Goal: Task Accomplishment & Management: Use online tool/utility

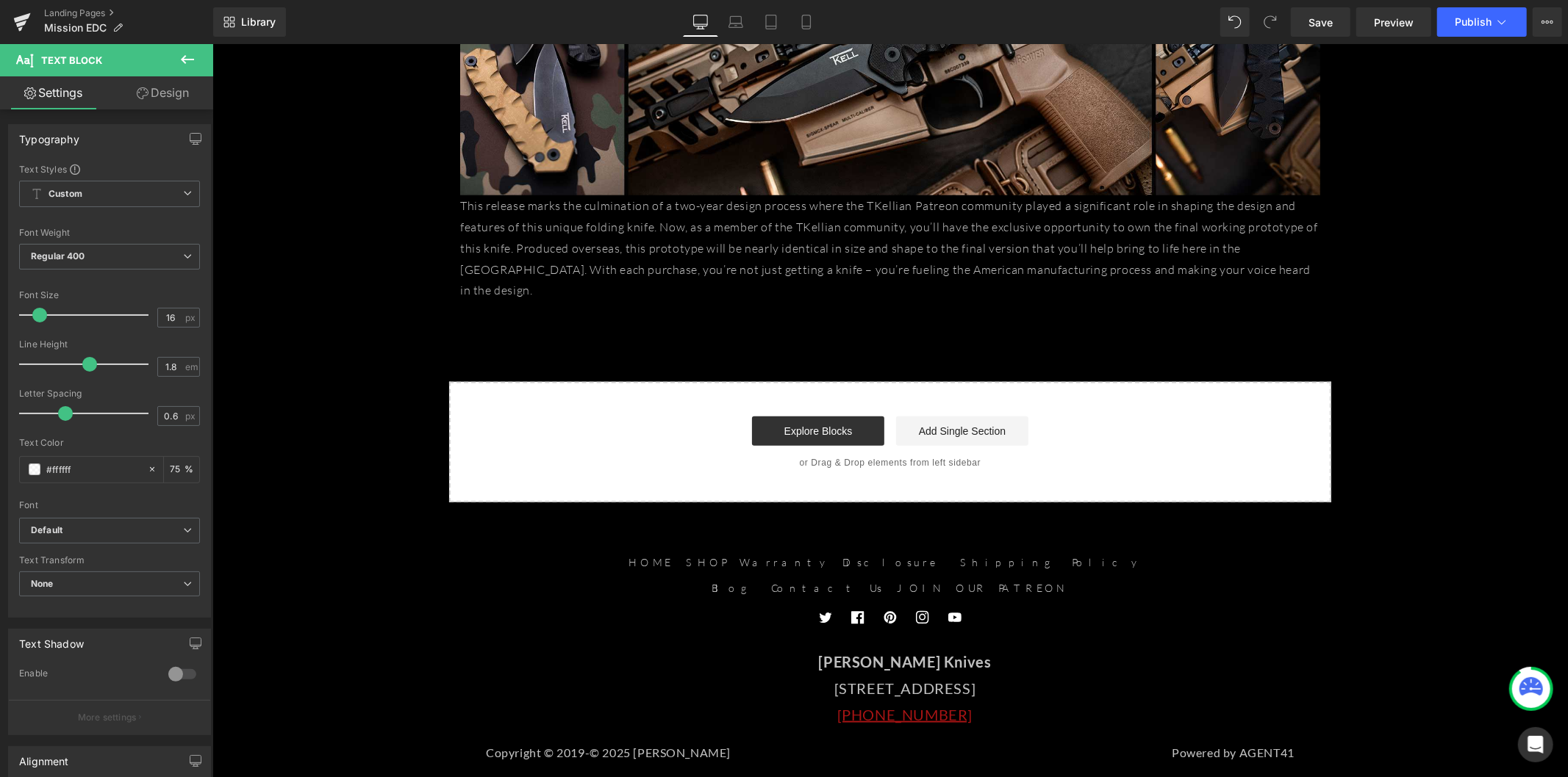
click at [183, 60] on icon at bounding box center [188, 59] width 13 height 9
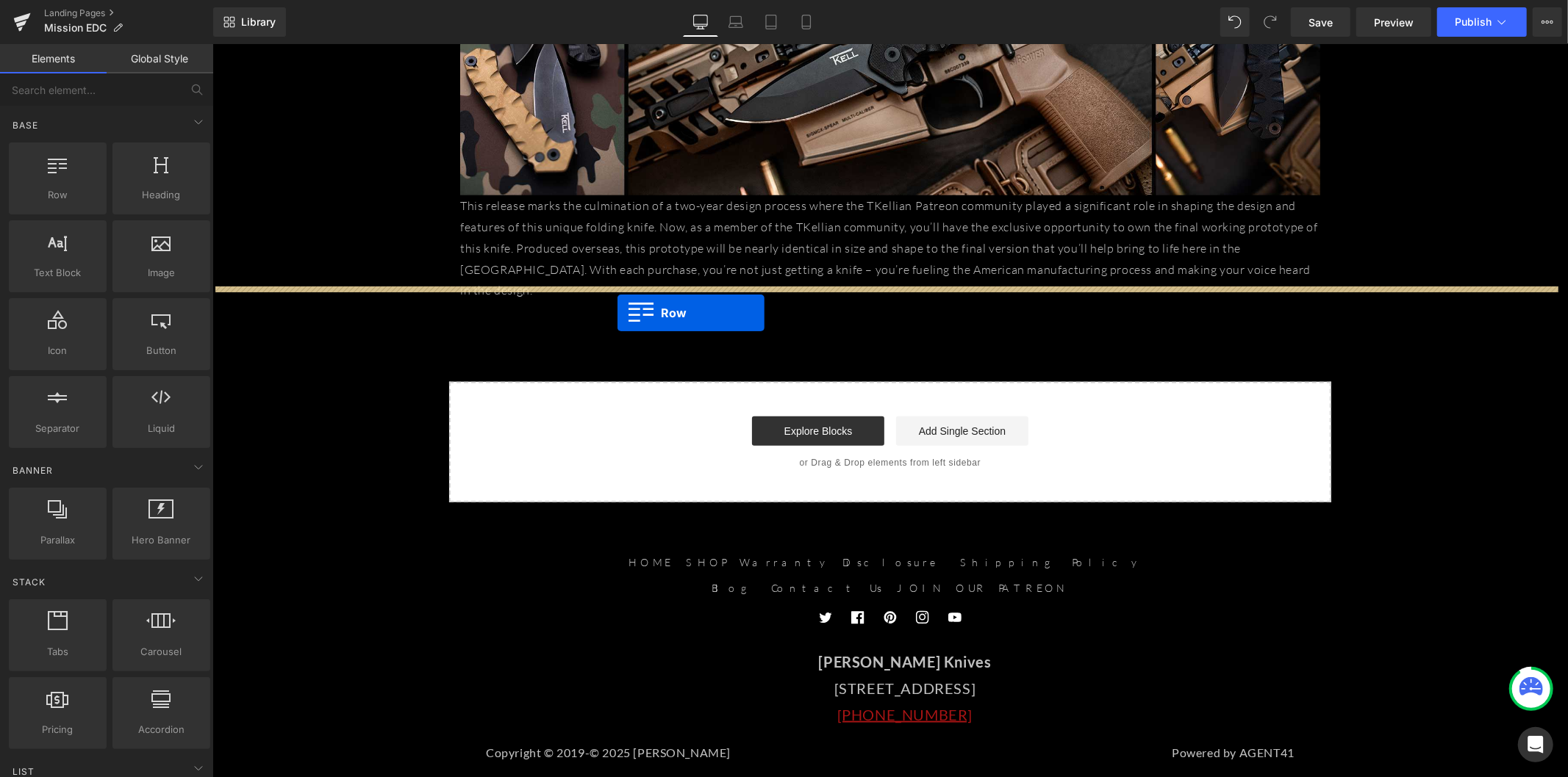
drag, startPoint x: 368, startPoint y: 249, endPoint x: 616, endPoint y: 312, distance: 255.9
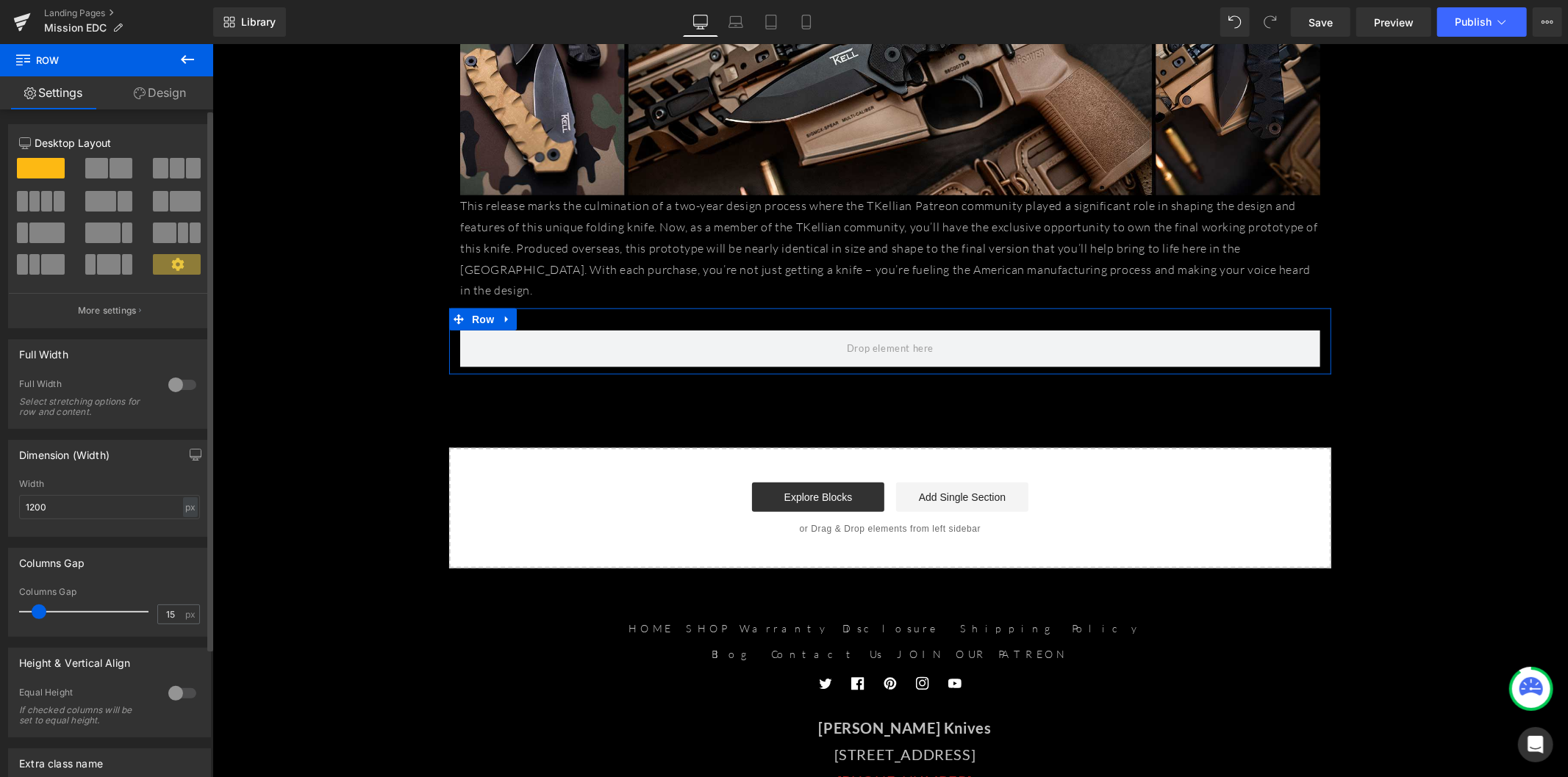
click at [115, 263] on span at bounding box center [108, 264] width 23 height 21
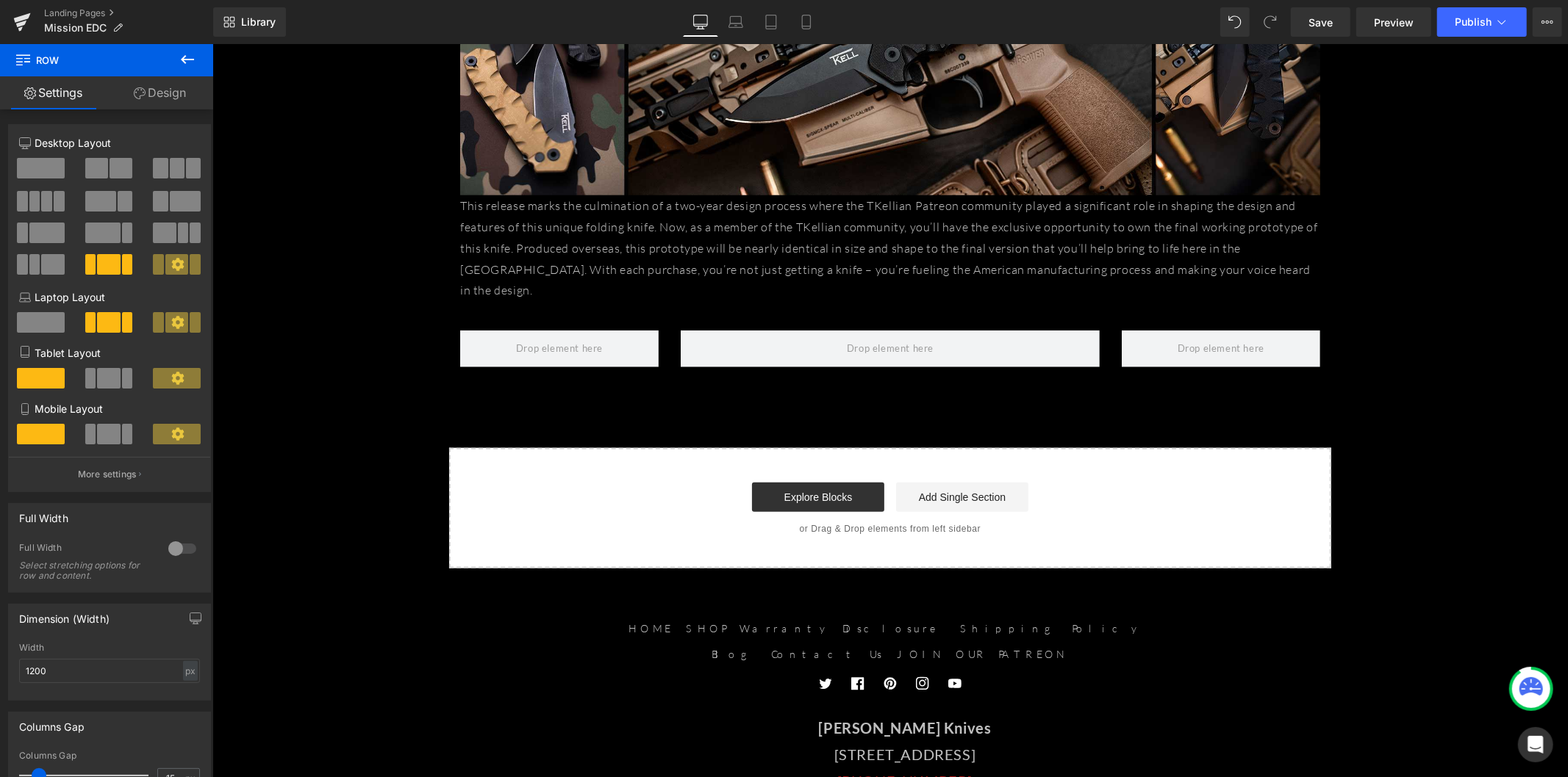
click at [169, 61] on button at bounding box center [188, 59] width 51 height 32
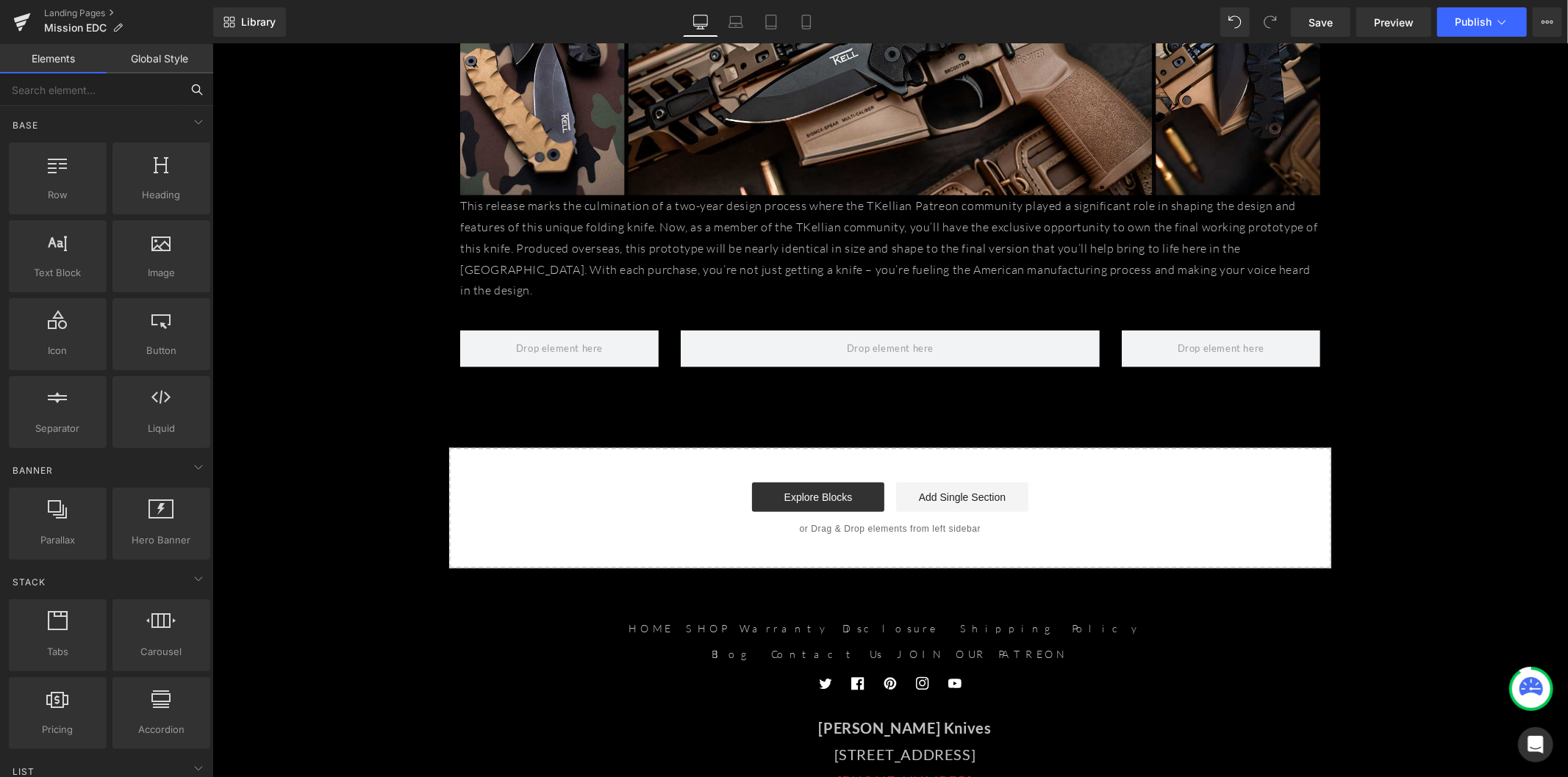
click at [126, 96] on input "text" at bounding box center [90, 89] width 181 height 32
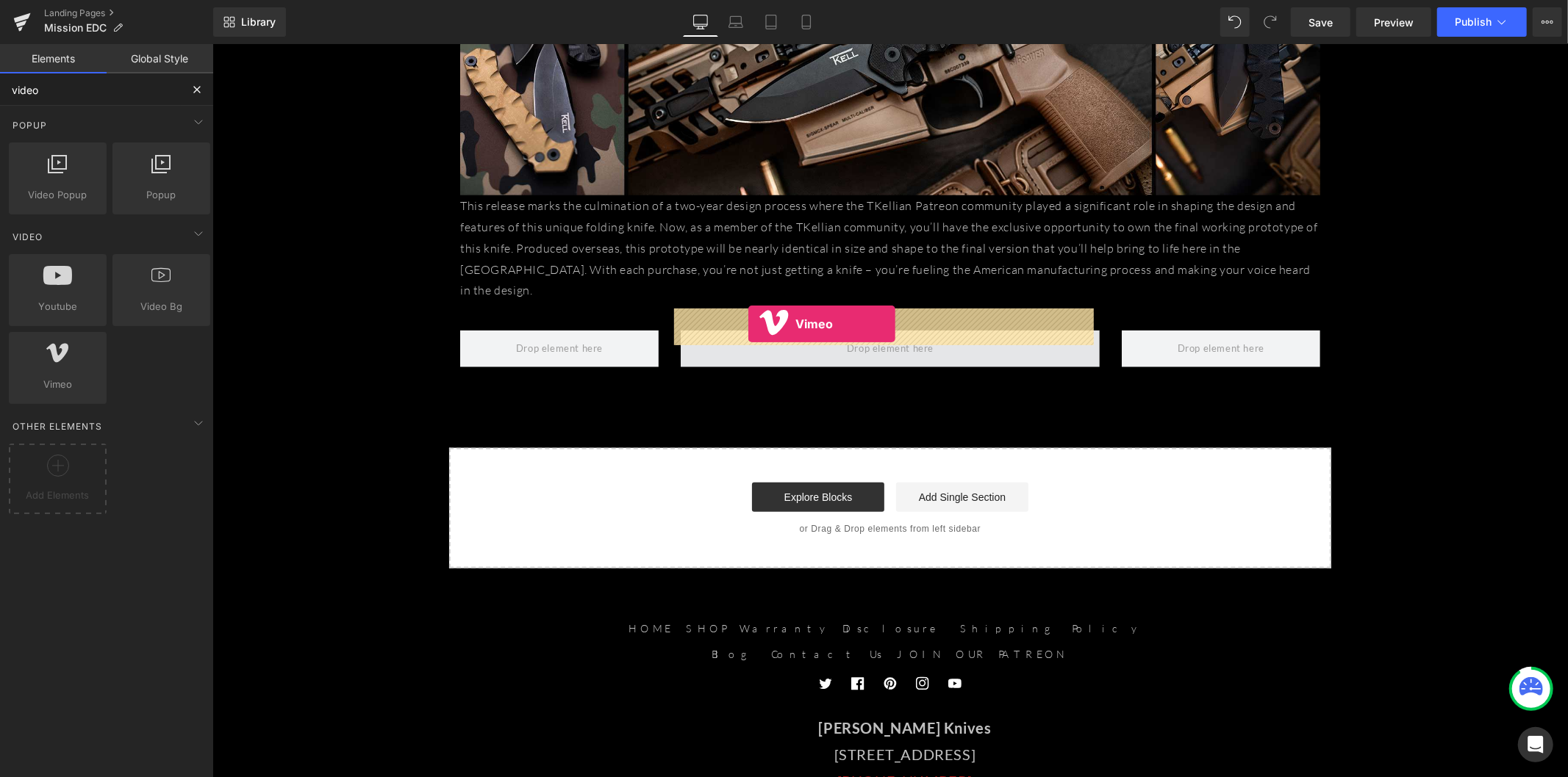
drag, startPoint x: 276, startPoint y: 408, endPoint x: 748, endPoint y: 324, distance: 479.4
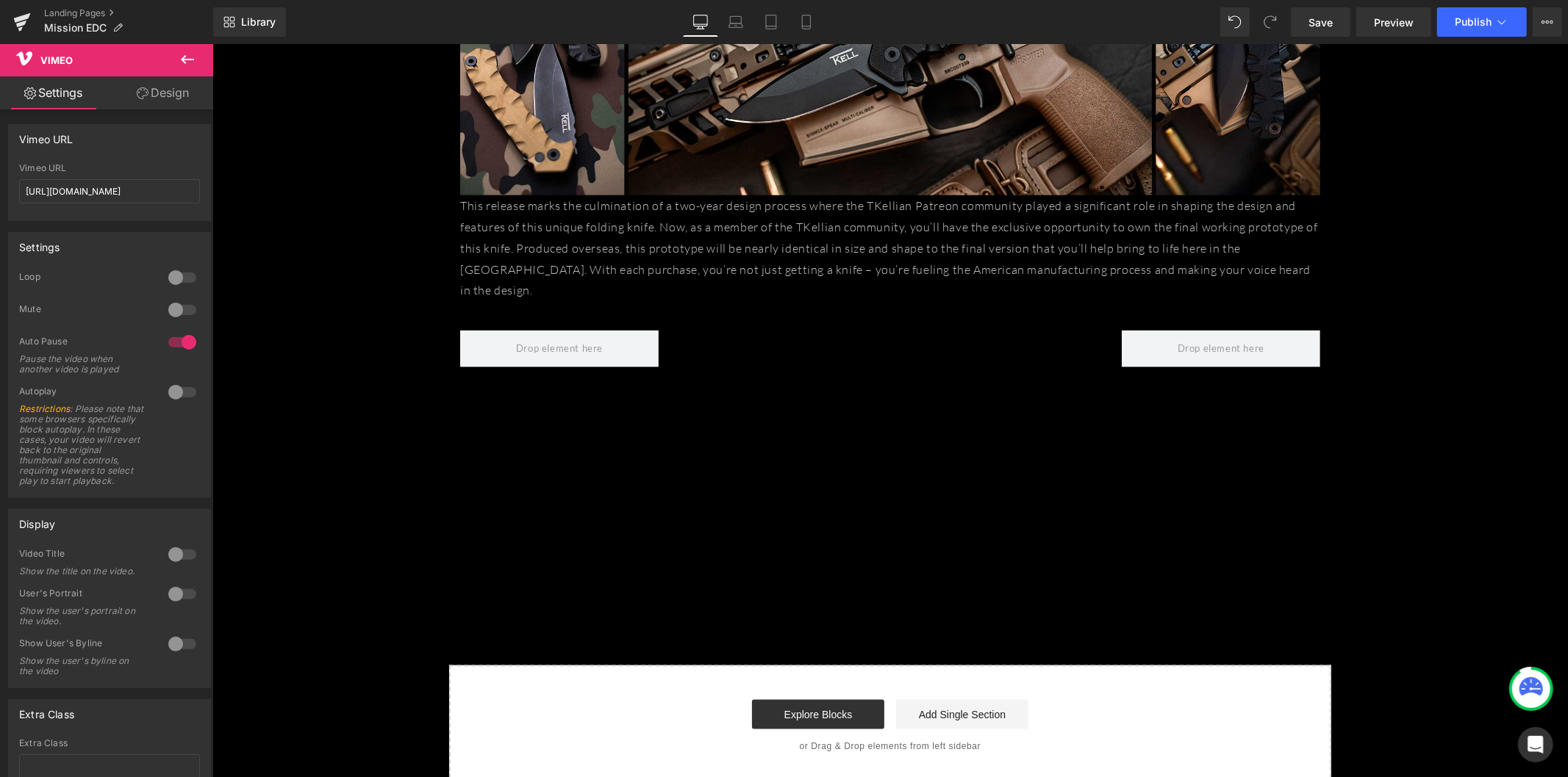
click at [190, 54] on icon at bounding box center [187, 59] width 17 height 17
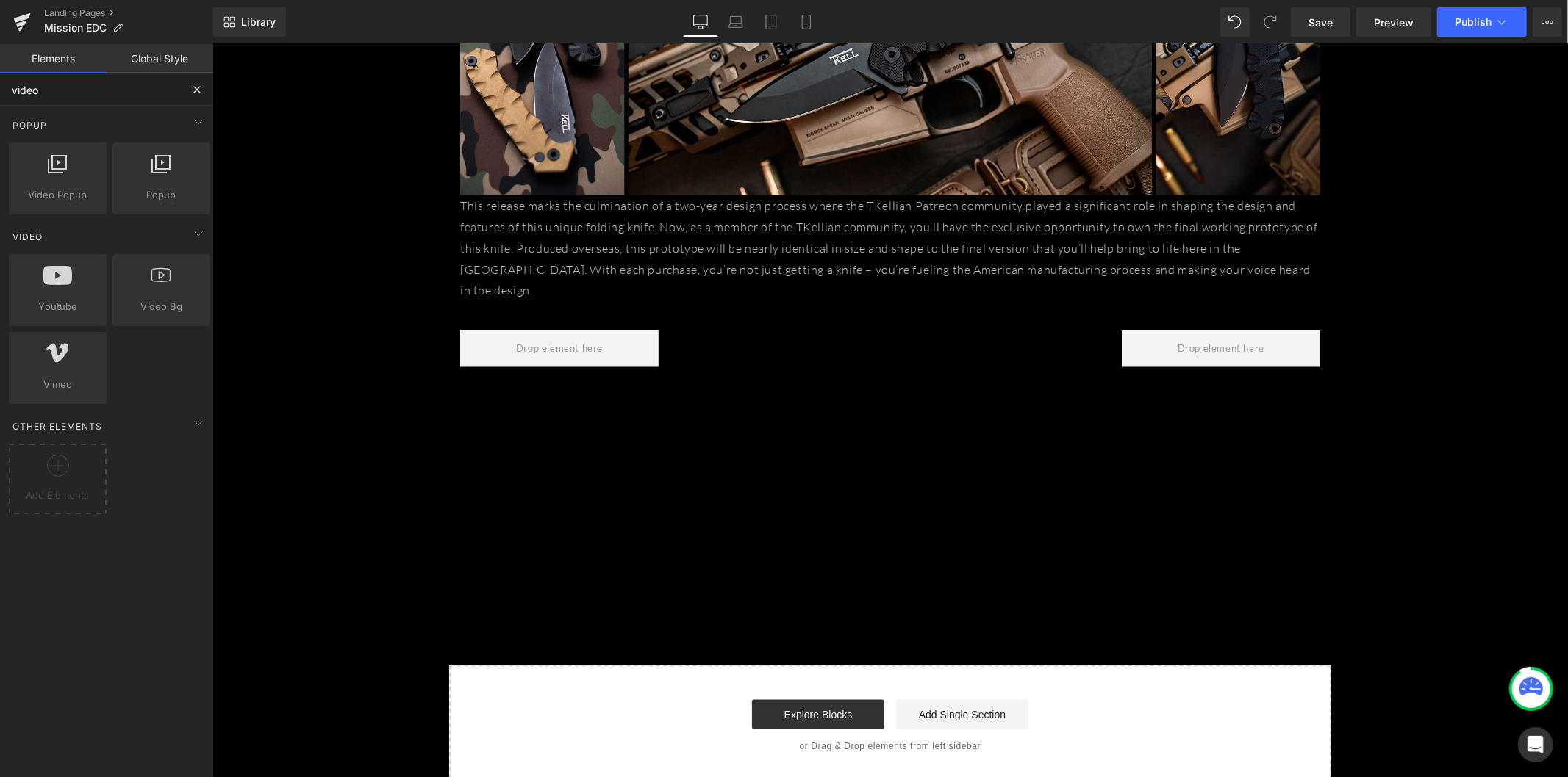
drag, startPoint x: 51, startPoint y: 94, endPoint x: -26, endPoint y: 96, distance: 77.0
click at [0, 96] on html "Vimeo You are previewing how the will restyle your page. You can not edit Eleme…" at bounding box center [784, 388] width 1568 height 777
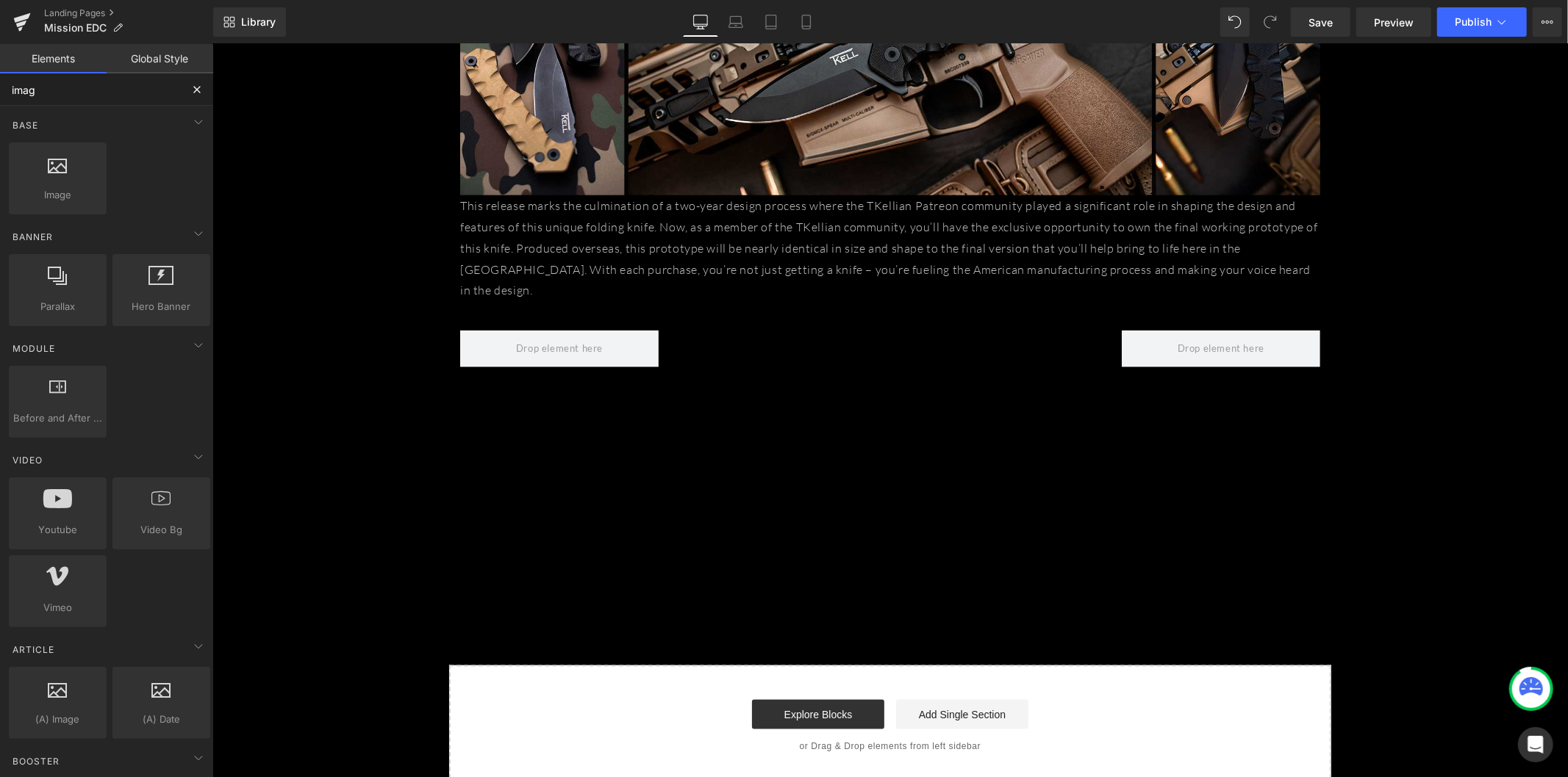
type input "image"
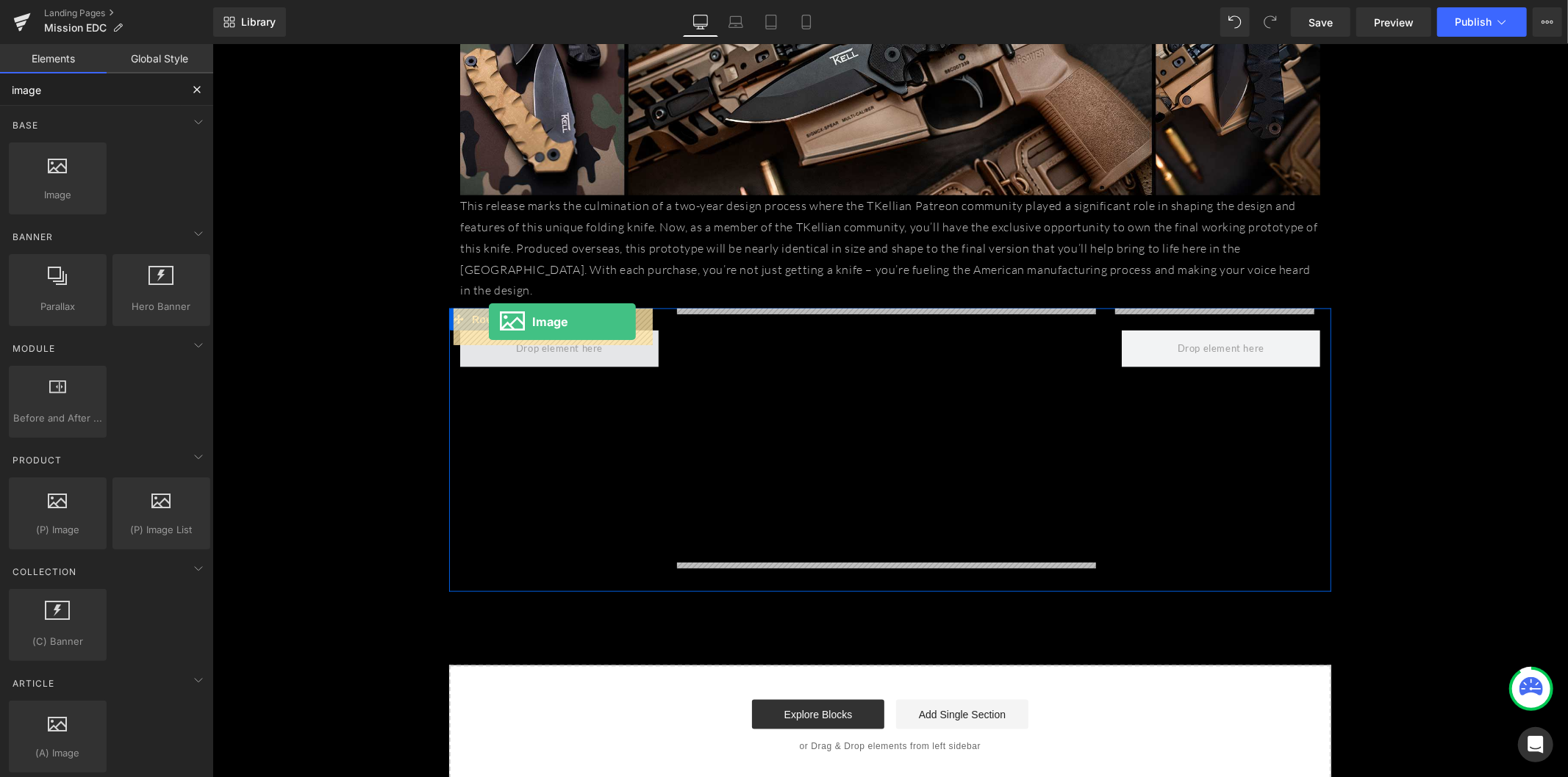
drag, startPoint x: 283, startPoint y: 220, endPoint x: 488, endPoint y: 321, distance: 228.5
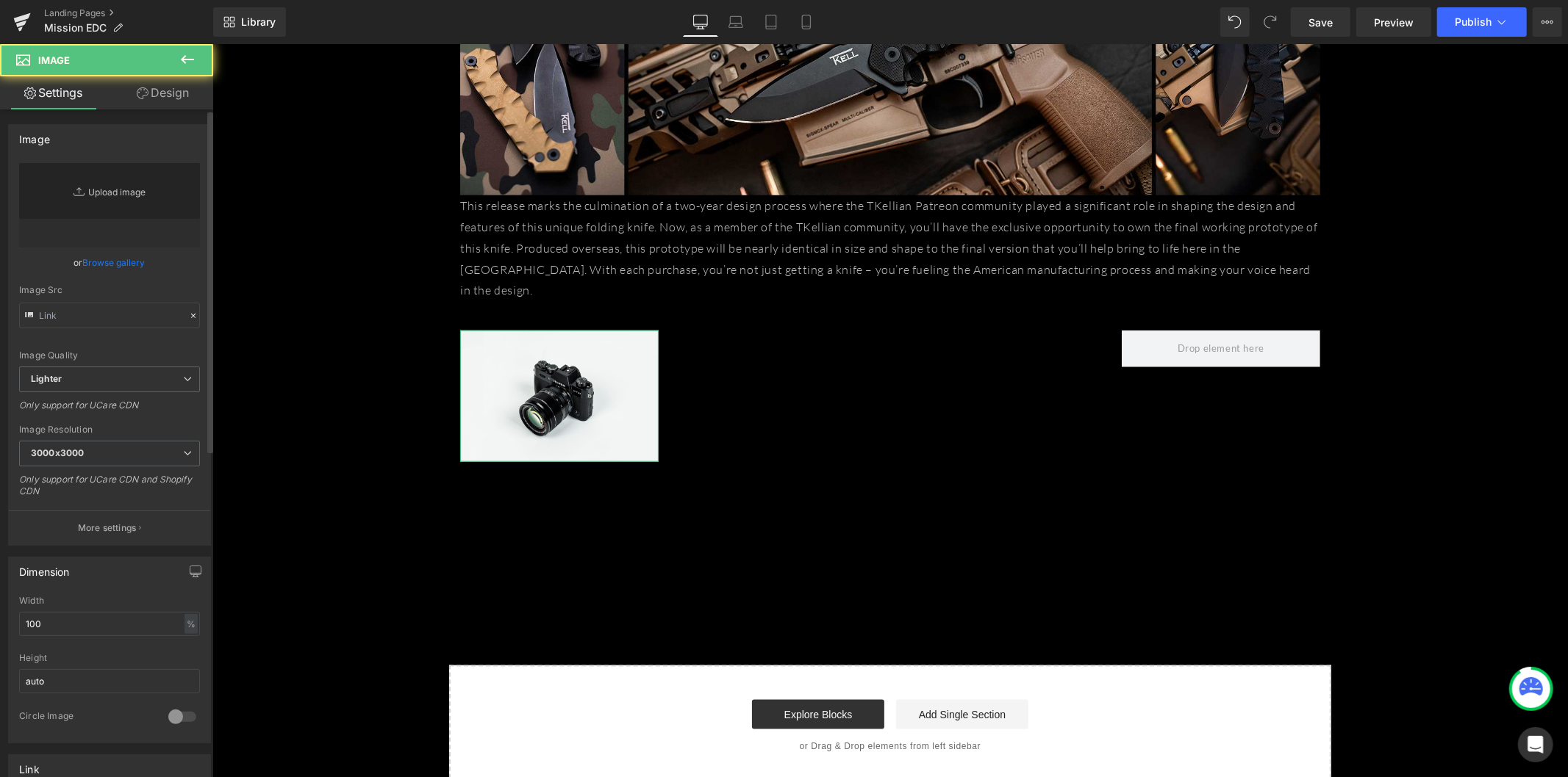
type input "//[DOMAIN_NAME][URL]"
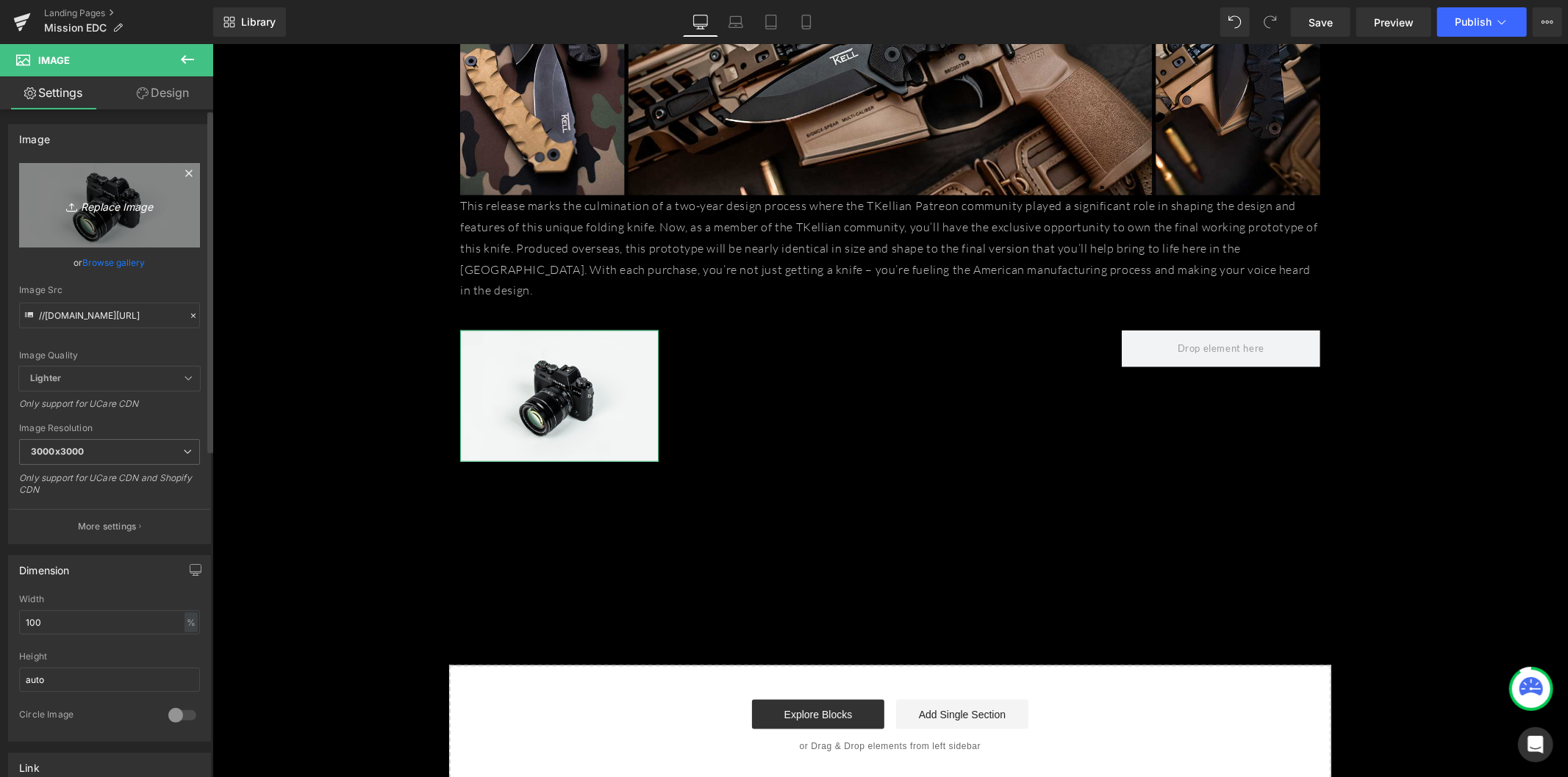
click at [89, 207] on icon "Replace Image" at bounding box center [109, 206] width 117 height 18
type input "C:\fakepath\FOLDERS-03-1024x683.jpg"
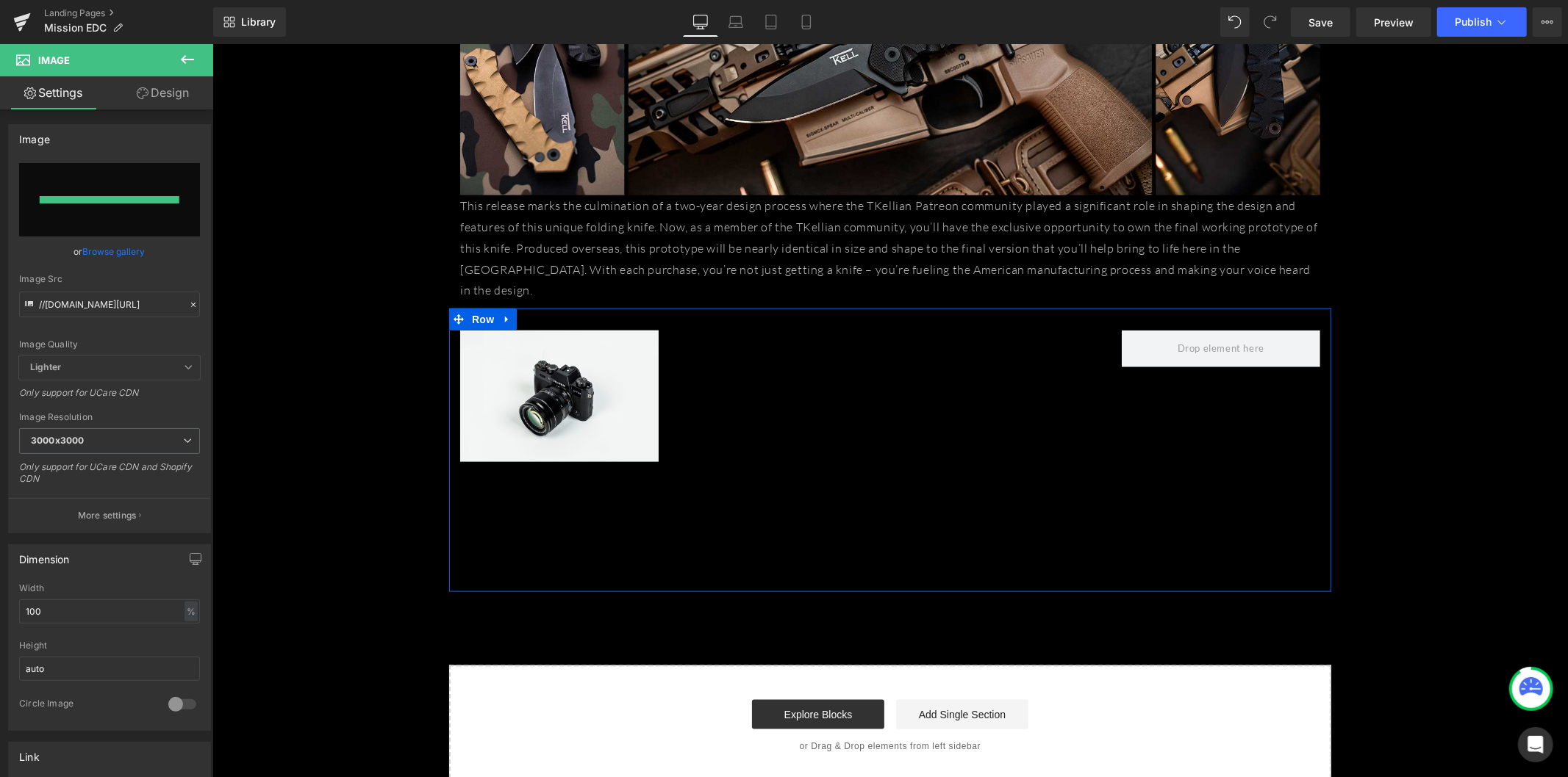
type input "[URL][DOMAIN_NAME]"
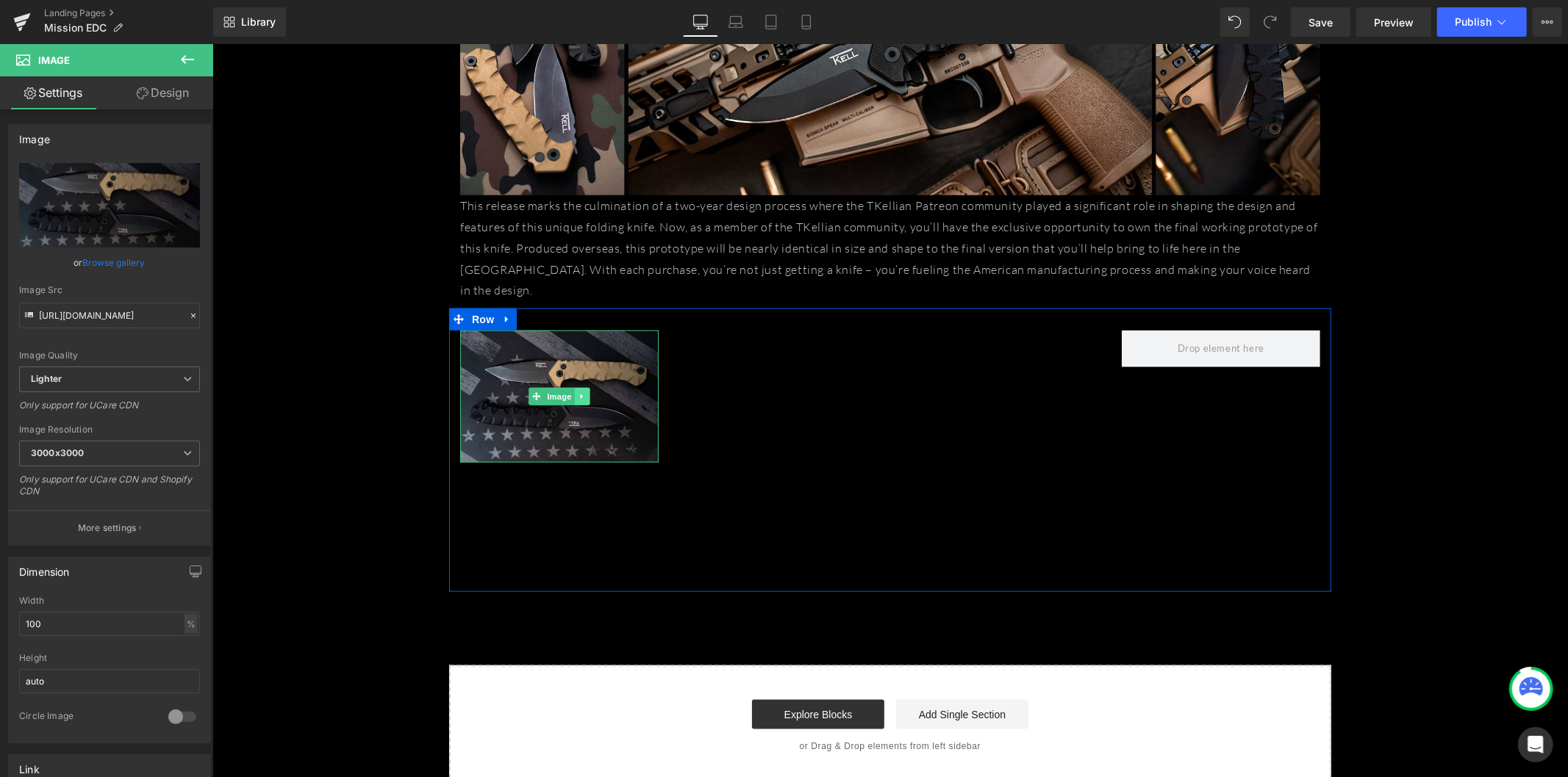
click at [580, 394] on icon at bounding box center [581, 396] width 2 height 5
click at [569, 391] on icon at bounding box center [573, 396] width 8 height 9
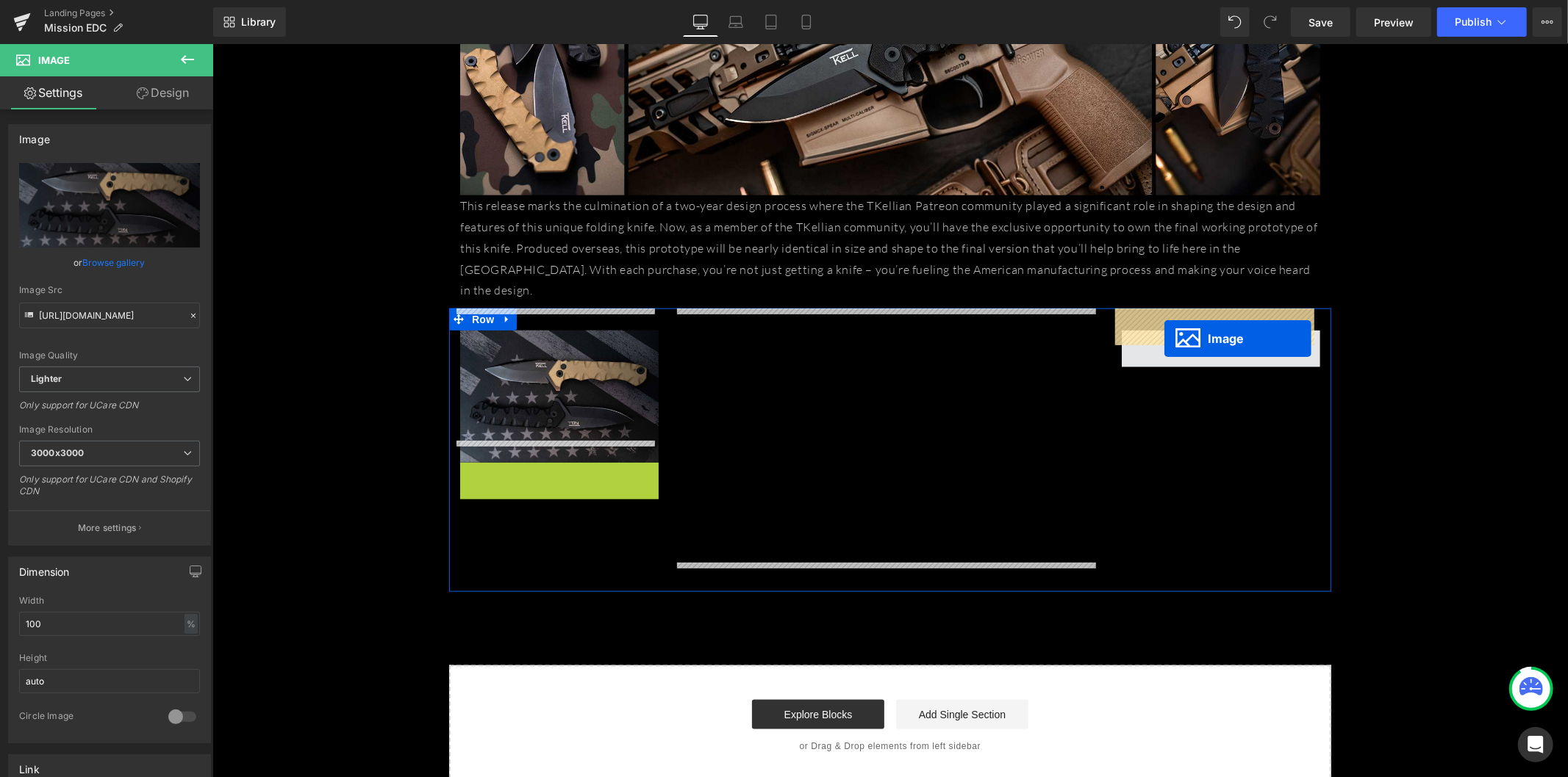
drag, startPoint x: 532, startPoint y: 503, endPoint x: 1162, endPoint y: 336, distance: 651.8
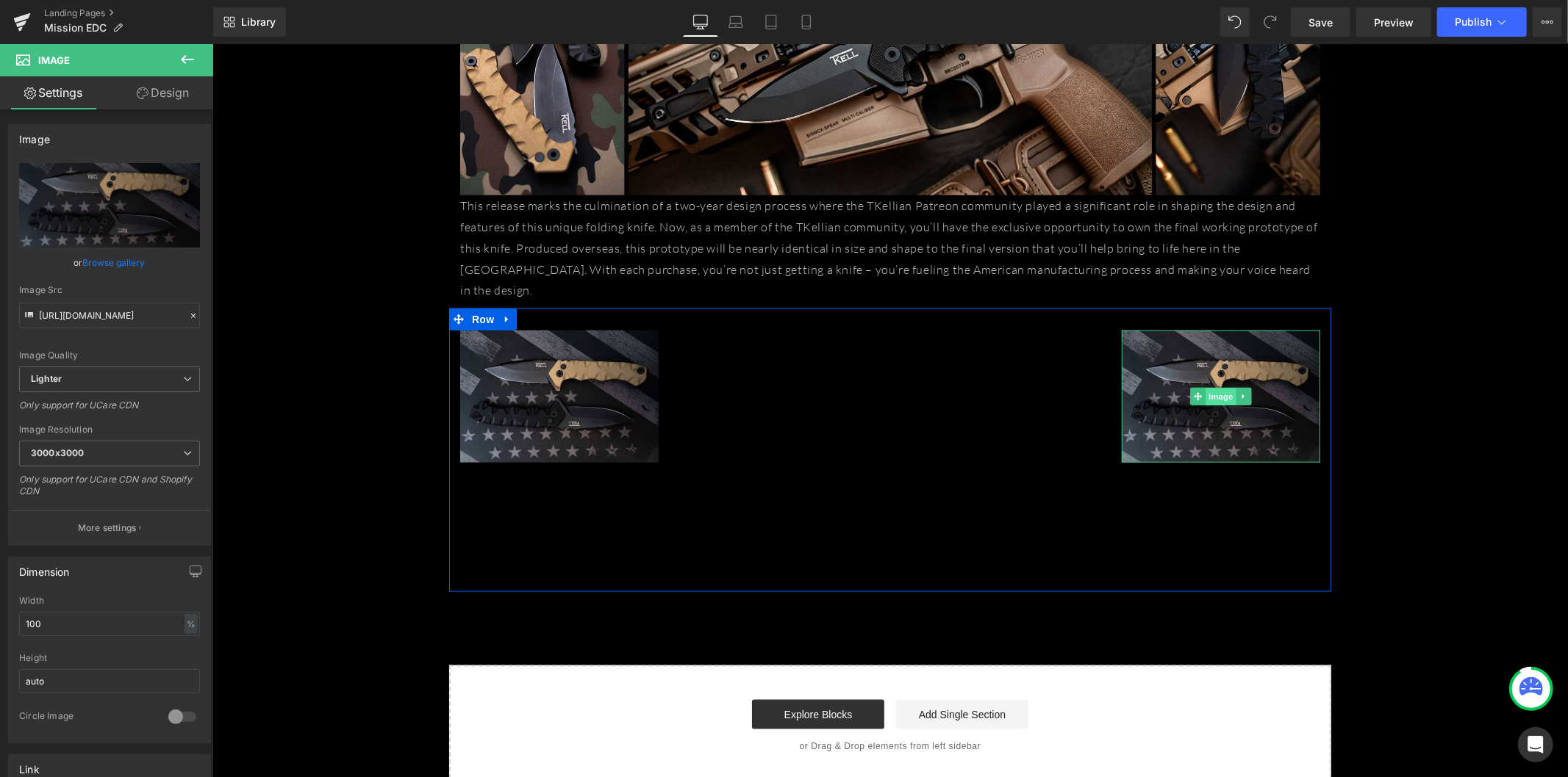
click at [1205, 388] on span "Image" at bounding box center [1219, 396] width 31 height 17
click at [1205, 387] on span "Image" at bounding box center [1219, 396] width 31 height 17
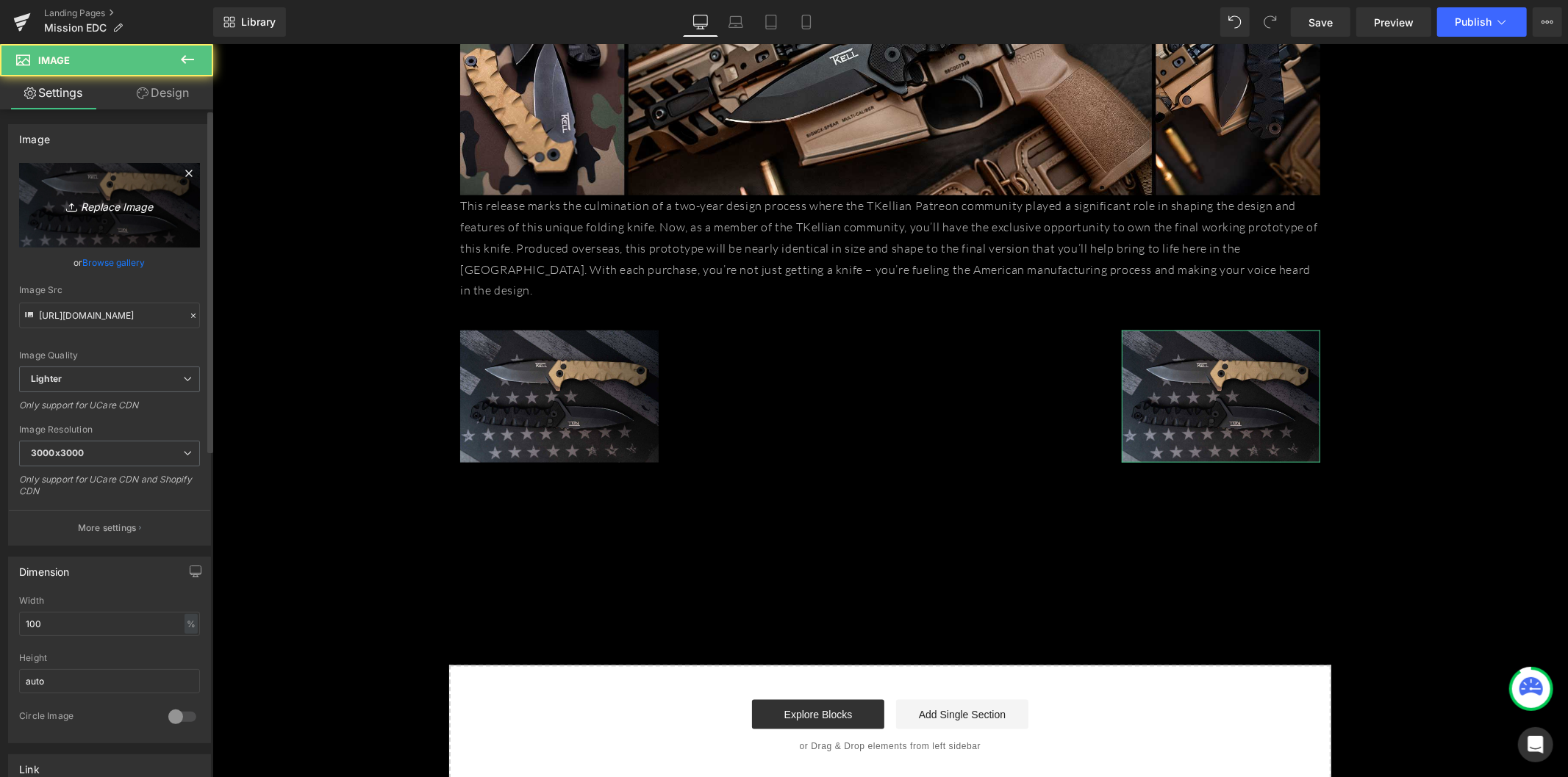
click at [135, 182] on link "Replace Image" at bounding box center [109, 205] width 181 height 84
type input "C:\fakepath\FOLDERS-04-1024x683.jpg"
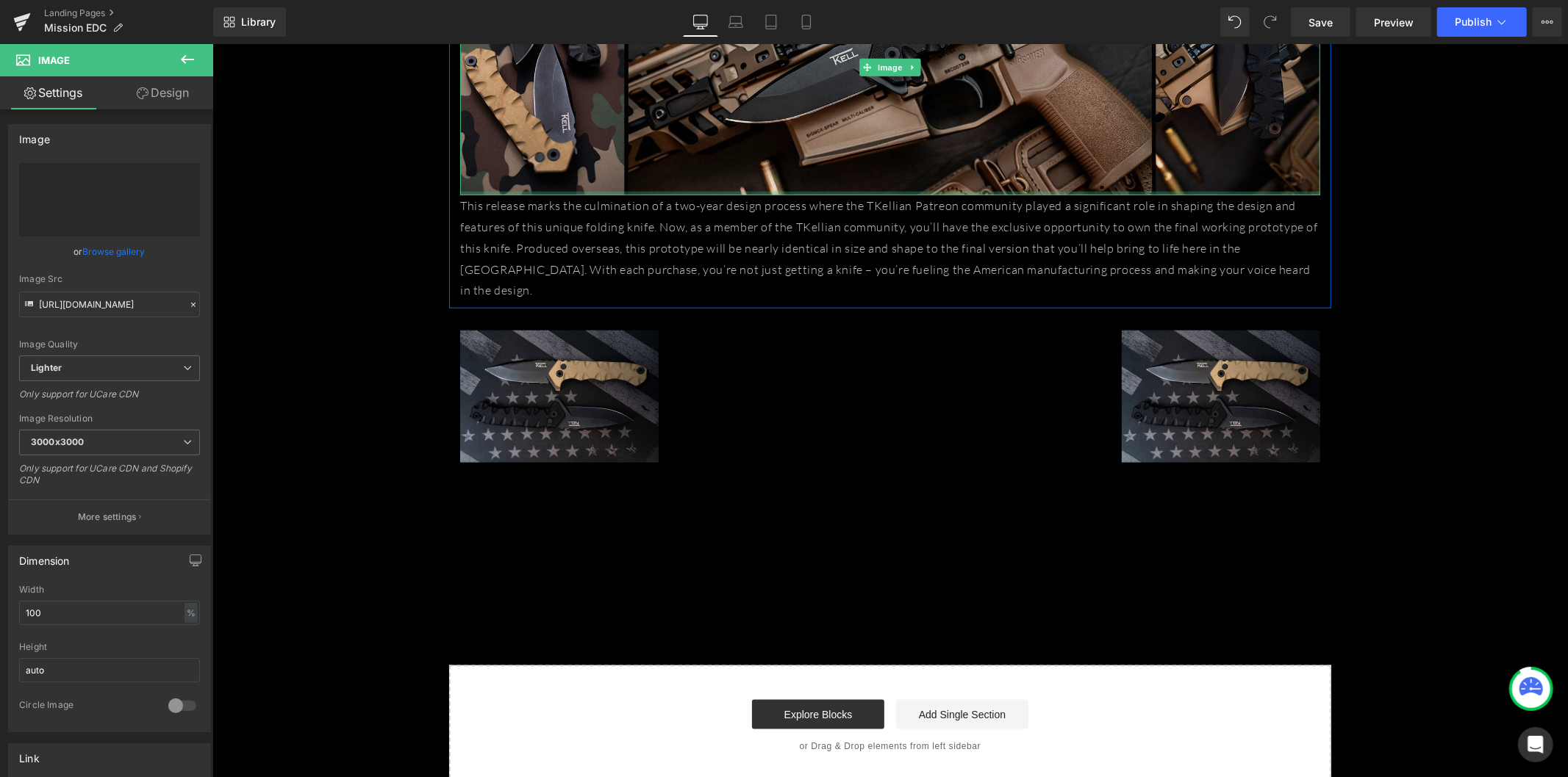
type input "[URL][DOMAIN_NAME]"
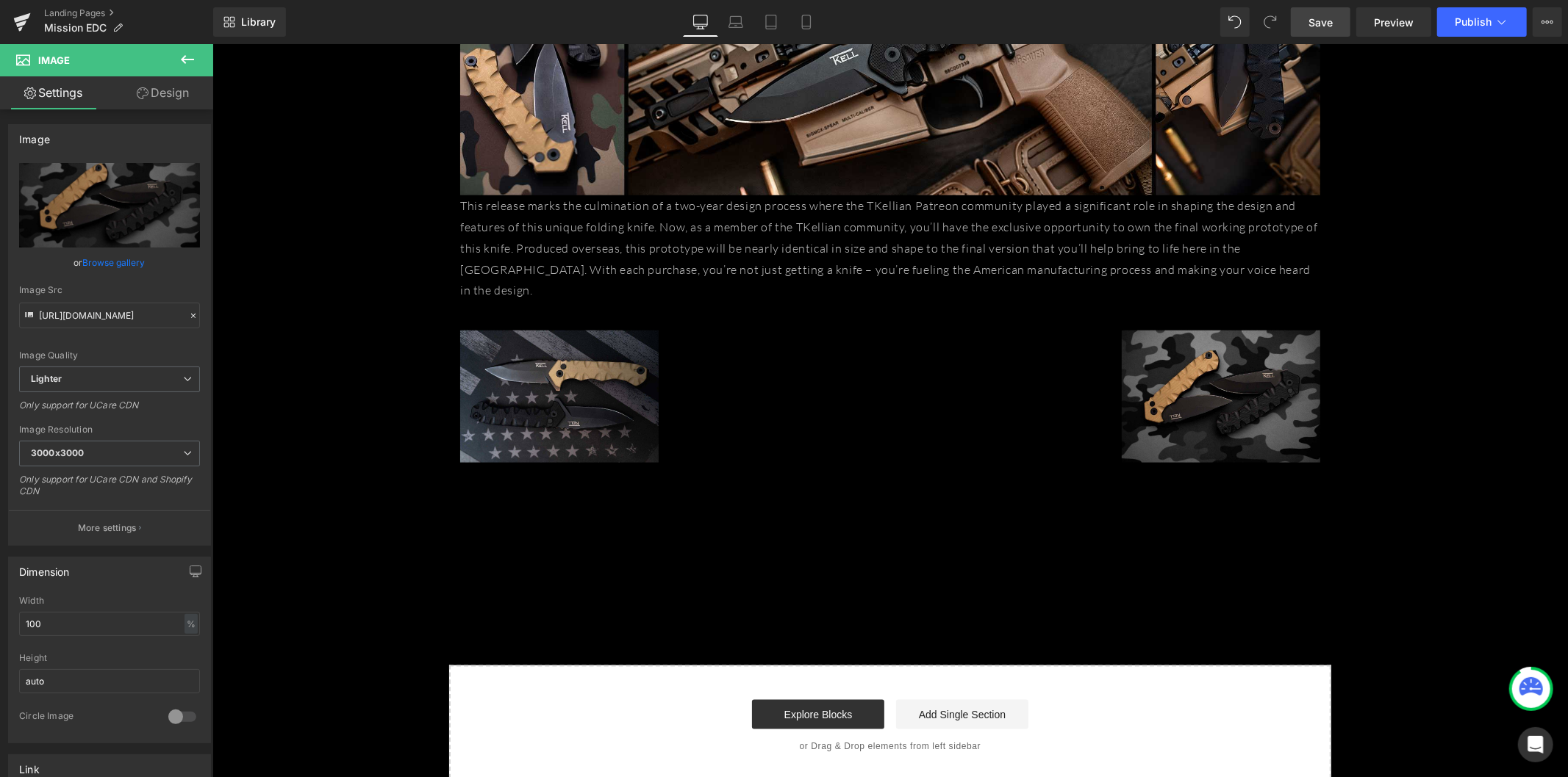
click at [1343, 24] on link "Save" at bounding box center [1320, 22] width 59 height 30
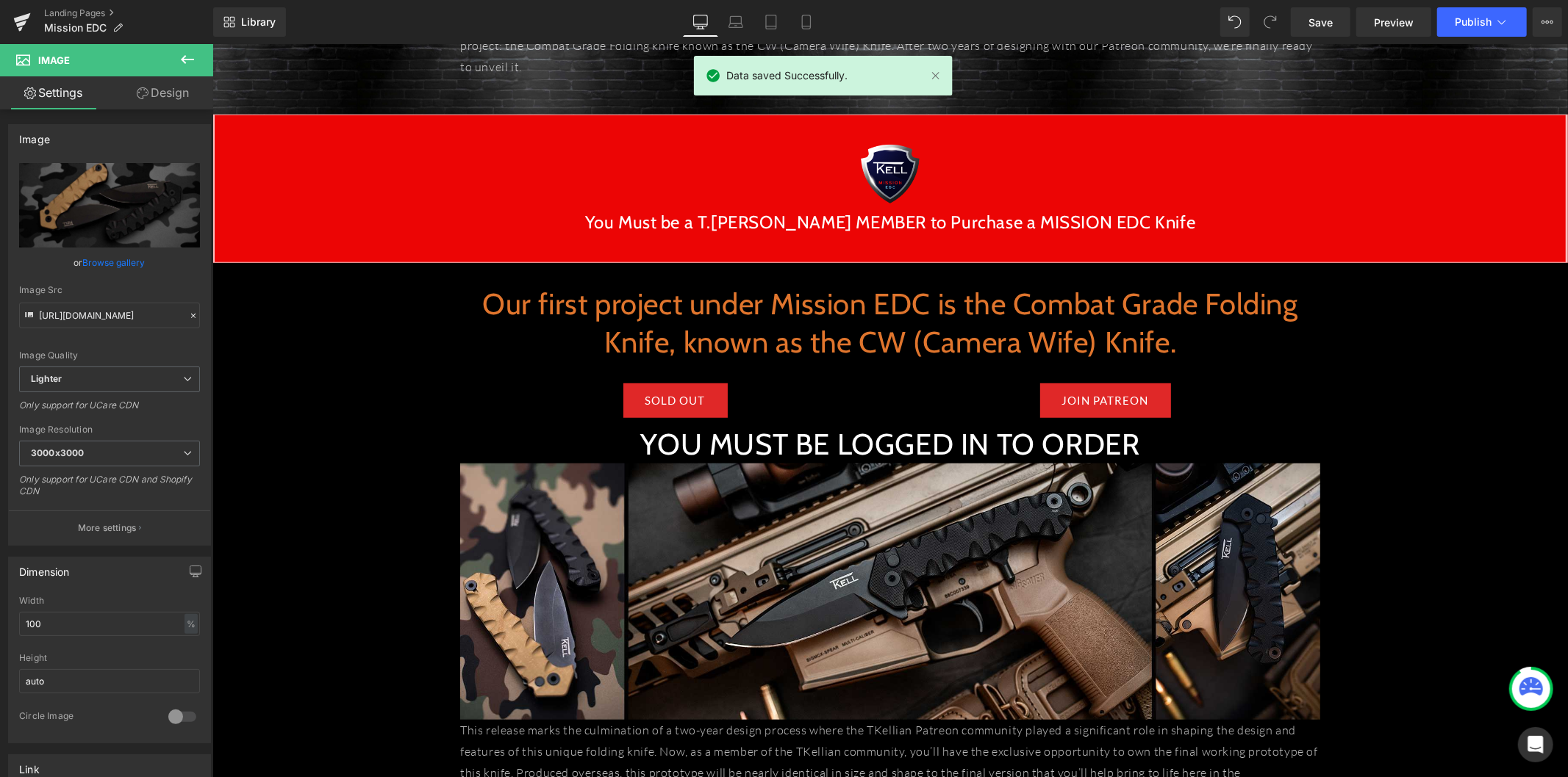
scroll to position [689, 0]
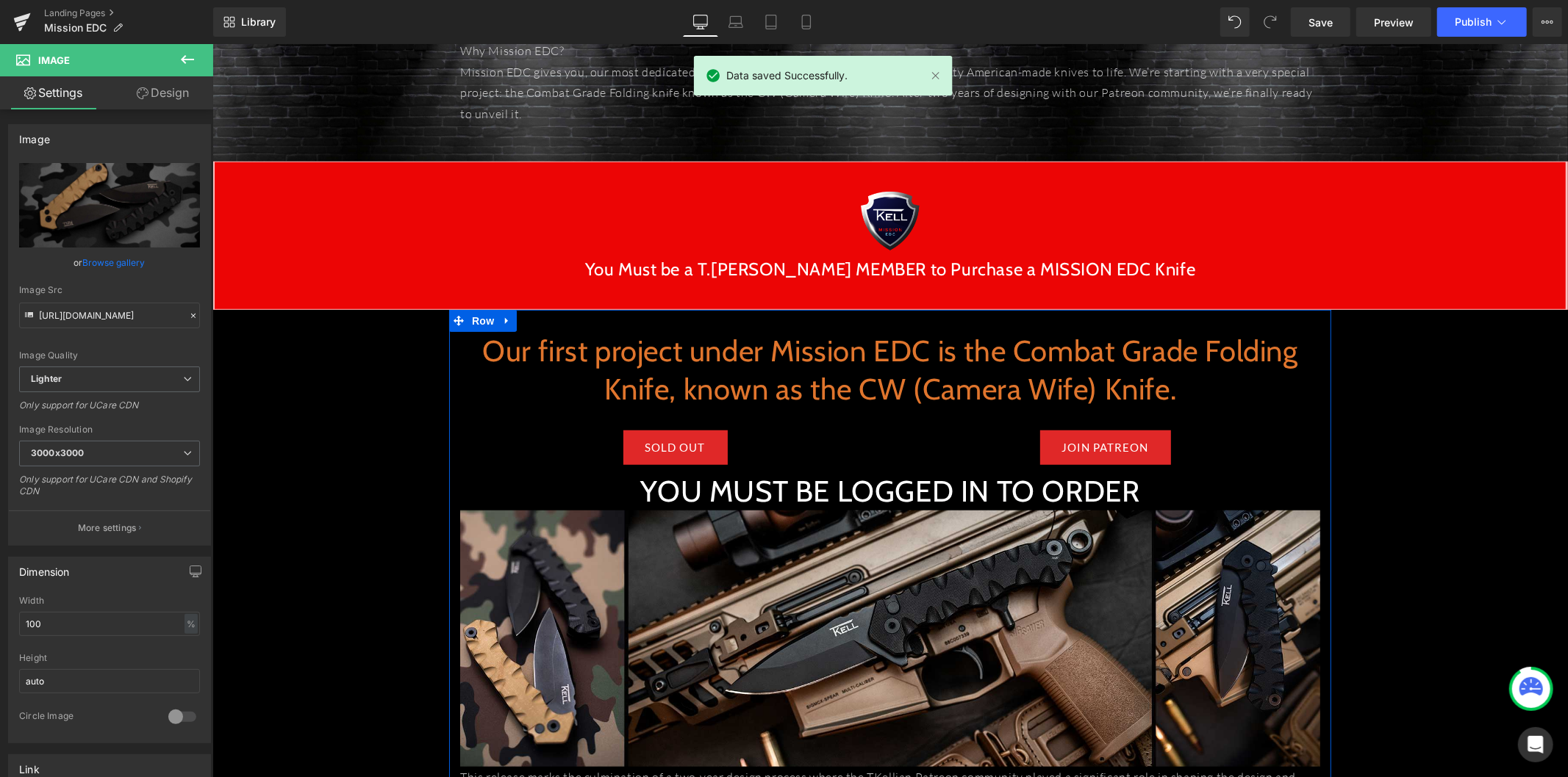
click at [919, 370] on div "Our first project under Mission EDC is the Combat Grade Folding Knife, known as…" at bounding box center [889, 369] width 860 height 77
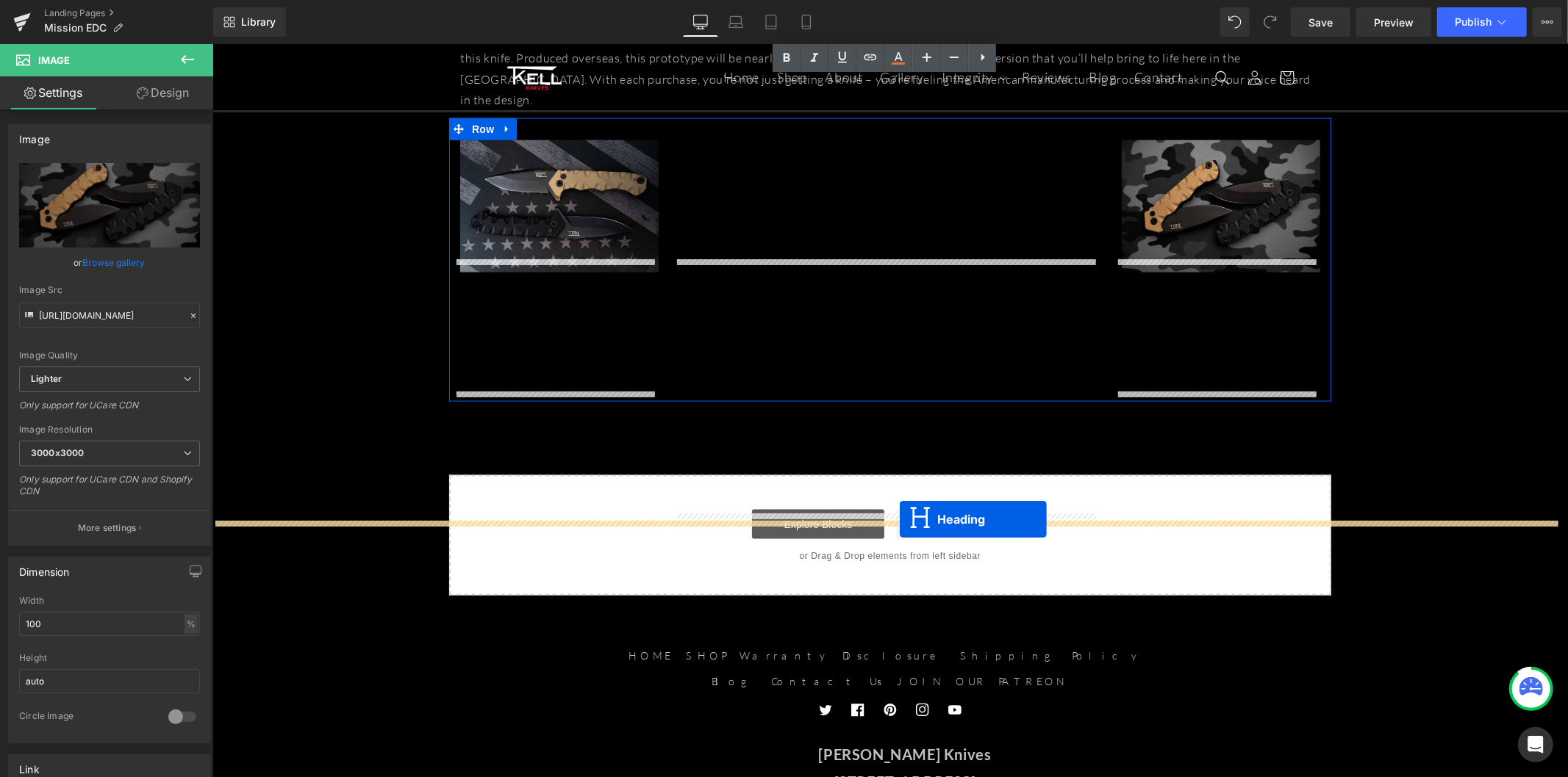
scroll to position [1506, 0]
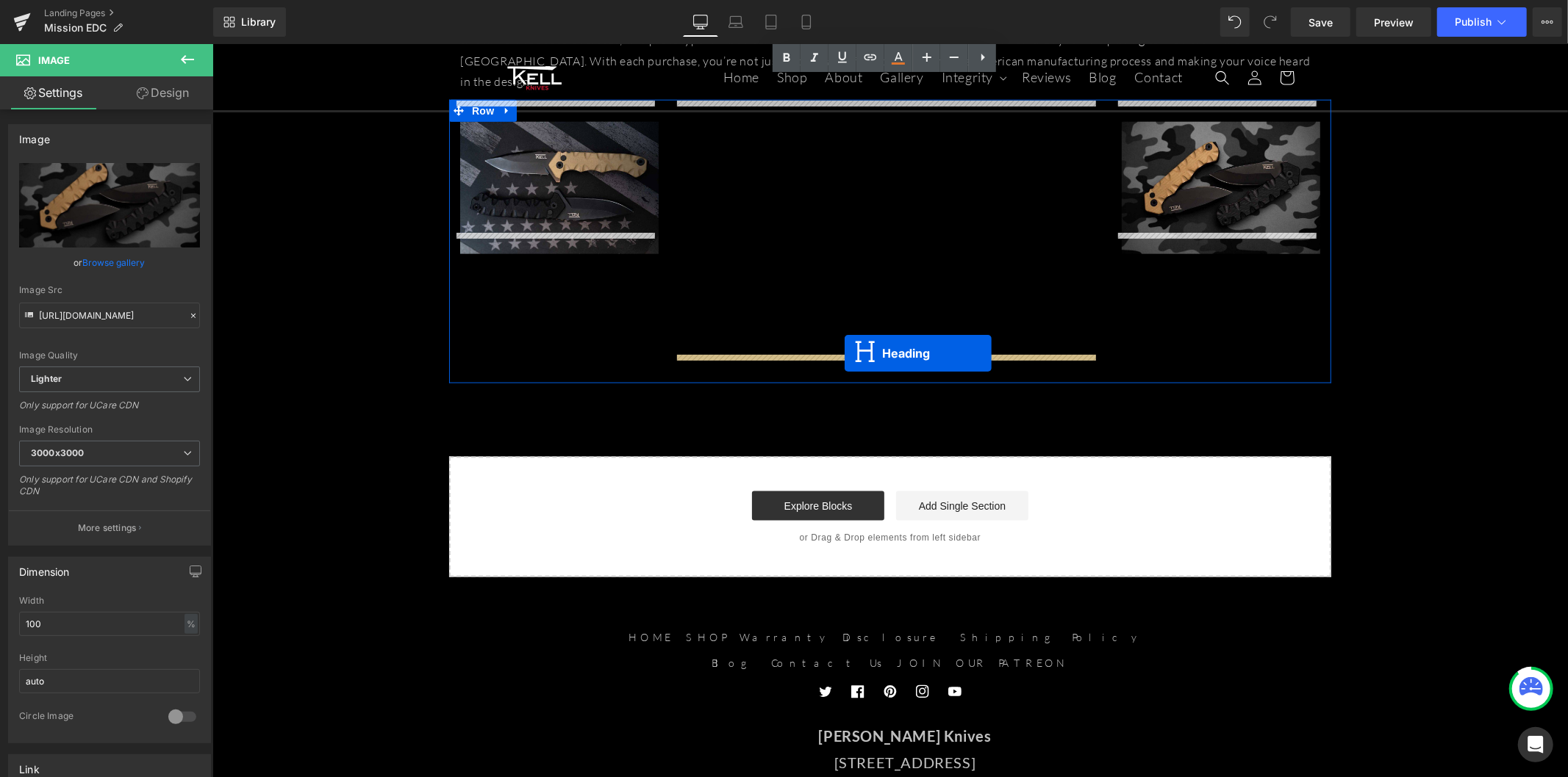
drag, startPoint x: 846, startPoint y: 443, endPoint x: 843, endPoint y: 353, distance: 90.0
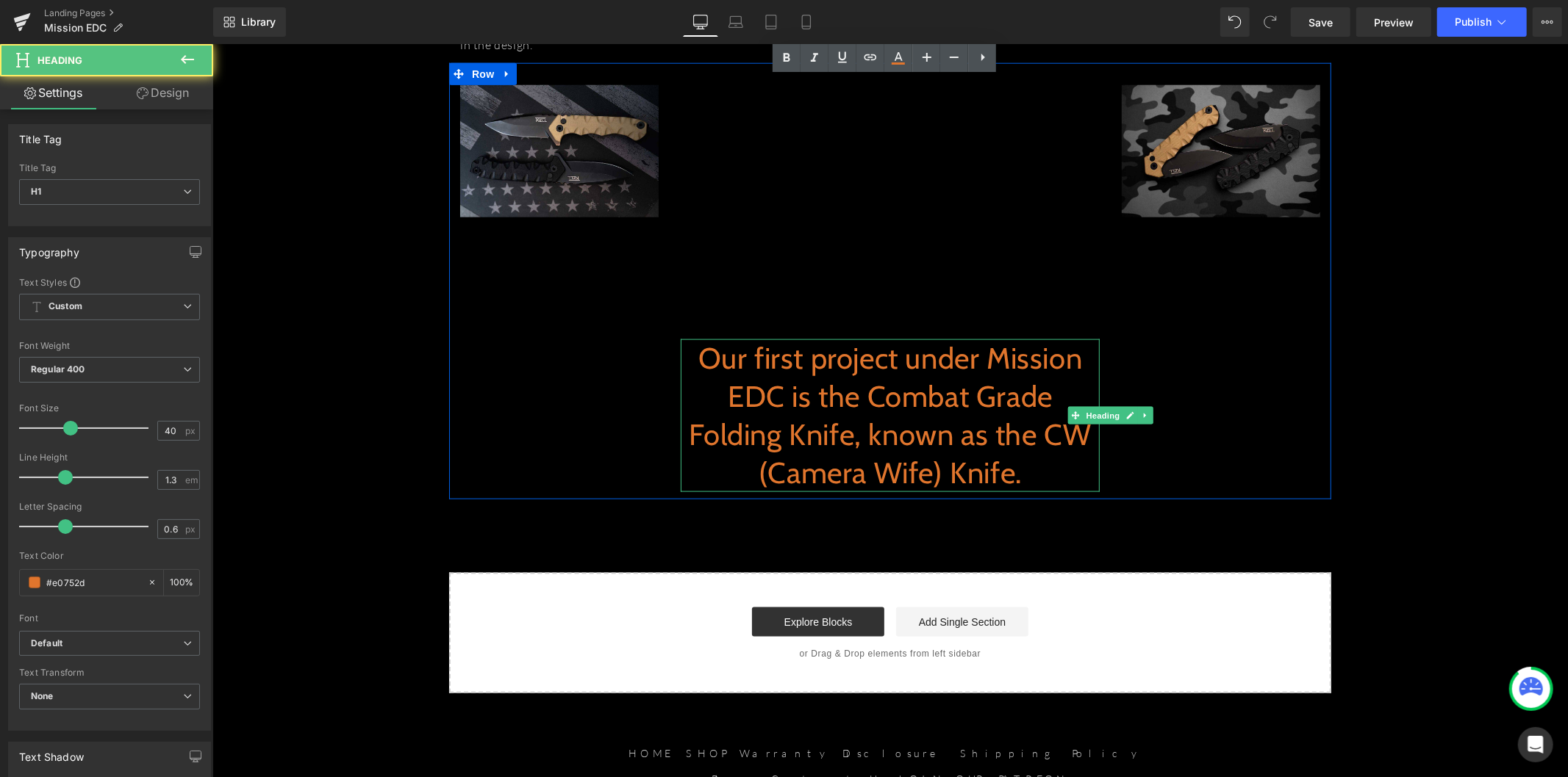
scroll to position [1469, 0]
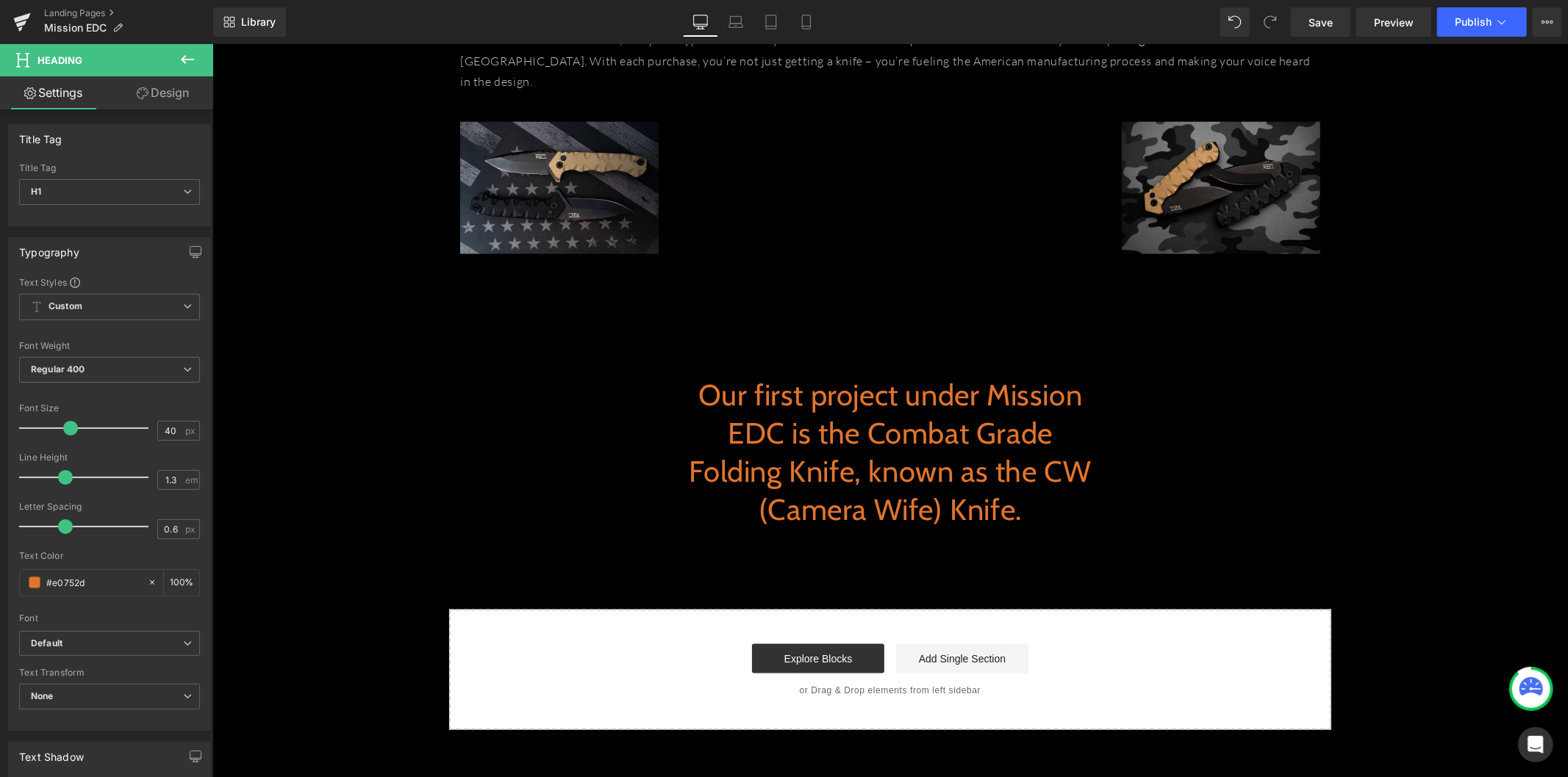
click at [180, 59] on icon at bounding box center [187, 59] width 17 height 17
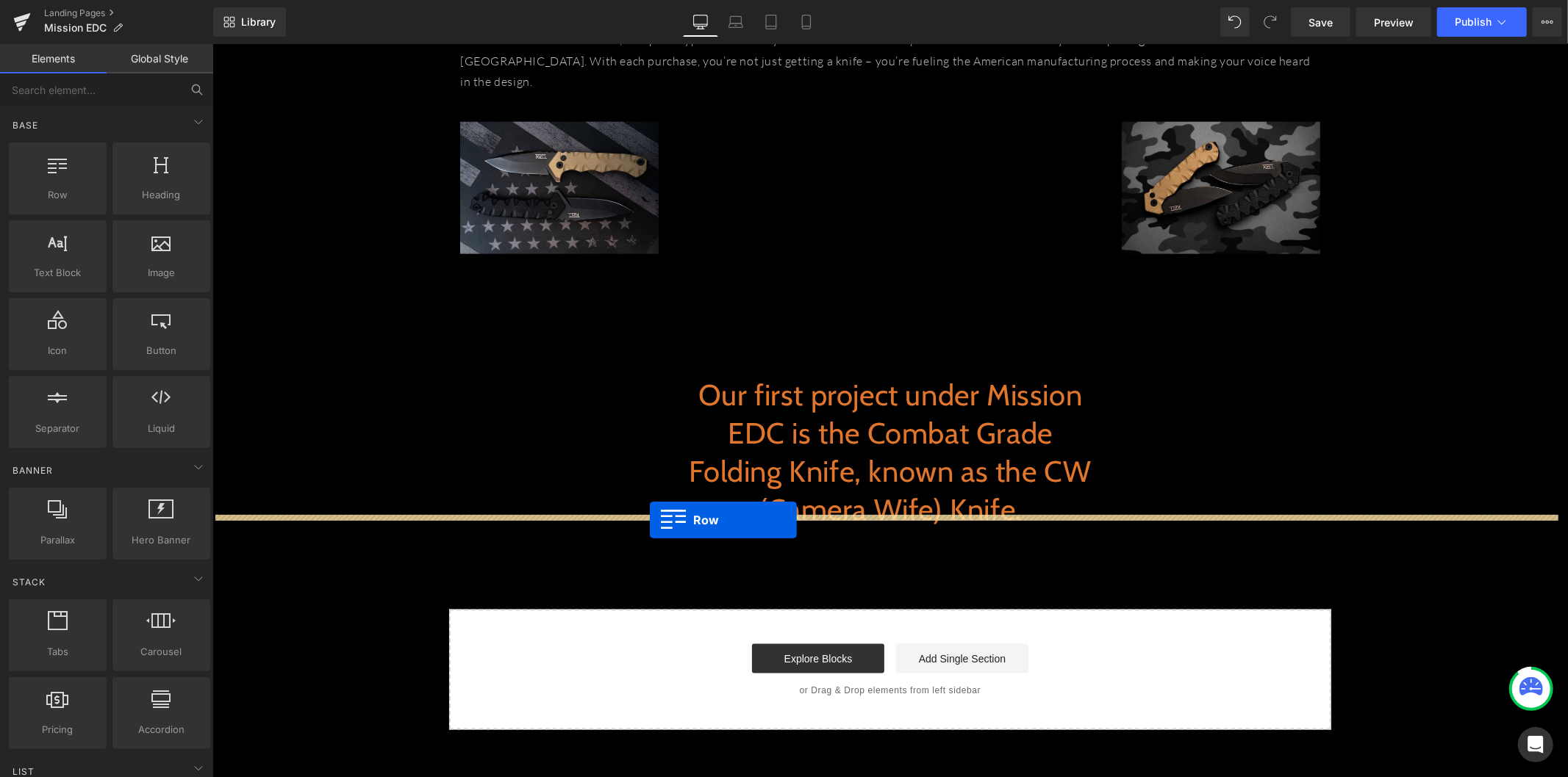
drag, startPoint x: 421, startPoint y: 290, endPoint x: 693, endPoint y: 512, distance: 351.1
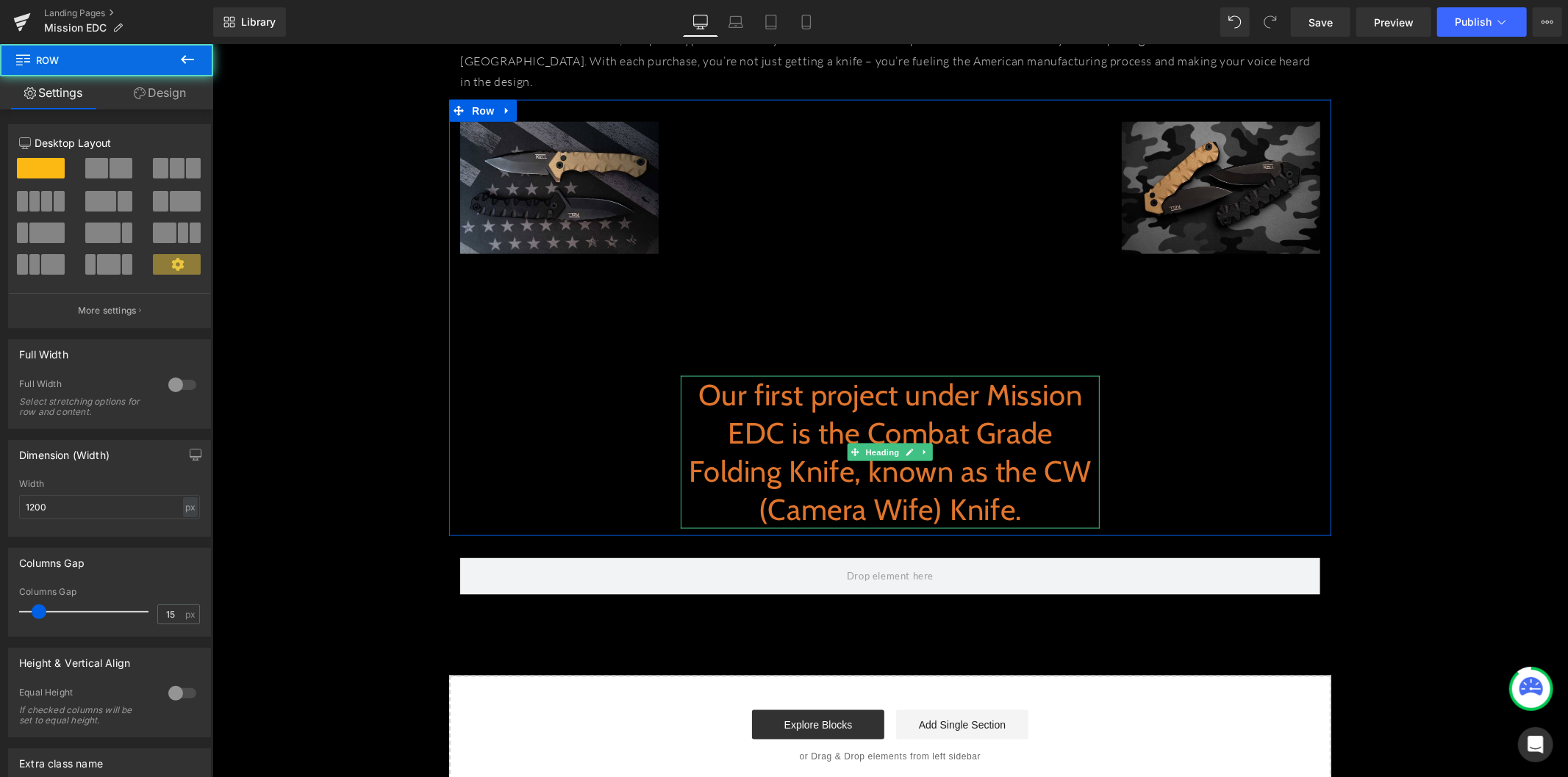
click at [834, 428] on h1 "Our first project under Mission EDC is the Combat Grade Folding Knife, known as…" at bounding box center [889, 452] width 419 height 153
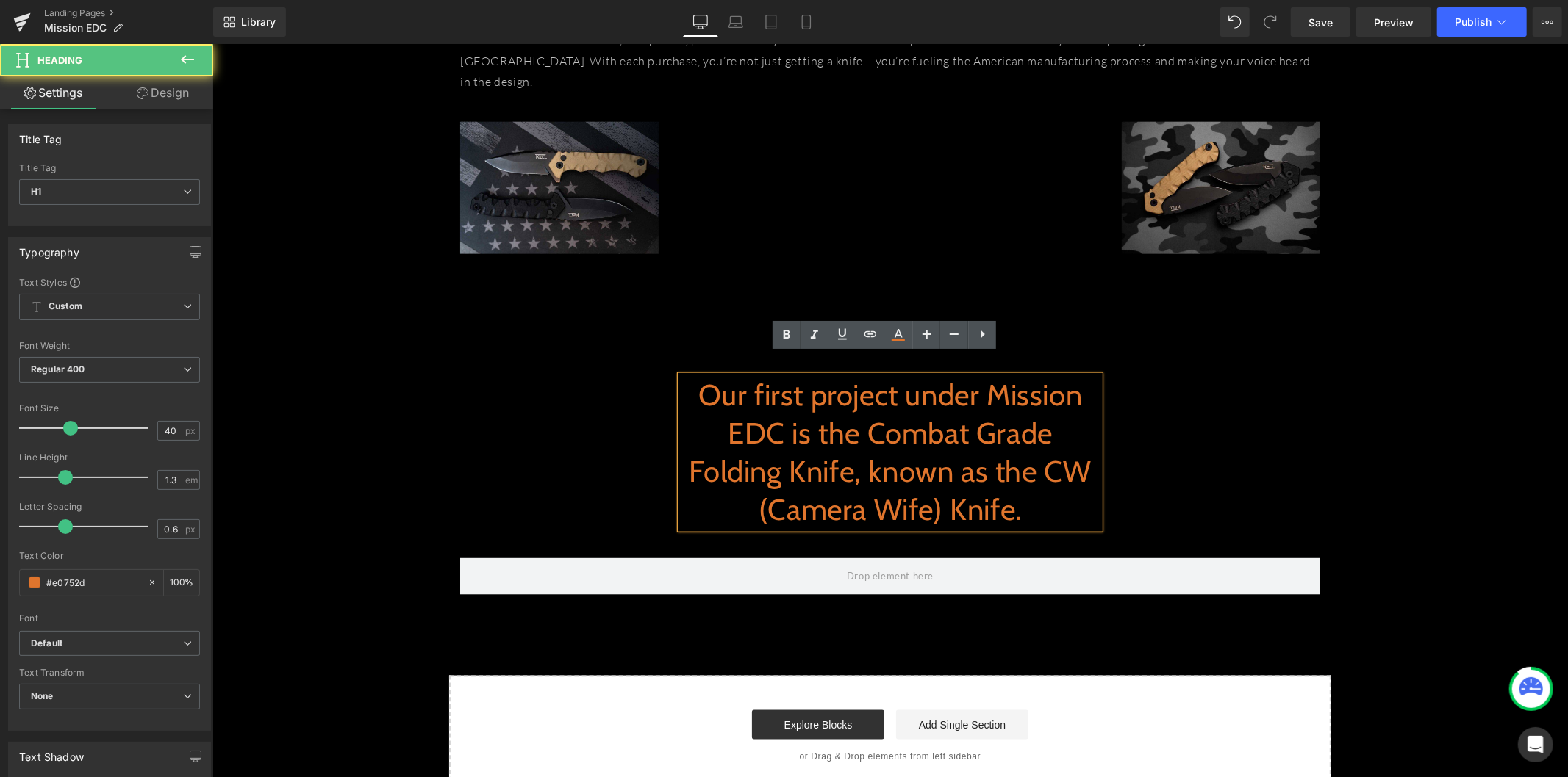
click at [826, 446] on h1 "Our first project under Mission EDC is the Combat Grade Folding Knife, known as…" at bounding box center [889, 452] width 419 height 153
click at [1217, 468] on div "Image Vimeo Our first project under Mission EDC is the Combat Grade Folding Kni…" at bounding box center [890, 317] width 882 height 436
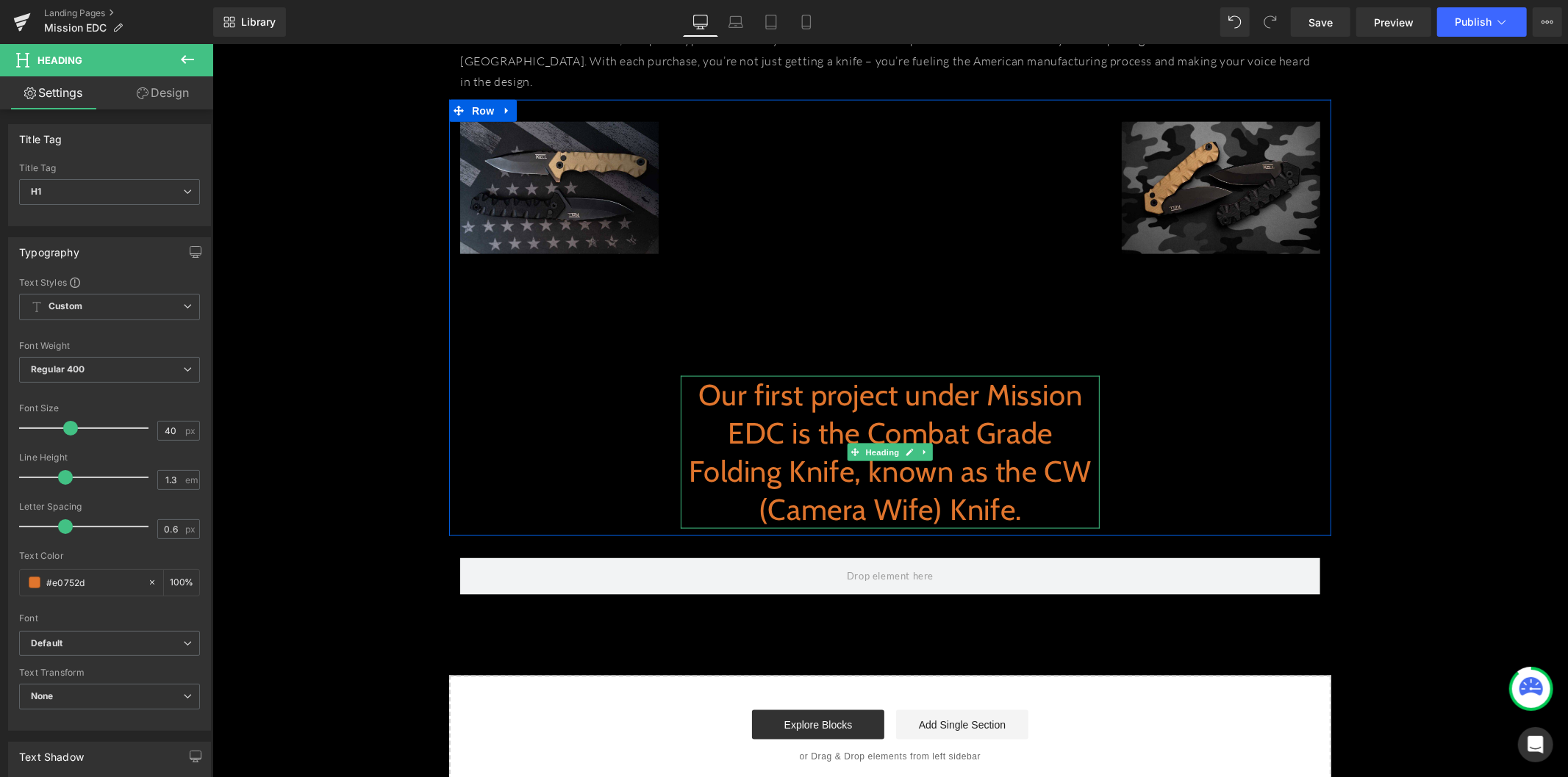
drag, startPoint x: 850, startPoint y: 450, endPoint x: 848, endPoint y: 436, distance: 14.1
click at [850, 449] on h1 "Our first project under Mission EDC is the Combat Grade Folding Knife, known as…" at bounding box center [889, 452] width 419 height 153
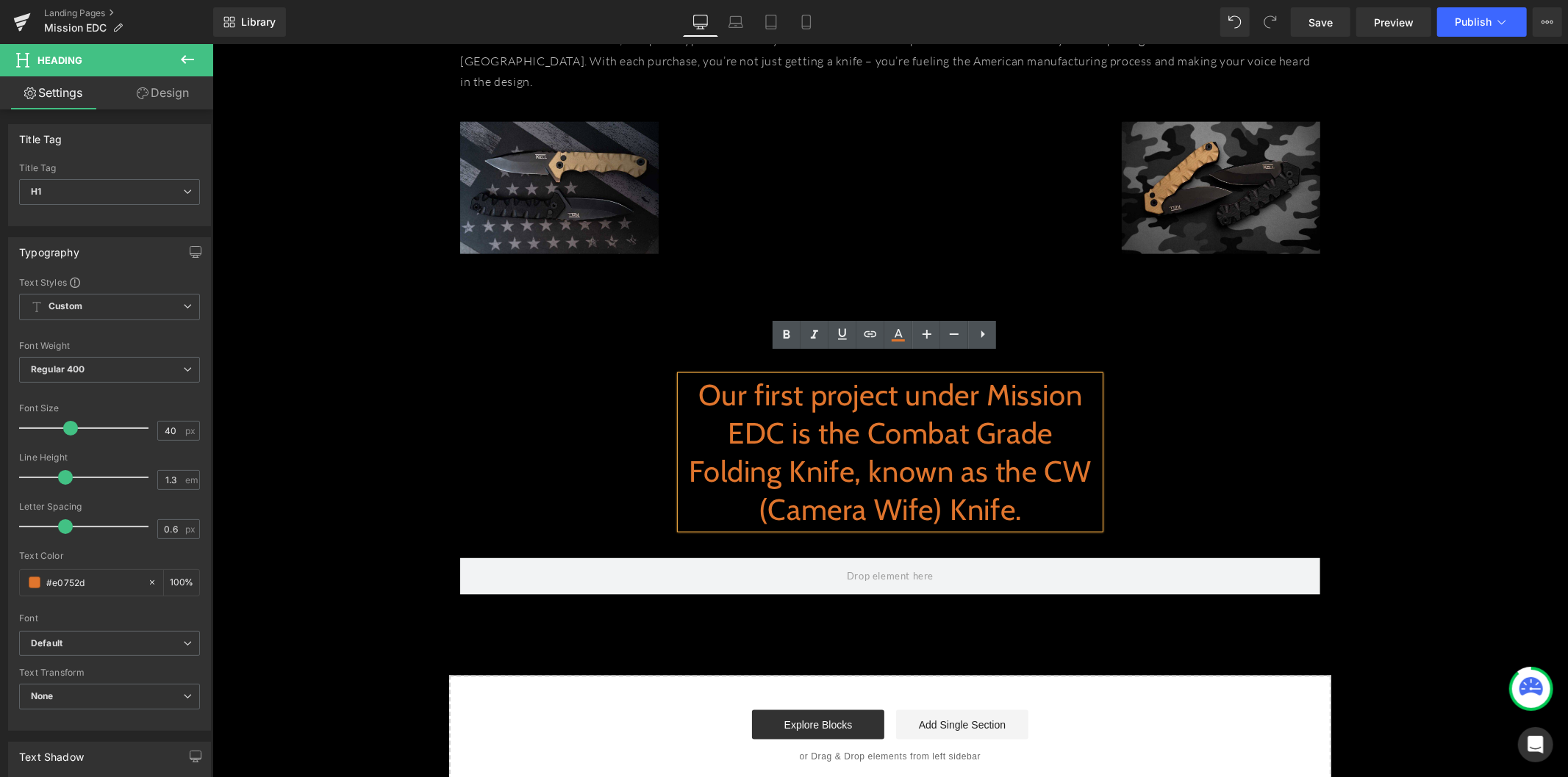
click at [1181, 448] on div "Image Vimeo Our first project under Mission EDC is the Combat Grade Folding Kni…" at bounding box center [890, 317] width 882 height 436
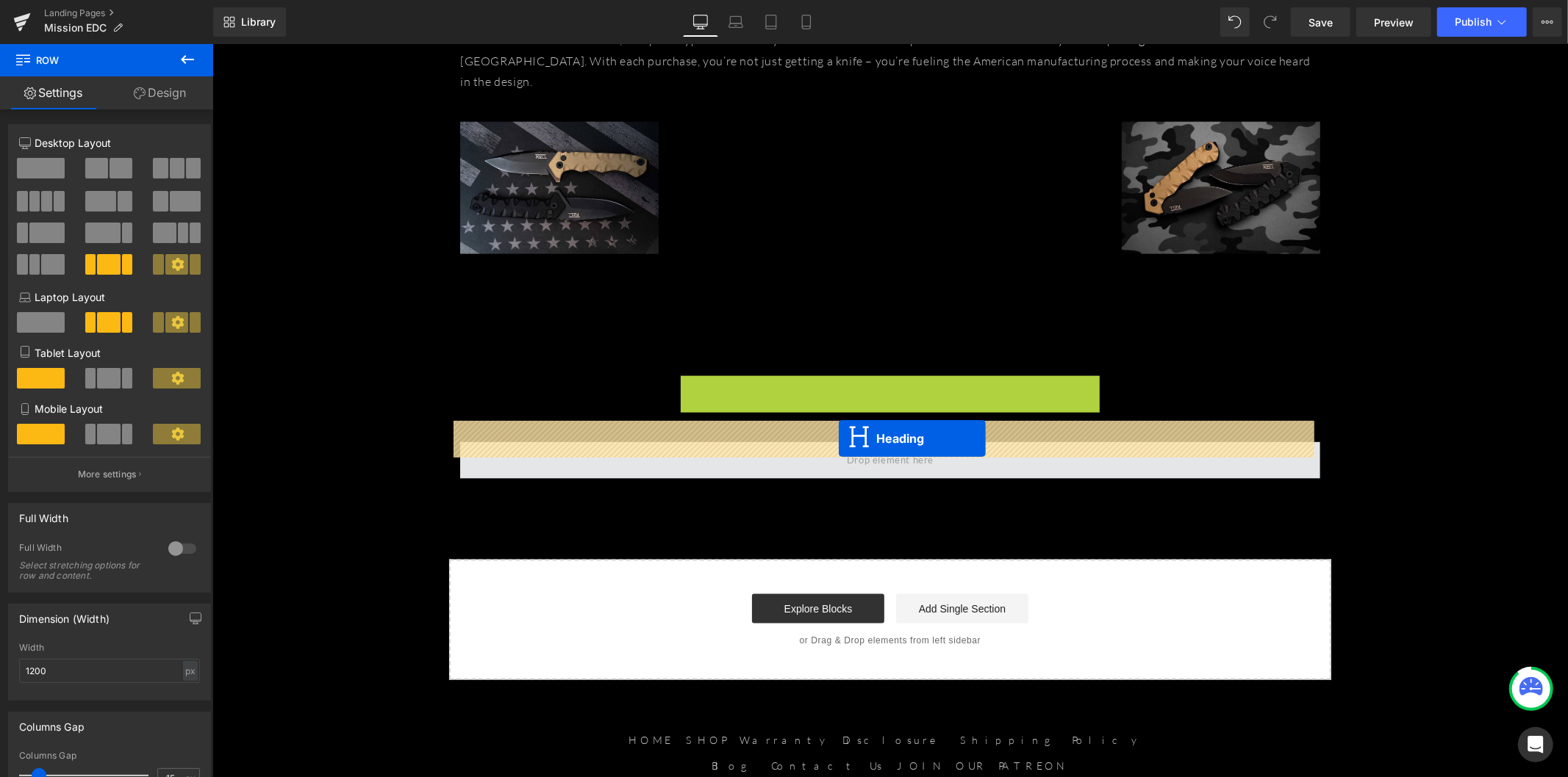
drag, startPoint x: 851, startPoint y: 431, endPoint x: 838, endPoint y: 438, distance: 14.8
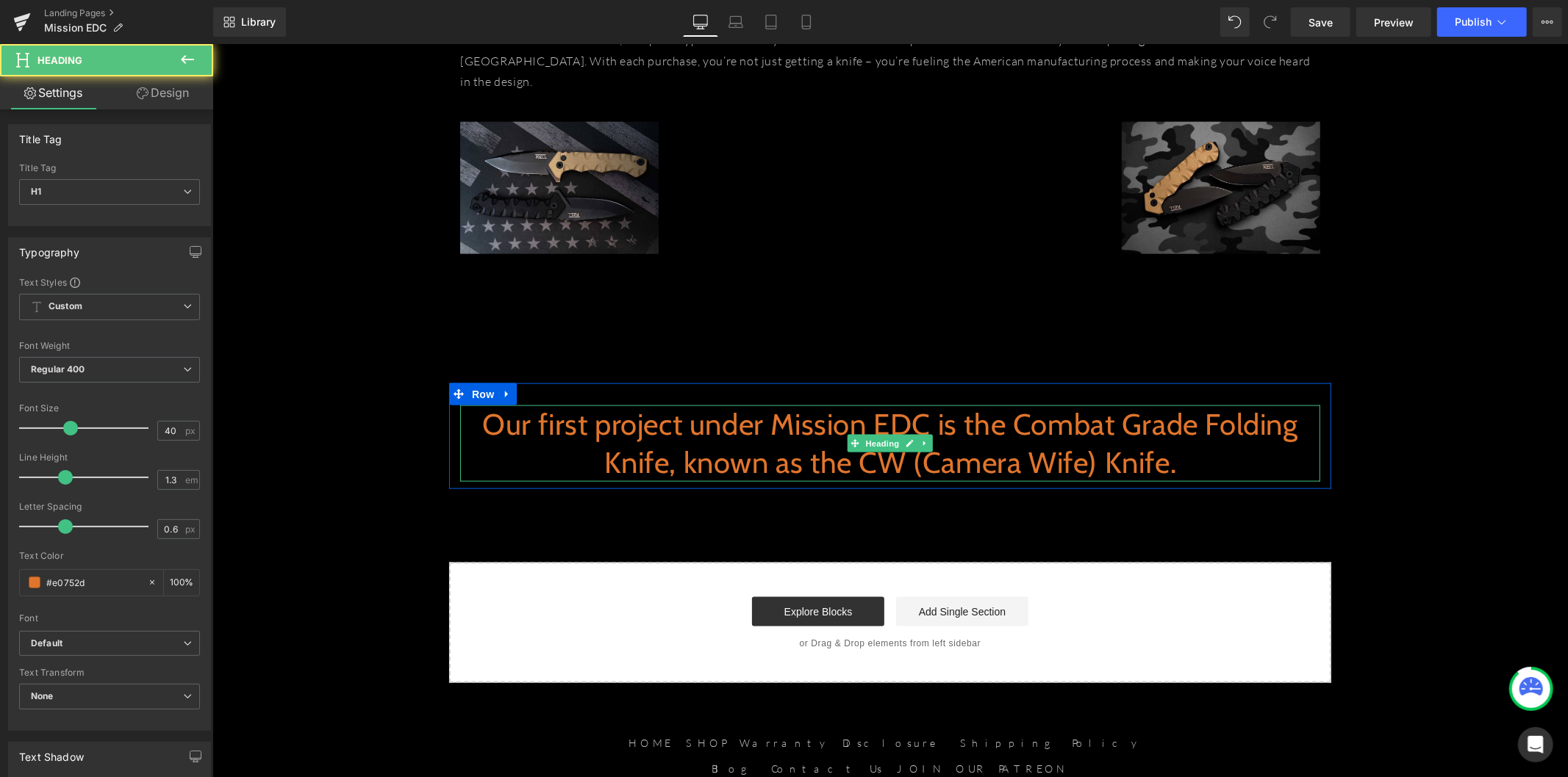
click at [609, 405] on h1 "Our first project under Mission EDC is the Combat Grade Folding Knife, known as…" at bounding box center [889, 443] width 860 height 77
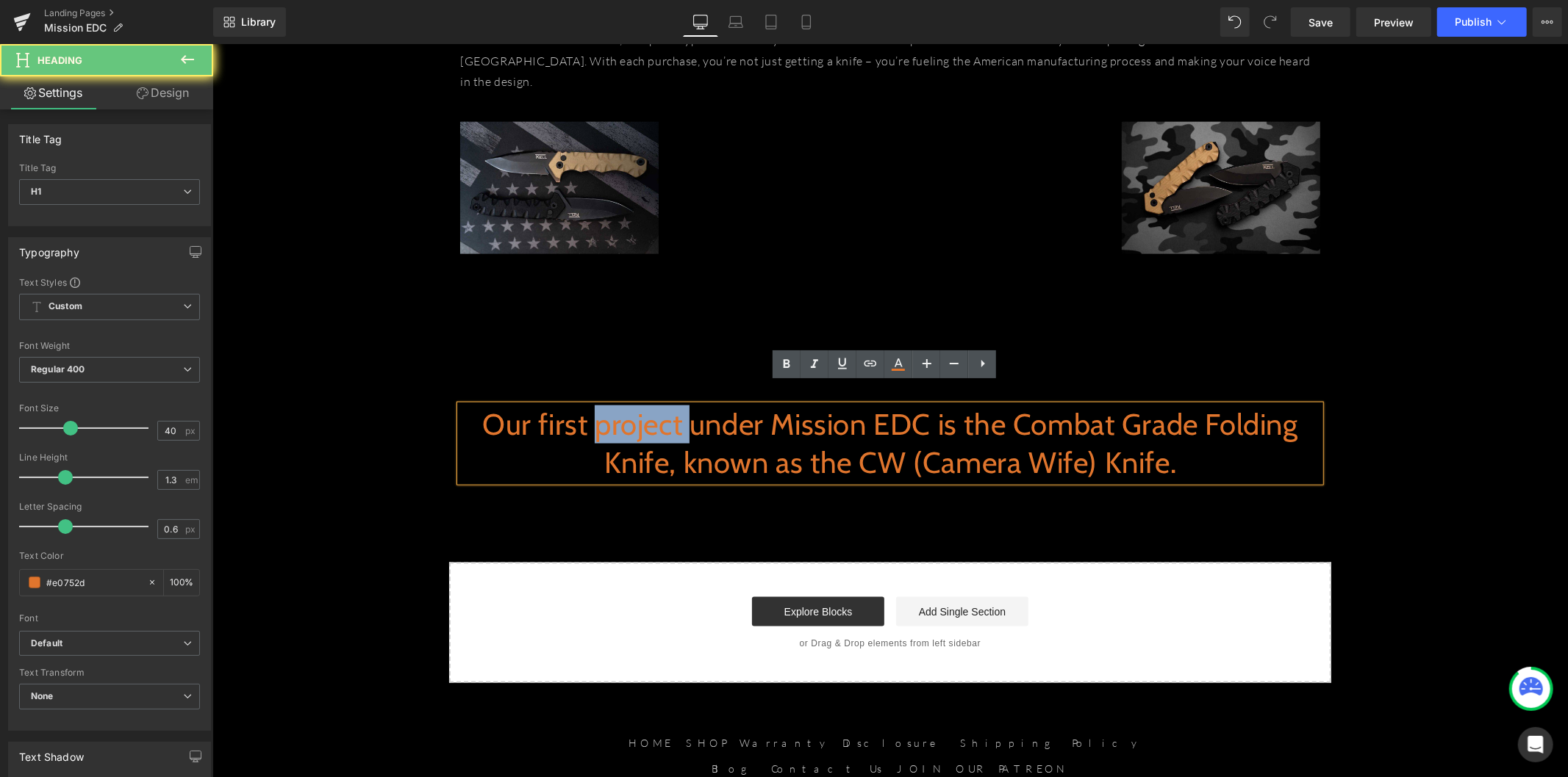
click at [609, 405] on h1 "Our first project under Mission EDC is the Combat Grade Folding Knife, known as…" at bounding box center [889, 443] width 860 height 77
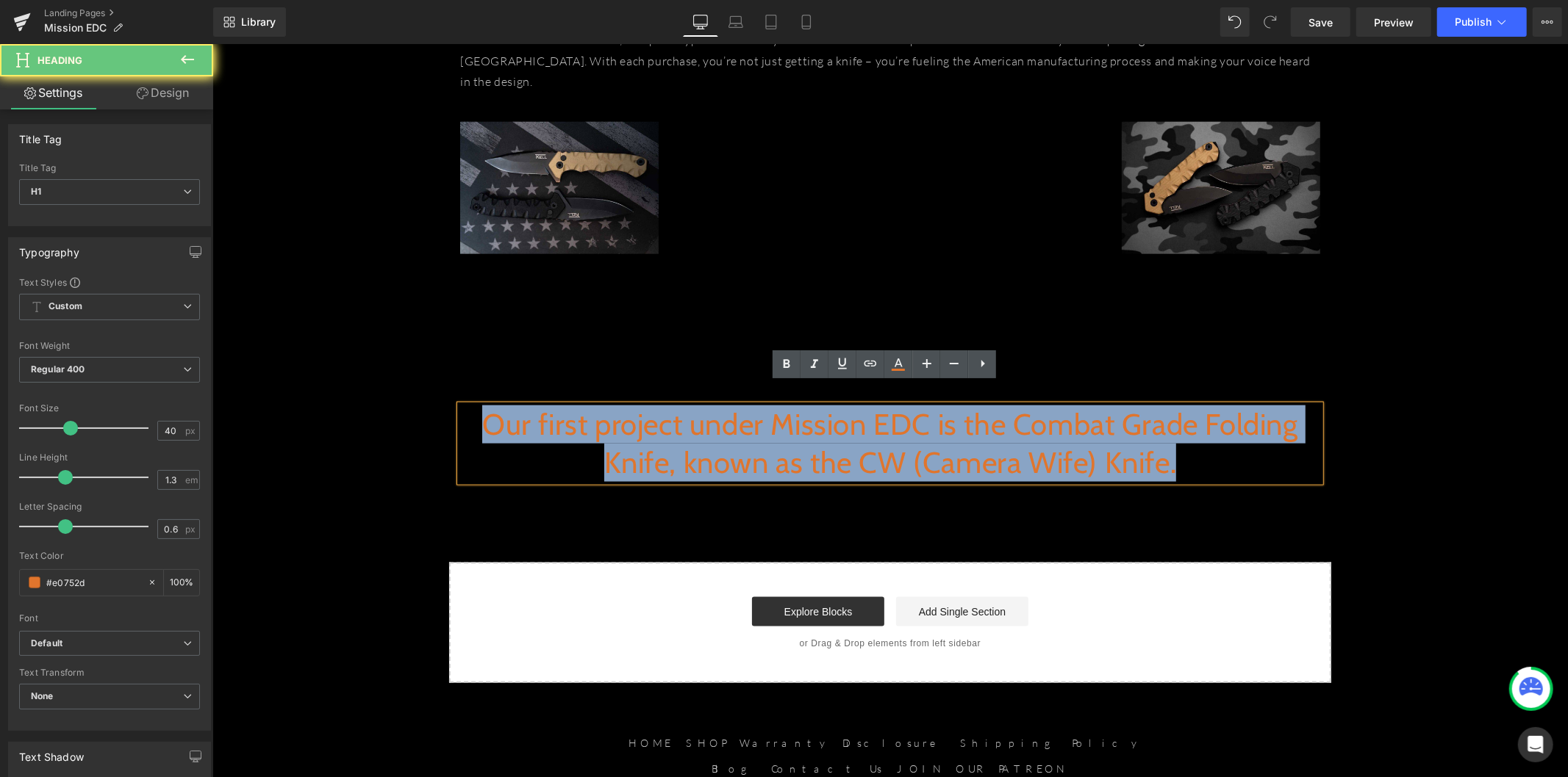
click at [609, 405] on h1 "Our first project under Mission EDC is the Combat Grade Folding Knife, known as…" at bounding box center [889, 443] width 860 height 77
paste div
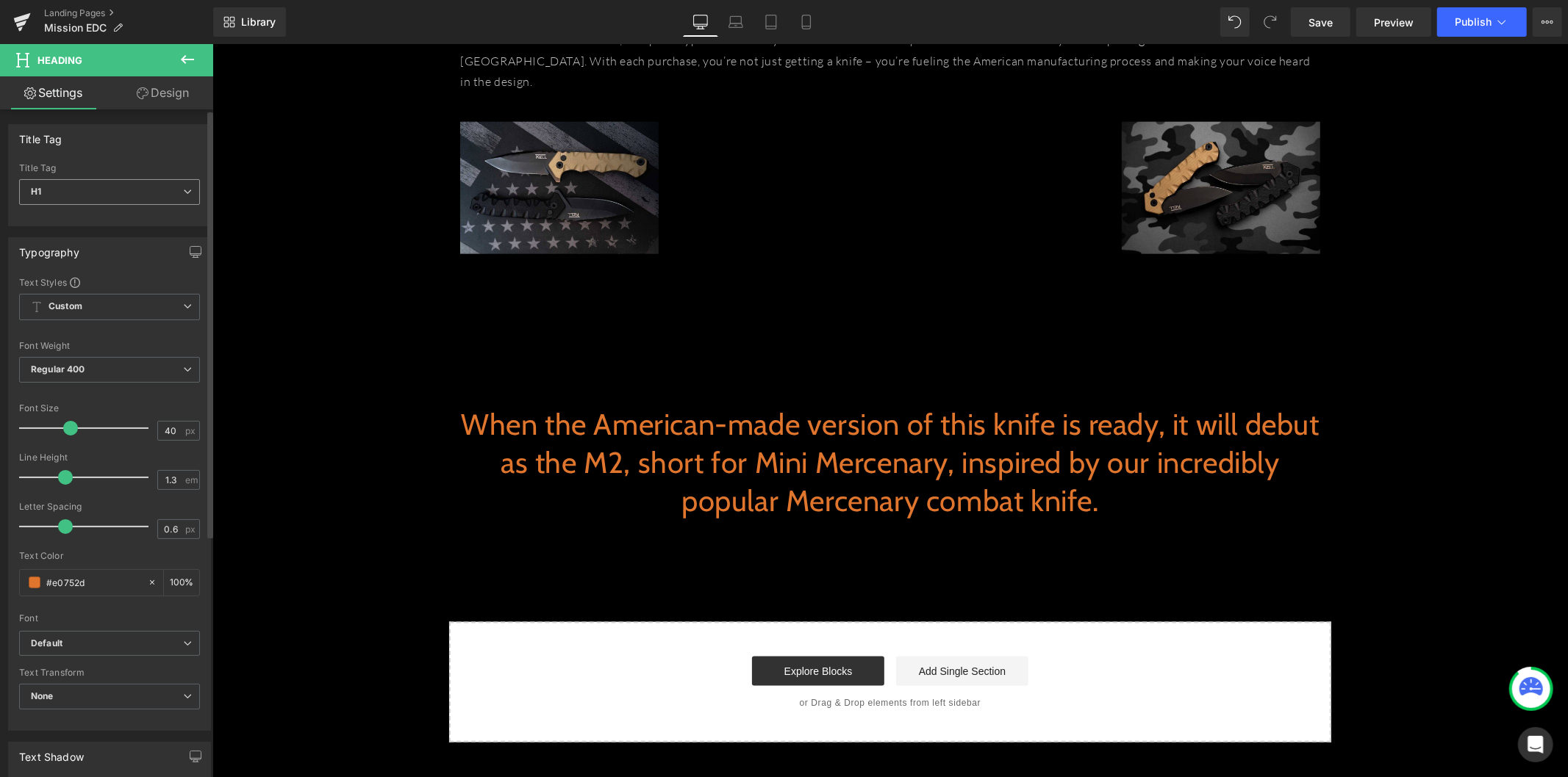
click at [110, 195] on span "H1" at bounding box center [109, 192] width 181 height 26
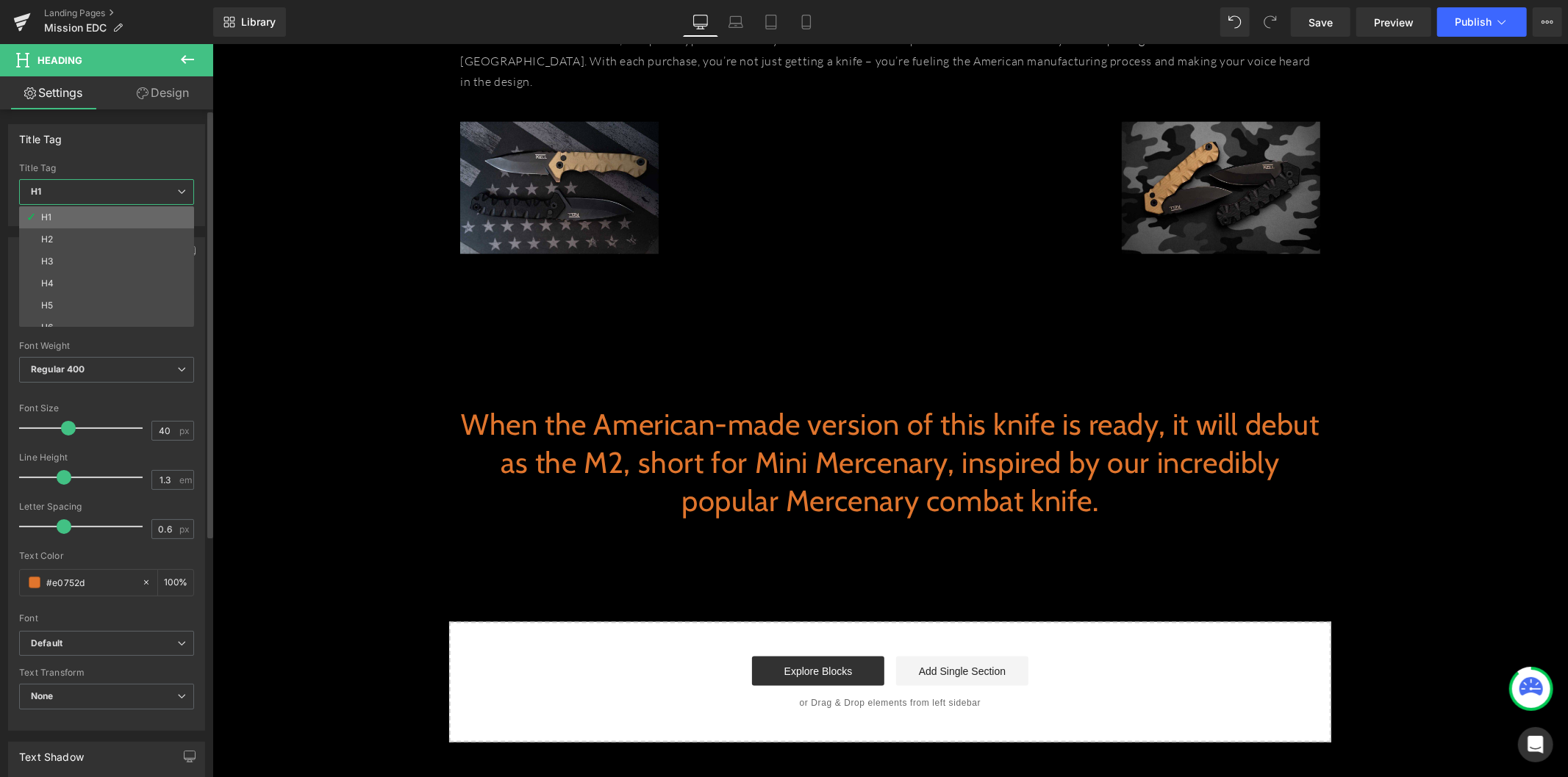
click at [108, 228] on li "H1" at bounding box center [110, 217] width 182 height 22
type input "100"
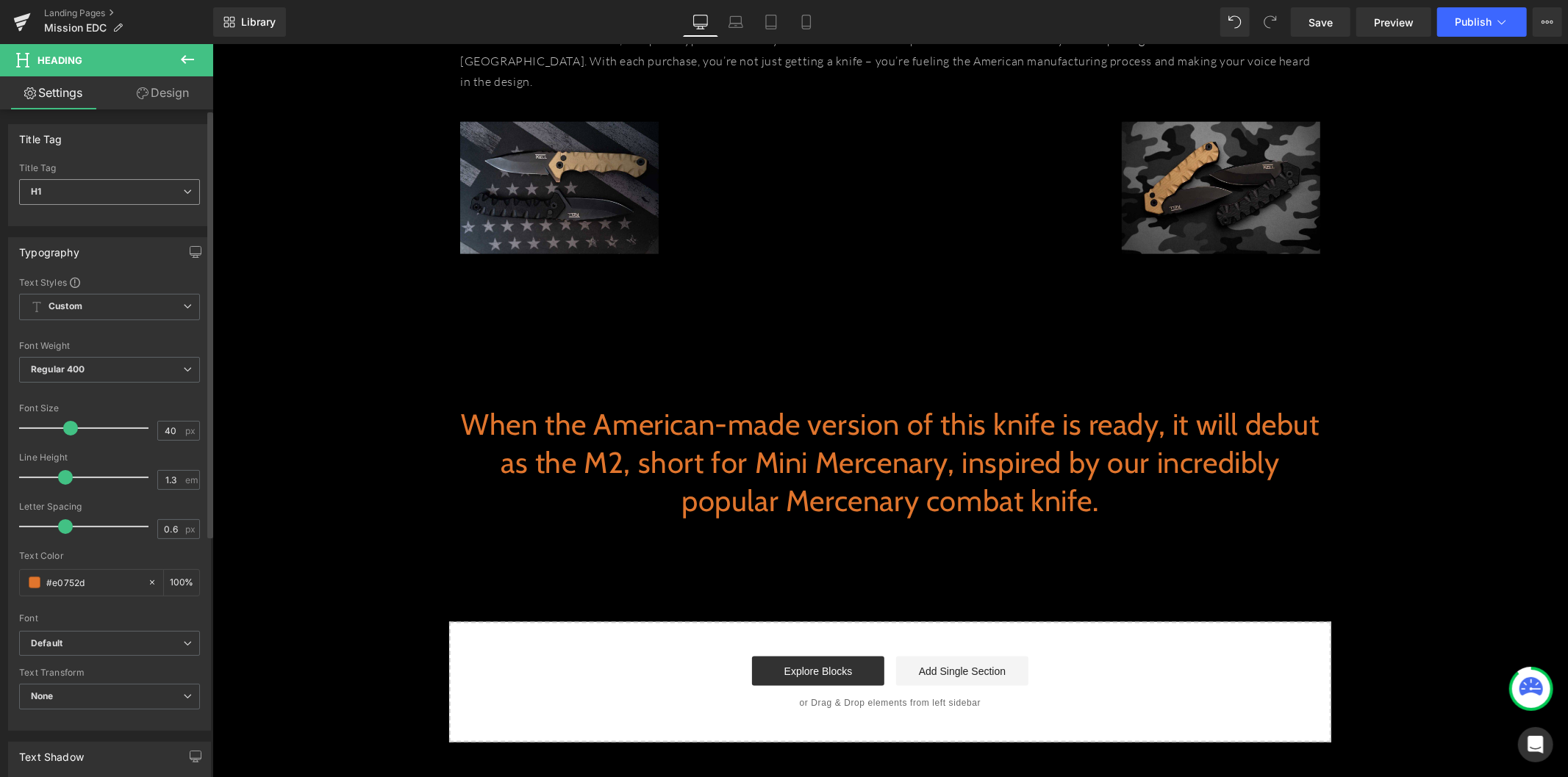
click at [83, 201] on span "H1" at bounding box center [109, 192] width 181 height 26
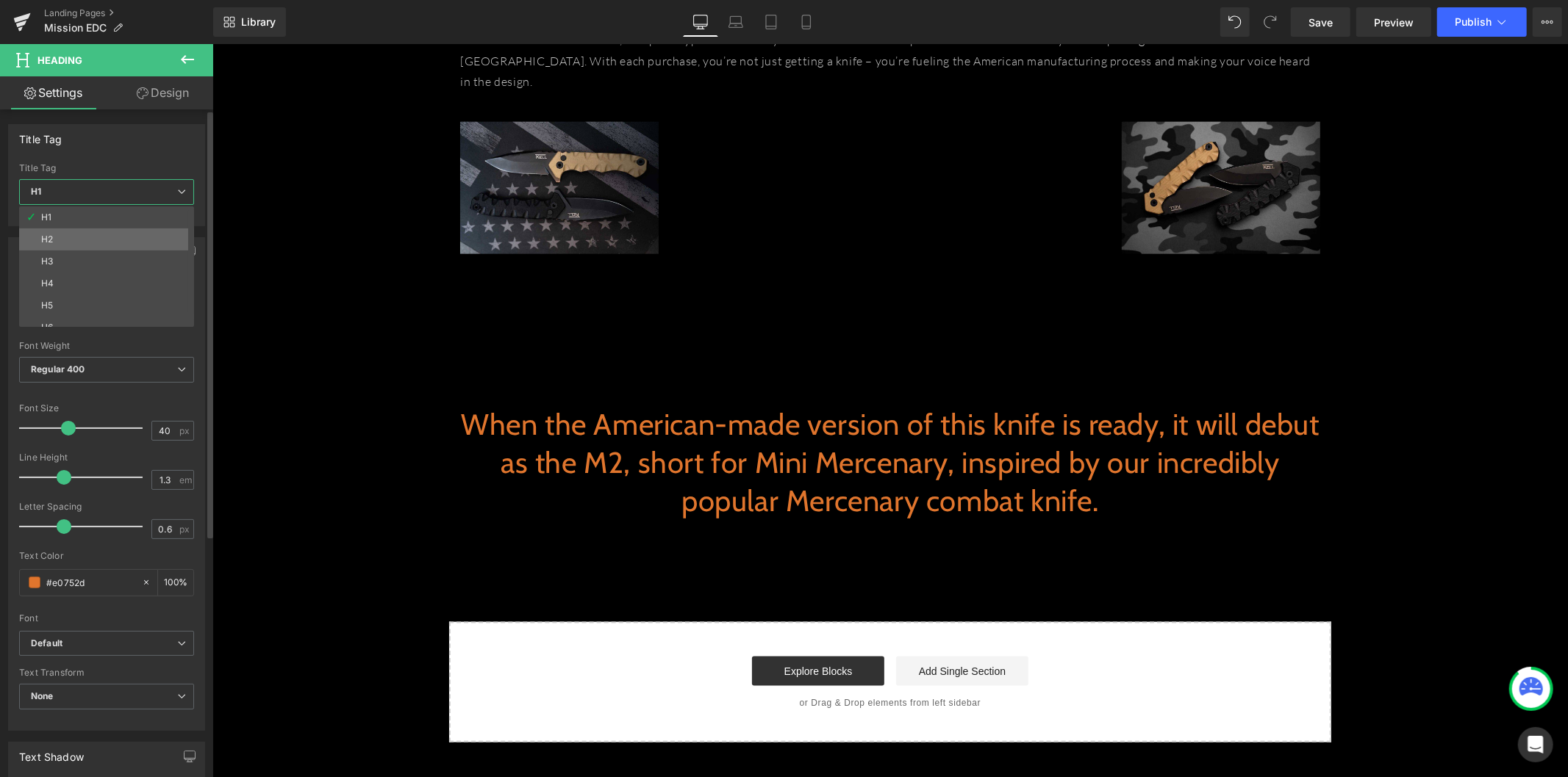
click at [83, 235] on li "H2" at bounding box center [110, 239] width 182 height 22
type input "24"
type input "#ffffff"
type input "100"
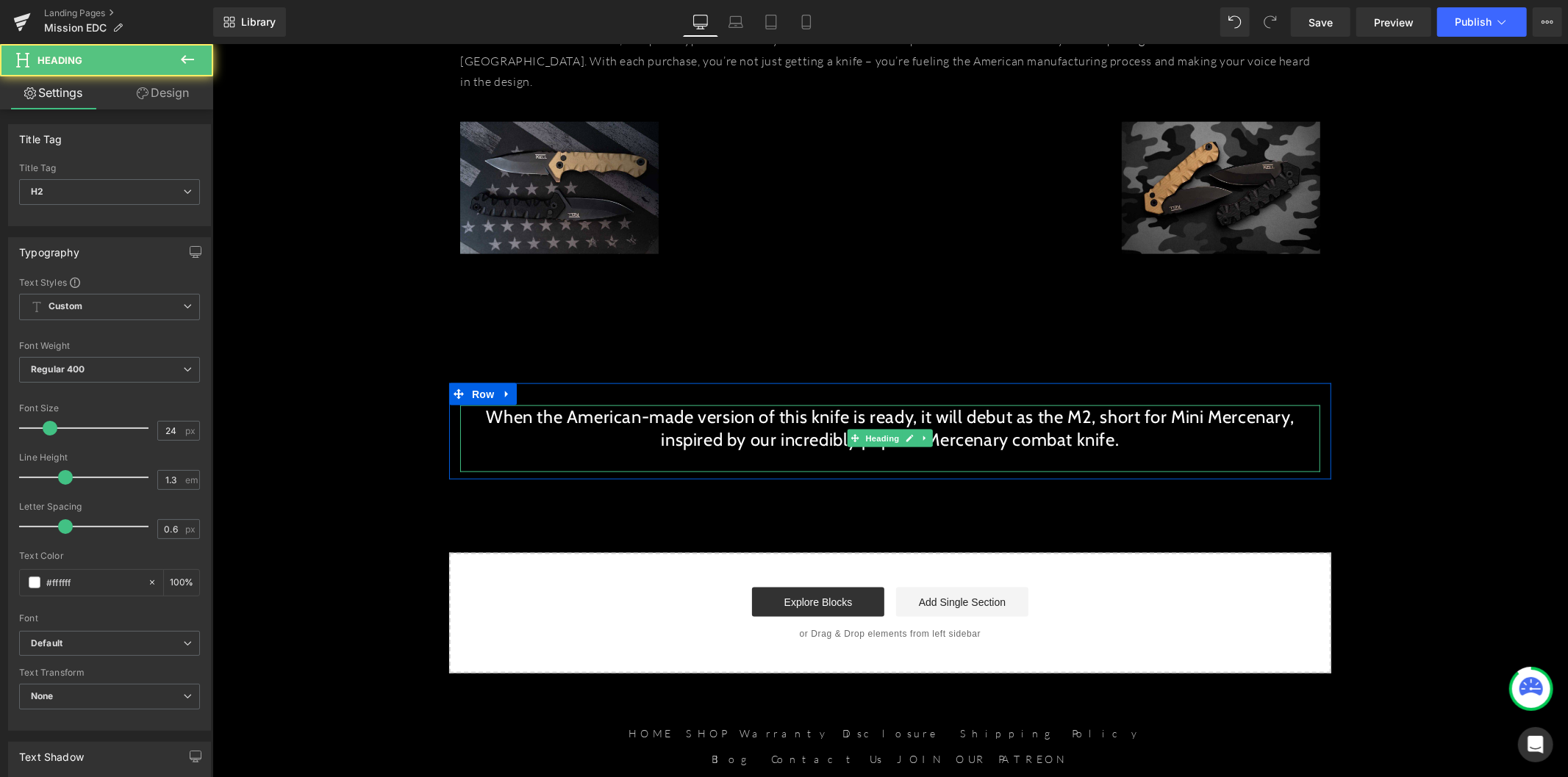
click at [809, 405] on h2 "When the American-made version of this knife is ready, it will debut as the M2,…" at bounding box center [889, 427] width 860 height 45
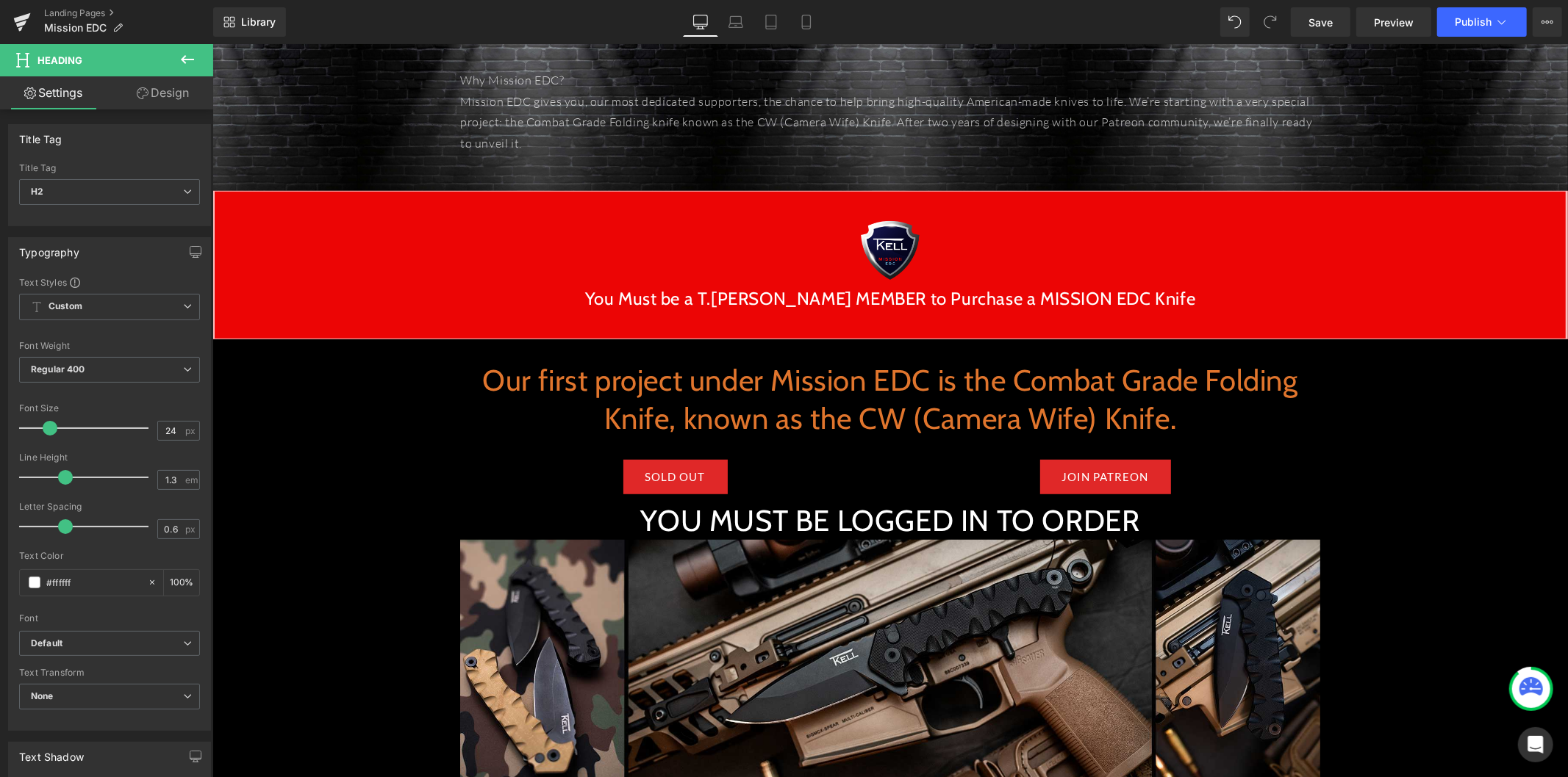
scroll to position [652, 0]
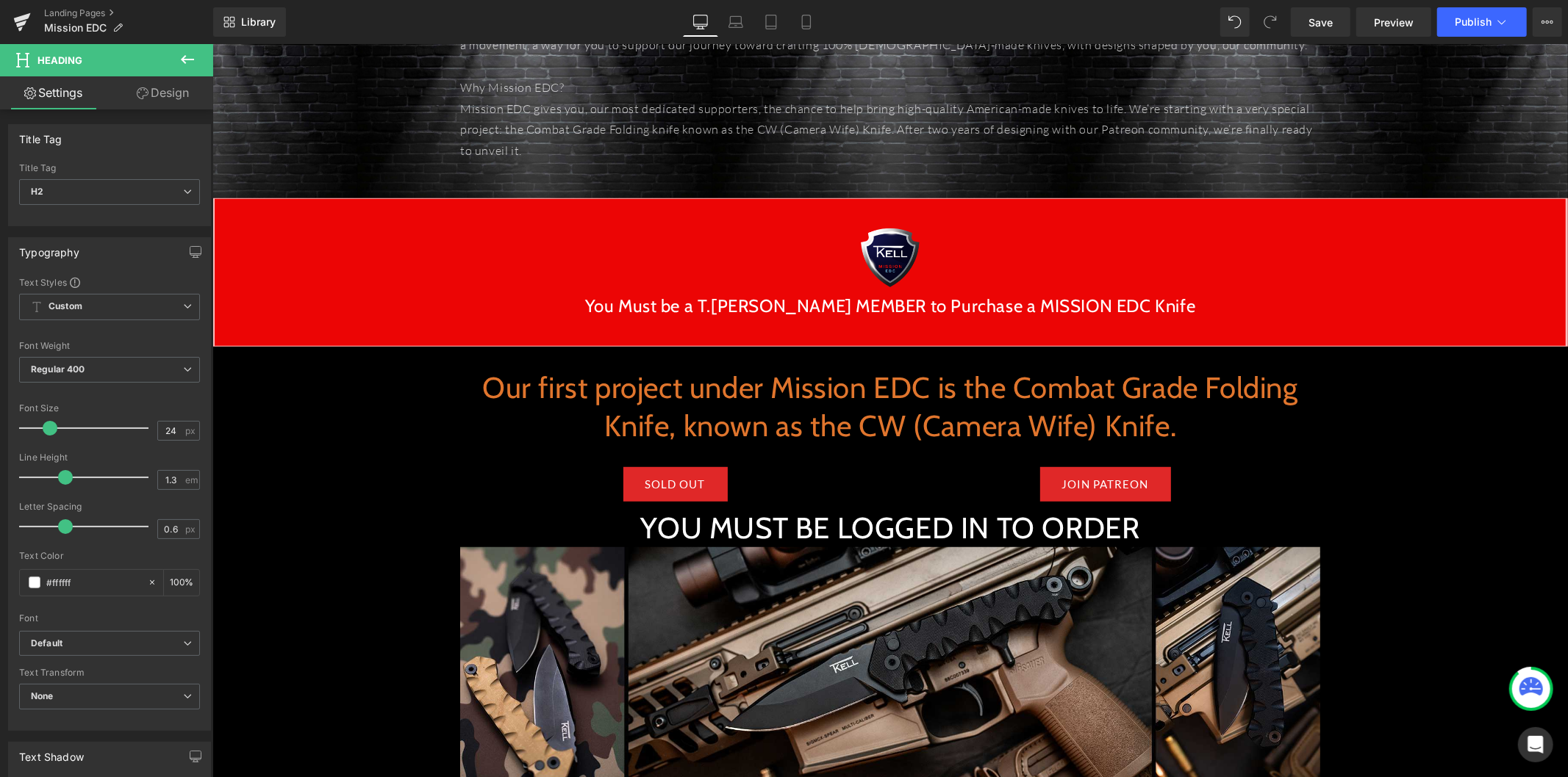
click at [802, 421] on h1 "Our first project under Mission EDC is the Combat Grade Folding Knife, known as…" at bounding box center [889, 406] width 860 height 77
click at [147, 96] on link "Design" at bounding box center [163, 93] width 107 height 33
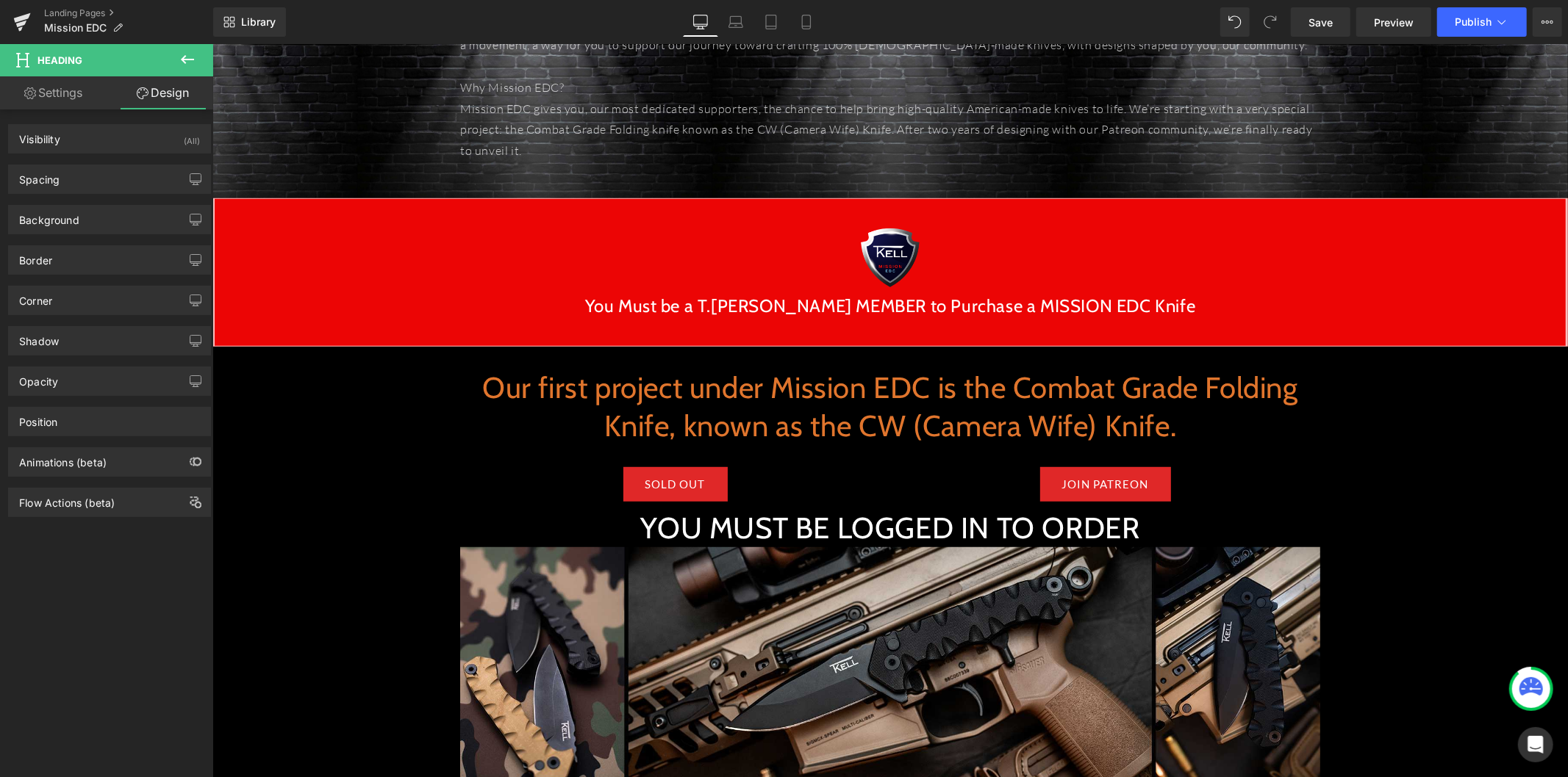
click at [83, 97] on link "Settings" at bounding box center [53, 93] width 107 height 33
type input "100"
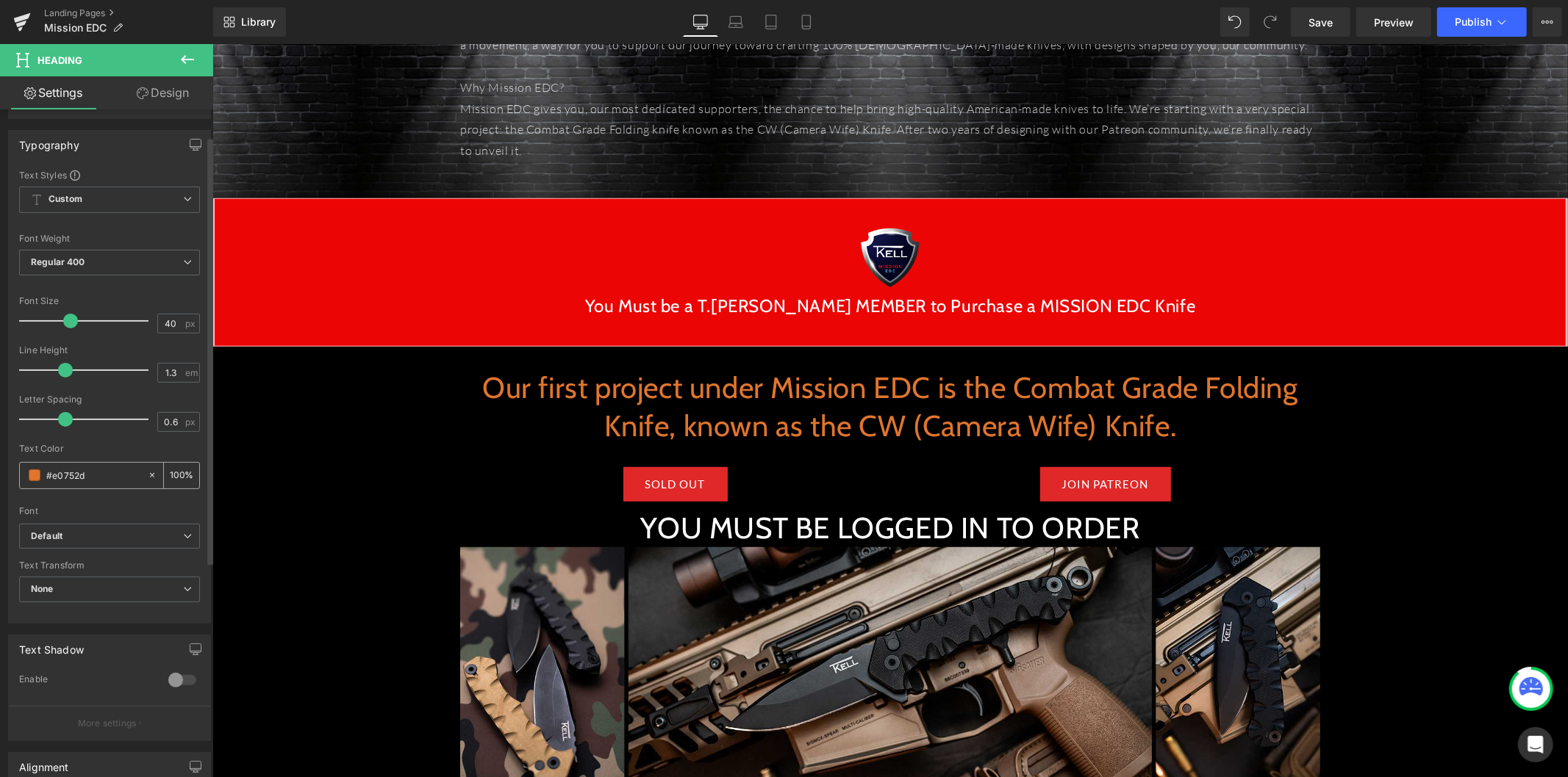
scroll to position [163, 0]
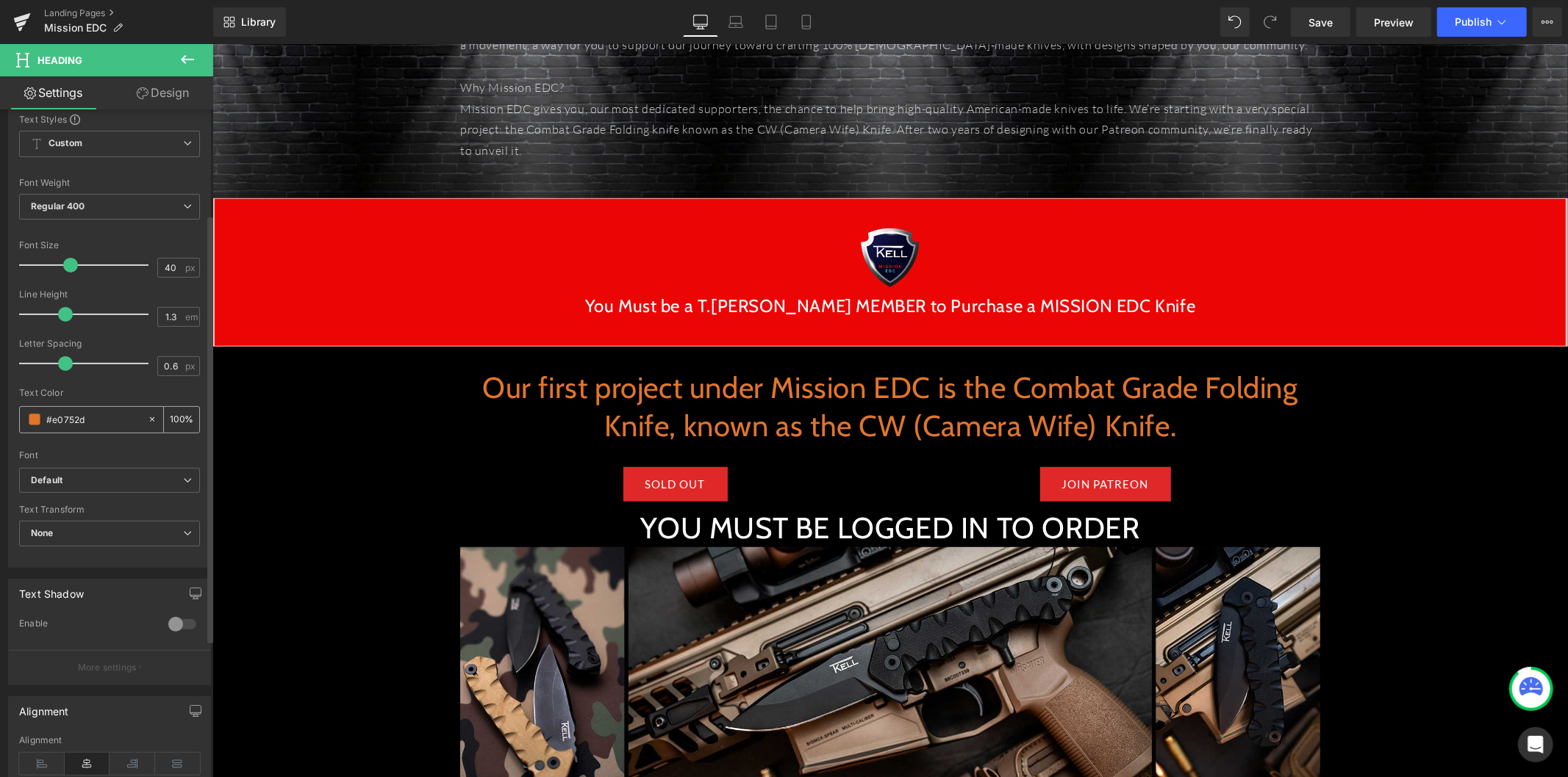
click at [76, 423] on input "#e0752d" at bounding box center [93, 419] width 94 height 17
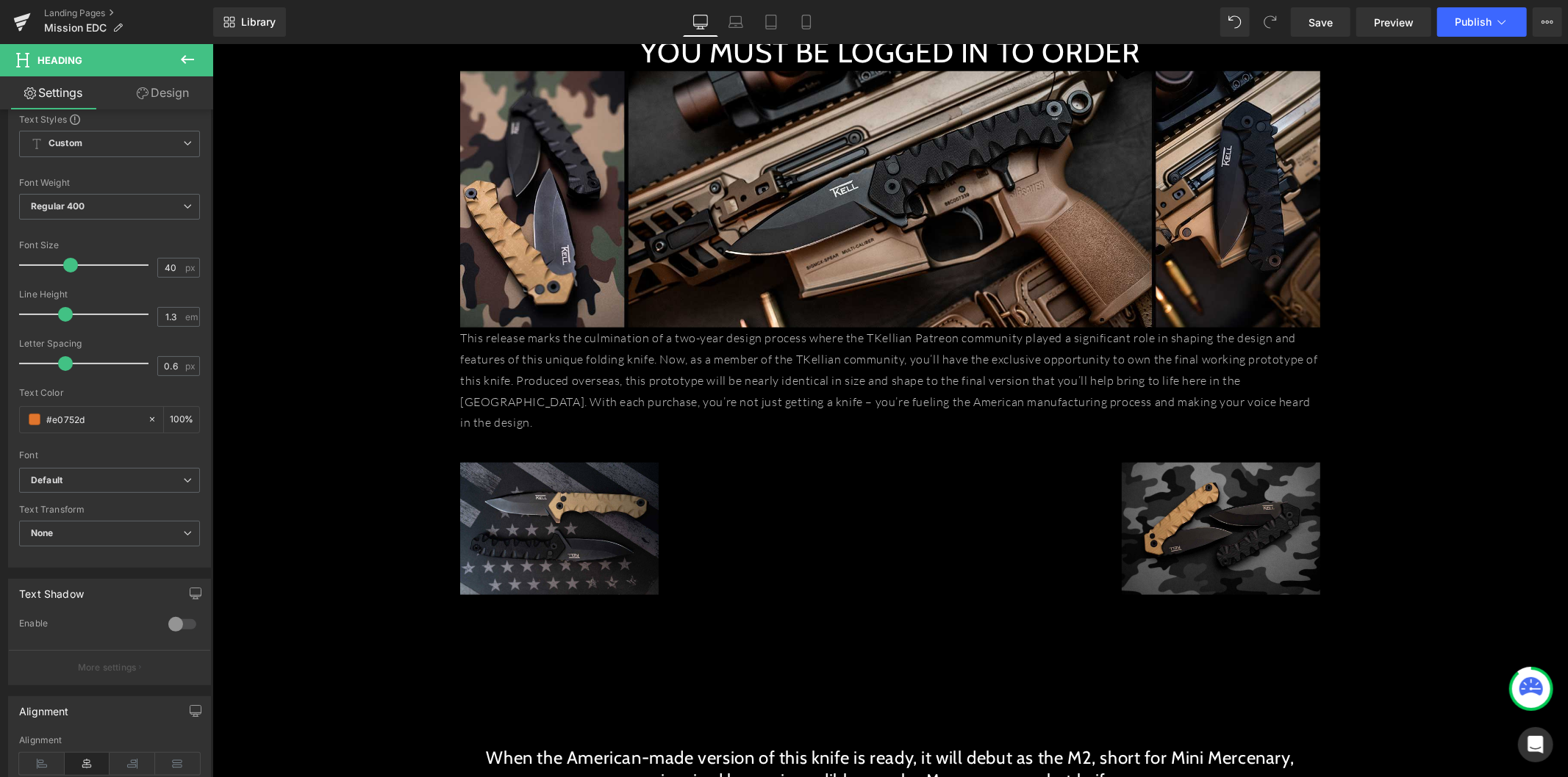
scroll to position [1387, 0]
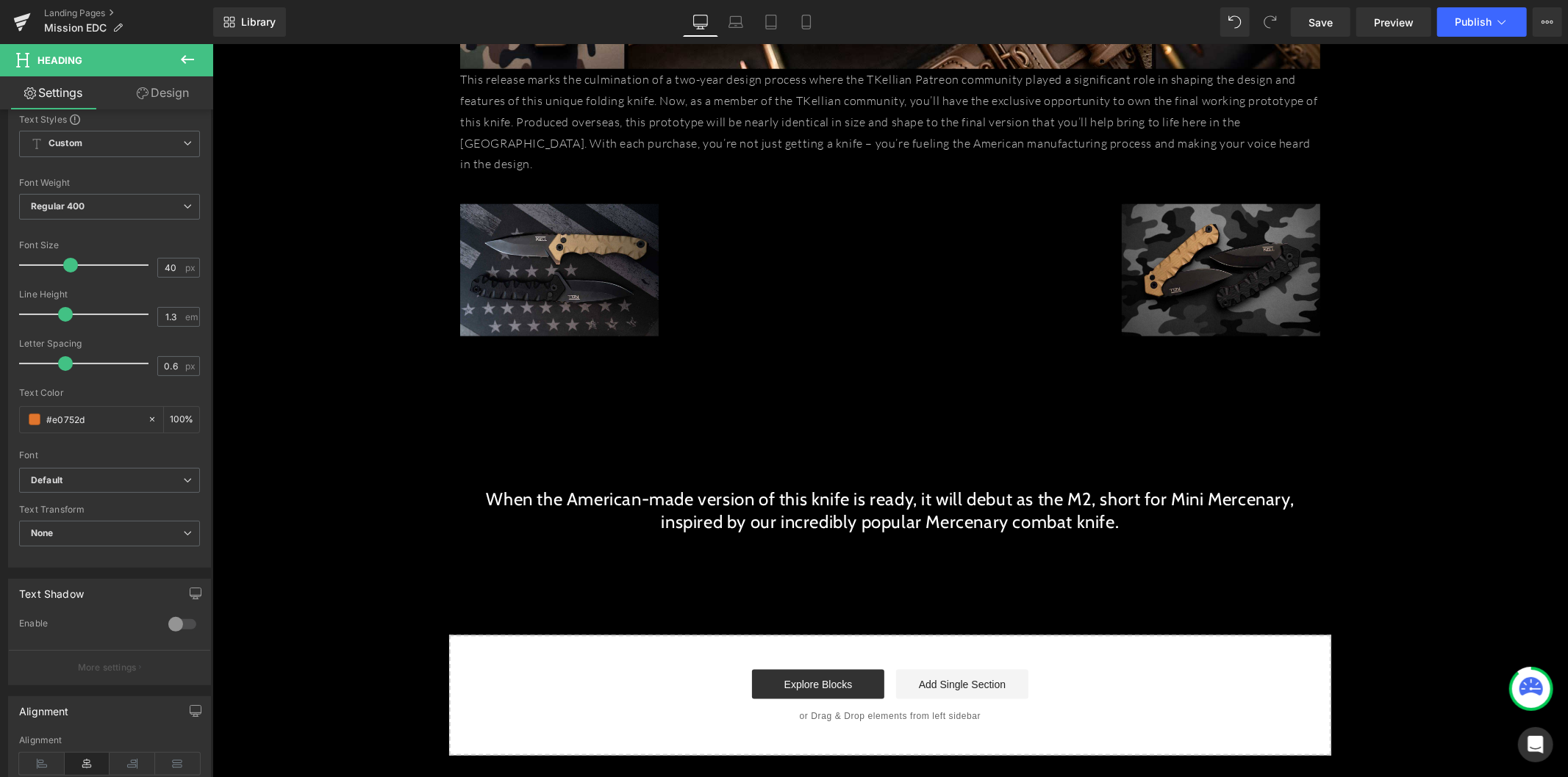
click at [831, 487] on h2 "When the American-made version of this knife is ready, it will debut as the M2,…" at bounding box center [889, 509] width 860 height 45
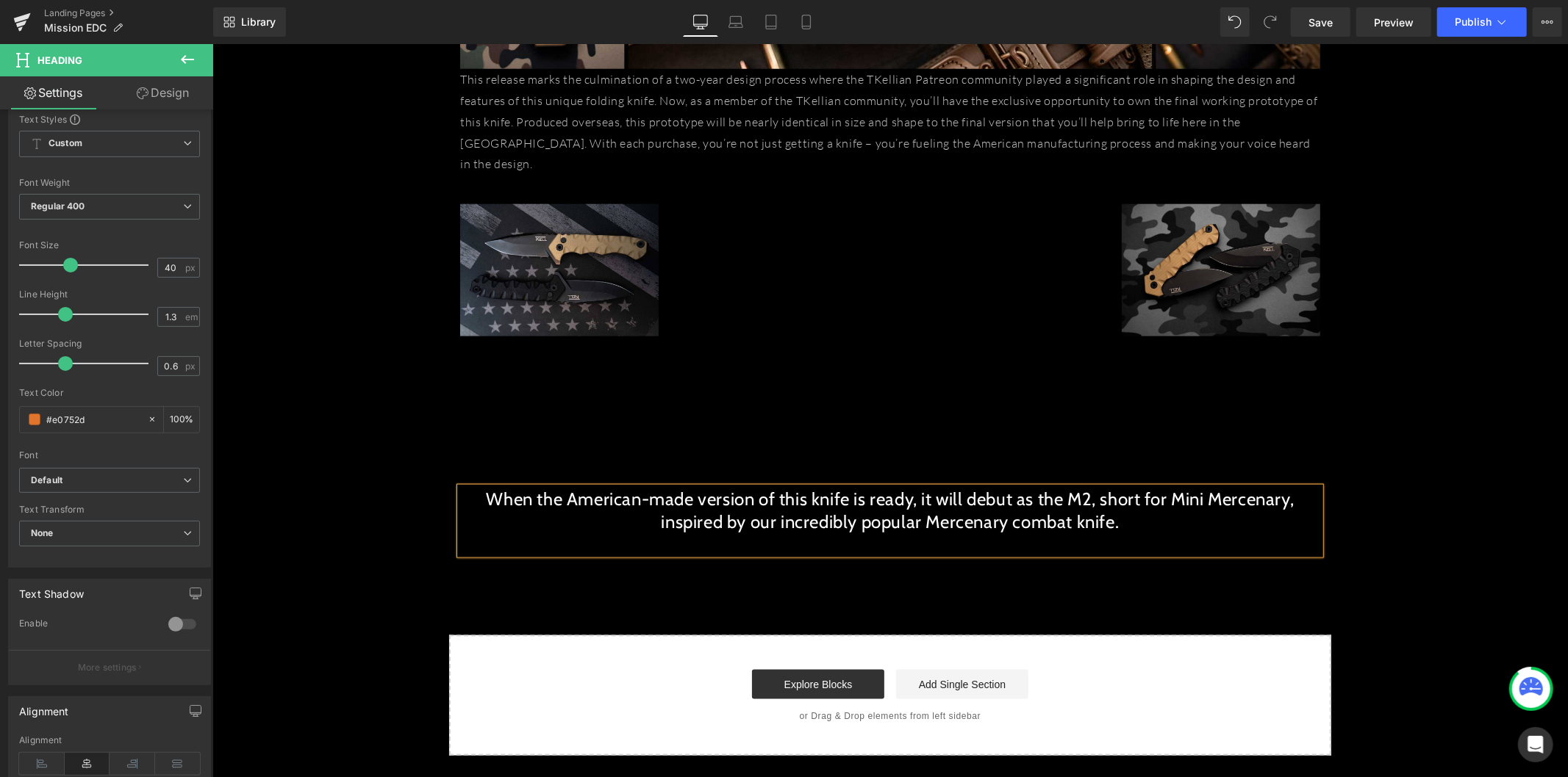
click at [830, 487] on h2 "When the American-made version of this knife is ready, it will debut as the M2,…" at bounding box center [889, 509] width 860 height 45
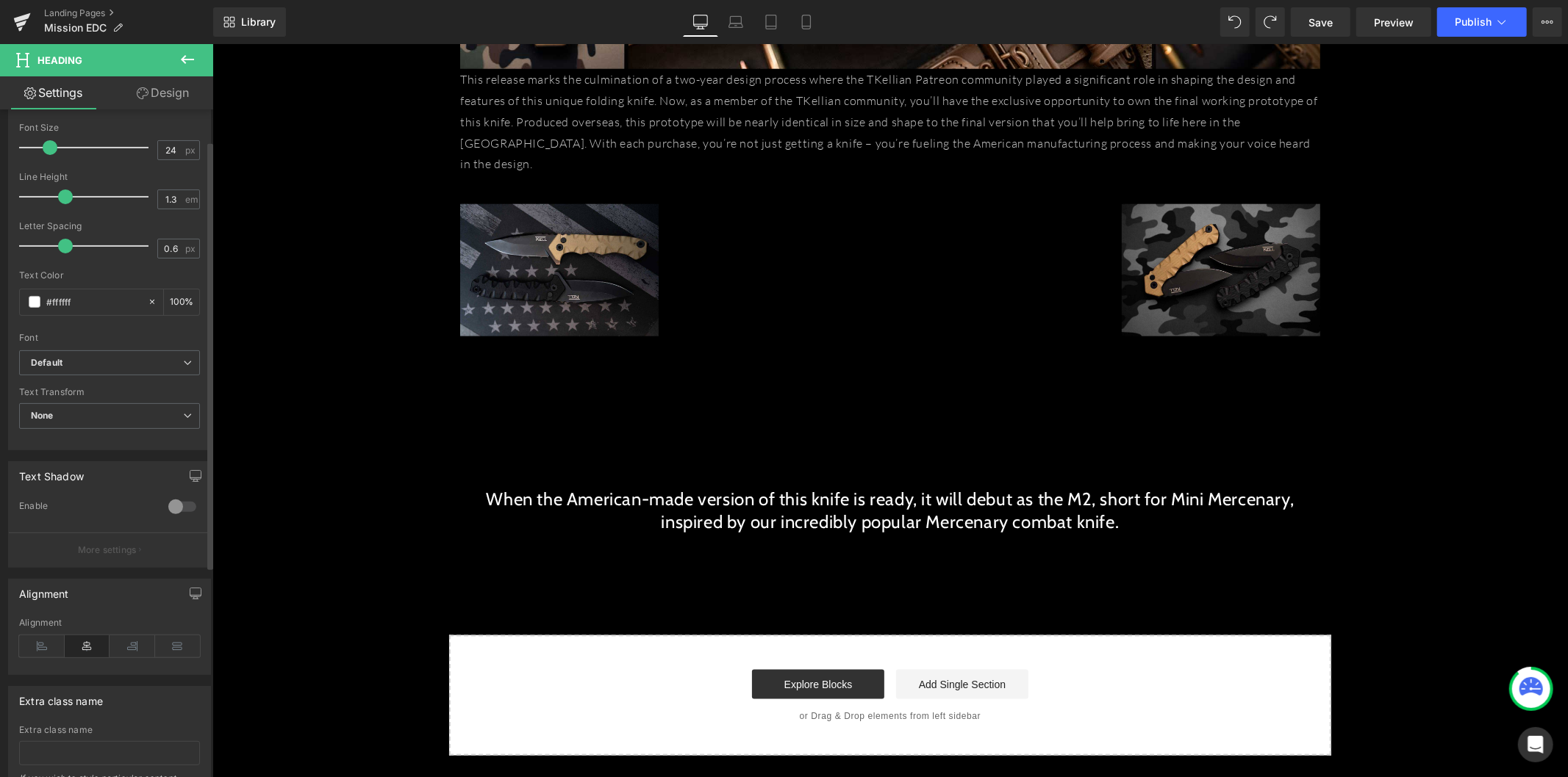
scroll to position [326, 0]
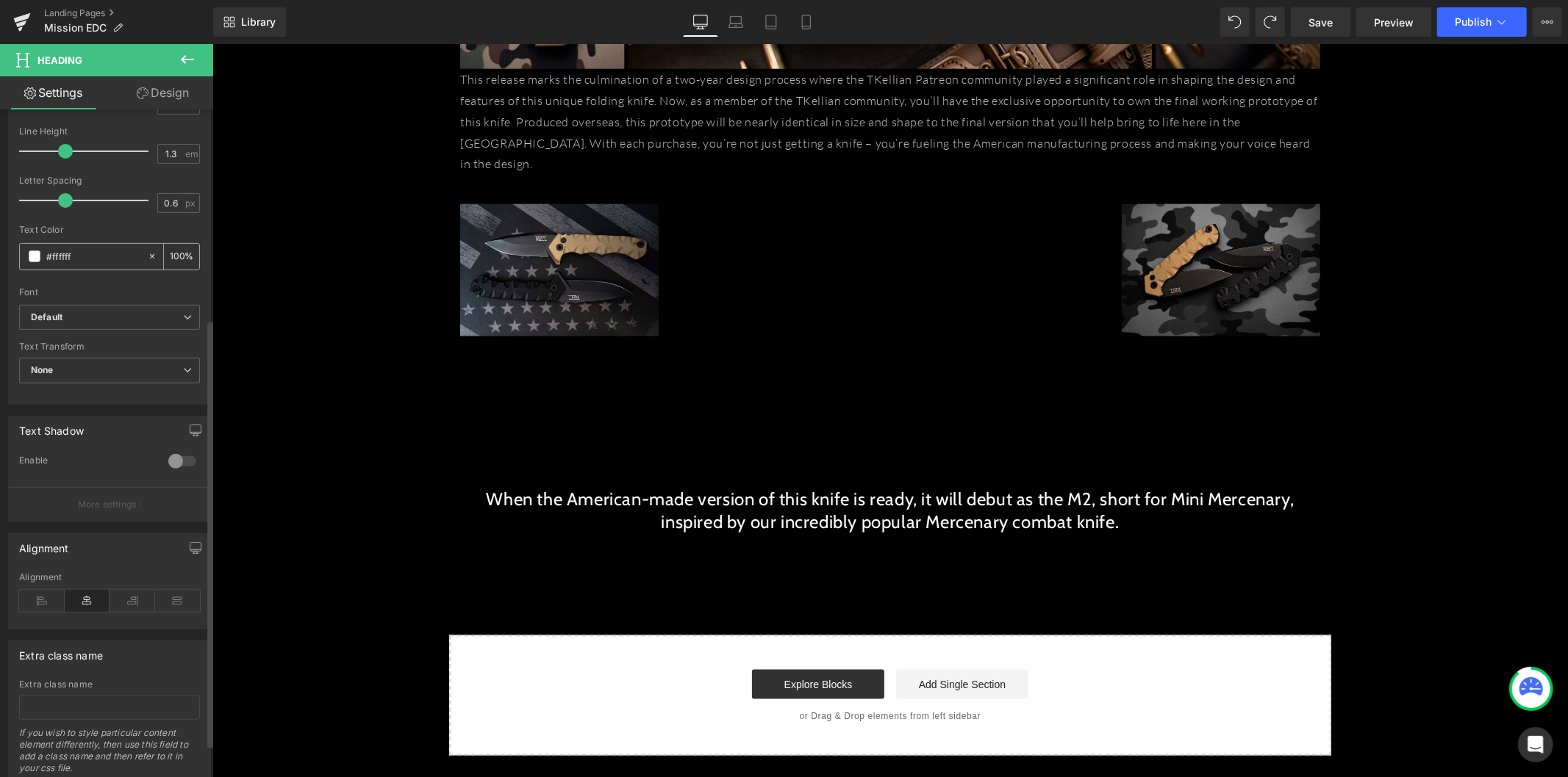
click at [67, 251] on input "#ffffff" at bounding box center [93, 257] width 94 height 17
type input "#e0752d"
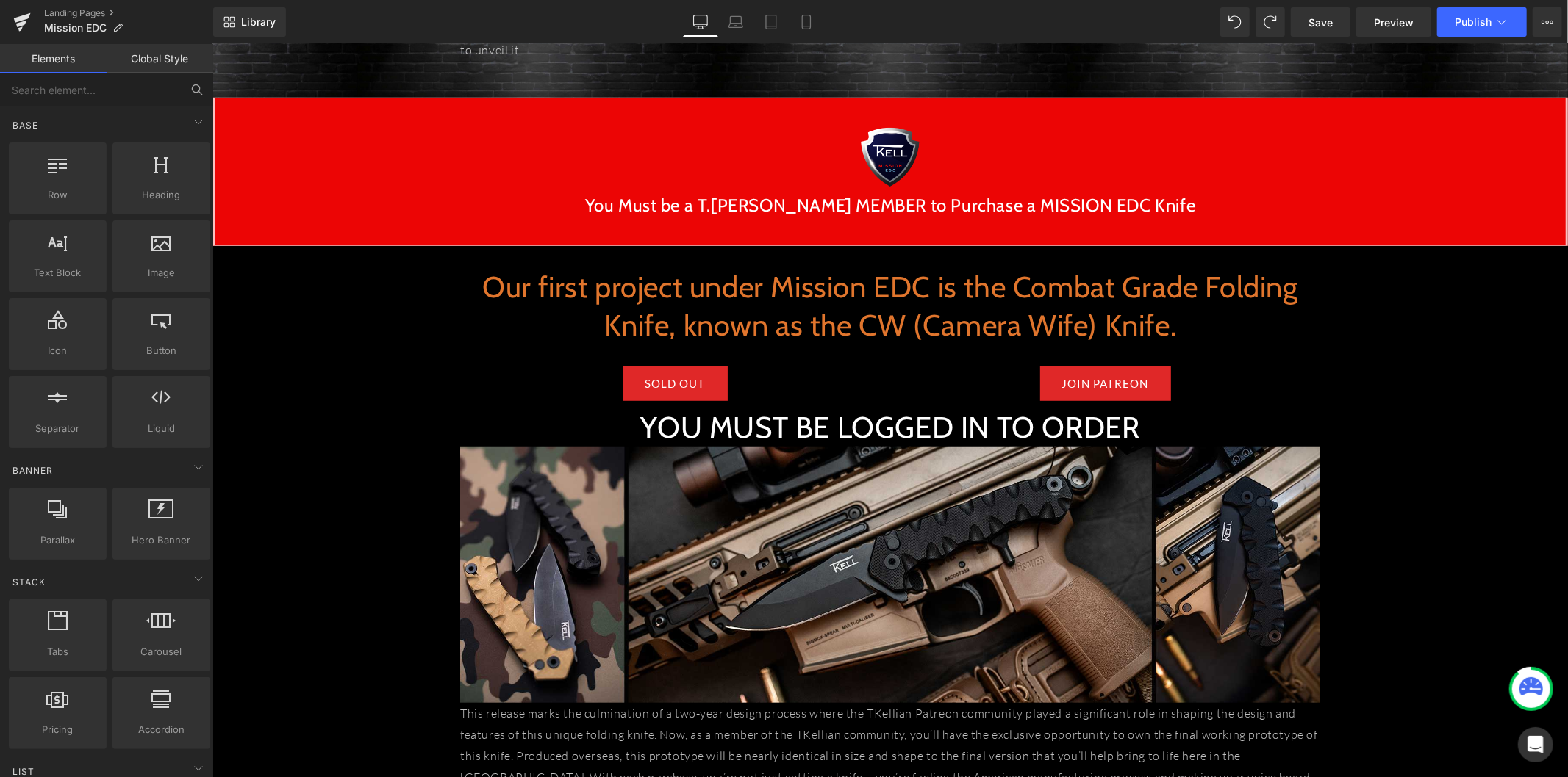
scroll to position [735, 0]
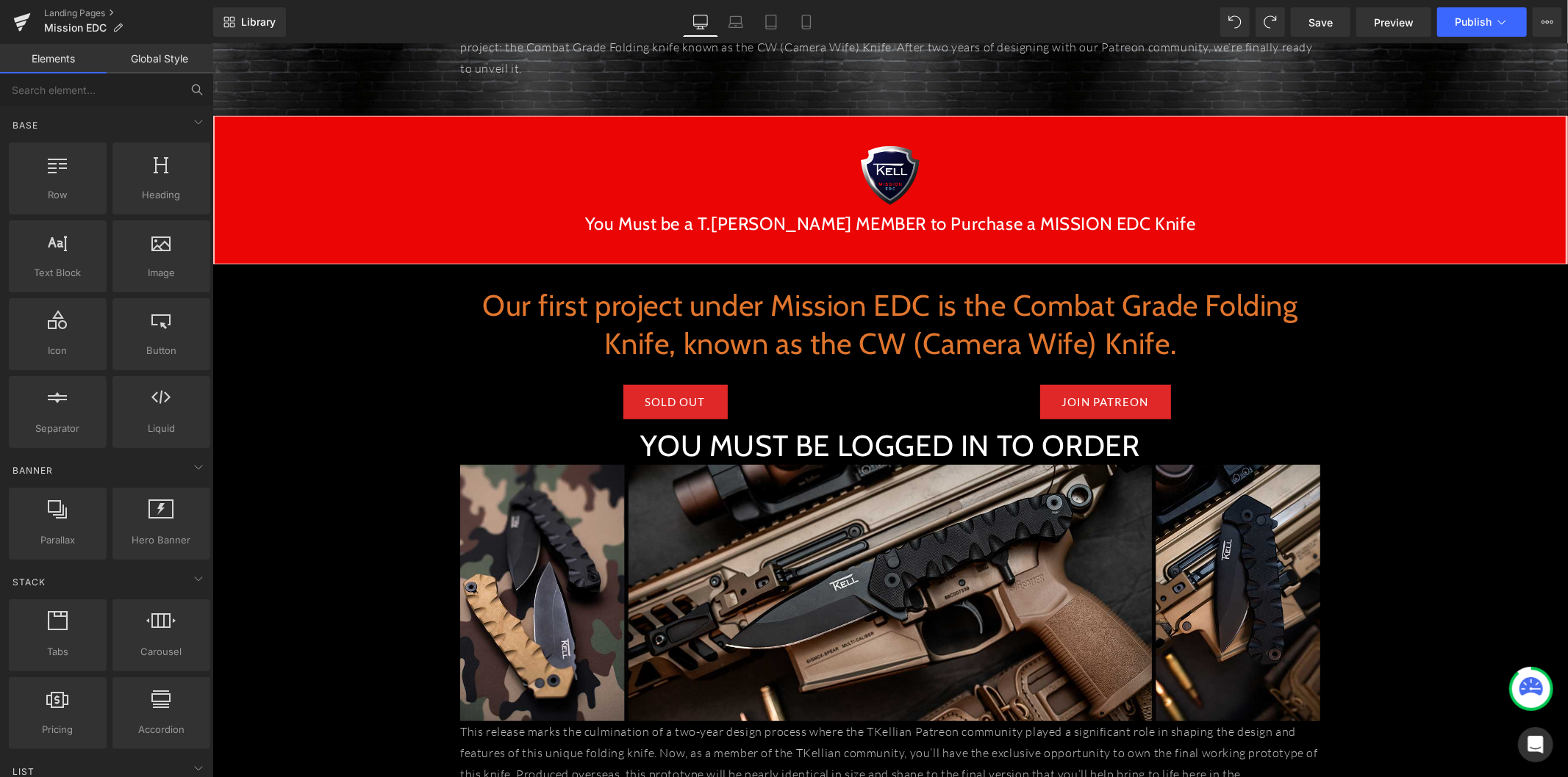
click at [889, 395] on div "JOIN PATREON Button" at bounding box center [1104, 401] width 430 height 35
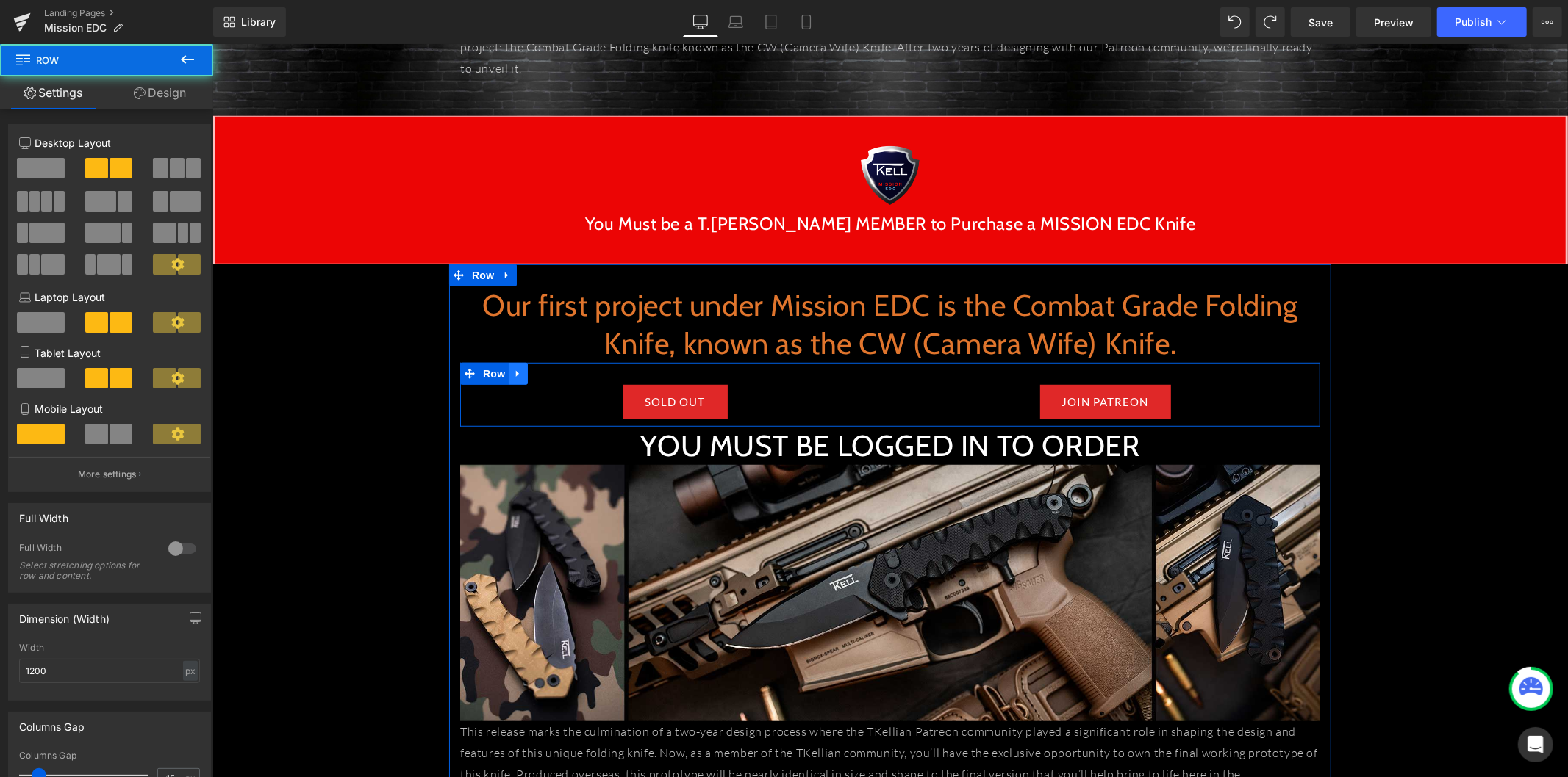
click at [516, 379] on link at bounding box center [517, 373] width 19 height 22
click at [534, 375] on icon at bounding box center [536, 372] width 10 height 11
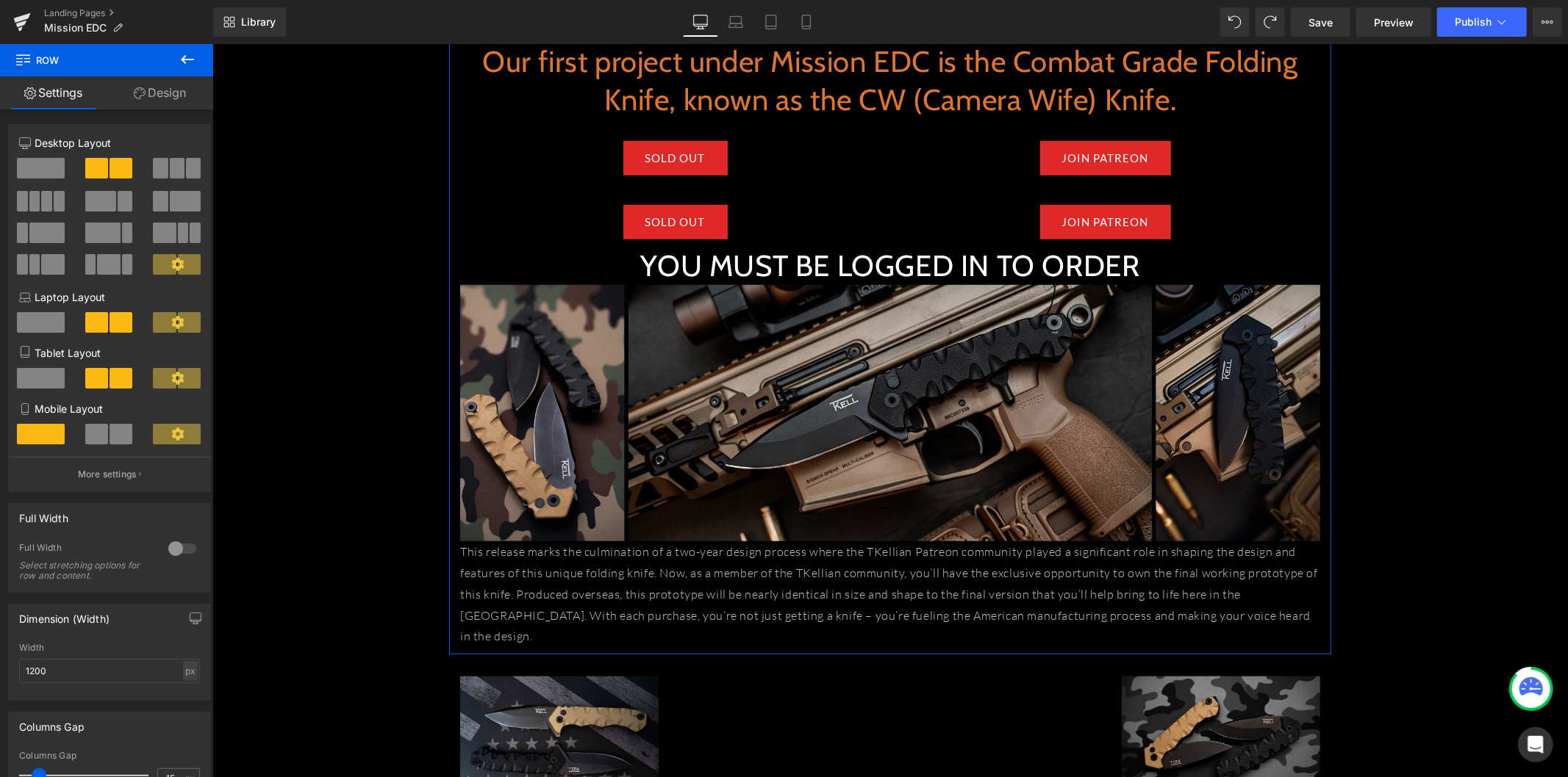
scroll to position [979, 0]
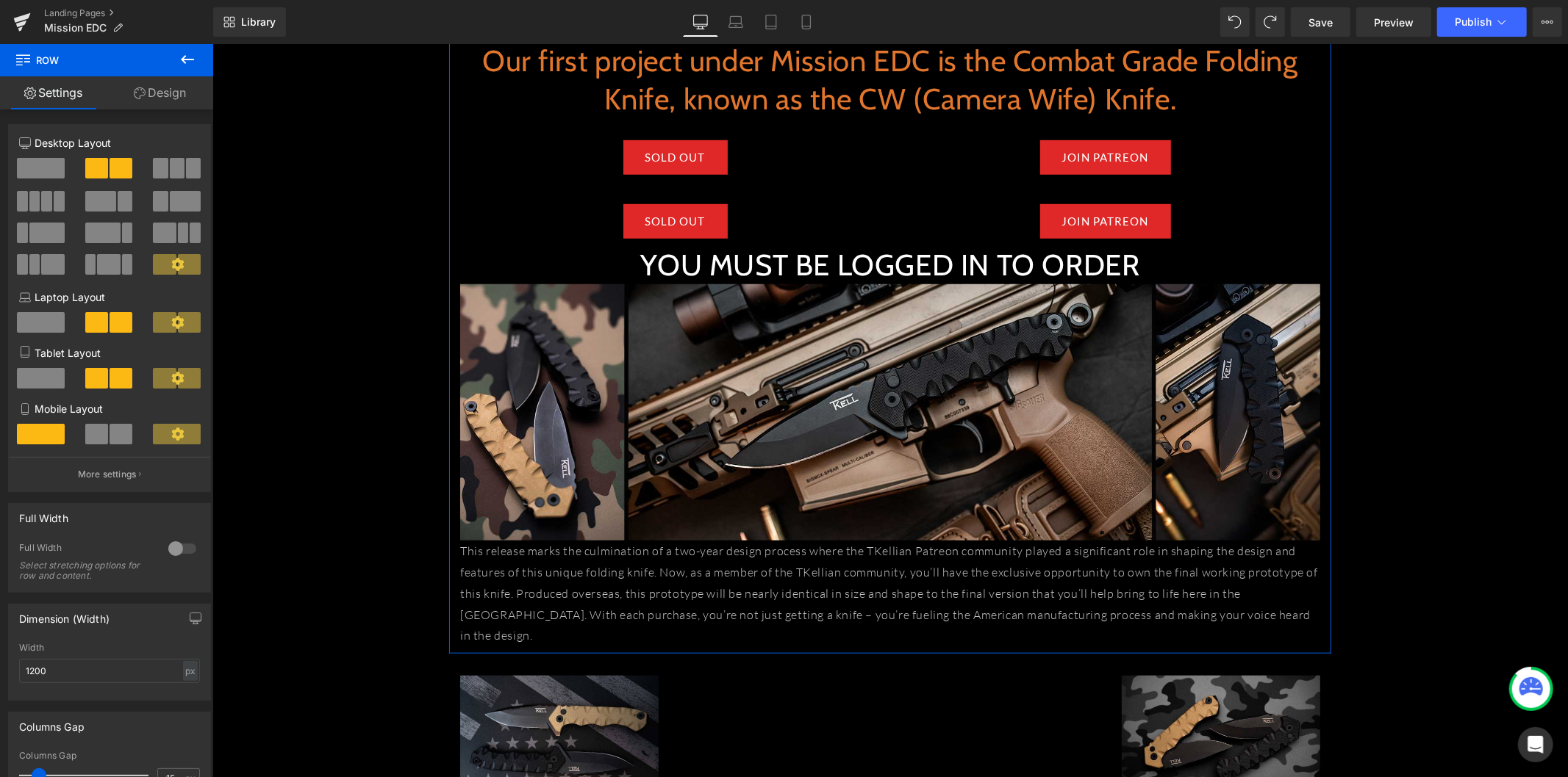
click at [594, 222] on div "SOLD OUT" at bounding box center [674, 220] width 408 height 35
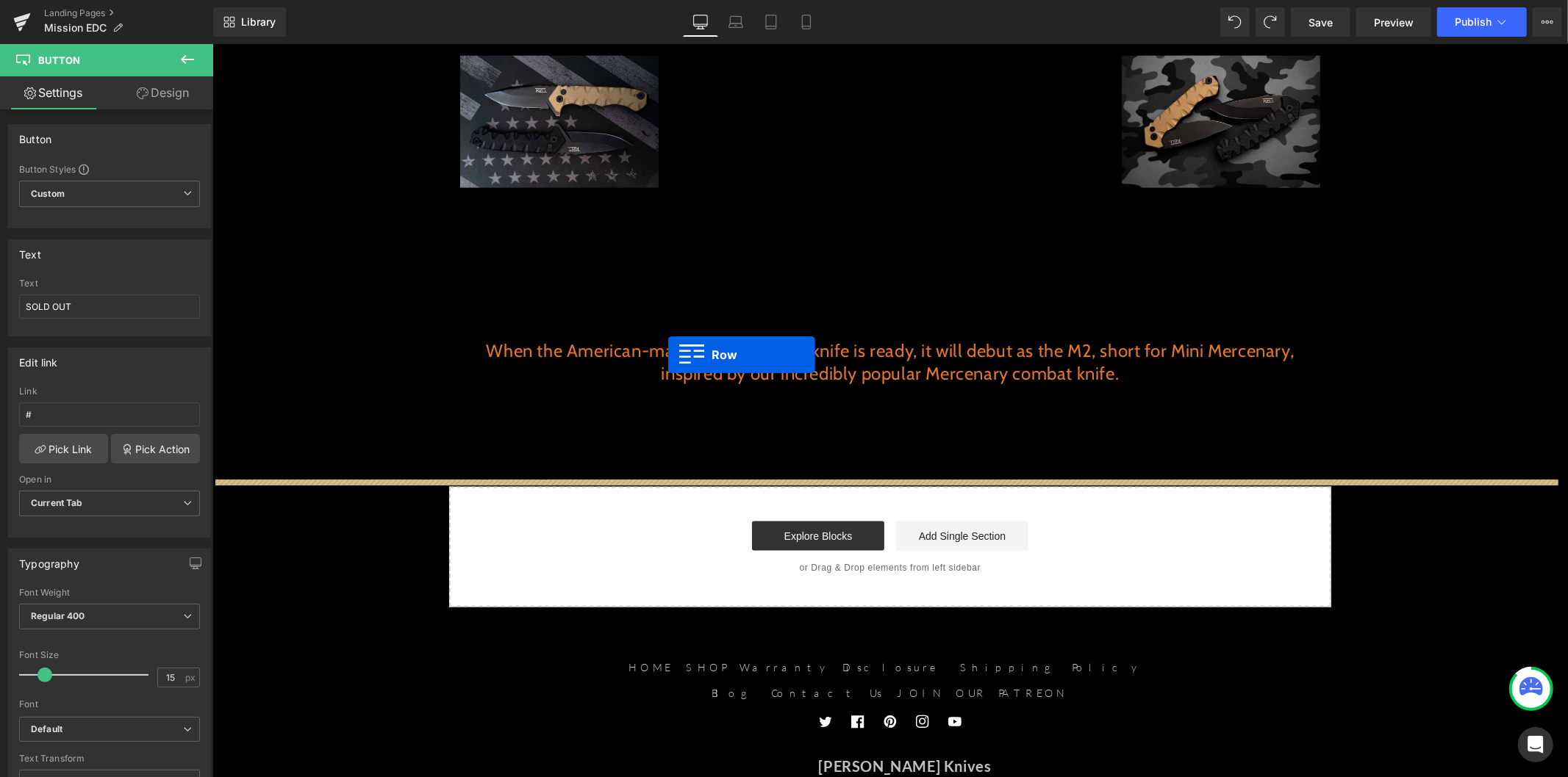
scroll to position [1632, 0]
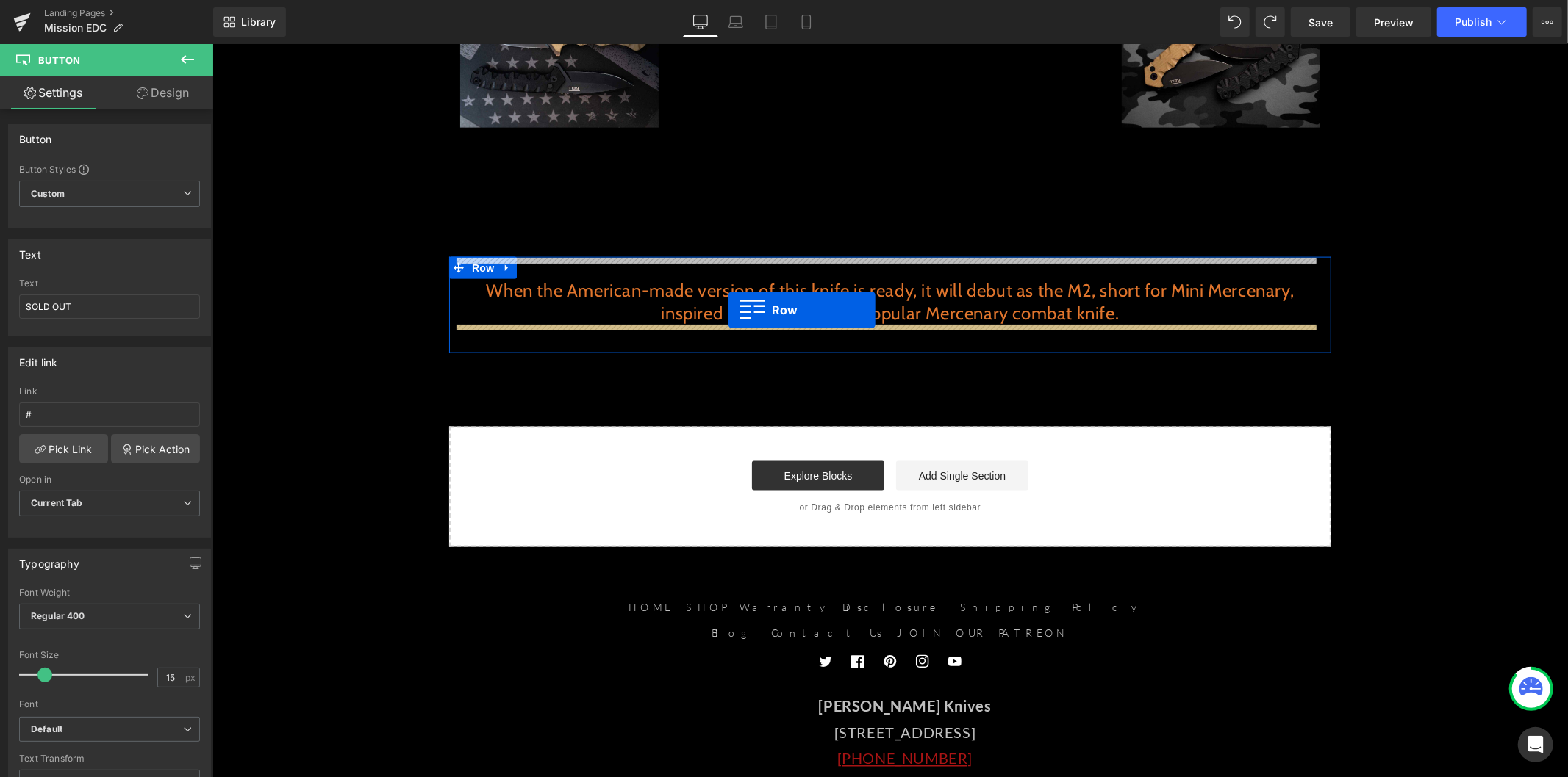
drag, startPoint x: 463, startPoint y: 196, endPoint x: 728, endPoint y: 310, distance: 288.5
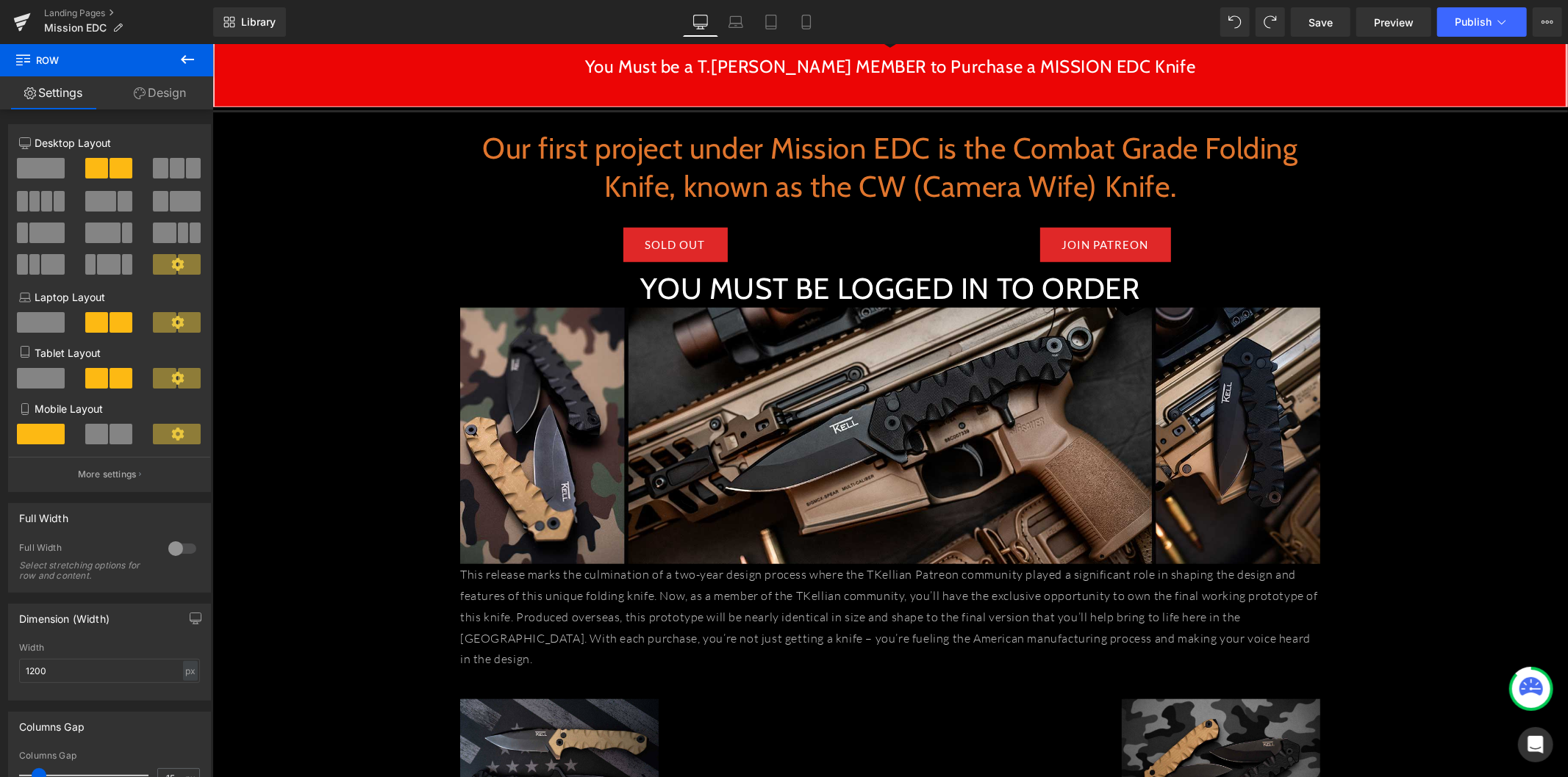
scroll to position [861, 0]
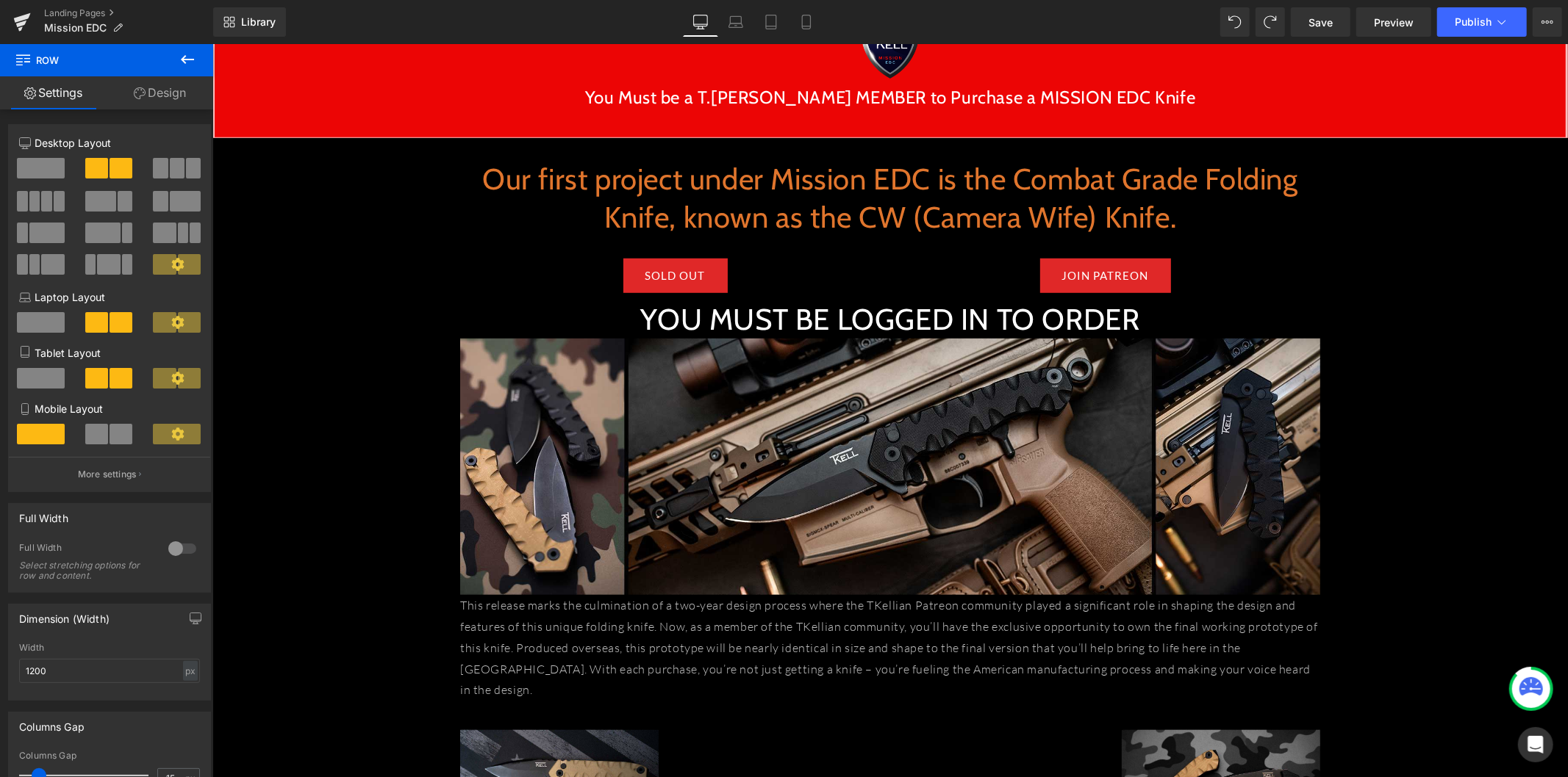
click at [912, 327] on div "YOU MUST BE LOGGED IN TO ORDER Heading" at bounding box center [889, 319] width 860 height 38
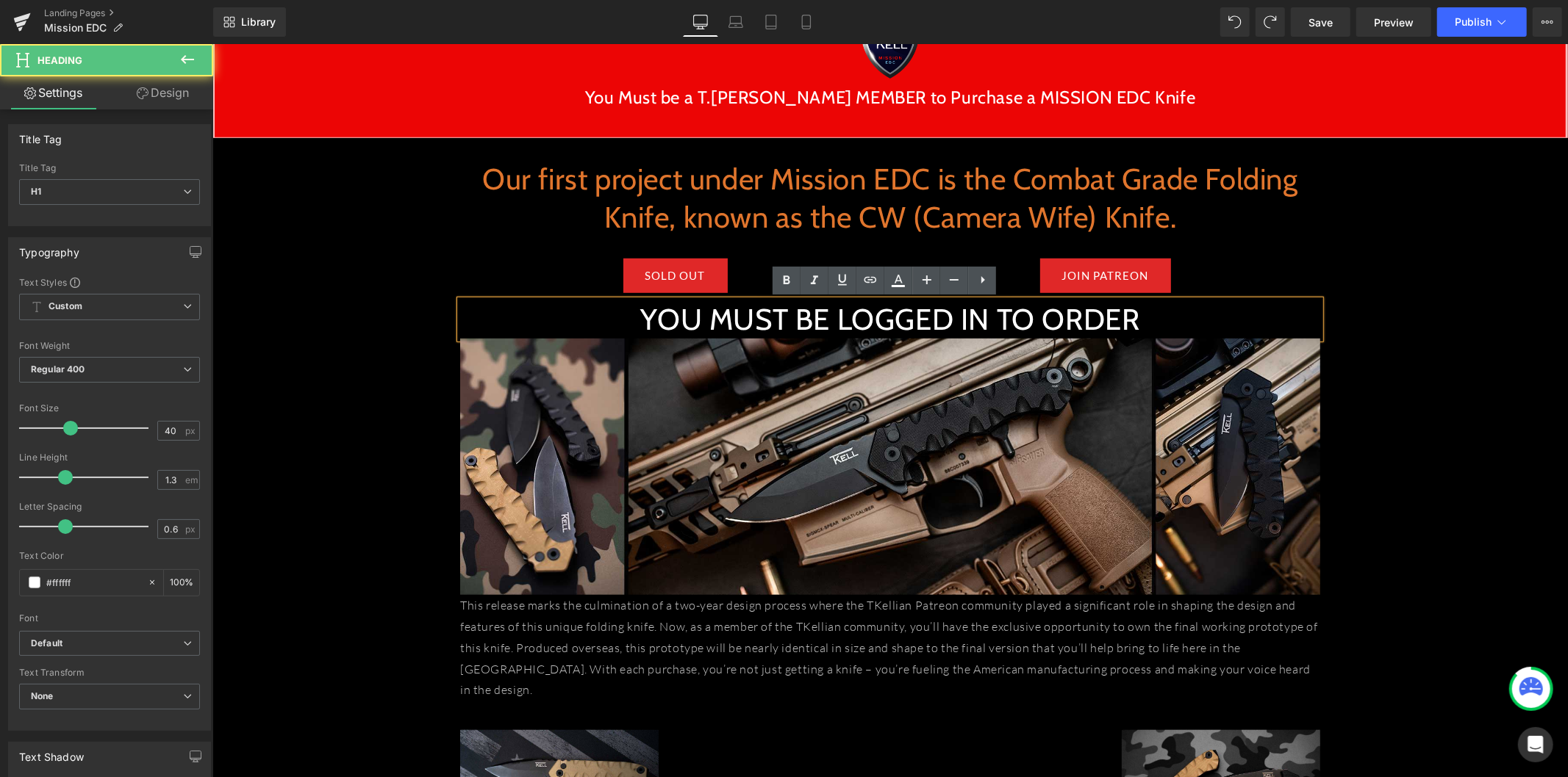
click at [909, 316] on h1 "YOU MUST BE LOGGED IN TO ORDER" at bounding box center [889, 319] width 860 height 38
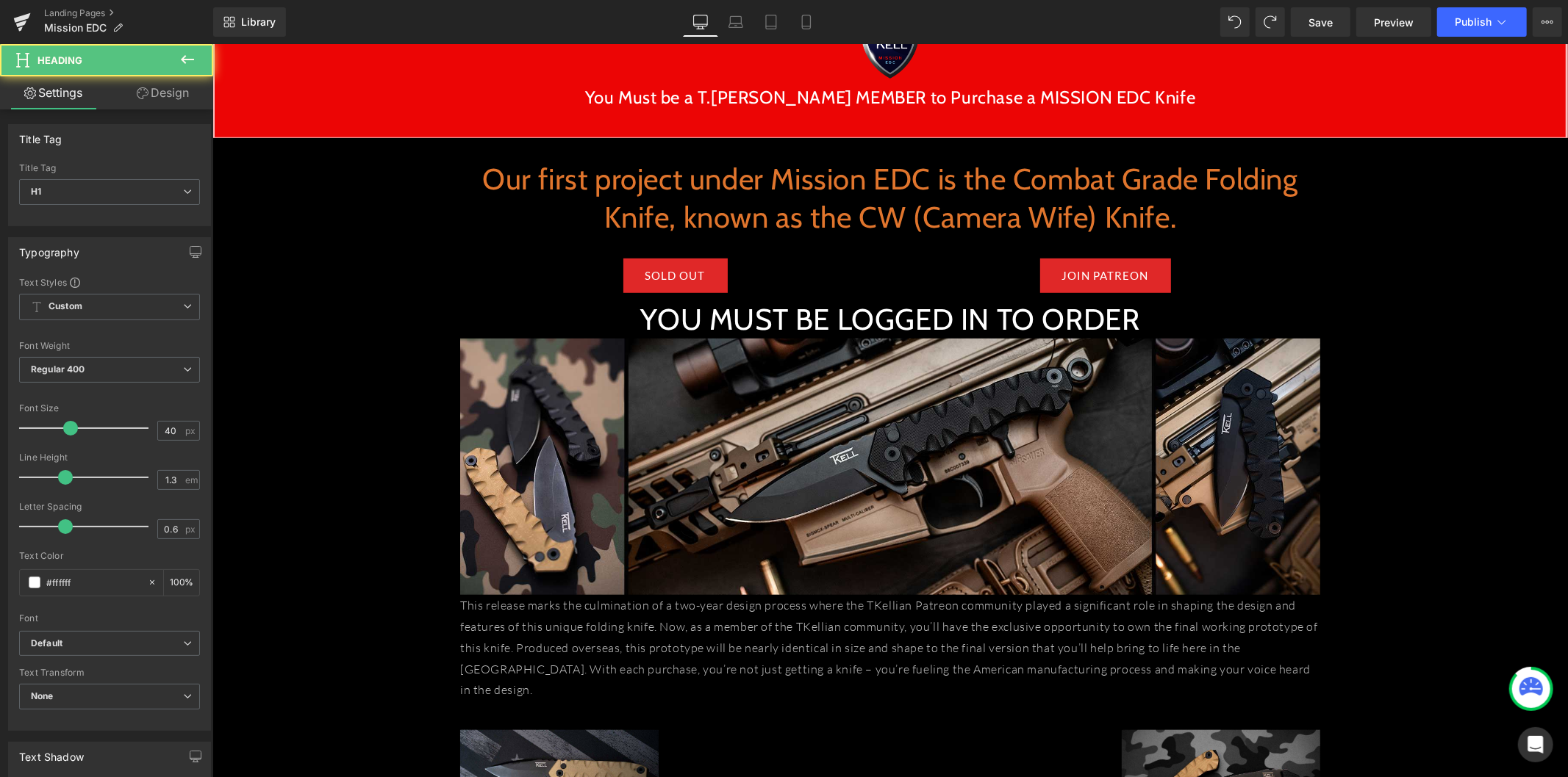
click at [177, 90] on link "Design" at bounding box center [163, 93] width 107 height 33
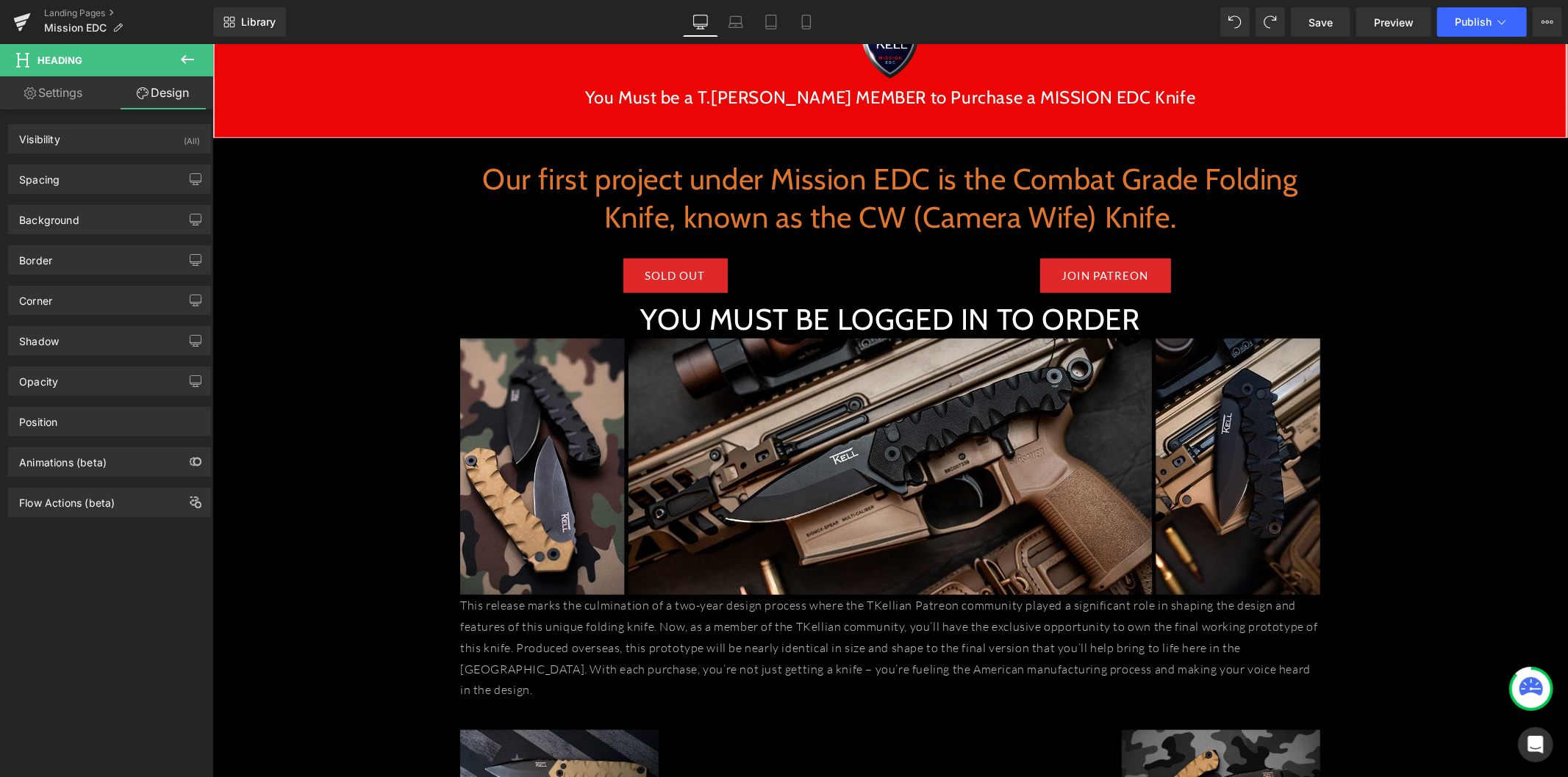
type input "0"
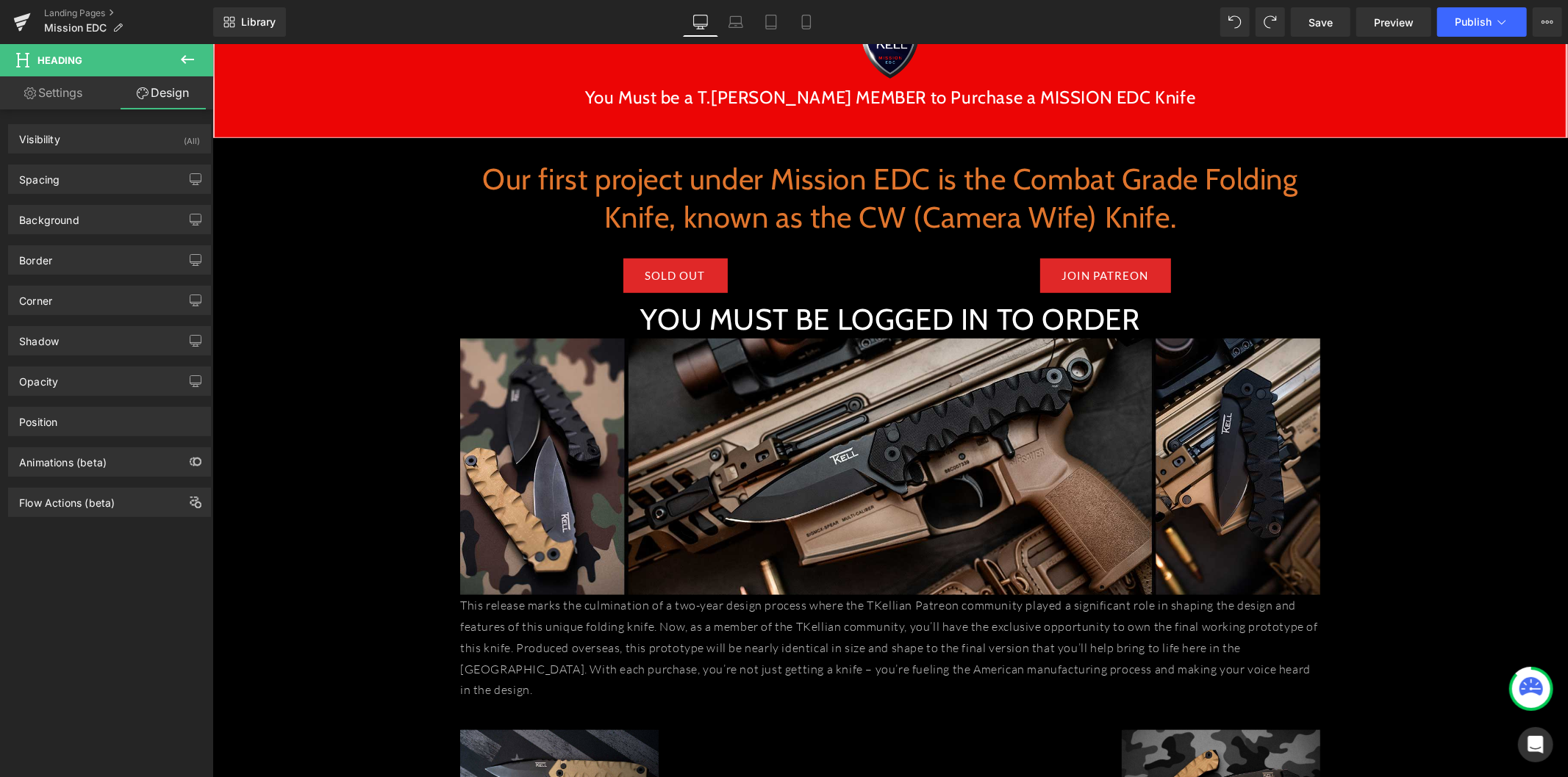
type input "0"
click at [190, 185] on icon "button" at bounding box center [196, 179] width 12 height 12
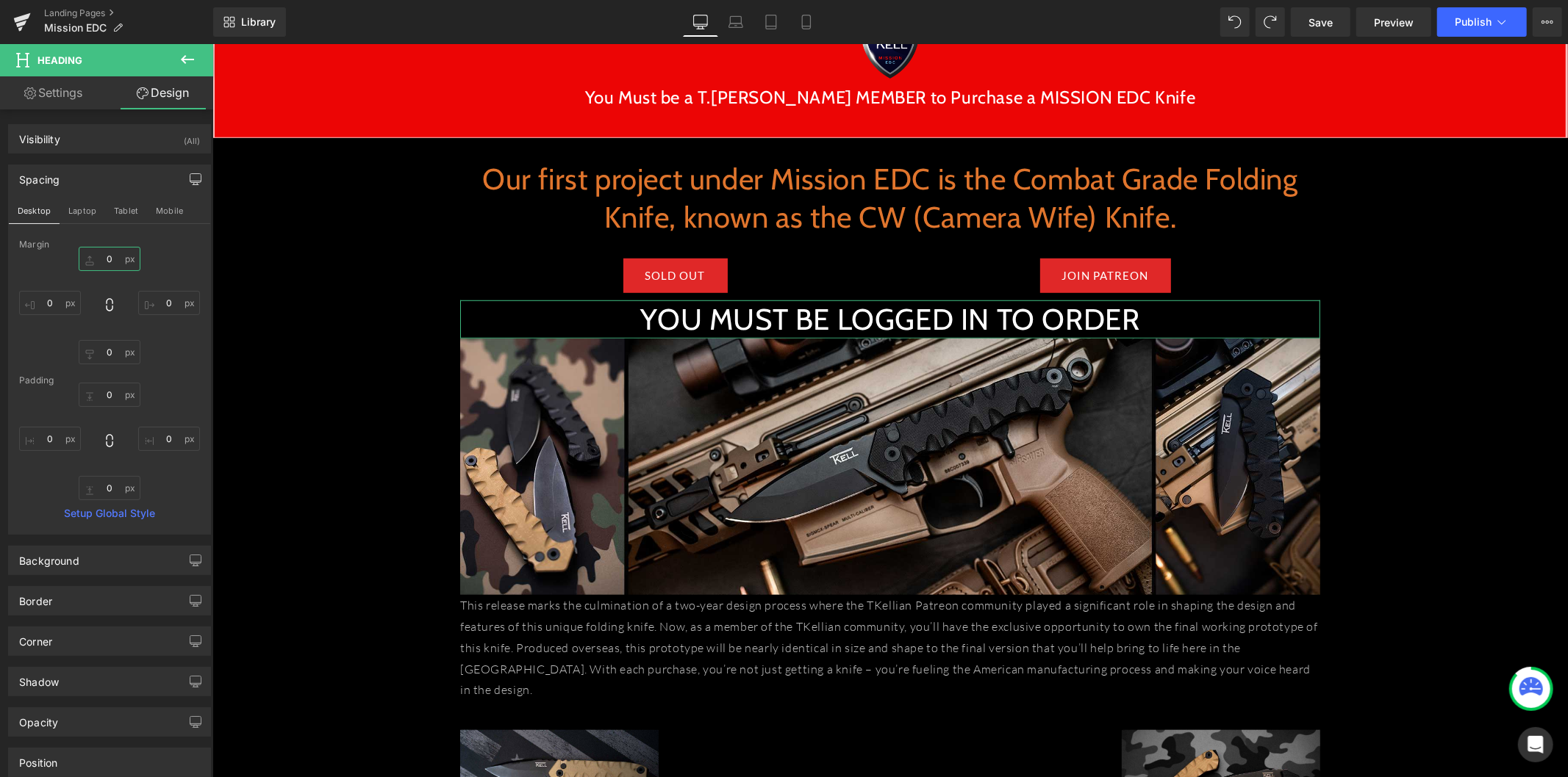
click at [115, 259] on input "0" at bounding box center [109, 258] width 62 height 24
click at [108, 259] on input "0" at bounding box center [109, 258] width 62 height 24
drag, startPoint x: 109, startPoint y: 263, endPoint x: 101, endPoint y: 263, distance: 8.0
click at [101, 263] on input "0" at bounding box center [109, 258] width 62 height 24
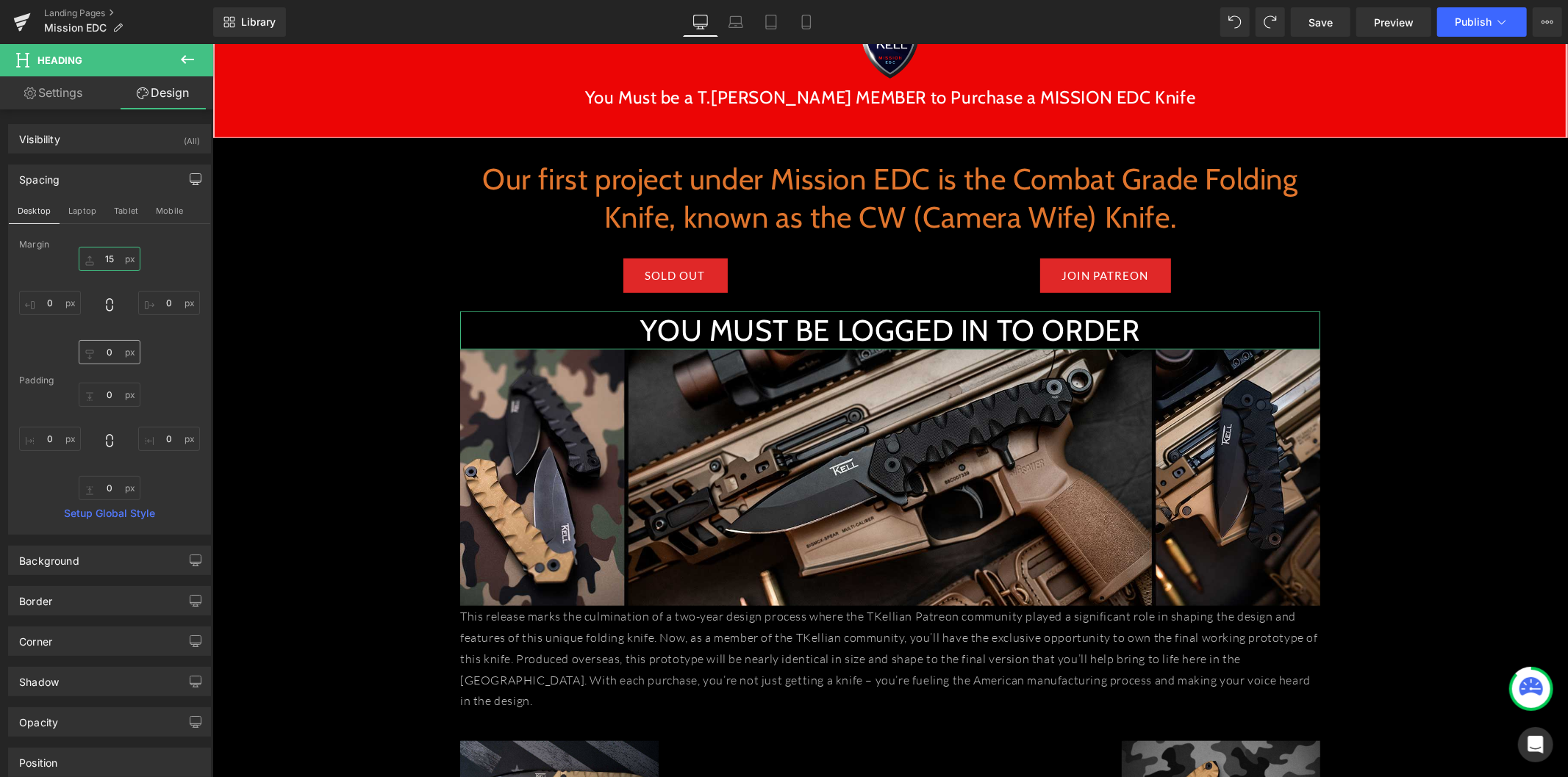
type input "15"
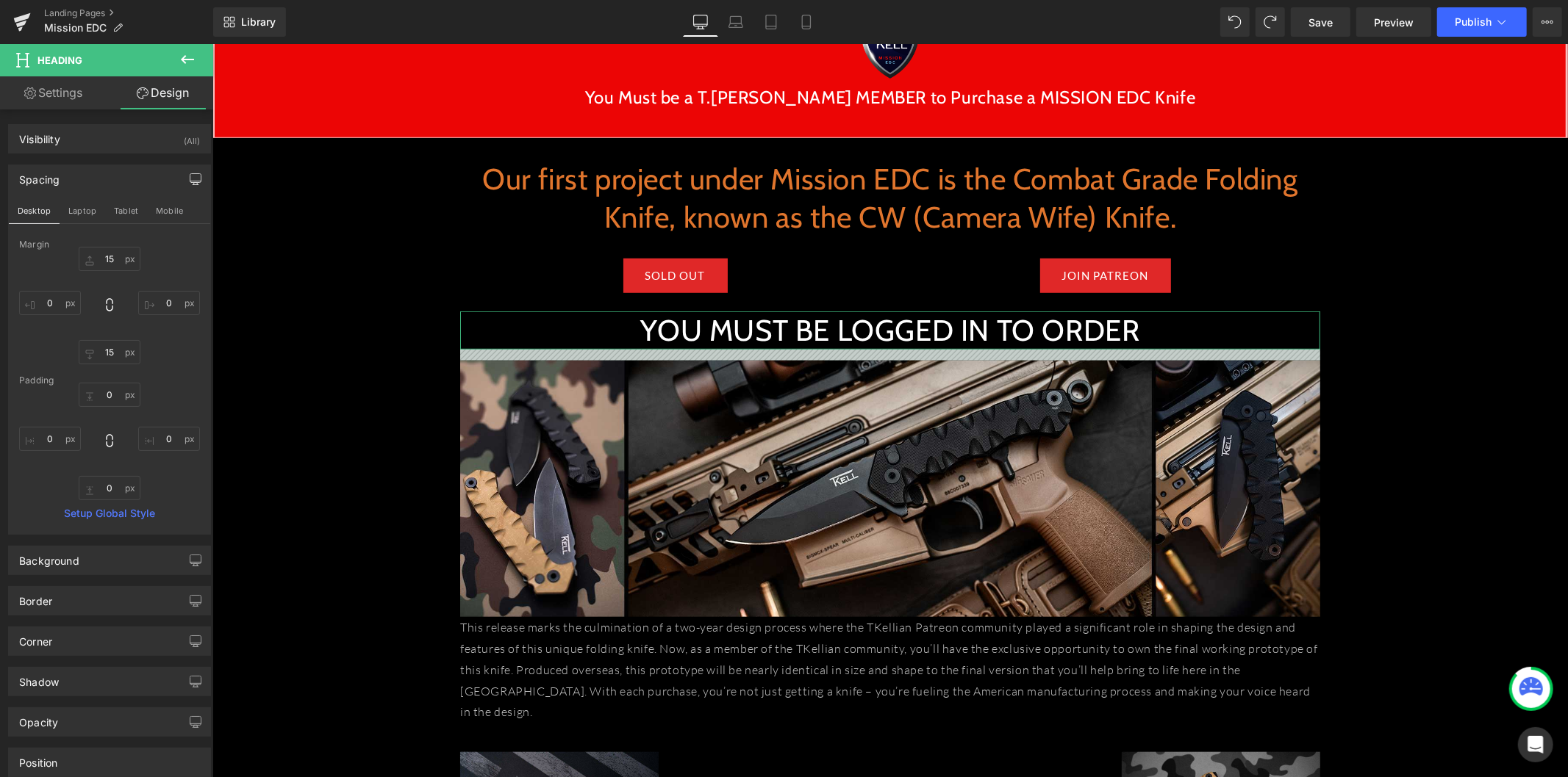
click at [1307, 296] on div "SOLD OUT Button JOIN PATREON Button Row" at bounding box center [889, 268] width 860 height 64
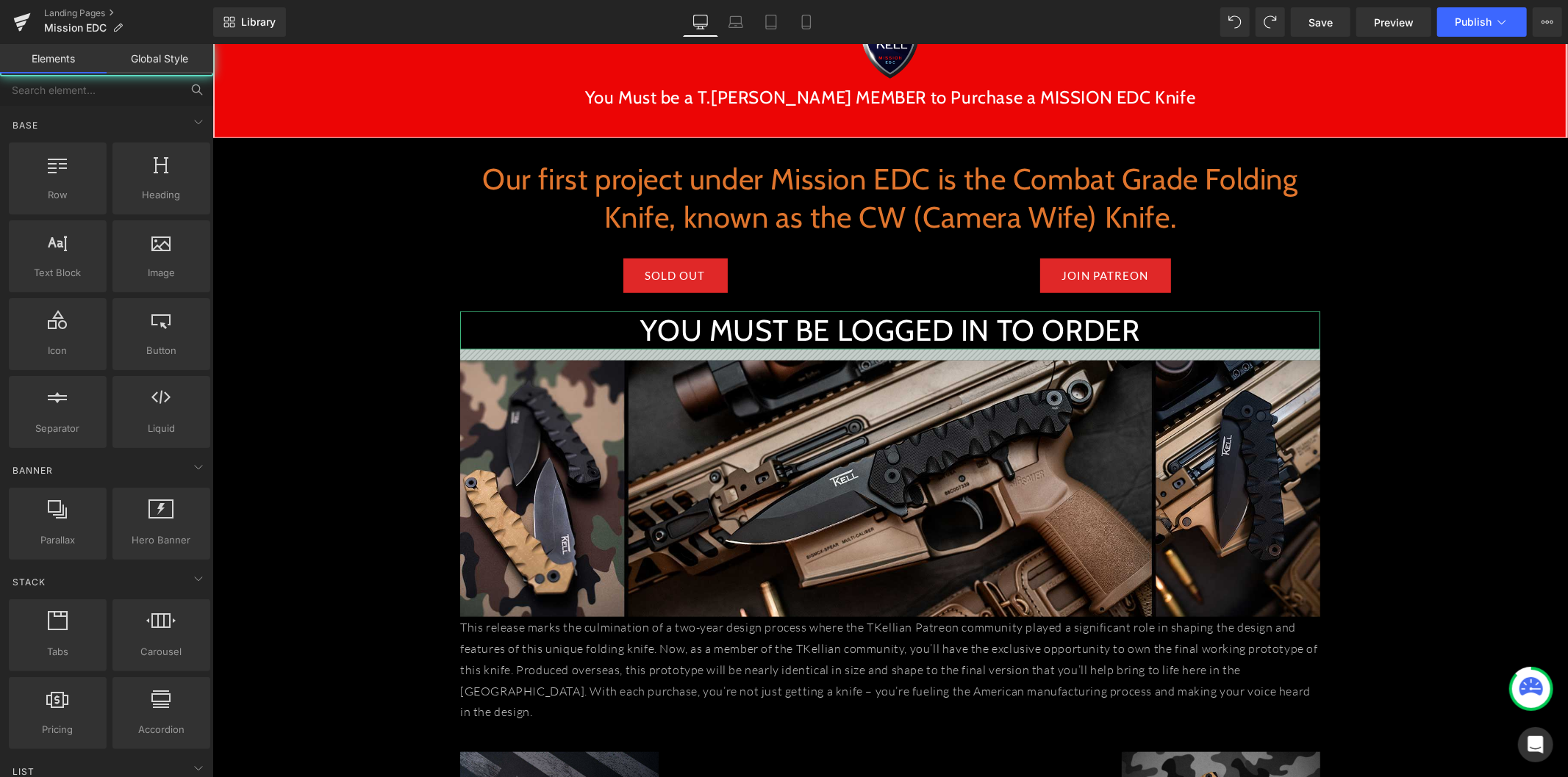
click at [1334, 231] on div "INTRODUCING: Heading Image Row [PERSON_NAME] MISSION EDC Heading Forge the Futu…" at bounding box center [889, 296] width 1355 height 2140
click at [690, 360] on div "Image" at bounding box center [889, 488] width 860 height 256
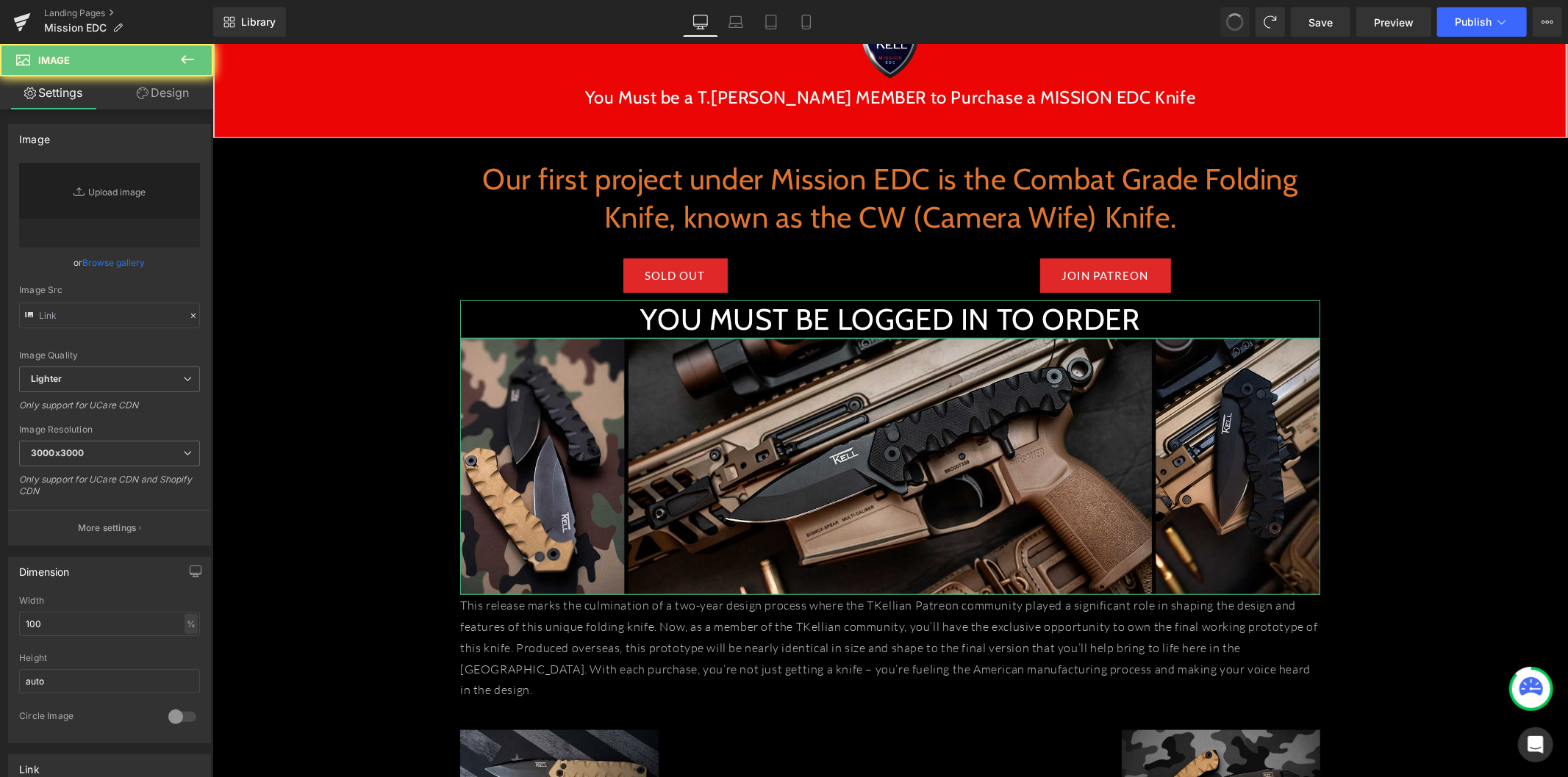
type input "[URL][DOMAIN_NAME]"
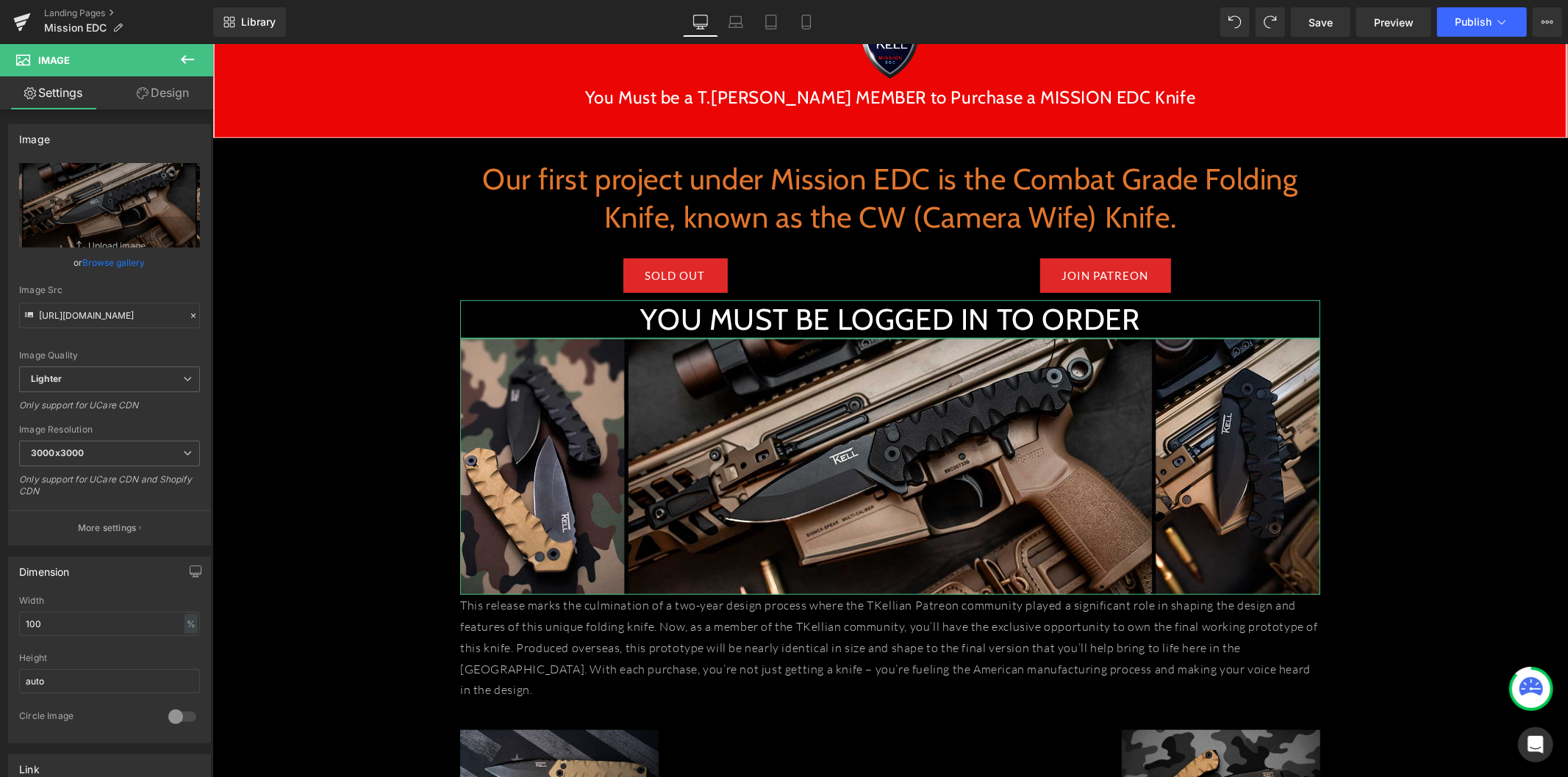
click at [633, 323] on h1 "YOU MUST BE LOGGED IN TO ORDER" at bounding box center [889, 319] width 860 height 38
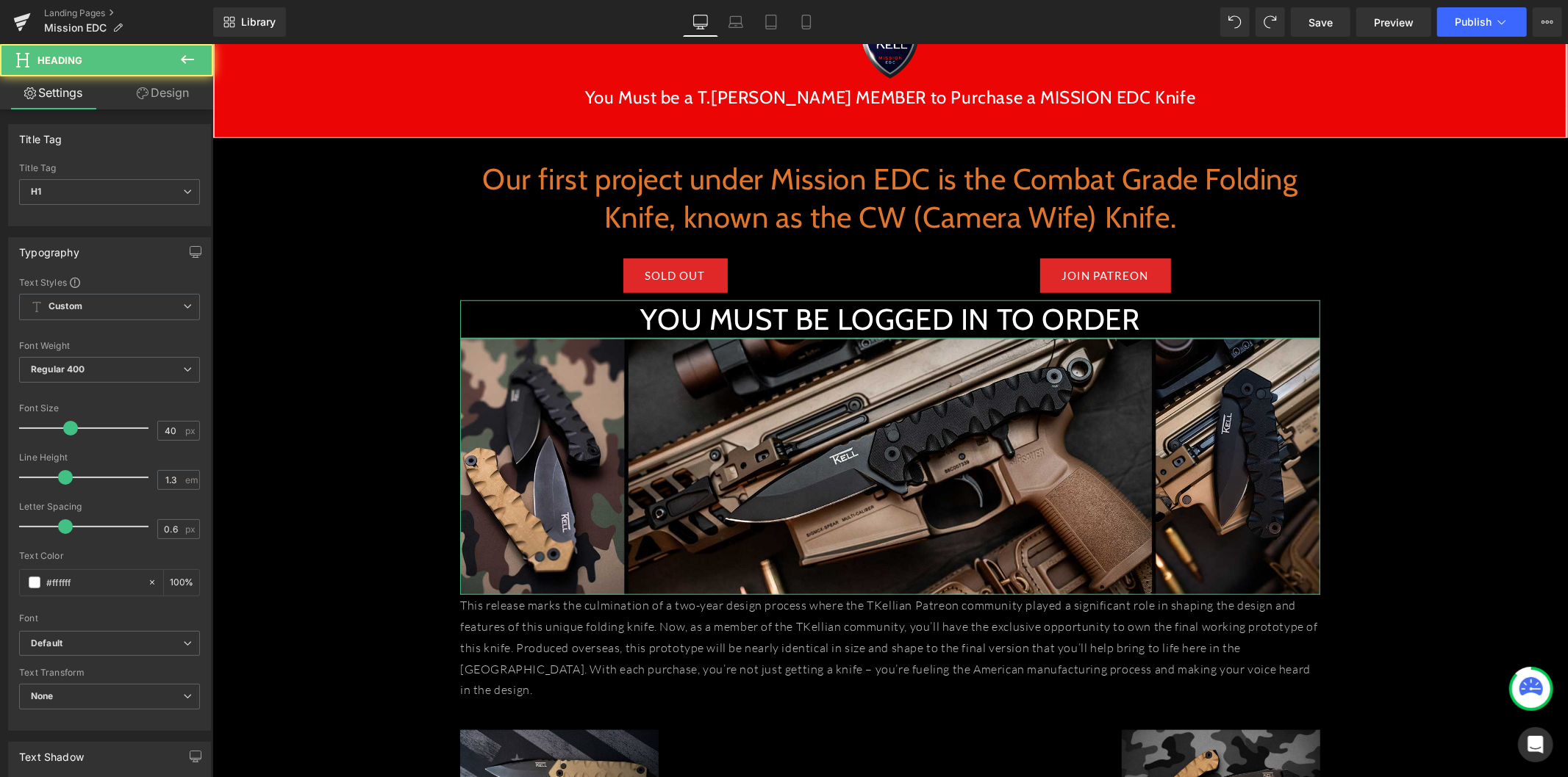
click at [169, 109] on link "Design" at bounding box center [163, 93] width 107 height 33
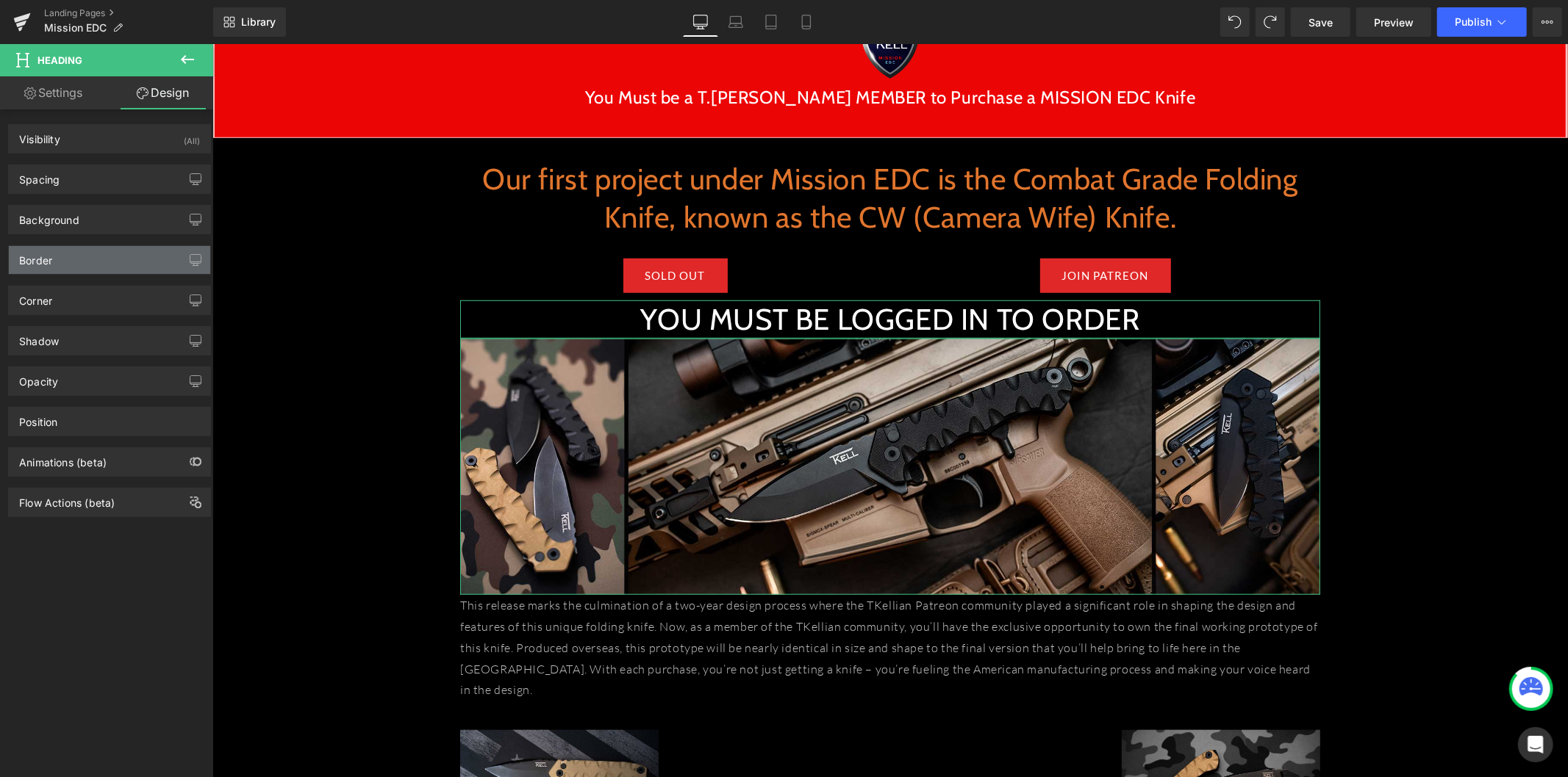
type input "0"
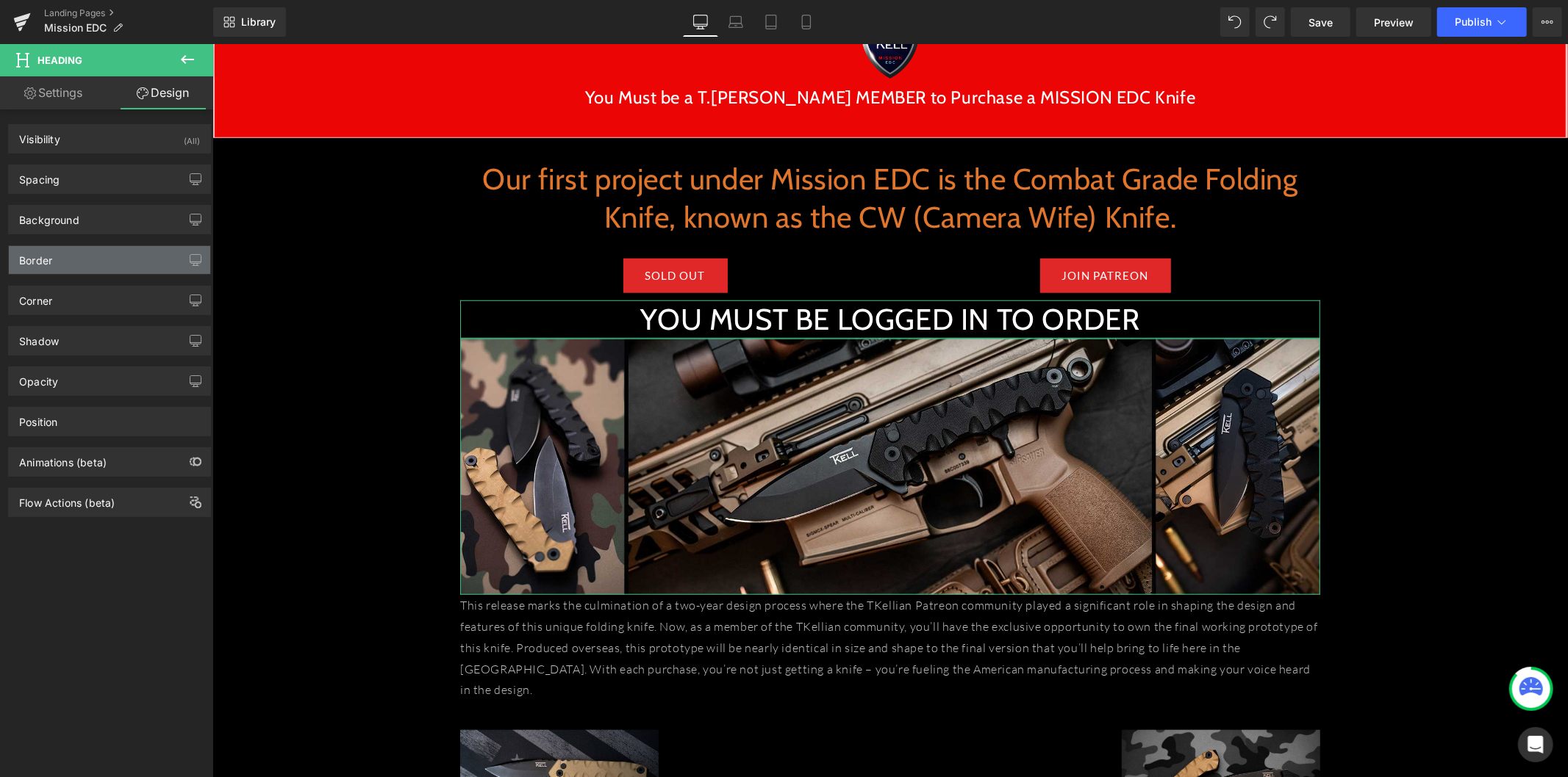
type input "0"
click at [97, 167] on div "Spacing" at bounding box center [110, 179] width 202 height 28
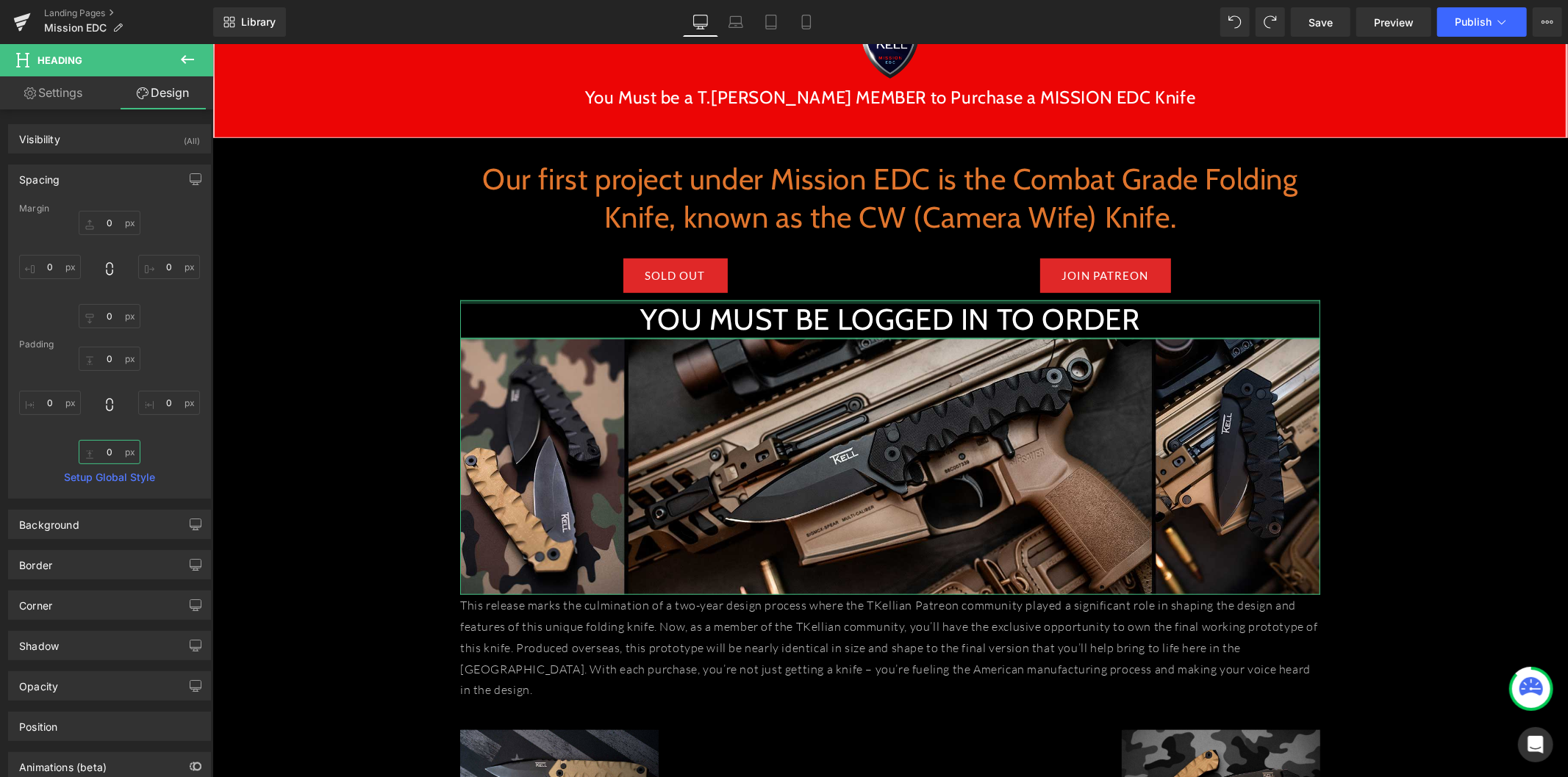
click at [114, 447] on input "0" at bounding box center [109, 452] width 62 height 24
type input "0"
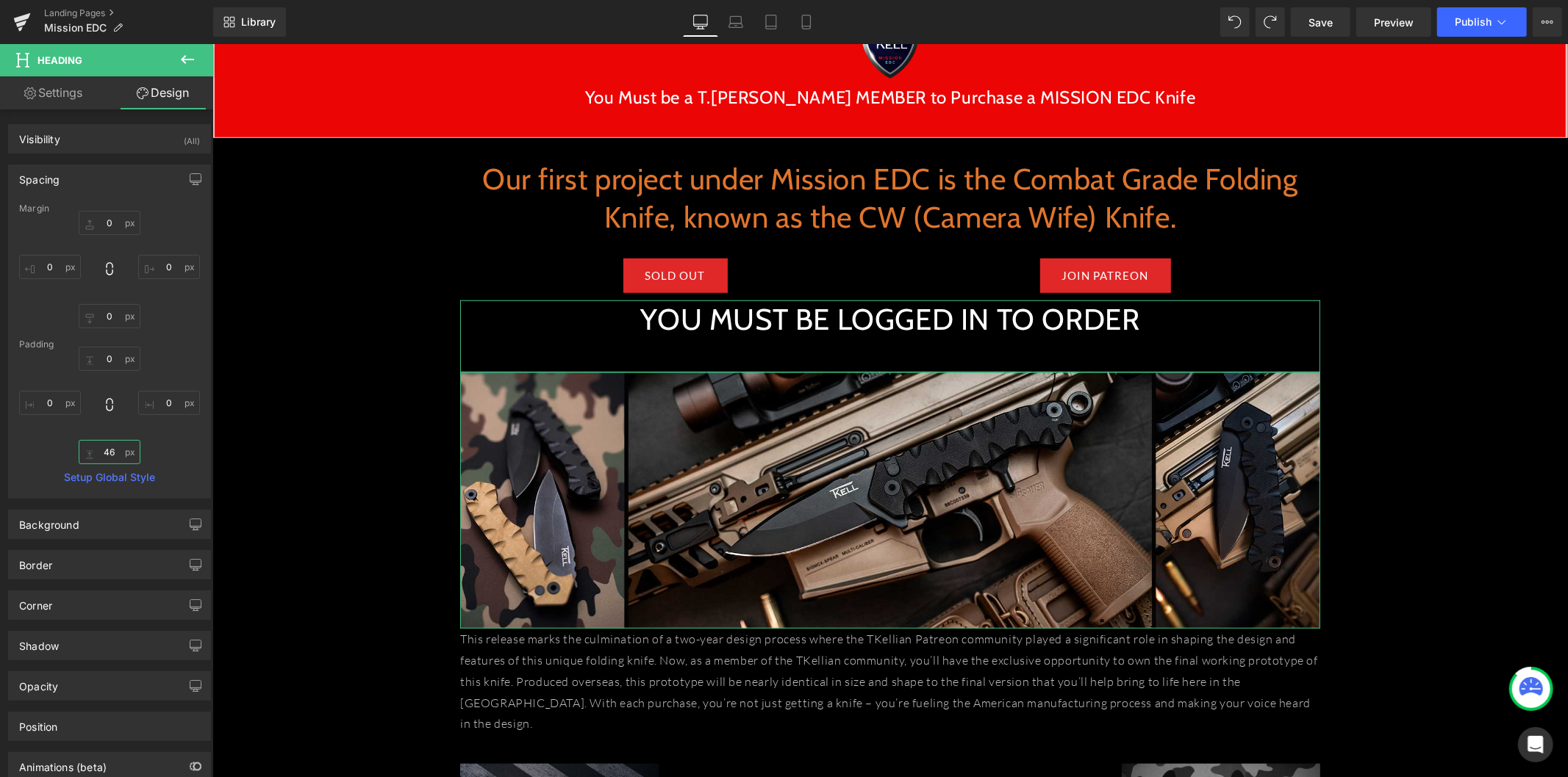
drag, startPoint x: 112, startPoint y: 450, endPoint x: 87, endPoint y: 449, distance: 25.0
click at [87, 449] on input "46" at bounding box center [109, 452] width 62 height 24
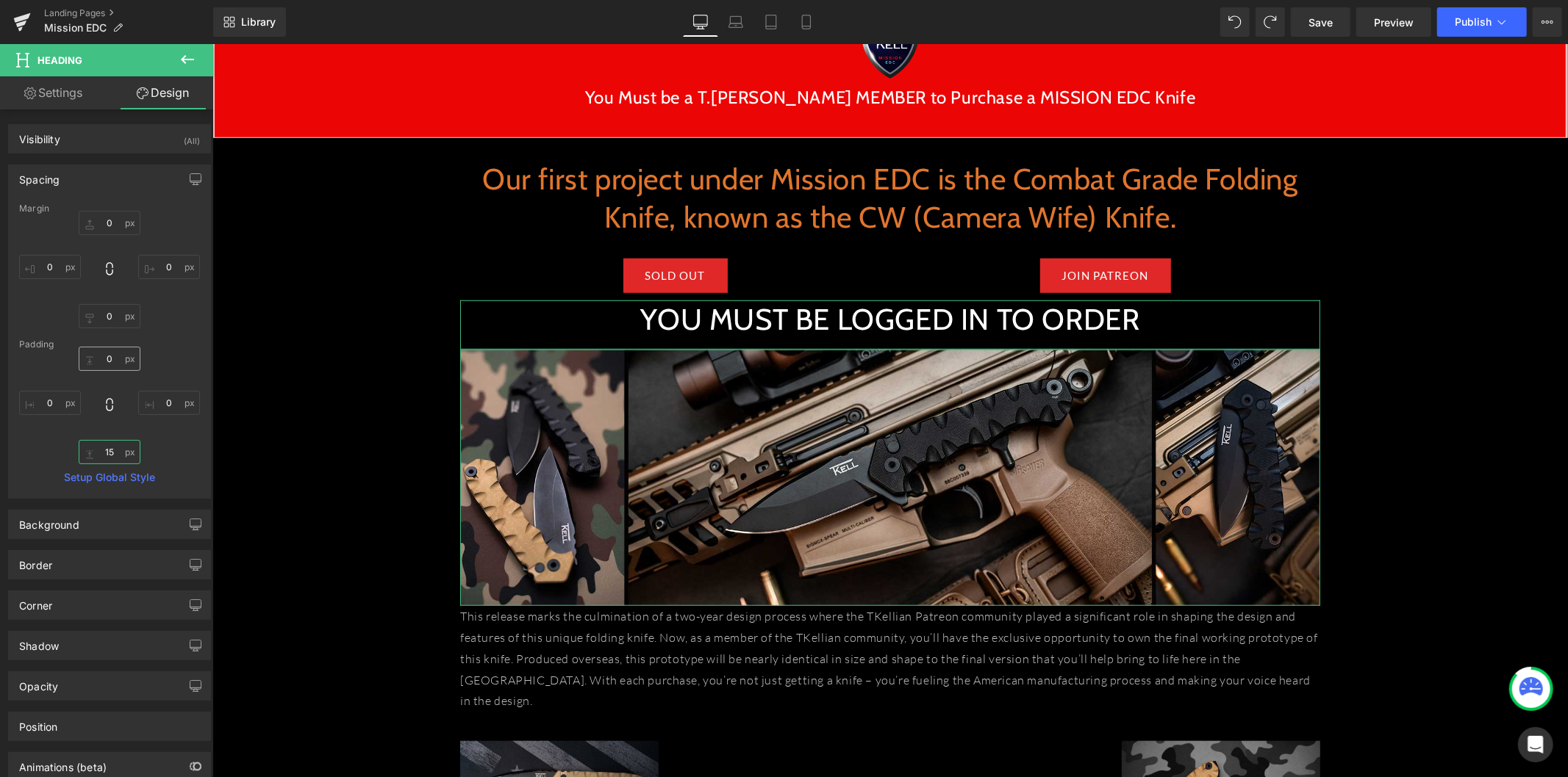
type input "15"
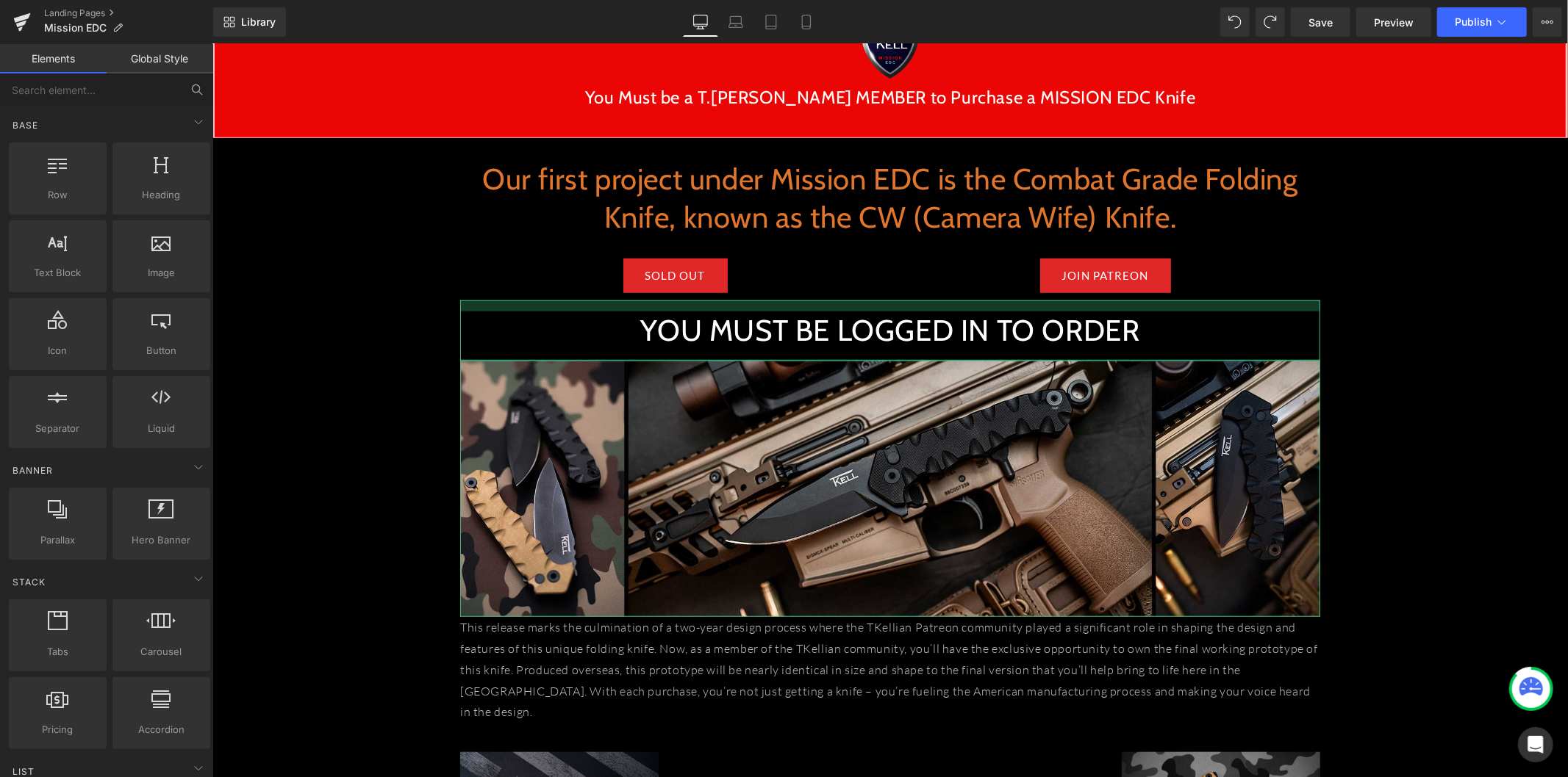
click at [352, 296] on div "INTRODUCING: Heading Image Row [PERSON_NAME] MISSION EDC Heading Forge the Futu…" at bounding box center [889, 296] width 1355 height 2140
click at [659, 330] on h1 "YOU MUST BE LOGGED IN TO ORDER" at bounding box center [889, 329] width 860 height 38
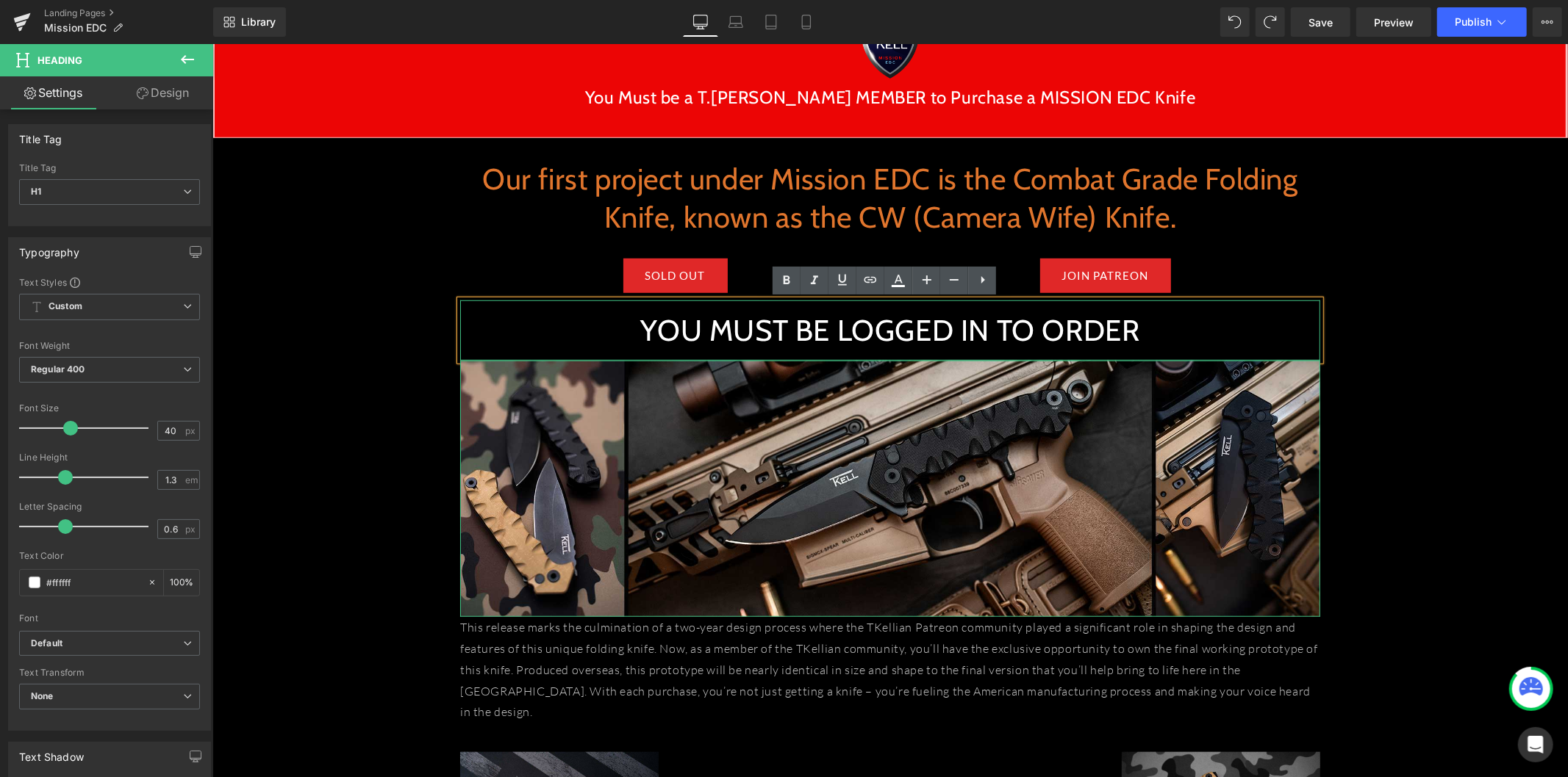
click at [1436, 343] on div "INTRODUCING: Heading Image Row [PERSON_NAME] MISSION EDC Heading Forge the Futu…" at bounding box center [889, 296] width 1355 height 2140
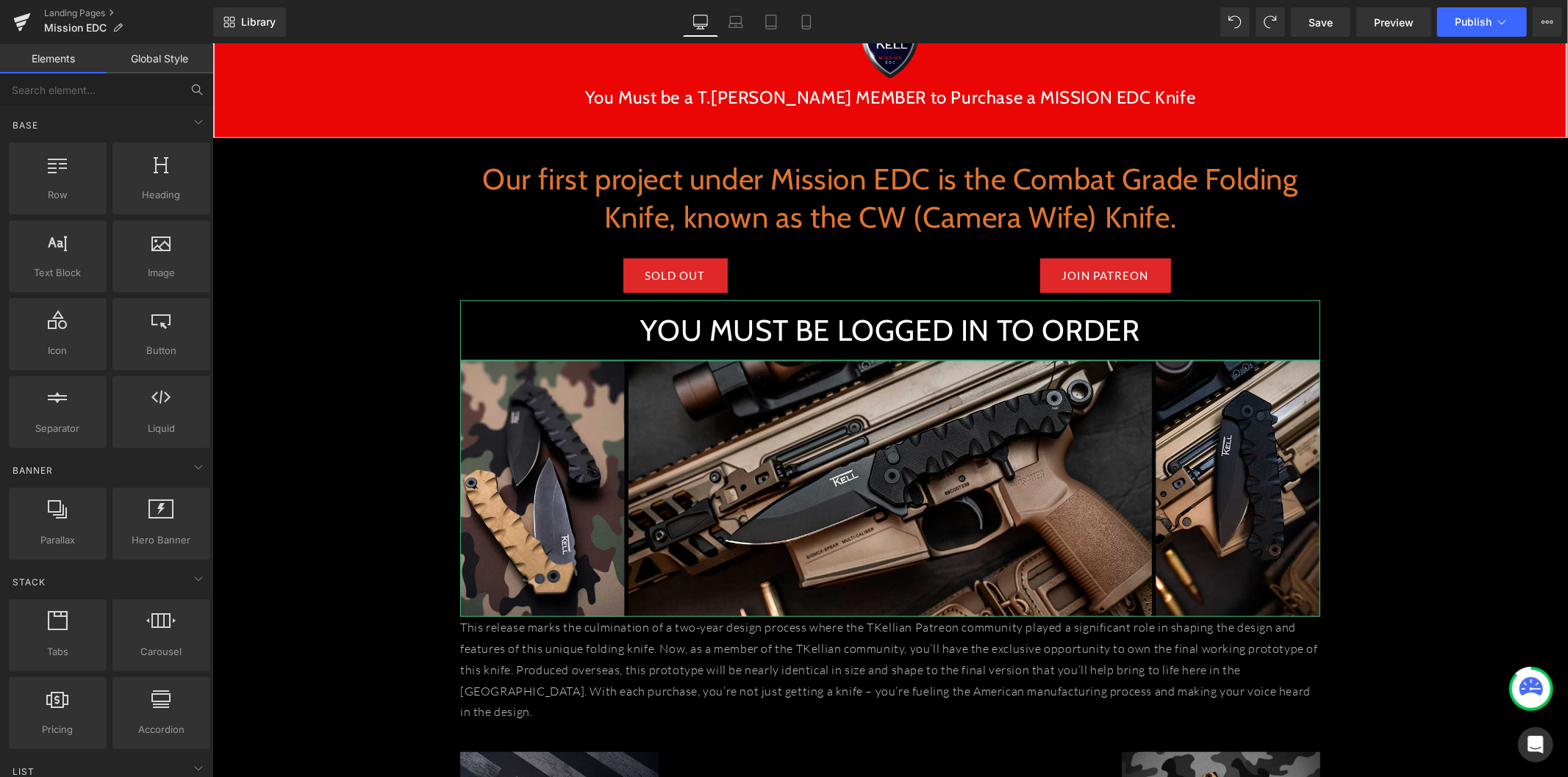
click at [1058, 338] on h1 "YOU MUST BE LOGGED IN TO ORDER" at bounding box center [889, 329] width 860 height 38
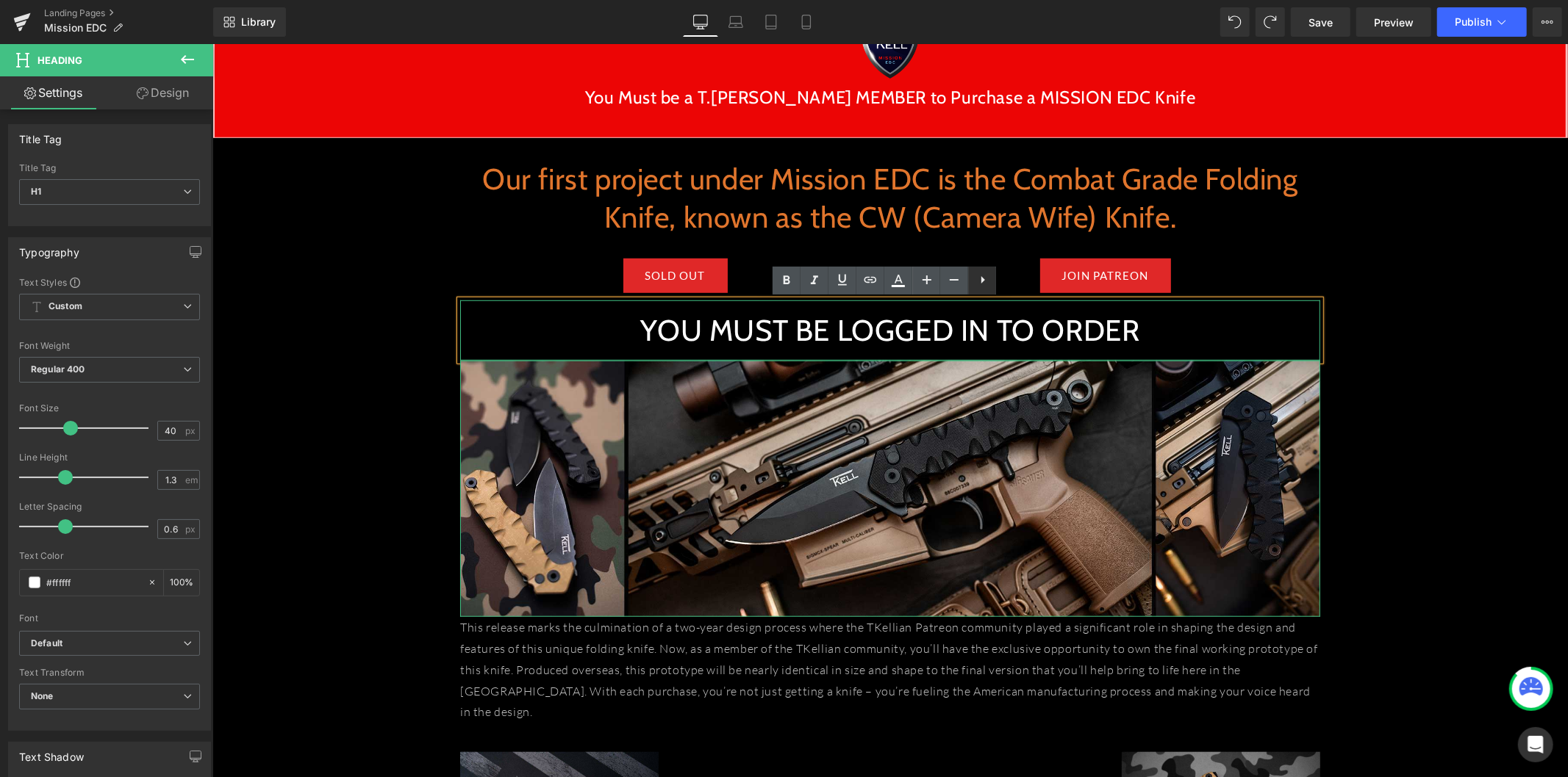
click at [985, 282] on icon at bounding box center [982, 279] width 17 height 17
click at [1252, 239] on div "SOLD OUT Button JOIN PATREON Button Row" at bounding box center [889, 268] width 860 height 64
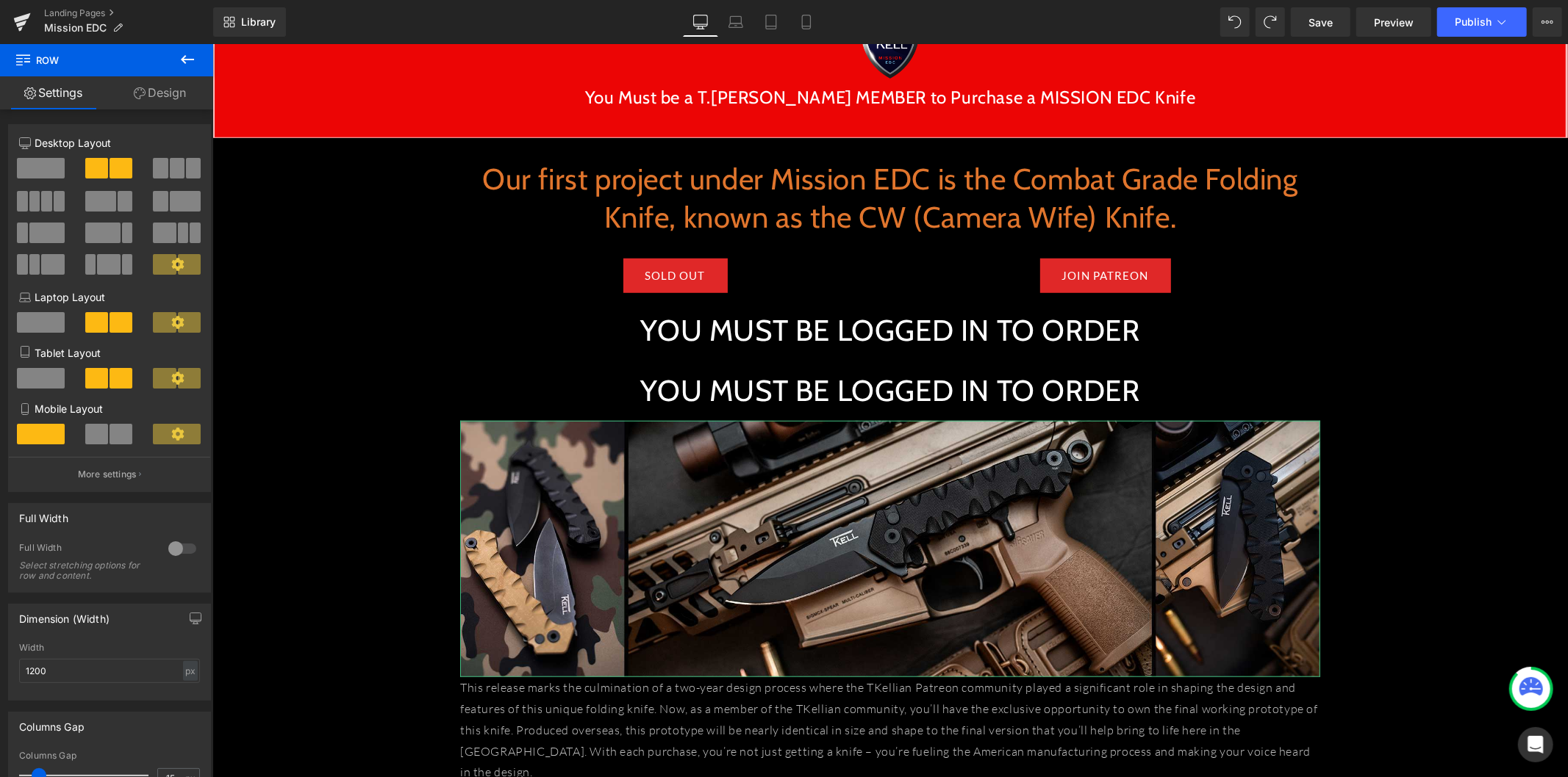
click at [632, 374] on h1 "YOU MUST BE LOGGED IN TO ORDER" at bounding box center [889, 390] width 860 height 38
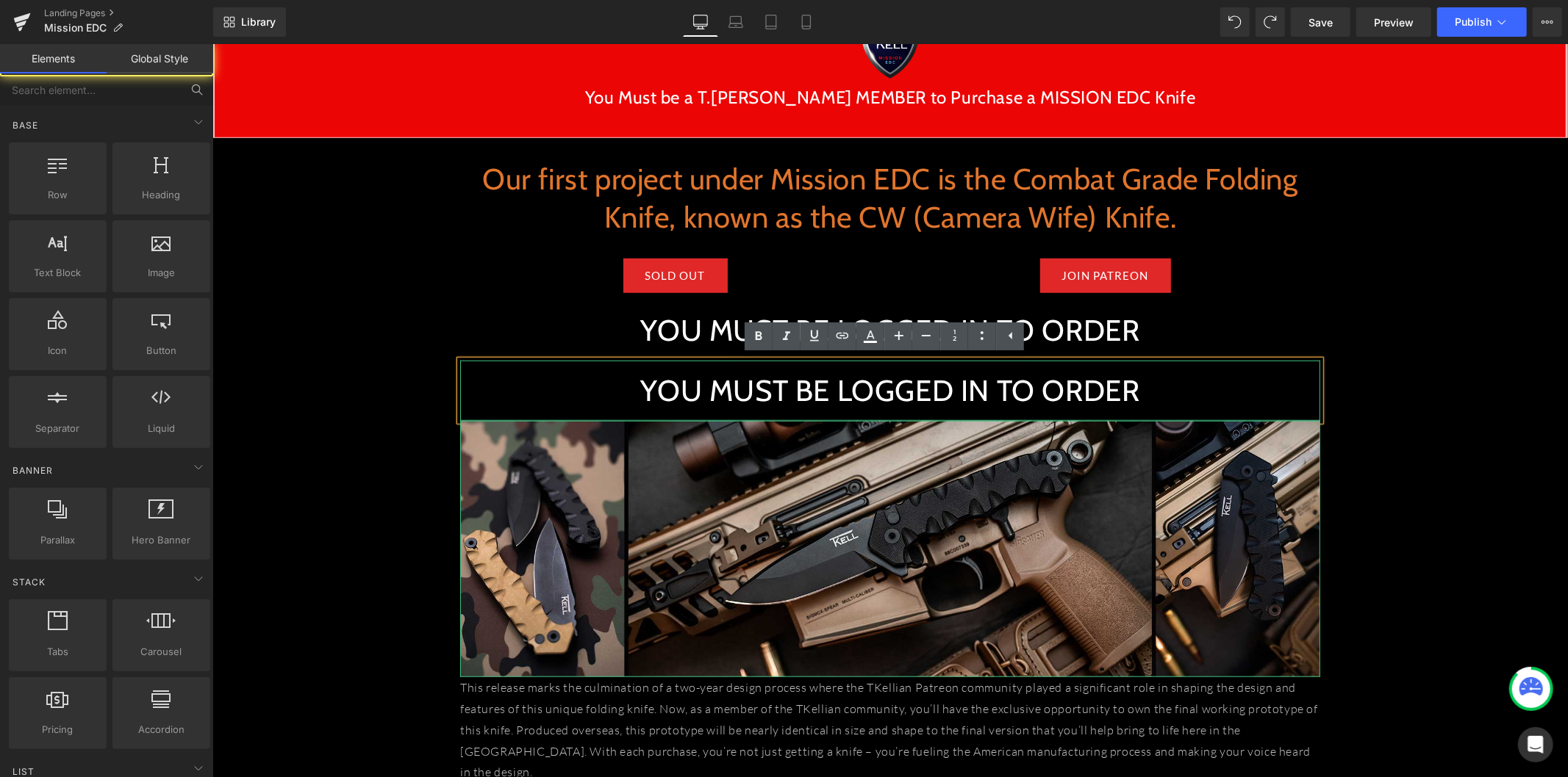
click at [1375, 434] on div "INTRODUCING: Heading Image Row [PERSON_NAME] MISSION EDC Heading Forge the Futu…" at bounding box center [889, 326] width 1355 height 2201
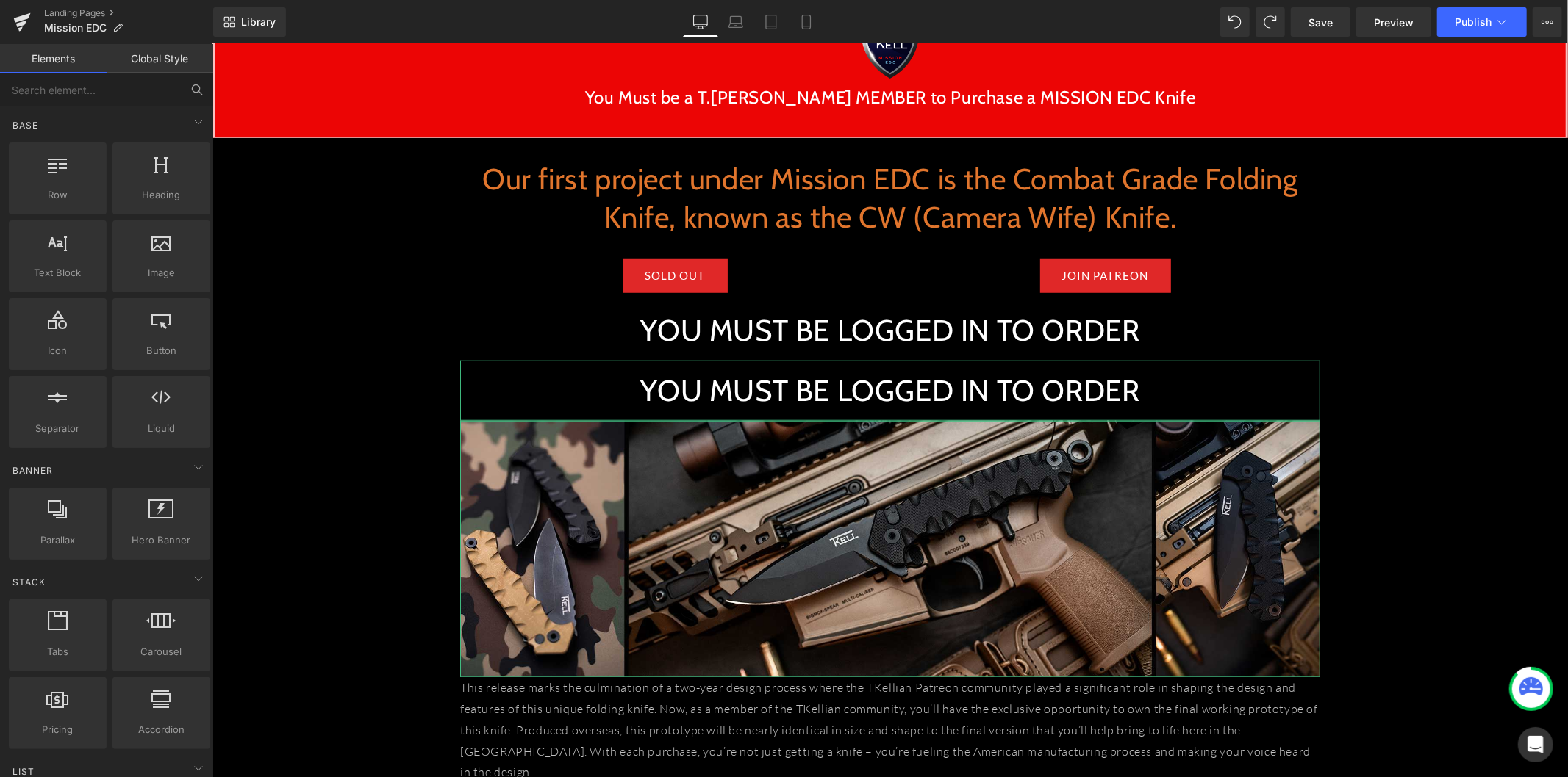
click at [606, 394] on h1 "YOU MUST BE LOGGED IN TO ORDER" at bounding box center [889, 390] width 860 height 38
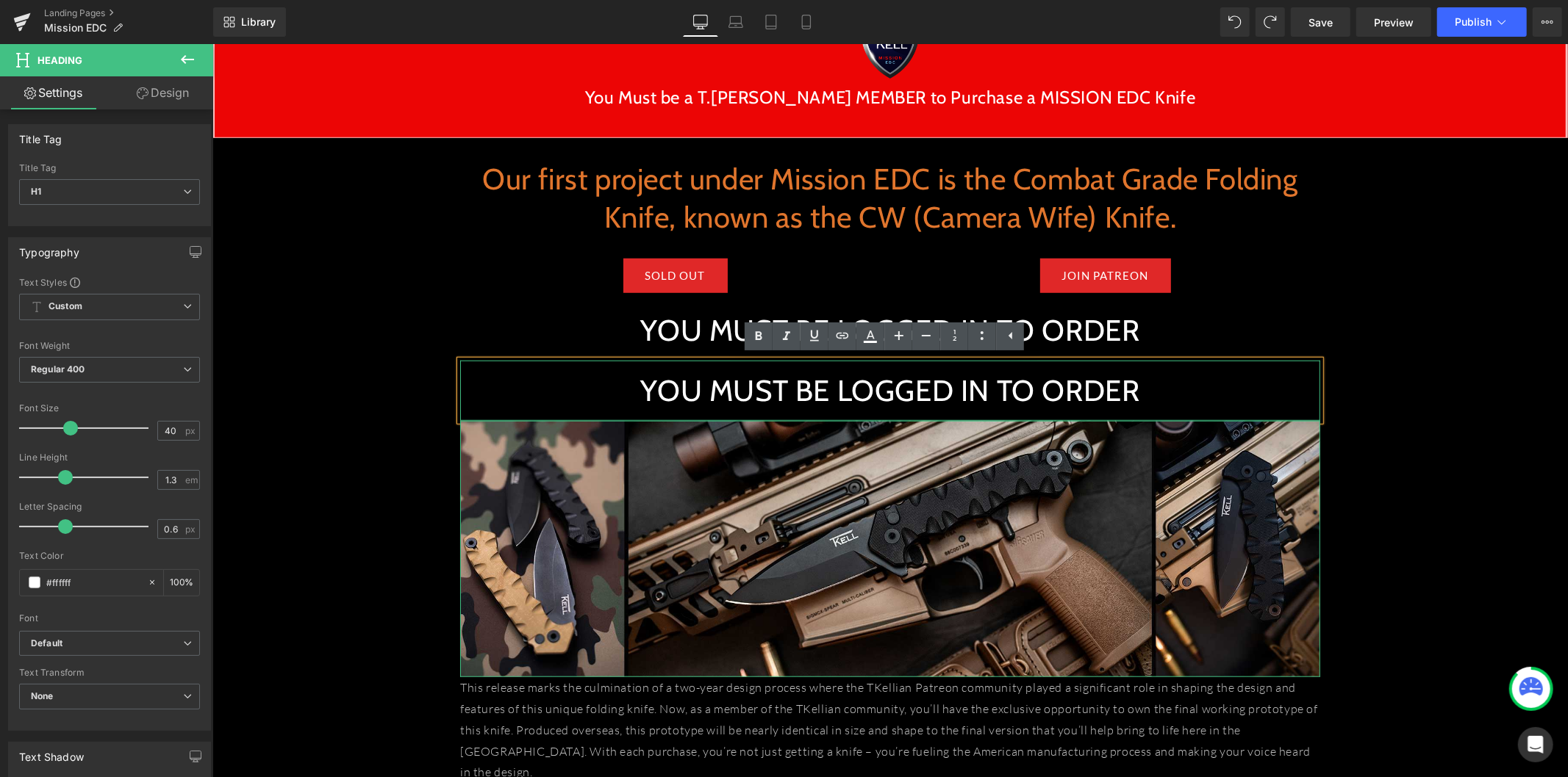
click at [1355, 386] on div "INTRODUCING: Heading Image Row [PERSON_NAME] MISSION EDC Heading Forge the Futu…" at bounding box center [889, 326] width 1355 height 2201
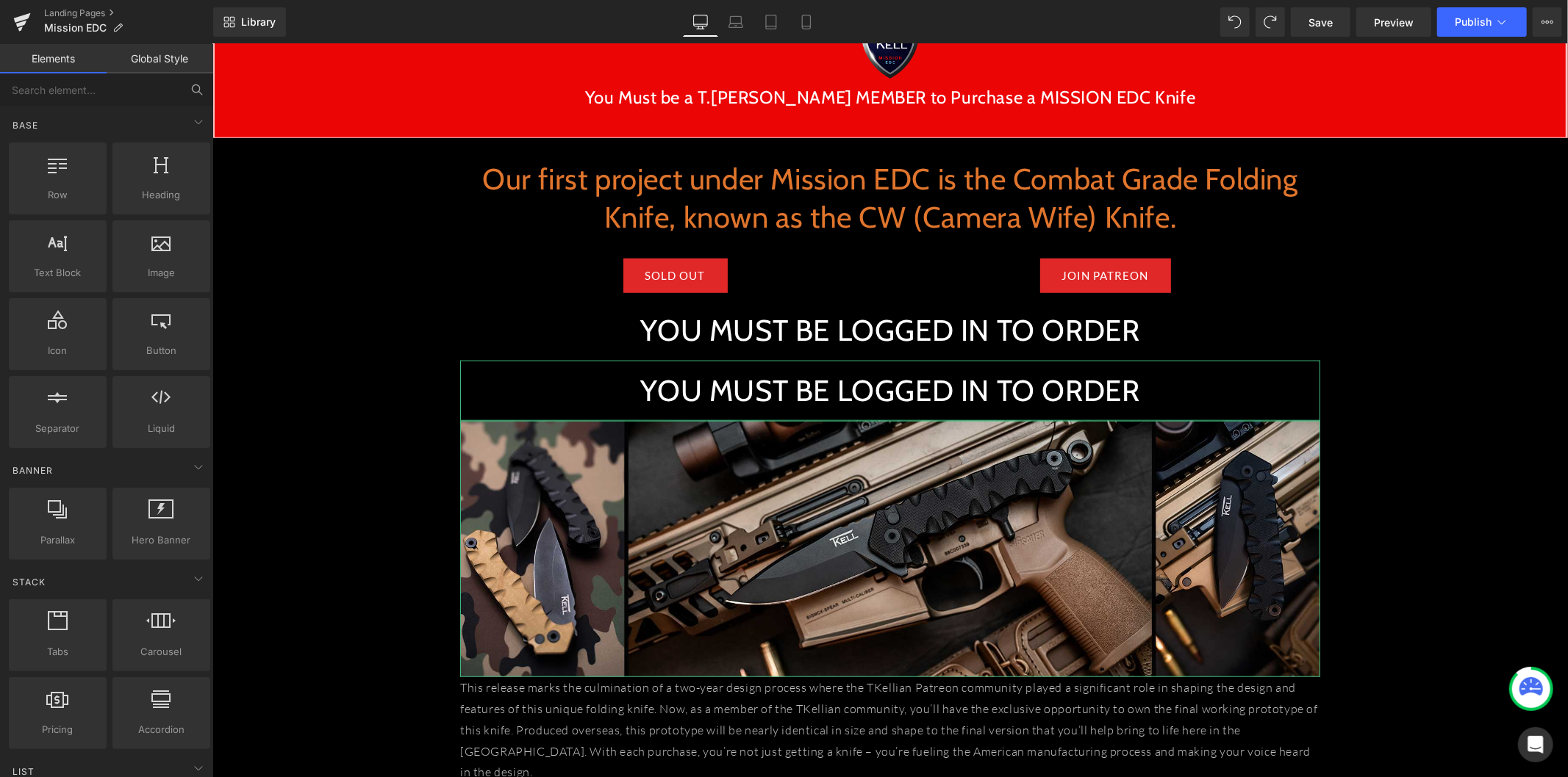
click at [735, 308] on div "YOU MUST BE LOGGED IN TO ORDER Heading" at bounding box center [889, 329] width 860 height 60
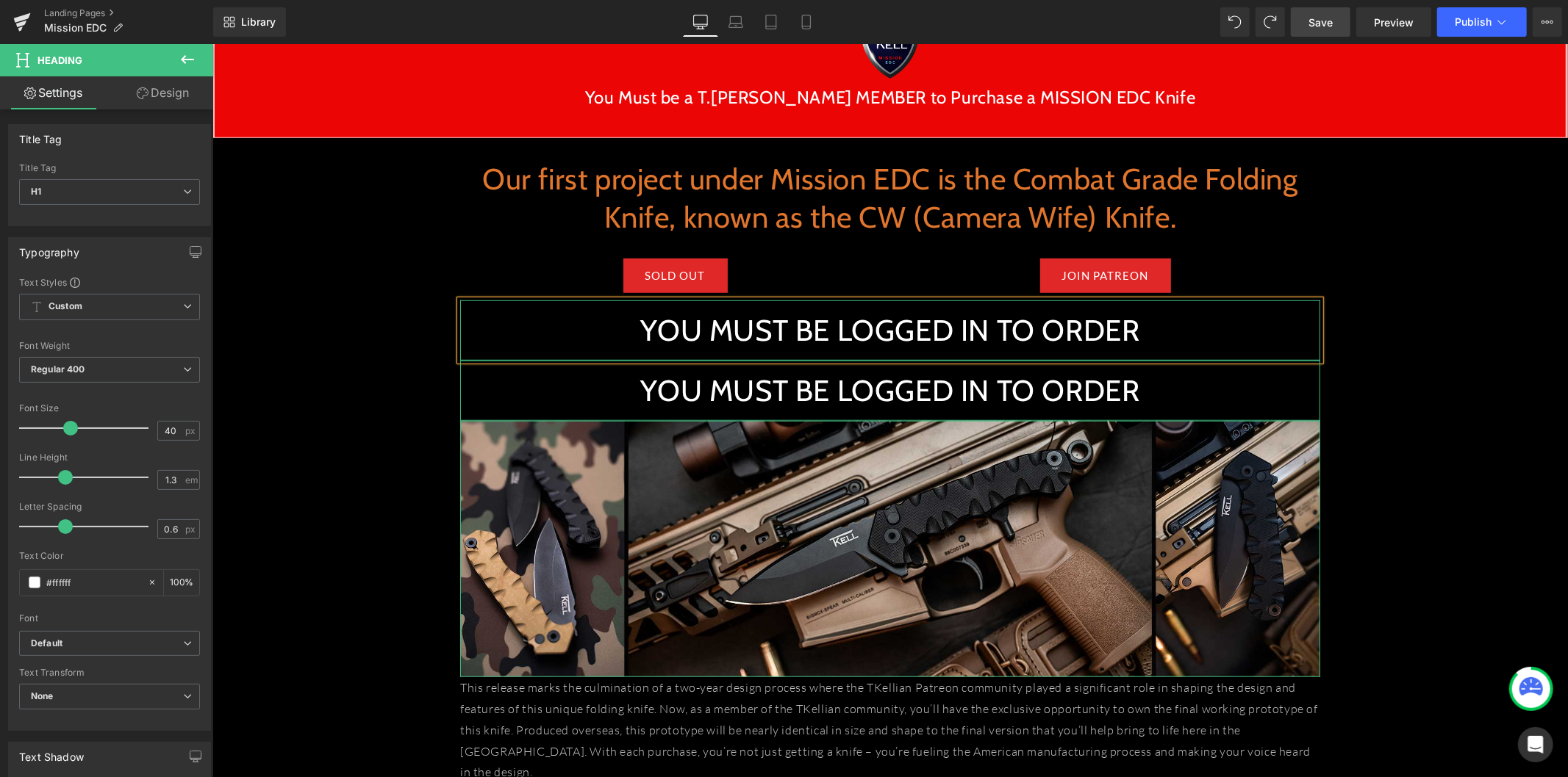
click at [1333, 32] on link "Save" at bounding box center [1320, 22] width 59 height 30
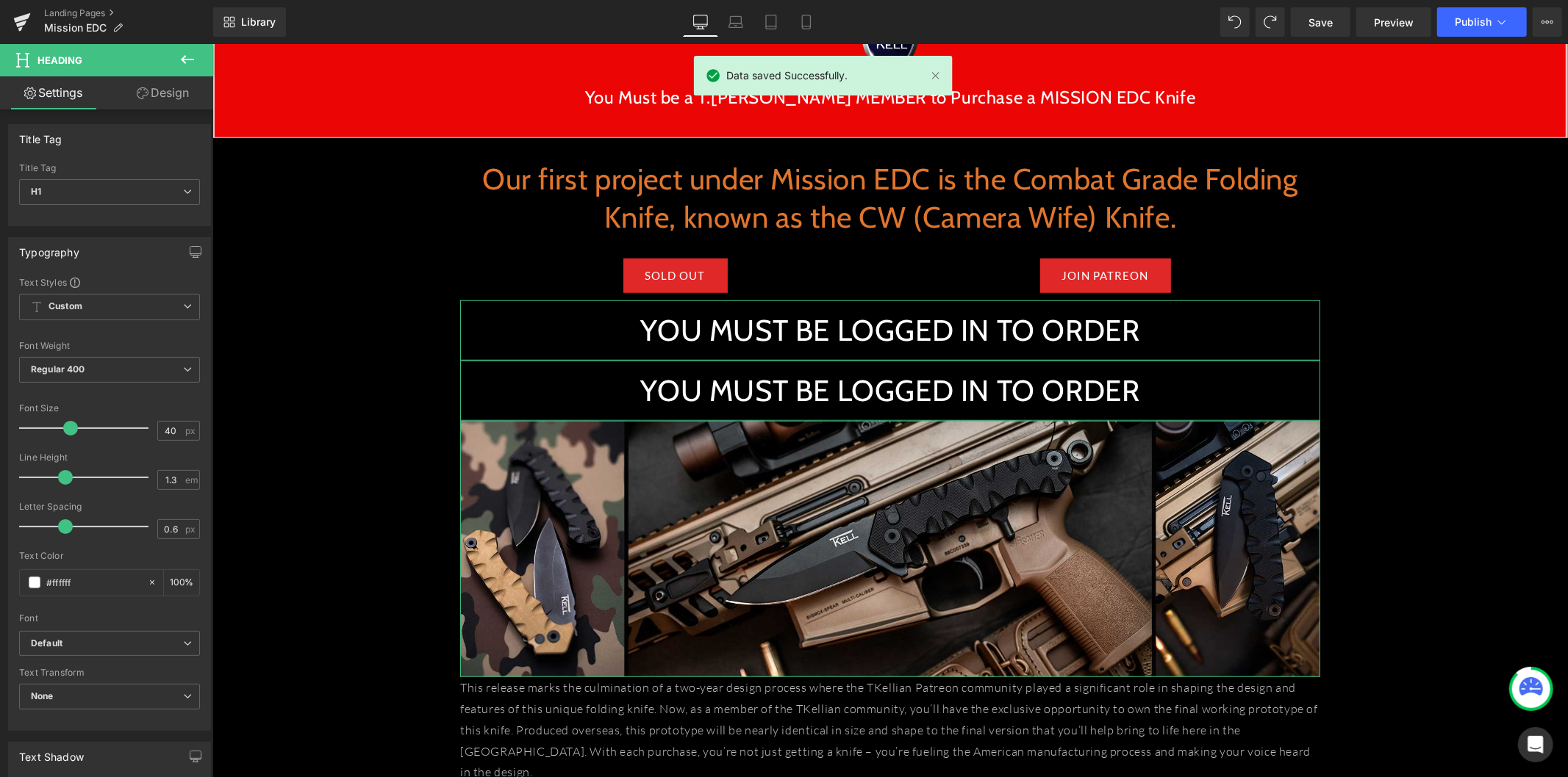
click at [750, 369] on div "YOU MUST BE LOGGED IN TO ORDER" at bounding box center [889, 390] width 860 height 60
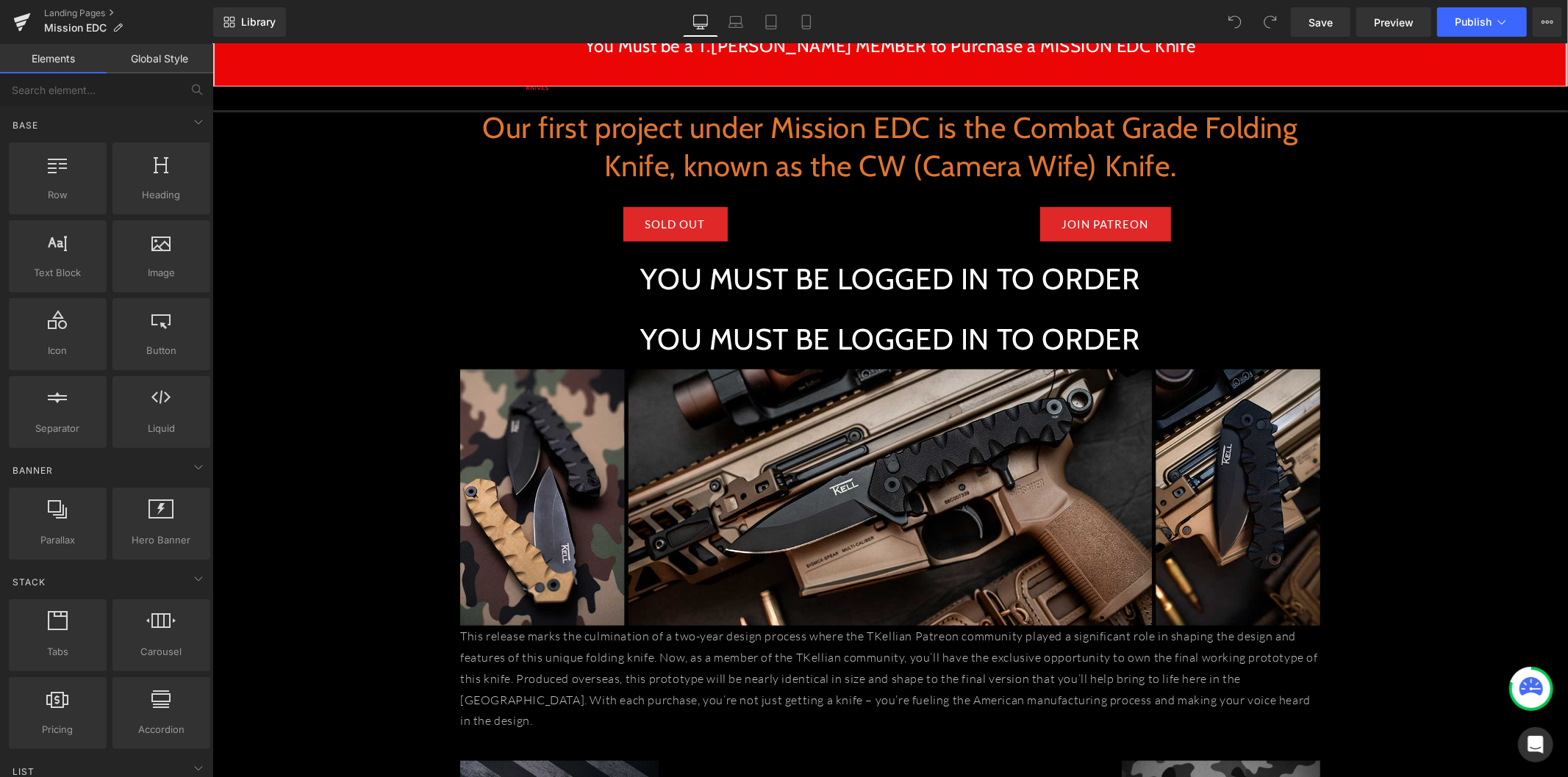
scroll to position [898, 0]
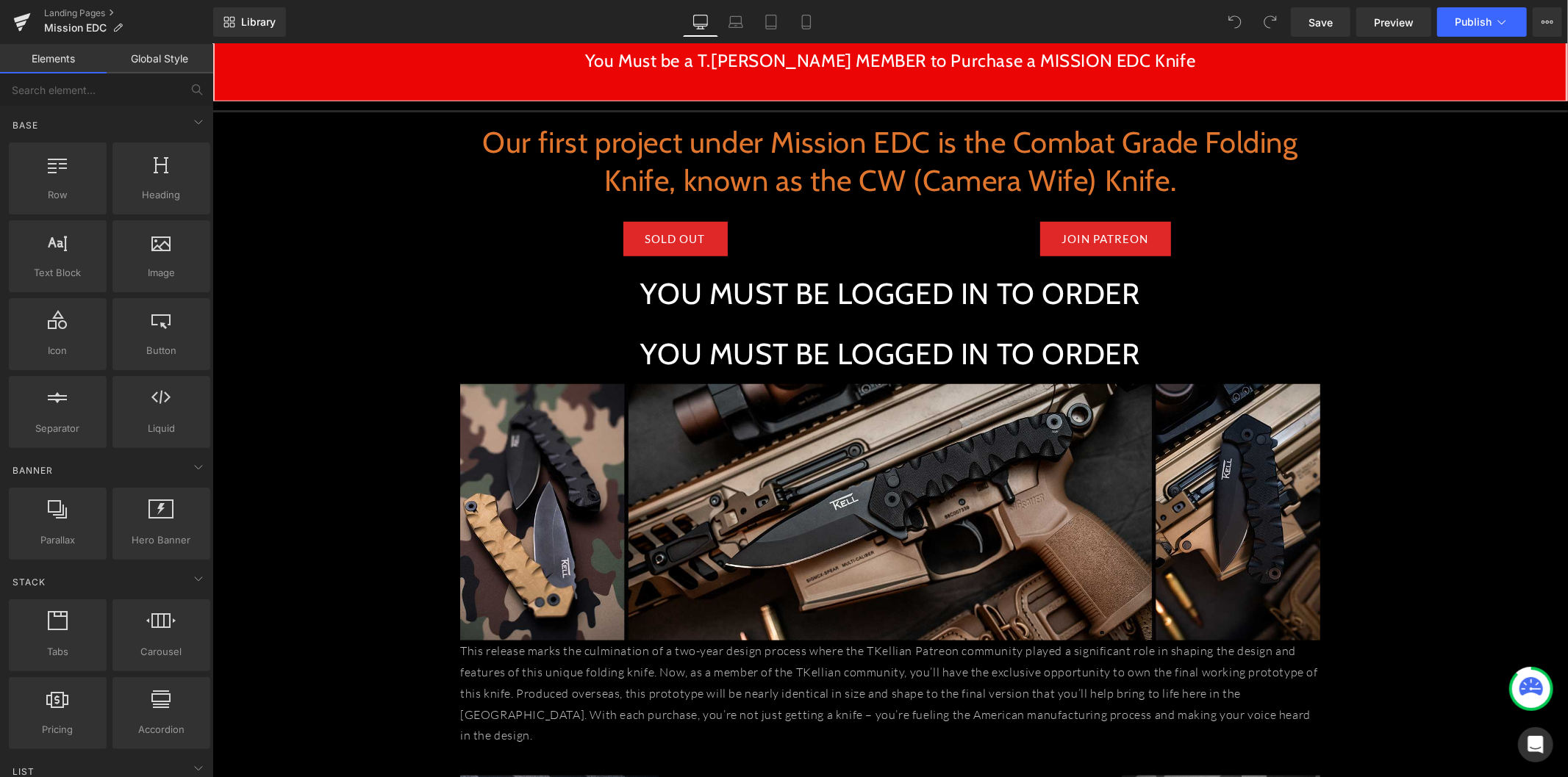
click at [712, 344] on h1 "YOU MUST BE LOGGED IN TO ORDER" at bounding box center [889, 353] width 860 height 38
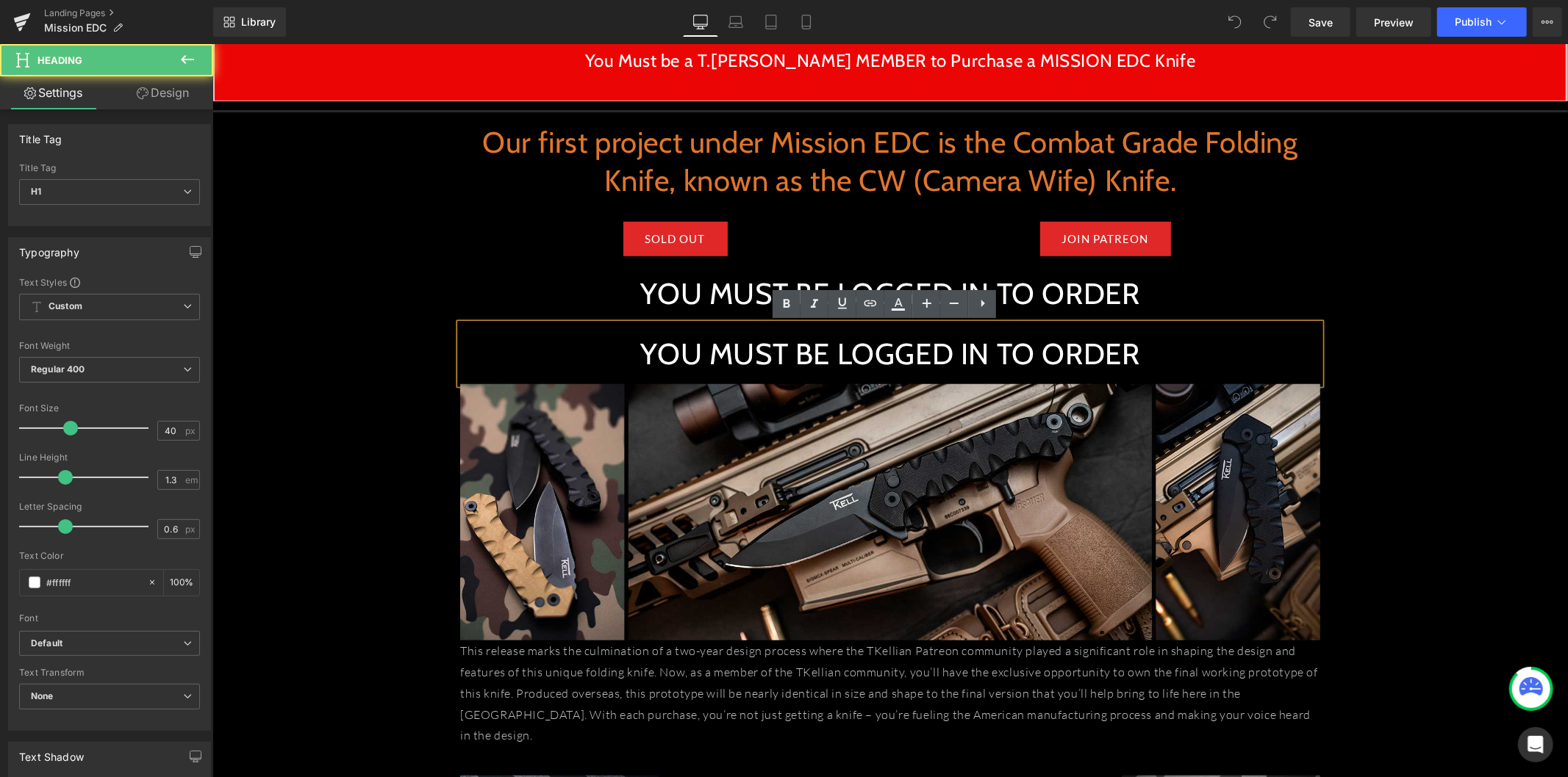
click at [668, 348] on h1 "YOU MUST BE LOGGED IN TO ORDER" at bounding box center [889, 353] width 860 height 38
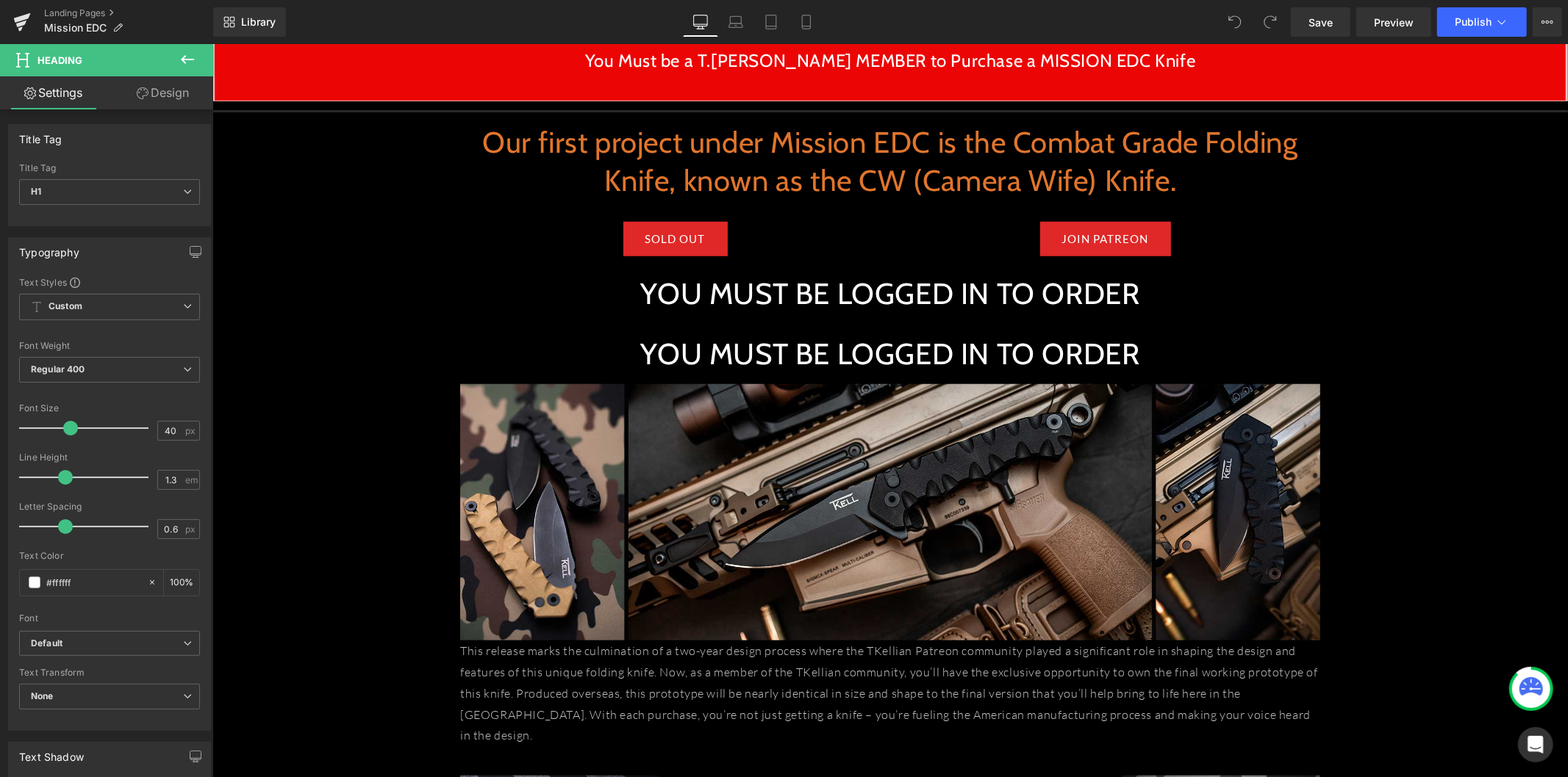
click at [177, 64] on button at bounding box center [188, 59] width 51 height 32
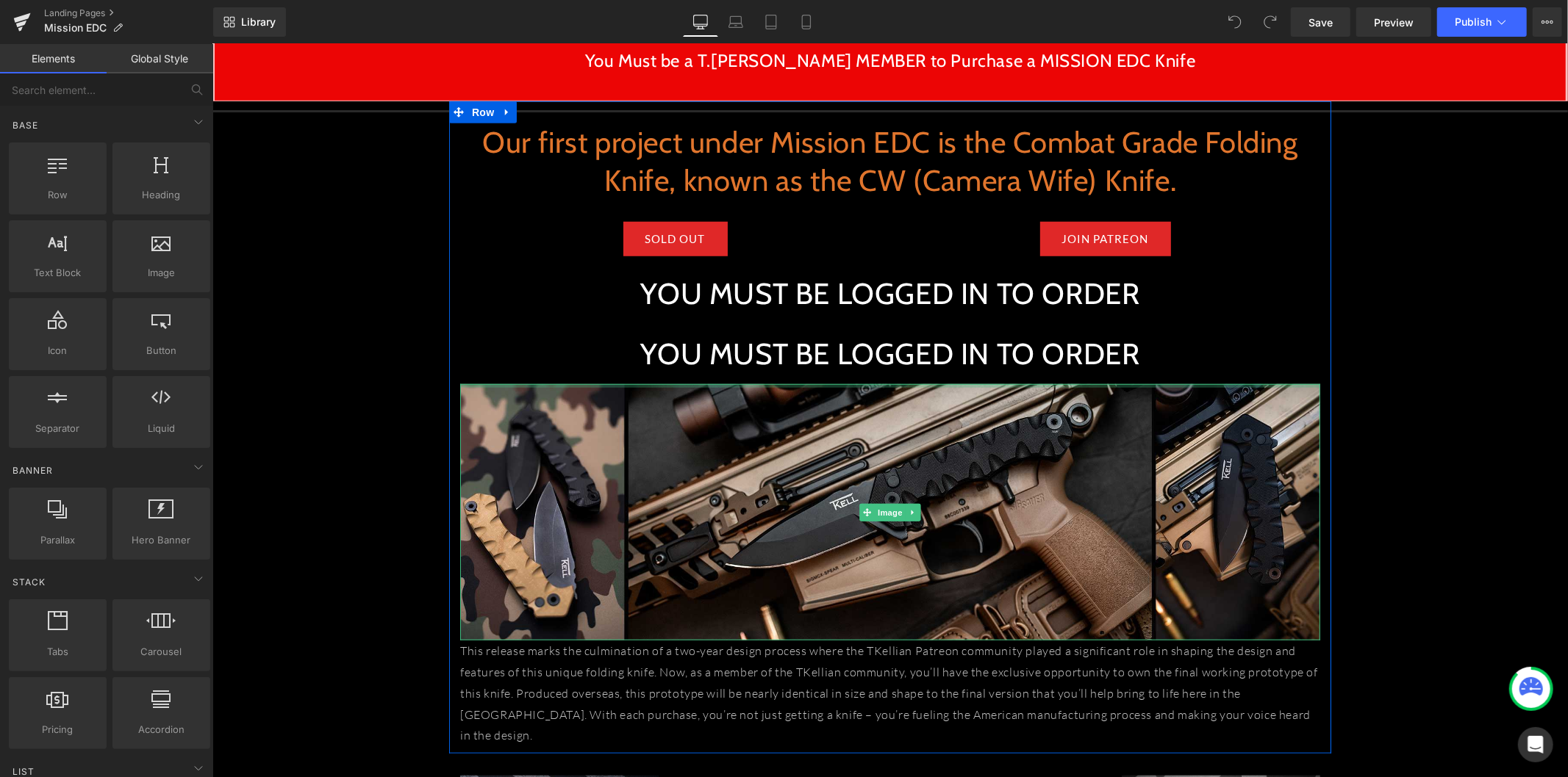
click at [709, 357] on h1 "YOU MUST BE LOGGED IN TO ORDER" at bounding box center [889, 353] width 860 height 38
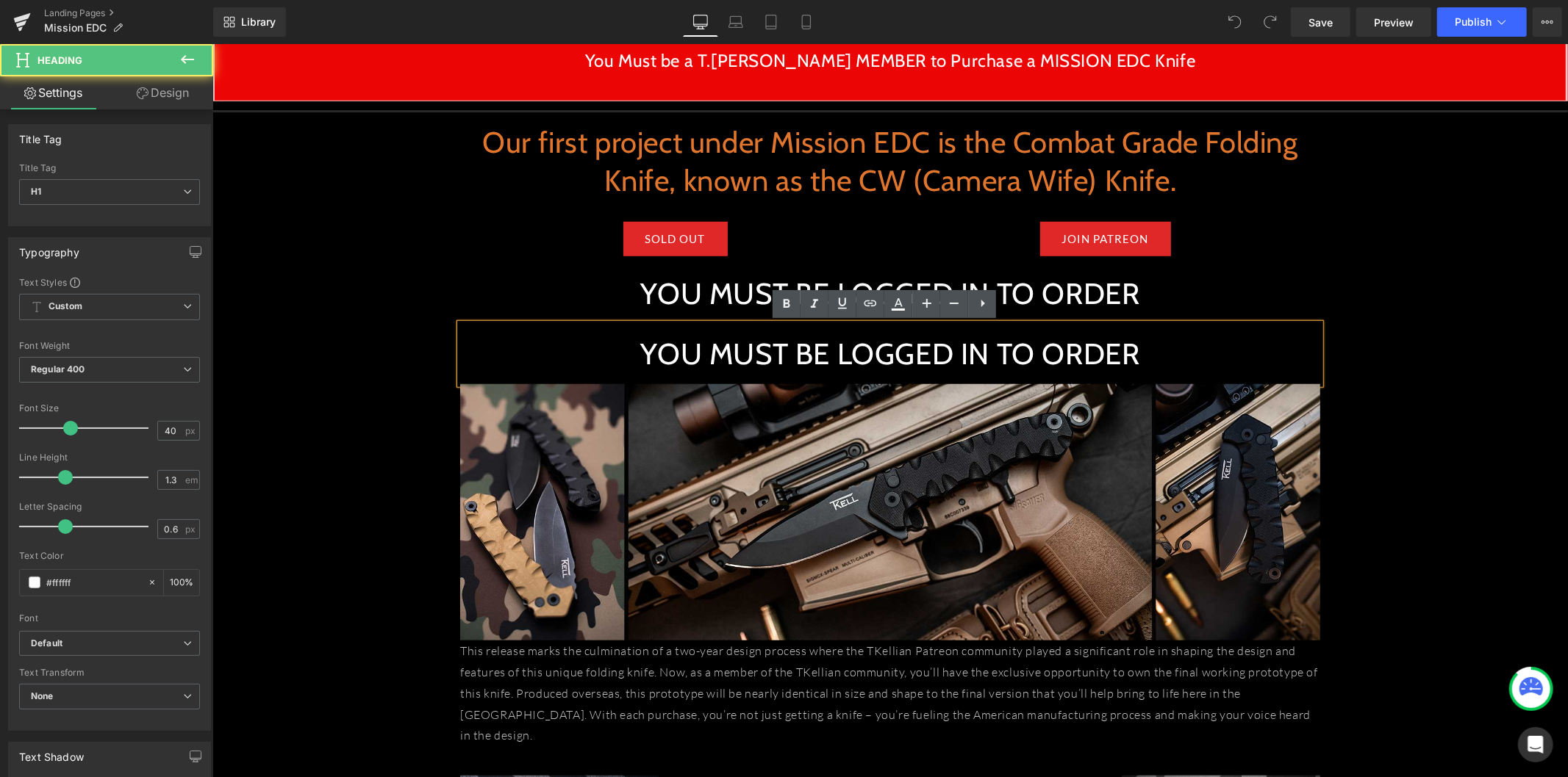
click at [668, 343] on h1 "YOU MUST BE LOGGED IN TO ORDER" at bounding box center [889, 353] width 860 height 38
click at [625, 329] on div "YOU MUST BE LOGGED IN TO ORDER" at bounding box center [889, 353] width 860 height 60
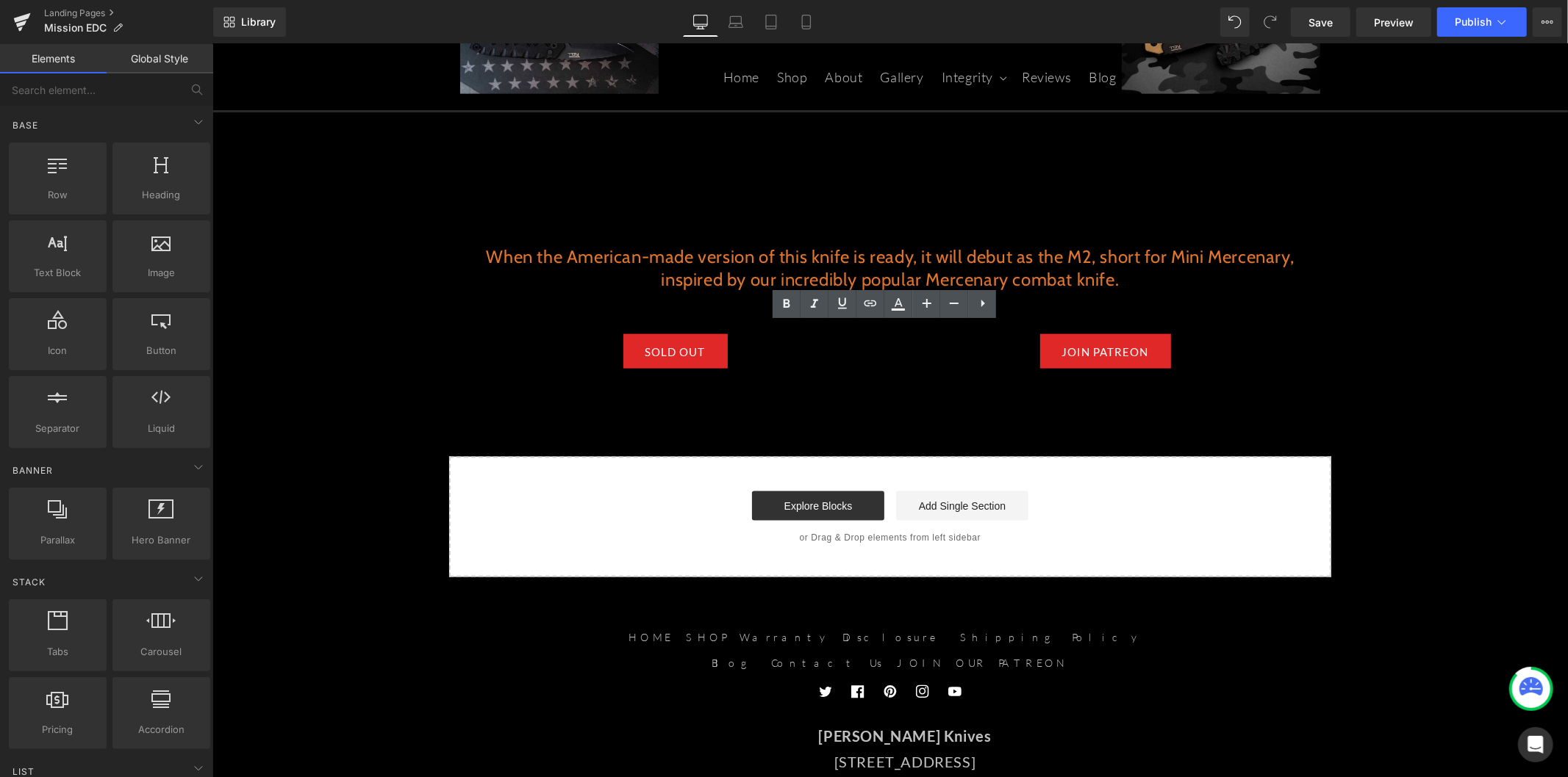
scroll to position [1646, 0]
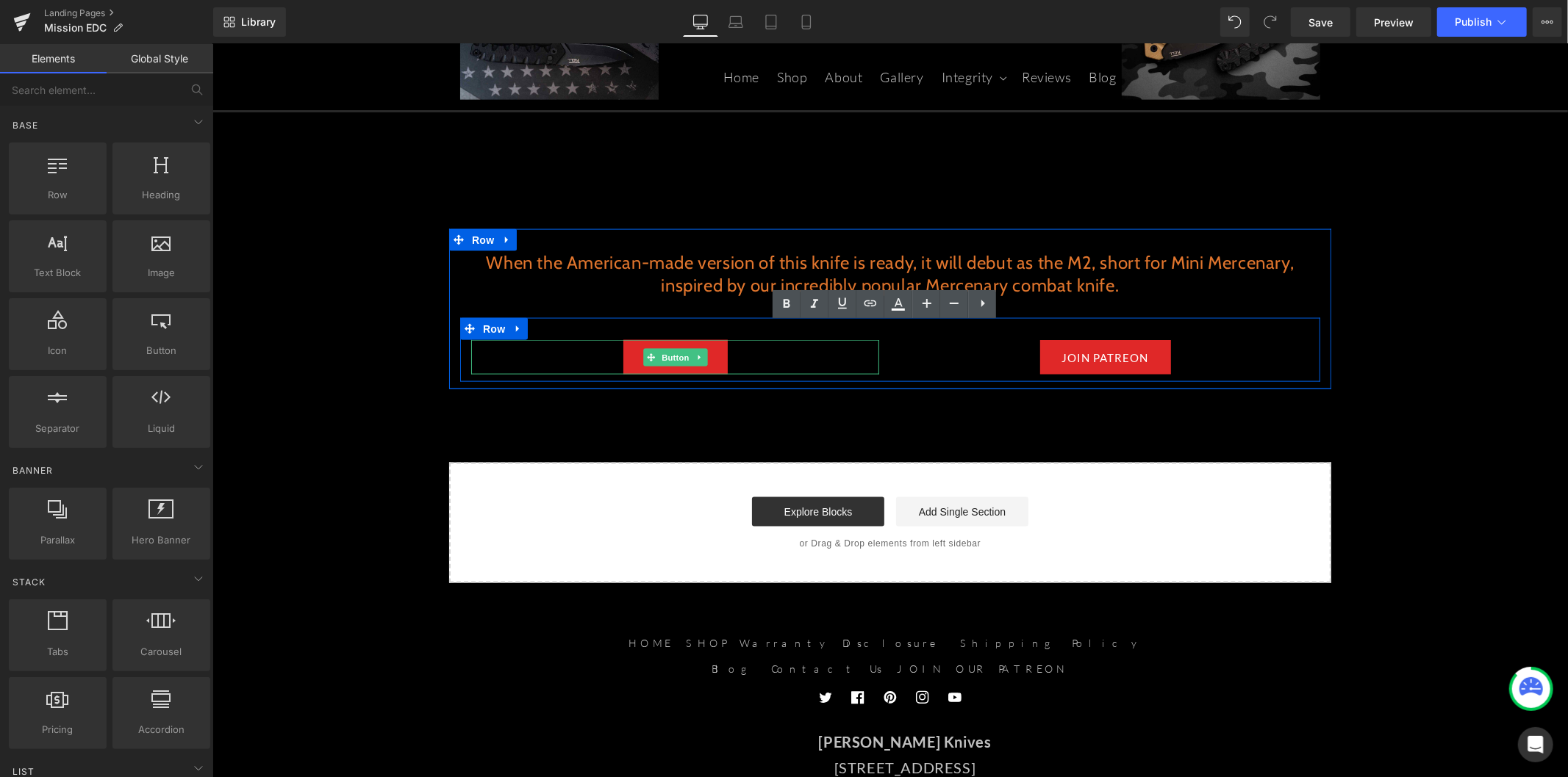
click at [729, 342] on div "SOLD OUT" at bounding box center [674, 357] width 408 height 35
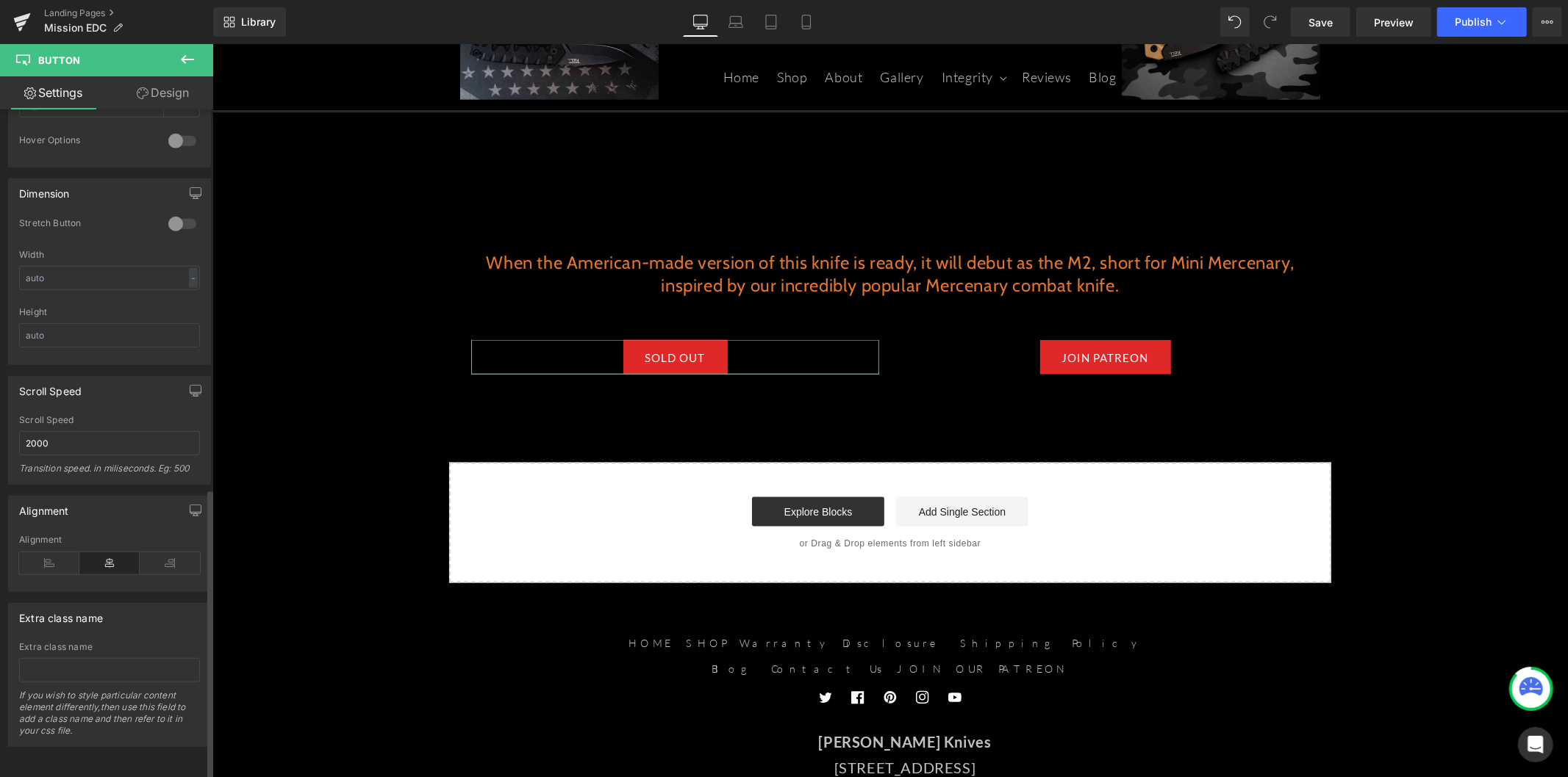
scroll to position [869, 0]
click at [169, 552] on icon at bounding box center [169, 563] width 60 height 22
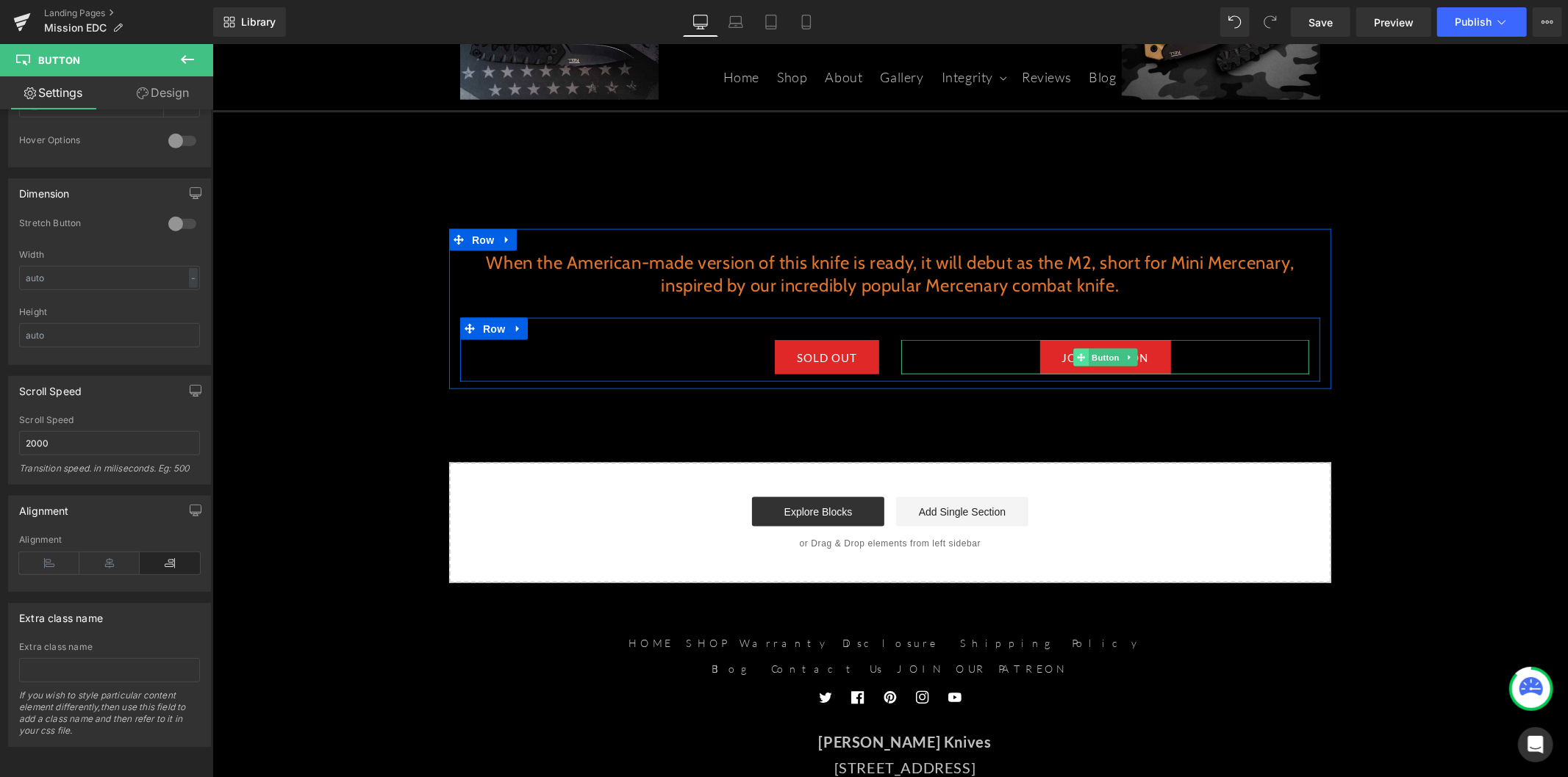
click at [1076, 353] on icon at bounding box center [1080, 357] width 8 height 8
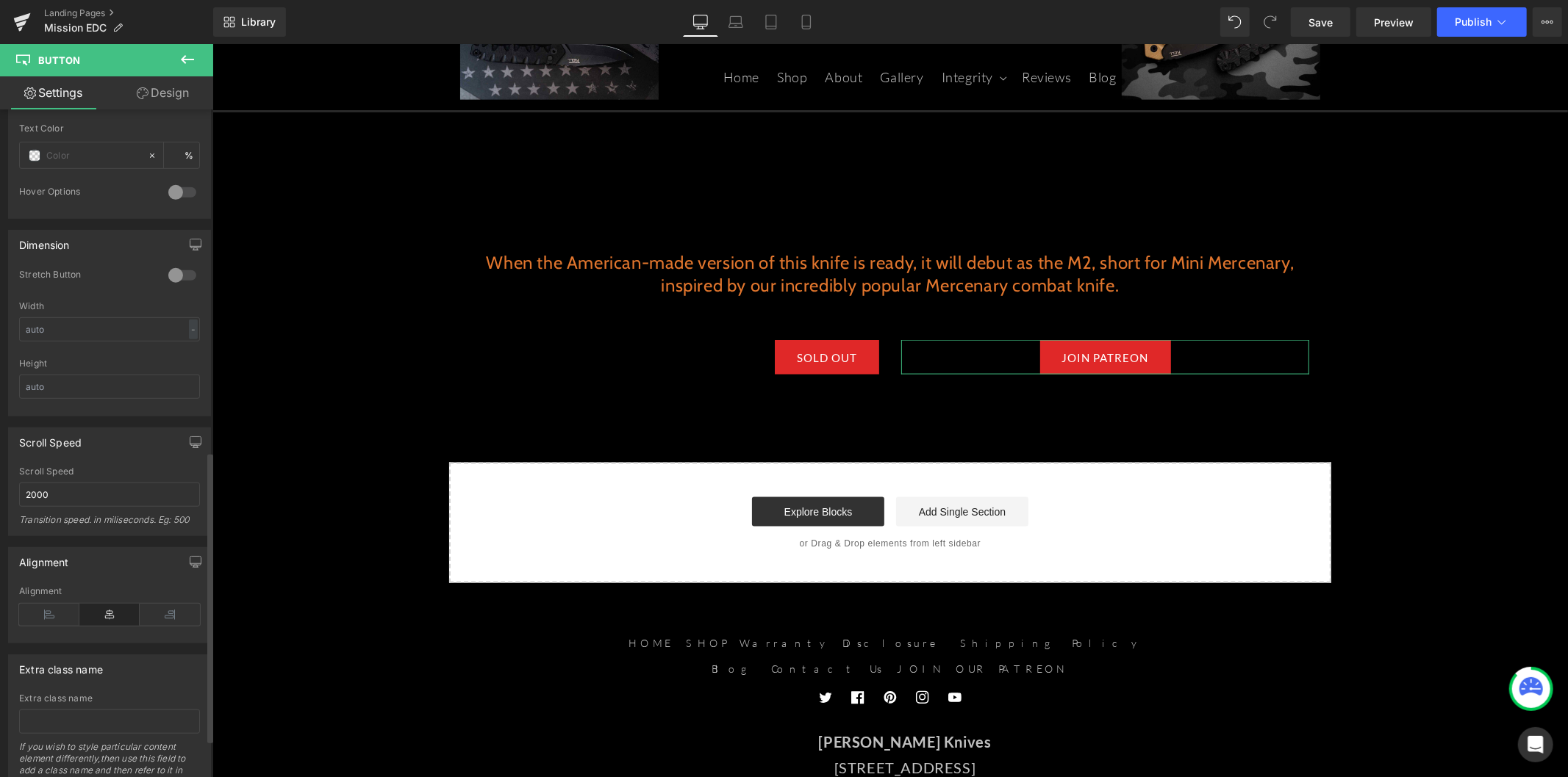
scroll to position [816, 0]
click at [51, 599] on icon at bounding box center [49, 604] width 60 height 22
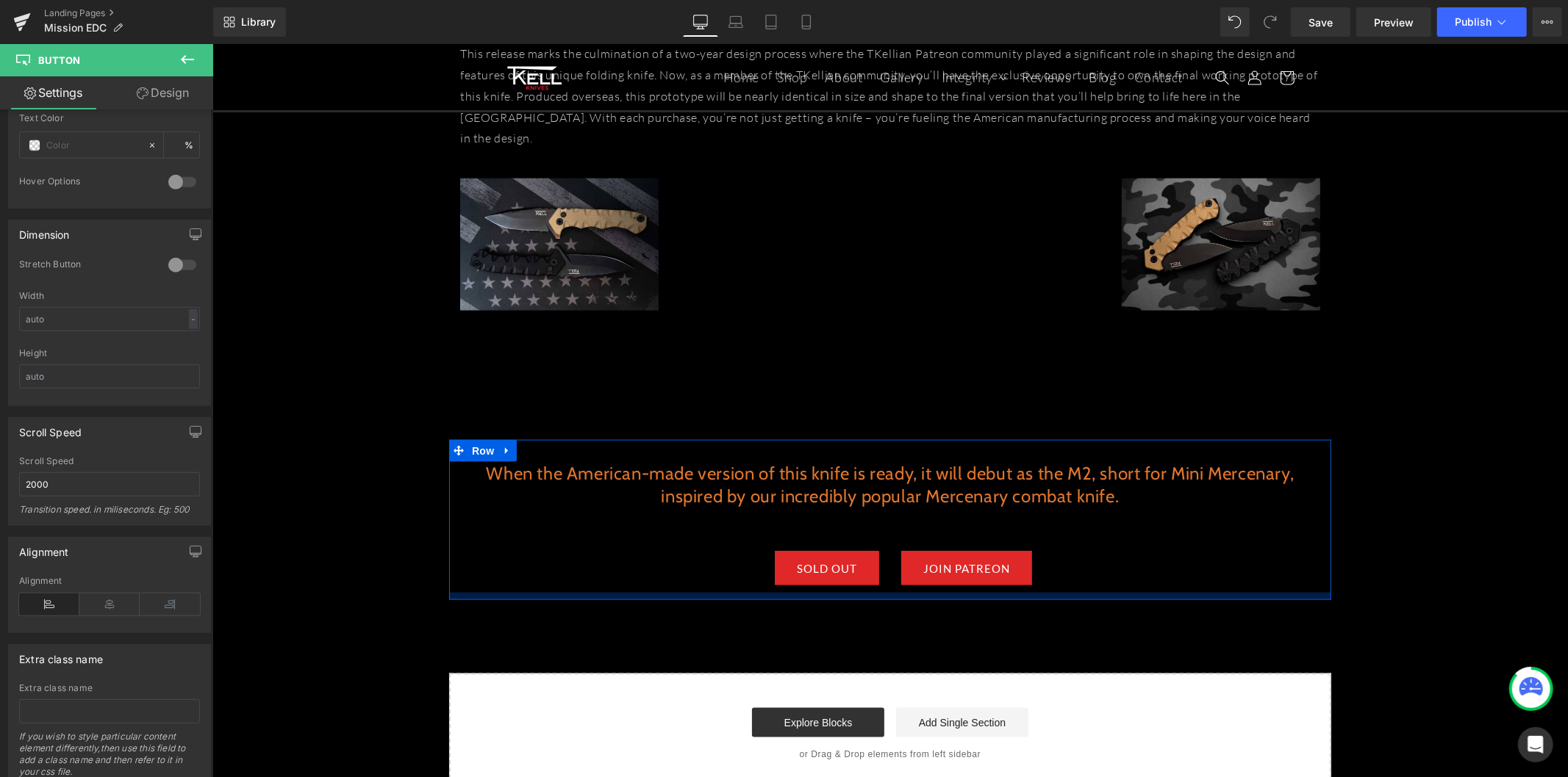
scroll to position [1400, 0]
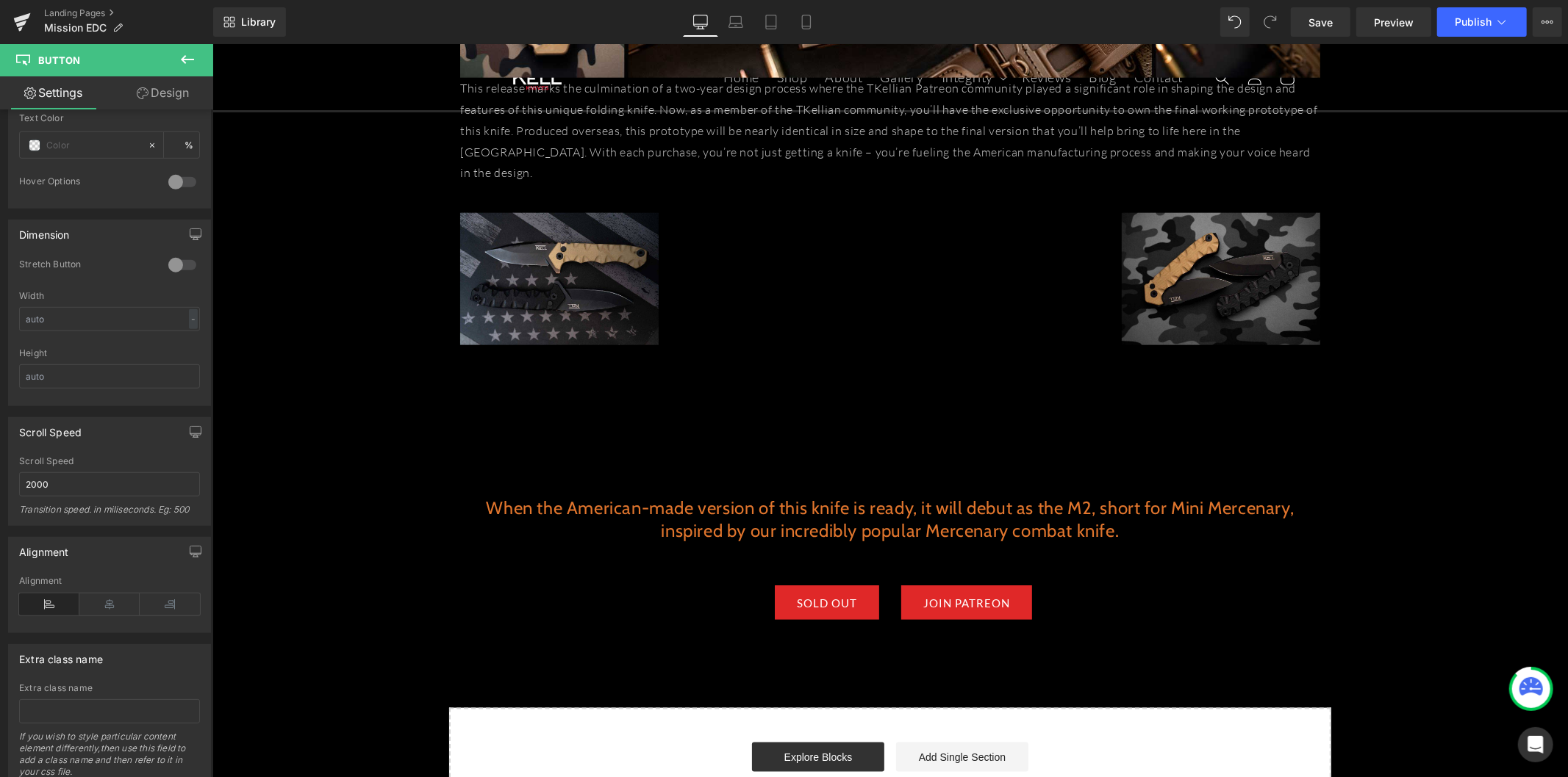
click at [172, 48] on button at bounding box center [188, 59] width 51 height 32
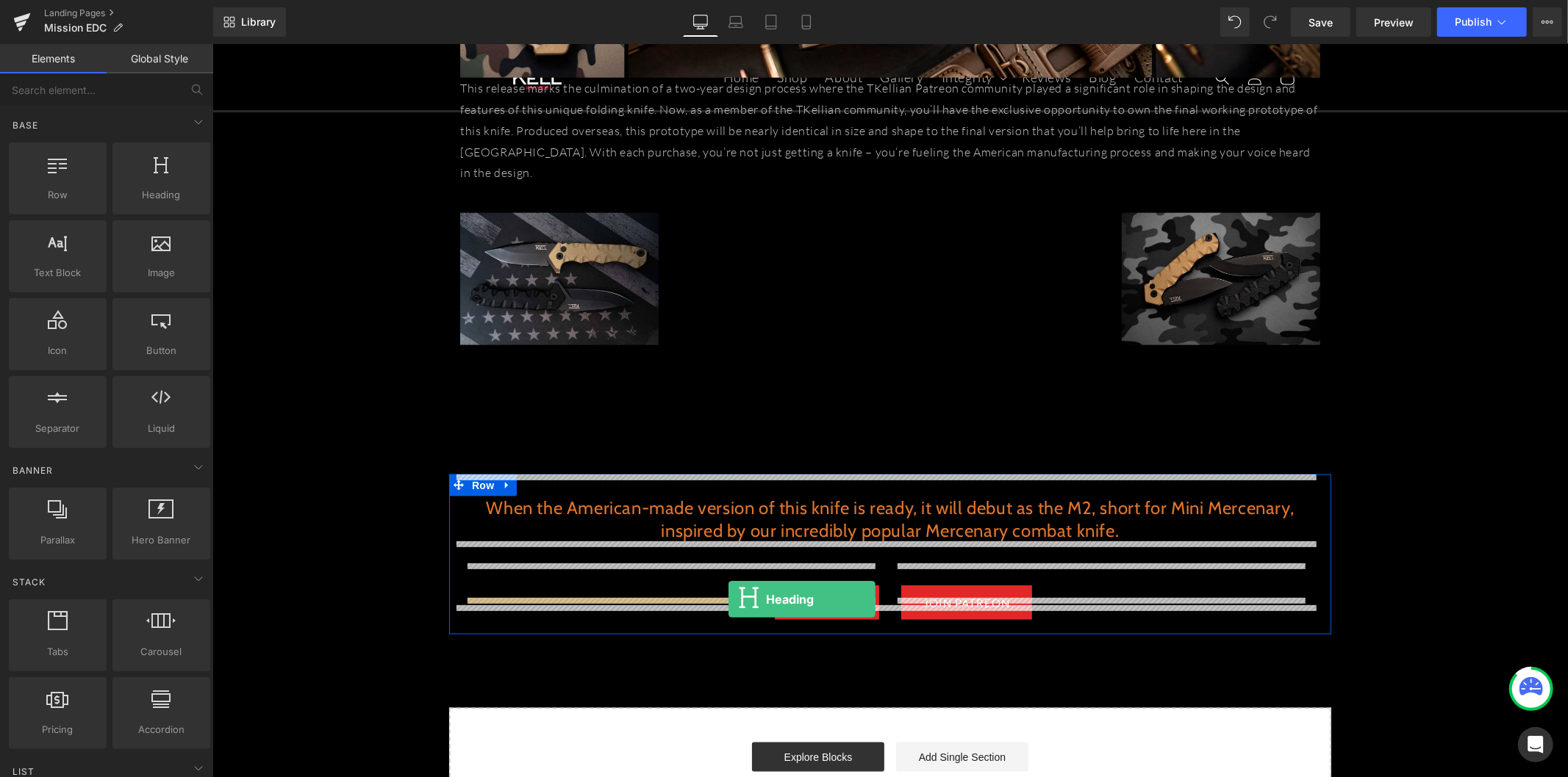
drag, startPoint x: 370, startPoint y: 244, endPoint x: 728, endPoint y: 599, distance: 504.2
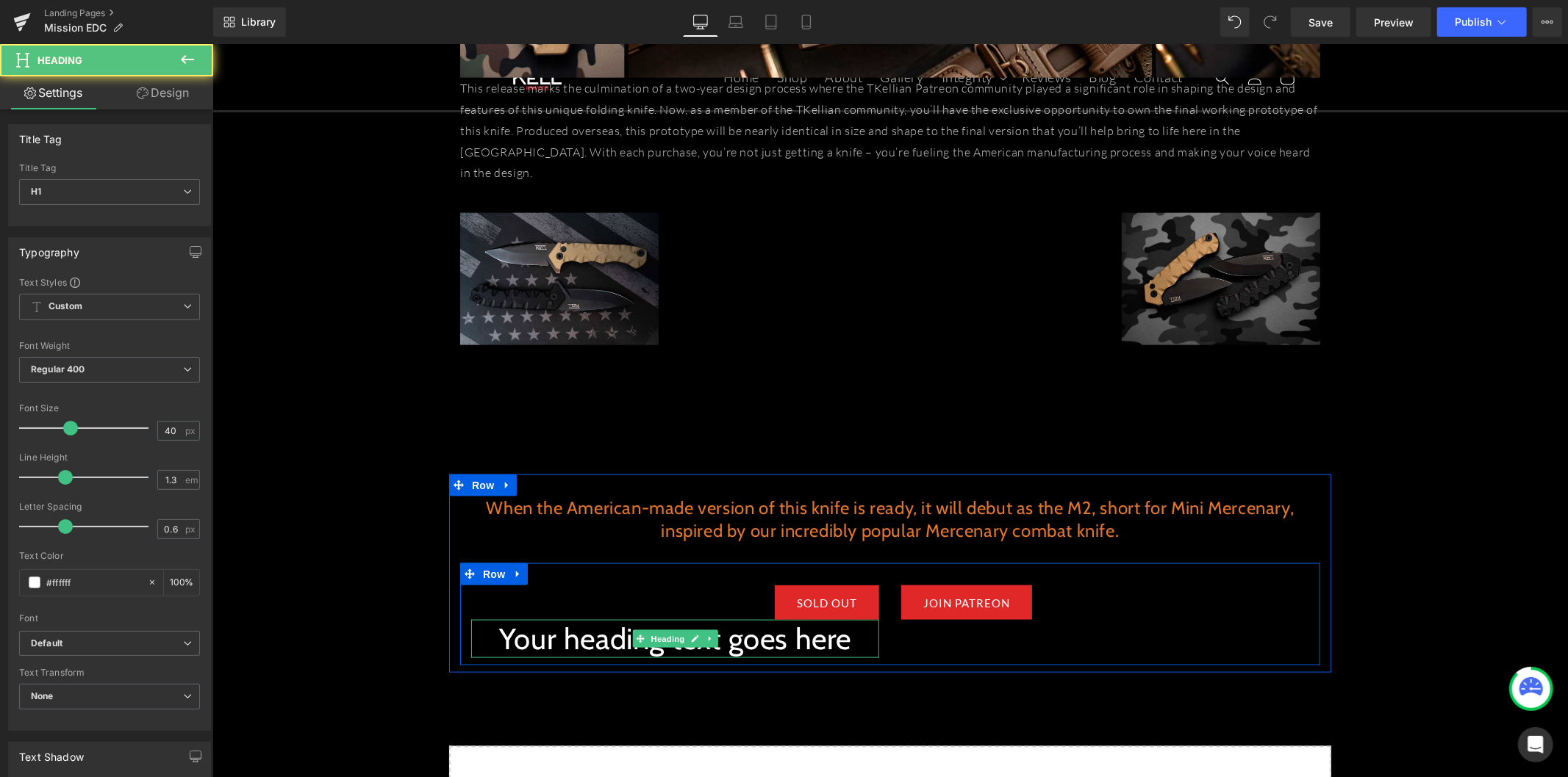
click at [729, 622] on h1 "Your heading text goes here" at bounding box center [674, 638] width 408 height 38
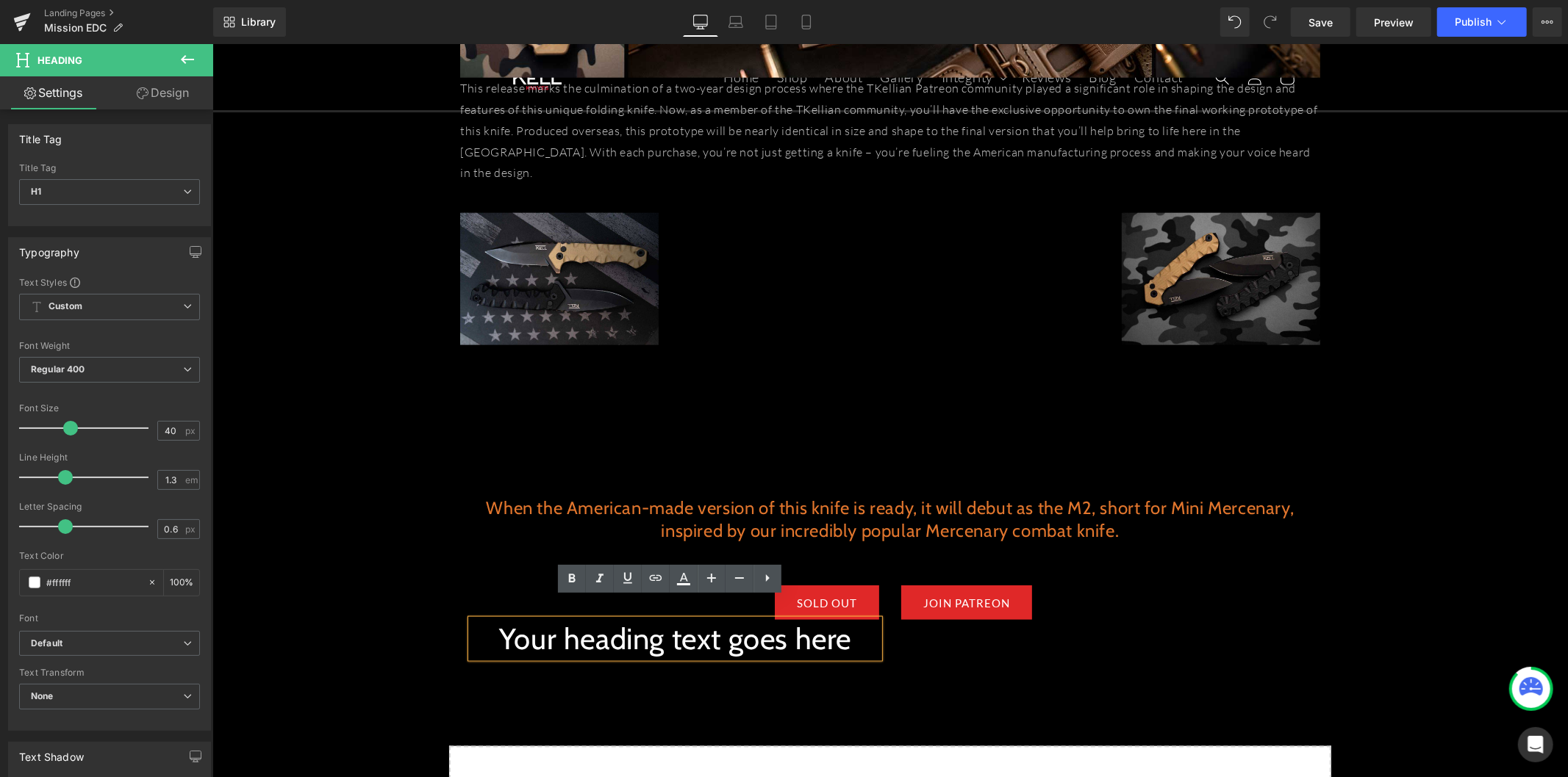
drag, startPoint x: 1040, startPoint y: 695, endPoint x: 1022, endPoint y: 691, distance: 18.4
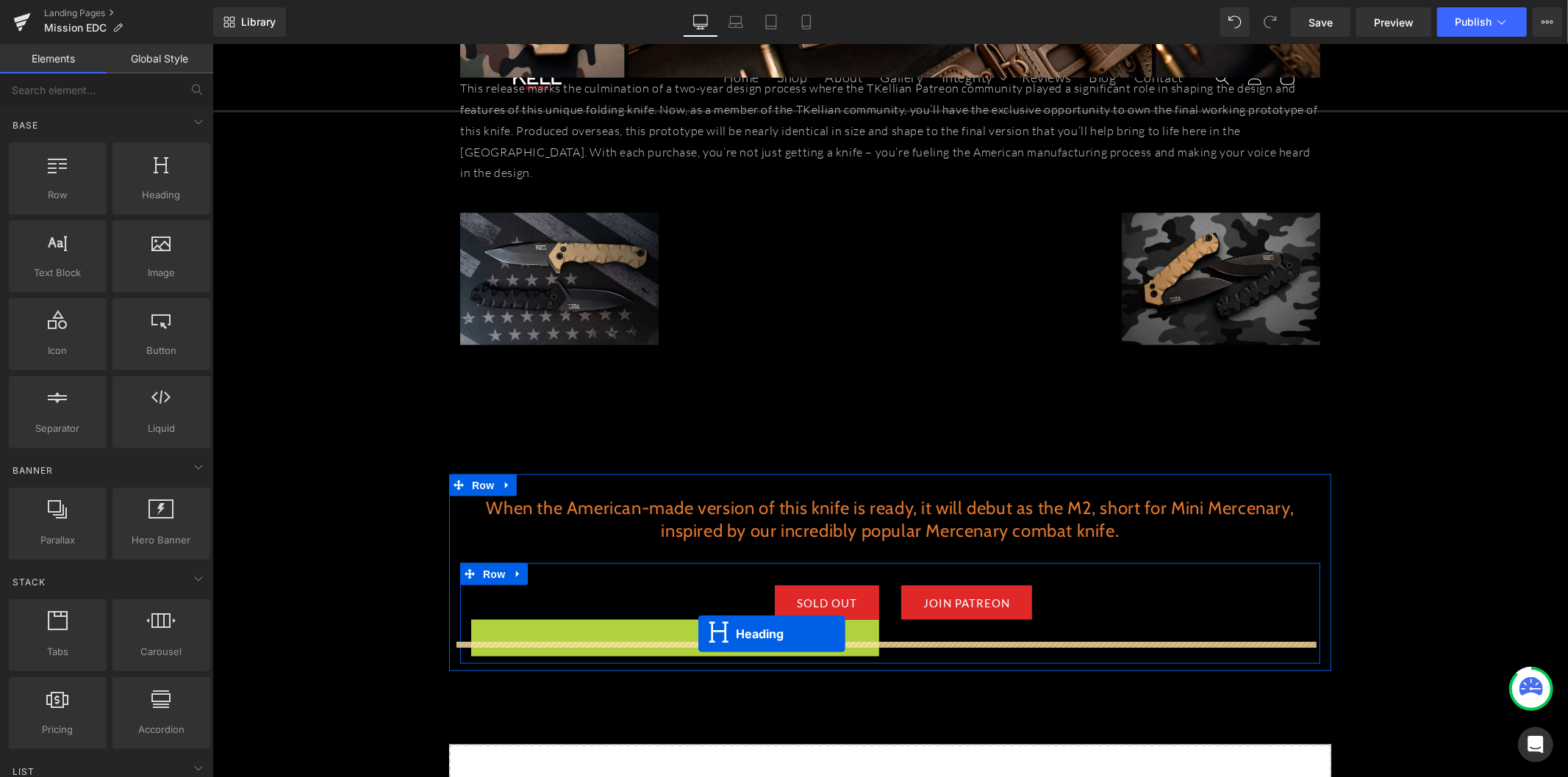
drag, startPoint x: 636, startPoint y: 619, endPoint x: 697, endPoint y: 633, distance: 62.6
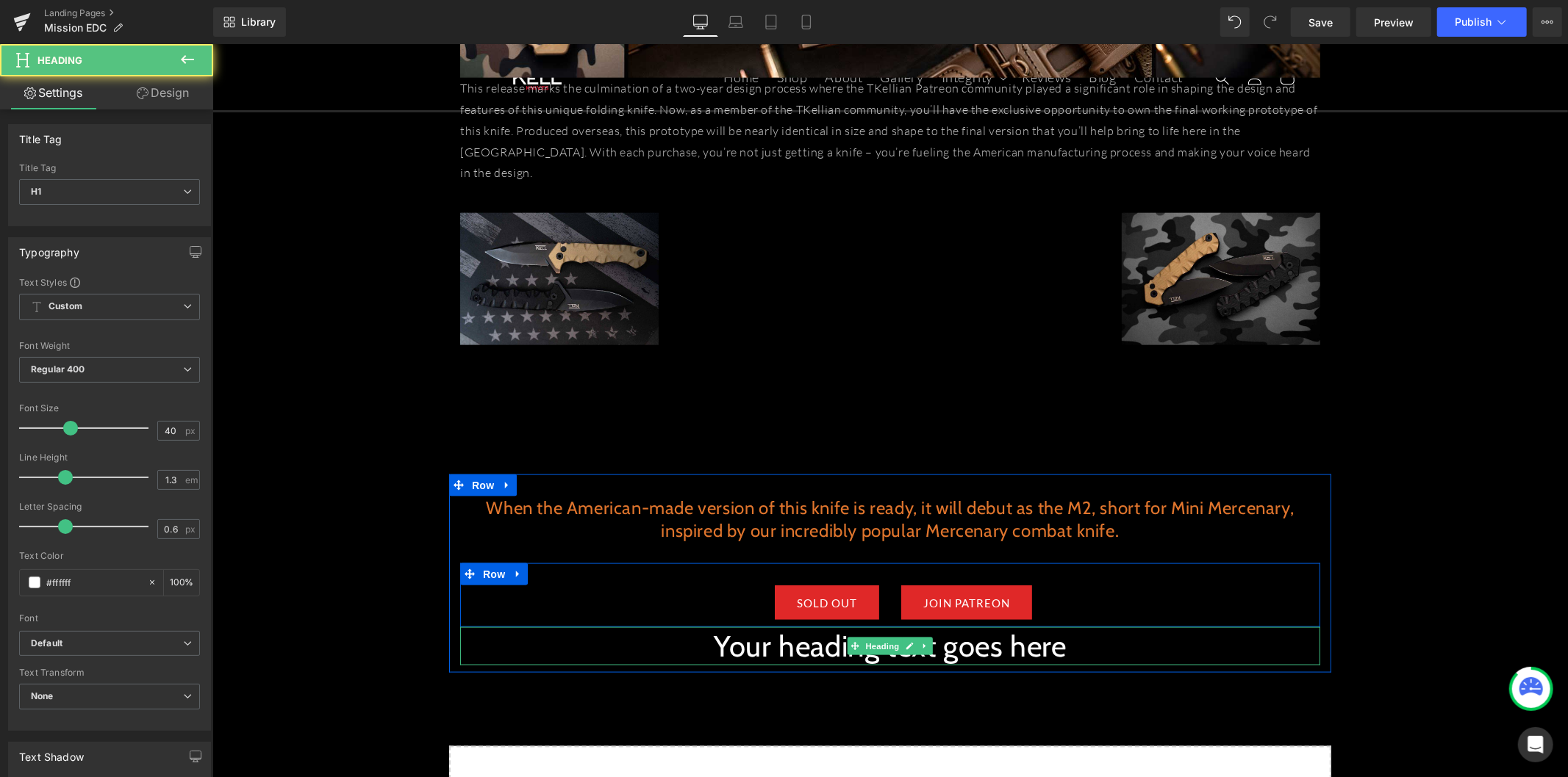
click at [767, 627] on h1 "Your heading text goes here" at bounding box center [889, 646] width 860 height 38
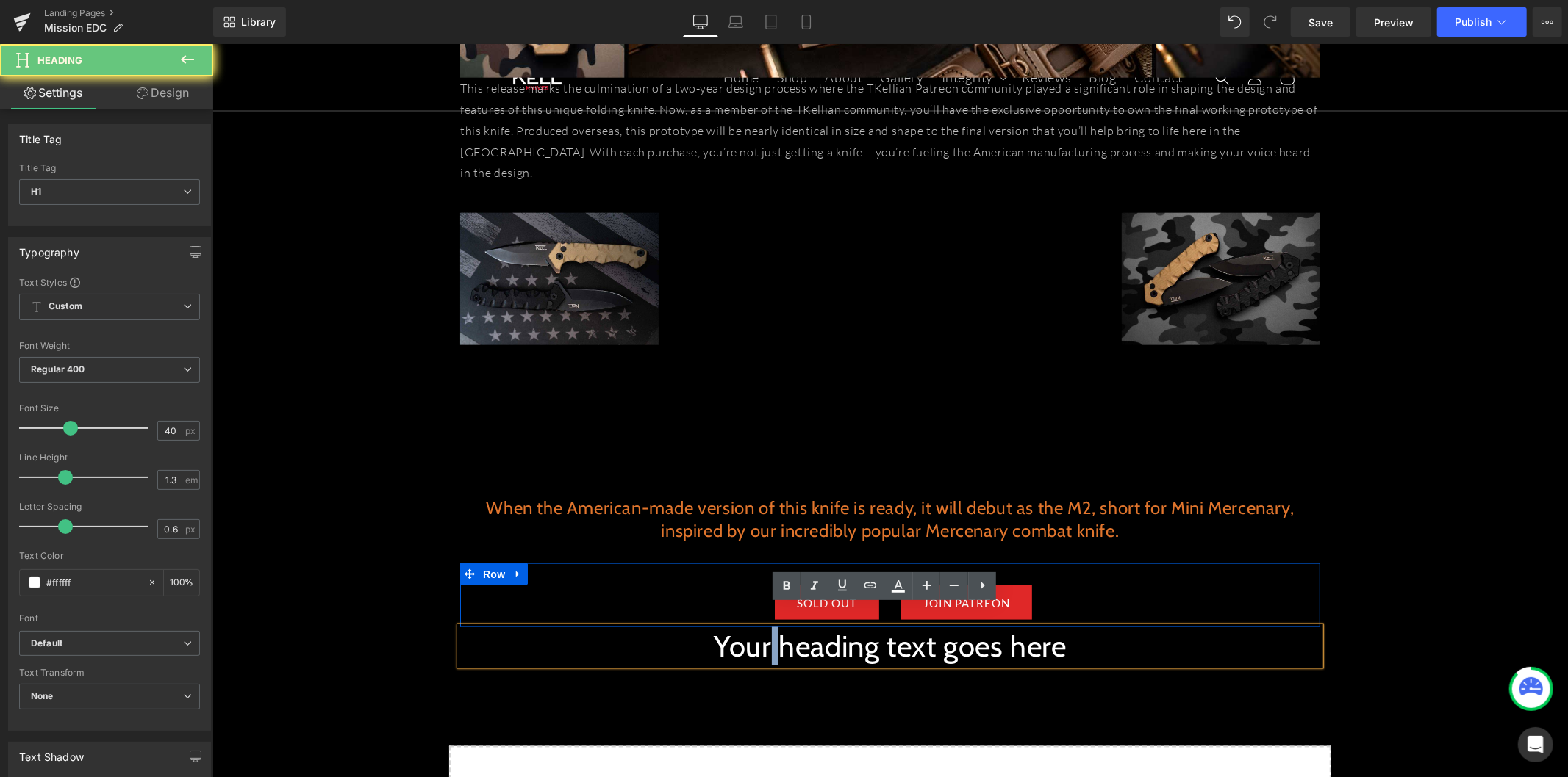
click at [767, 627] on h1 "Your heading text goes here" at bounding box center [889, 646] width 860 height 38
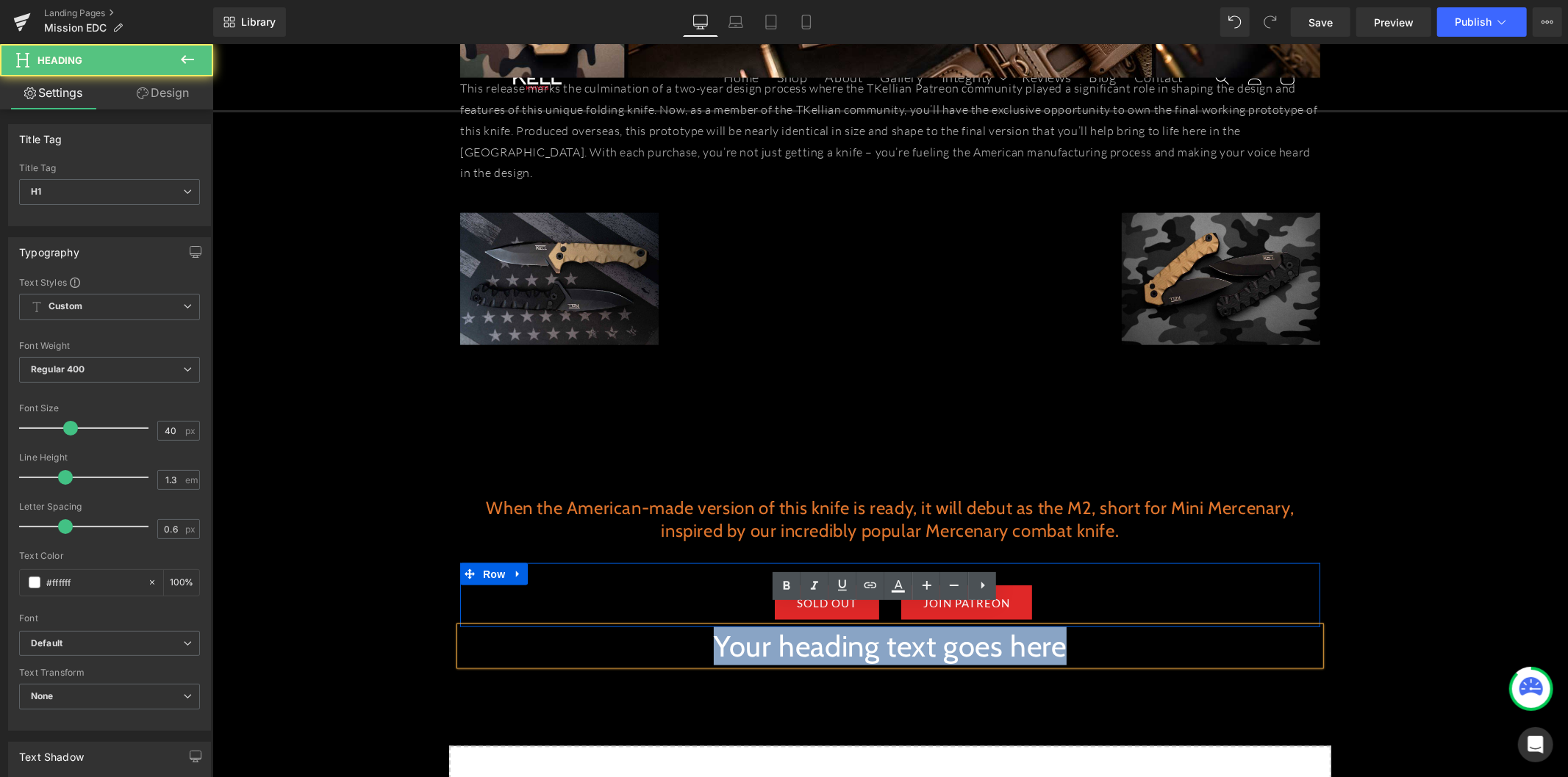
click at [767, 627] on h1 "Your heading text goes here" at bounding box center [889, 646] width 860 height 38
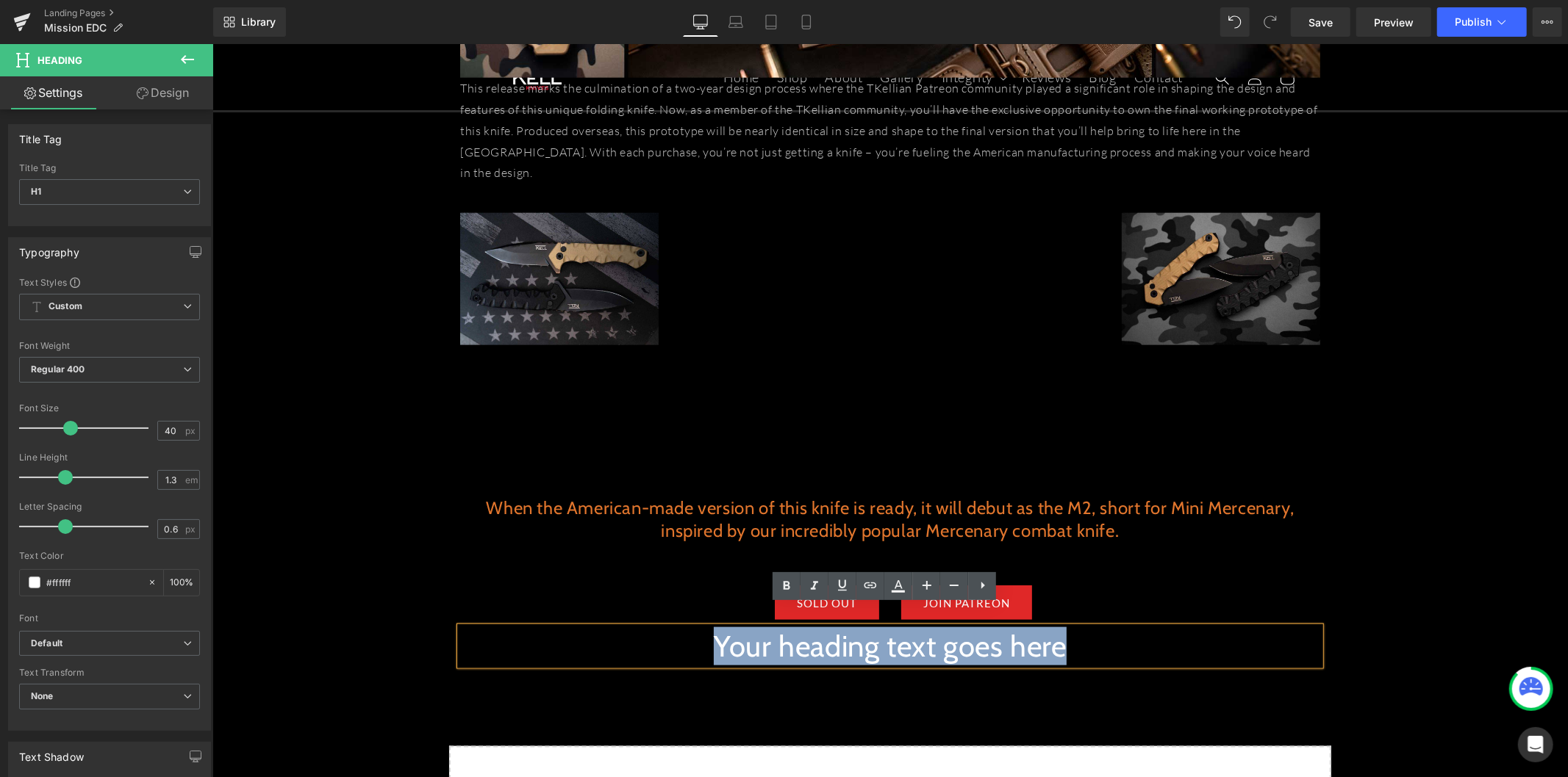
click at [772, 627] on h1 "Your heading text goes here" at bounding box center [889, 646] width 860 height 38
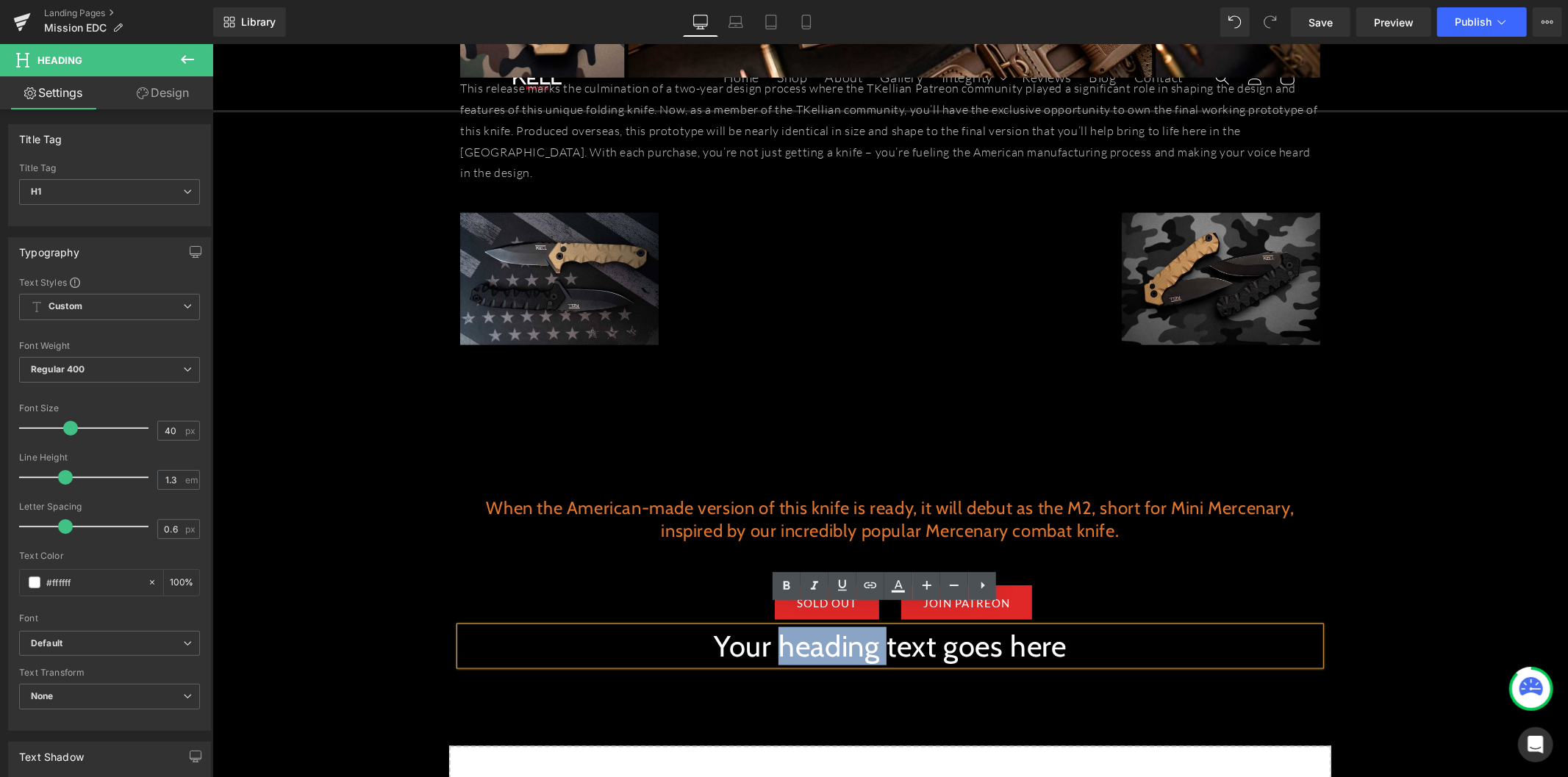
click at [772, 627] on h1 "Your heading text goes here" at bounding box center [889, 646] width 860 height 38
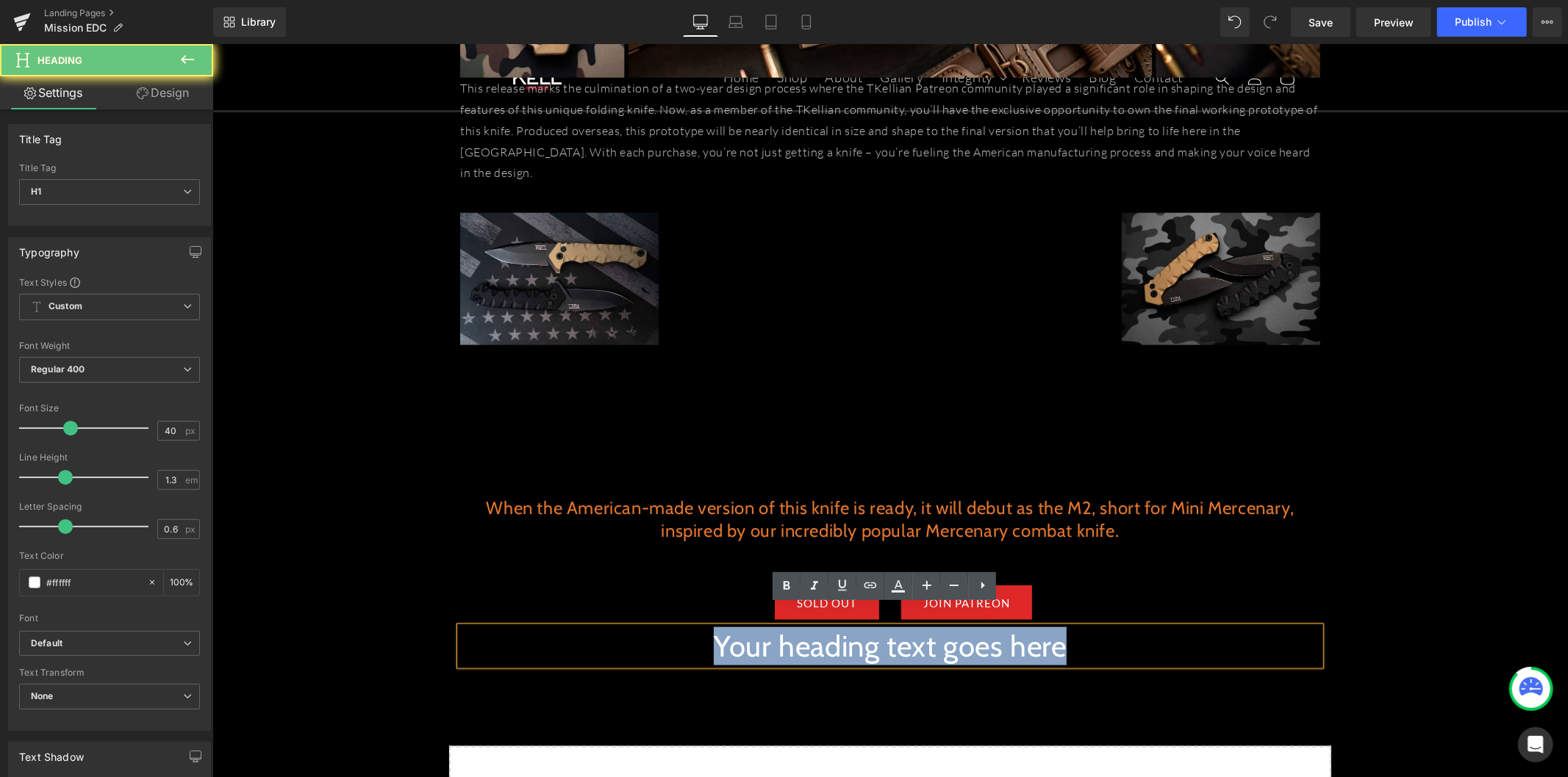
click at [772, 627] on h1 "Your heading text goes here" at bounding box center [889, 646] width 860 height 38
paste div
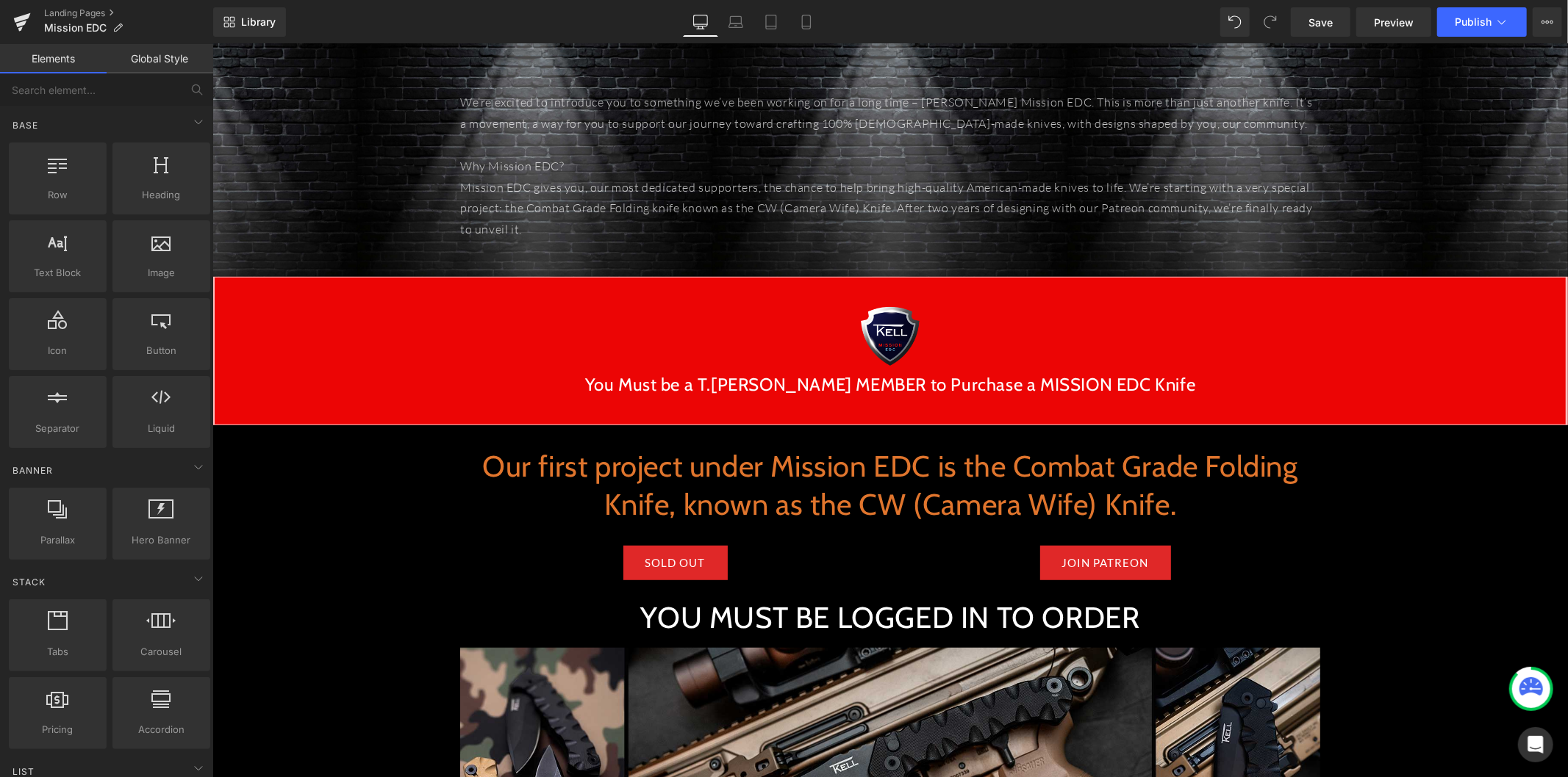
scroll to position [502, 0]
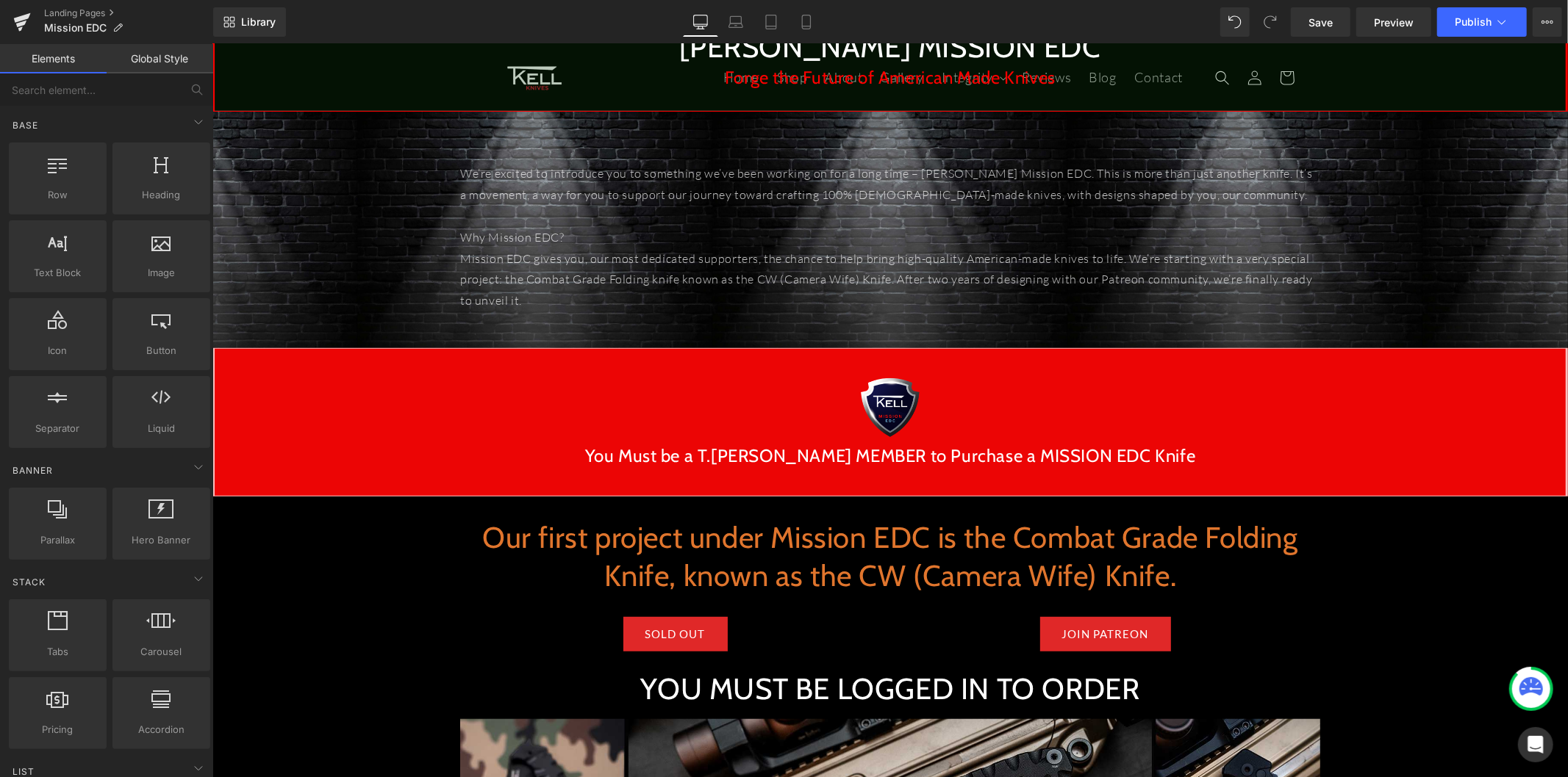
click at [790, 396] on div at bounding box center [889, 406] width 1351 height 73
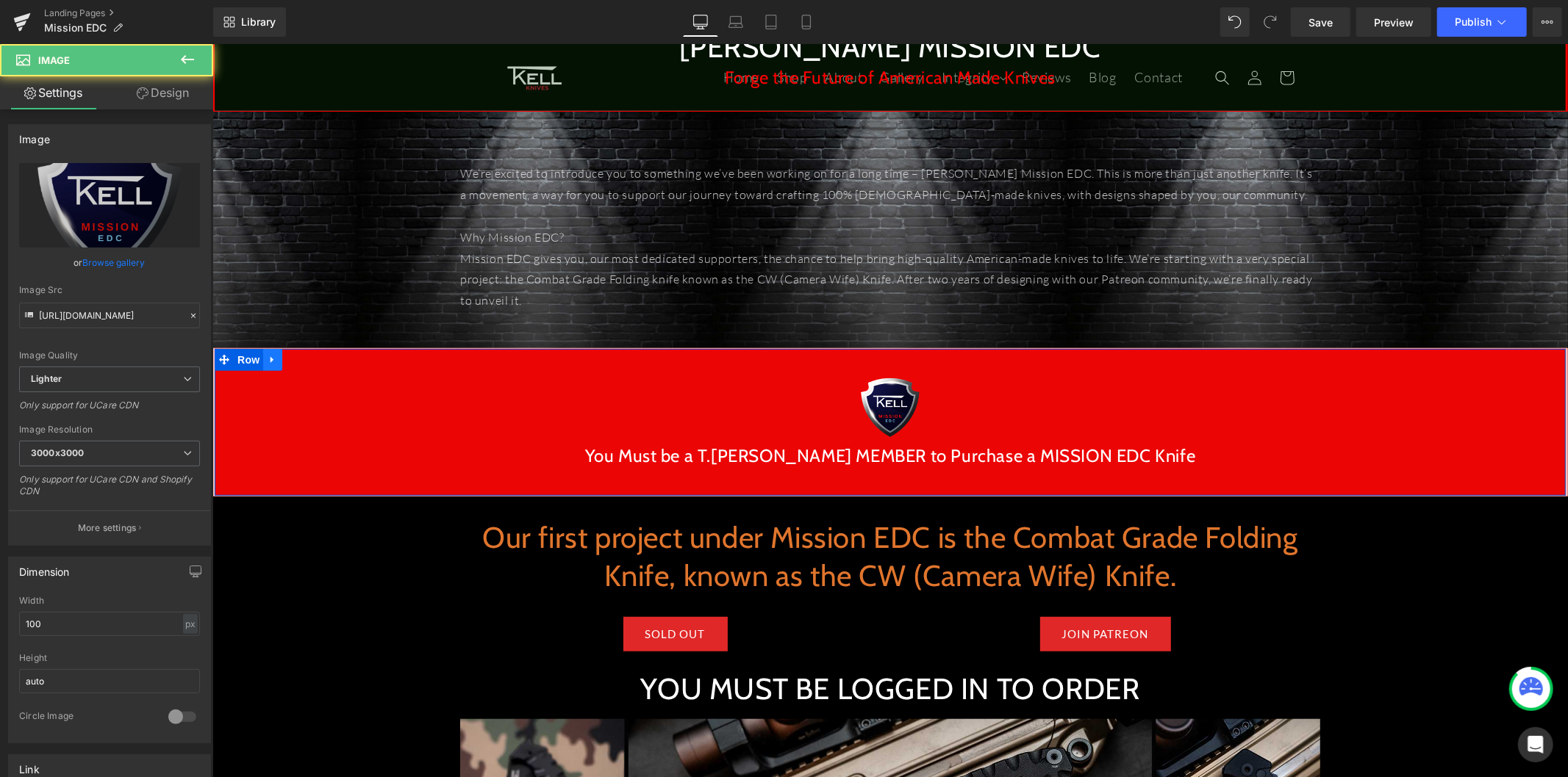
click at [267, 361] on icon at bounding box center [272, 358] width 10 height 11
click at [286, 362] on icon at bounding box center [291, 358] width 10 height 11
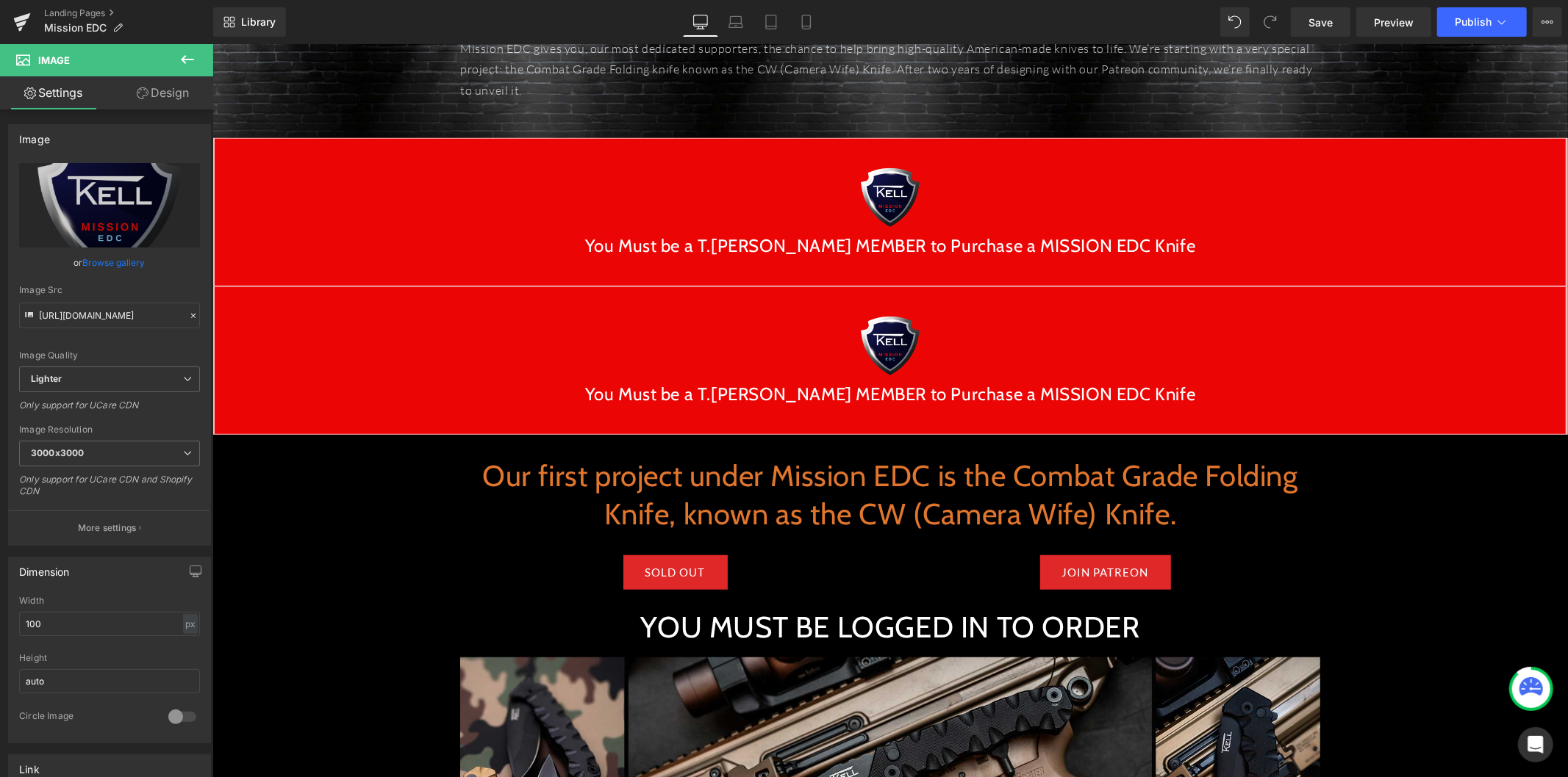
scroll to position [747, 0]
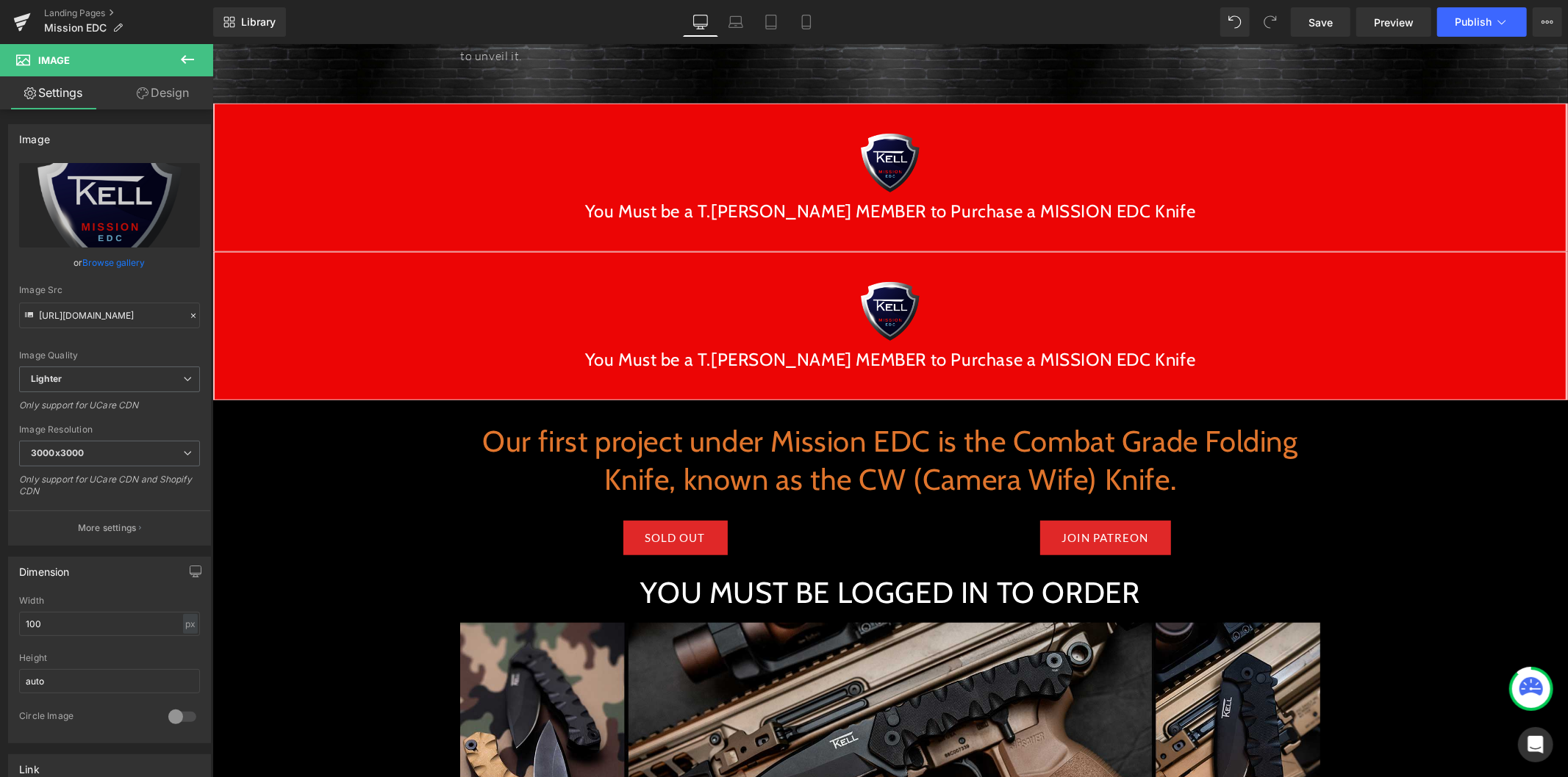
click at [382, 302] on div at bounding box center [889, 310] width 1351 height 73
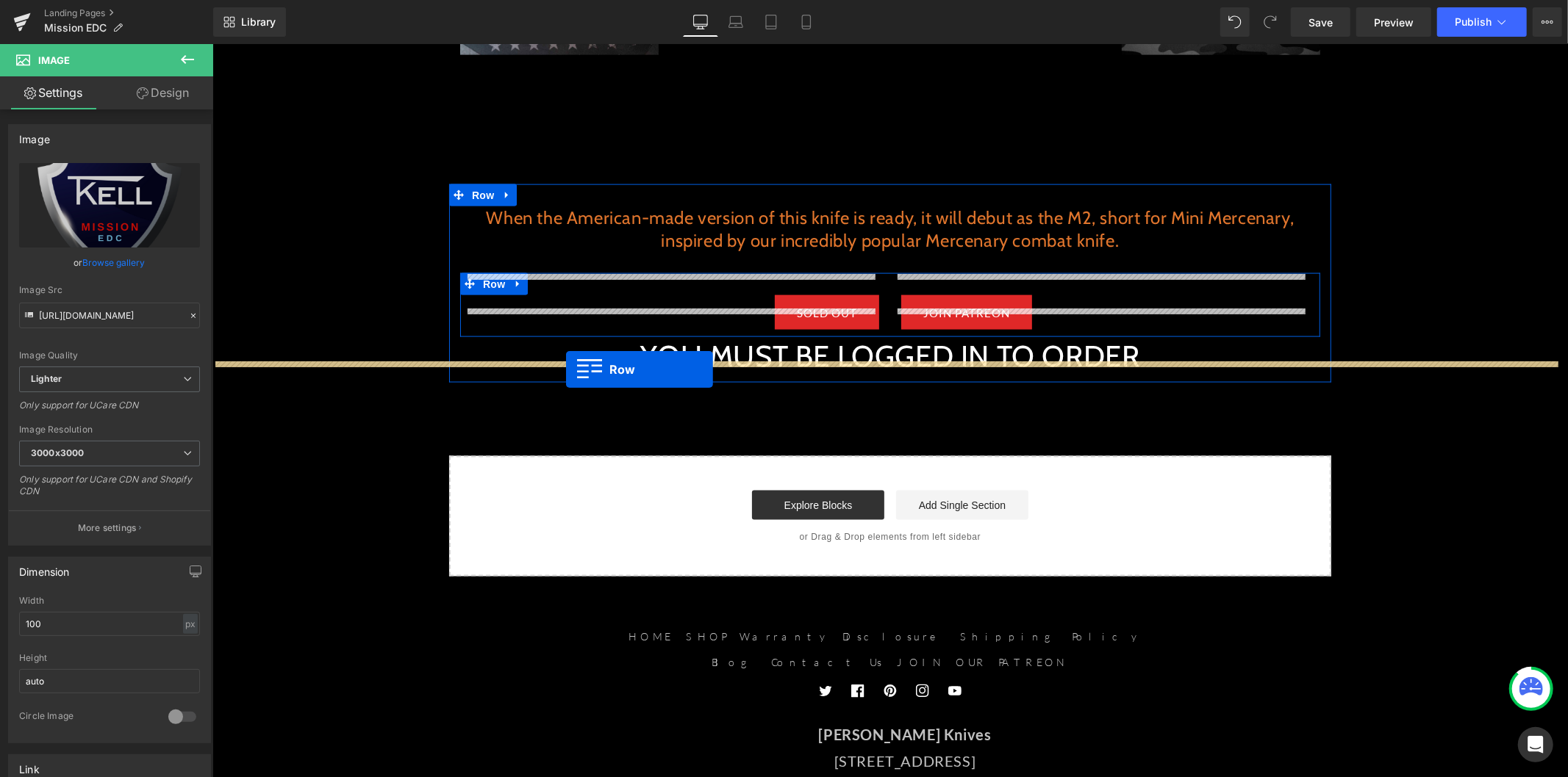
drag, startPoint x: 219, startPoint y: 265, endPoint x: 565, endPoint y: 369, distance: 361.3
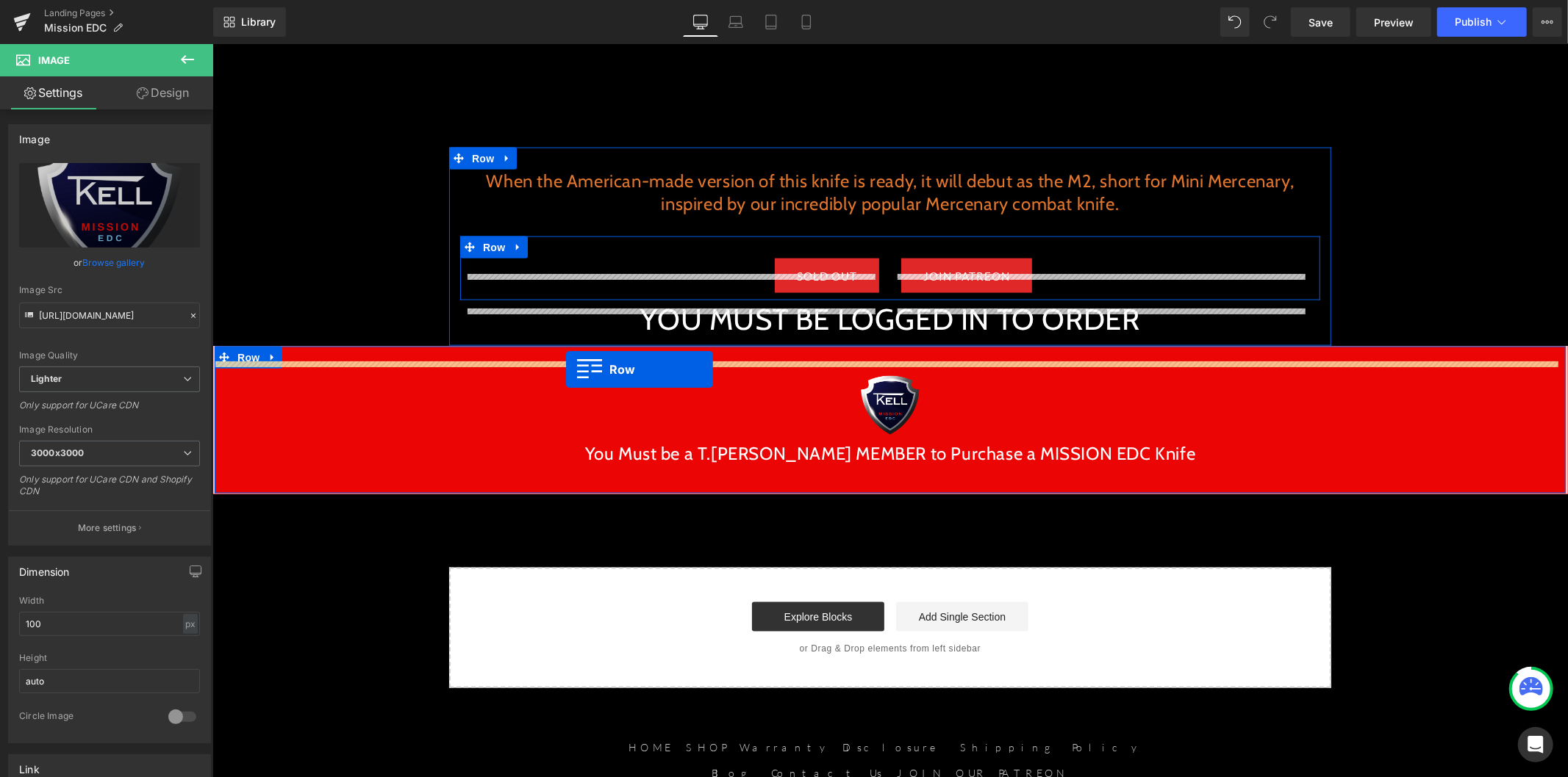
scroll to position [1690, 0]
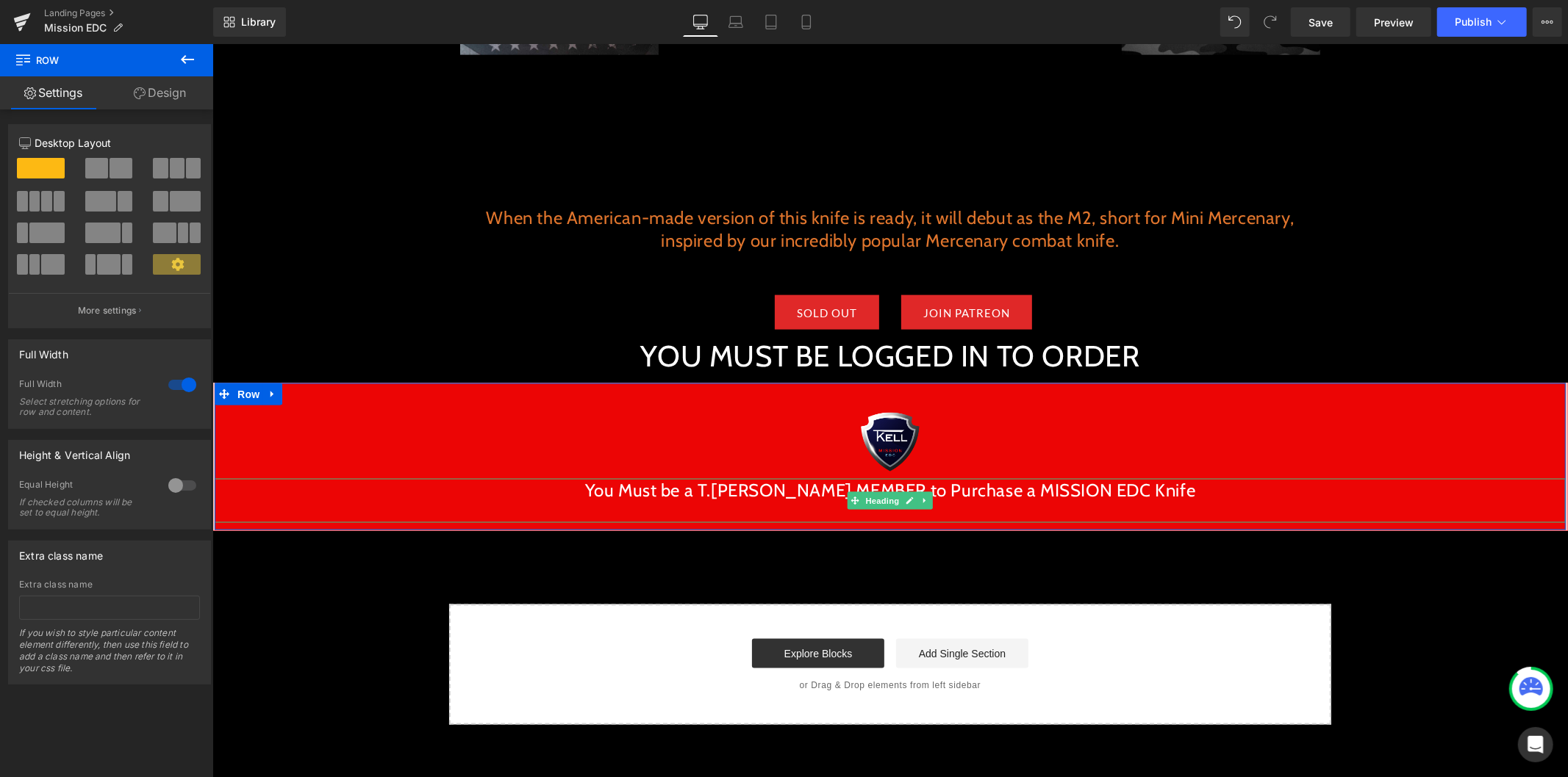
click at [815, 478] on h2 "You Must be a T.[PERSON_NAME] MEMBER to Purchase a MISSION EDC Knife" at bounding box center [889, 490] width 1351 height 23
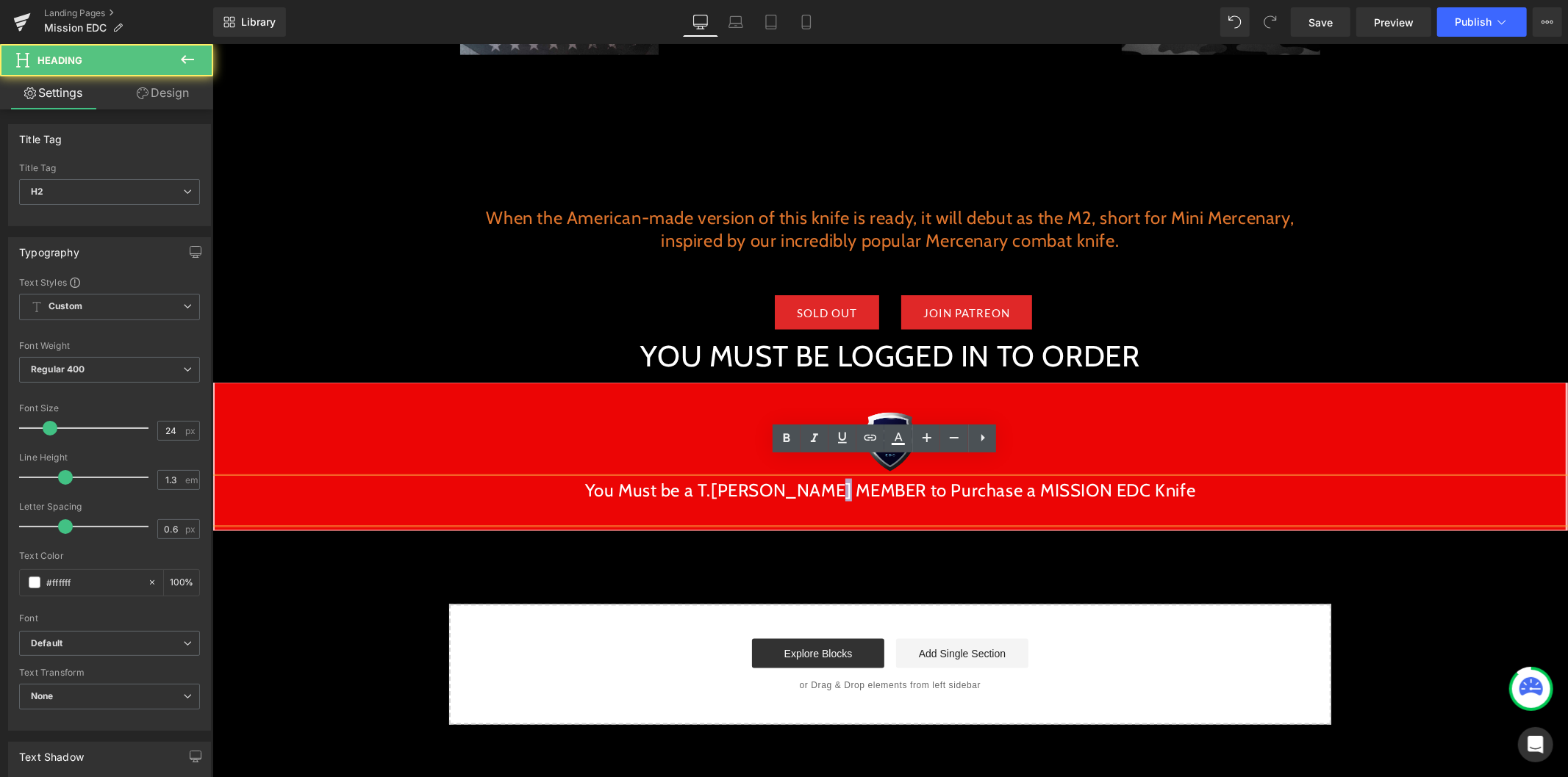
click at [815, 478] on h2 "You Must be a T.[PERSON_NAME] MEMBER to Purchase a MISSION EDC Knife" at bounding box center [889, 490] width 1351 height 23
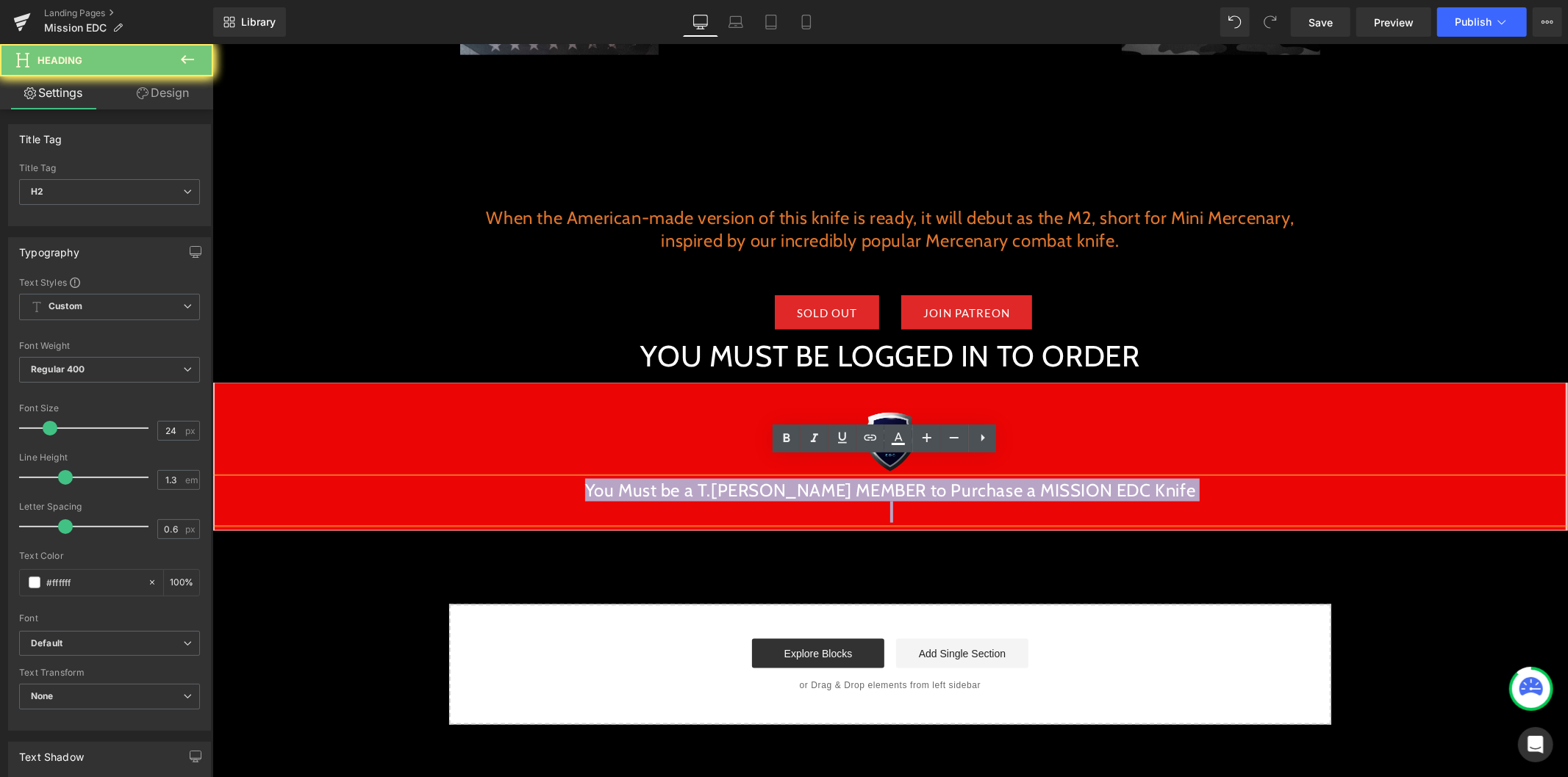
click at [815, 478] on h2 "You Must be a T.[PERSON_NAME] MEMBER to Purchase a MISSION EDC Knife" at bounding box center [889, 490] width 1351 height 23
paste div
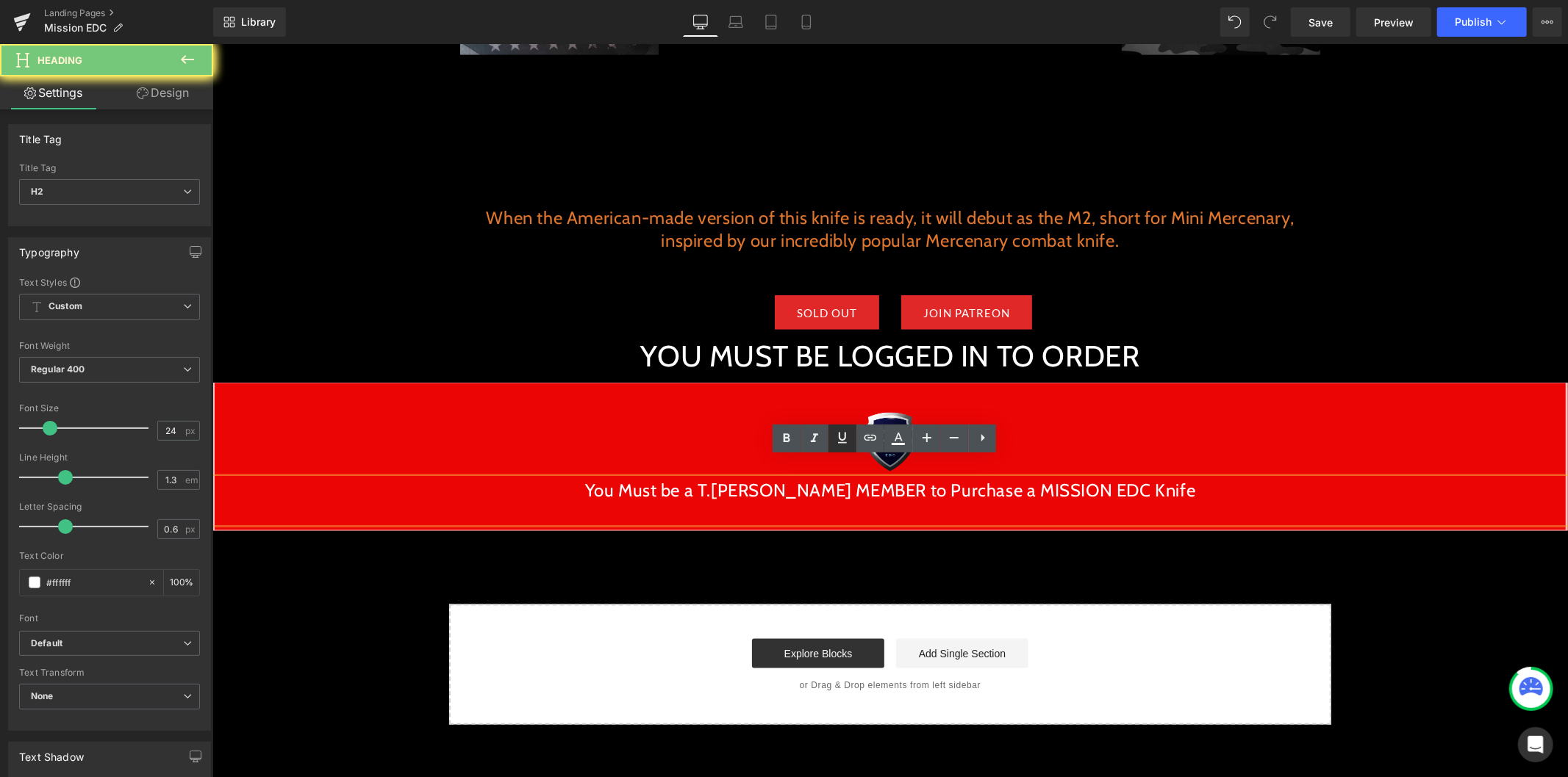
scroll to position [1667, 0]
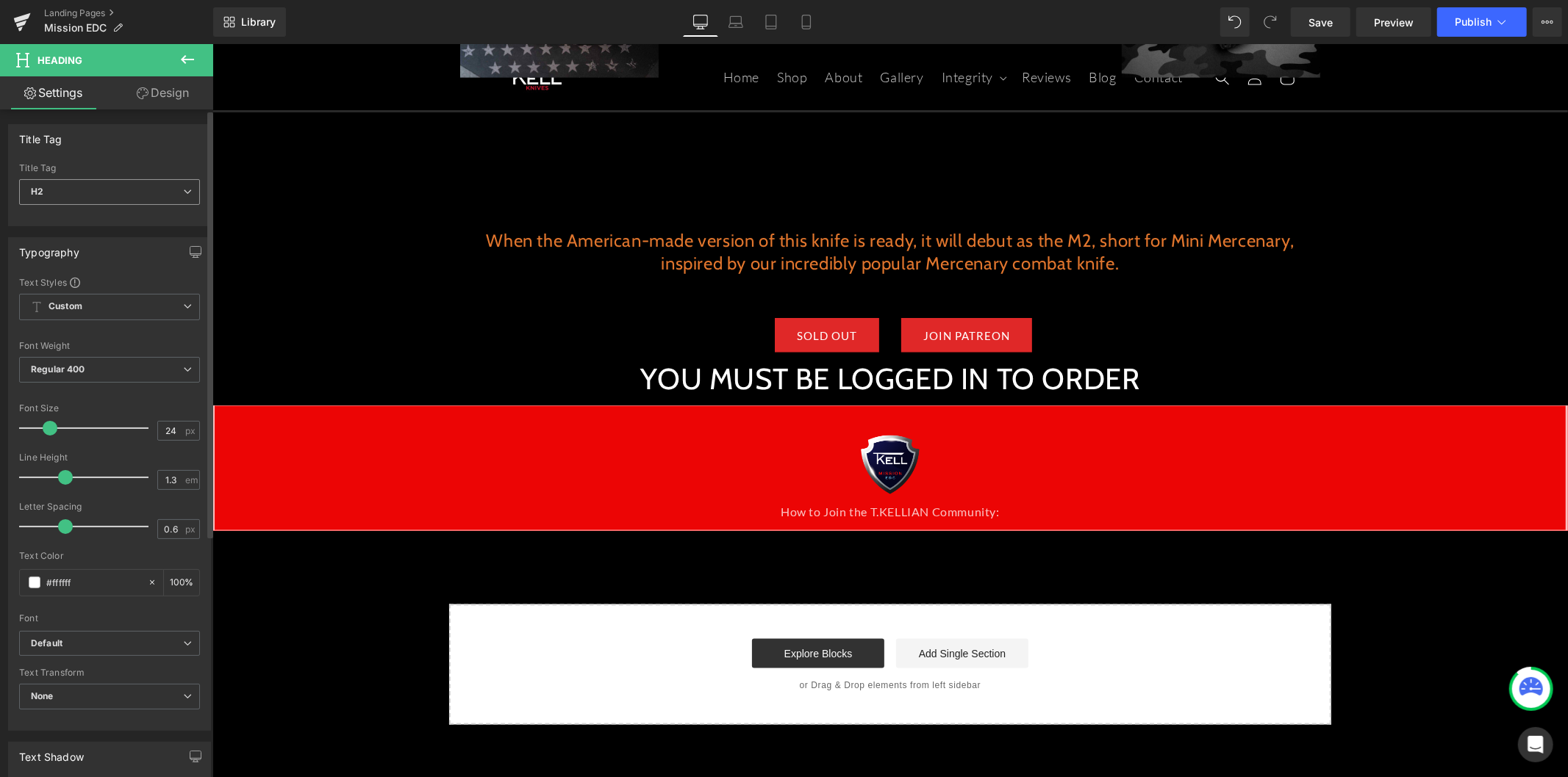
click at [135, 197] on span "H2" at bounding box center [109, 192] width 181 height 26
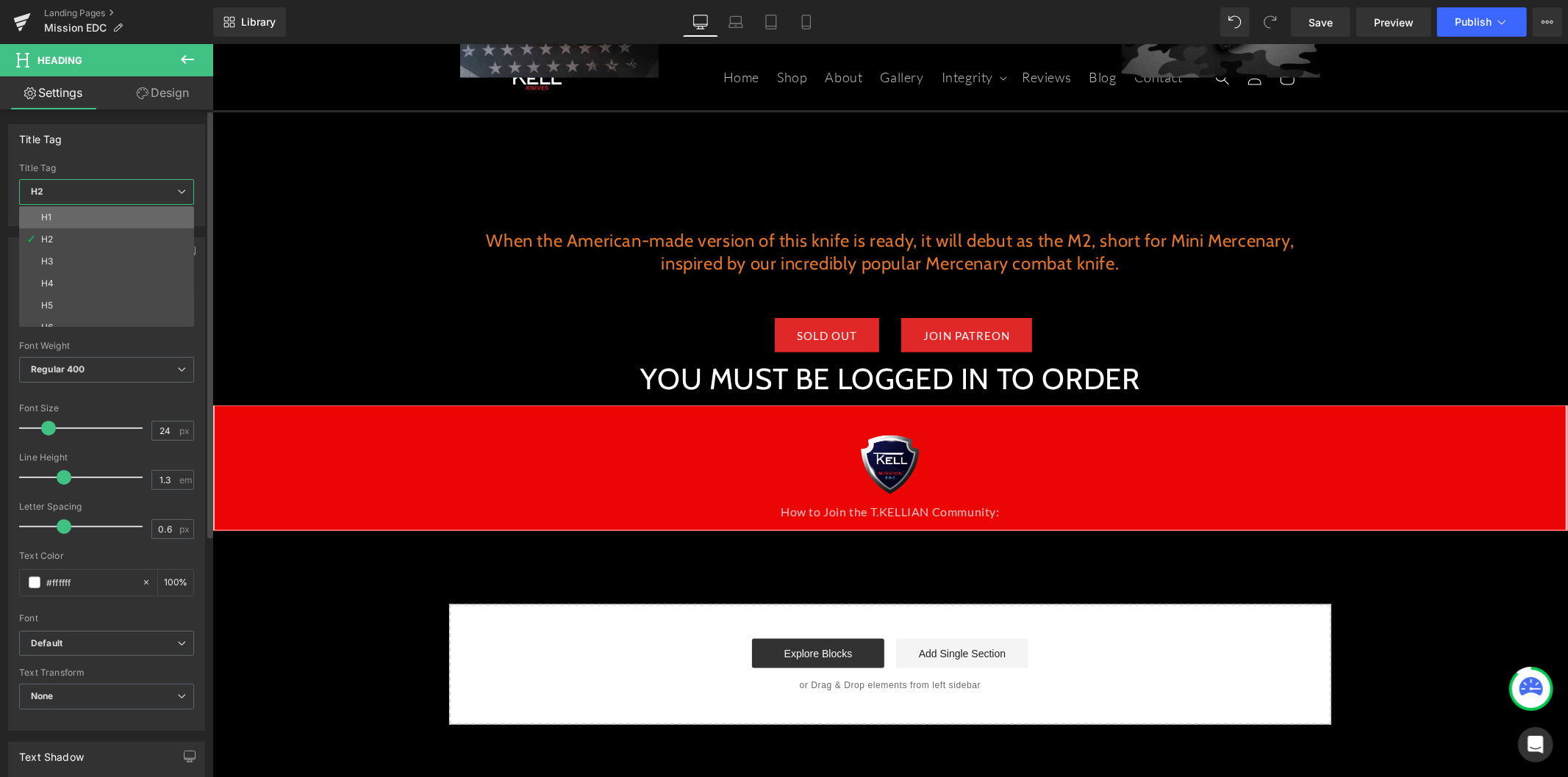
click at [127, 223] on li "H1" at bounding box center [110, 217] width 182 height 22
type input "40"
type input "100"
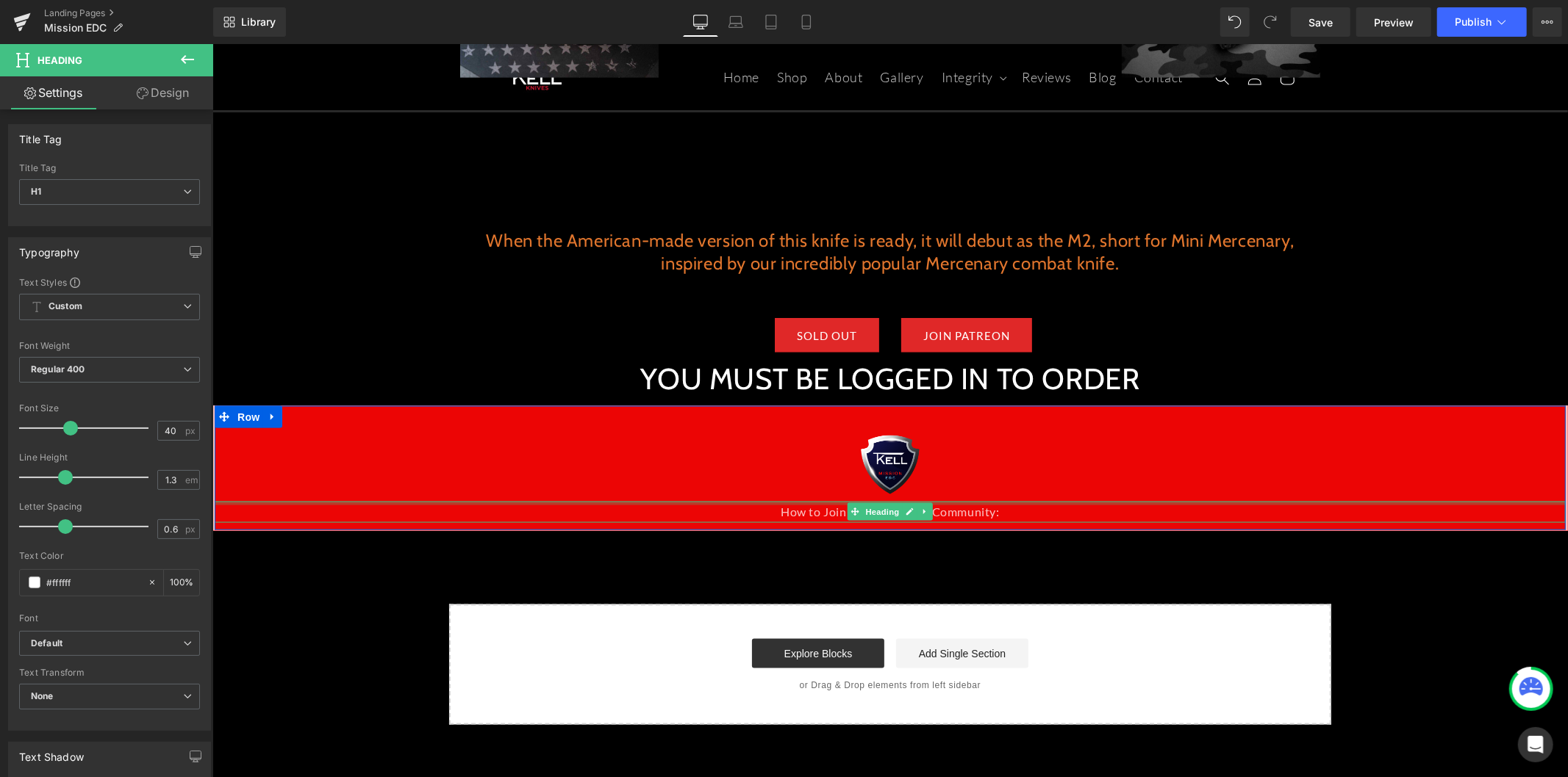
click at [828, 501] on div at bounding box center [889, 503] width 1351 height 3
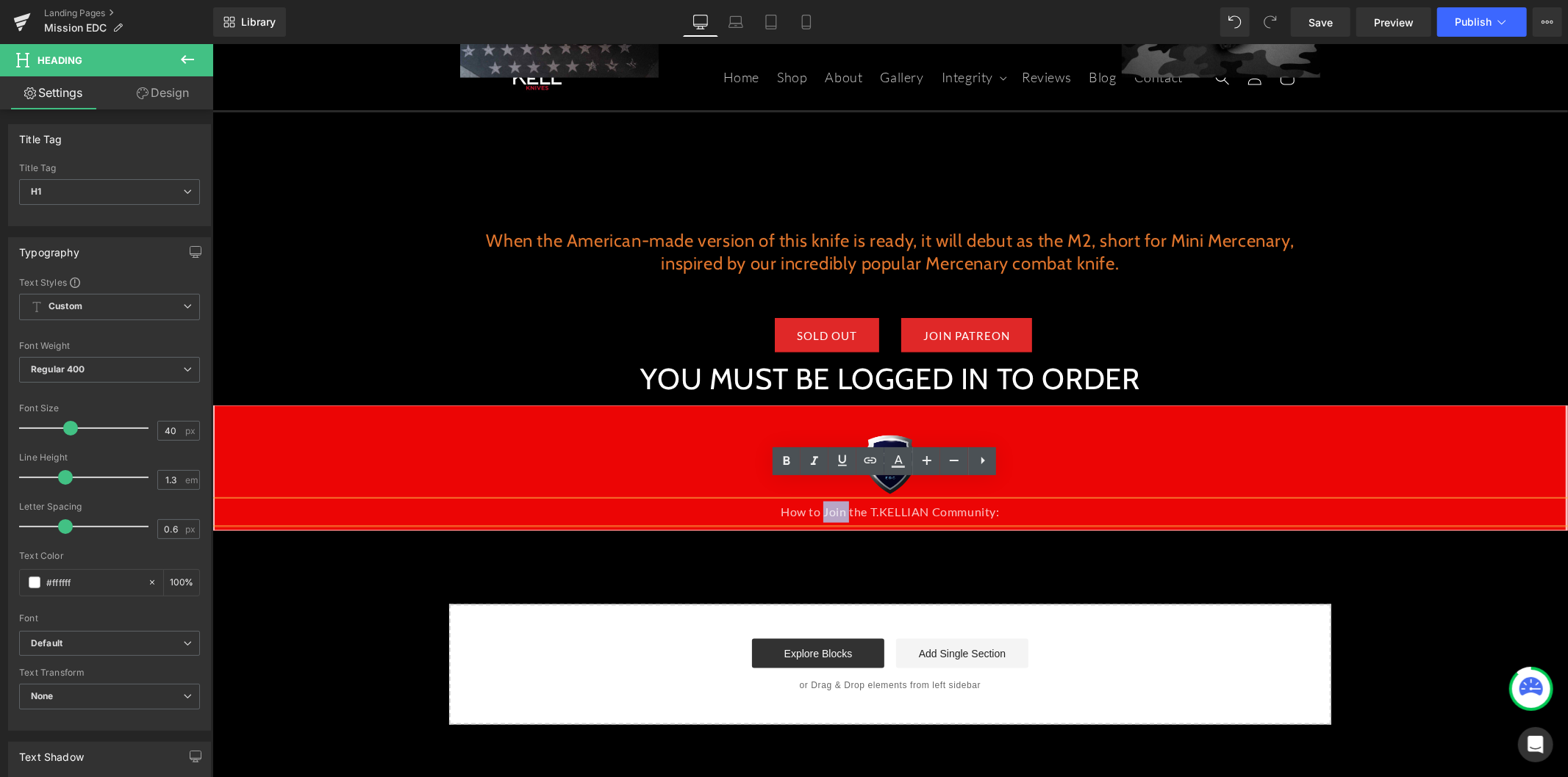
click at [828, 501] on div "How to Join the T.KELLIAN Community:" at bounding box center [889, 512] width 1351 height 21
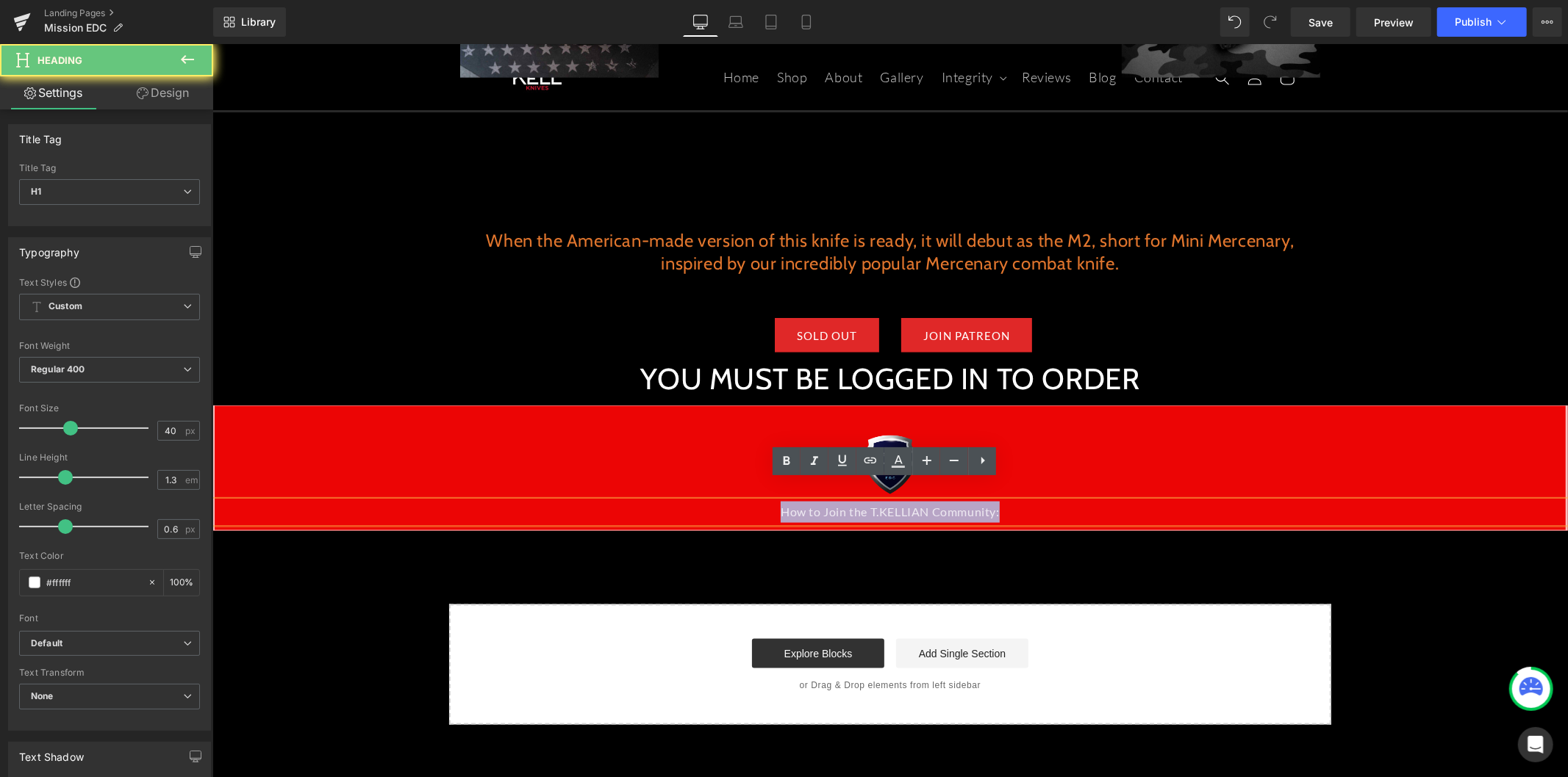
click at [828, 501] on div "How to Join the T.KELLIAN Community:" at bounding box center [889, 512] width 1351 height 21
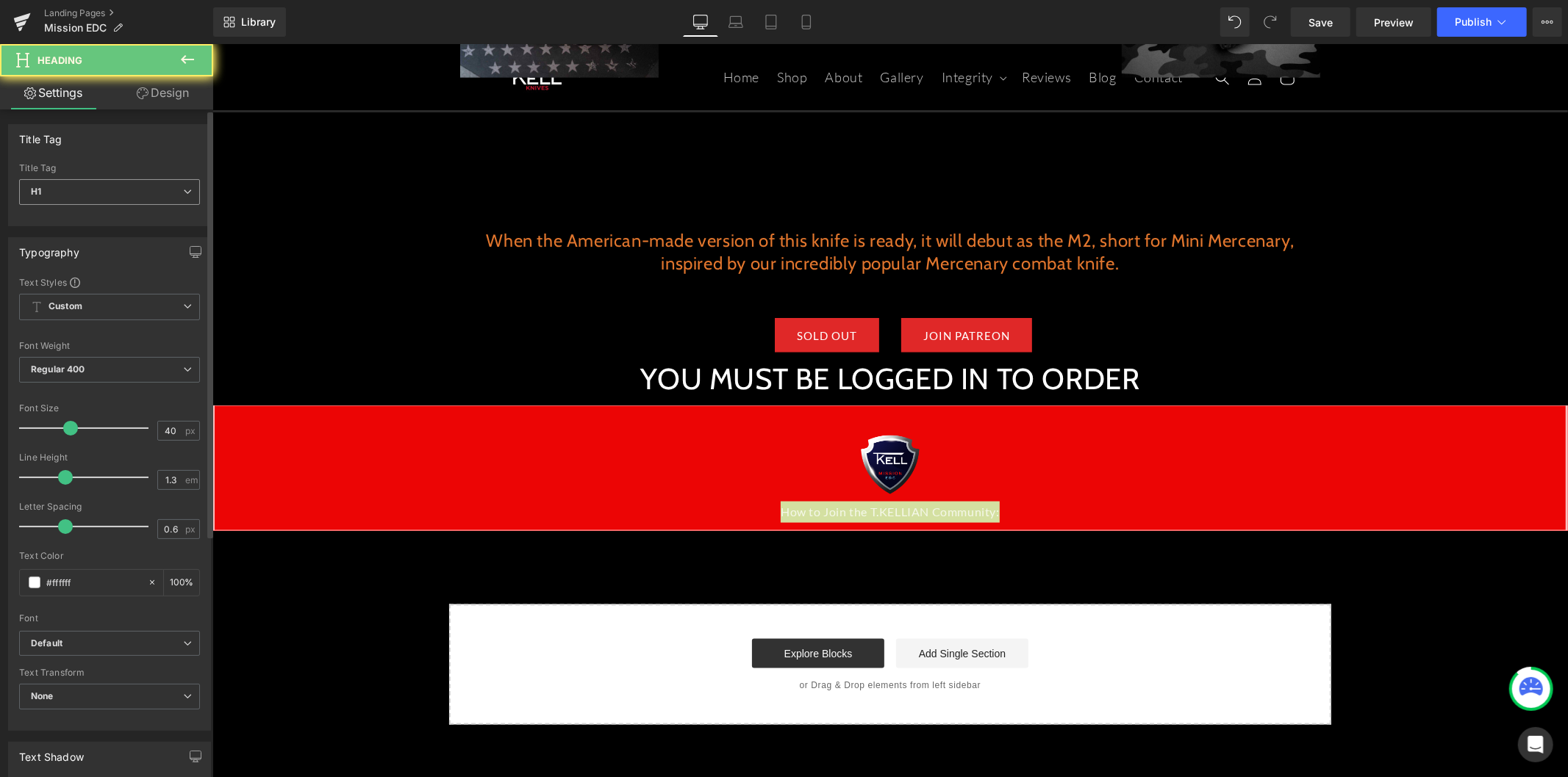
click at [126, 198] on span "H1" at bounding box center [109, 192] width 181 height 26
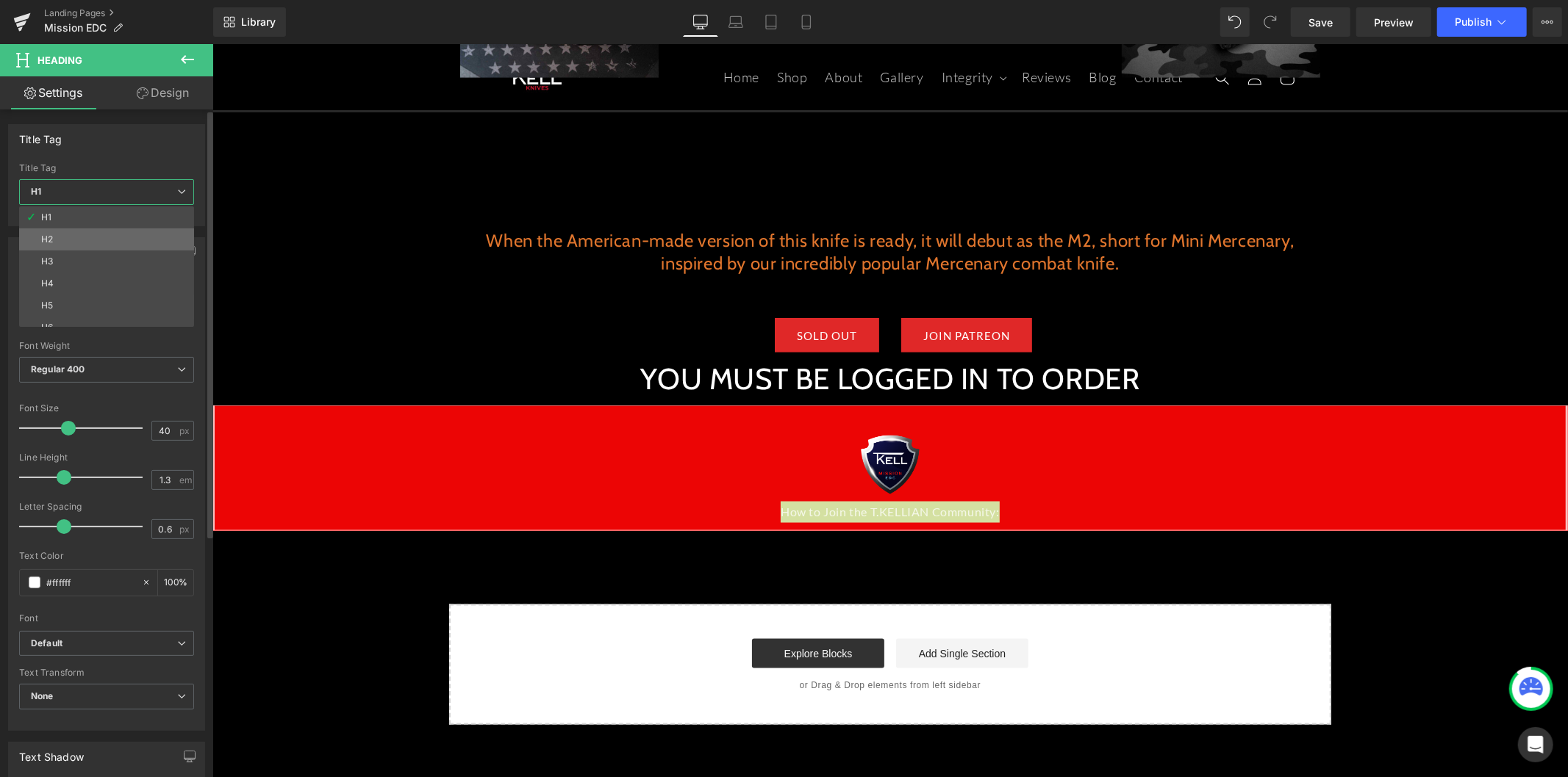
click at [108, 230] on li "H2" at bounding box center [110, 239] width 182 height 22
type input "24"
type input "100"
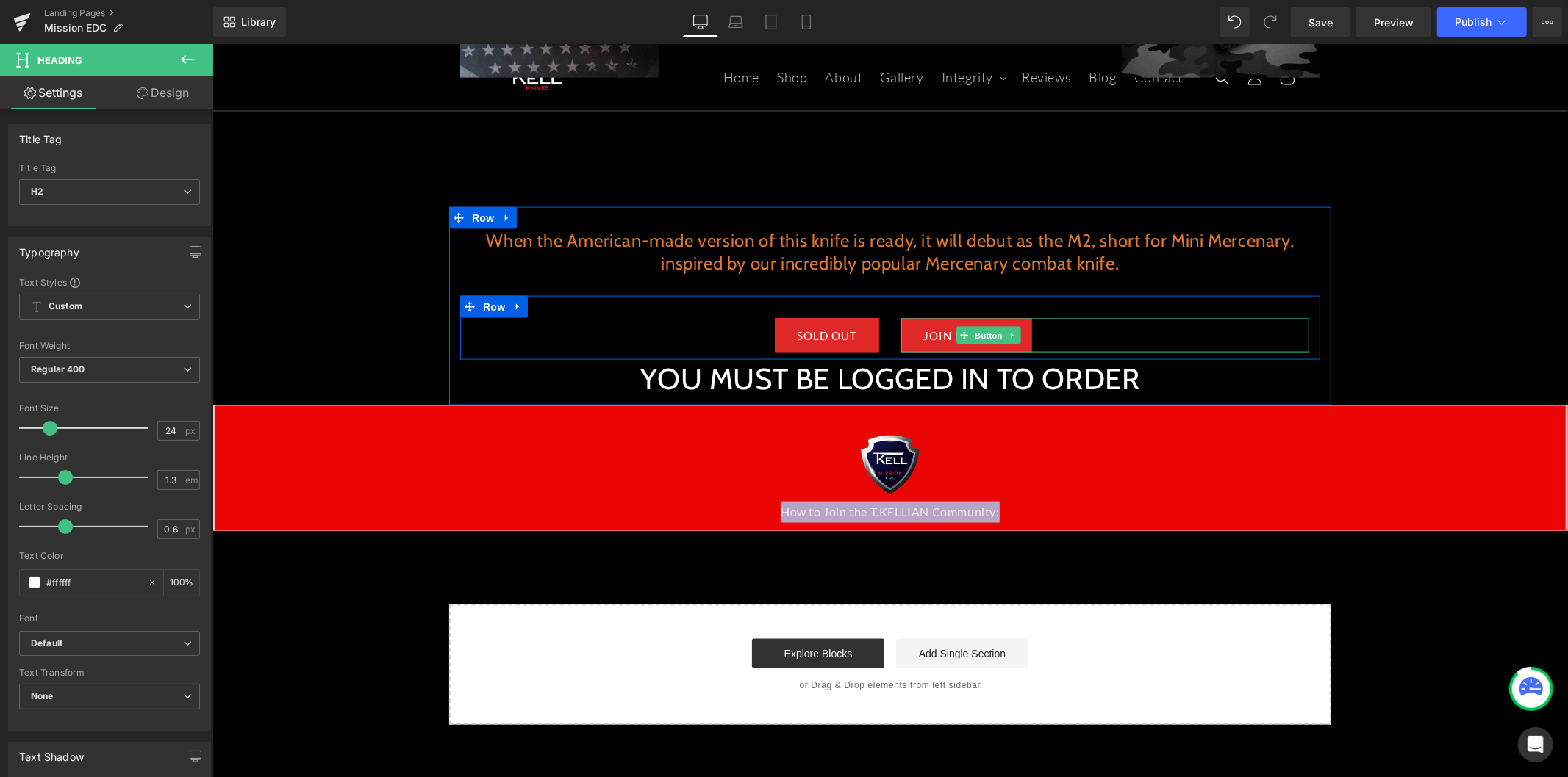
click at [1188, 321] on div "JOIN PATREON" at bounding box center [1105, 334] width 408 height 35
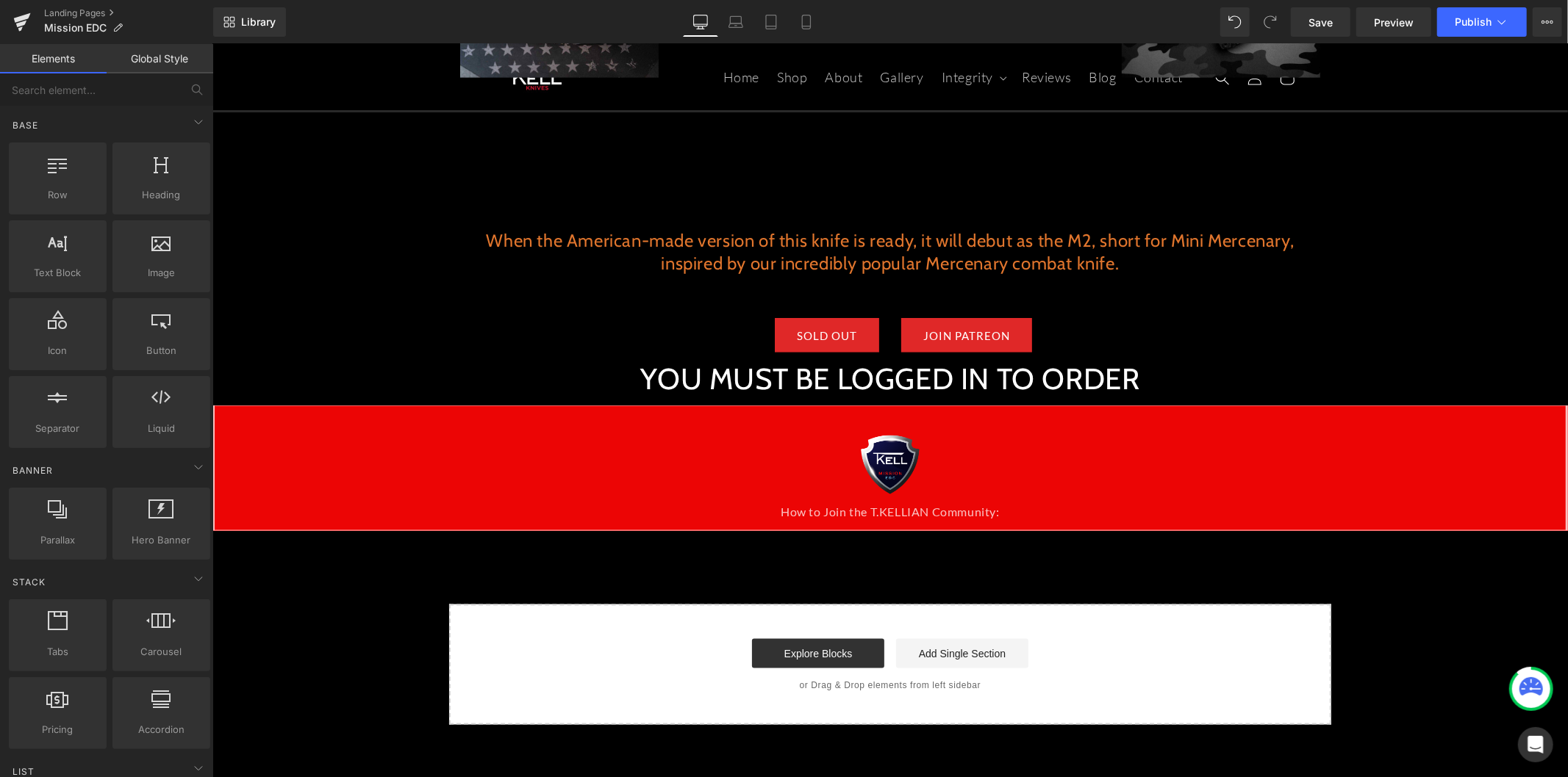
click at [943, 501] on div "How to Join the T.KELLIAN Community:" at bounding box center [889, 512] width 1351 height 21
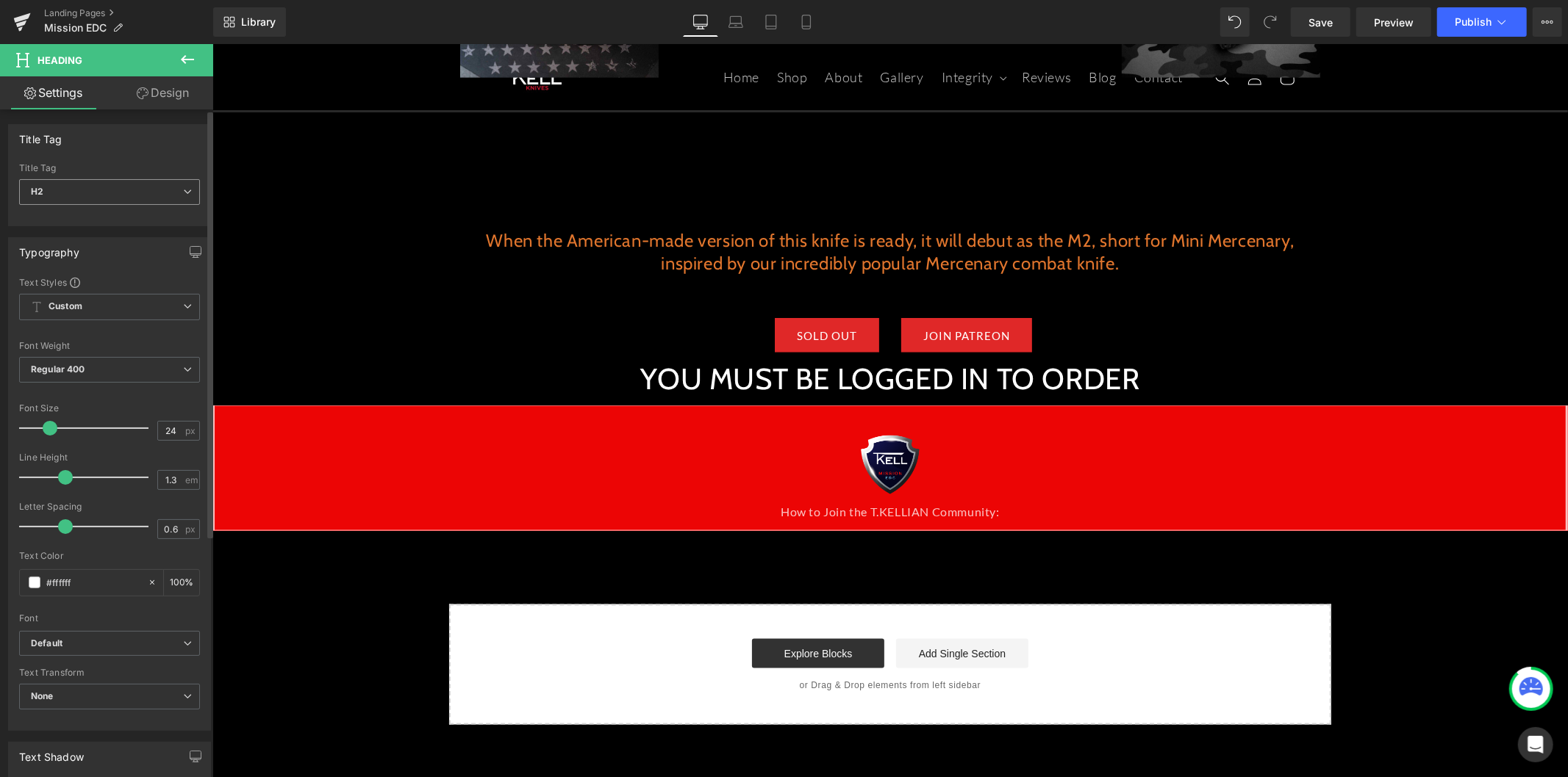
click at [101, 199] on span "H2" at bounding box center [109, 192] width 181 height 26
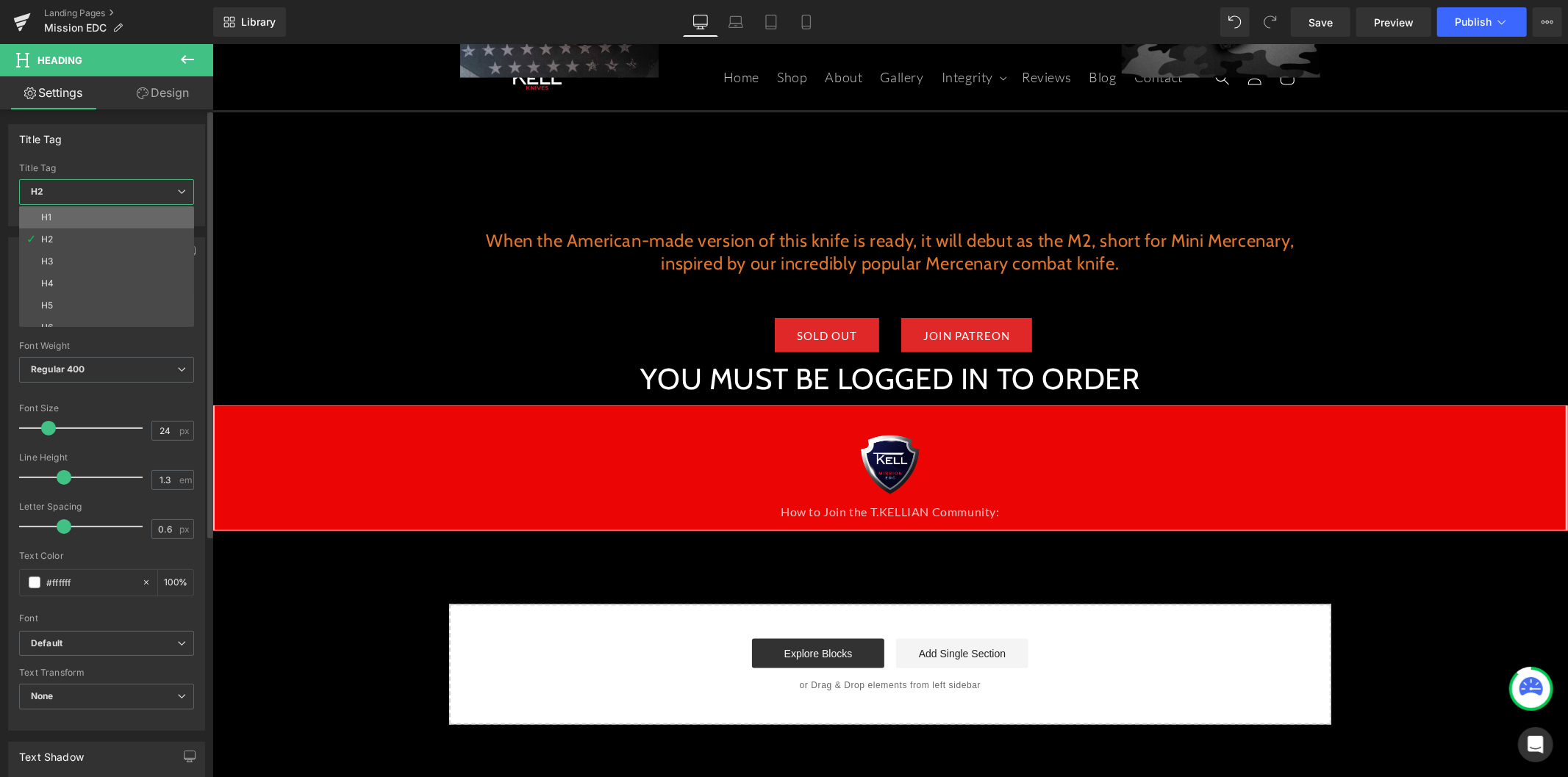
click at [94, 223] on li "H1" at bounding box center [110, 217] width 182 height 22
type input "40"
type input "100"
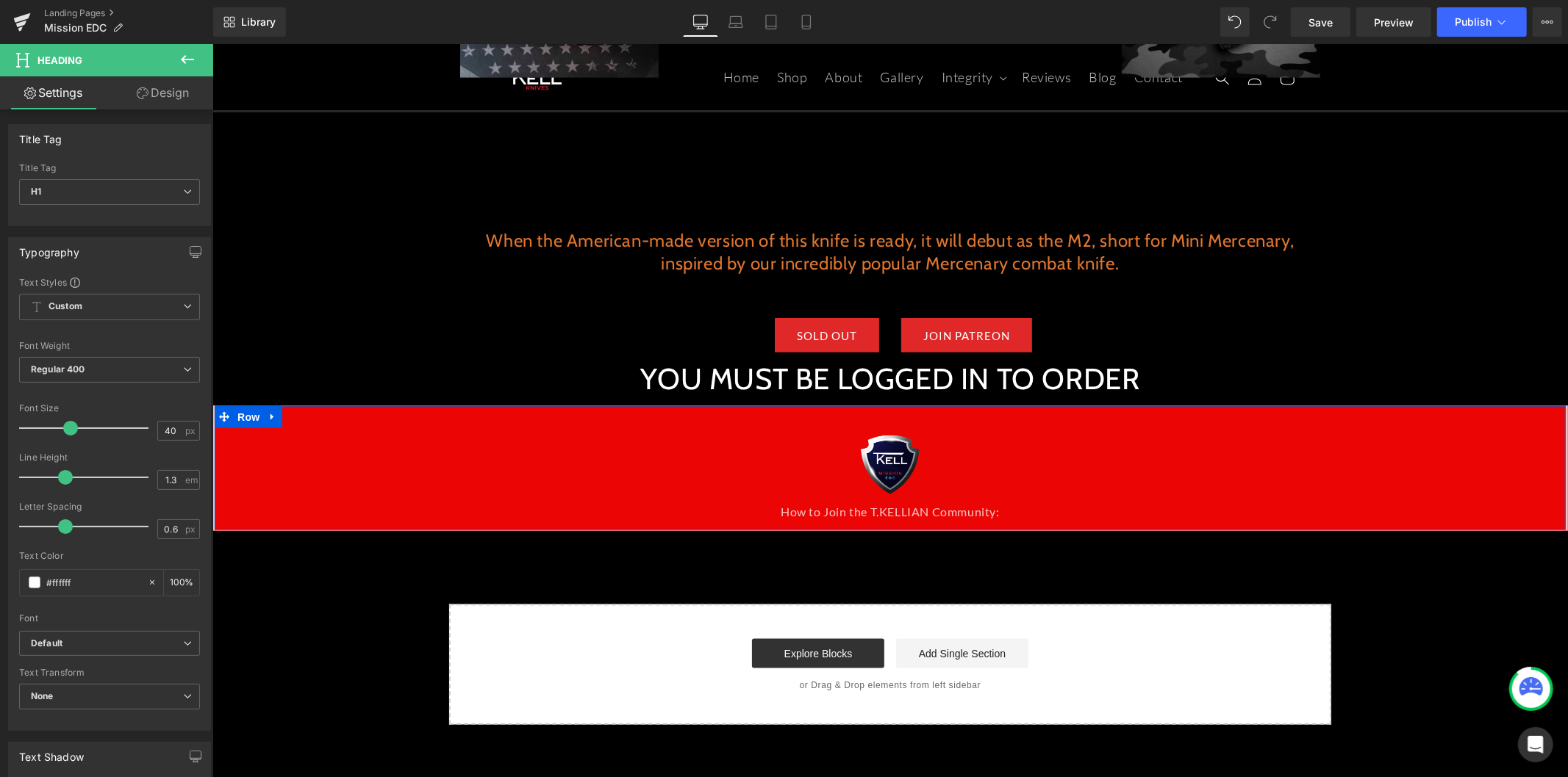
click at [834, 501] on div "How to Join the T.KELLIAN Community:" at bounding box center [889, 512] width 1351 height 21
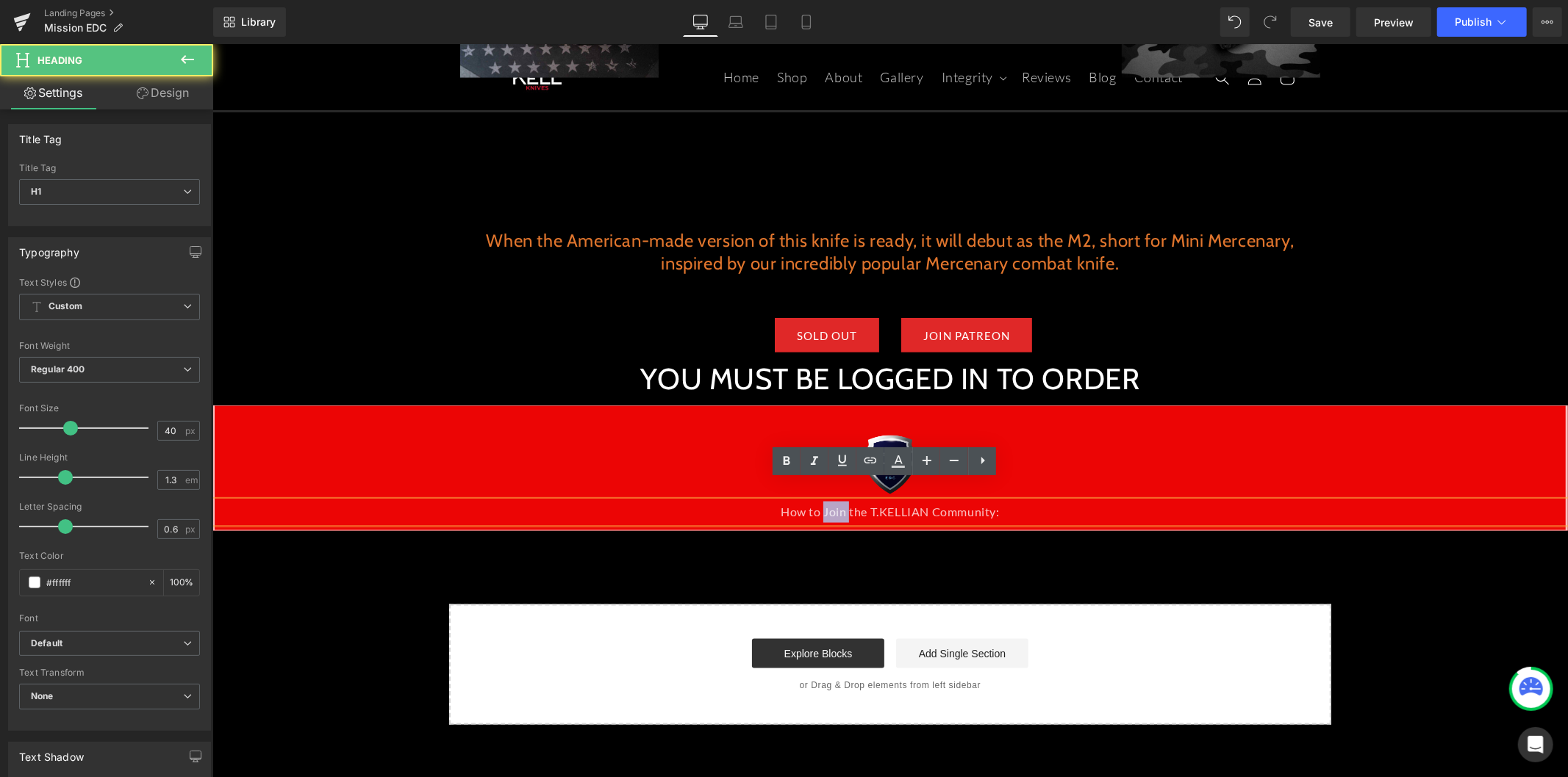
click at [834, 501] on div "How to Join the T.KELLIAN Community:" at bounding box center [889, 512] width 1351 height 21
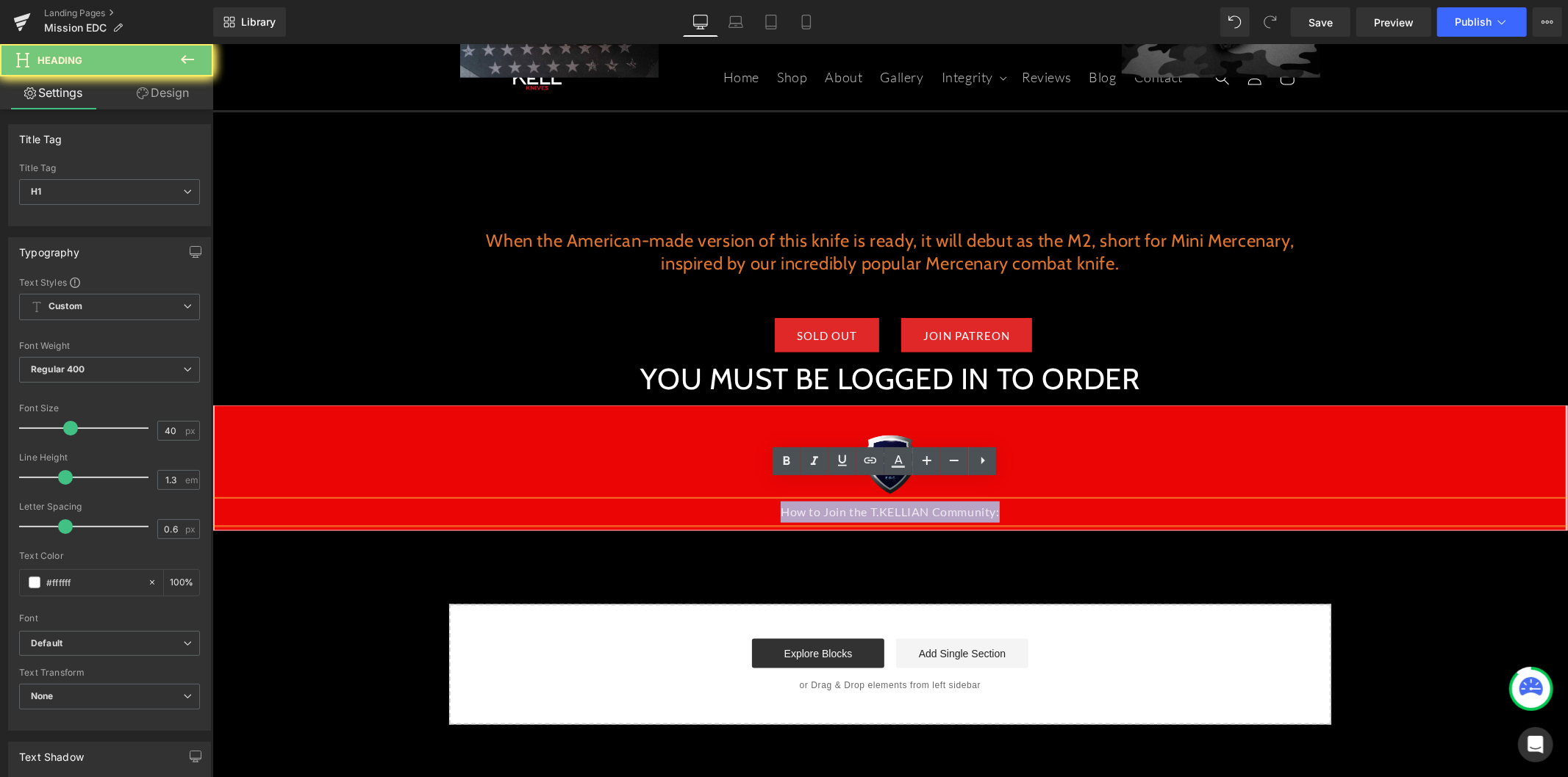
click at [834, 501] on div "How to Join the T.KELLIAN Community:" at bounding box center [889, 512] width 1351 height 21
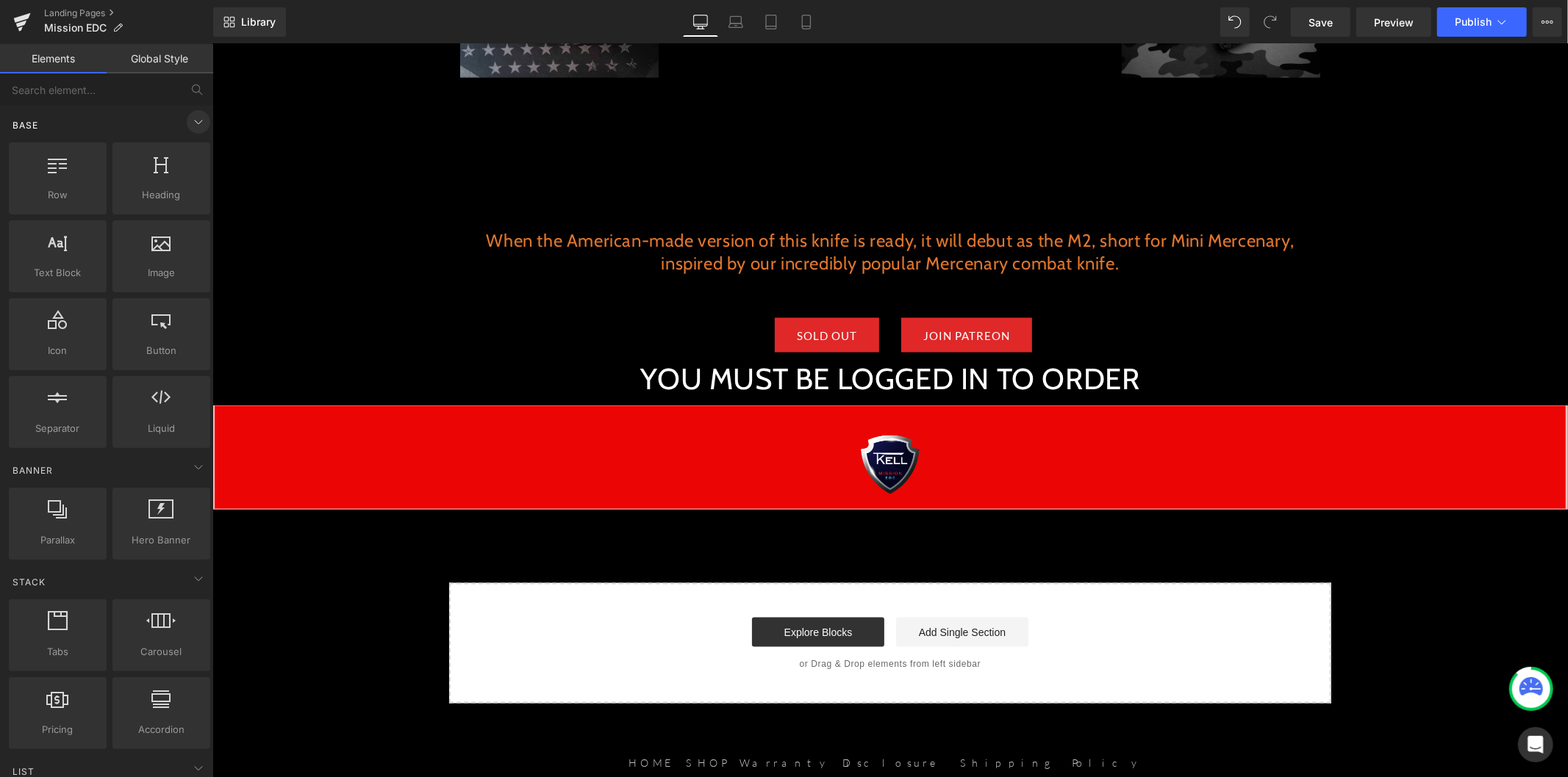
click at [190, 121] on icon at bounding box center [198, 121] width 17 height 17
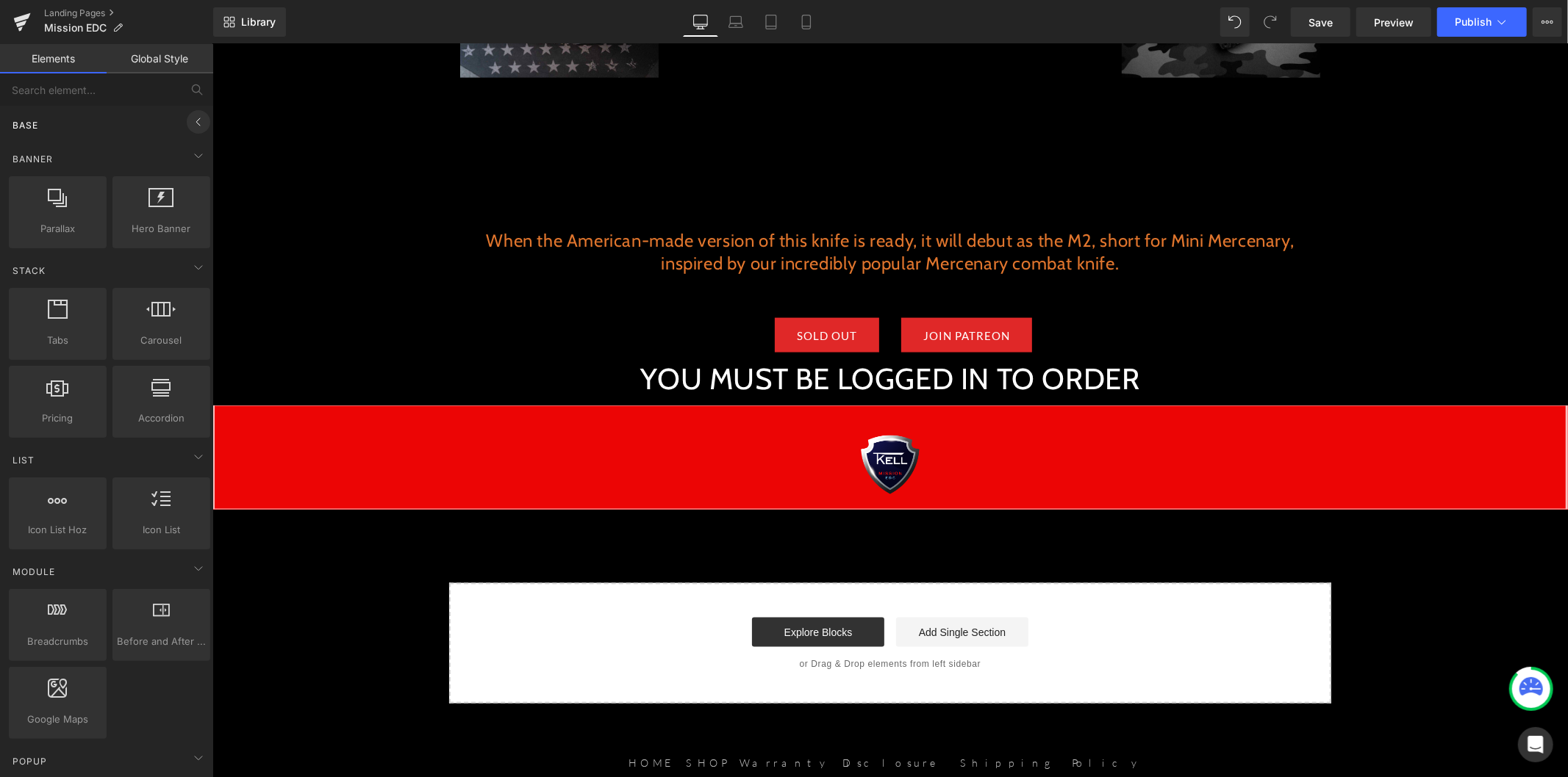
click at [192, 115] on icon at bounding box center [198, 121] width 17 height 17
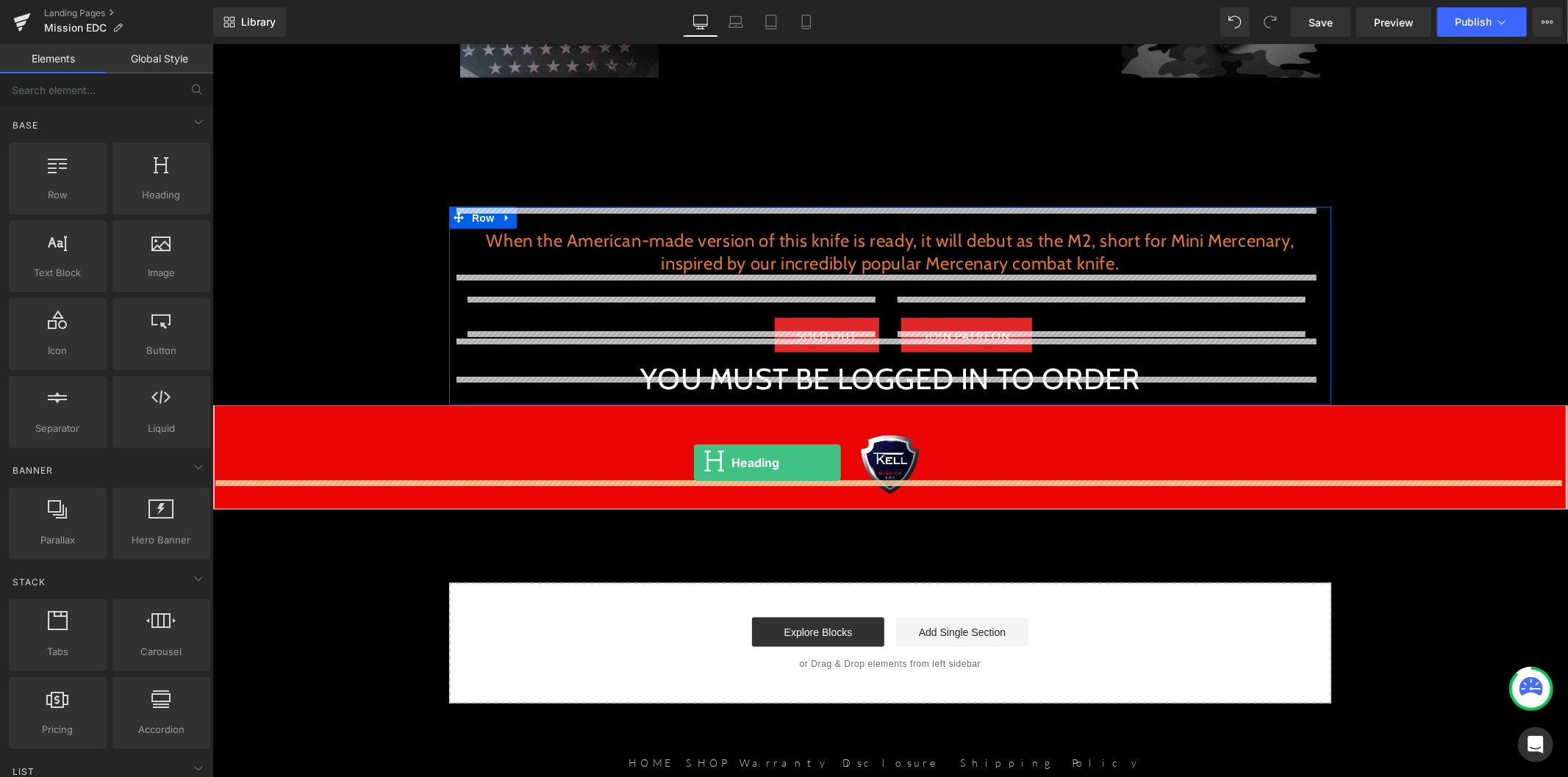
drag, startPoint x: 389, startPoint y: 229, endPoint x: 693, endPoint y: 462, distance: 383.0
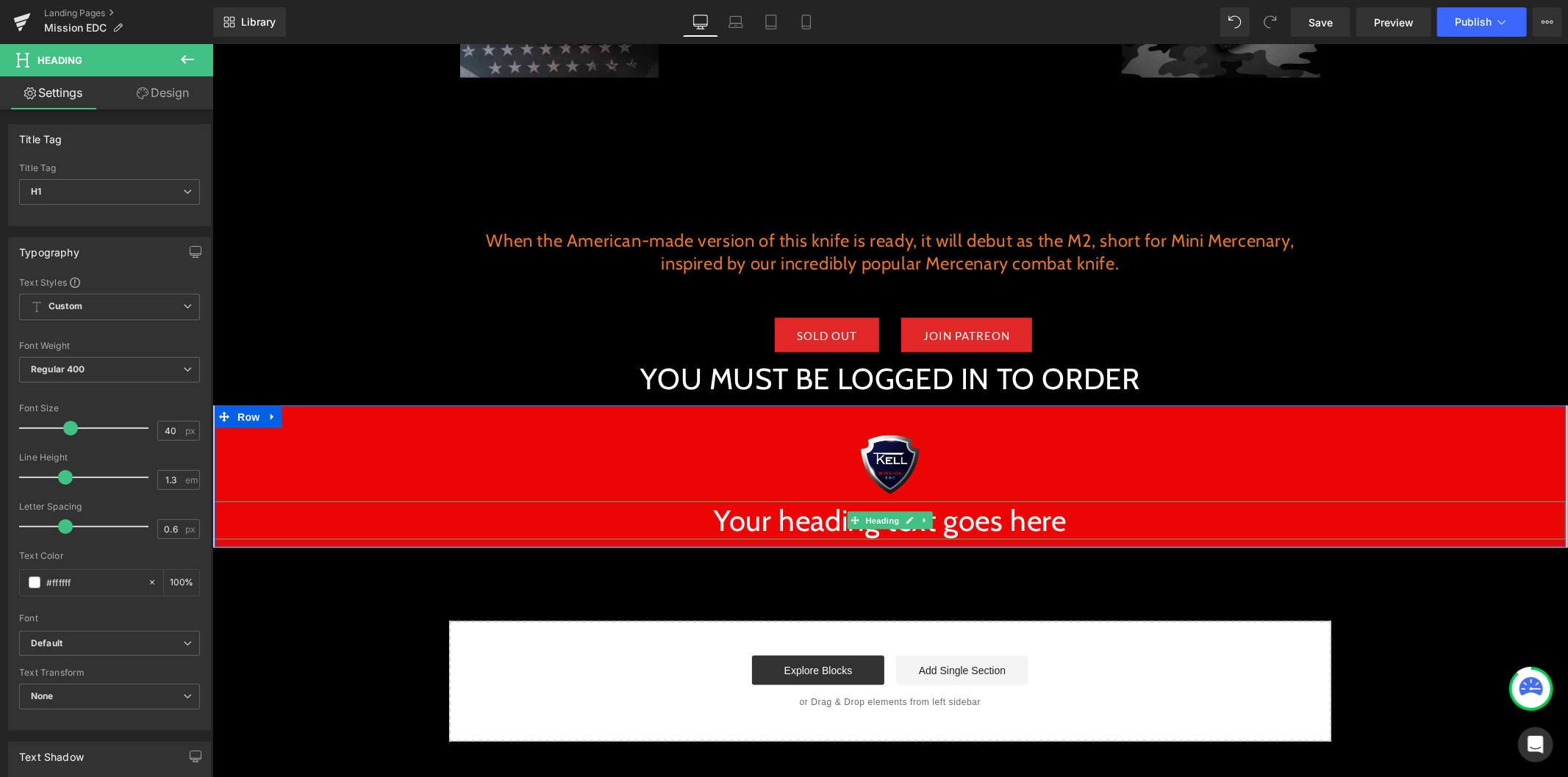
click at [795, 501] on h1 "Your heading text goes here" at bounding box center [889, 520] width 1351 height 38
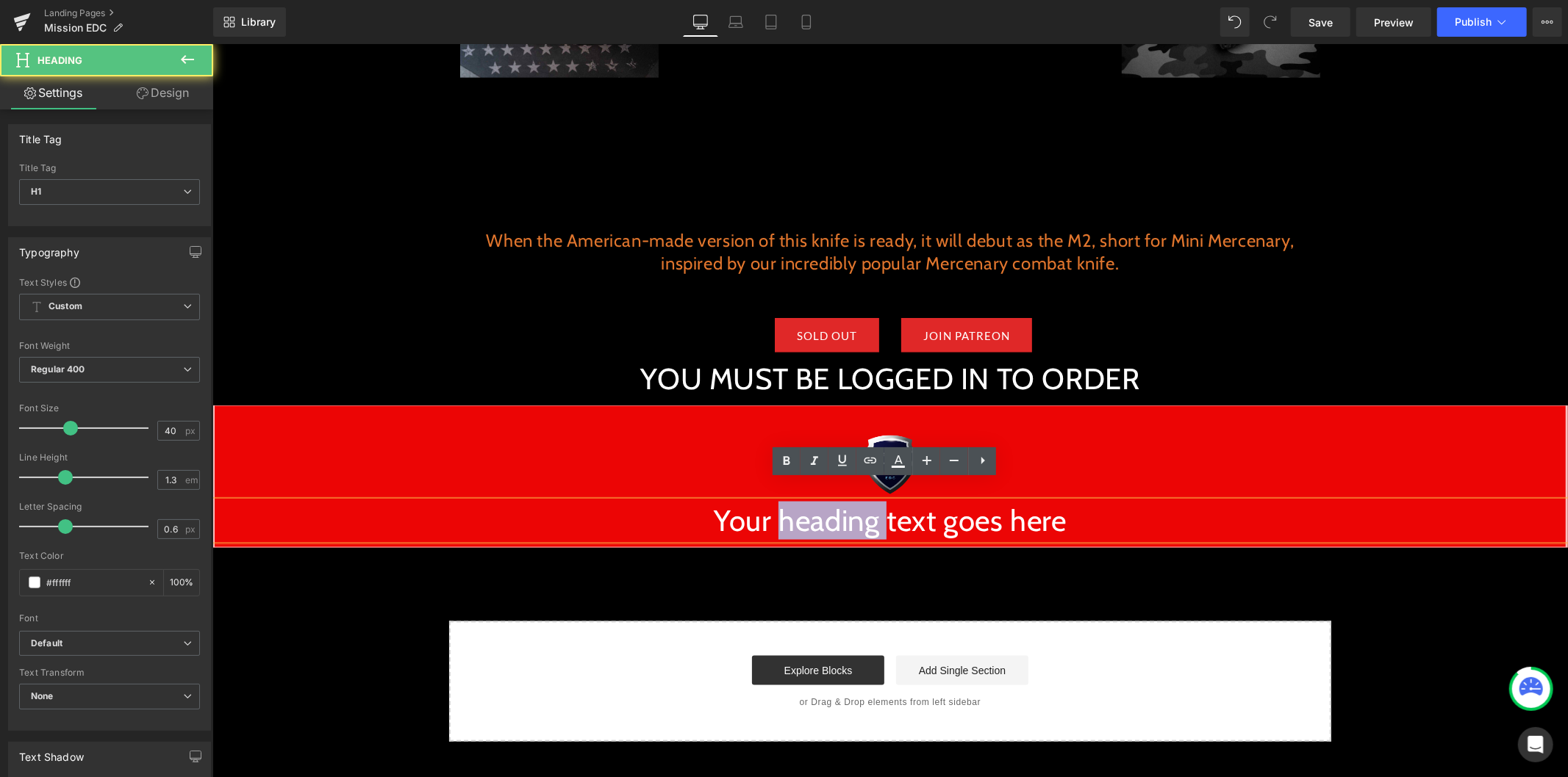
click at [795, 501] on h1 "Your heading text goes here" at bounding box center [889, 520] width 1351 height 38
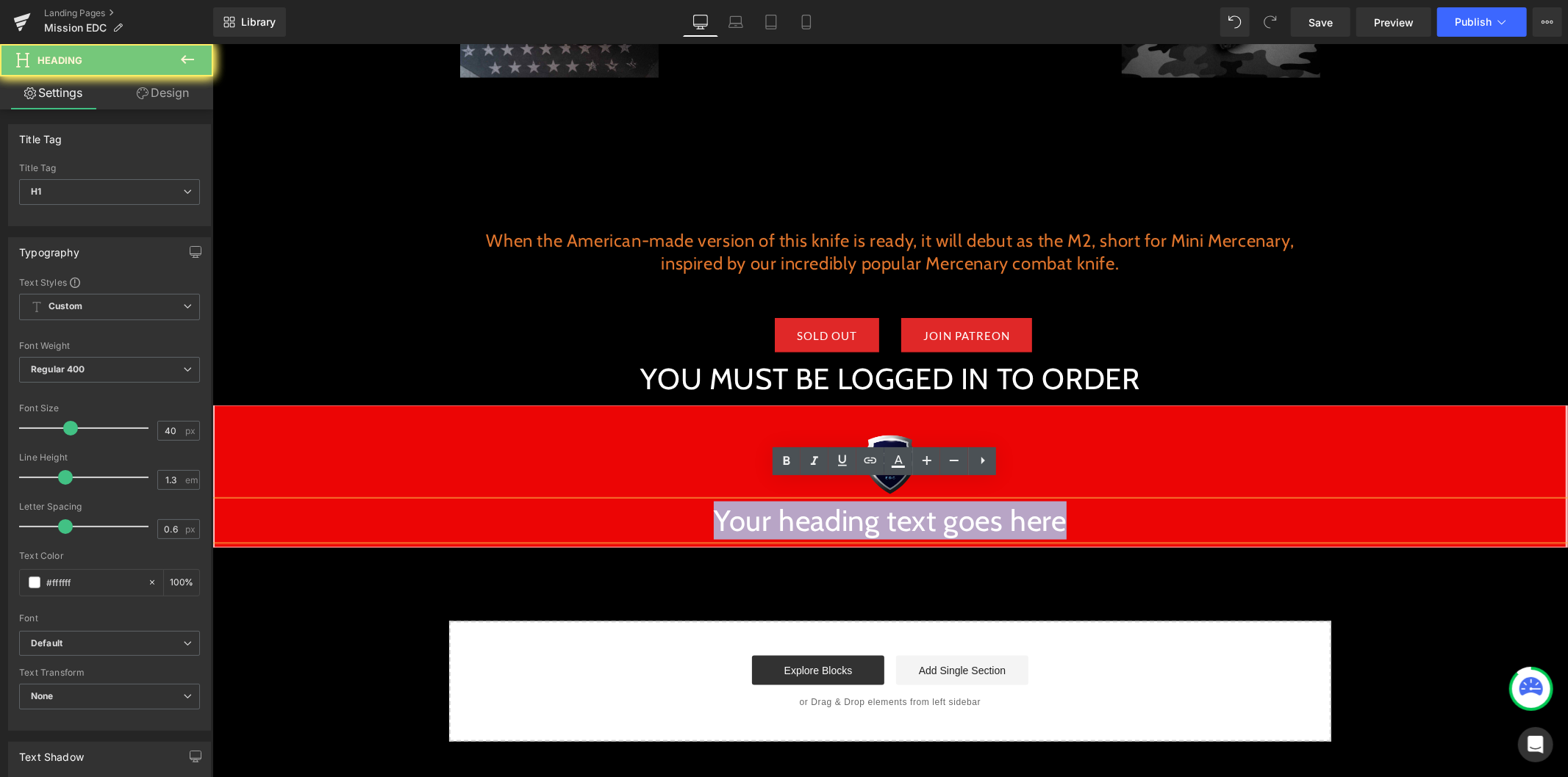
click at [795, 501] on h1 "Your heading text goes here" at bounding box center [889, 520] width 1351 height 38
paste div
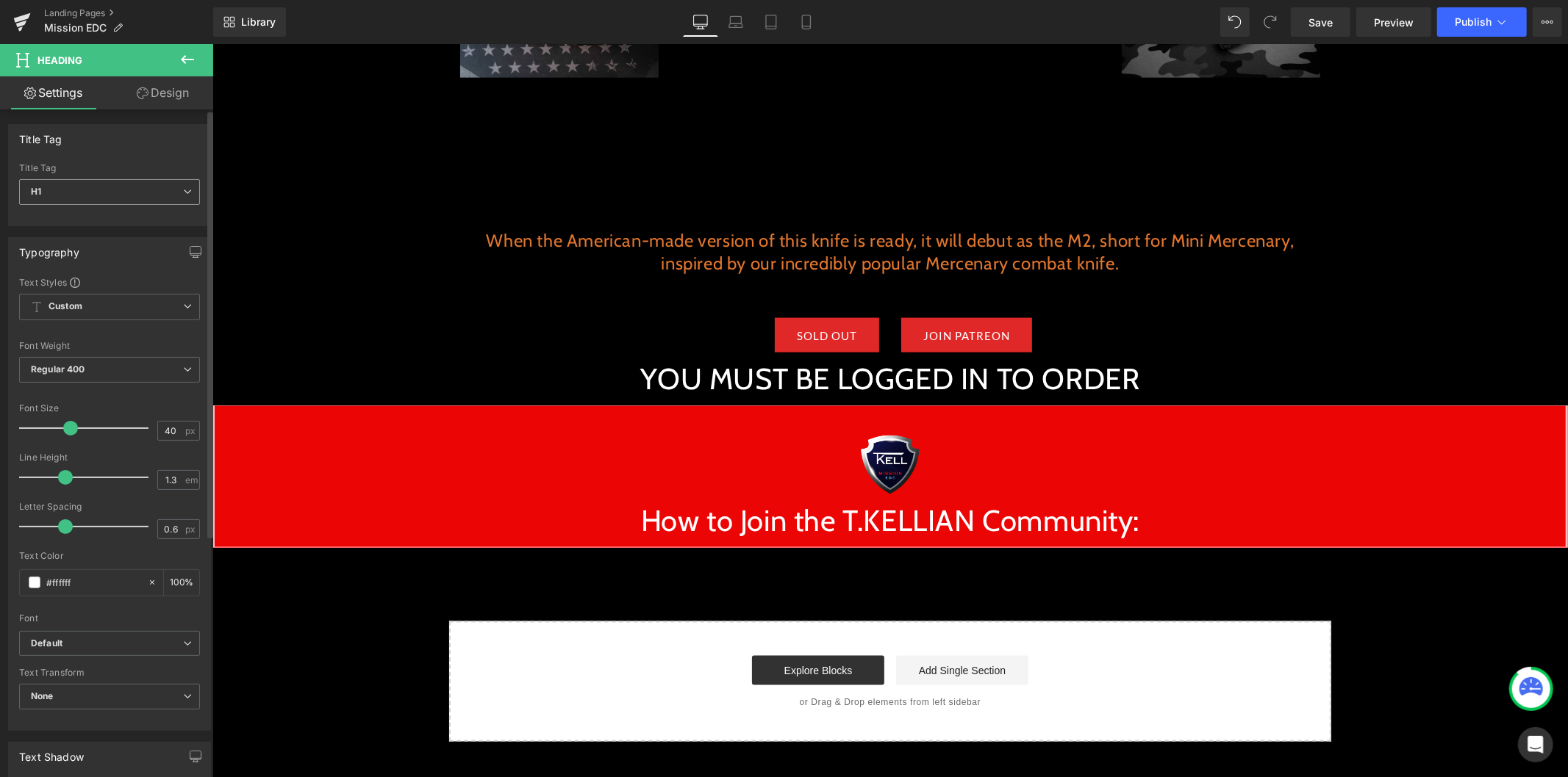
click at [112, 193] on span "H1" at bounding box center [109, 192] width 181 height 26
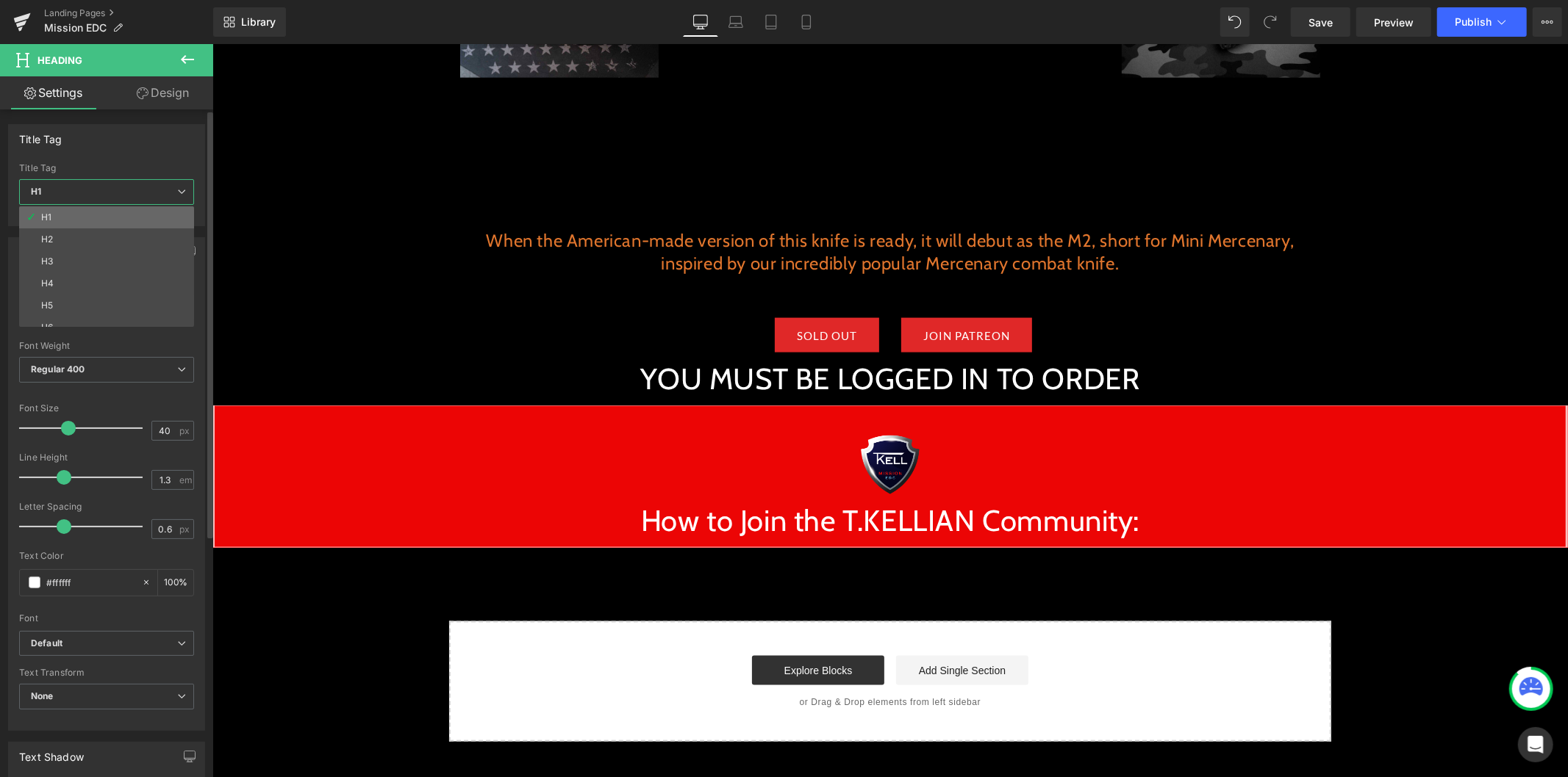
click at [99, 225] on li "H1" at bounding box center [110, 217] width 182 height 22
type input "100"
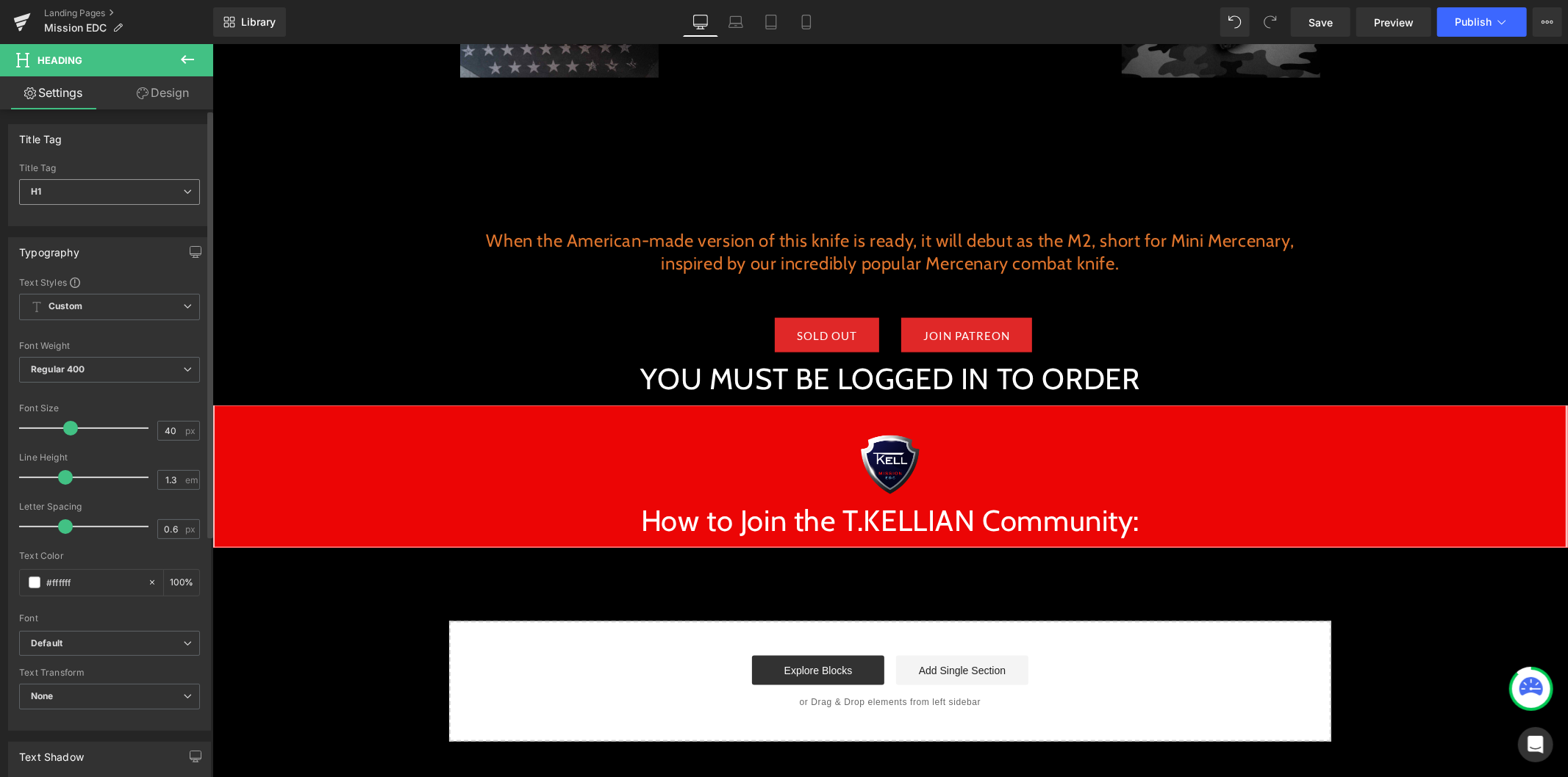
click at [89, 201] on span "H1" at bounding box center [109, 192] width 181 height 26
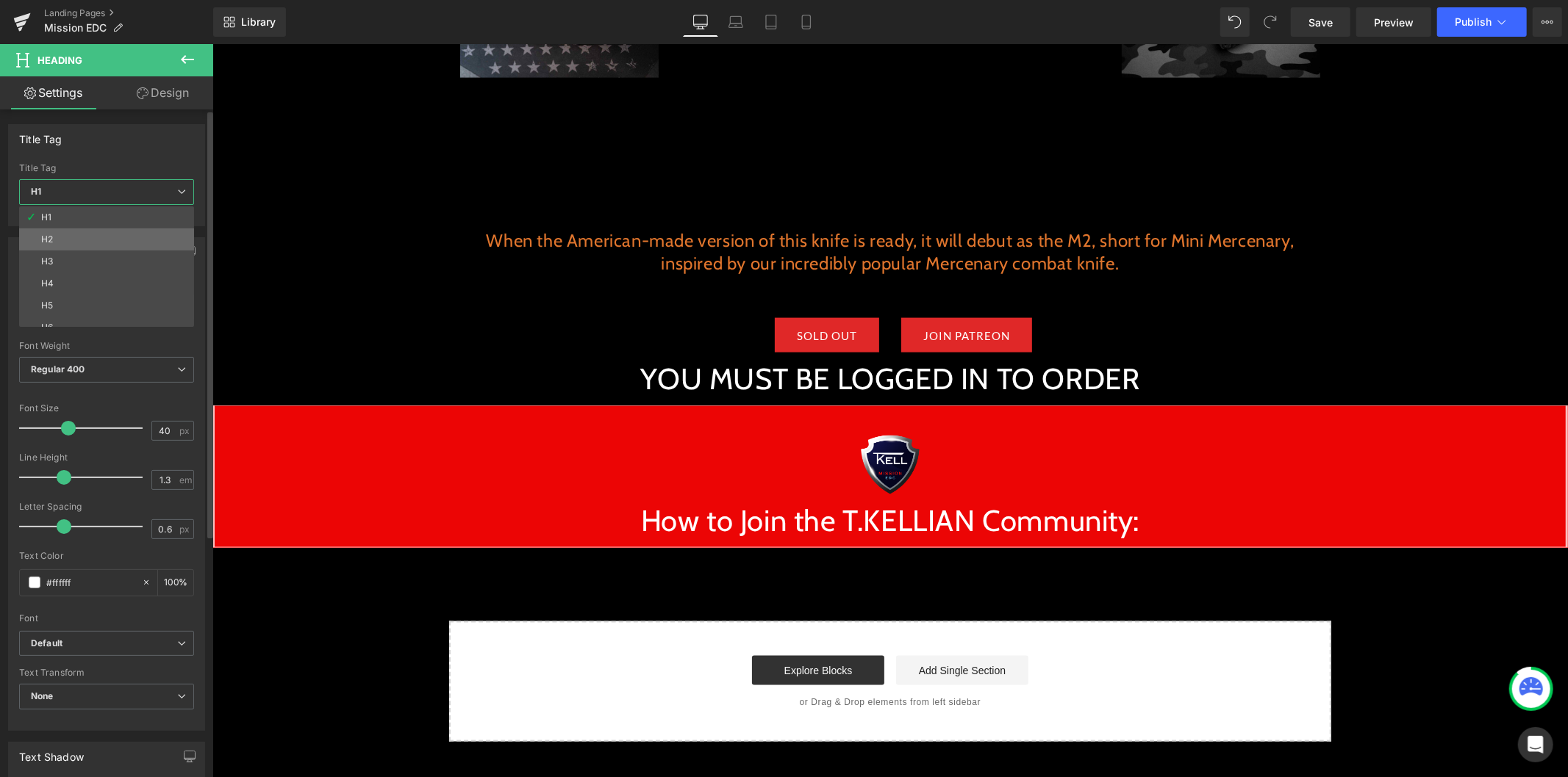
click at [81, 237] on li "H2" at bounding box center [110, 239] width 182 height 22
type input "24"
type input "100"
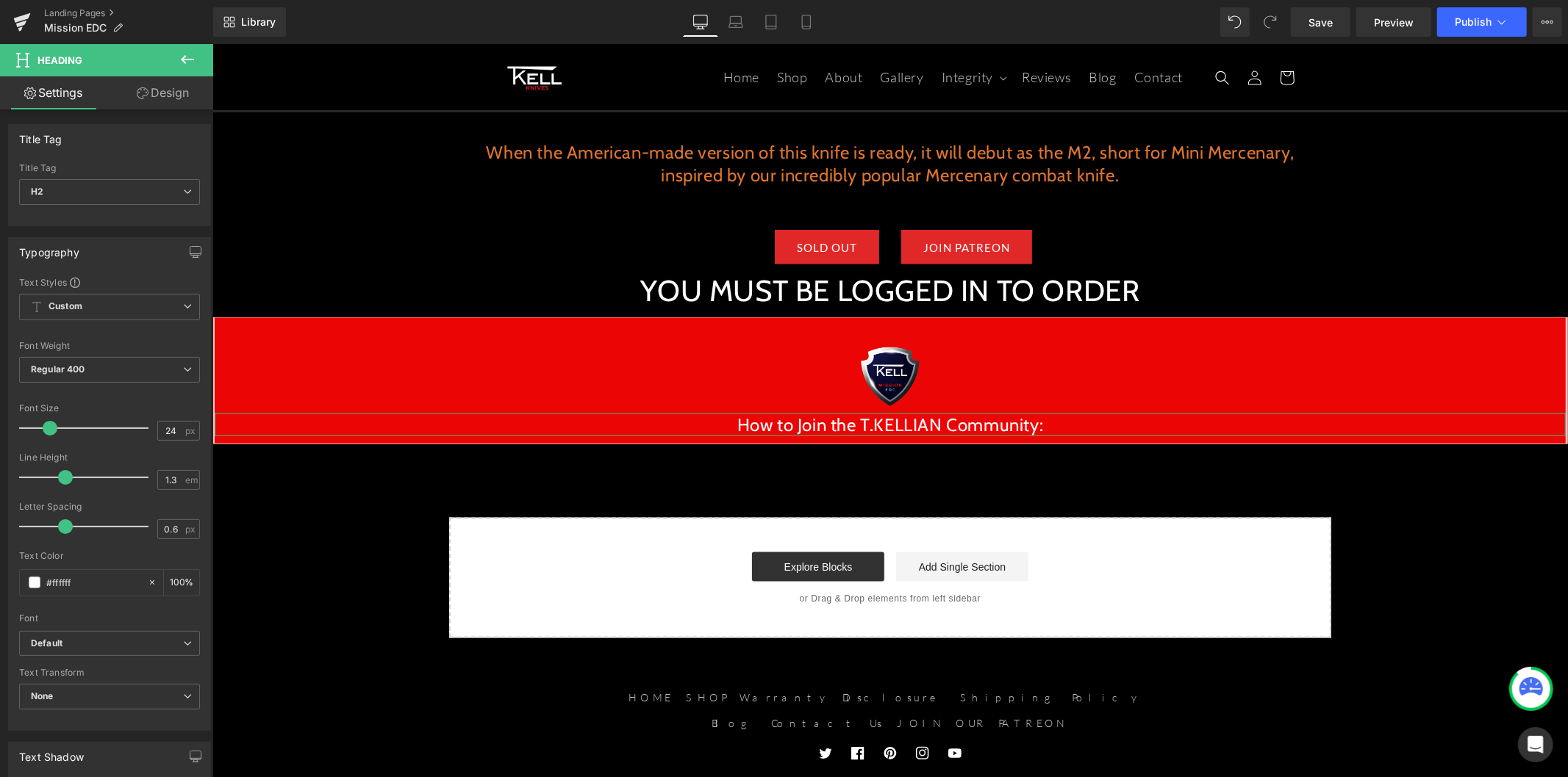
scroll to position [1729, 0]
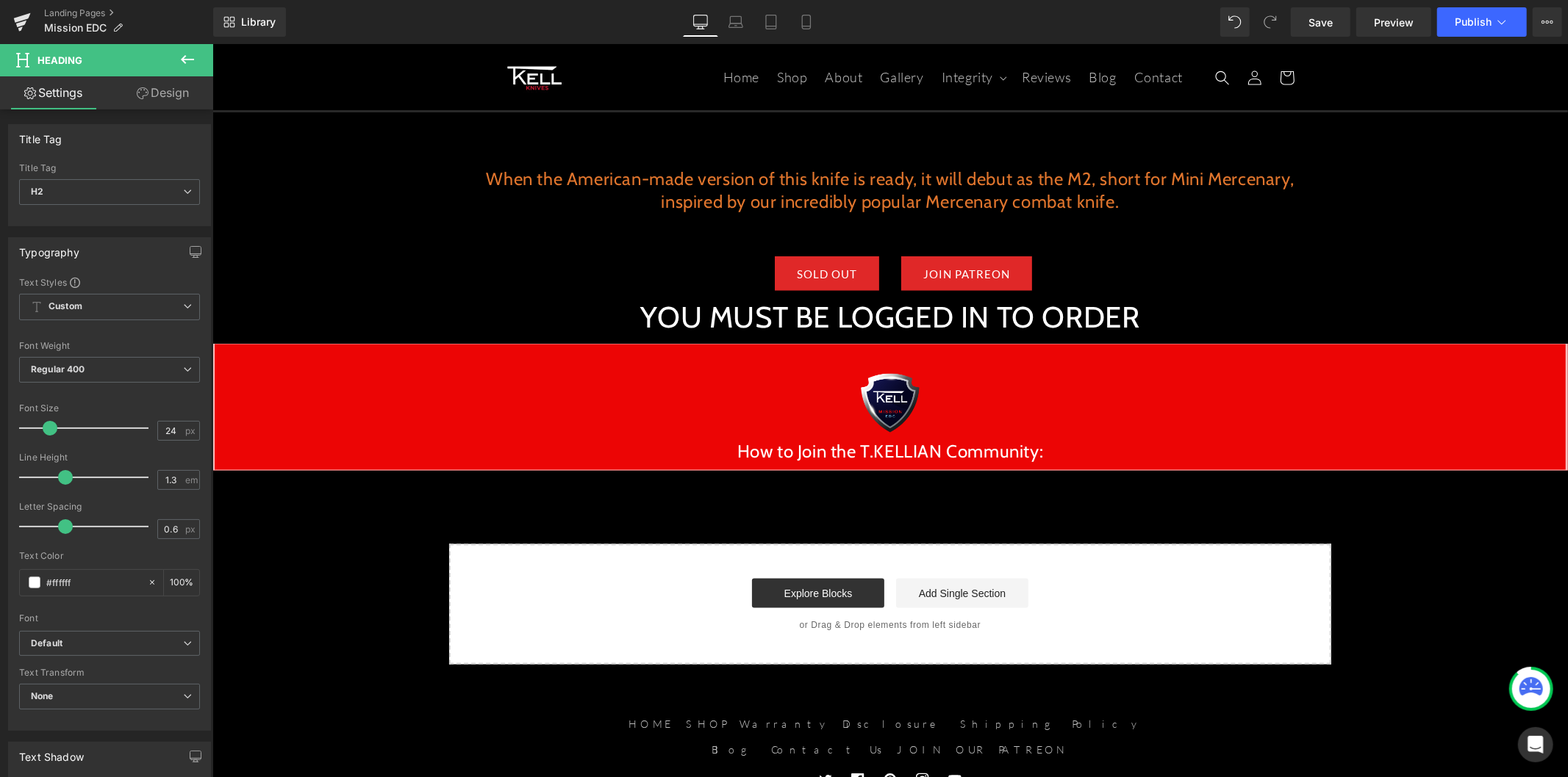
click at [184, 56] on icon at bounding box center [188, 59] width 13 height 9
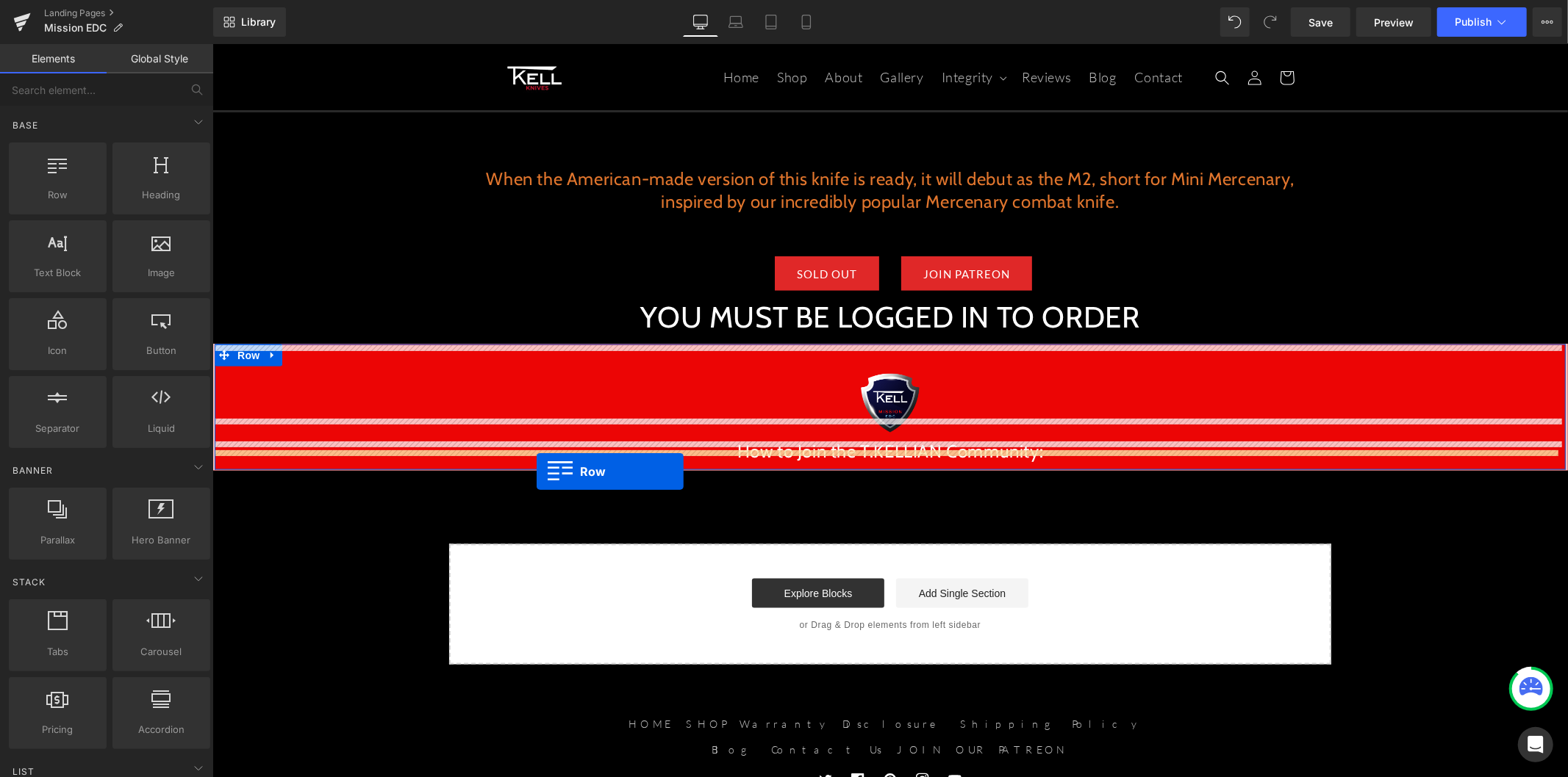
drag, startPoint x: 276, startPoint y: 223, endPoint x: 536, endPoint y: 471, distance: 359.3
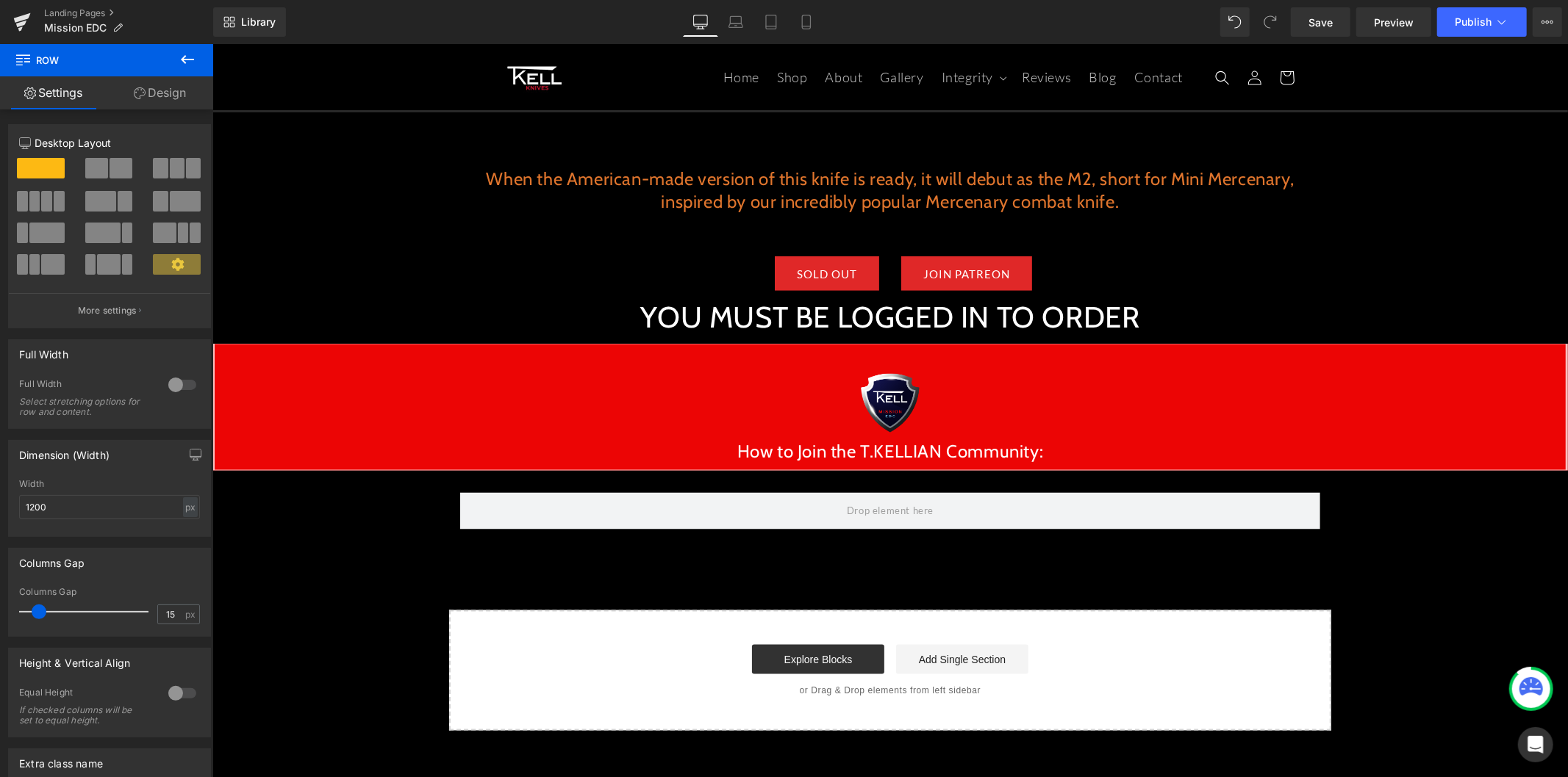
click at [185, 64] on icon at bounding box center [187, 59] width 17 height 17
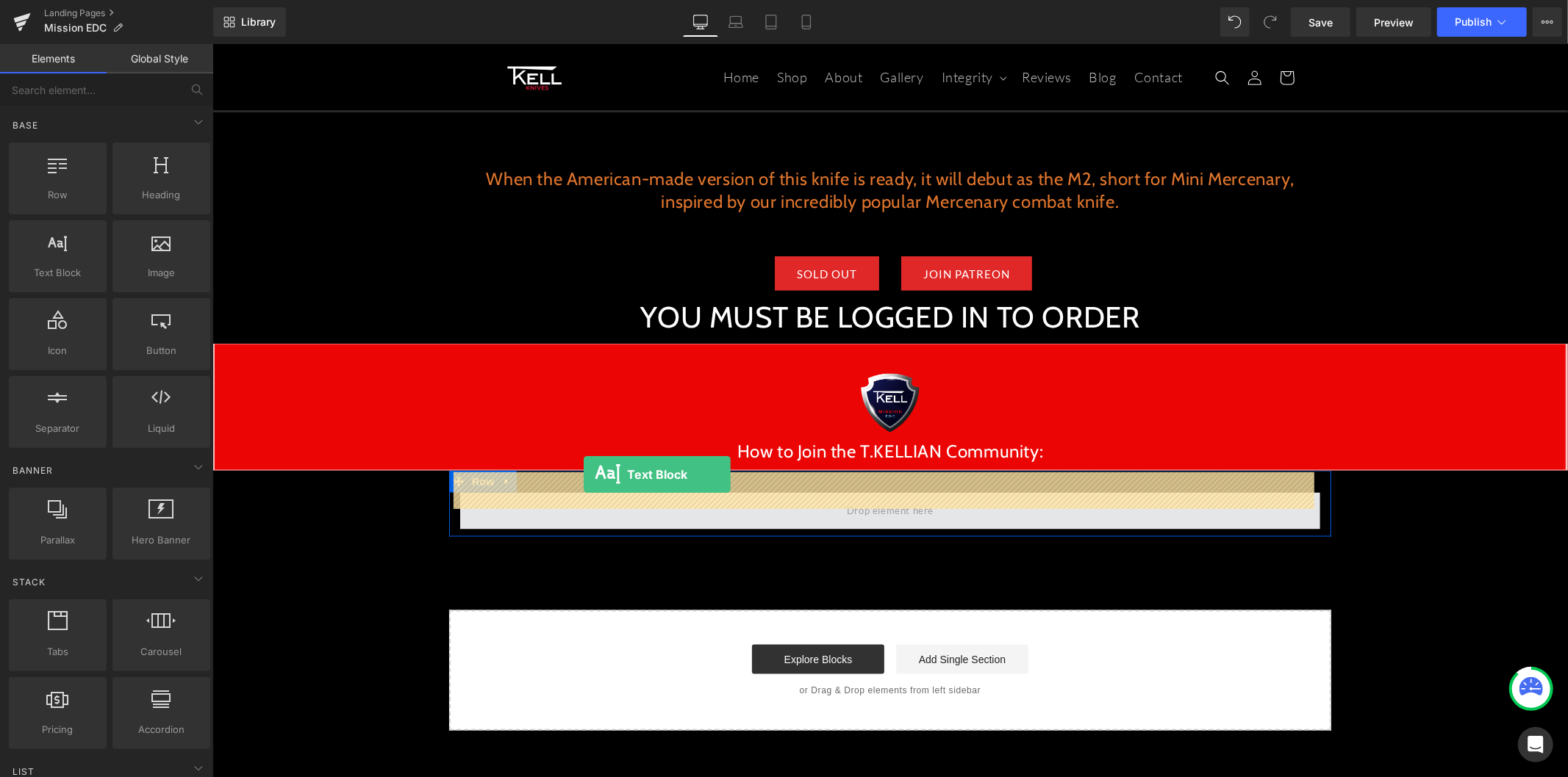
drag, startPoint x: 280, startPoint y: 316, endPoint x: 582, endPoint y: 473, distance: 340.4
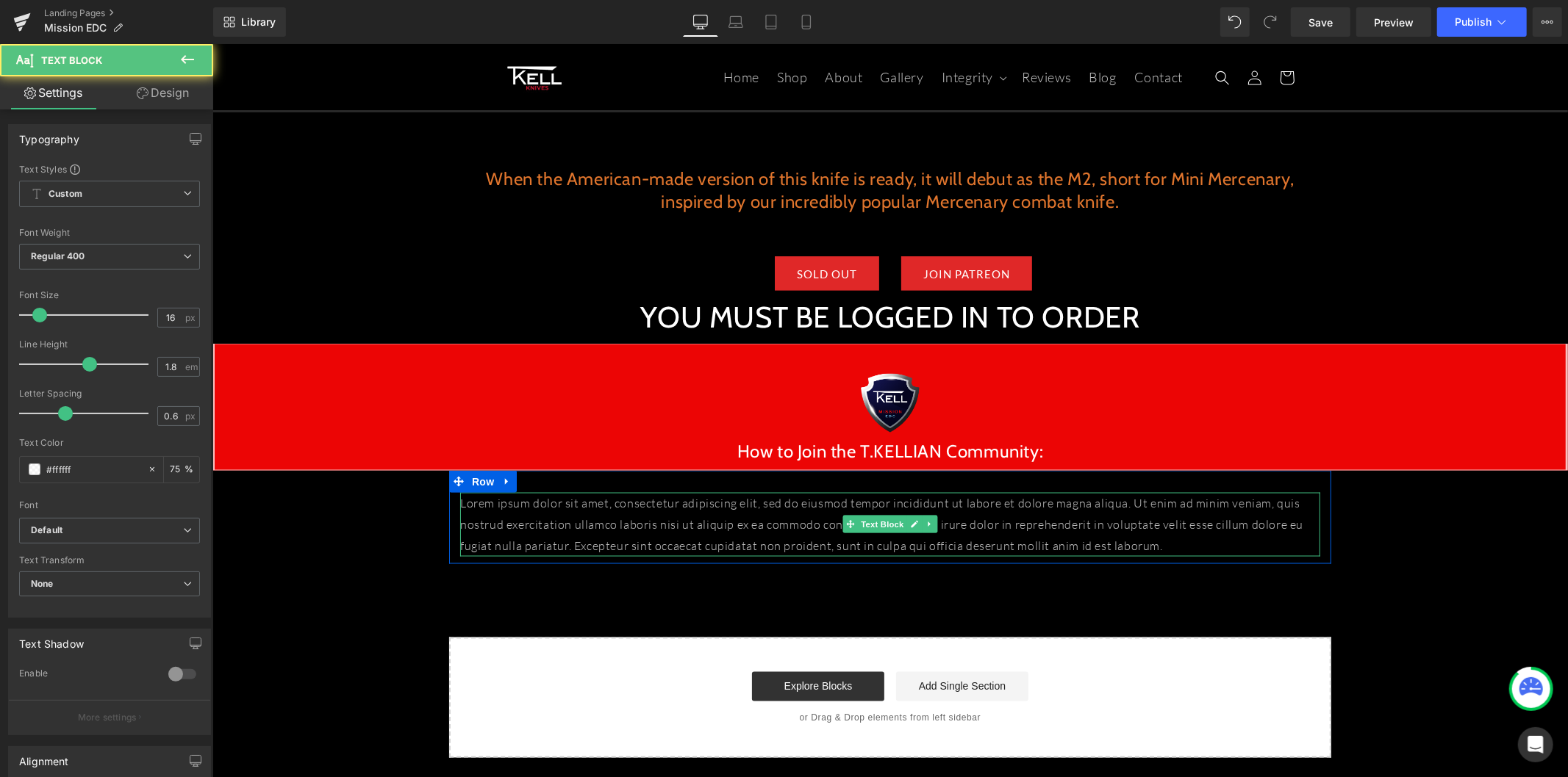
click at [514, 492] on p "Lorem ipsum dolor sit amet, consectetur adipiscing elit, sed do eiusmod tempor …" at bounding box center [889, 524] width 860 height 64
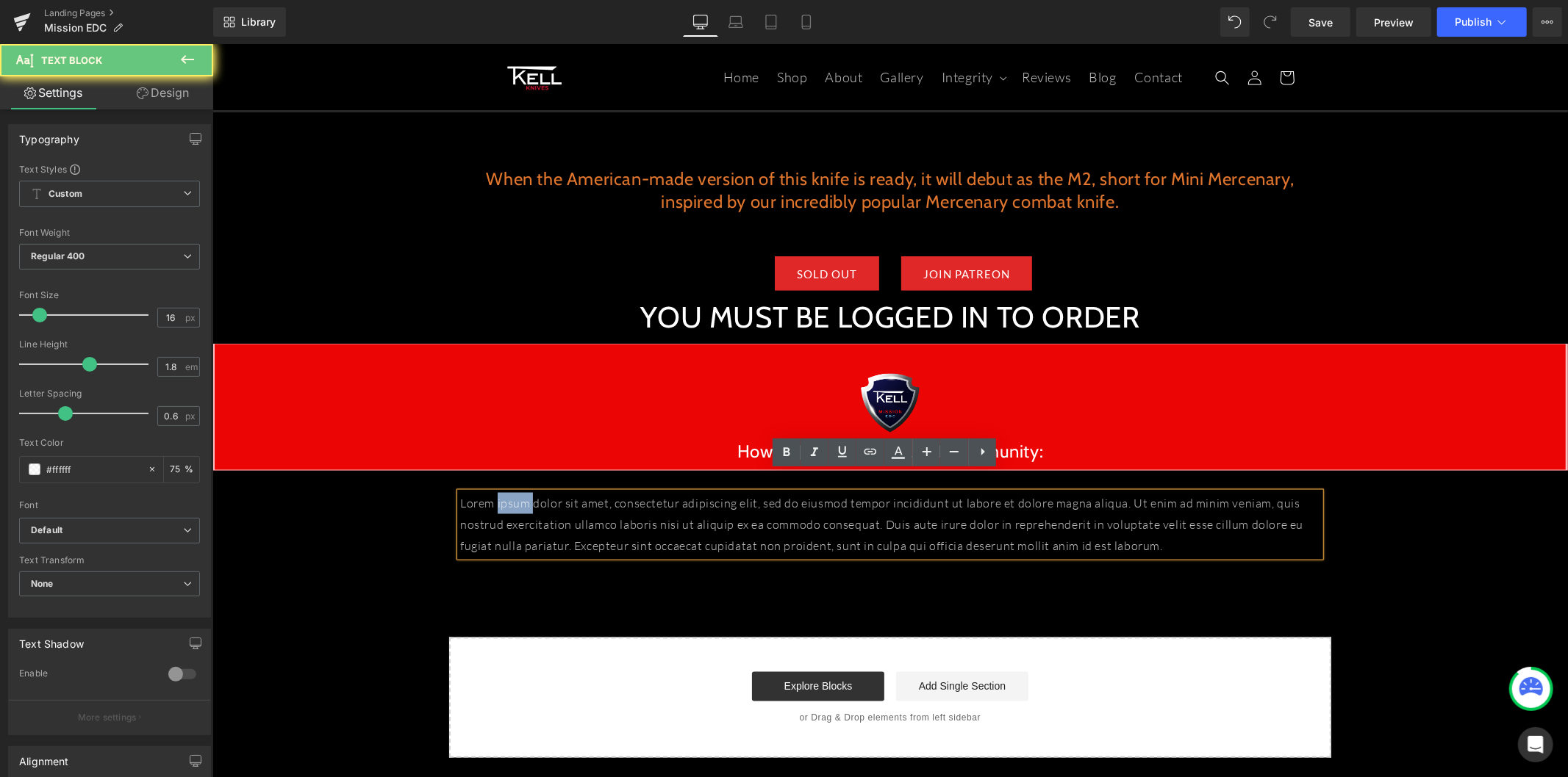
click at [514, 492] on p "Lorem ipsum dolor sit amet, consectetur adipiscing elit, sed do eiusmod tempor …" at bounding box center [889, 524] width 860 height 64
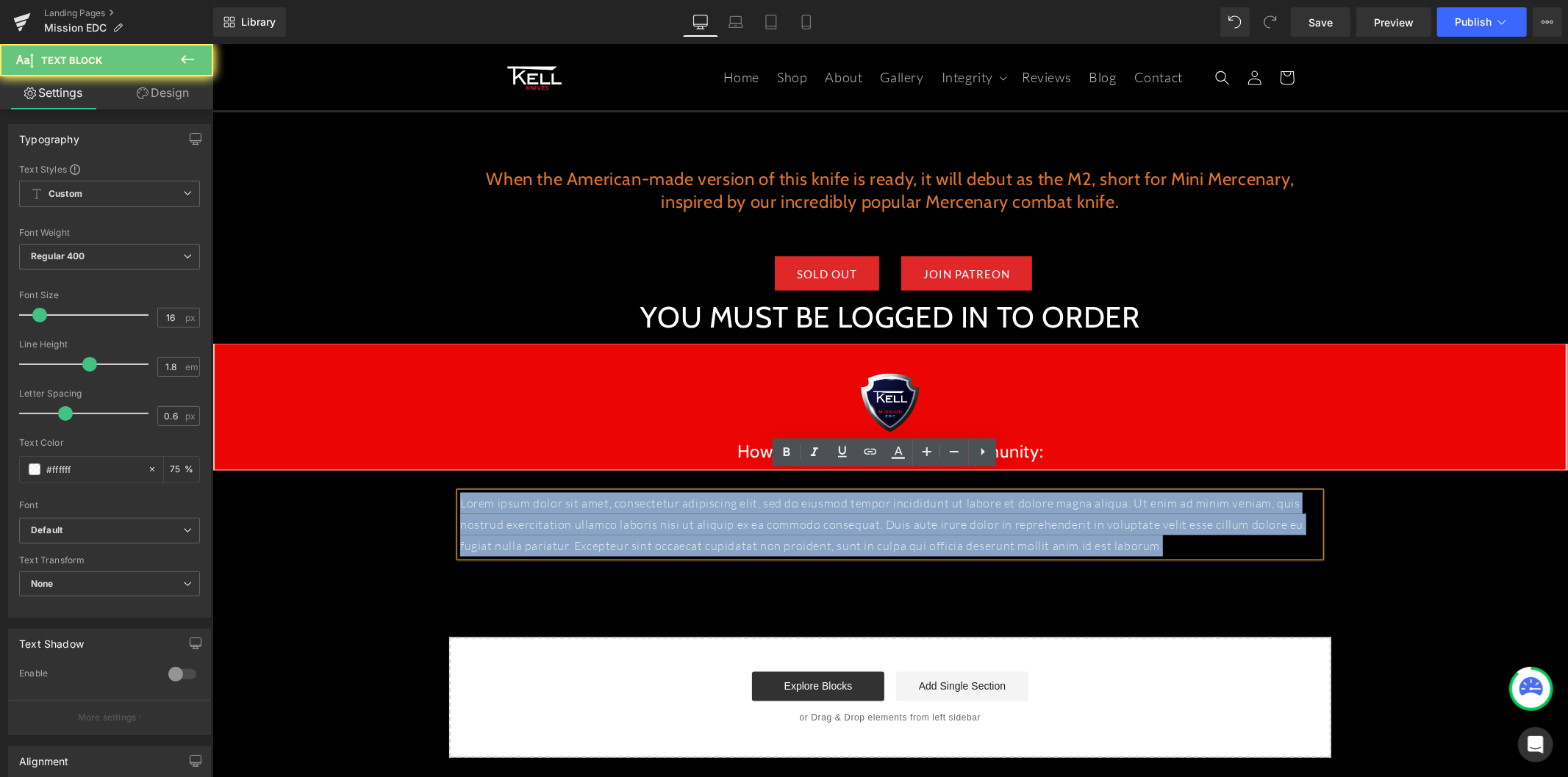
click at [514, 492] on p "Lorem ipsum dolor sit amet, consectetur adipiscing elit, sed do eiusmod tempor …" at bounding box center [889, 524] width 860 height 64
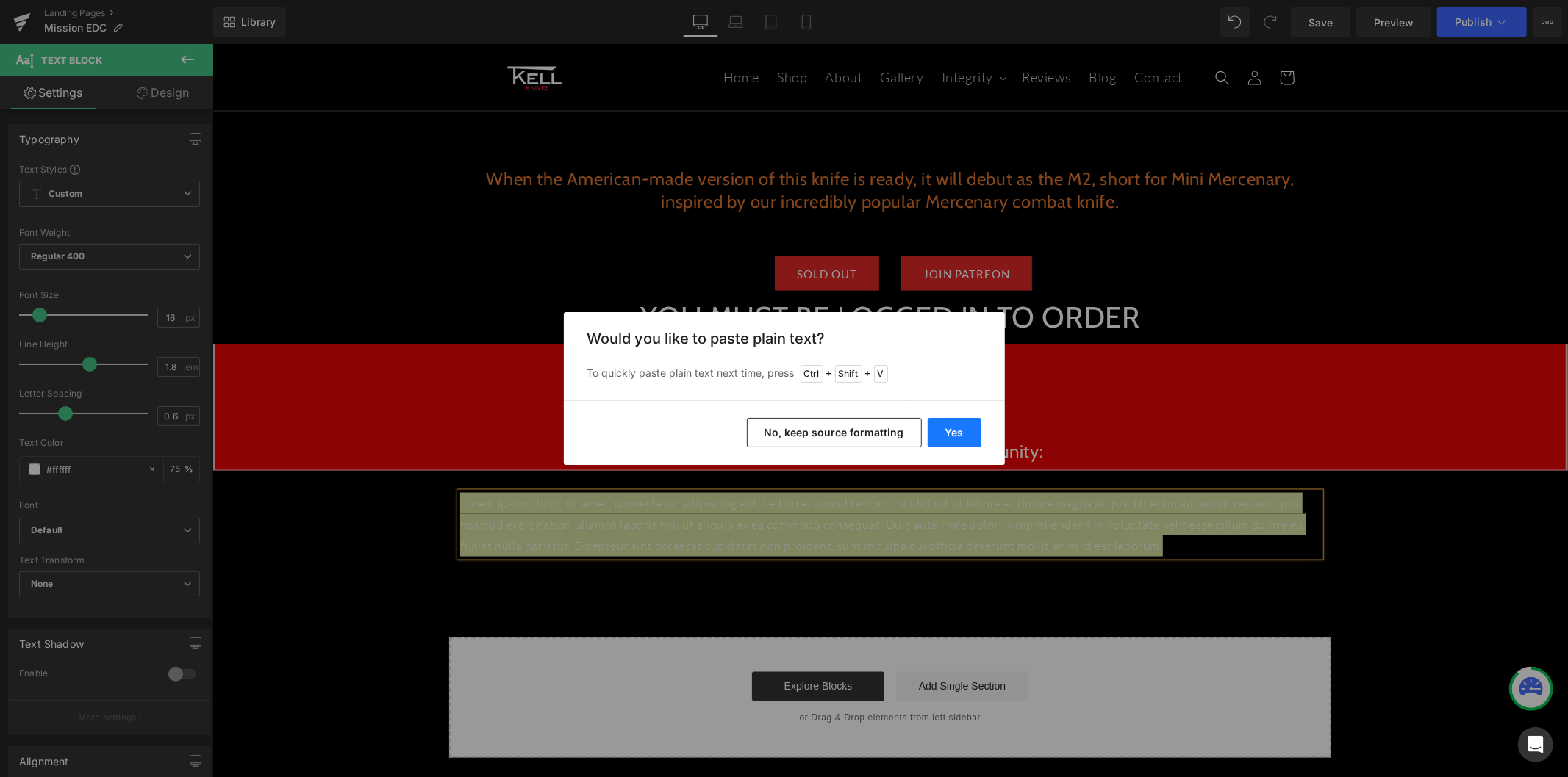
click at [948, 436] on button "Yes" at bounding box center [954, 433] width 54 height 30
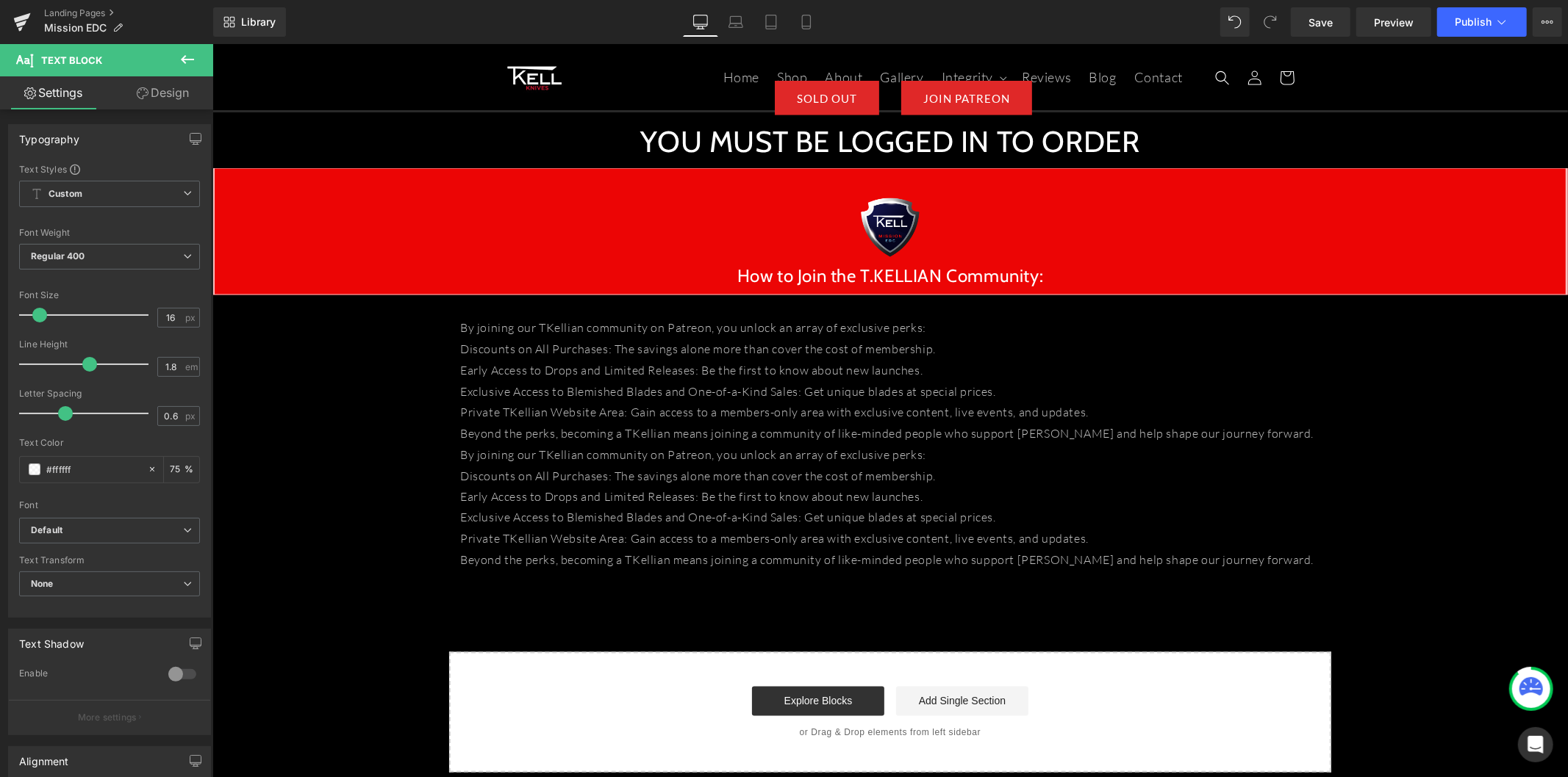
scroll to position [1849, 0]
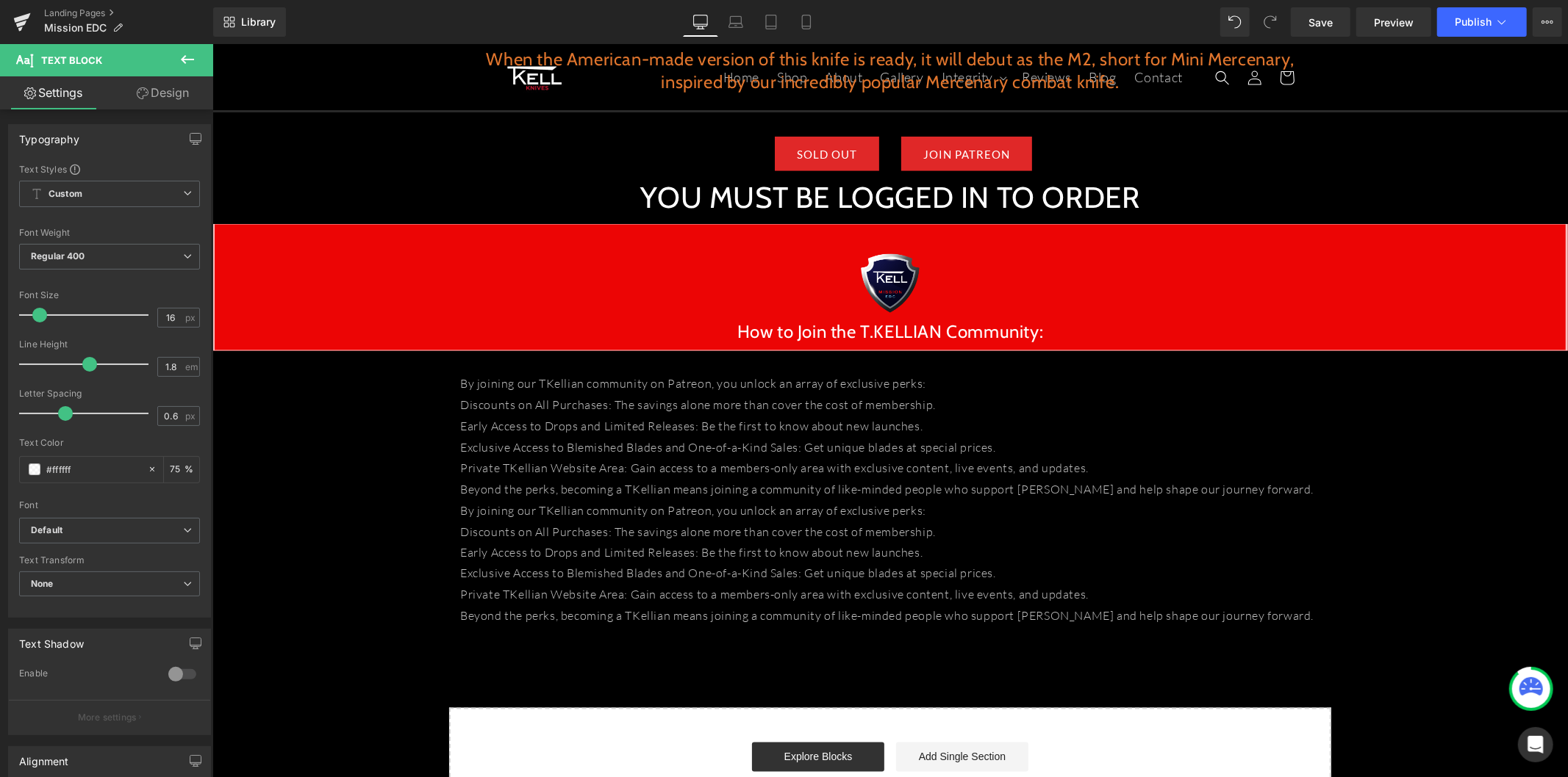
click at [180, 44] on button at bounding box center [188, 59] width 51 height 32
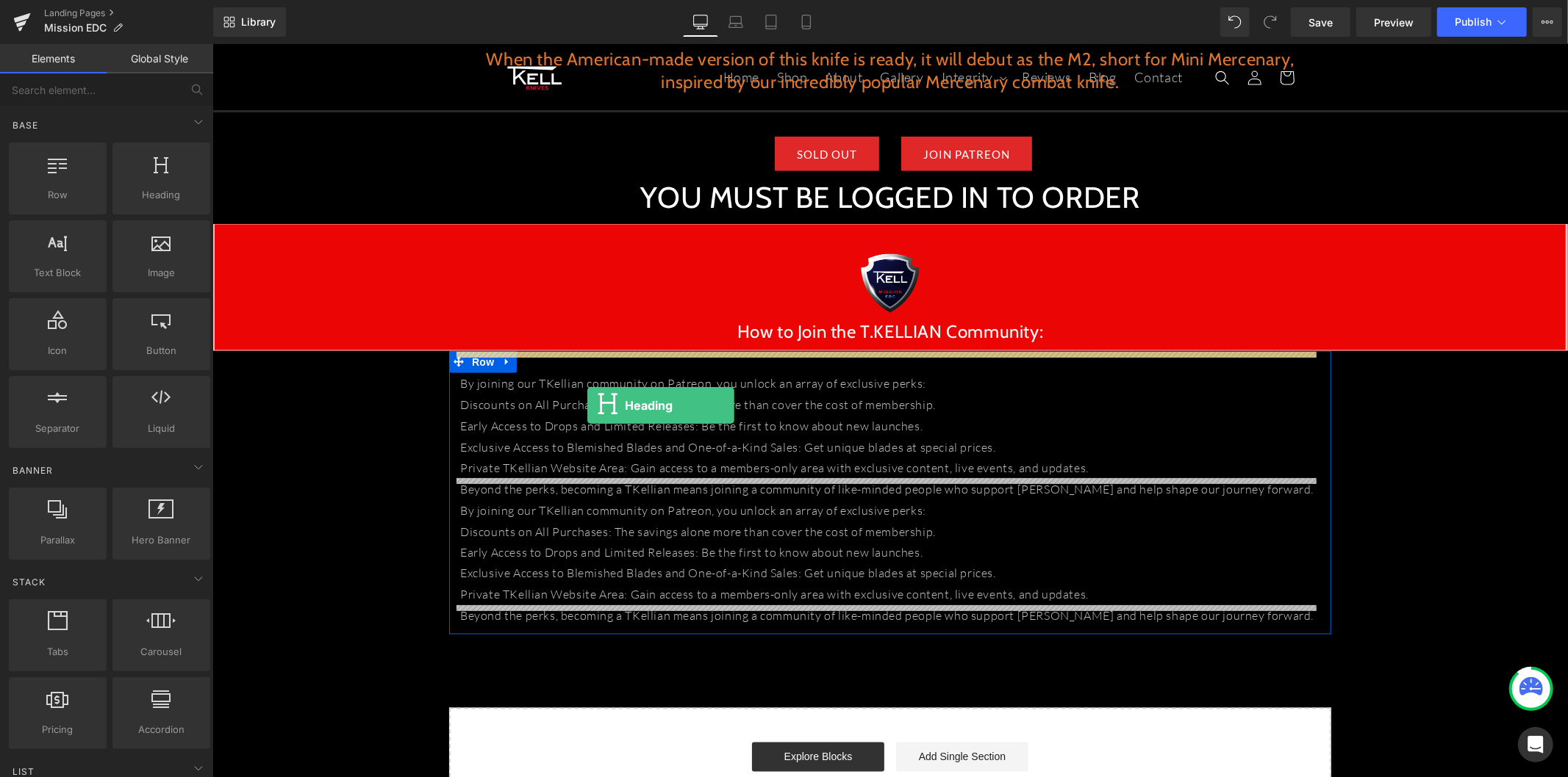
drag, startPoint x: 378, startPoint y: 236, endPoint x: 587, endPoint y: 405, distance: 268.8
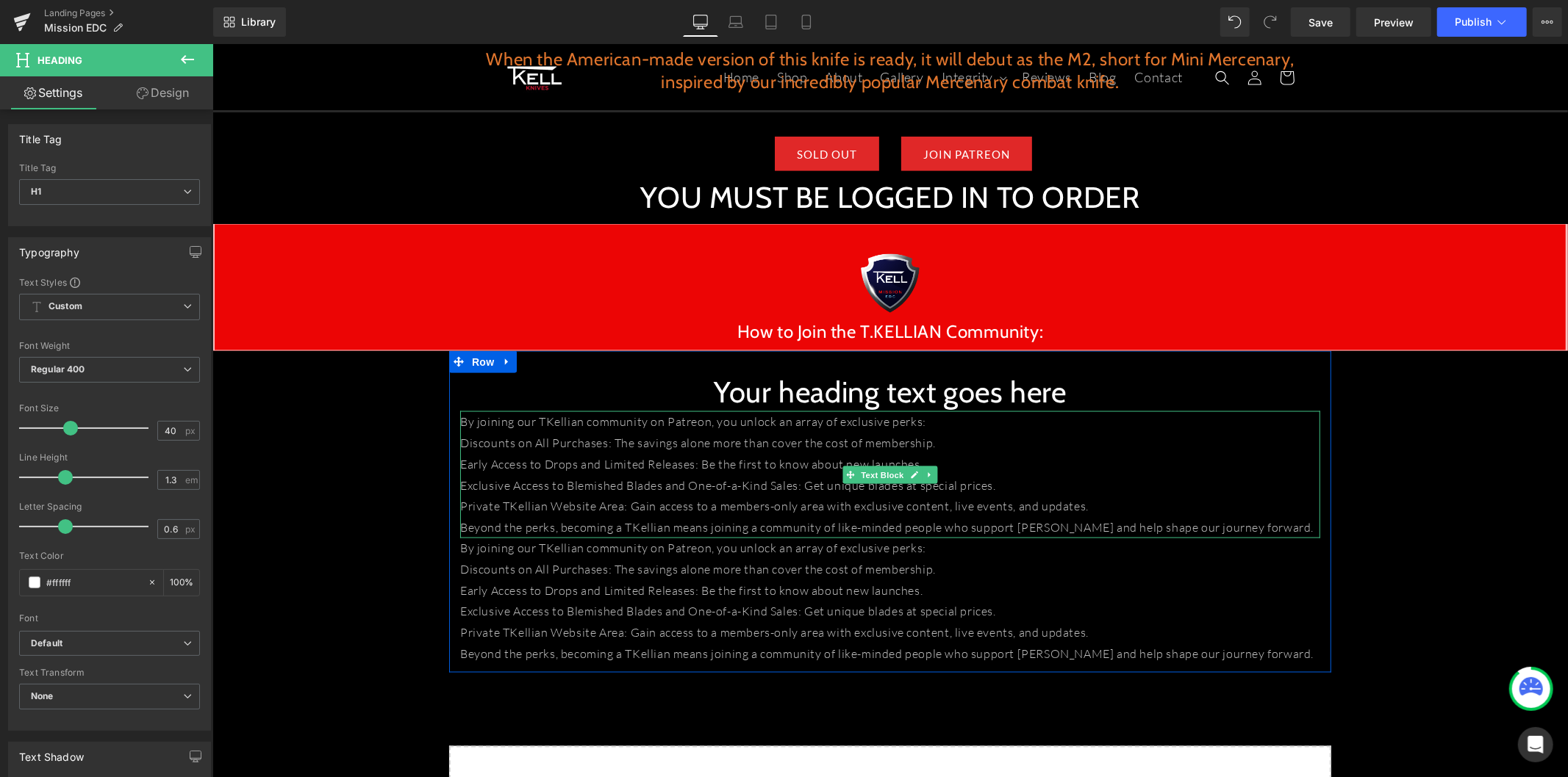
click at [720, 410] on p "By joining our TKellian community on Patreon, you unlock an array of exclusive …" at bounding box center [889, 421] width 860 height 21
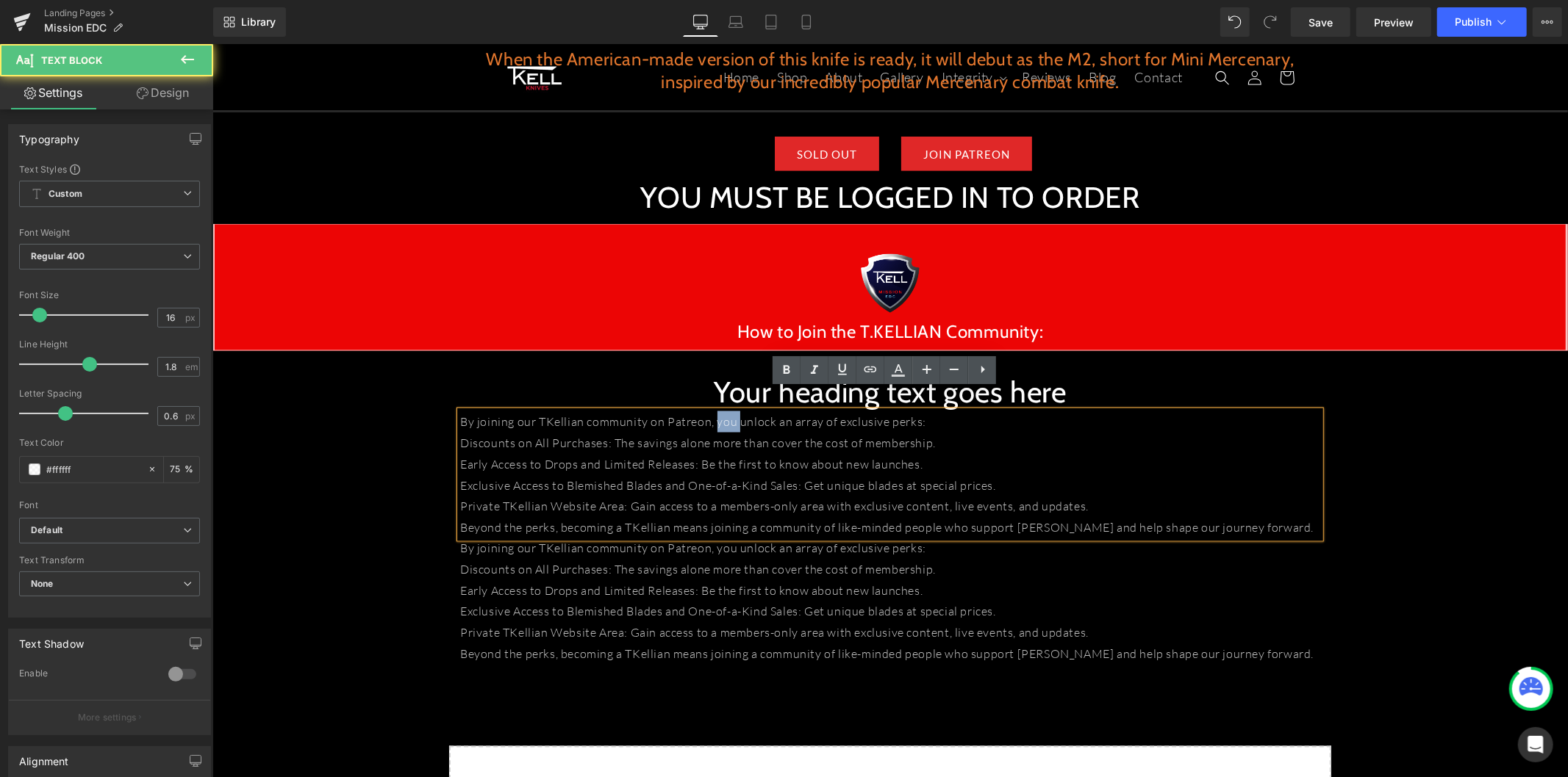
click at [720, 410] on p "By joining our TKellian community on Patreon, you unlock an array of exclusive …" at bounding box center [889, 421] width 860 height 21
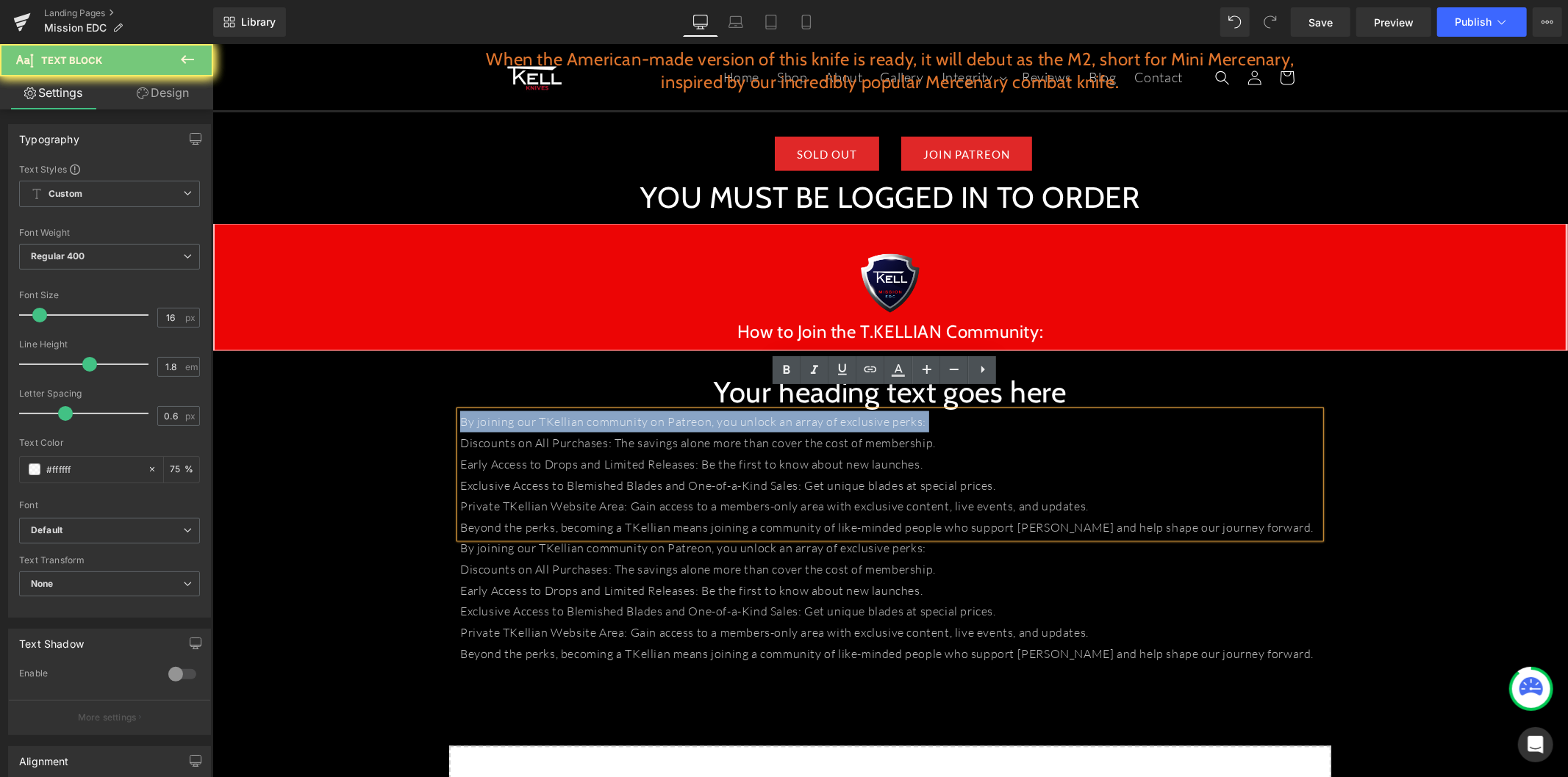
click at [720, 410] on p "By joining our TKellian community on Patreon, you unlock an array of exclusive …" at bounding box center [889, 421] width 860 height 21
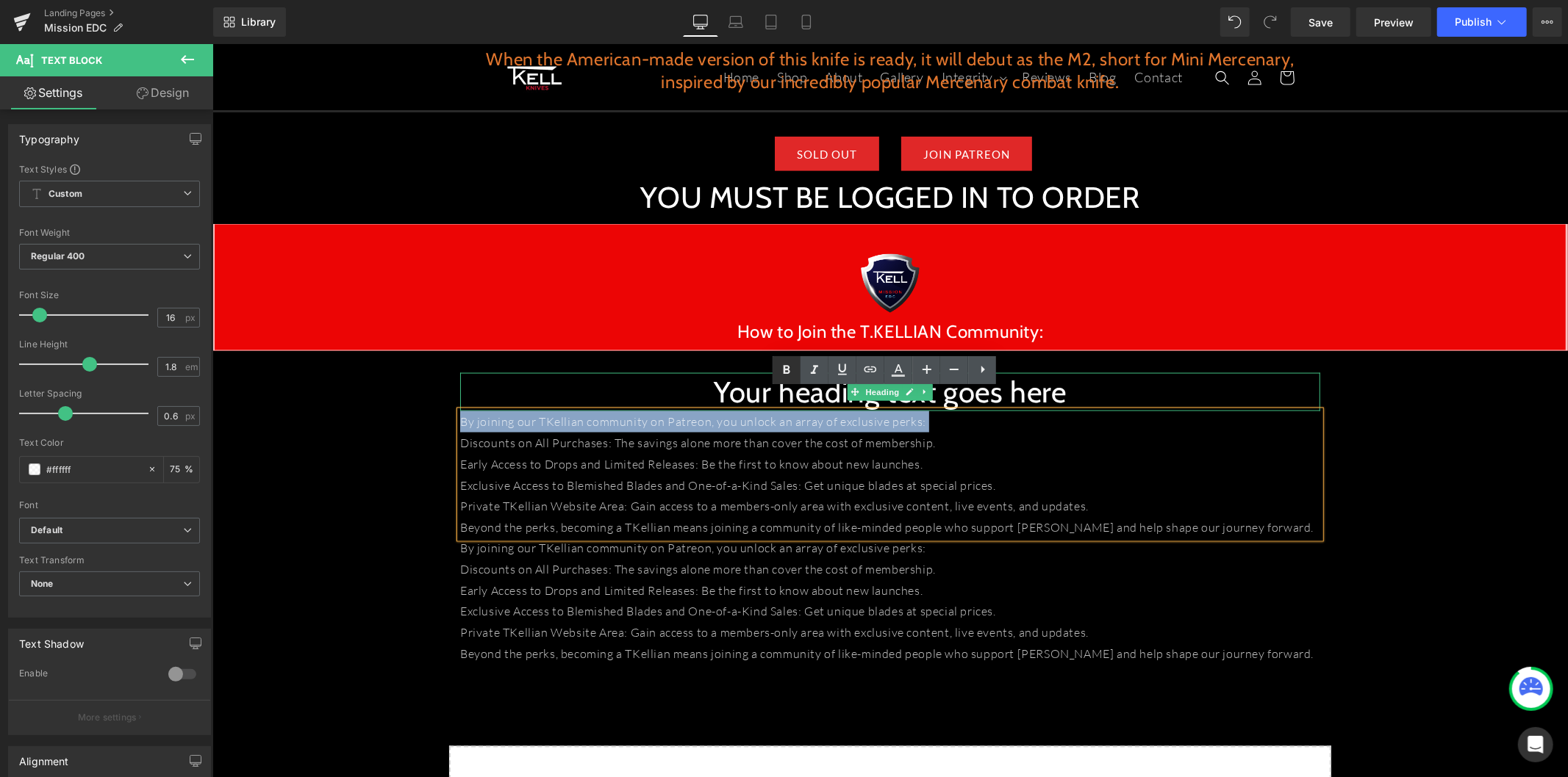
click at [733, 372] on div at bounding box center [889, 374] width 860 height 3
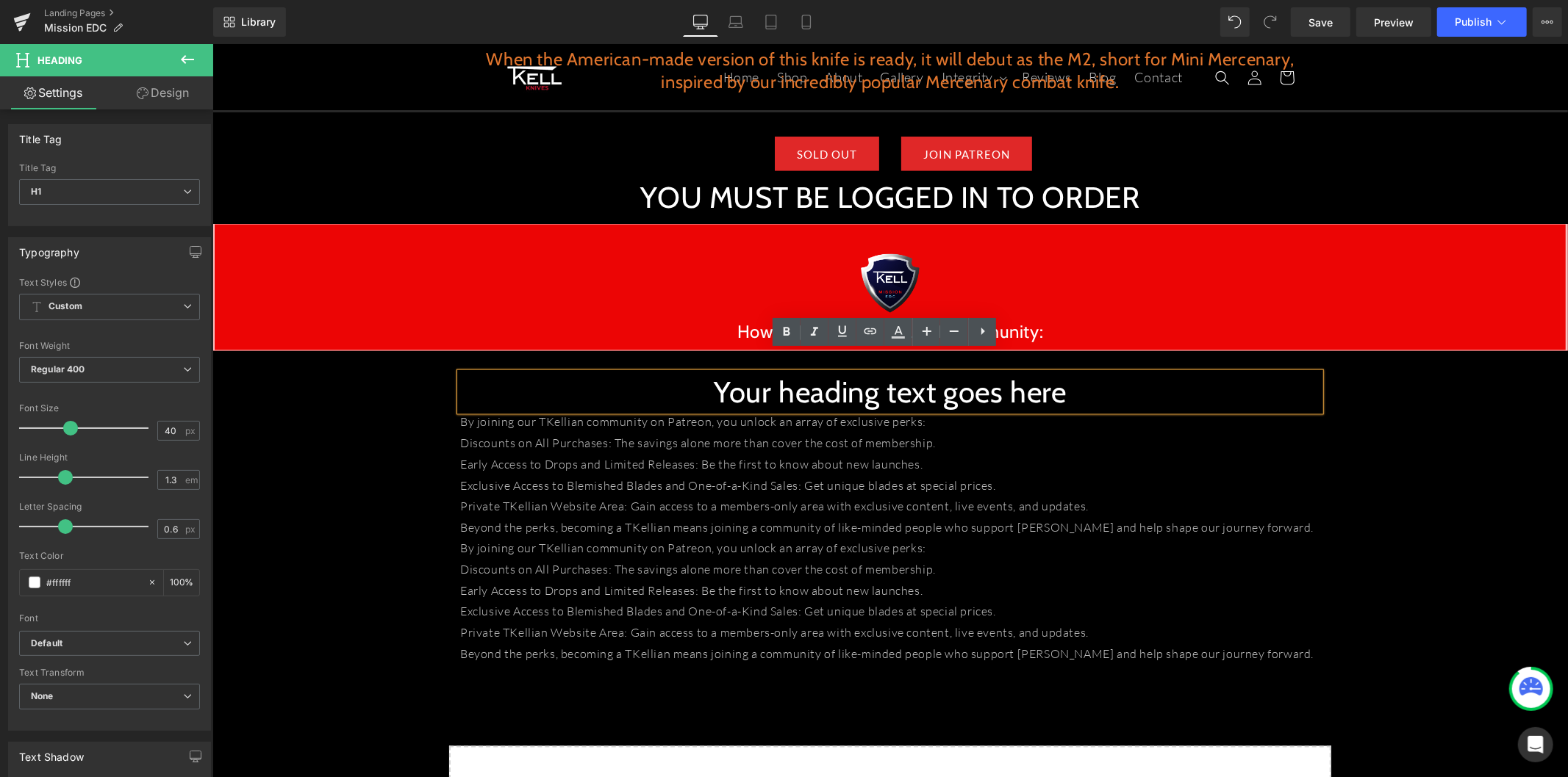
click at [732, 372] on h1 "Your heading text goes here" at bounding box center [889, 391] width 860 height 38
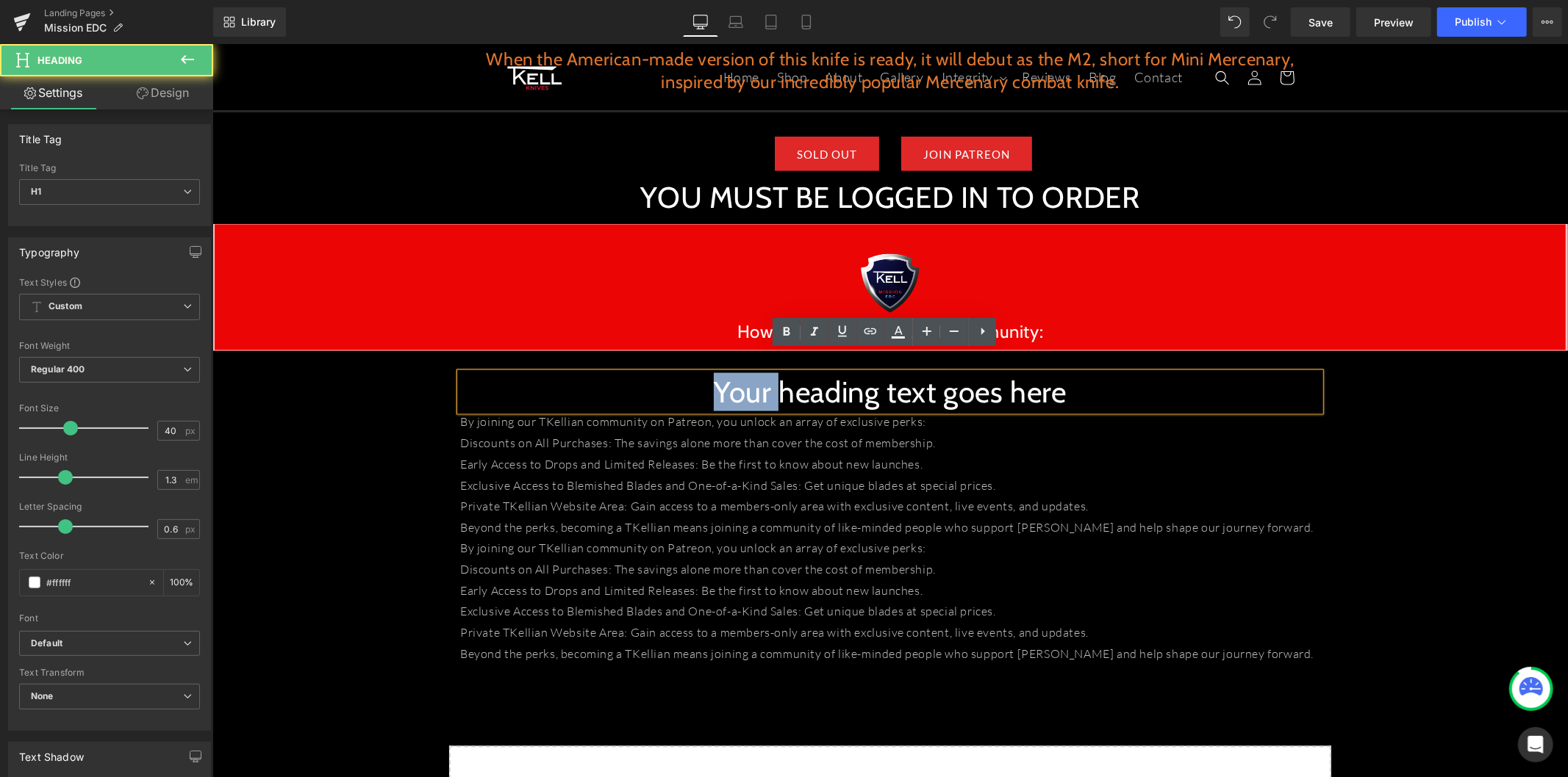
click at [732, 372] on h1 "Your heading text goes here" at bounding box center [889, 391] width 860 height 38
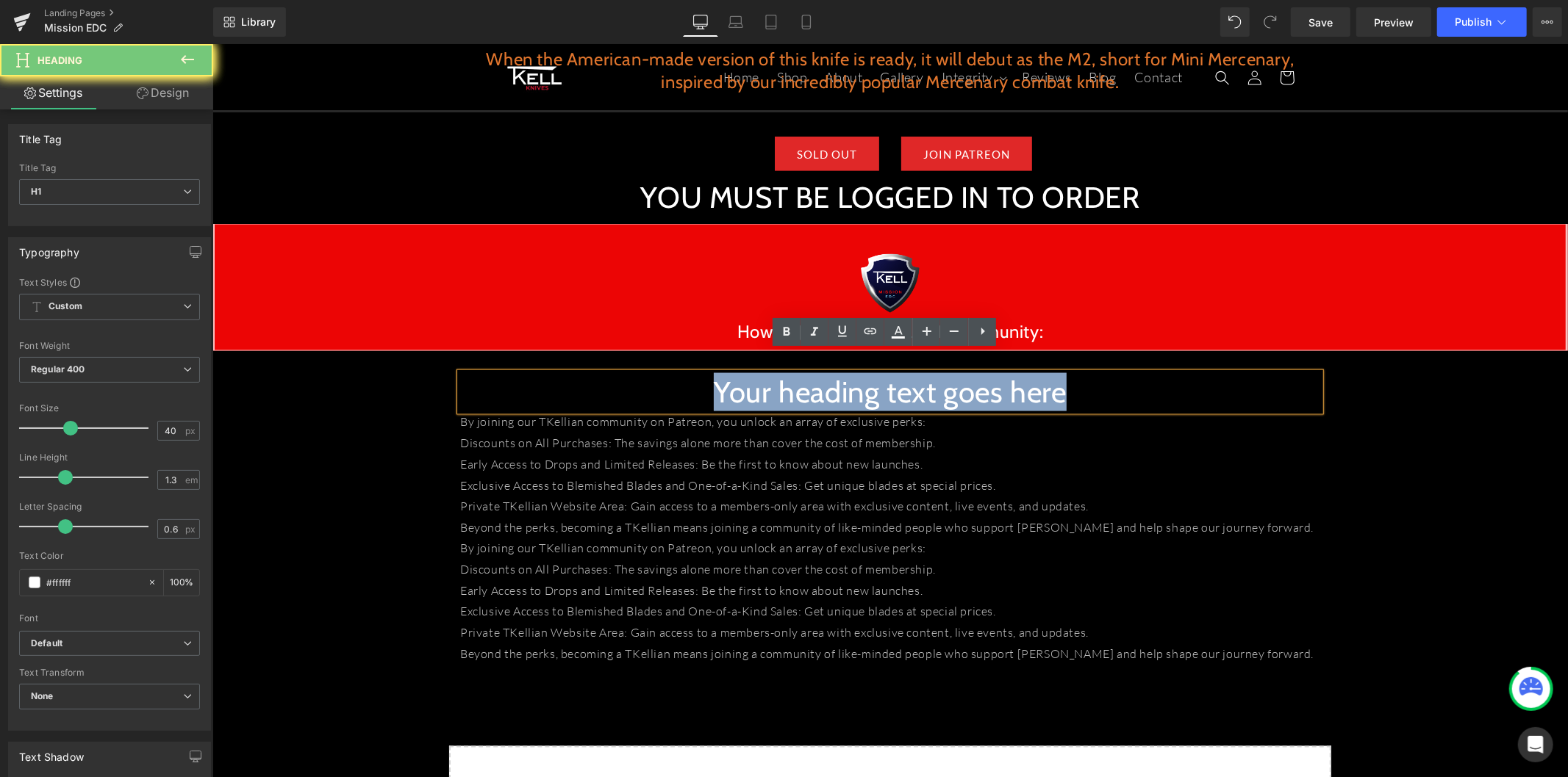
click at [732, 372] on h1 "Your heading text goes here" at bounding box center [889, 391] width 860 height 38
paste div
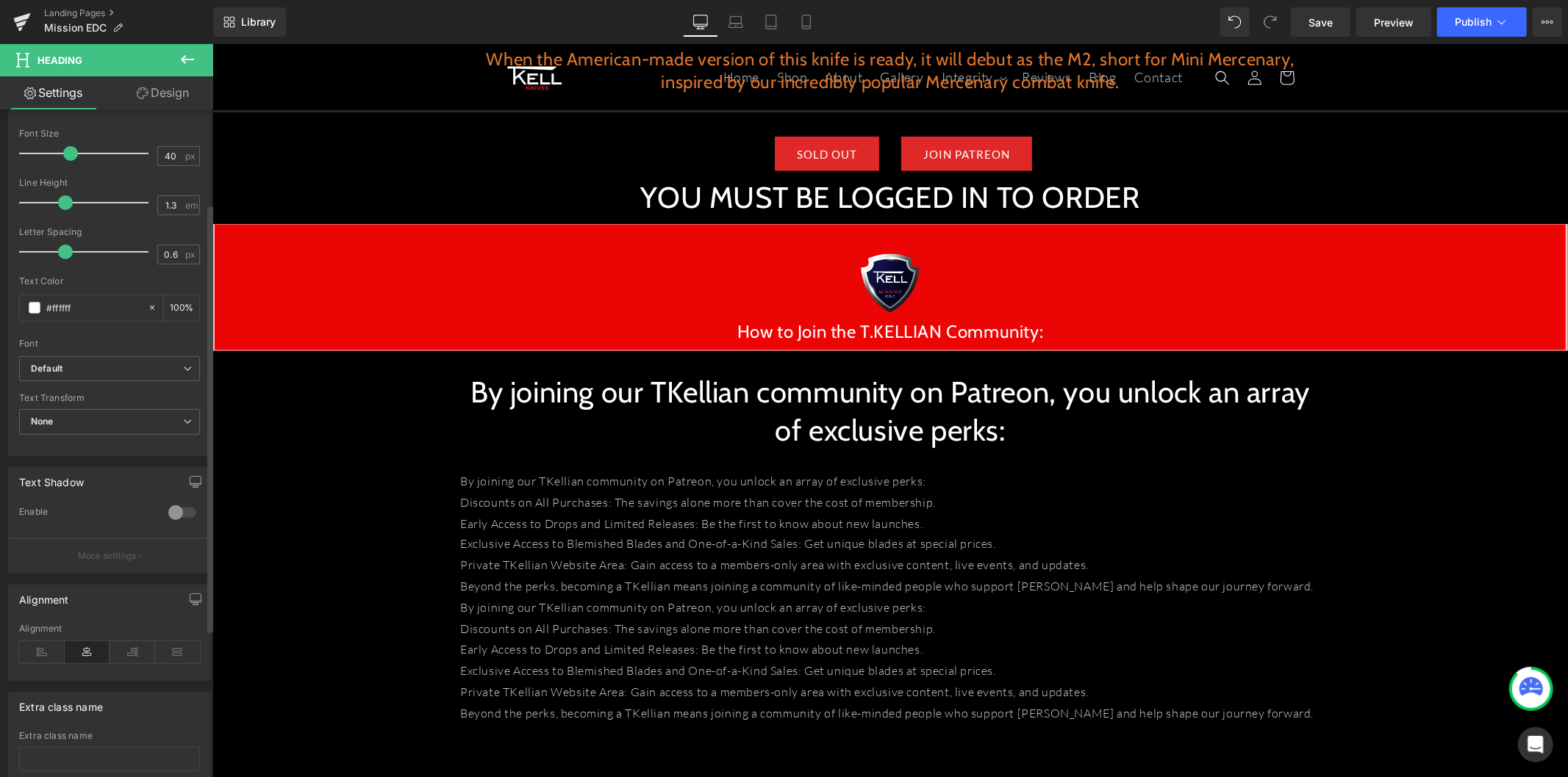
scroll to position [376, 0]
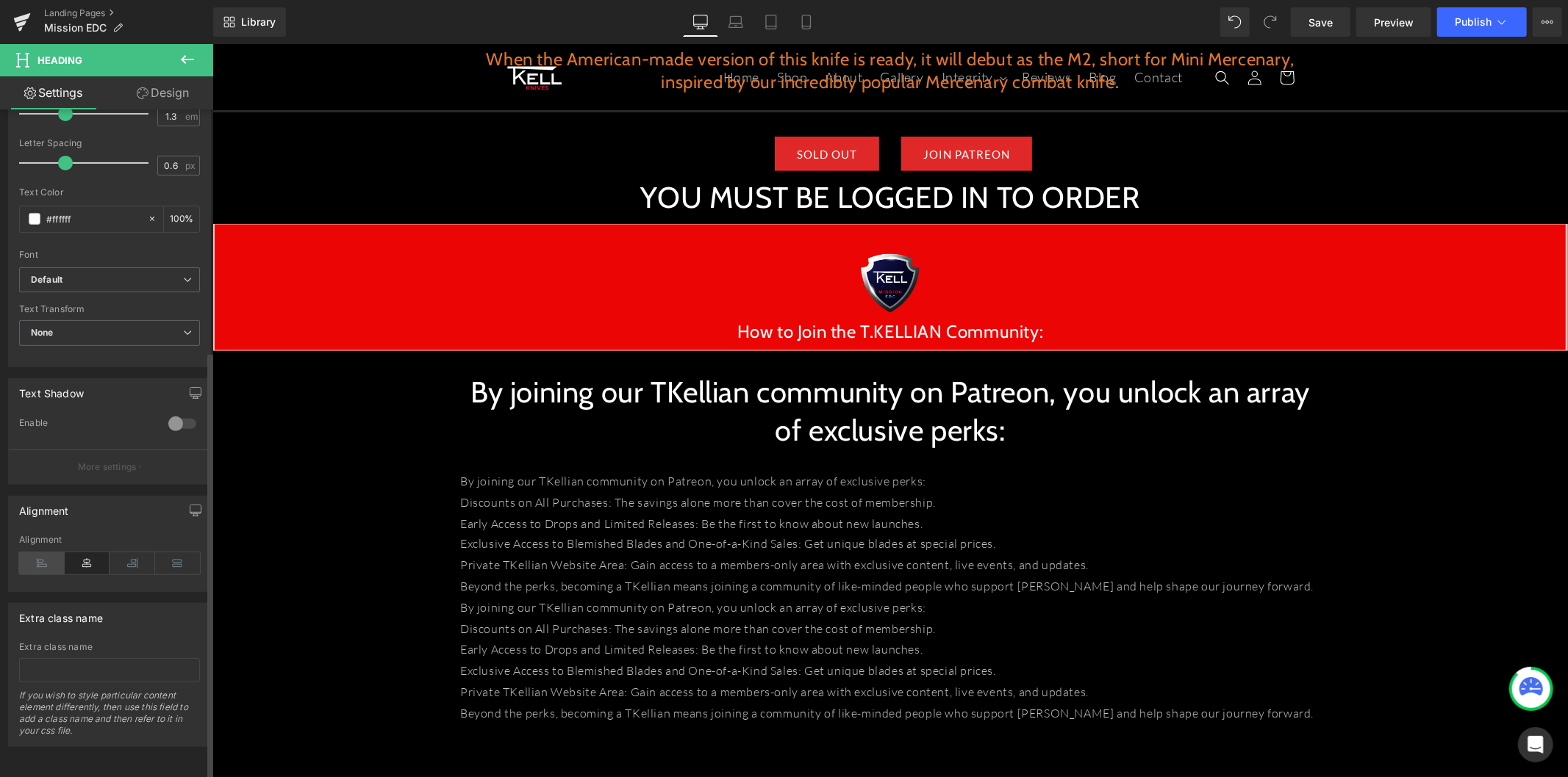
click at [40, 560] on icon at bounding box center [41, 563] width 45 height 22
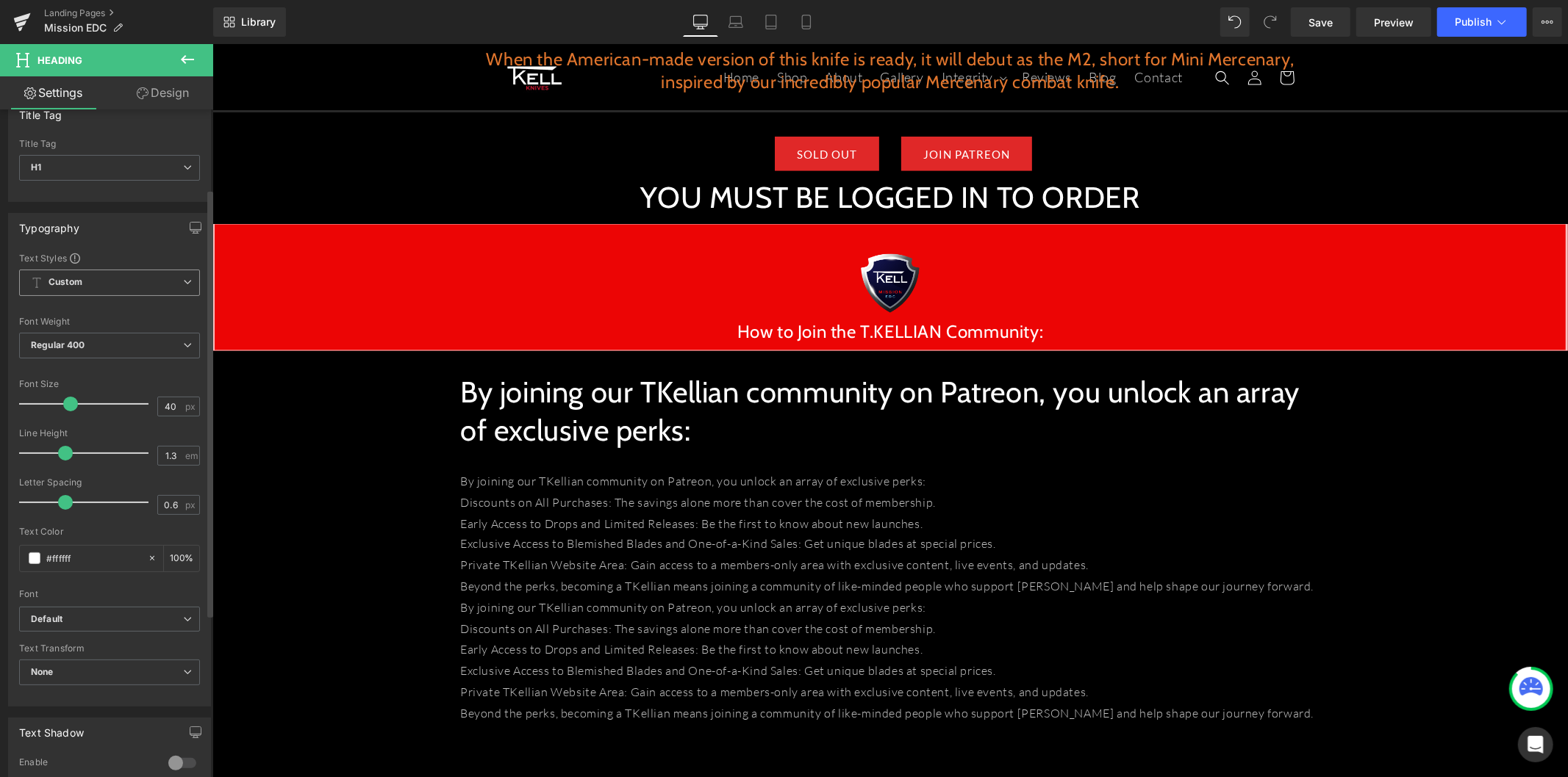
scroll to position [0, 0]
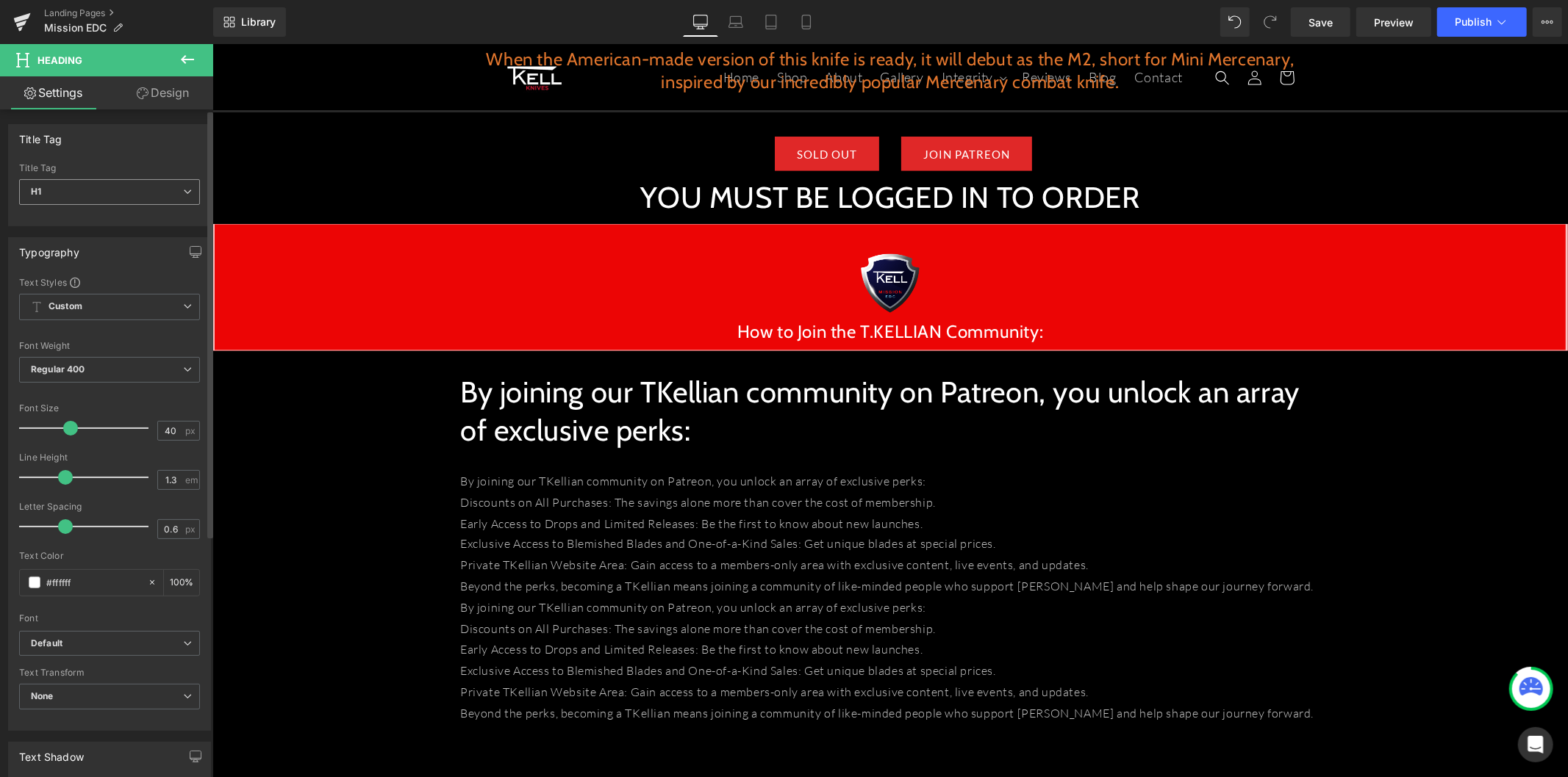
click at [81, 191] on span "H1" at bounding box center [109, 192] width 181 height 26
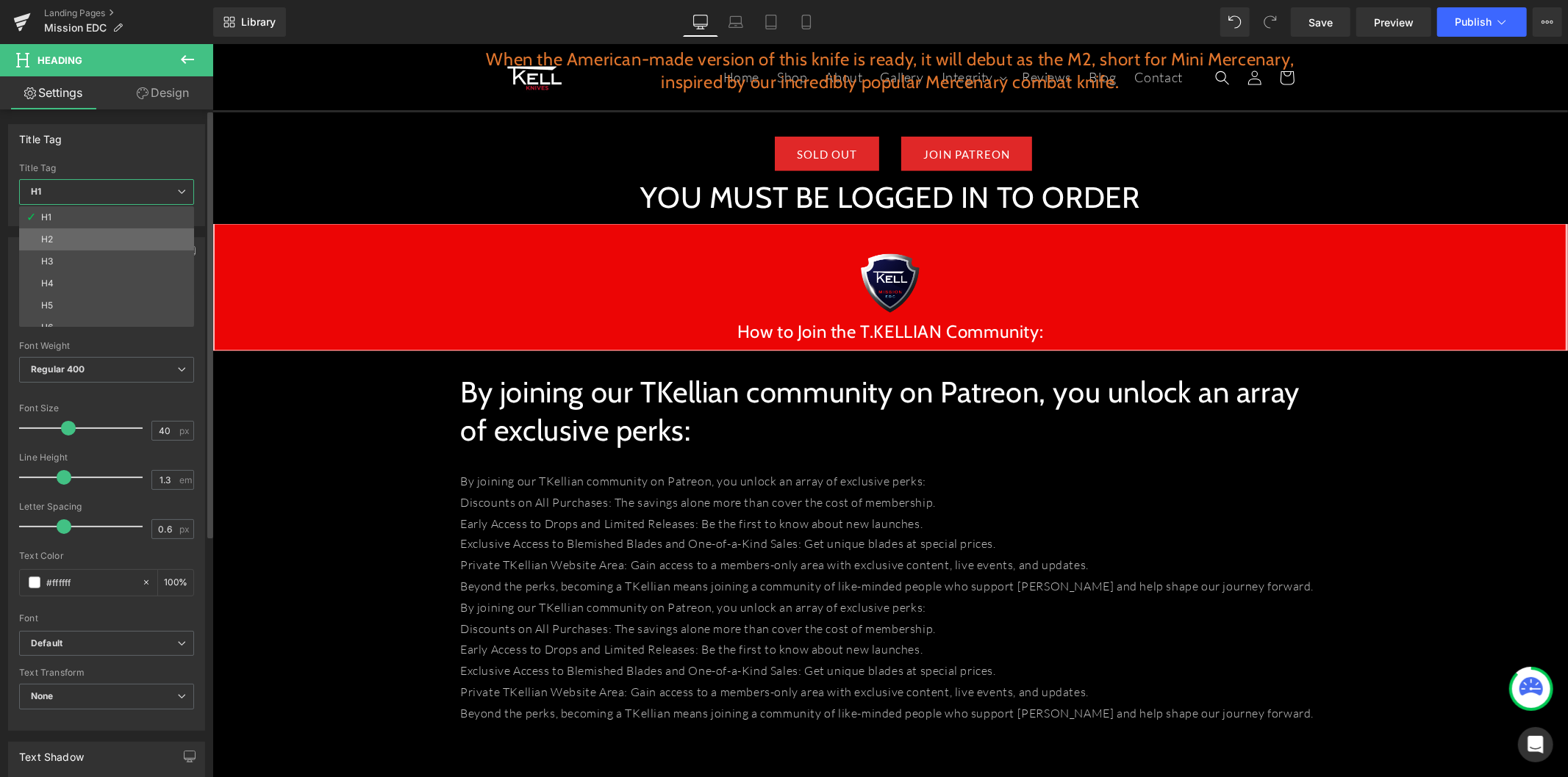
click at [77, 231] on li "H2" at bounding box center [110, 239] width 182 height 22
type input "24"
type input "100"
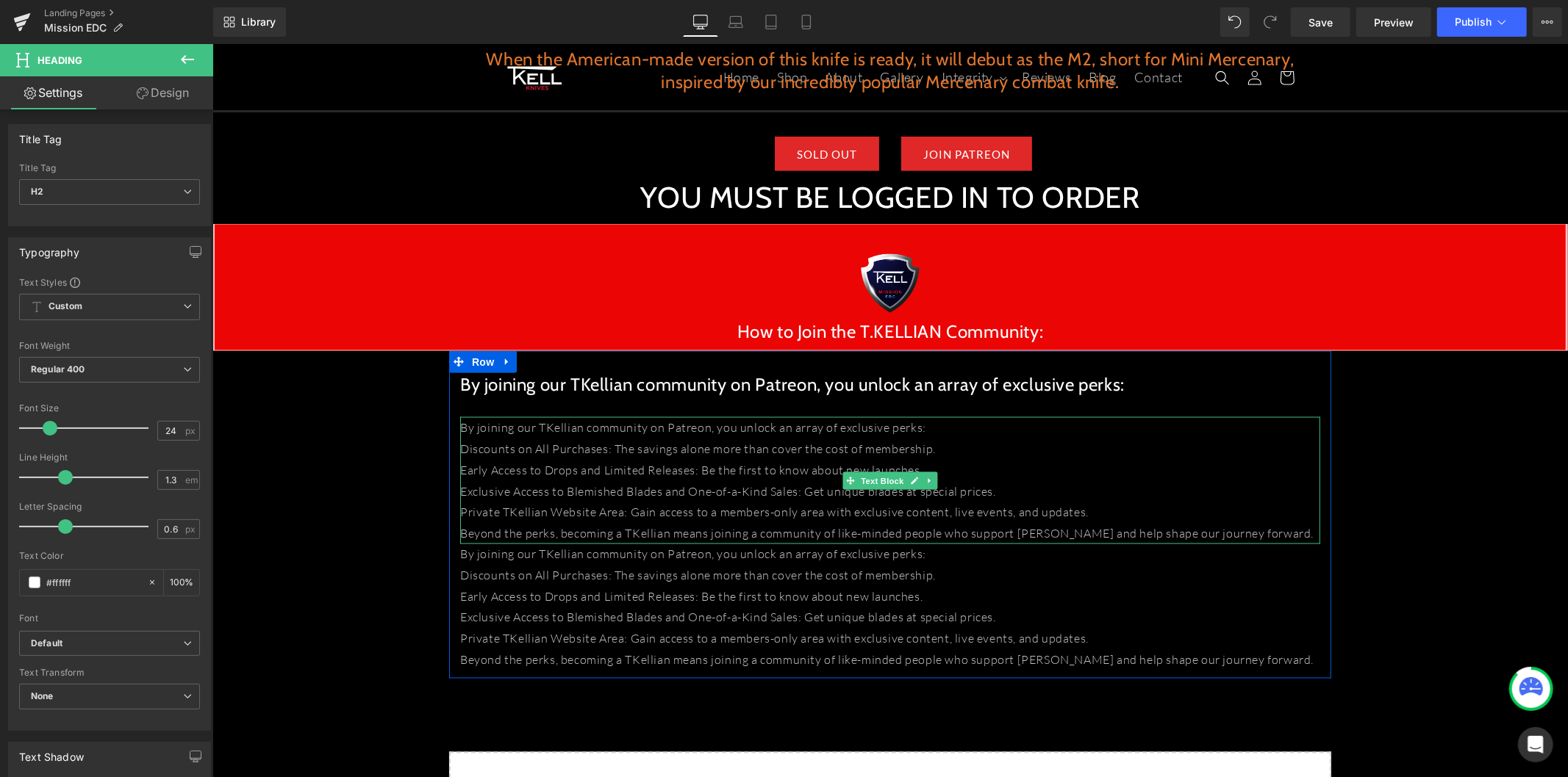
click at [612, 459] on p "Early Access to Drops and Limited Releases: Be the first to know about new laun…" at bounding box center [889, 470] width 860 height 21
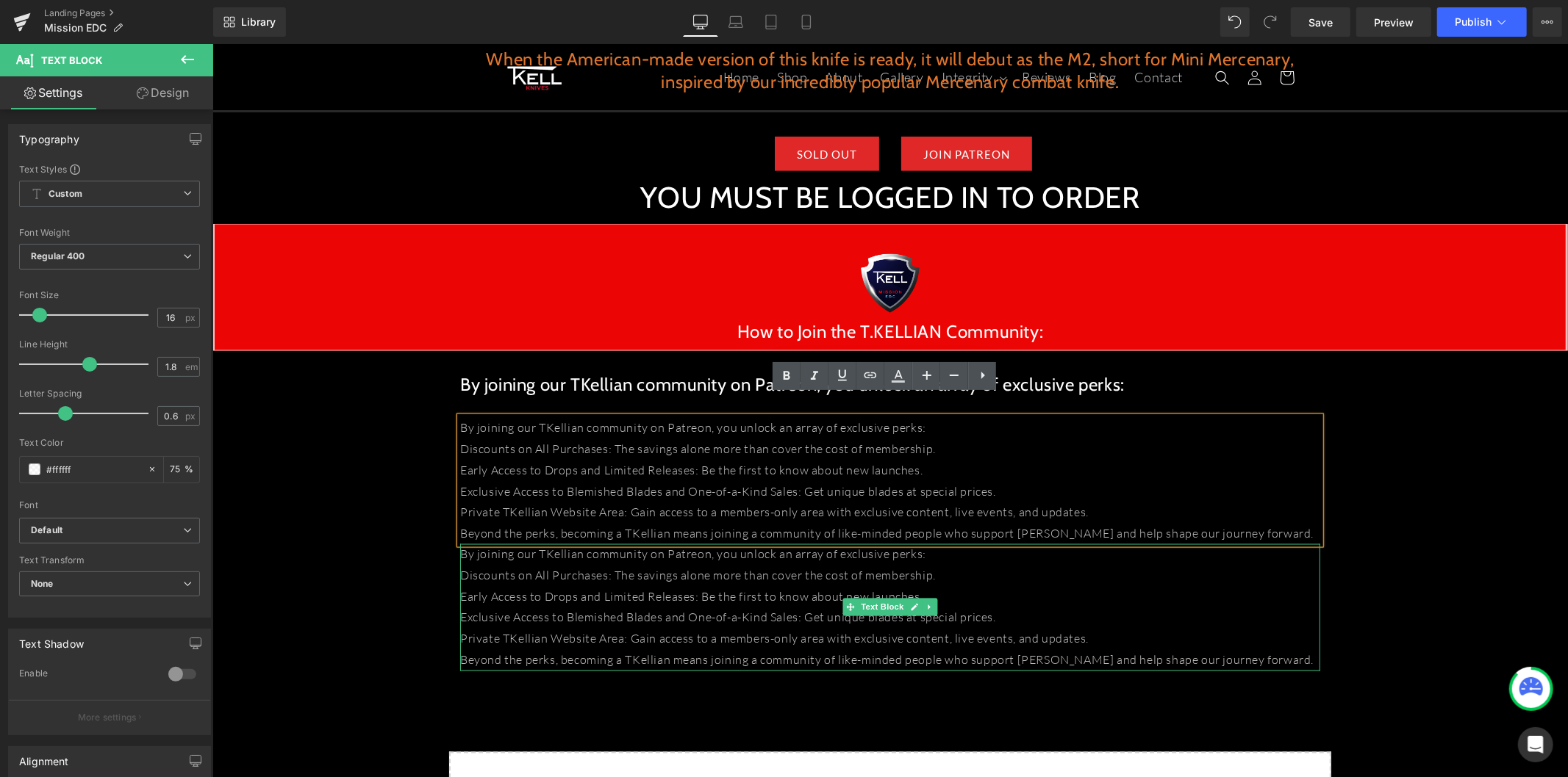
click at [653, 607] on p "Exclusive Access to Blemished Blades and One-of-a-Kind Sales: Get unique blades…" at bounding box center [889, 618] width 860 height 21
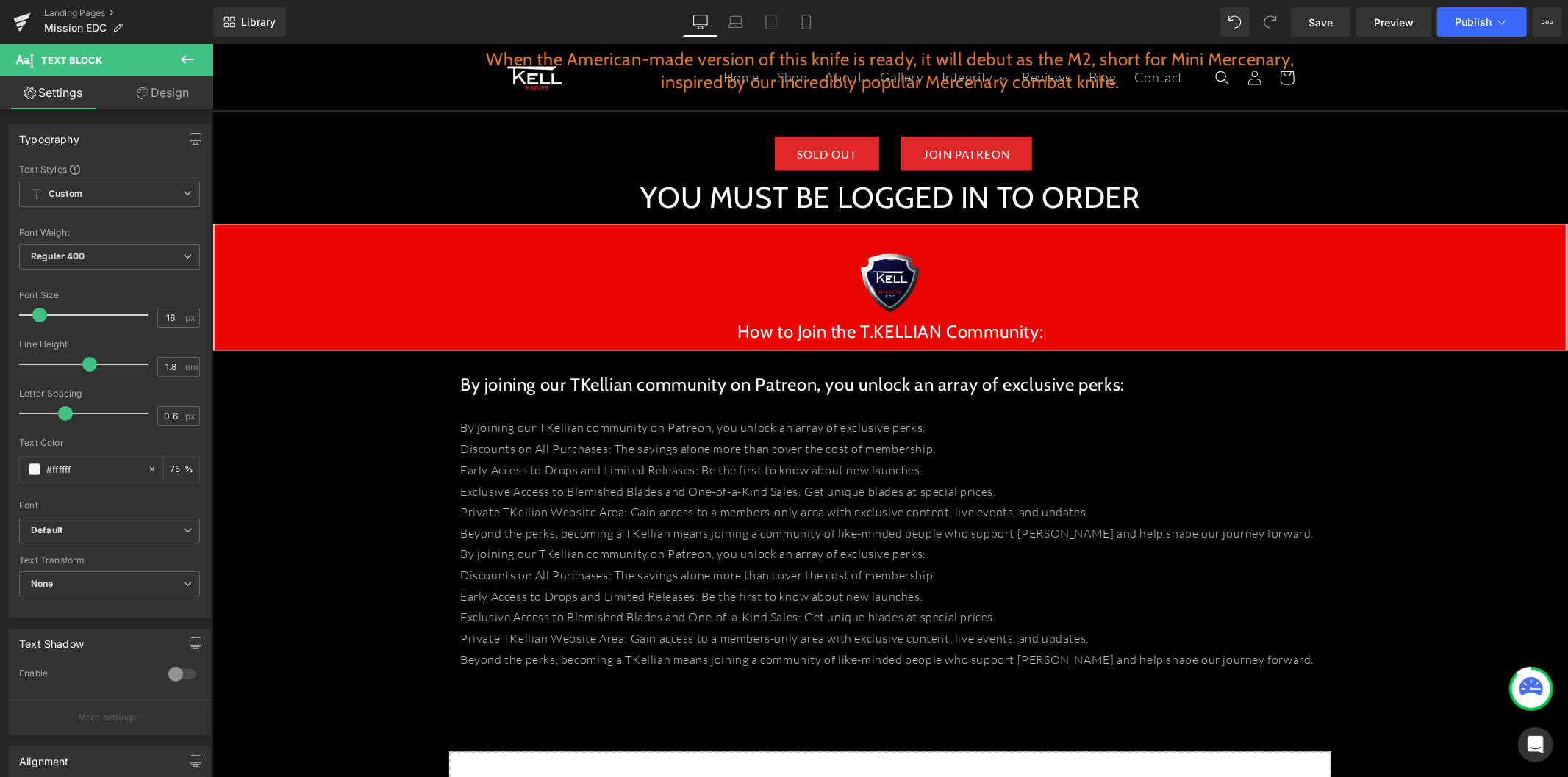
click at [173, 60] on button at bounding box center [188, 59] width 51 height 32
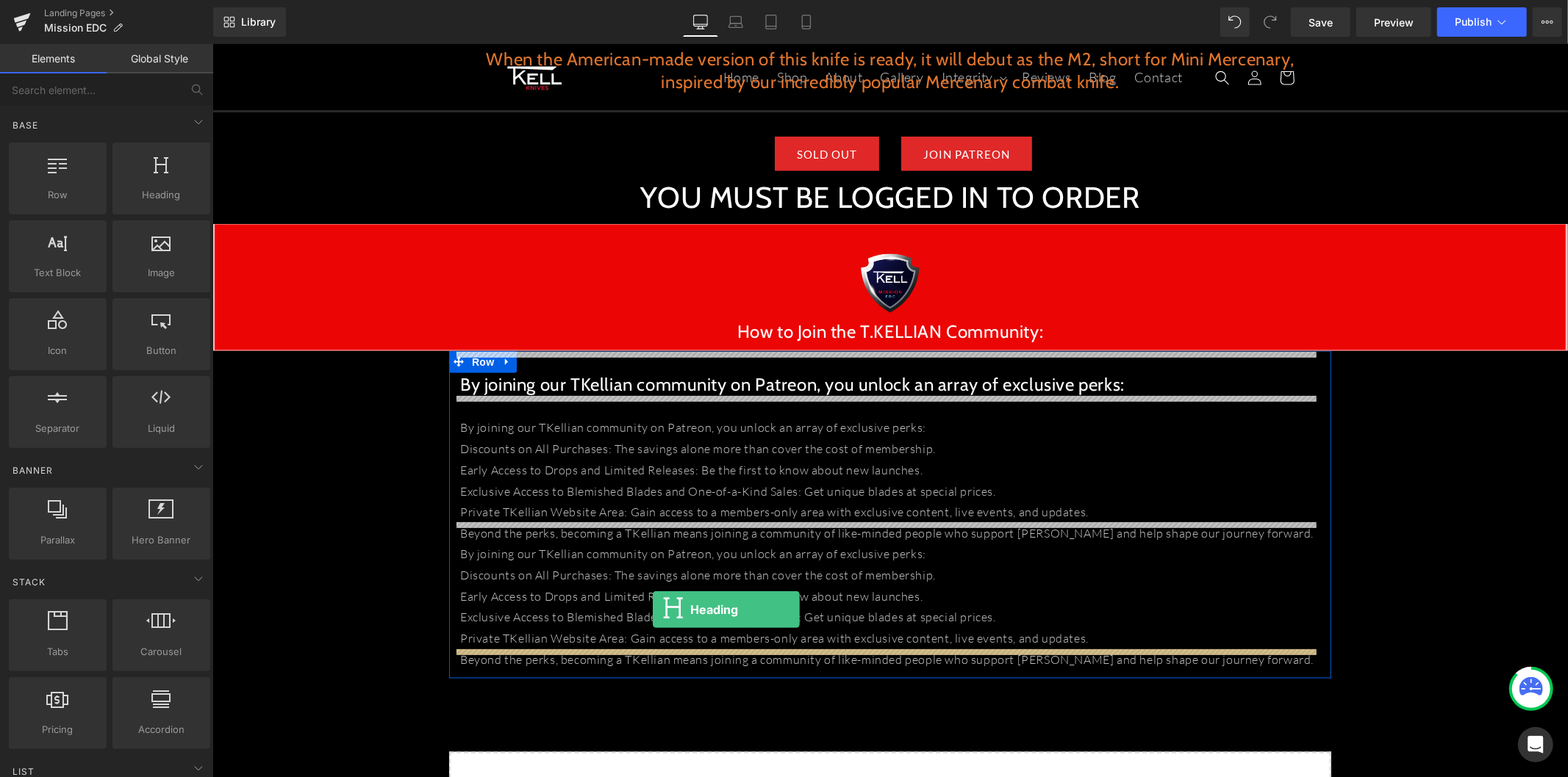
drag, startPoint x: 363, startPoint y: 233, endPoint x: 652, endPoint y: 609, distance: 474.2
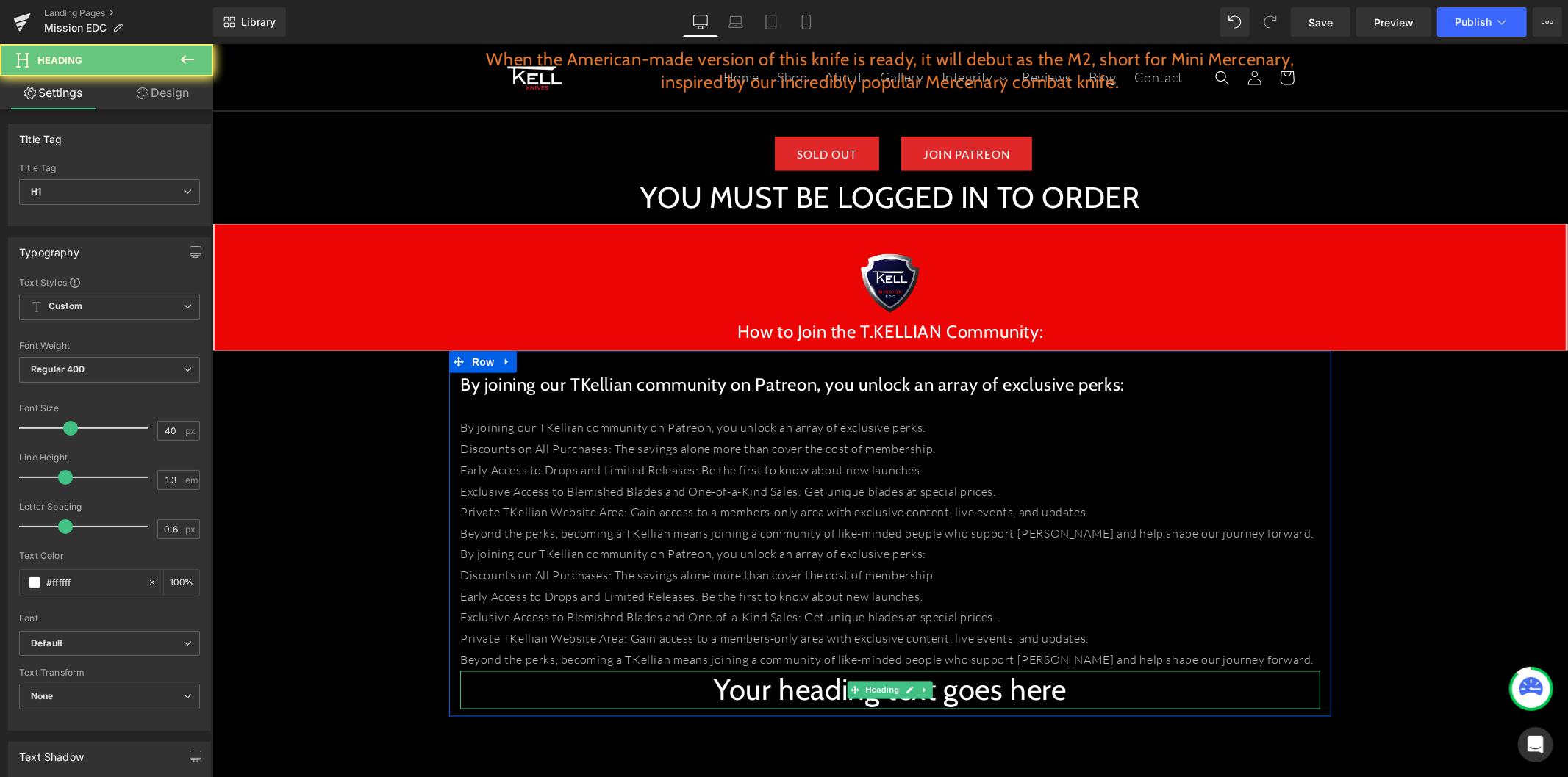
click at [701, 670] on h1 "Your heading text goes here" at bounding box center [889, 689] width 860 height 38
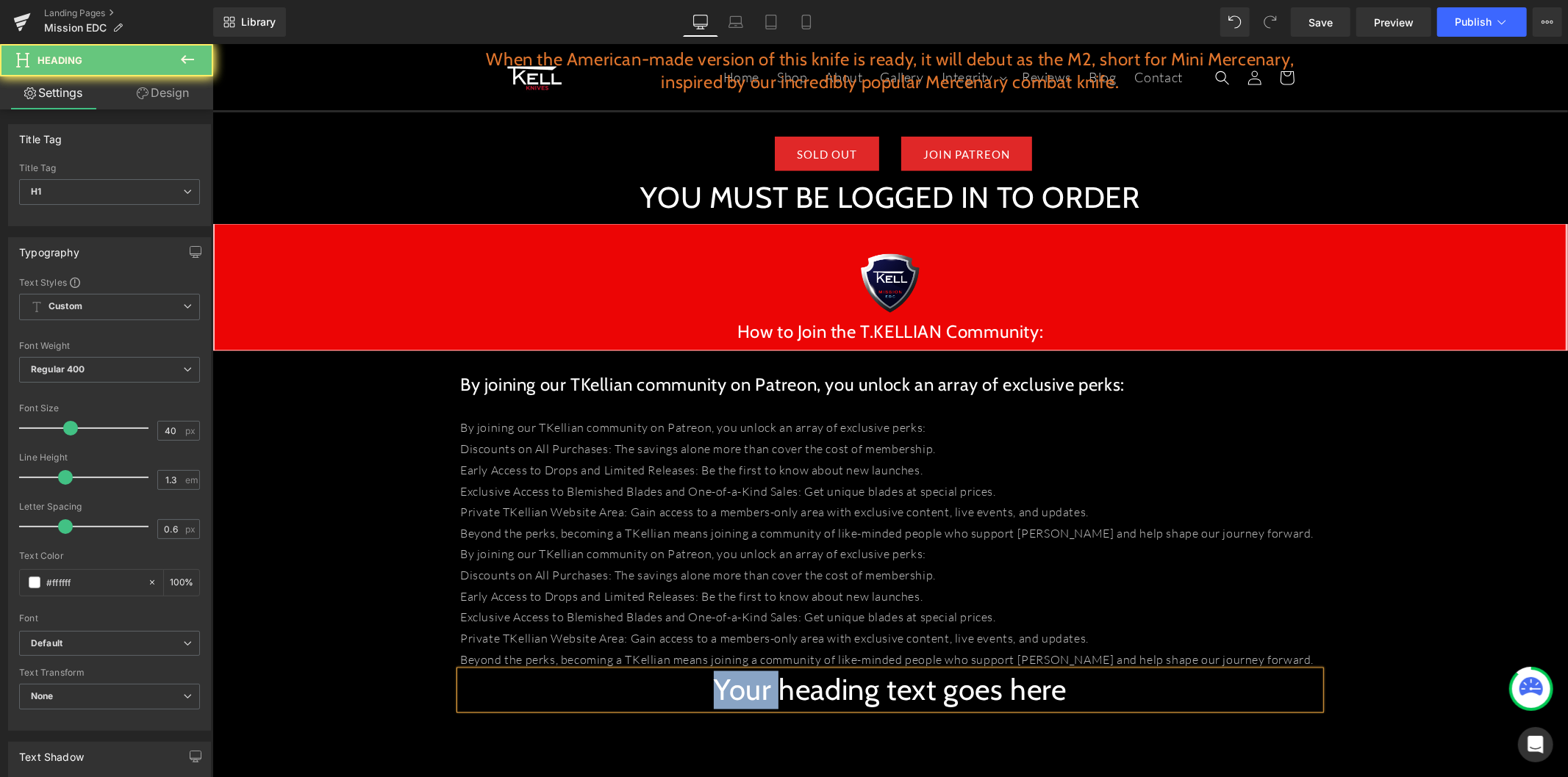
click at [701, 670] on h1 "Your heading text goes here" at bounding box center [889, 689] width 860 height 38
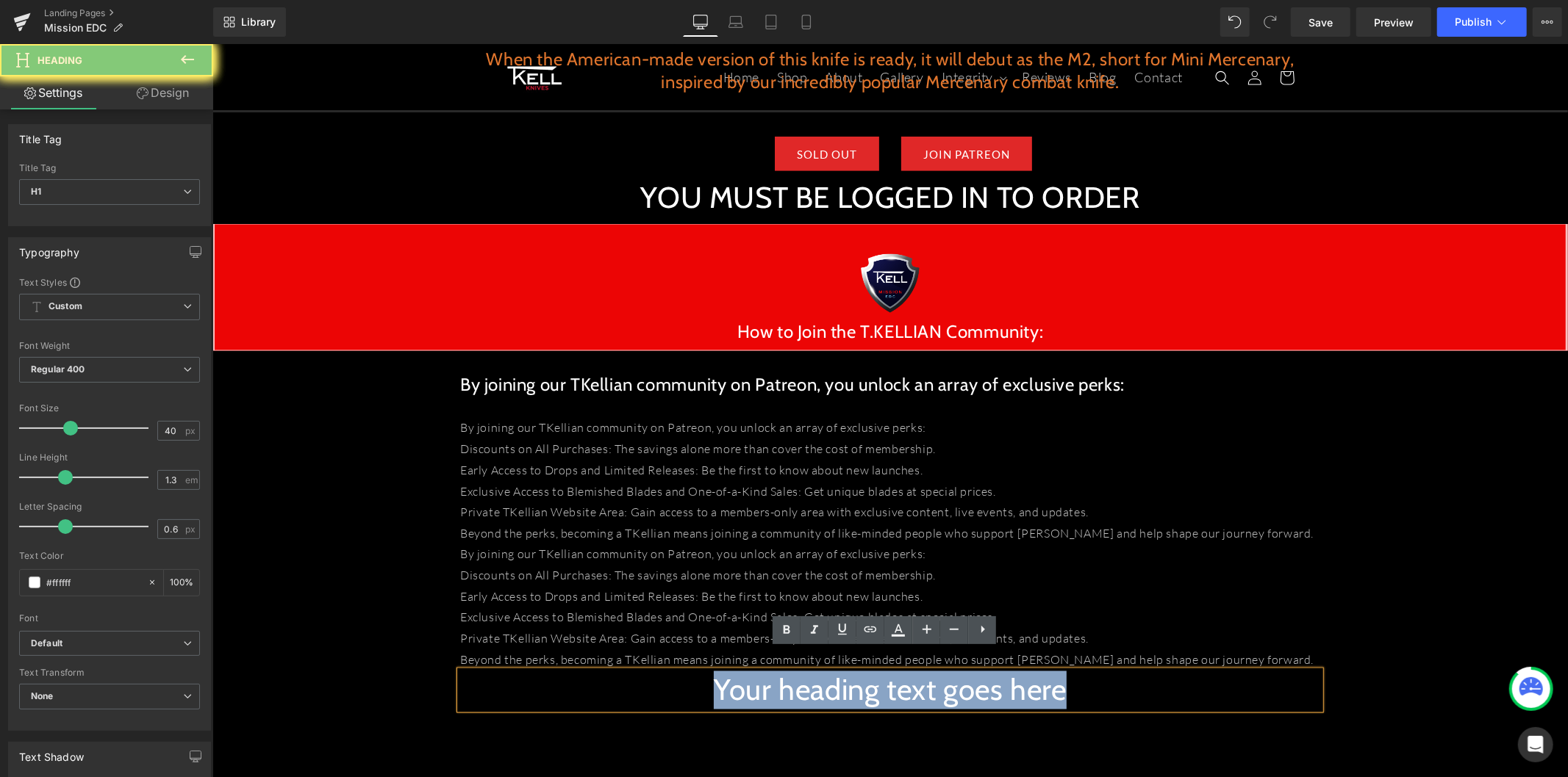
click at [701, 670] on h1 "Your heading text goes here" at bounding box center [889, 689] width 860 height 38
paste div
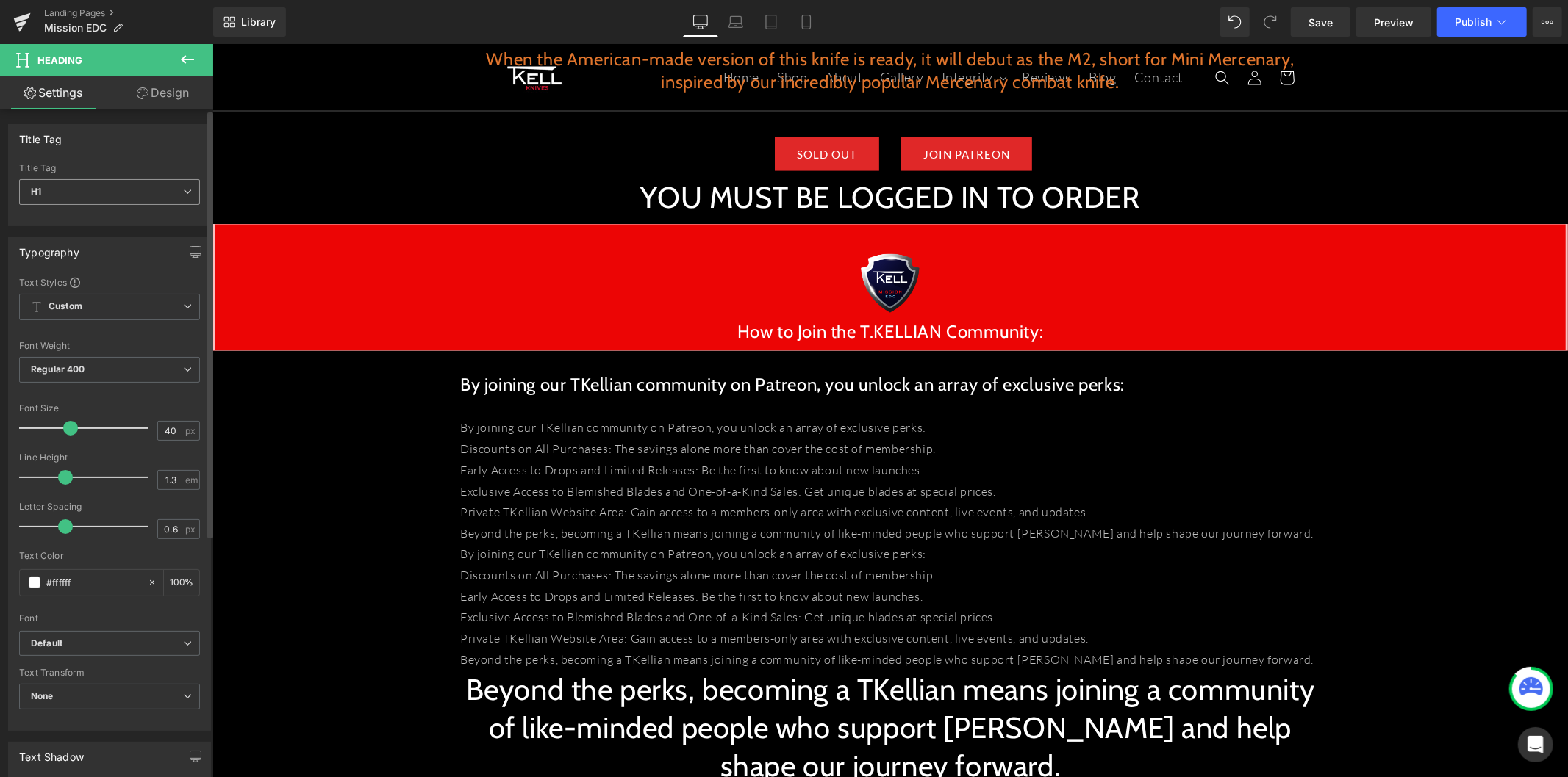
click at [93, 188] on span "H1" at bounding box center [109, 192] width 181 height 26
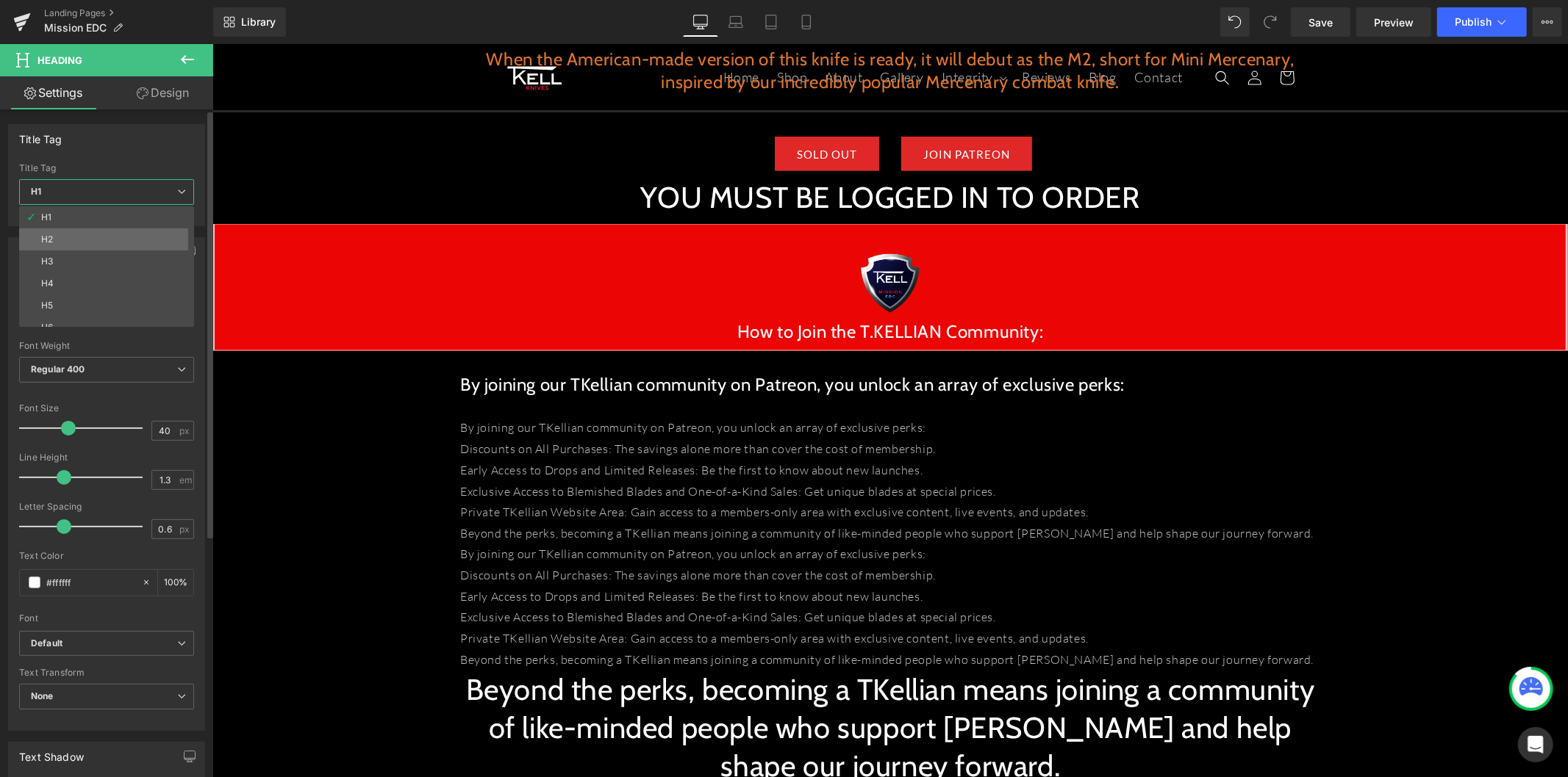
click at [92, 231] on li "H2" at bounding box center [110, 239] width 182 height 22
type input "24"
type input "100"
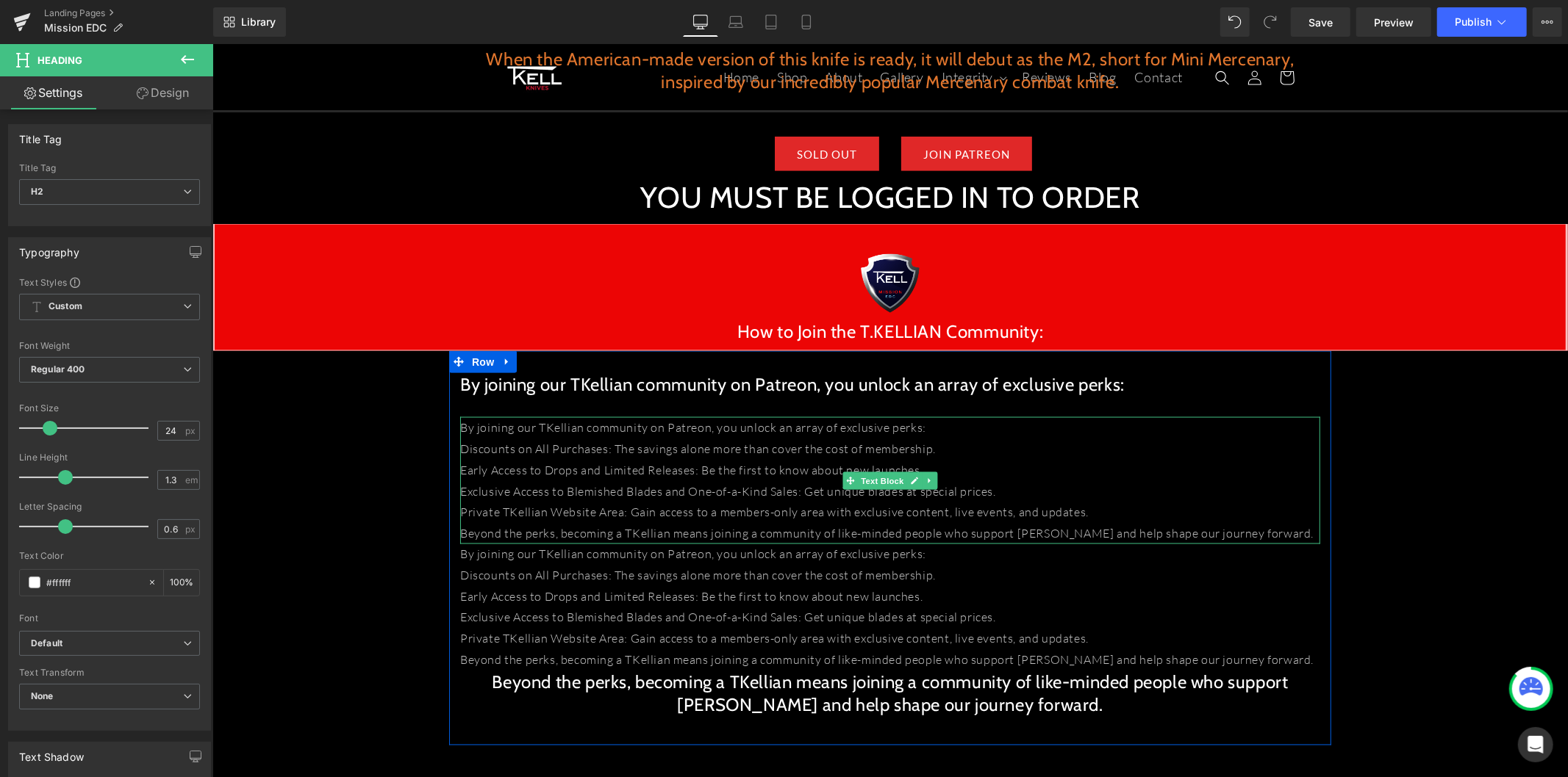
click at [743, 523] on p "Beyond the perks, becoming a TKellian means joining a community of like-minded …" at bounding box center [889, 533] width 860 height 21
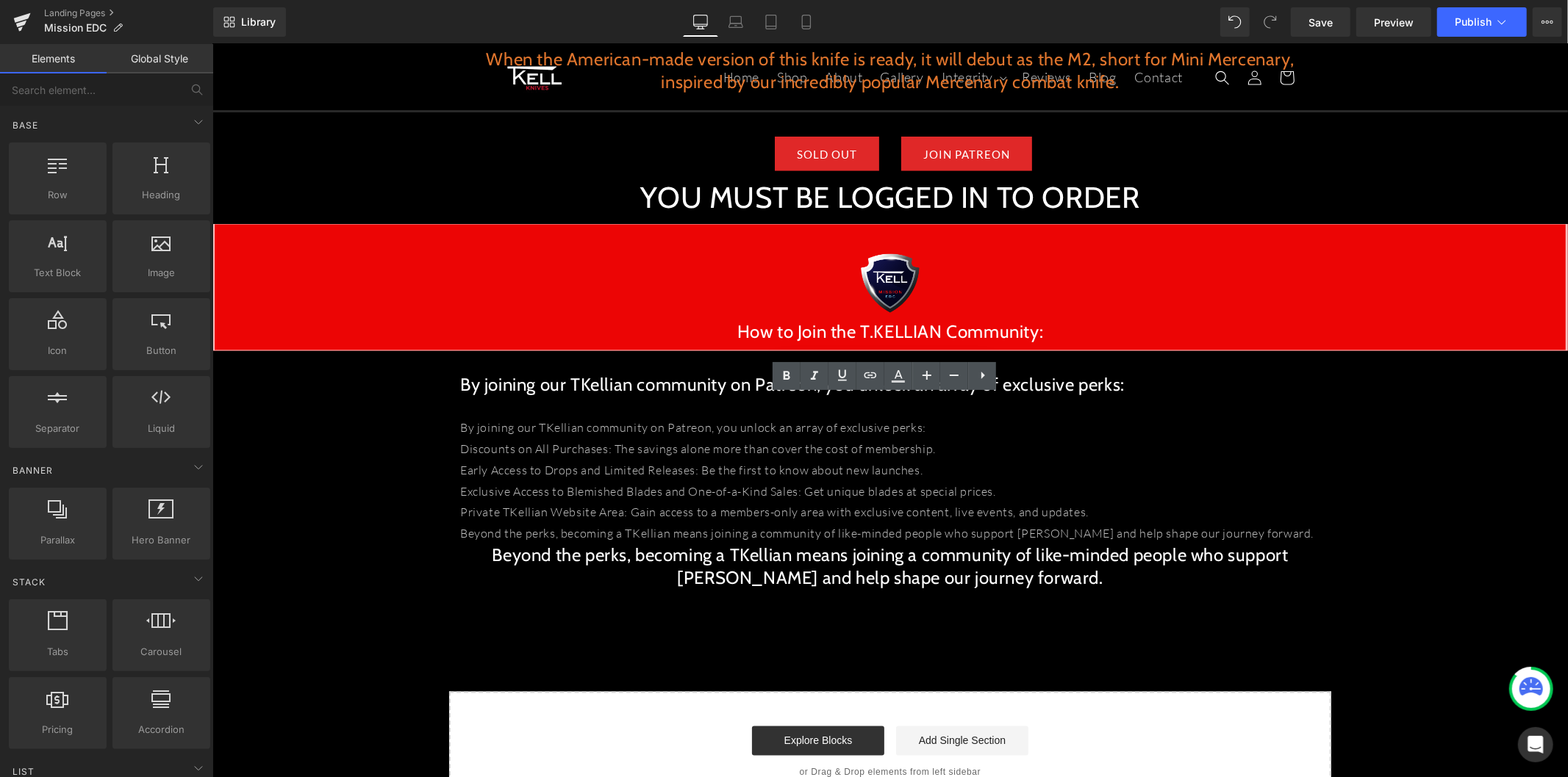
click at [625, 481] on p "Exclusive Access to Blemished Blades and One-of-a-Kind Sales: Get unique blades…" at bounding box center [889, 491] width 860 height 21
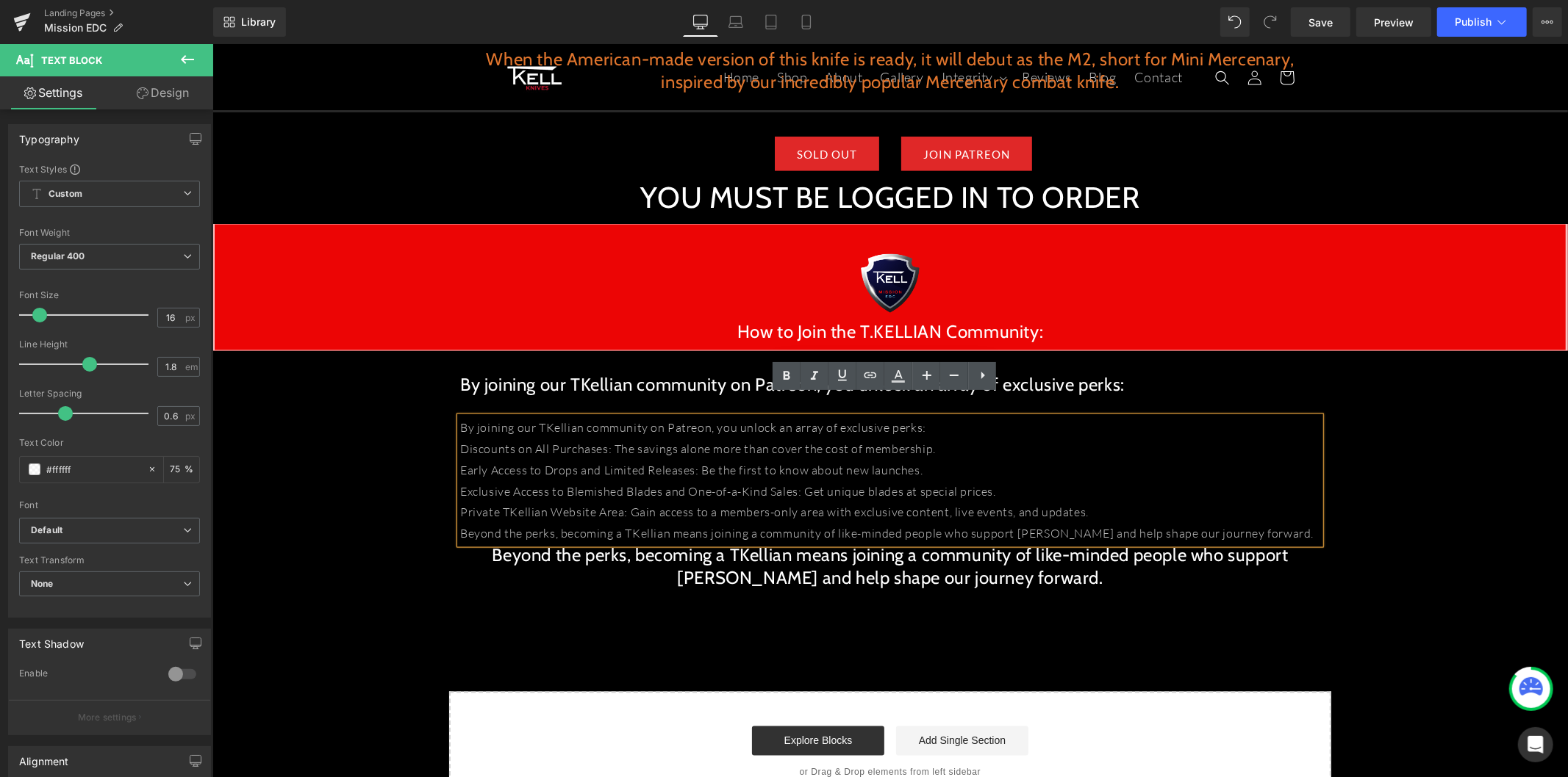
click at [617, 416] on p "By joining our TKellian community on Patreon, you unlock an array of exclusive …" at bounding box center [889, 427] width 860 height 21
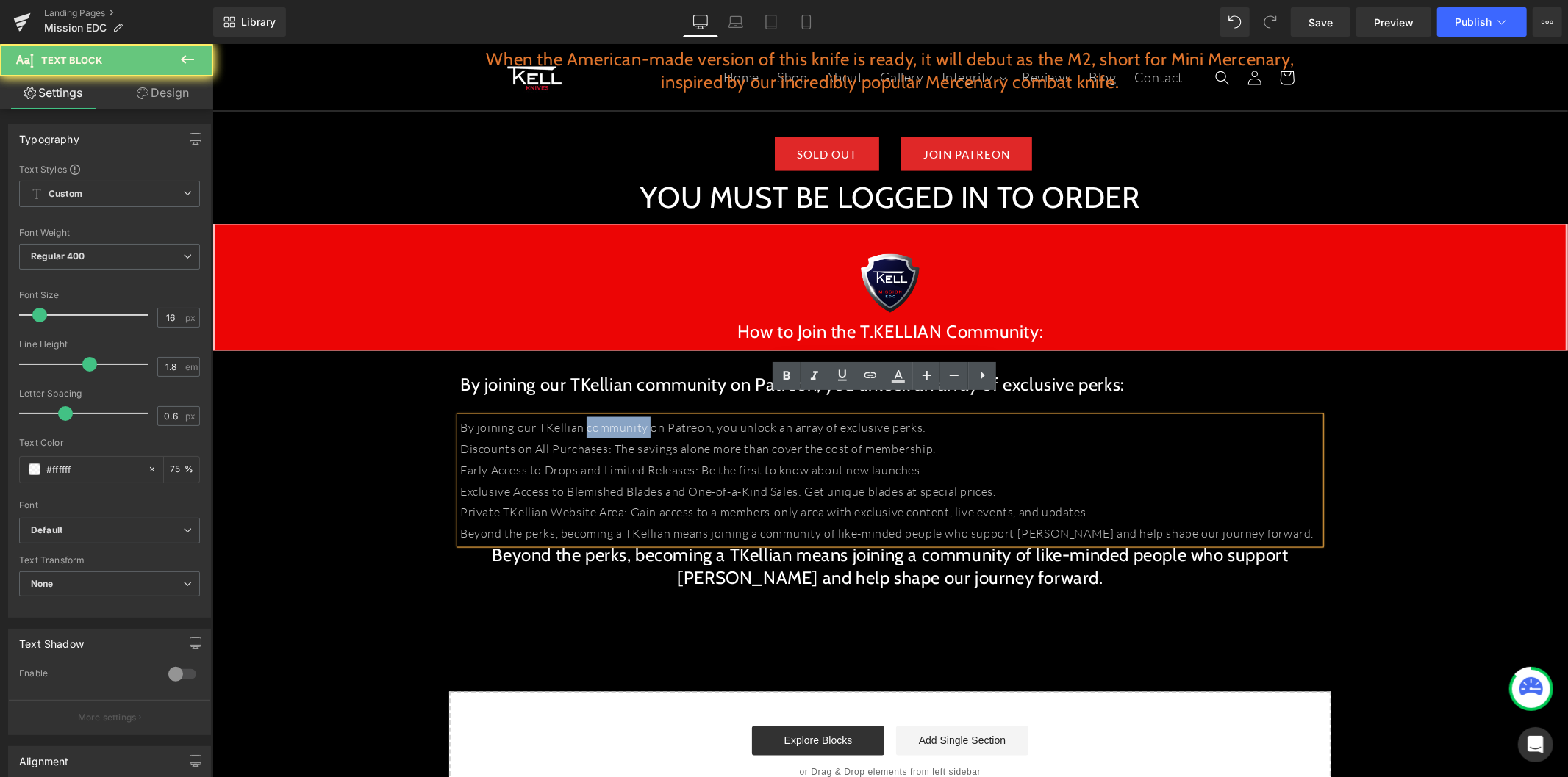
click at [617, 416] on p "By joining our TKellian community on Patreon, you unlock an array of exclusive …" at bounding box center [889, 427] width 860 height 21
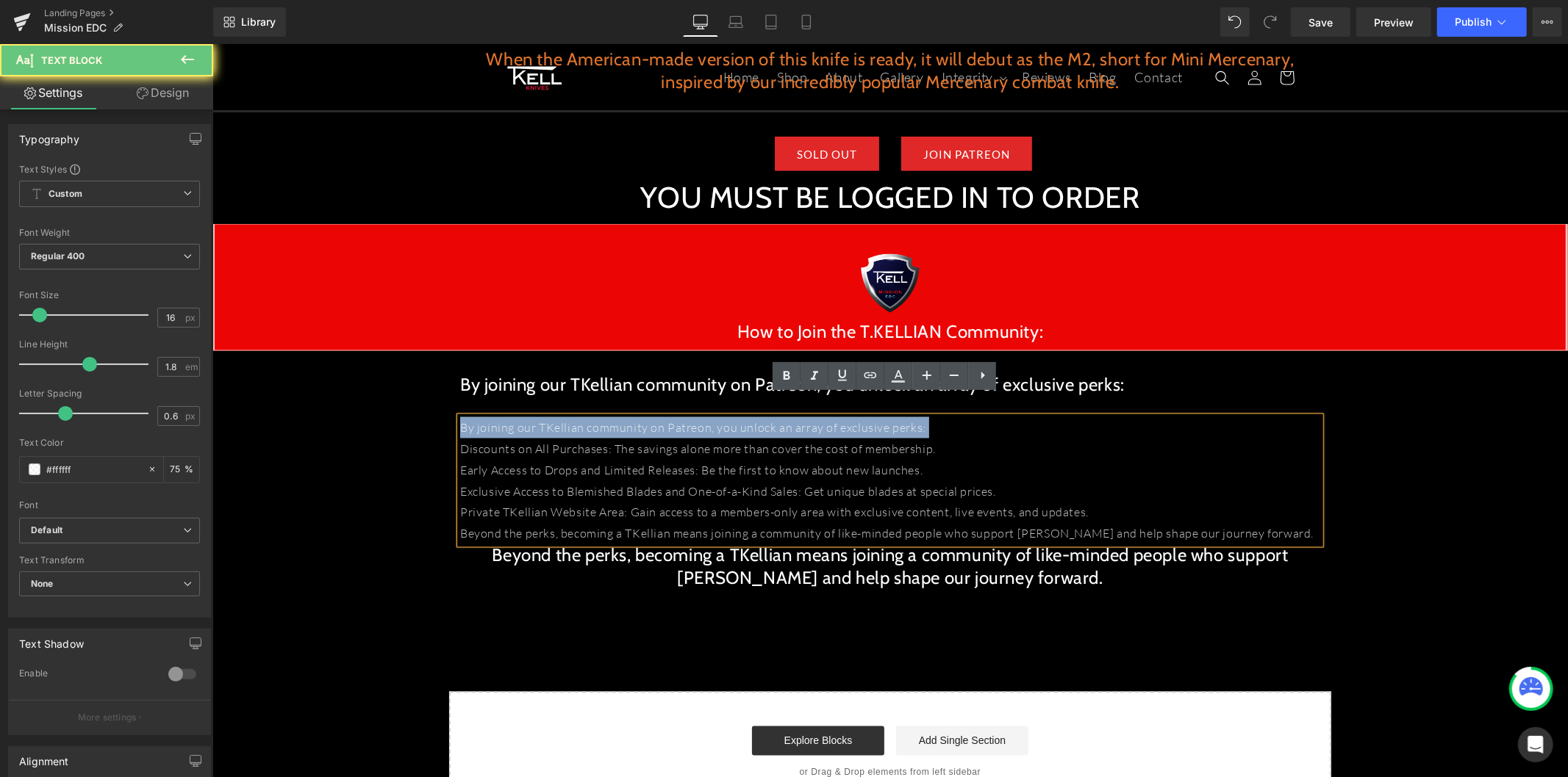
click at [617, 416] on p "By joining our TKellian community on Patreon, you unlock an array of exclusive …" at bounding box center [889, 427] width 860 height 21
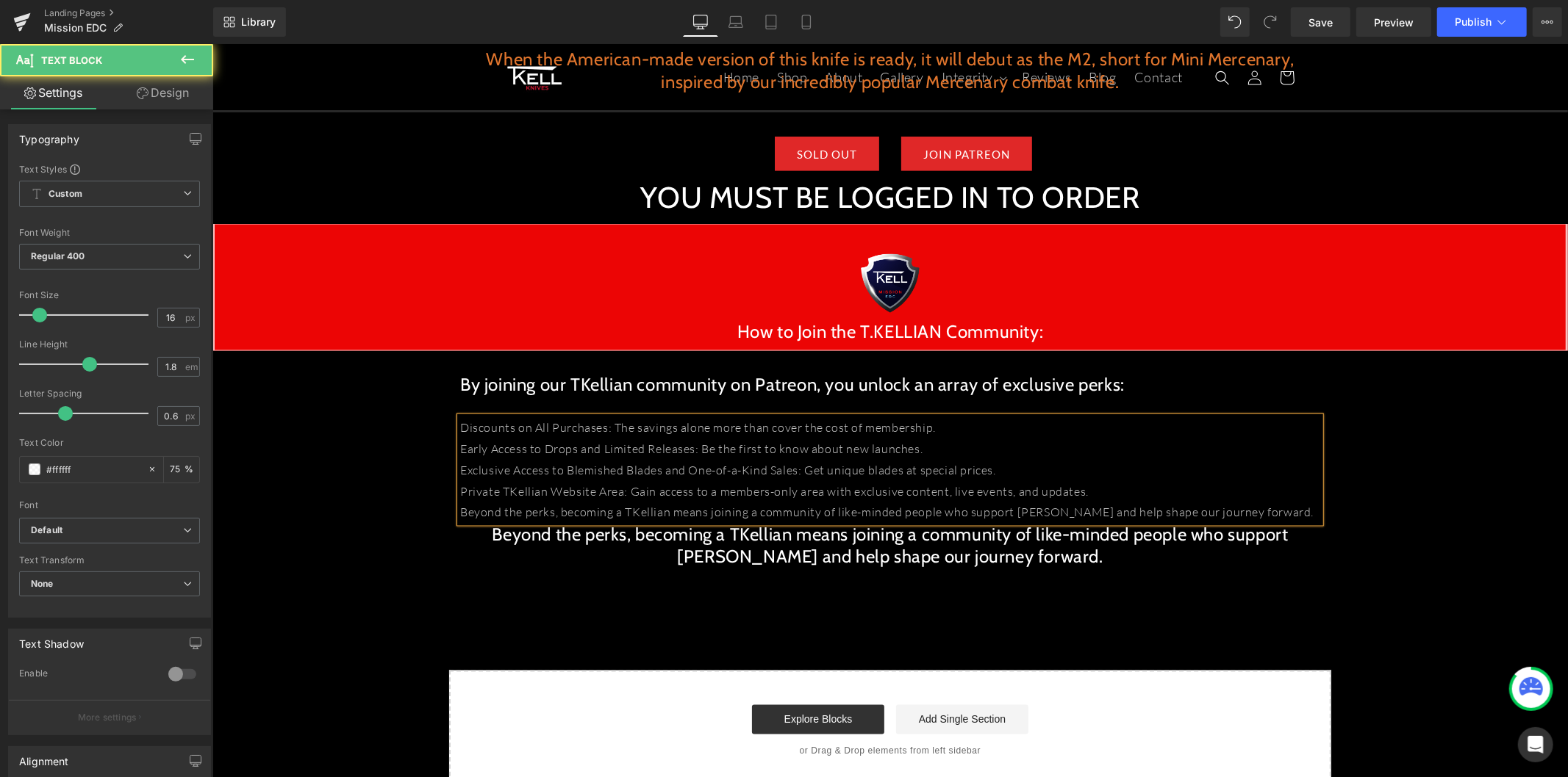
click at [1006, 501] on p "Beyond the perks, becoming a TKellian means joining a community of like-minded …" at bounding box center [889, 512] width 860 height 21
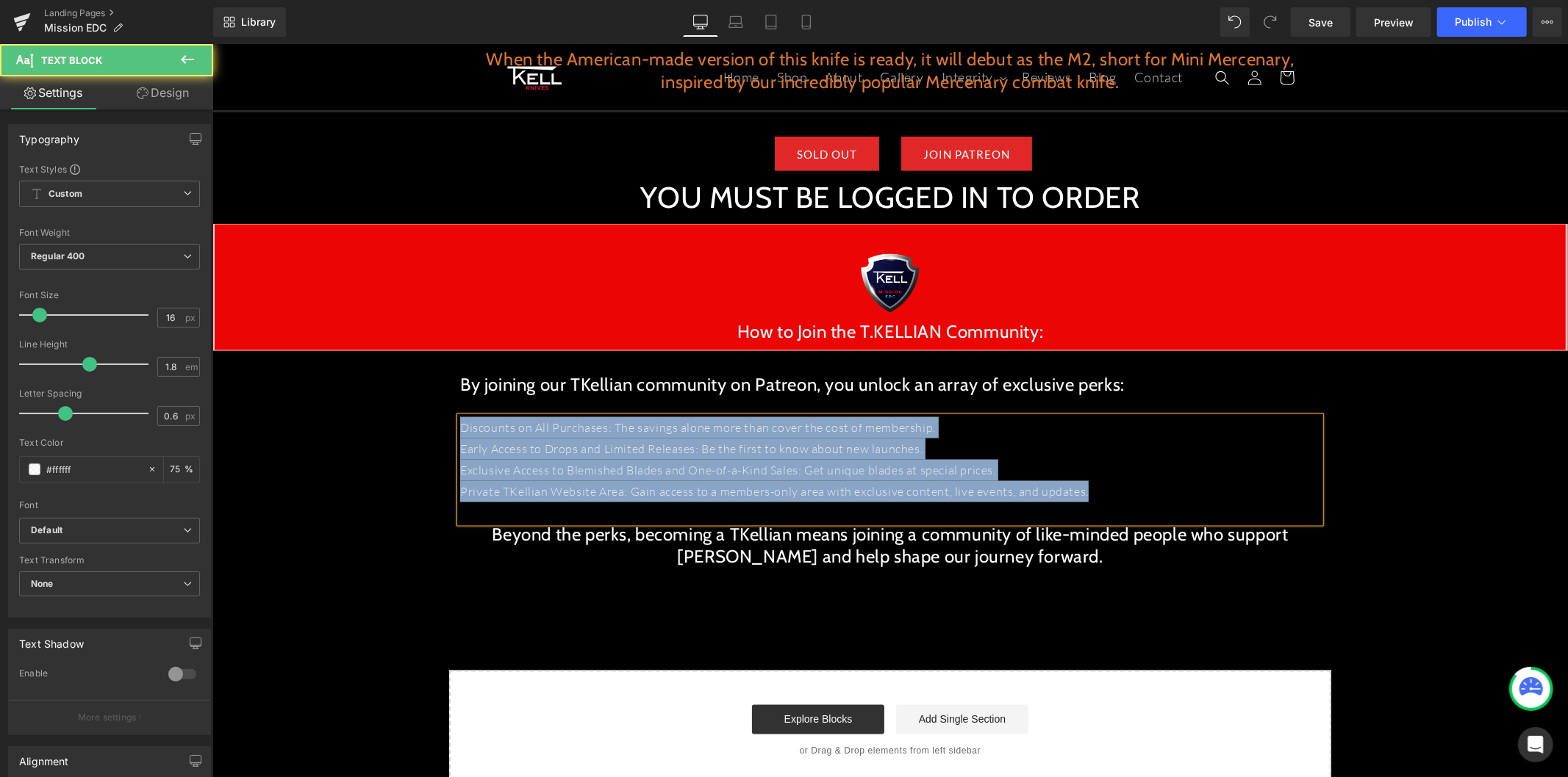
drag, startPoint x: 1087, startPoint y: 461, endPoint x: 438, endPoint y: 413, distance: 650.8
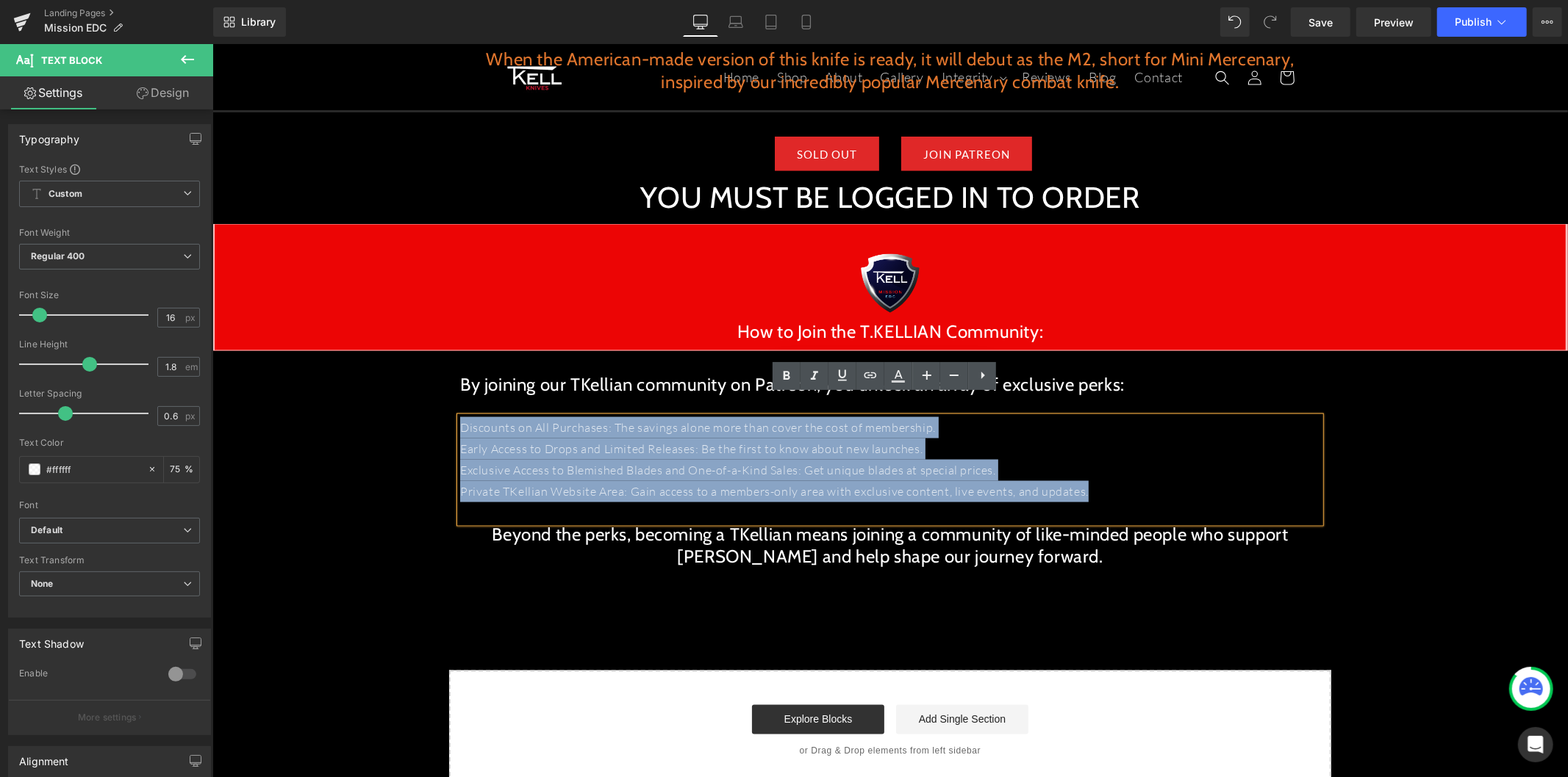
click at [822, 459] on p "Exclusive Access to Blemished Blades and One-of-a-Kind Sales: Get unique blades…" at bounding box center [889, 470] width 860 height 21
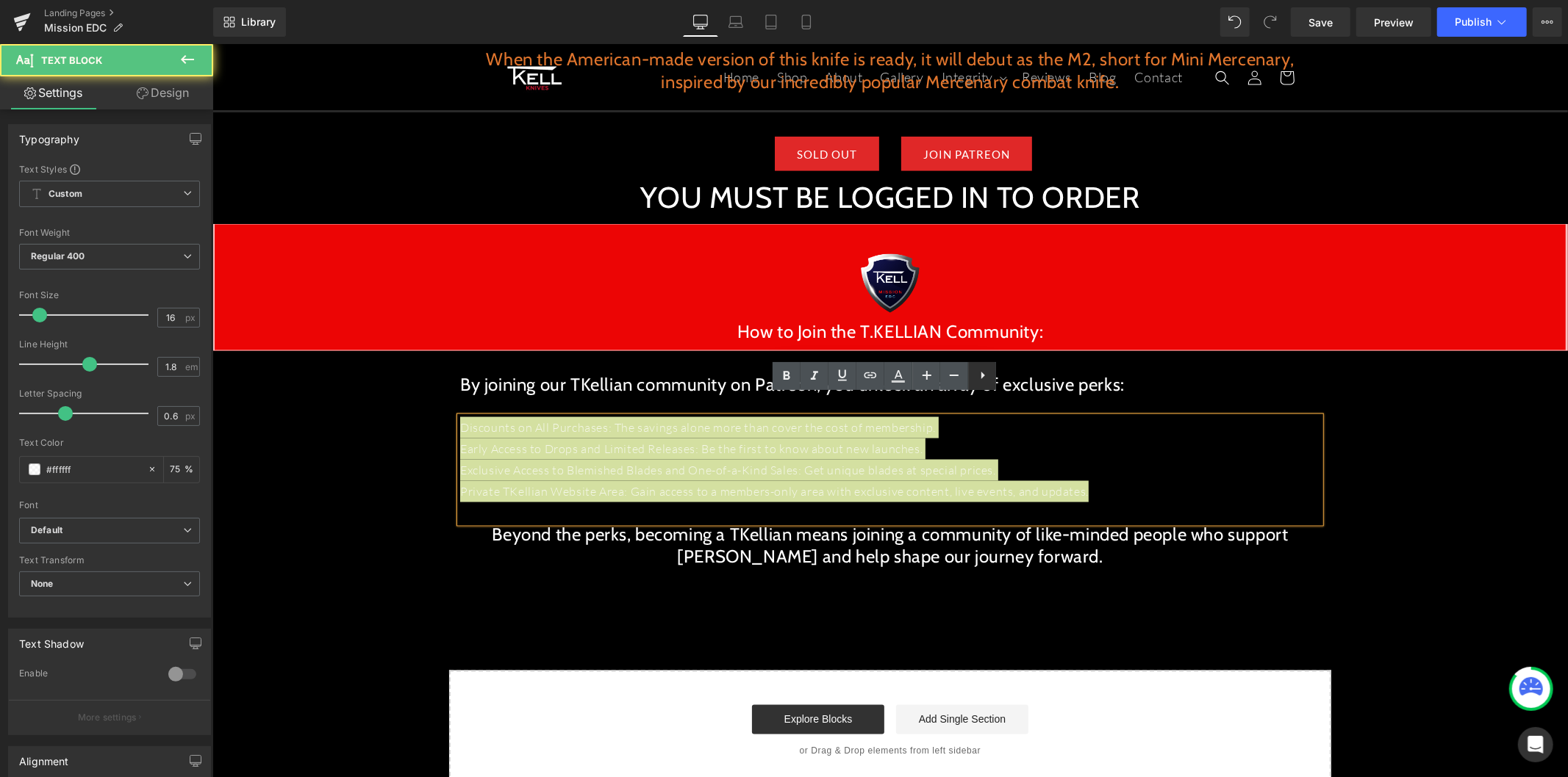
click at [983, 372] on icon at bounding box center [982, 375] width 17 height 17
click at [985, 382] on icon at bounding box center [981, 375] width 17 height 17
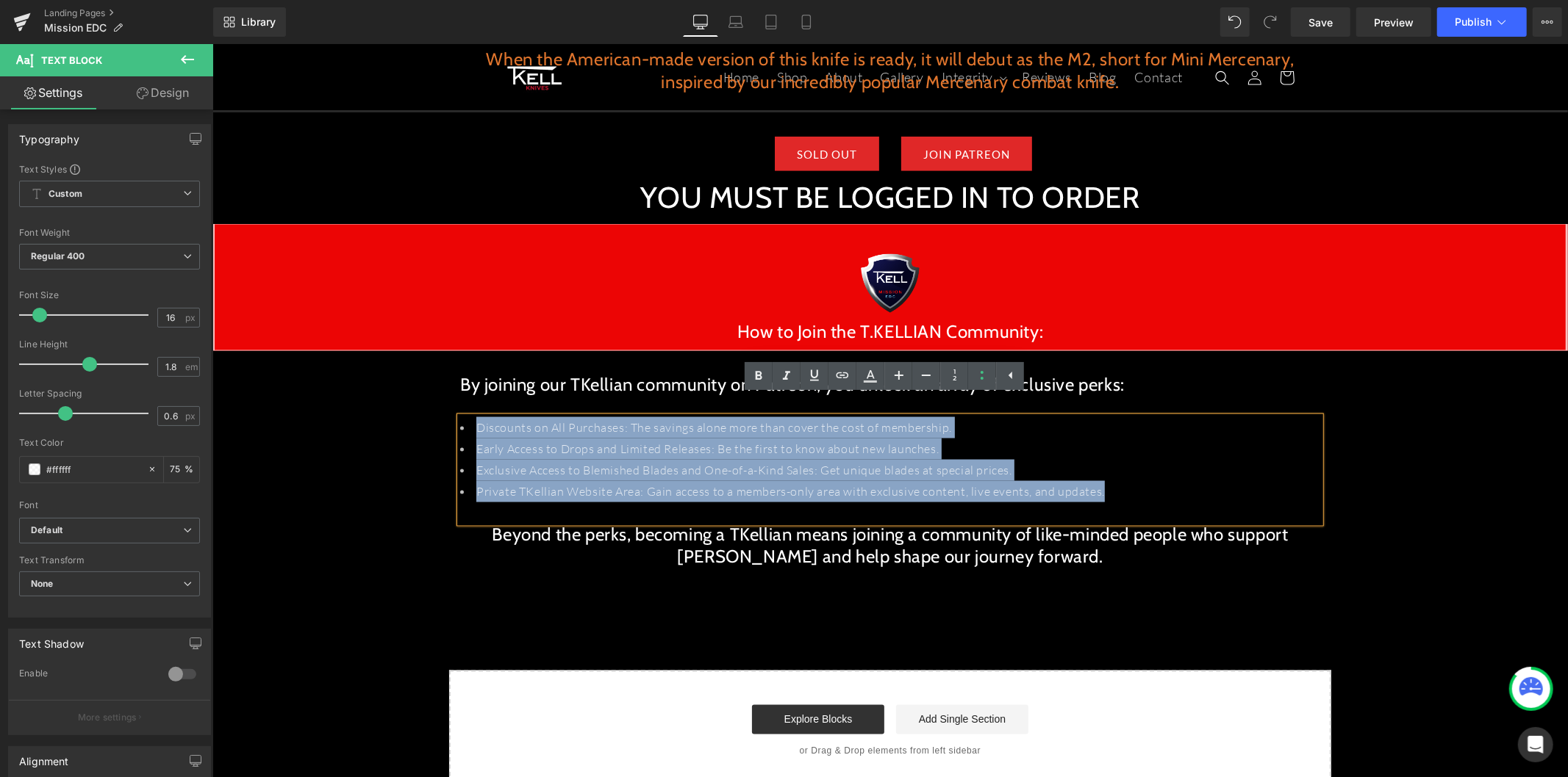
click at [1283, 396] on div at bounding box center [889, 406] width 860 height 21
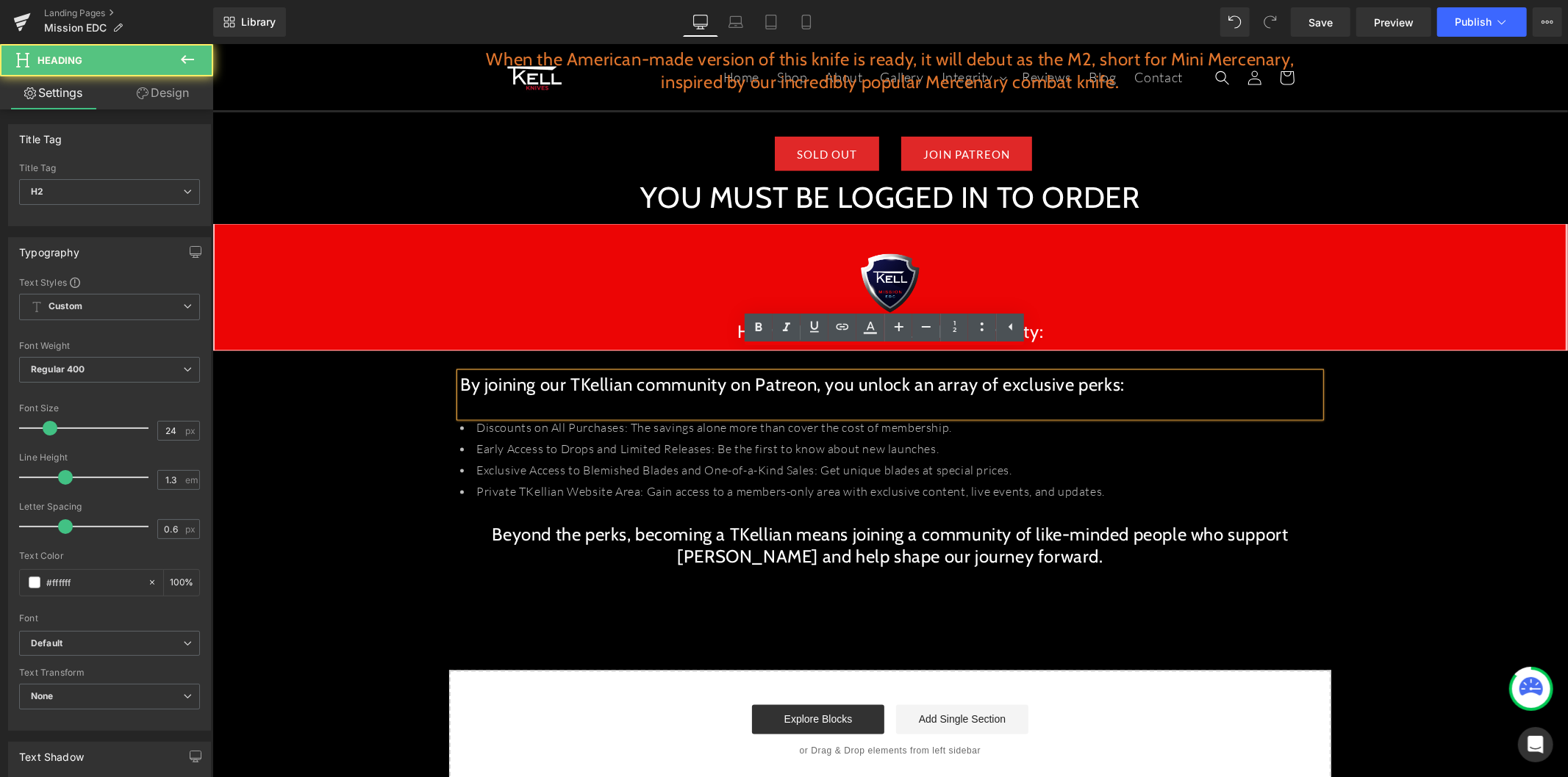
click at [818, 501] on p at bounding box center [889, 512] width 860 height 21
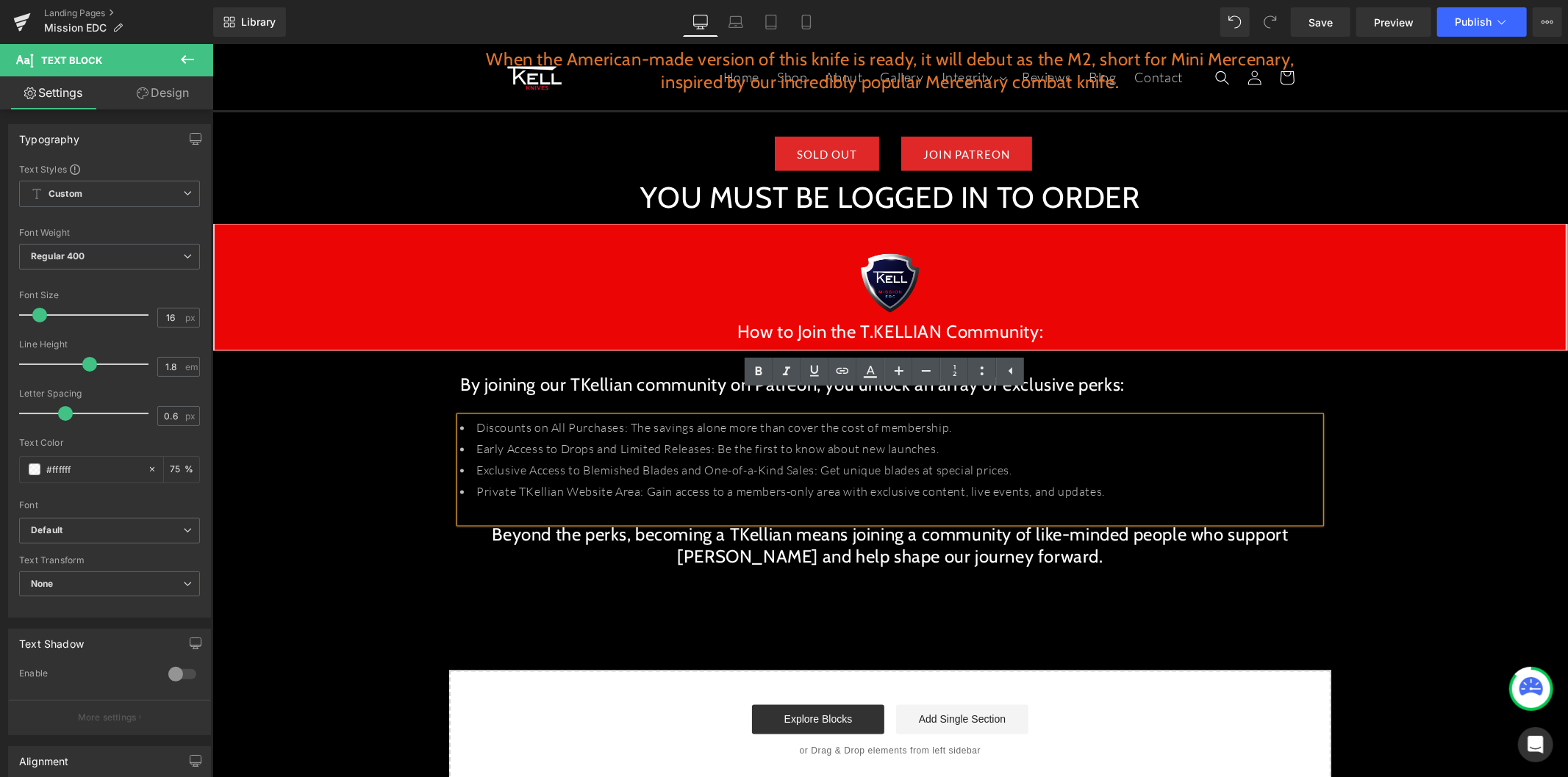
click at [706, 501] on p at bounding box center [889, 512] width 860 height 21
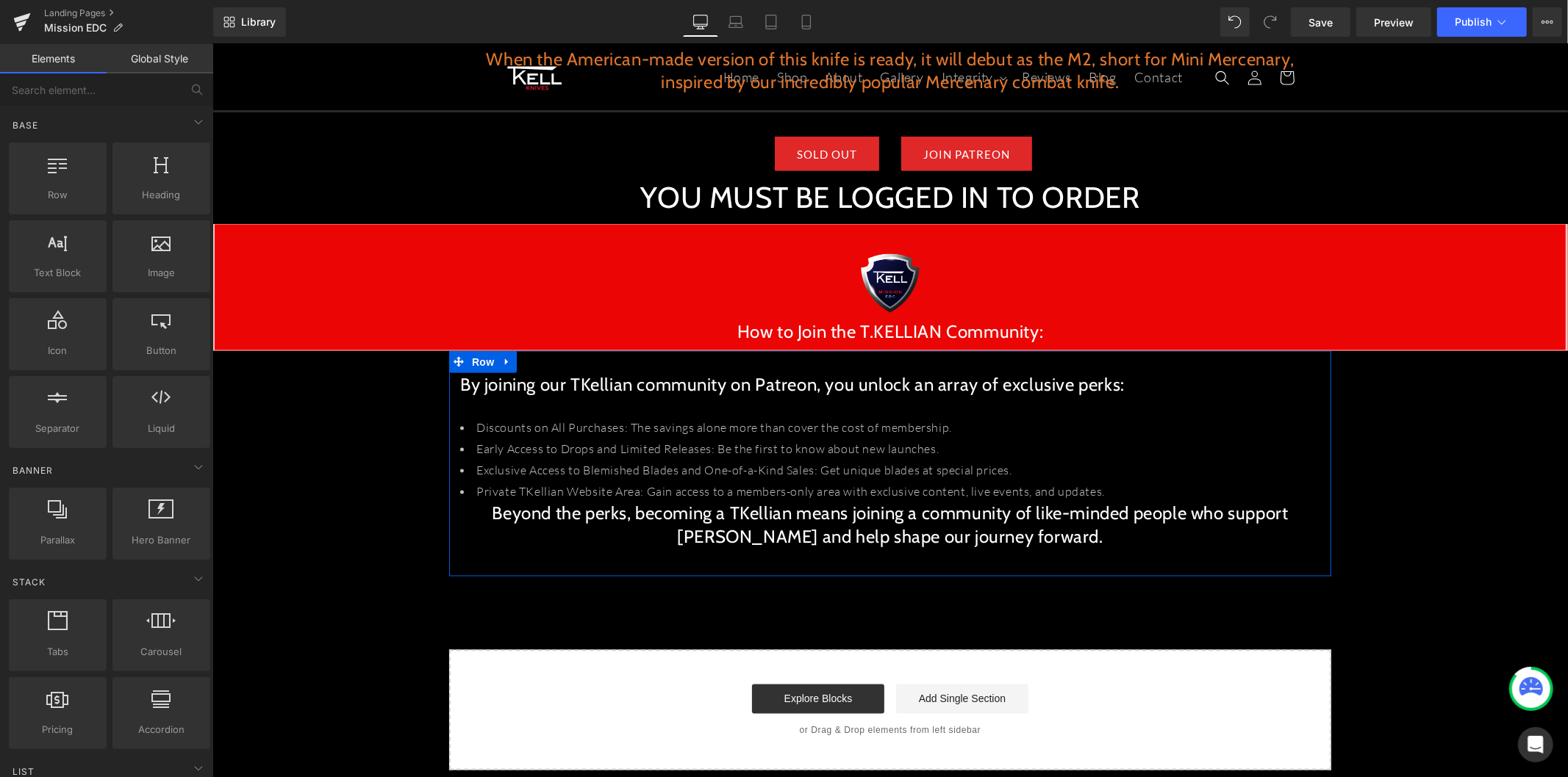
click at [945, 501] on h2 "Beyond the perks, becoming a TKellian means joining a community of like-minded …" at bounding box center [889, 524] width 860 height 45
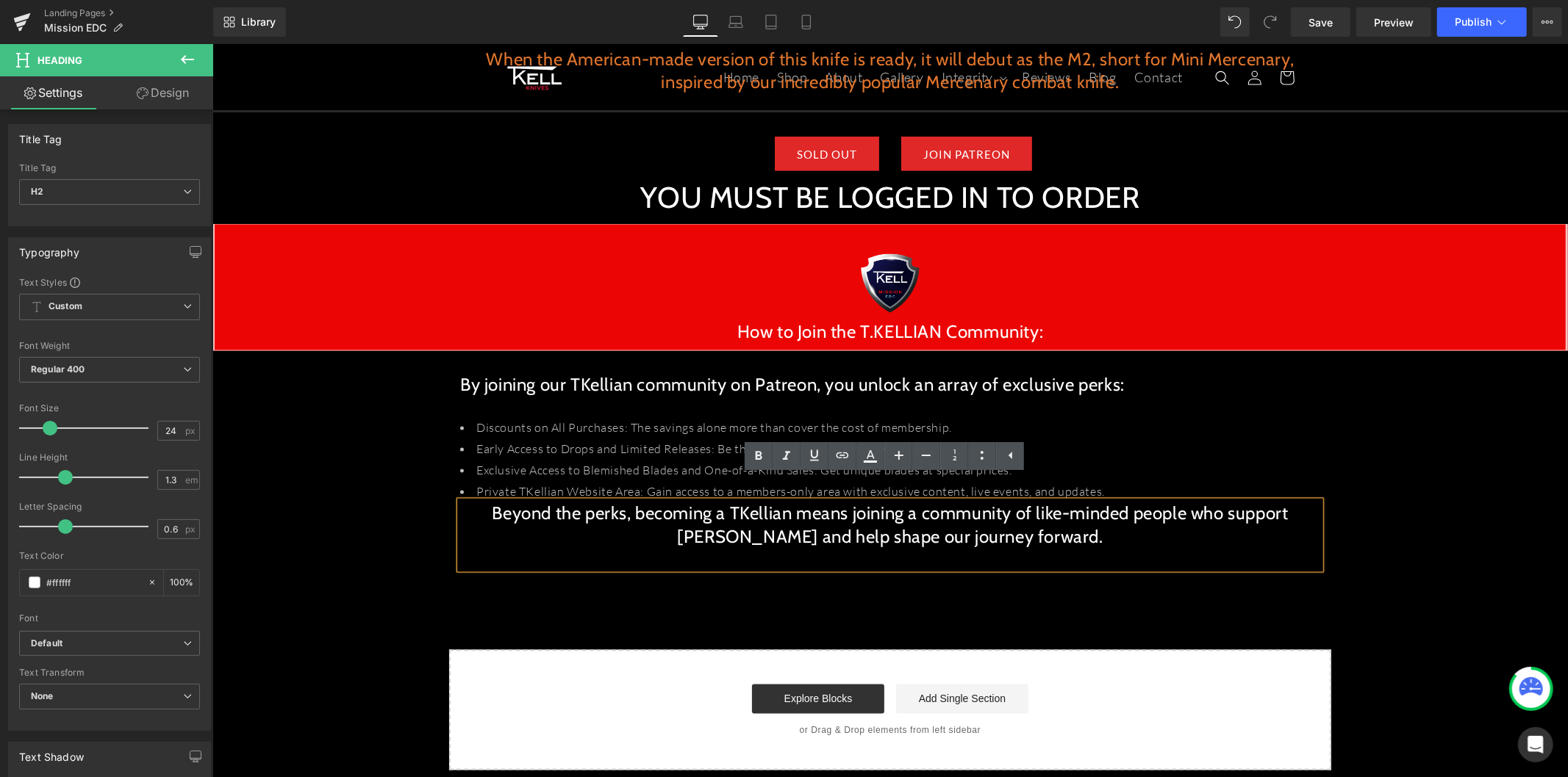
click at [473, 501] on h2 "Beyond the perks, becoming a TKellian means joining a community of like-minded …" at bounding box center [889, 524] width 860 height 45
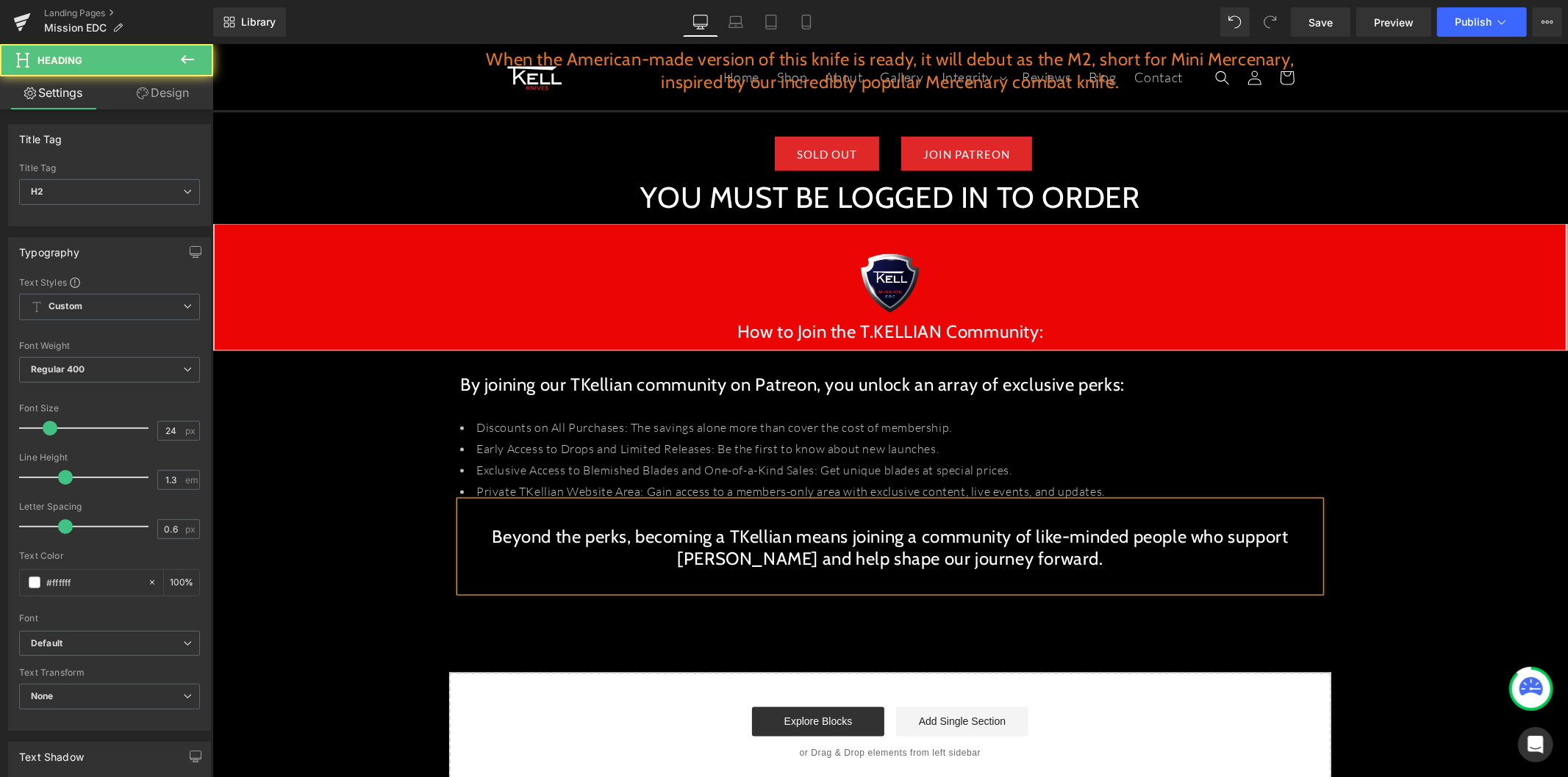
click at [1148, 438] on li "Early Access to Drops and Limited Releases: Be the first to know about new laun…" at bounding box center [889, 448] width 860 height 21
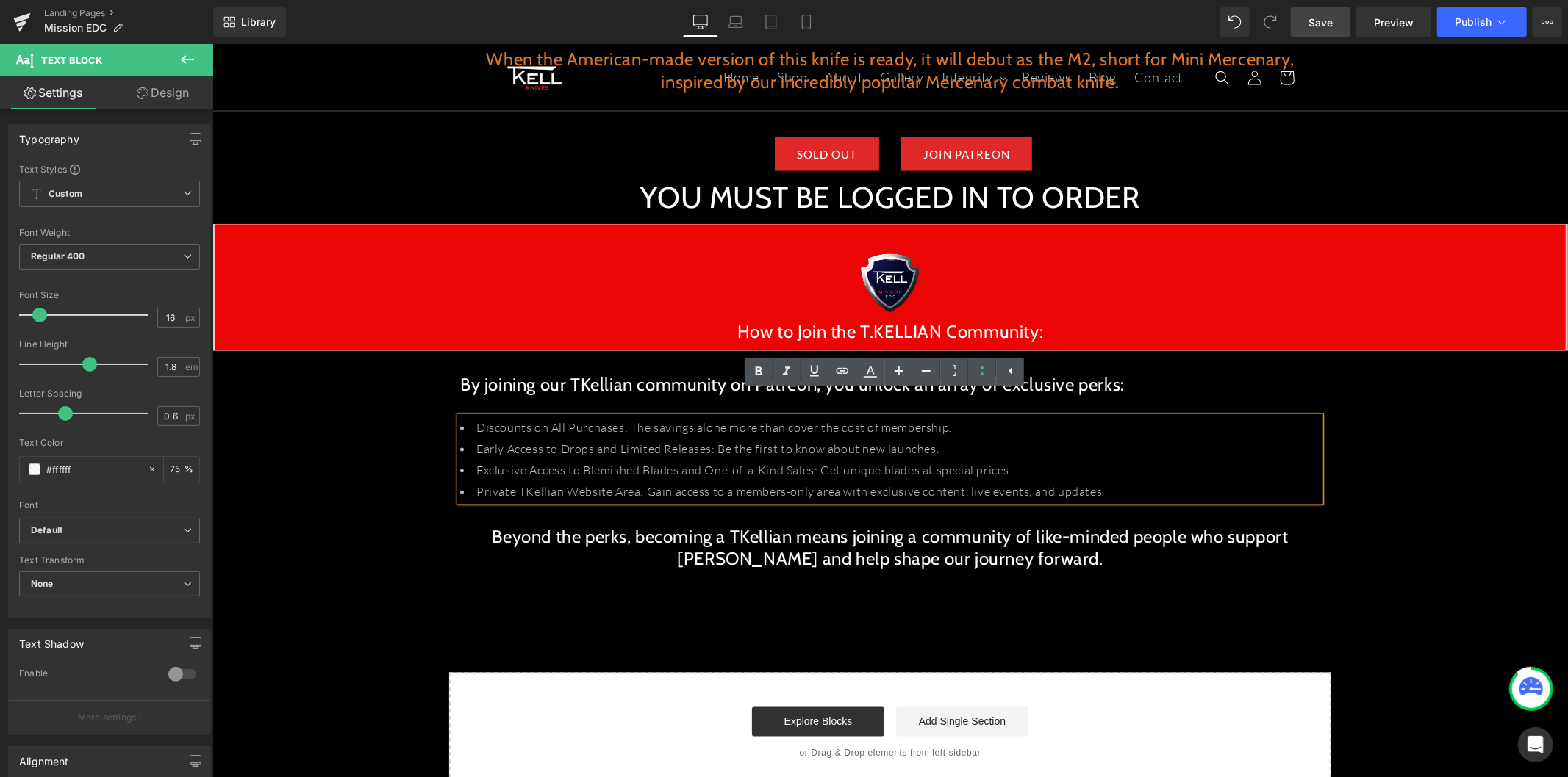
click at [1308, 26] on link "Save" at bounding box center [1320, 22] width 59 height 30
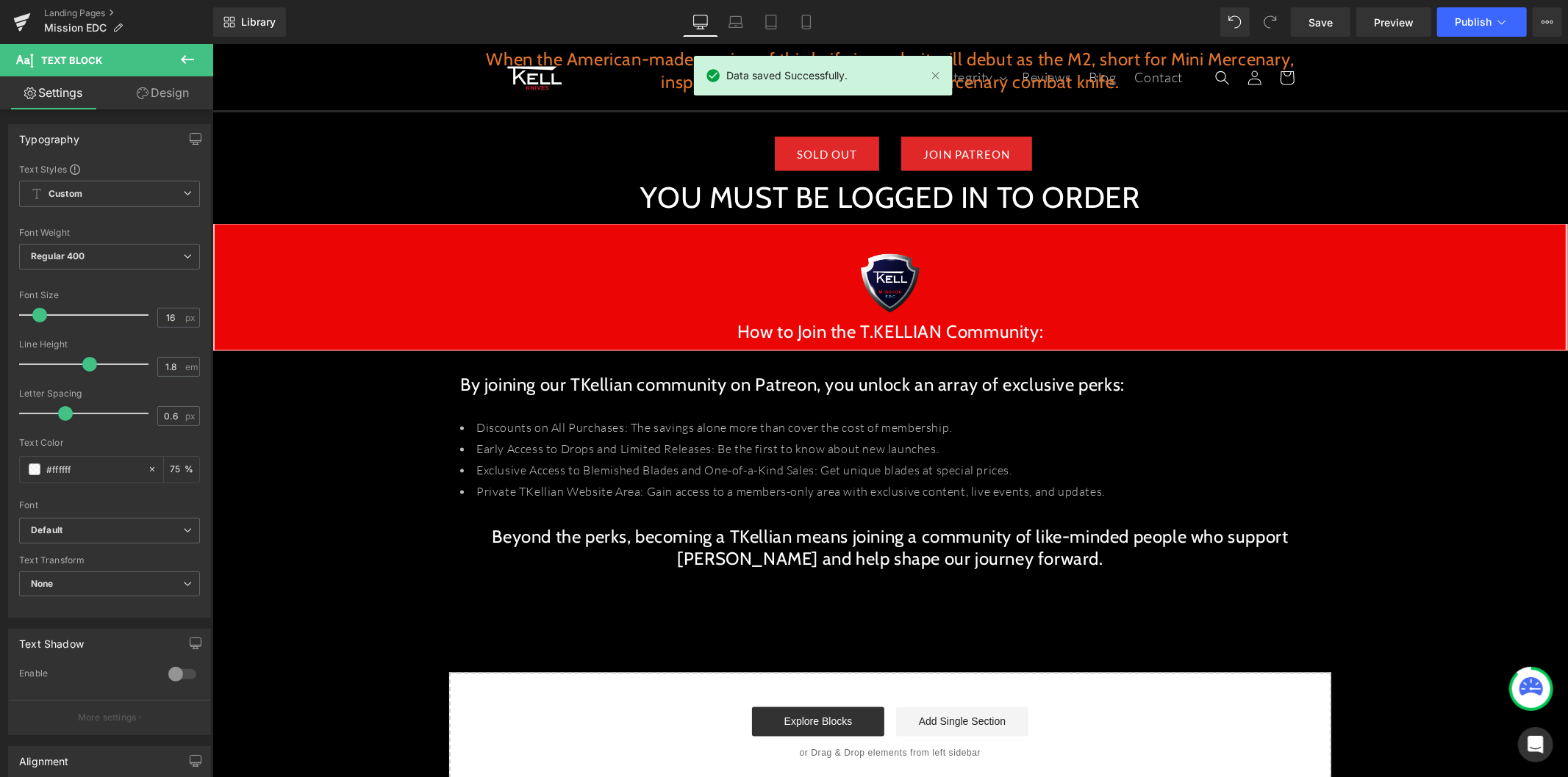
click at [181, 59] on icon at bounding box center [188, 59] width 13 height 9
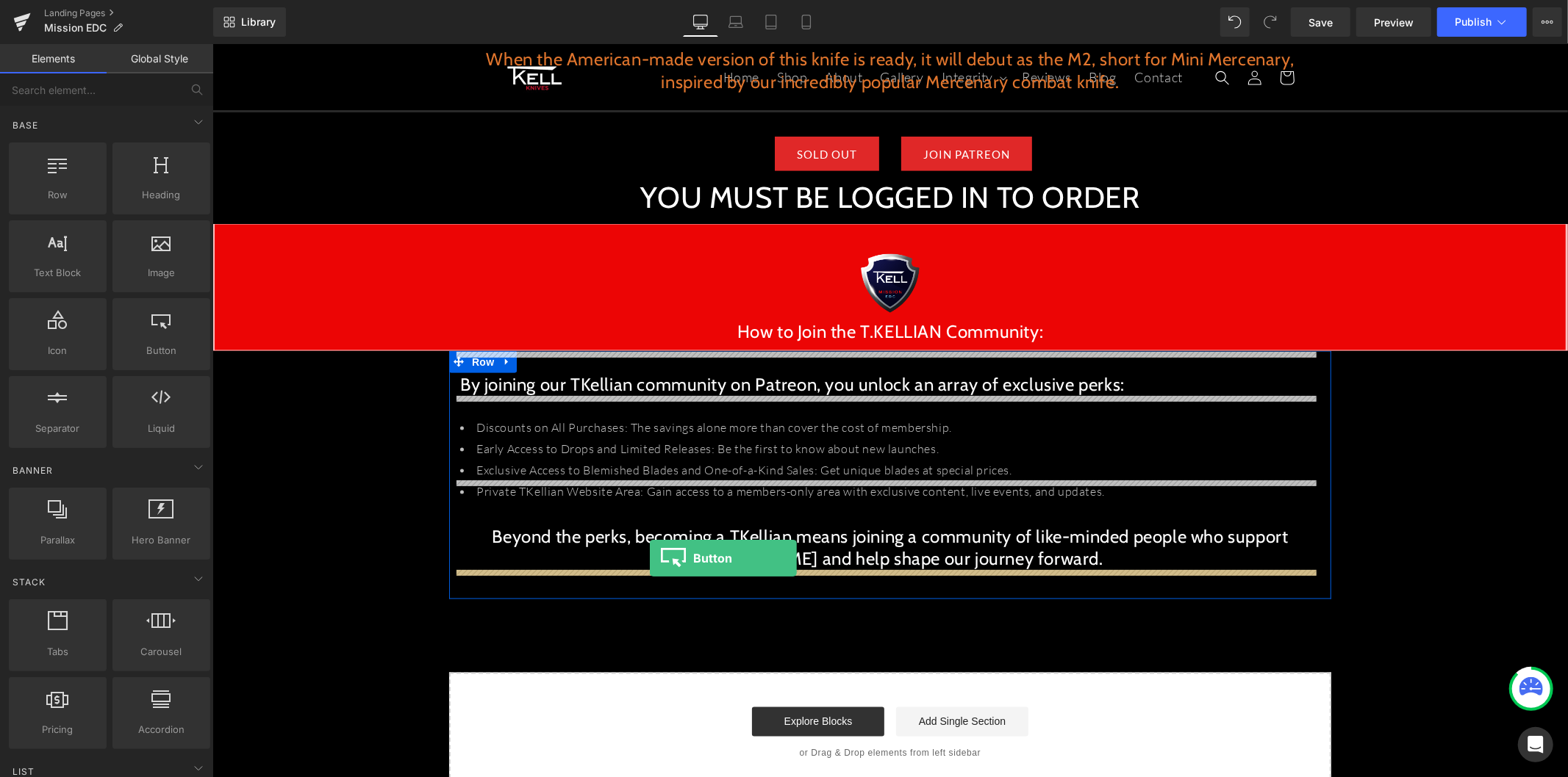
drag, startPoint x: 416, startPoint y: 419, endPoint x: 649, endPoint y: 558, distance: 271.3
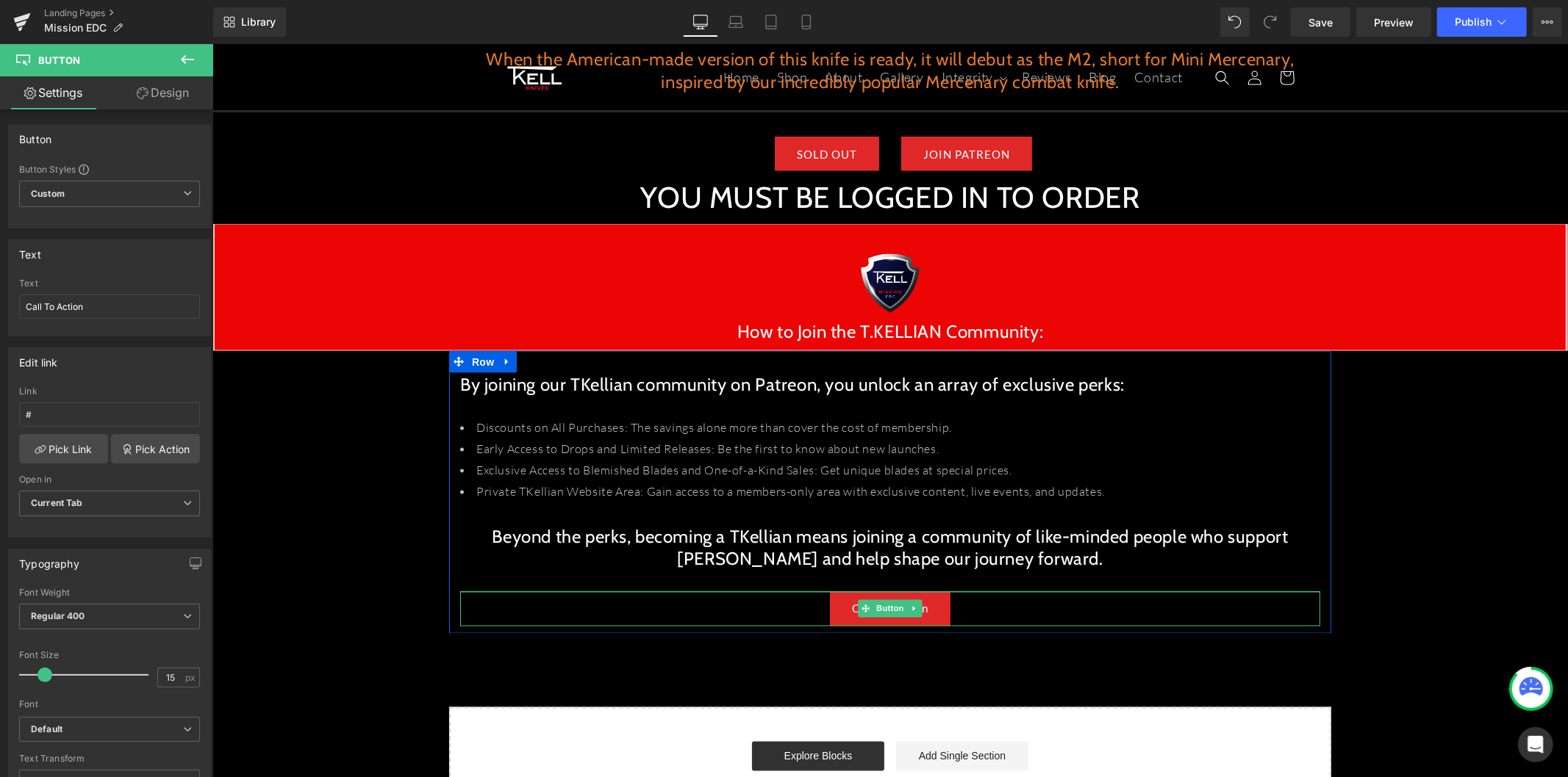
click at [968, 591] on div "Call To Action" at bounding box center [889, 609] width 860 height 35
click at [927, 591] on link "Call To Action" at bounding box center [889, 609] width 121 height 35
click at [71, 192] on span "Custom Setup Global Style" at bounding box center [109, 194] width 181 height 26
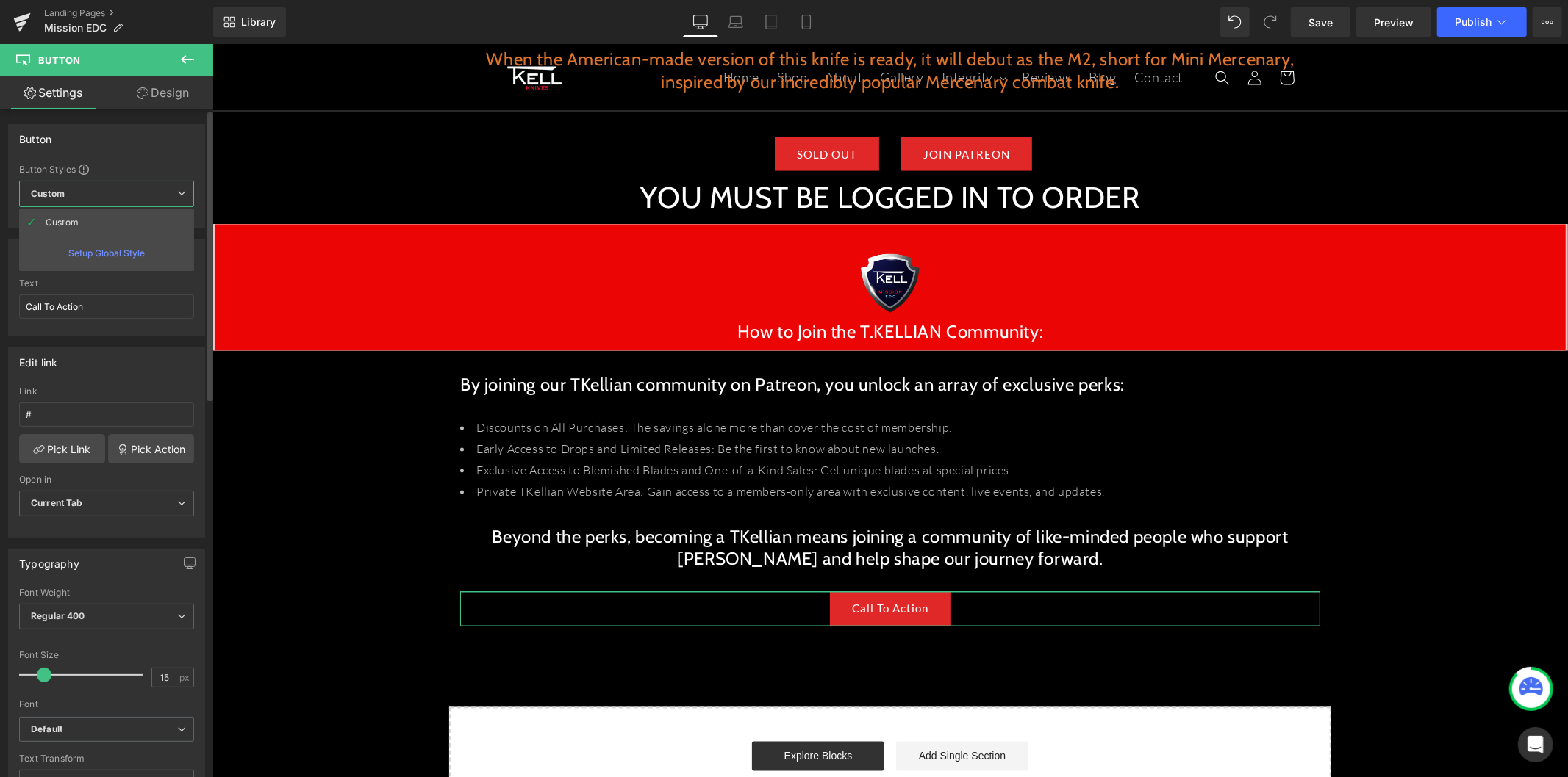
click at [74, 194] on span "Custom Setup Global Style" at bounding box center [107, 194] width 175 height 26
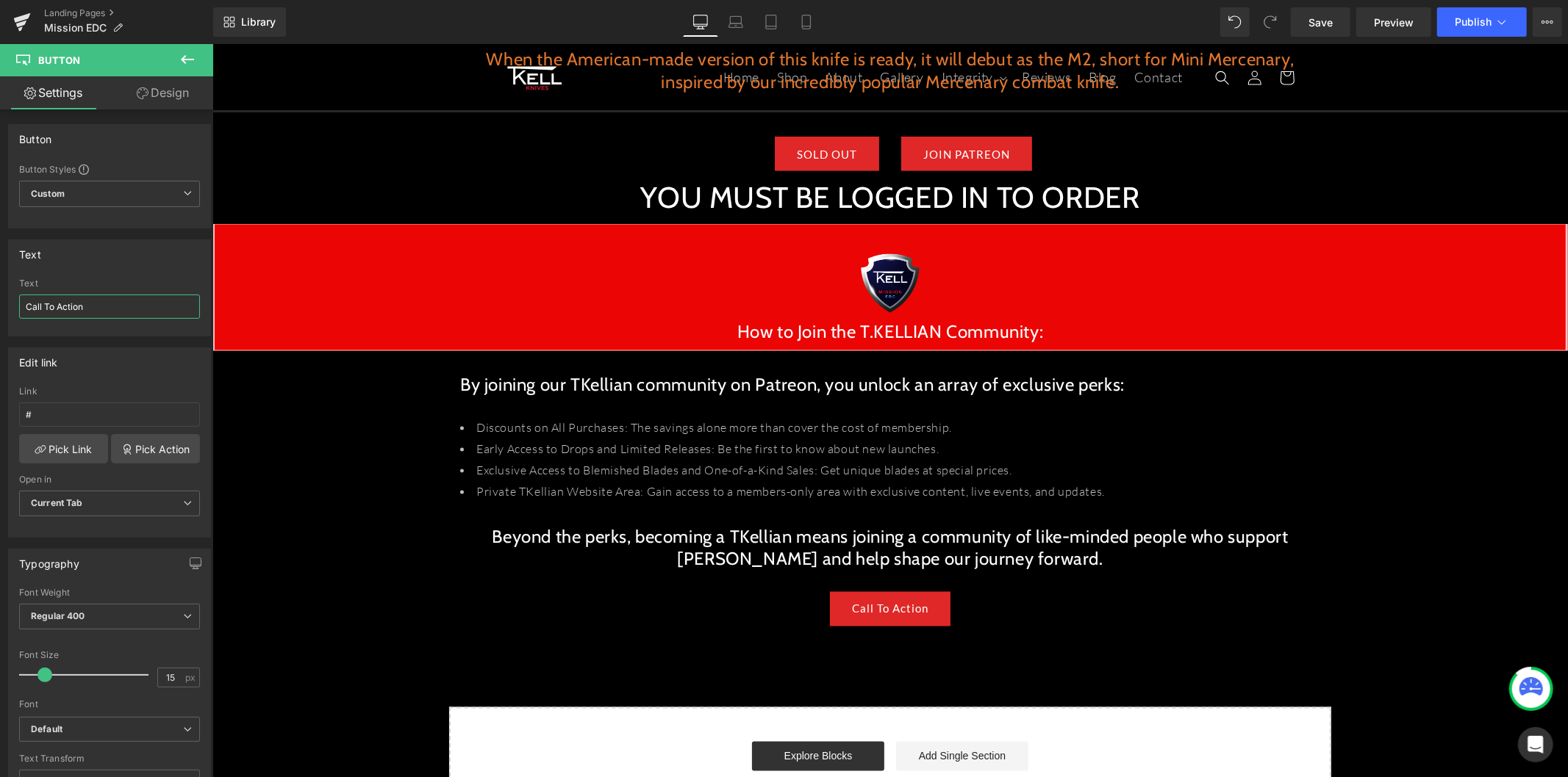
drag, startPoint x: 64, startPoint y: 310, endPoint x: -7, endPoint y: 310, distance: 71.0
click at [0, 310] on html "Button You are previewing how the will restyle your page. You can not edit Elem…" at bounding box center [784, 388] width 1568 height 777
type input "JOIN TODAY"
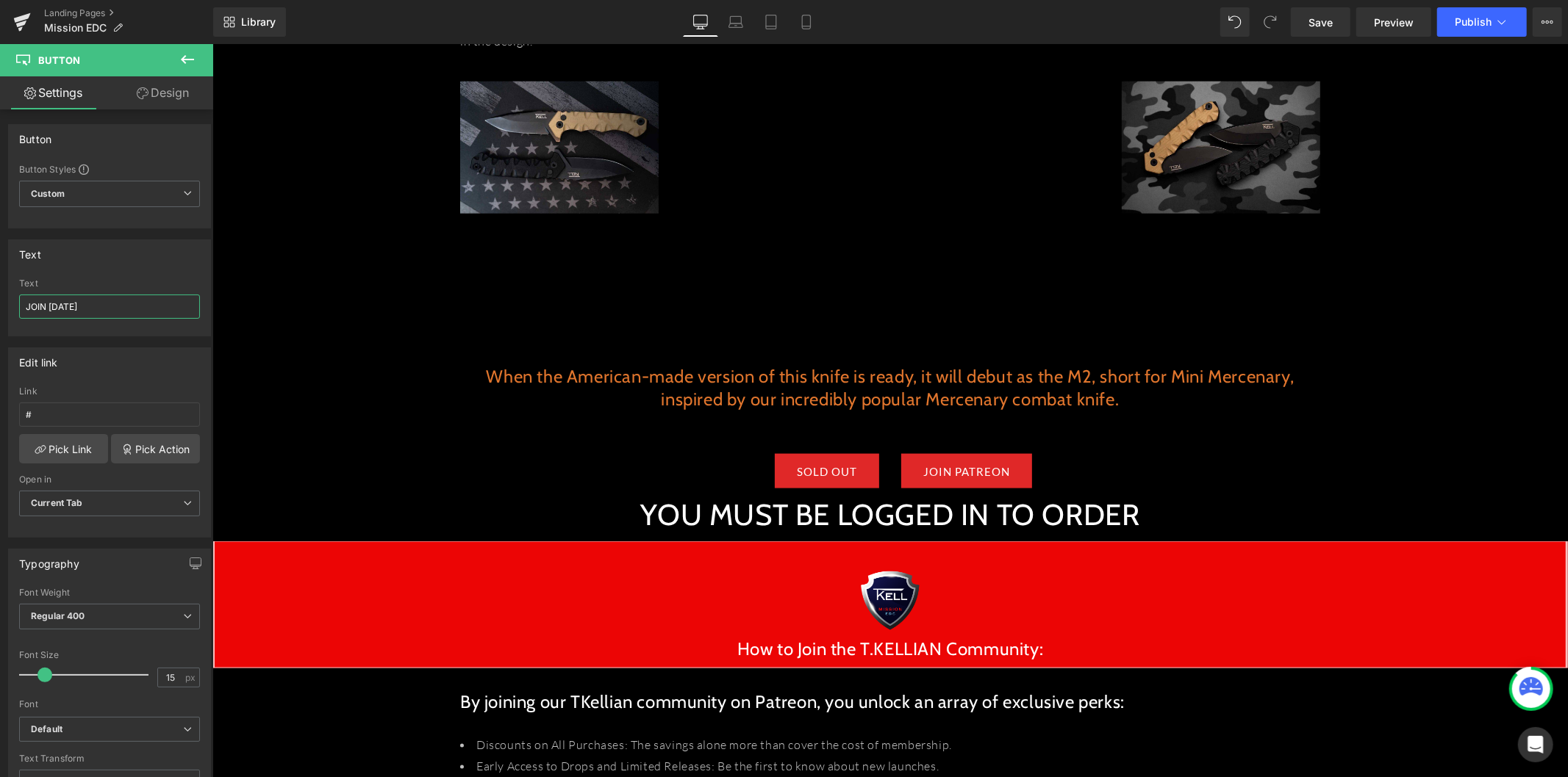
scroll to position [1604, 0]
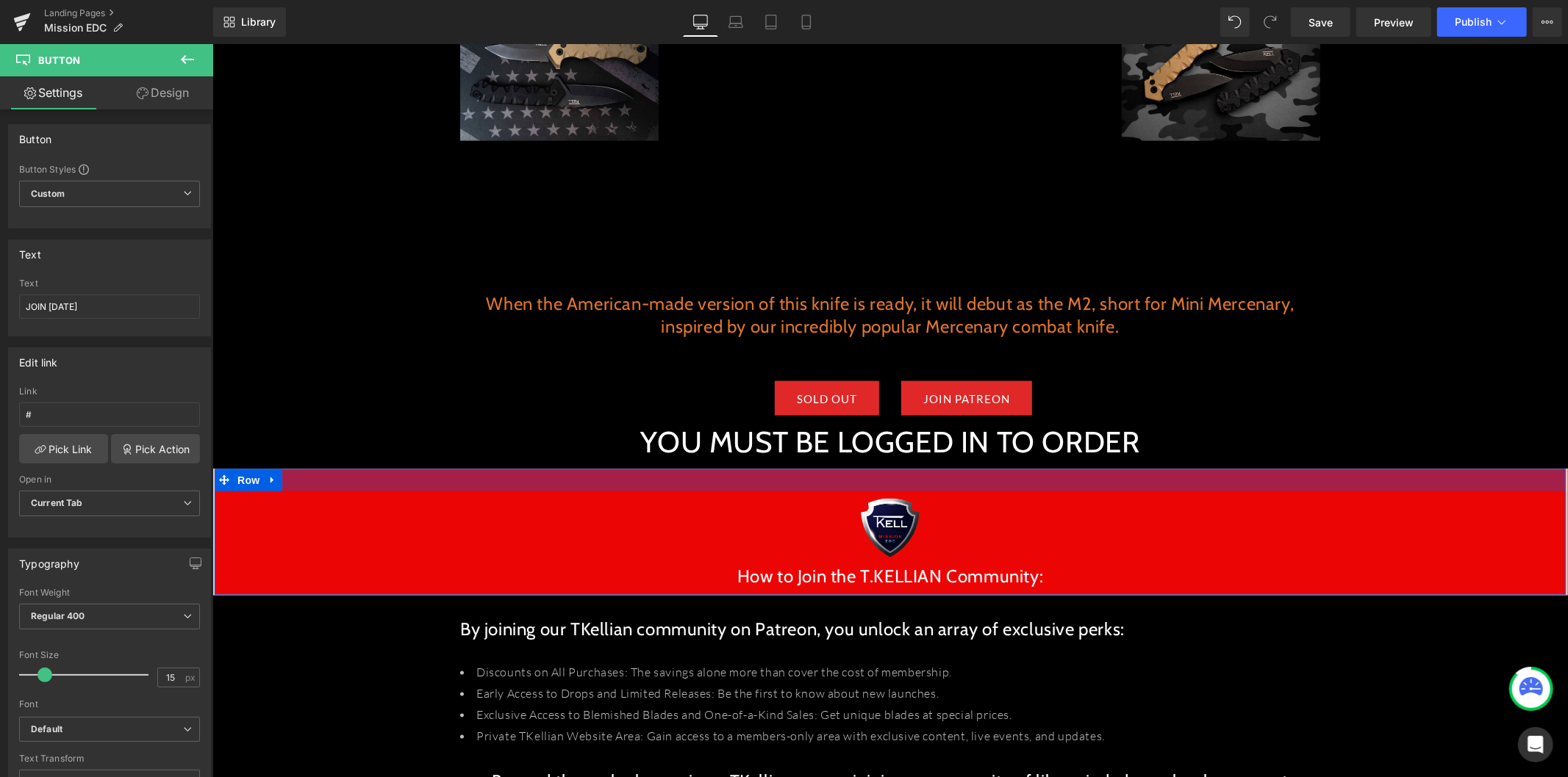
click at [816, 469] on div at bounding box center [889, 480] width 1351 height 22
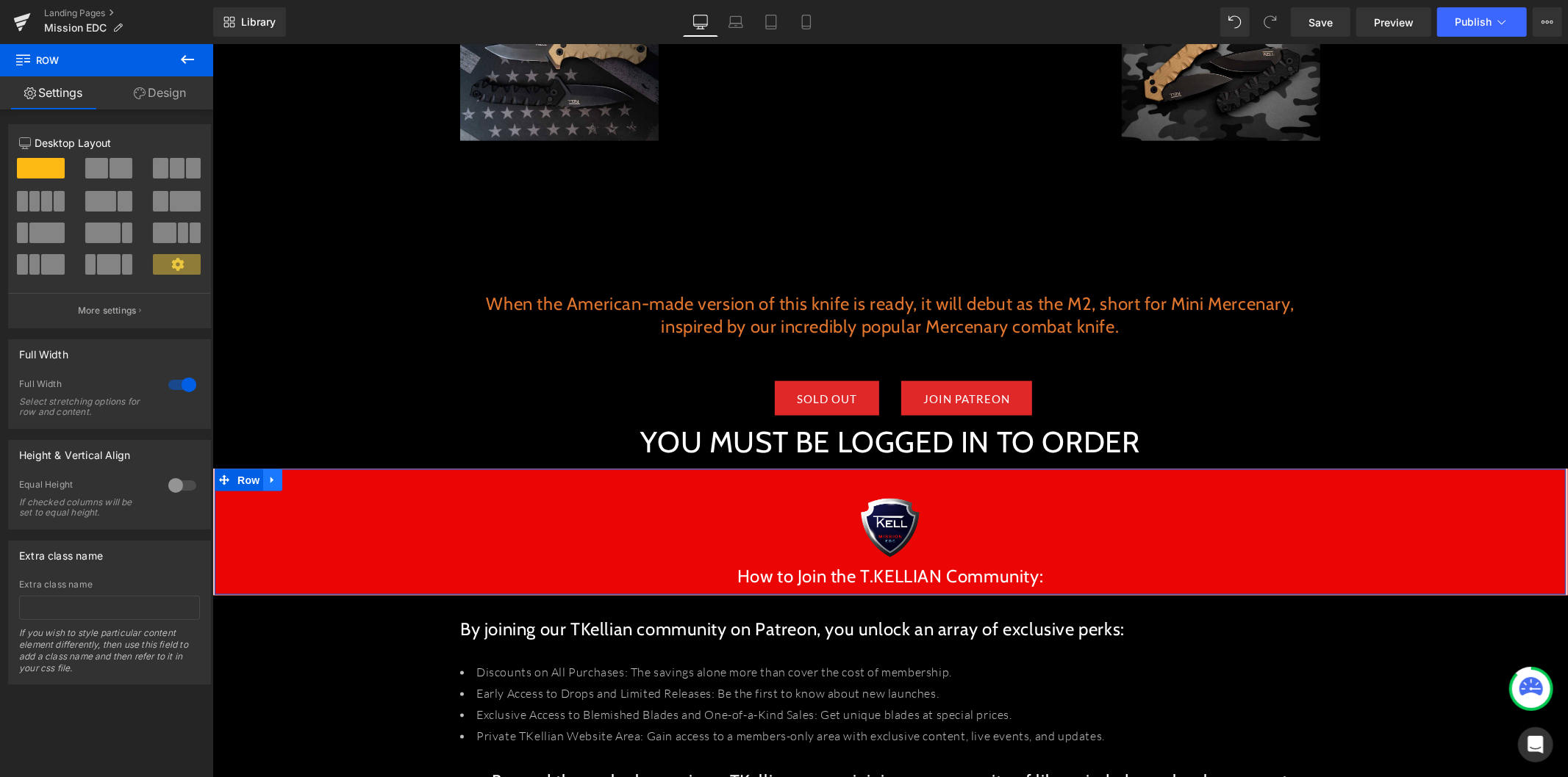
click at [267, 475] on icon at bounding box center [272, 480] width 10 height 11
click at [286, 475] on icon at bounding box center [291, 480] width 10 height 10
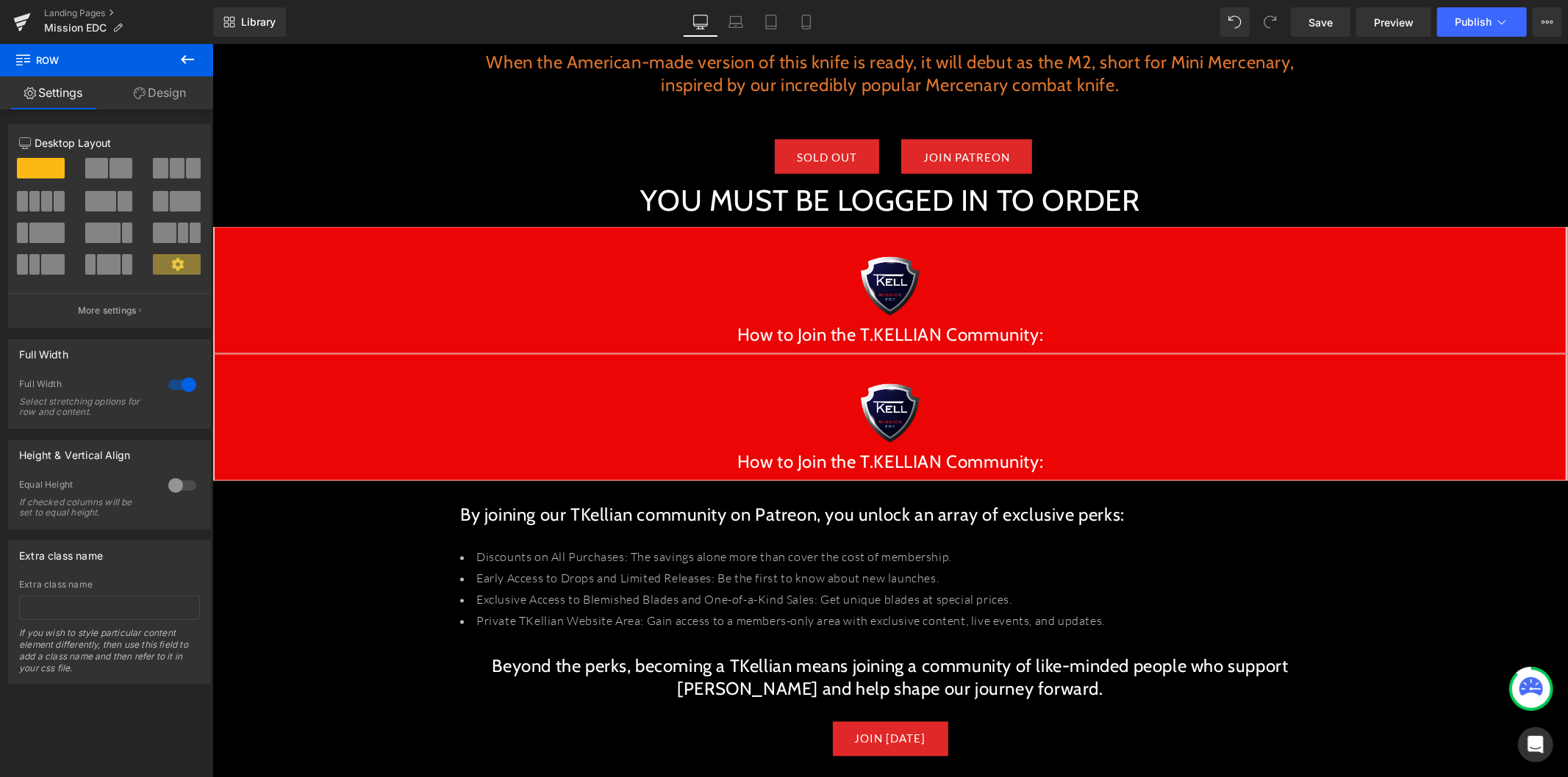
scroll to position [1849, 0]
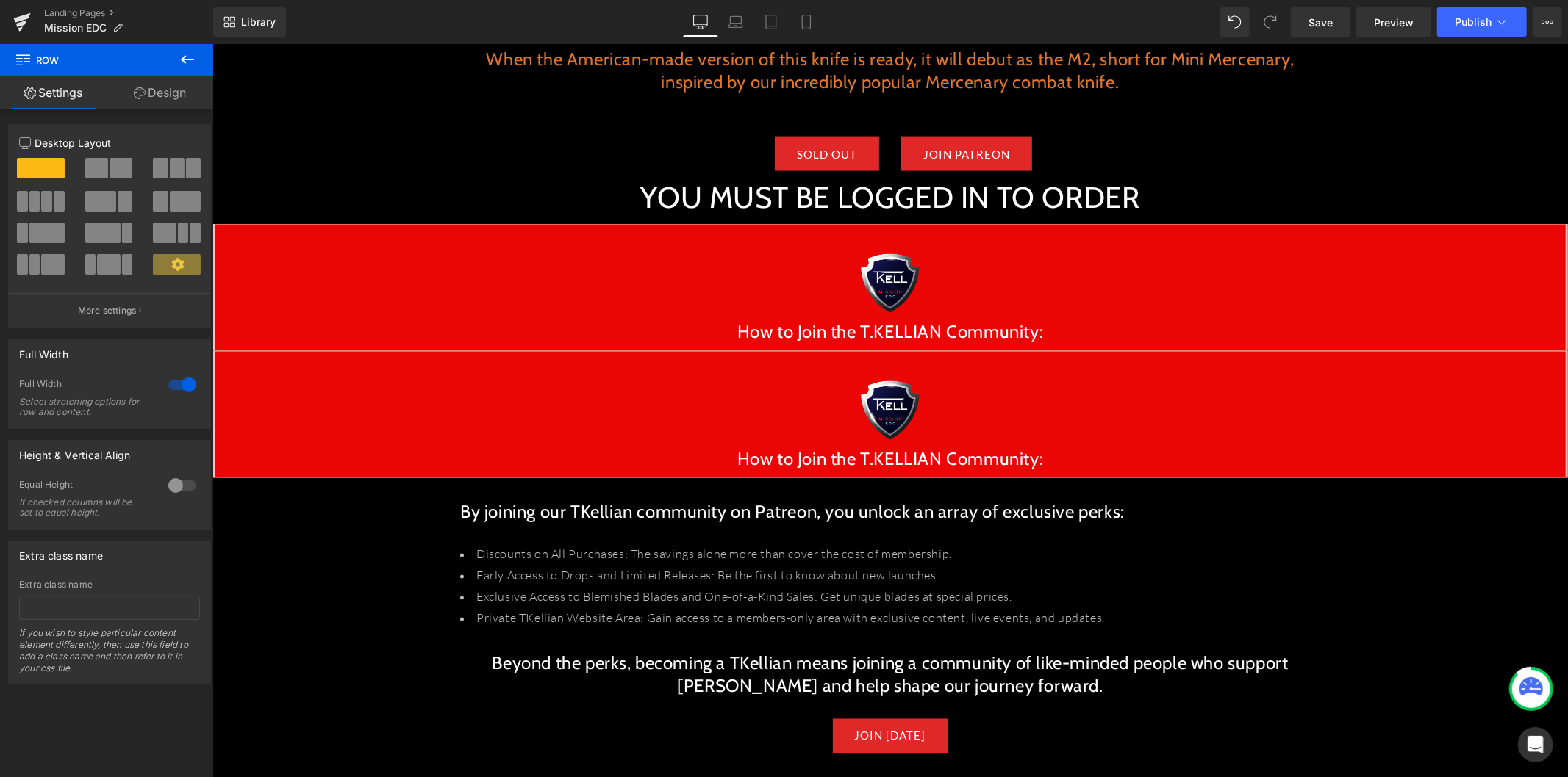
click at [389, 350] on div "Image How to Join the T.KELLIAN Community: Heading Row" at bounding box center [889, 414] width 1355 height 127
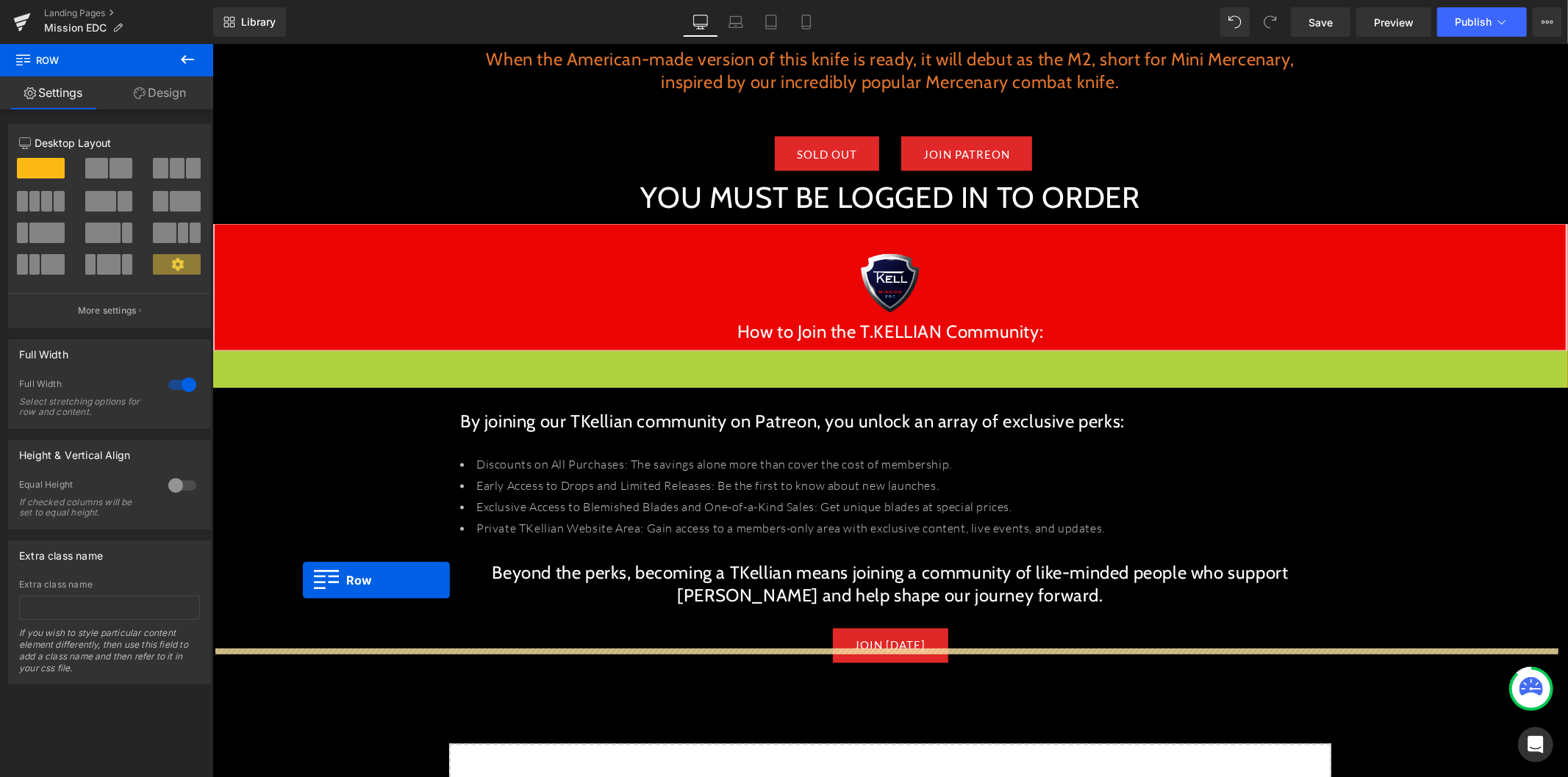
drag, startPoint x: 223, startPoint y: 348, endPoint x: 302, endPoint y: 580, distance: 245.1
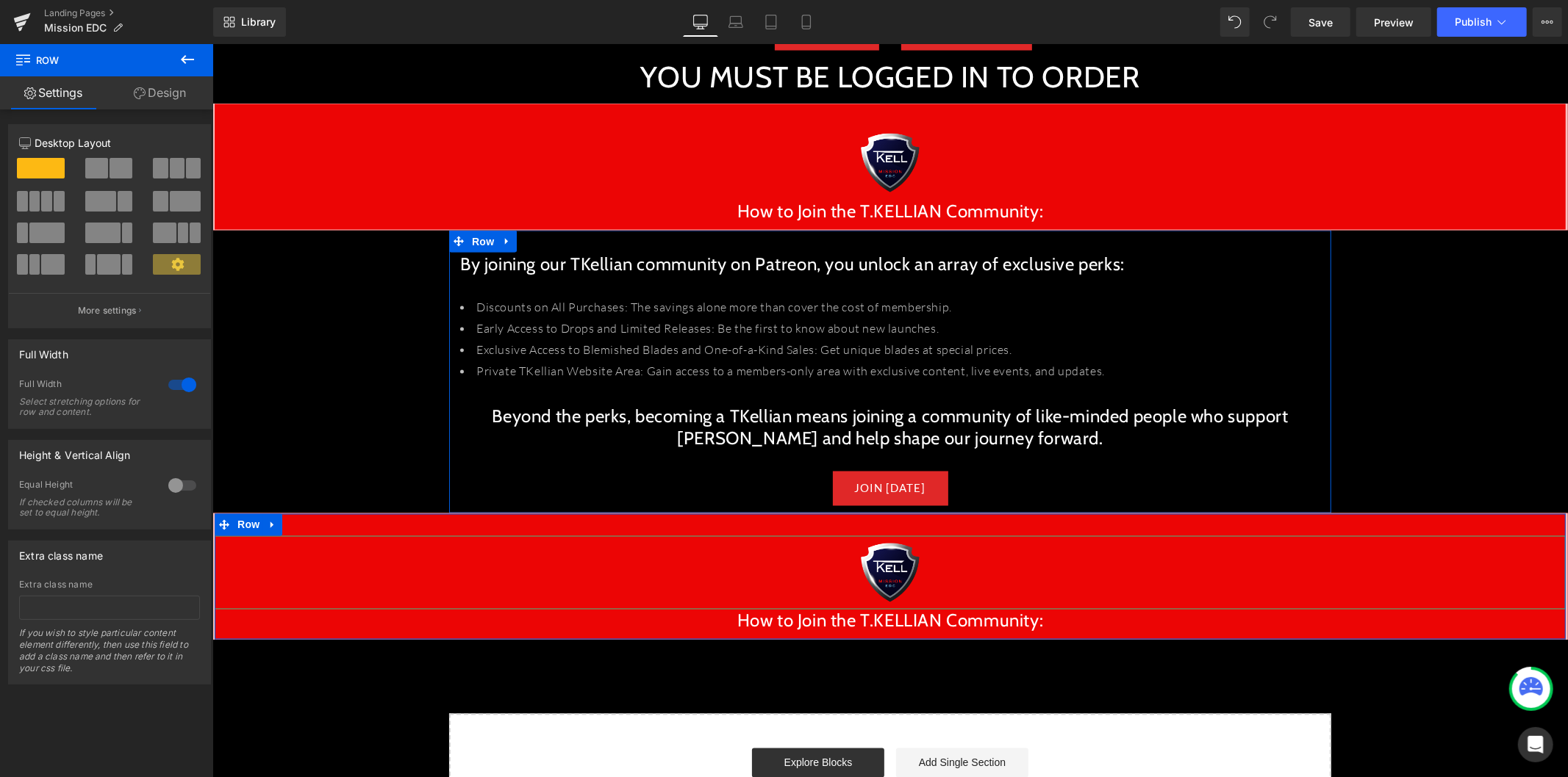
scroll to position [2013, 0]
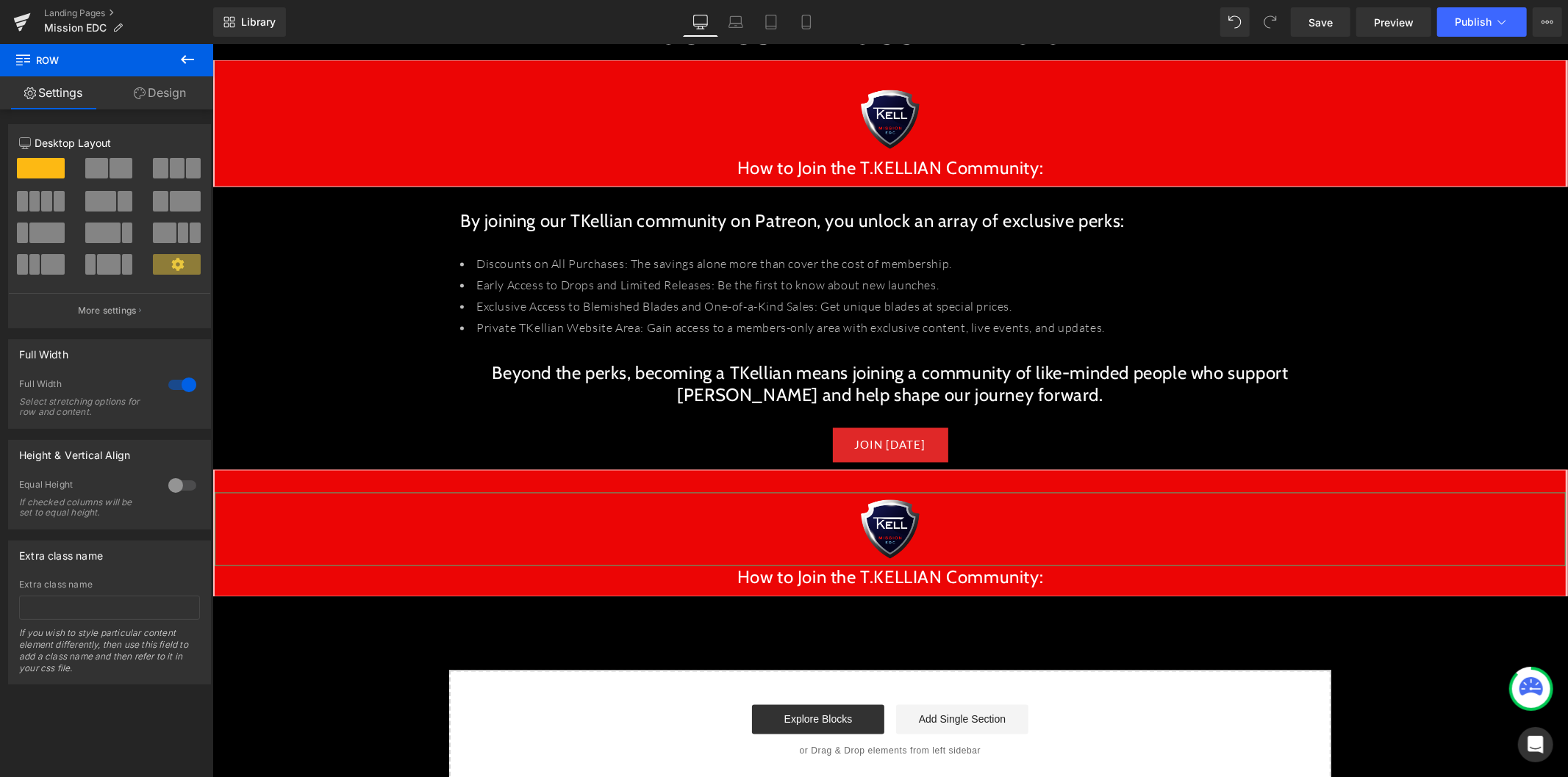
click at [185, 62] on icon at bounding box center [188, 59] width 13 height 9
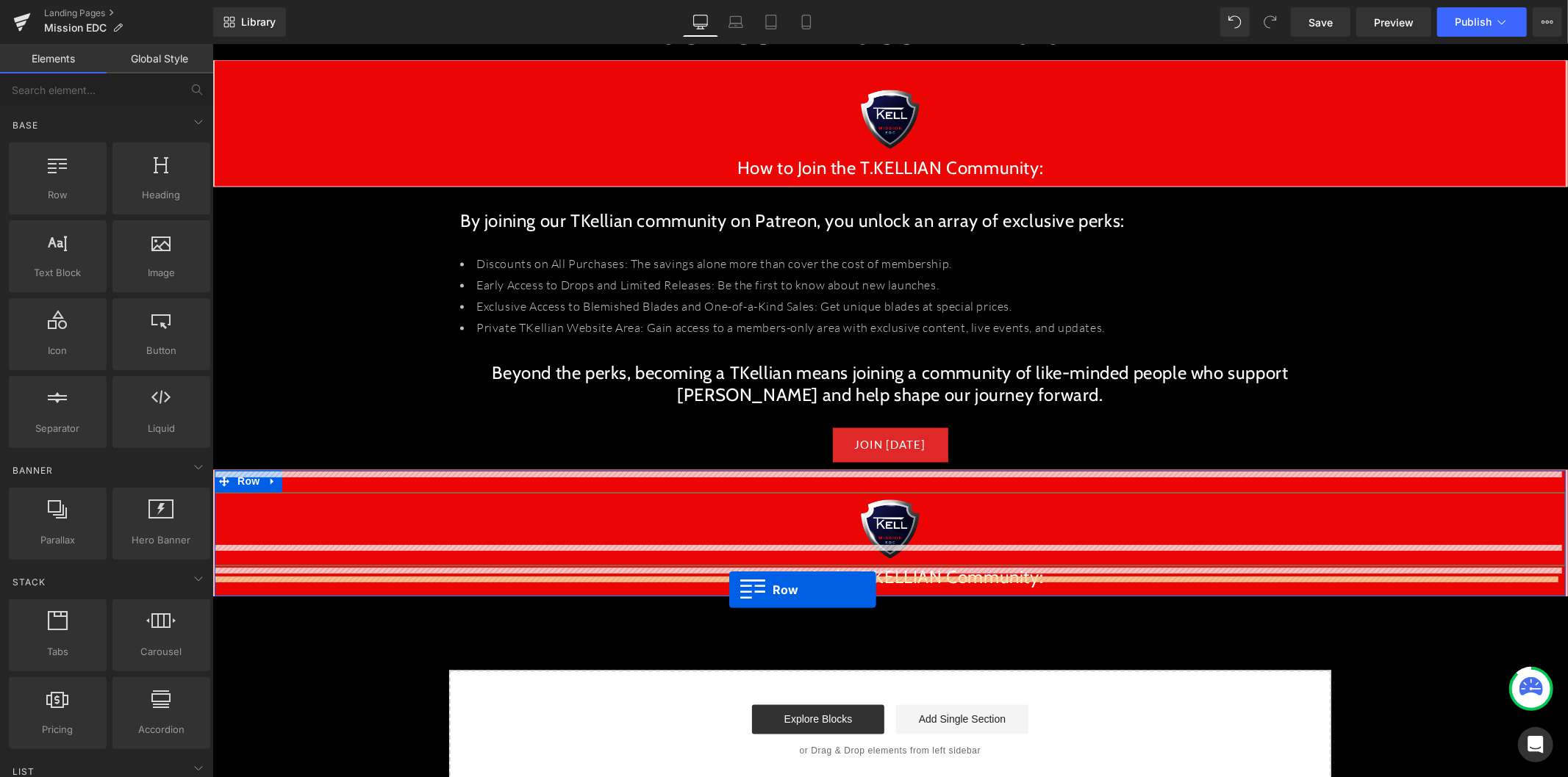
drag, startPoint x: 276, startPoint y: 231, endPoint x: 729, endPoint y: 589, distance: 577.4
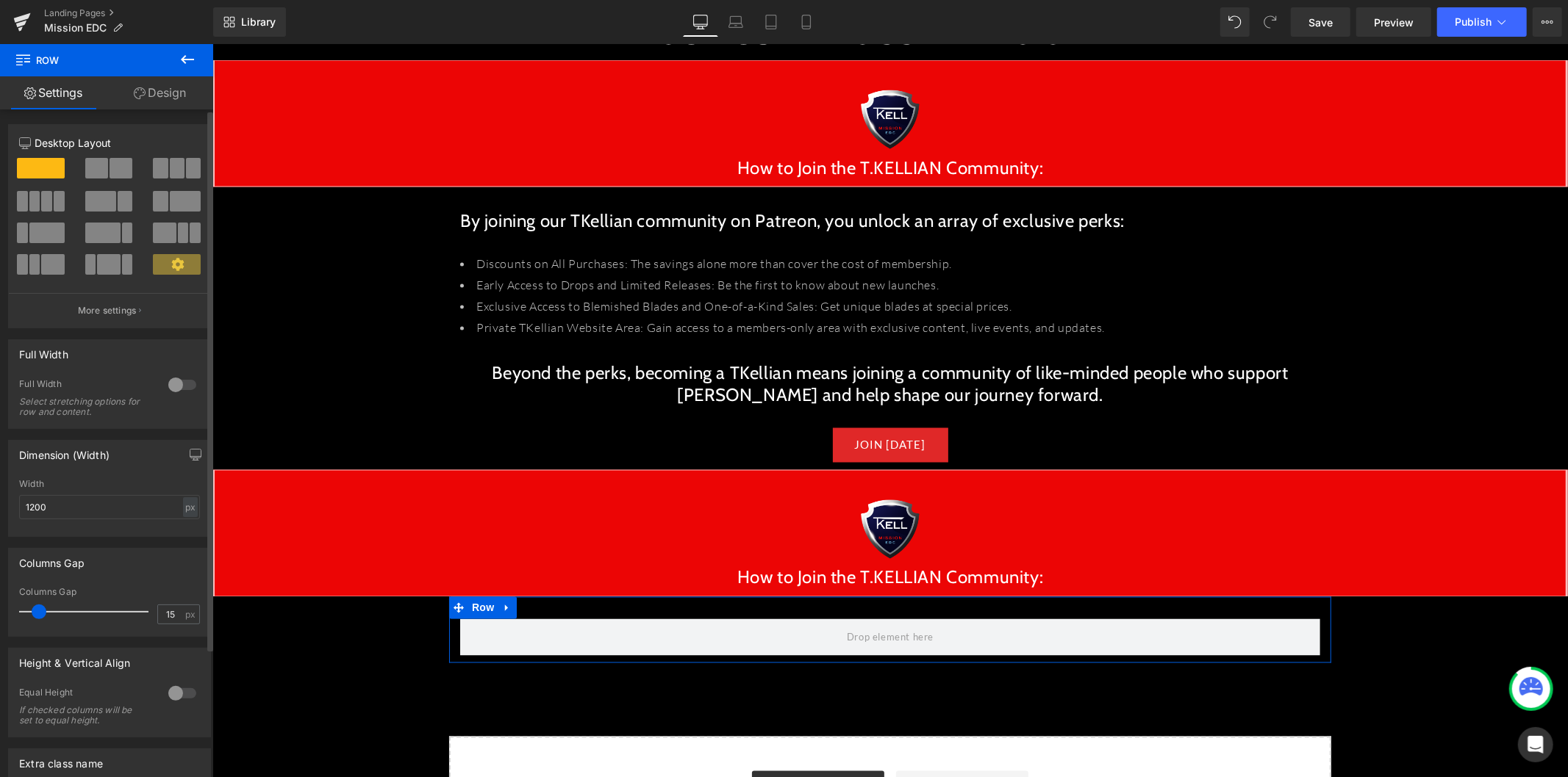
click at [163, 173] on span at bounding box center [160, 168] width 15 height 21
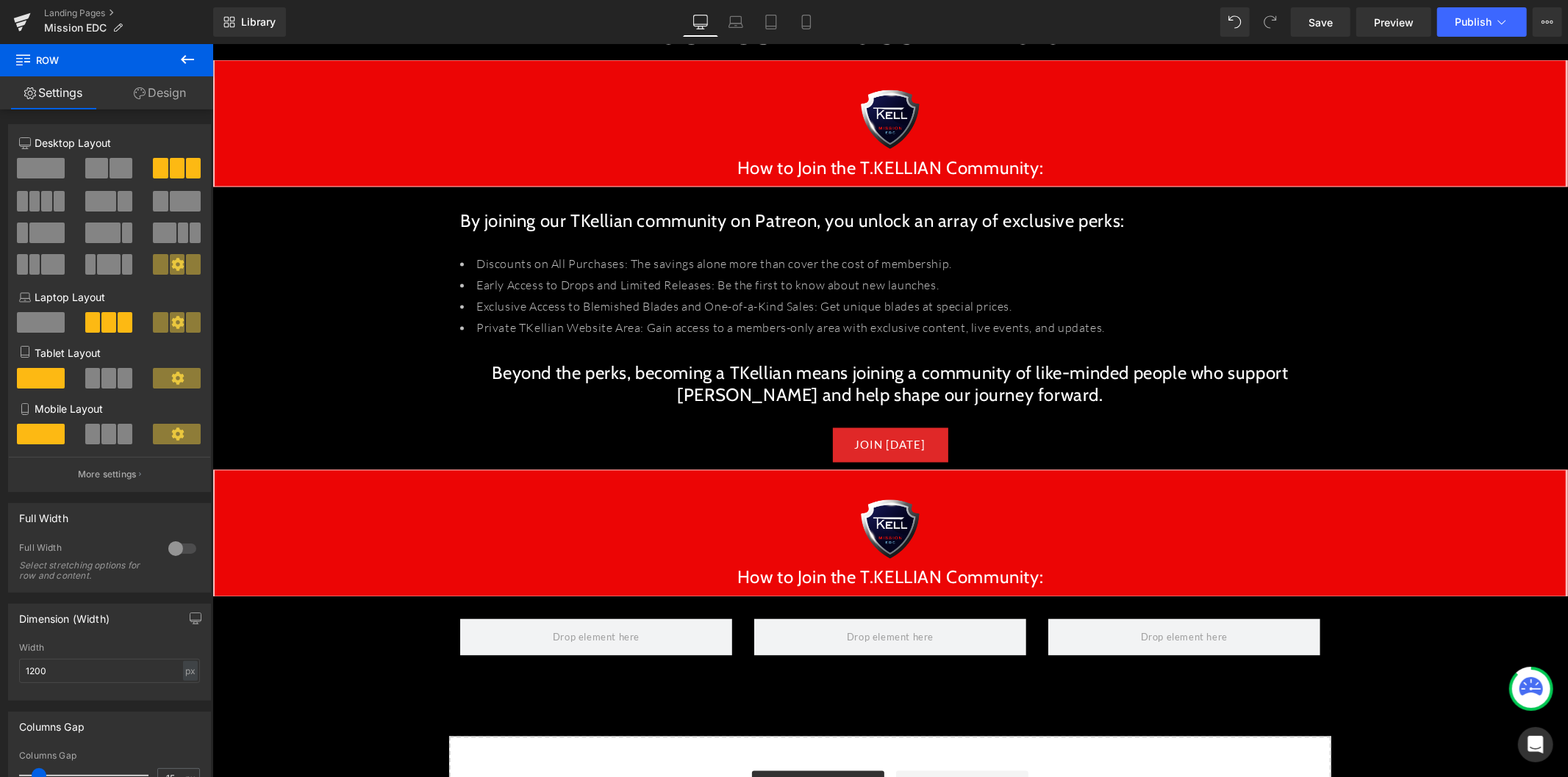
click at [186, 59] on icon at bounding box center [188, 59] width 13 height 9
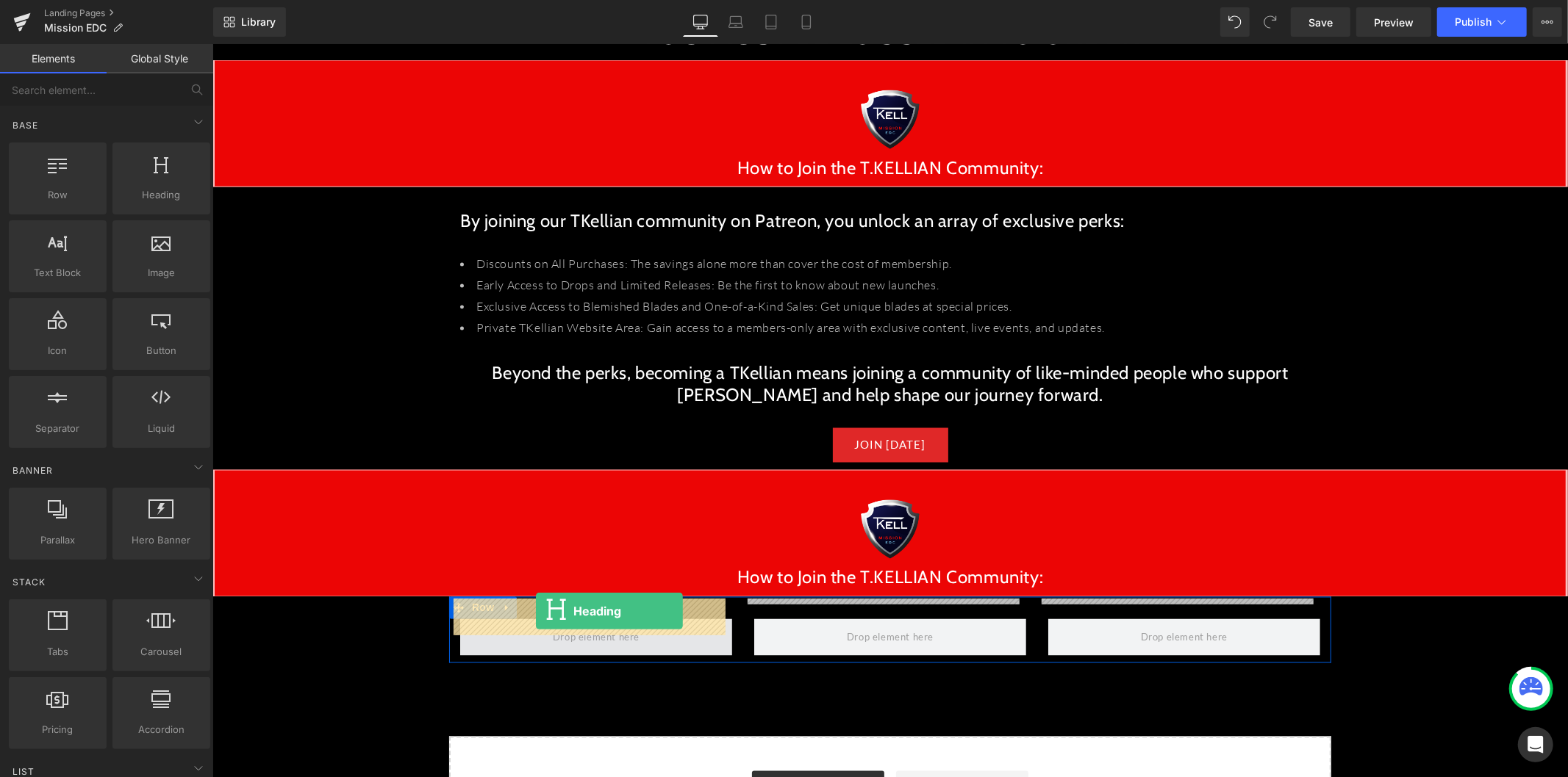
drag, startPoint x: 360, startPoint y: 220, endPoint x: 535, endPoint y: 610, distance: 427.5
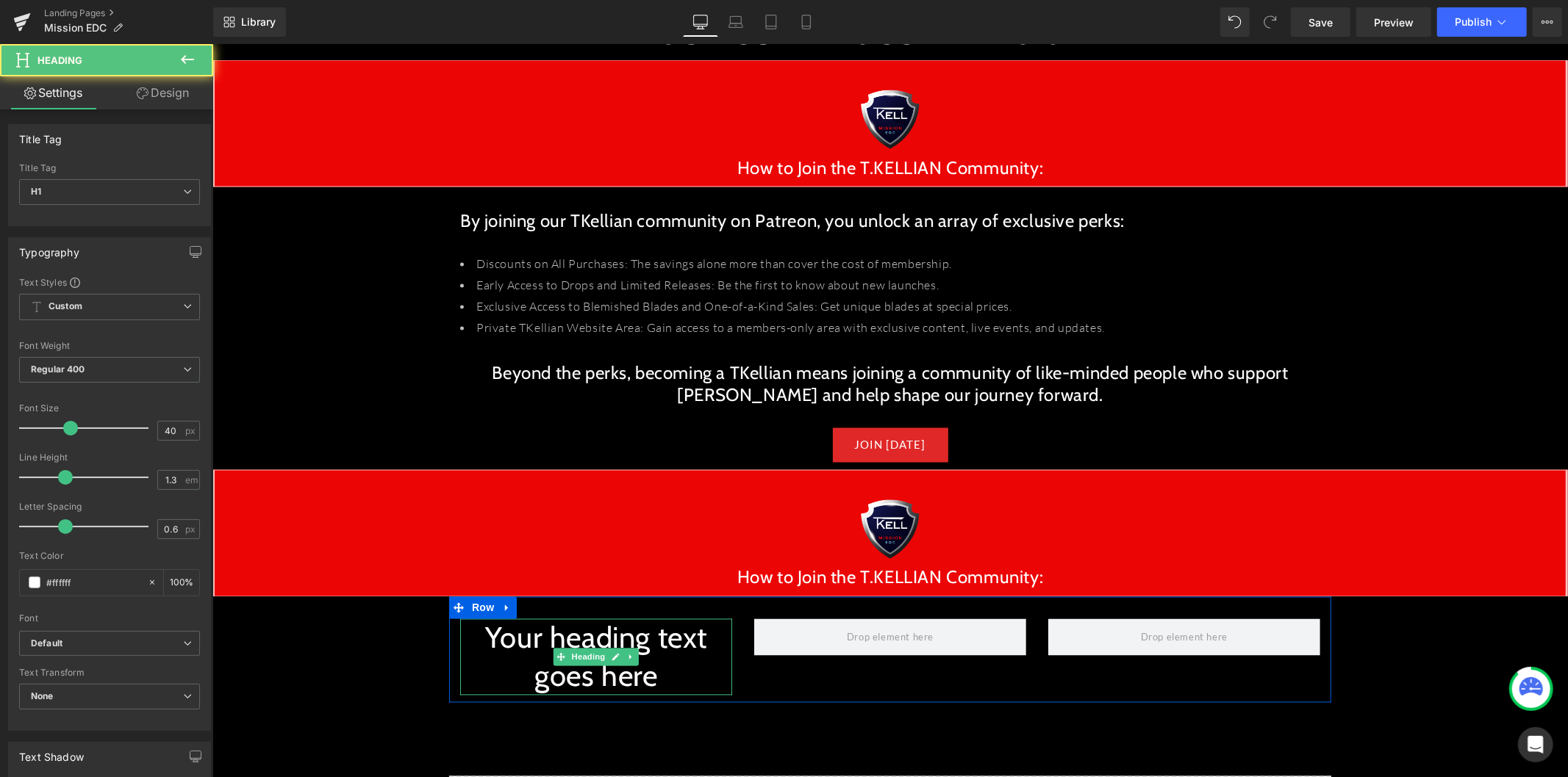
click at [549, 623] on h1 "Your heading text goes here" at bounding box center [595, 656] width 272 height 77
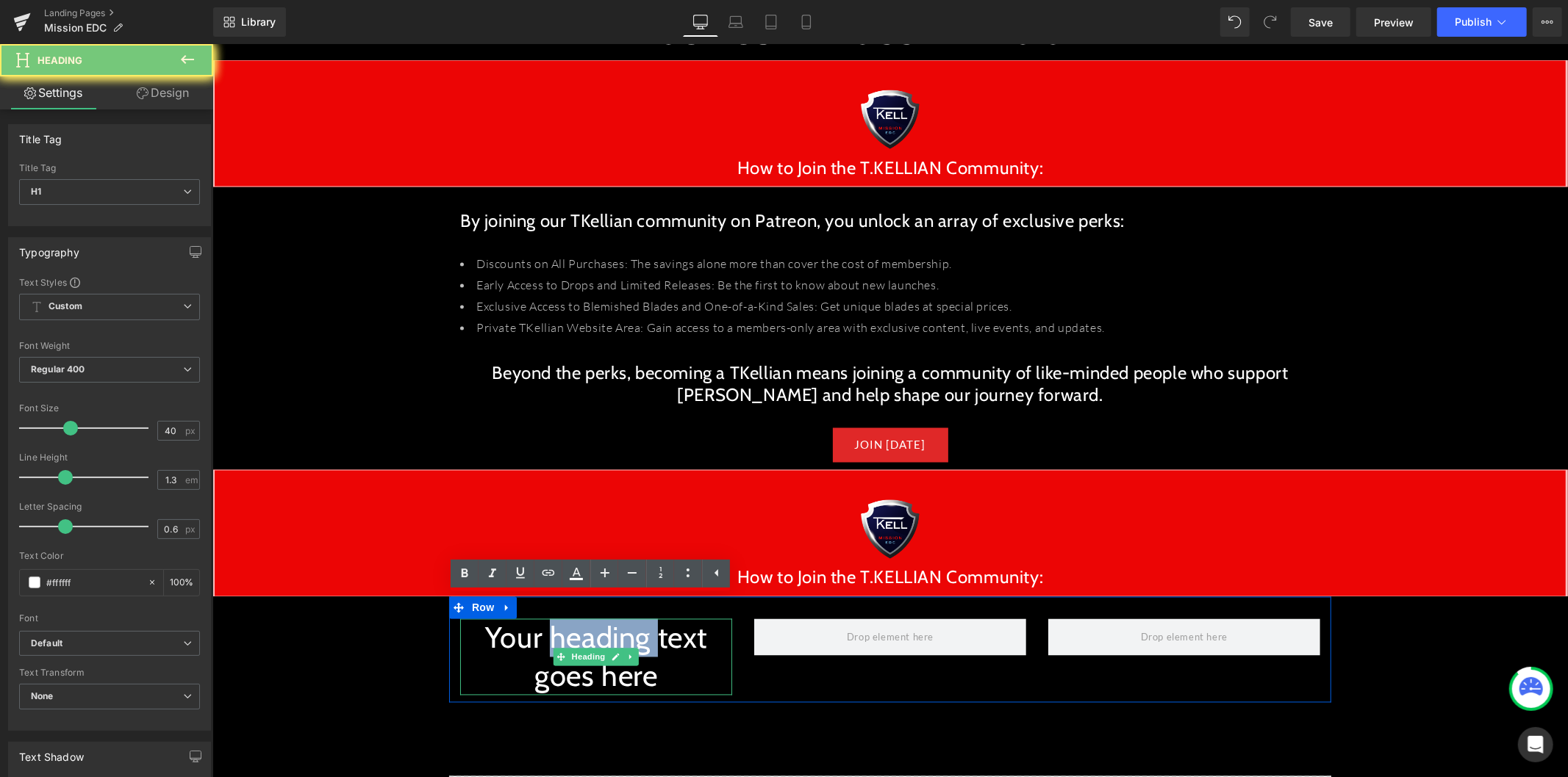
click at [549, 623] on h1 "Your heading text goes here" at bounding box center [595, 656] width 272 height 77
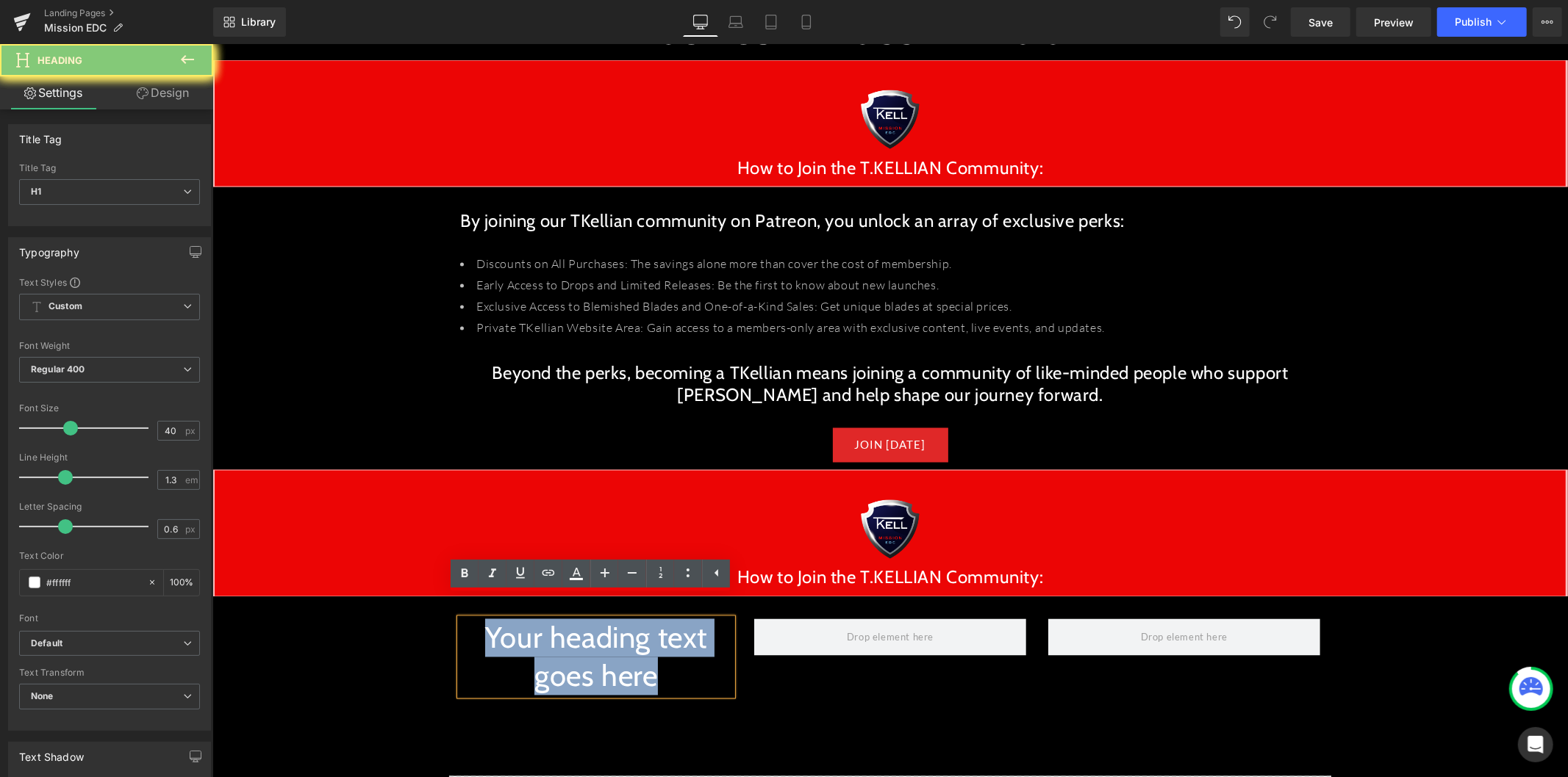
click at [549, 623] on h1 "Your heading text goes here" at bounding box center [595, 656] width 272 height 77
paste div
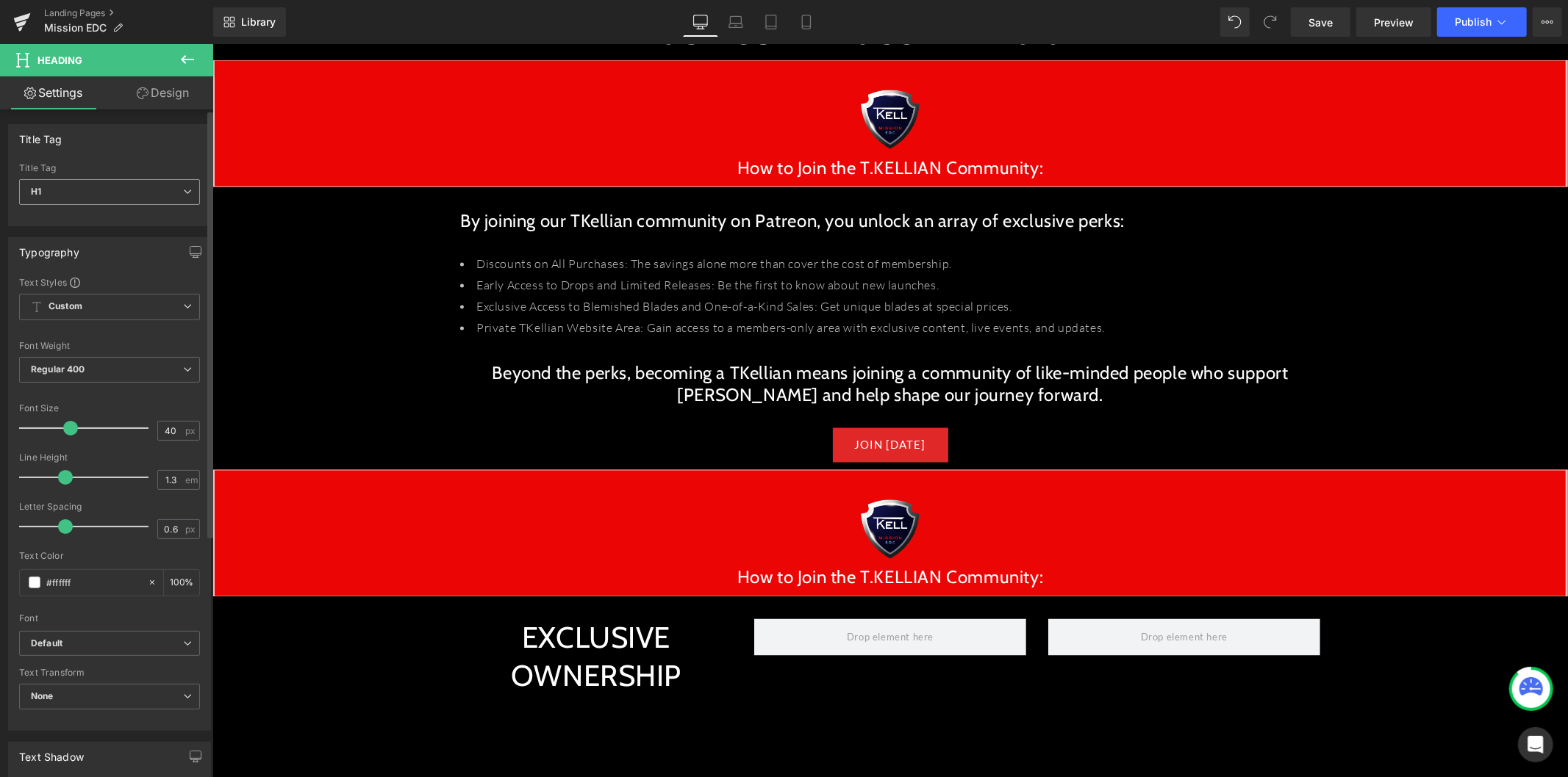
click at [145, 203] on span "H1" at bounding box center [109, 192] width 181 height 26
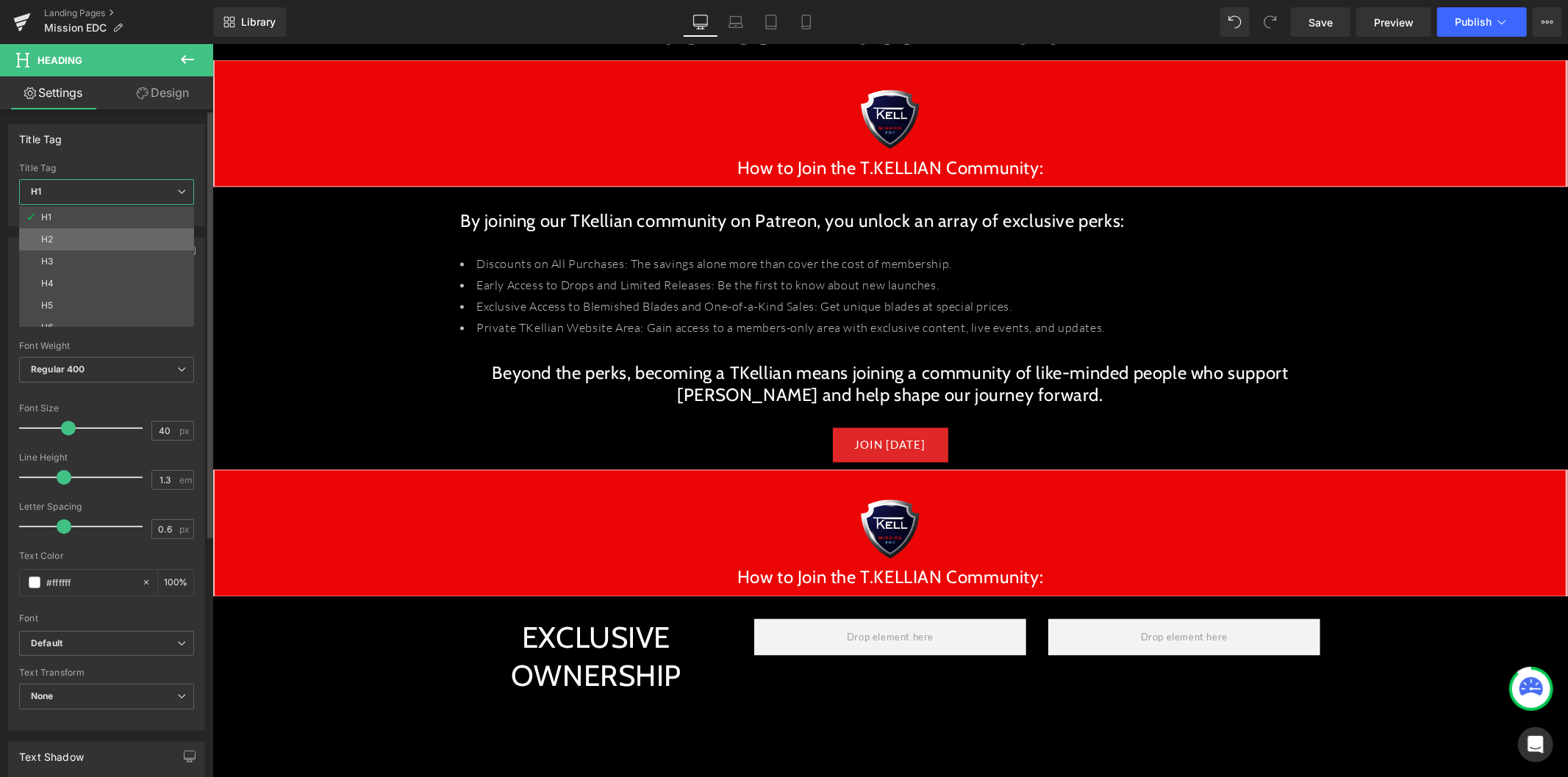
click at [135, 231] on li "H2" at bounding box center [110, 239] width 182 height 22
type input "24"
type input "100"
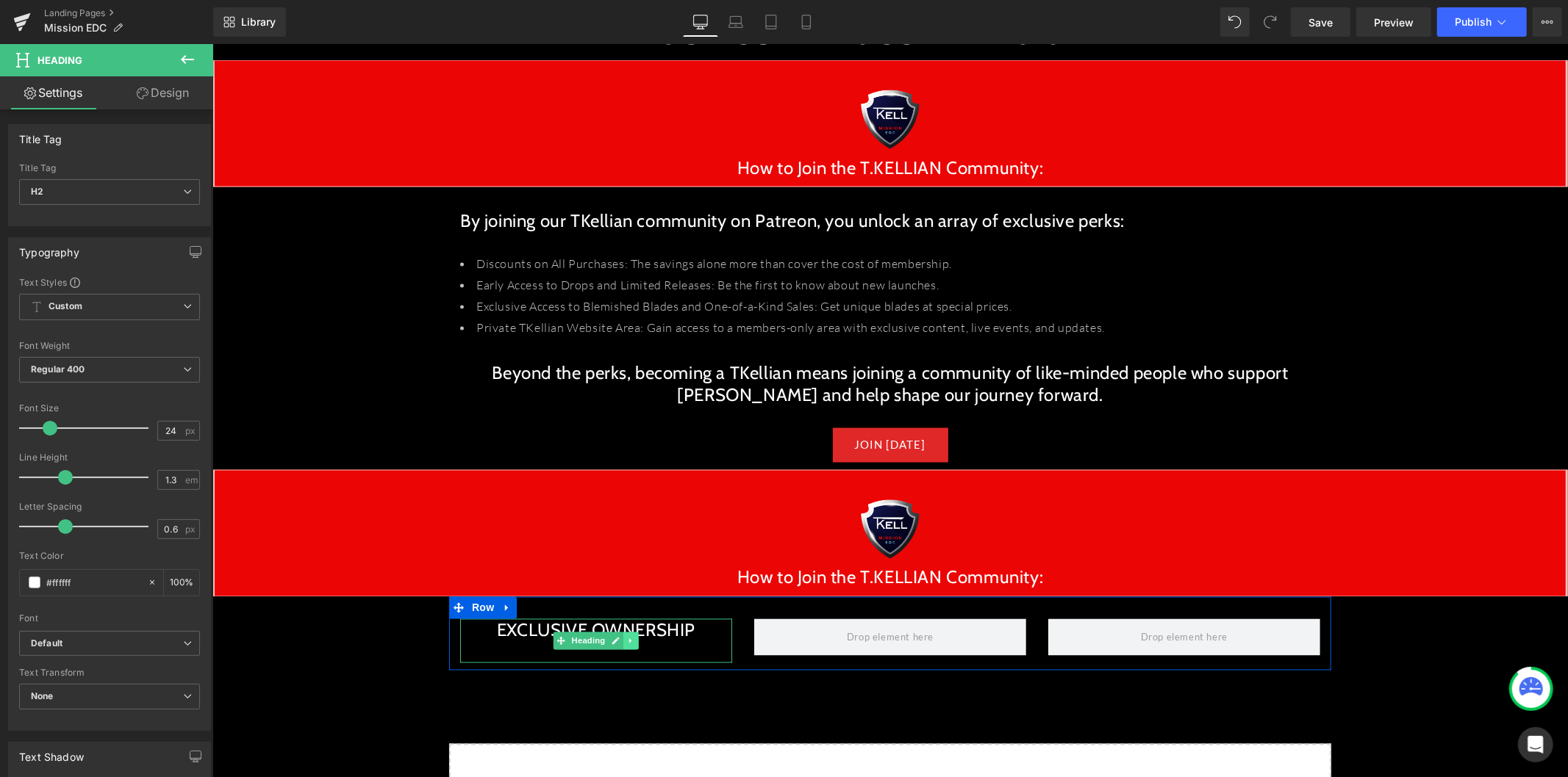
click at [622, 632] on link at bounding box center [630, 640] width 16 height 17
click at [615, 632] on link at bounding box center [623, 640] width 16 height 17
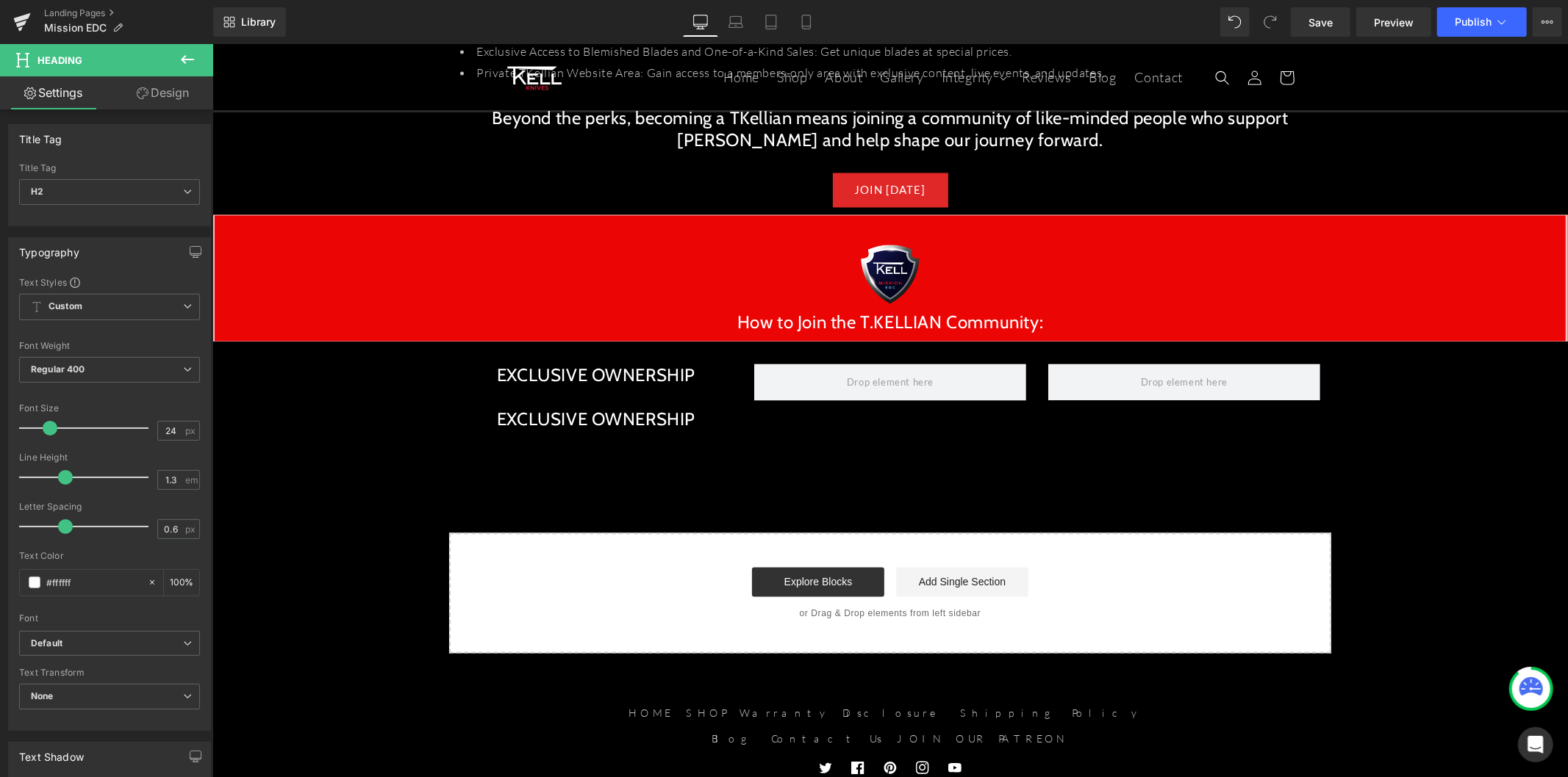
scroll to position [2257, 0]
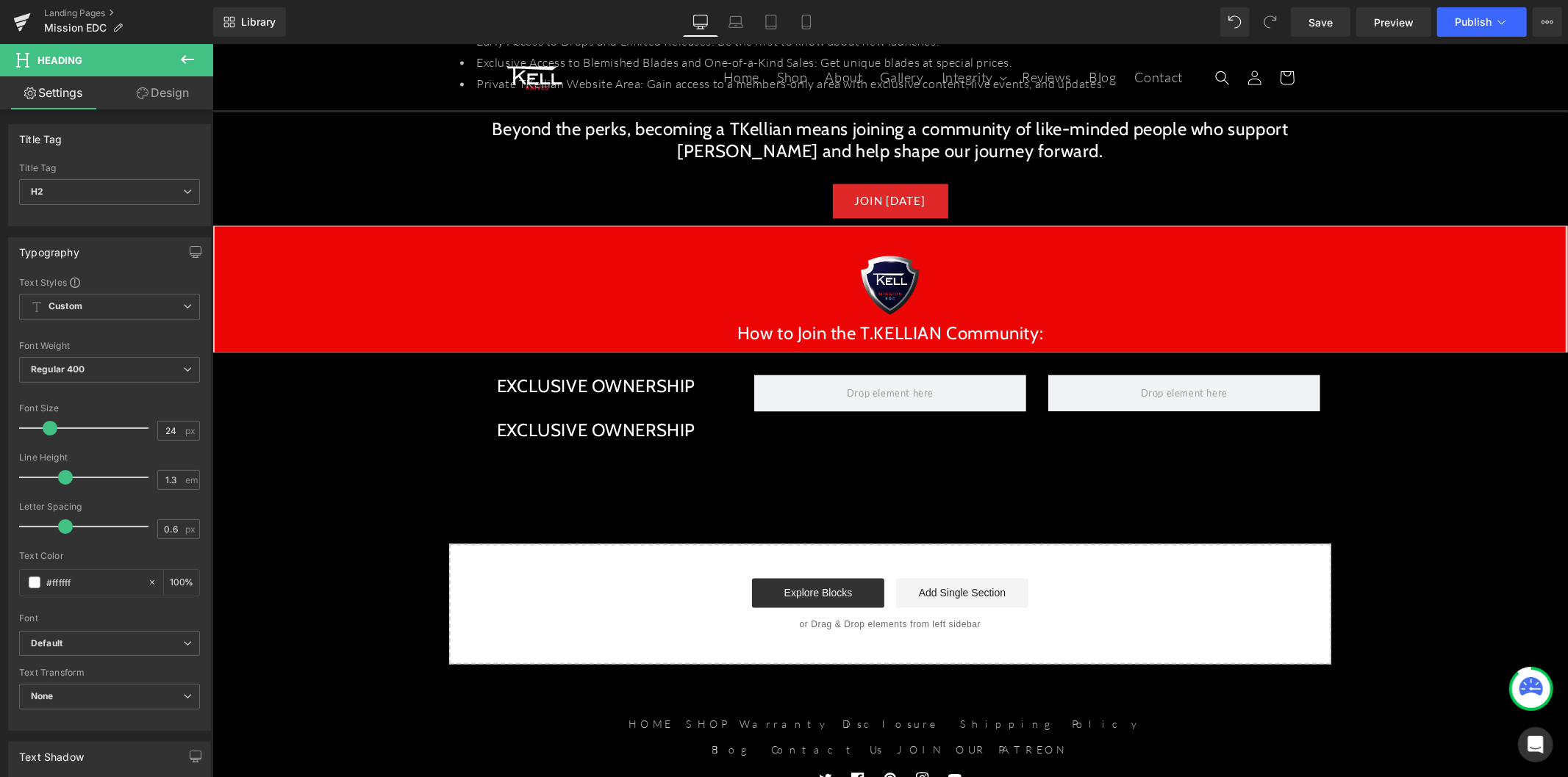
click at [629, 419] on div "EXCLUSIVE OWNERSHIP Heading" at bounding box center [595, 440] width 272 height 44
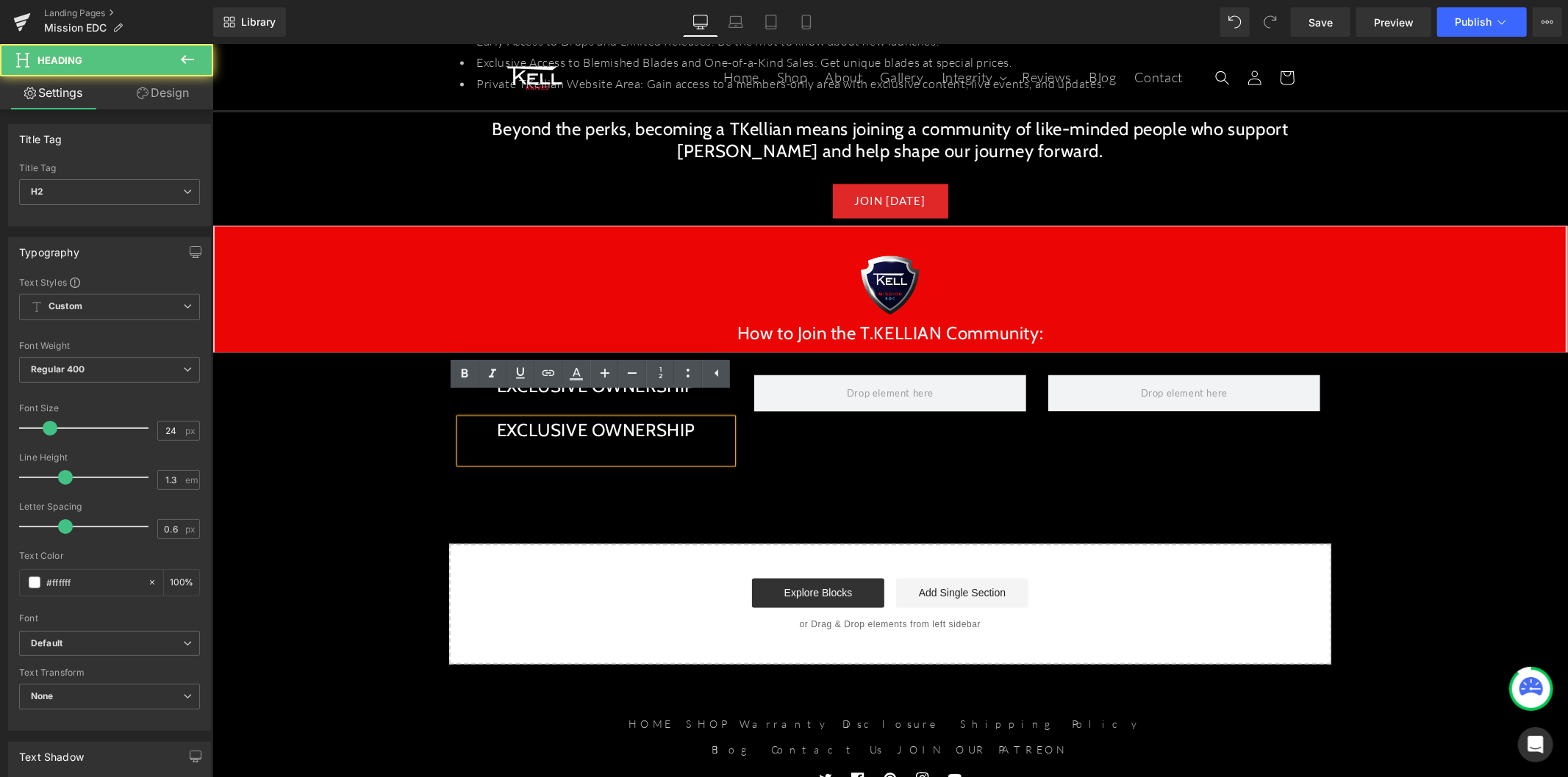
click at [696, 442] on div at bounding box center [595, 452] width 272 height 21
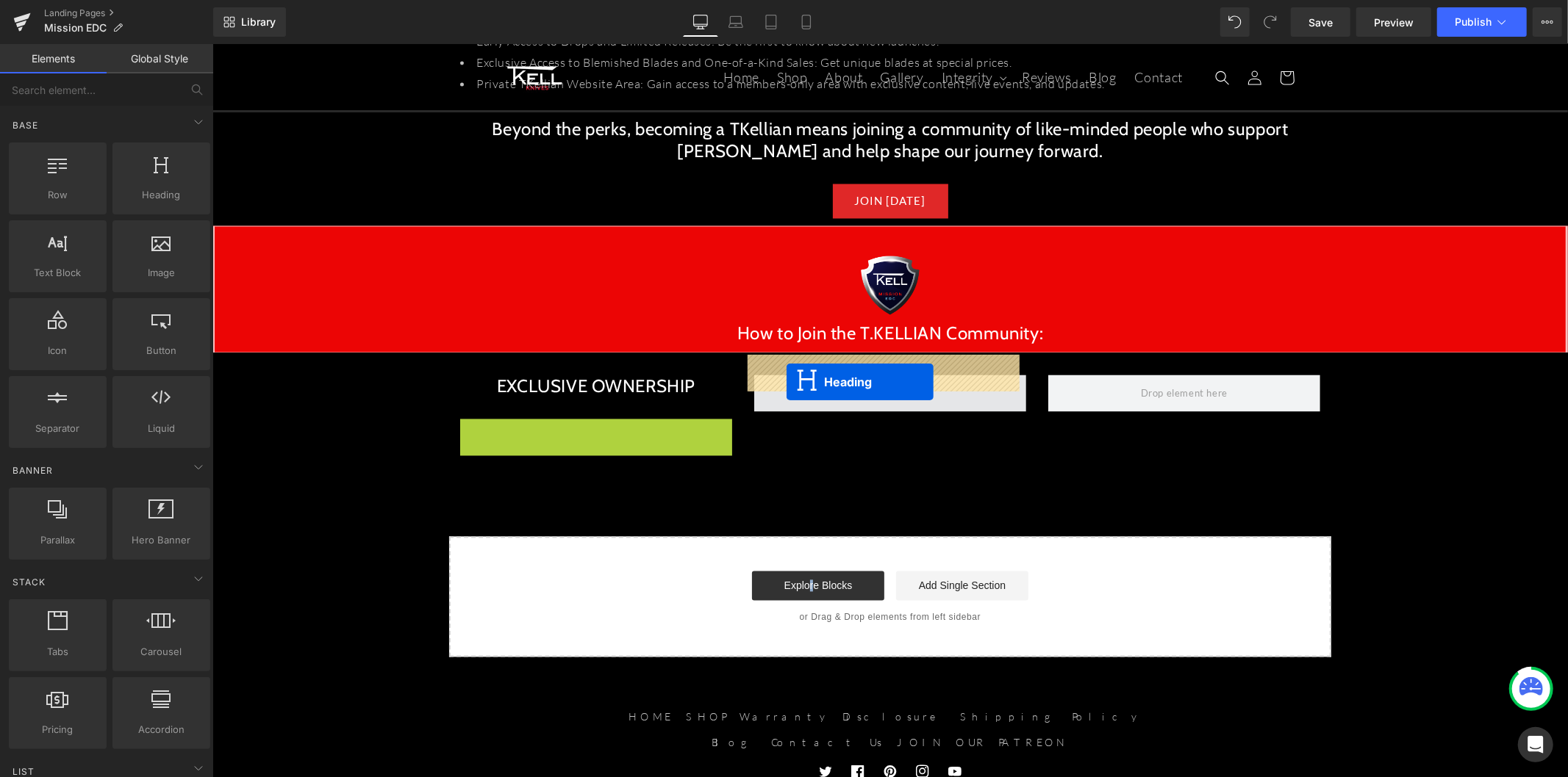
drag, startPoint x: 554, startPoint y: 422, endPoint x: 786, endPoint y: 379, distance: 236.0
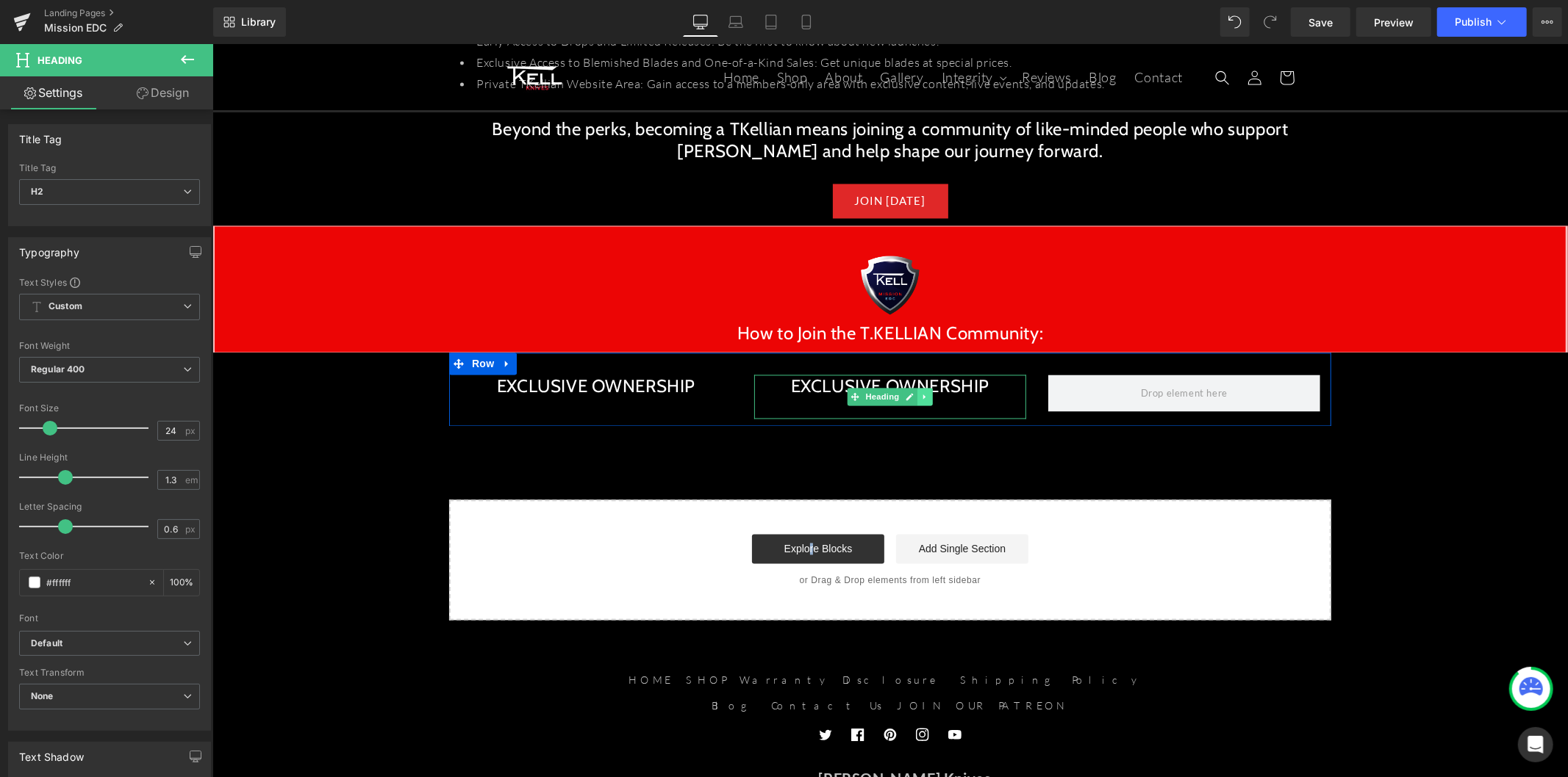
click at [920, 392] on icon at bounding box center [924, 396] width 8 height 9
click at [913, 392] on icon at bounding box center [917, 396] width 8 height 8
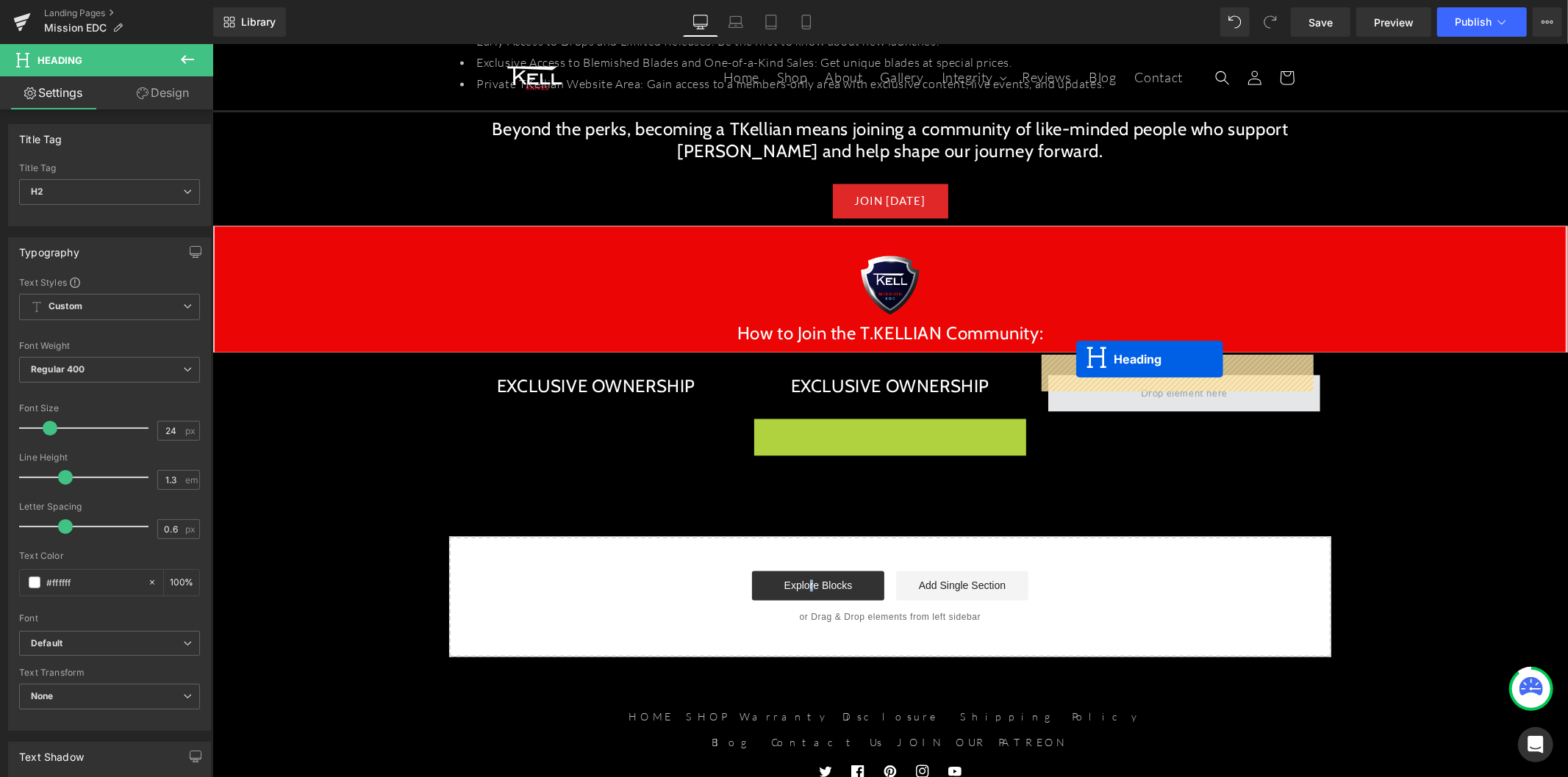
drag, startPoint x: 857, startPoint y: 418, endPoint x: 1075, endPoint y: 358, distance: 226.1
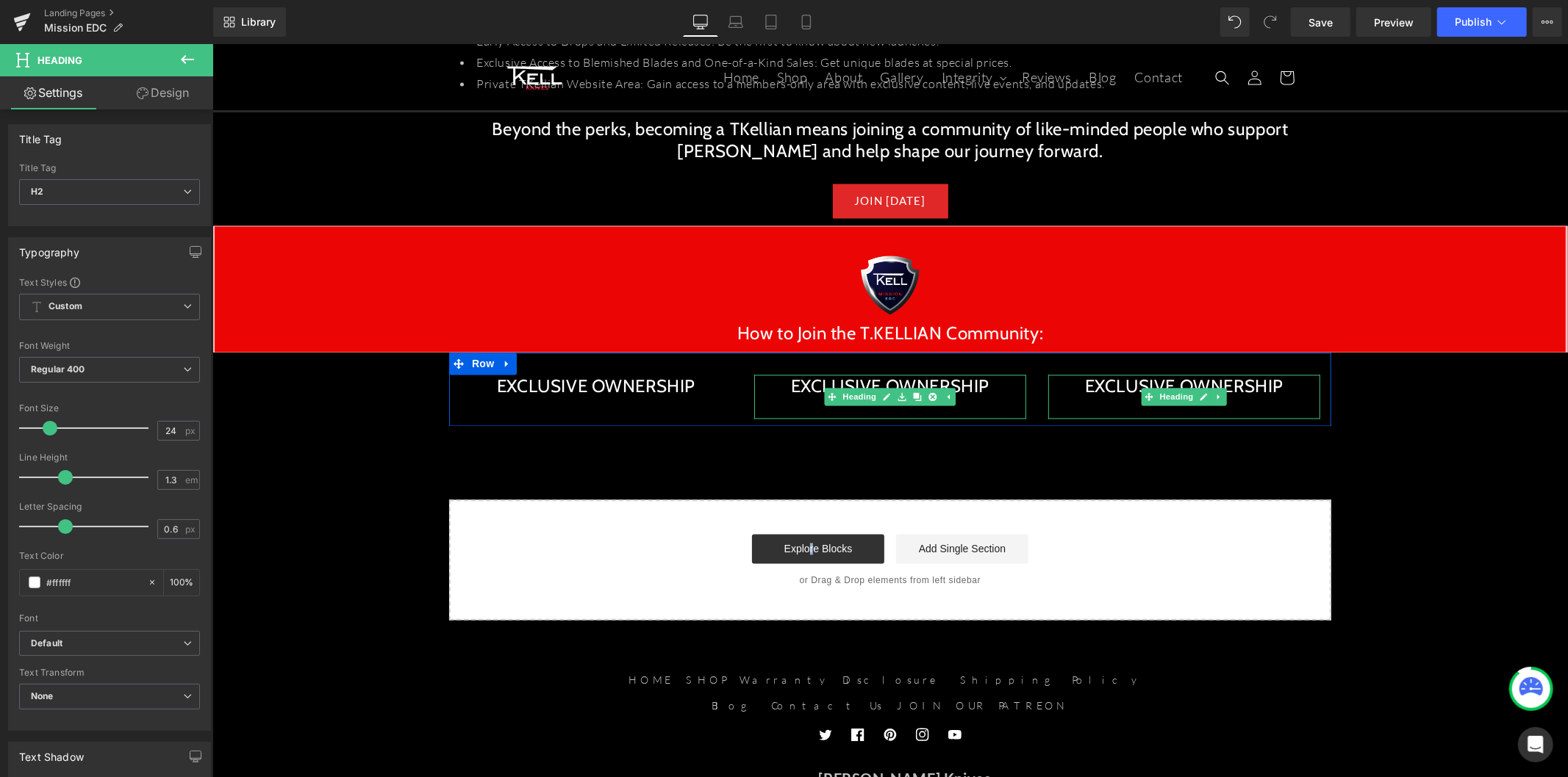
click at [869, 375] on h2 "EXCLUSIVE OWNERSHIP" at bounding box center [889, 386] width 272 height 23
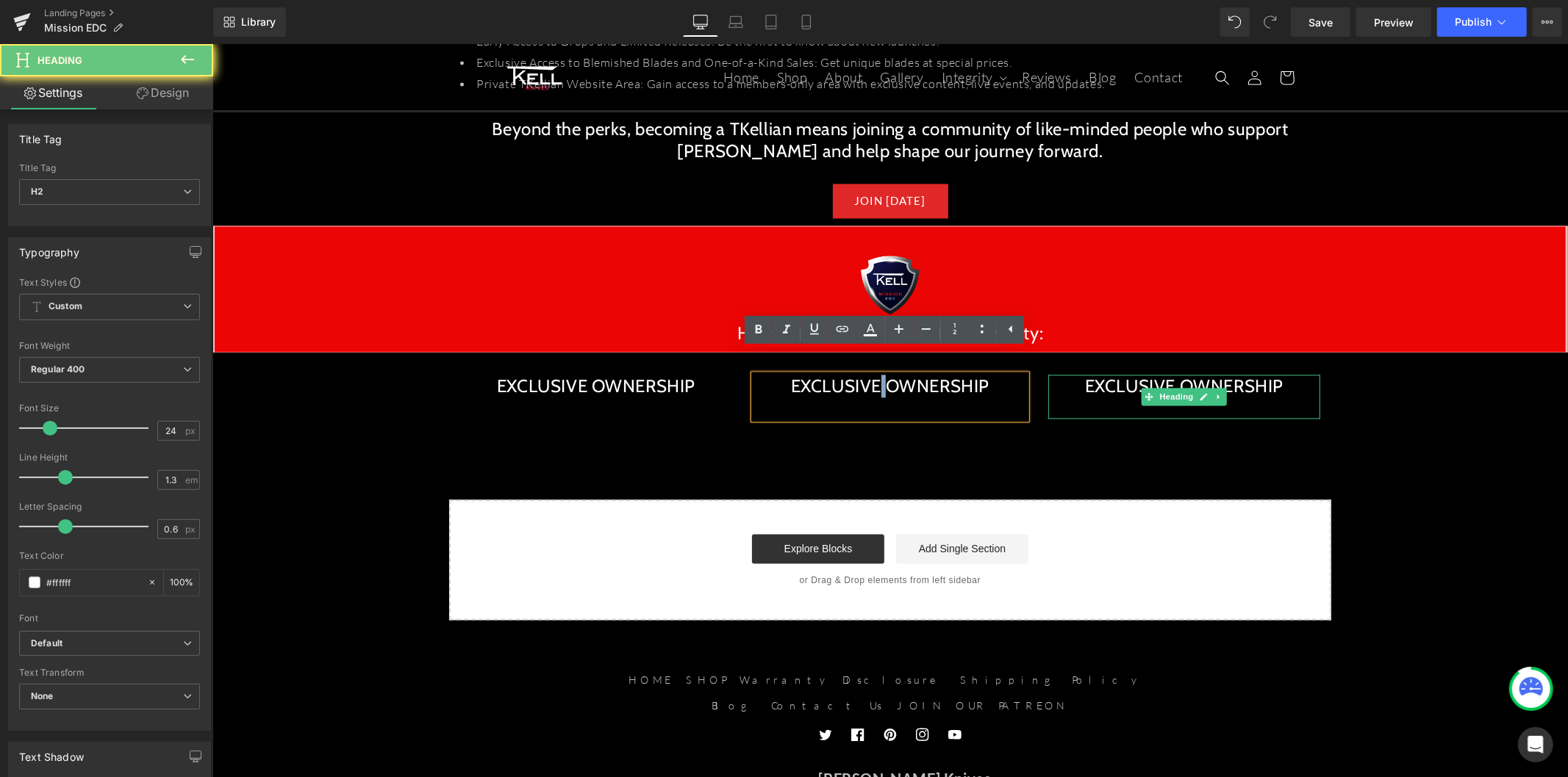
click at [869, 375] on h2 "EXCLUSIVE OWNERSHIP" at bounding box center [889, 386] width 272 height 23
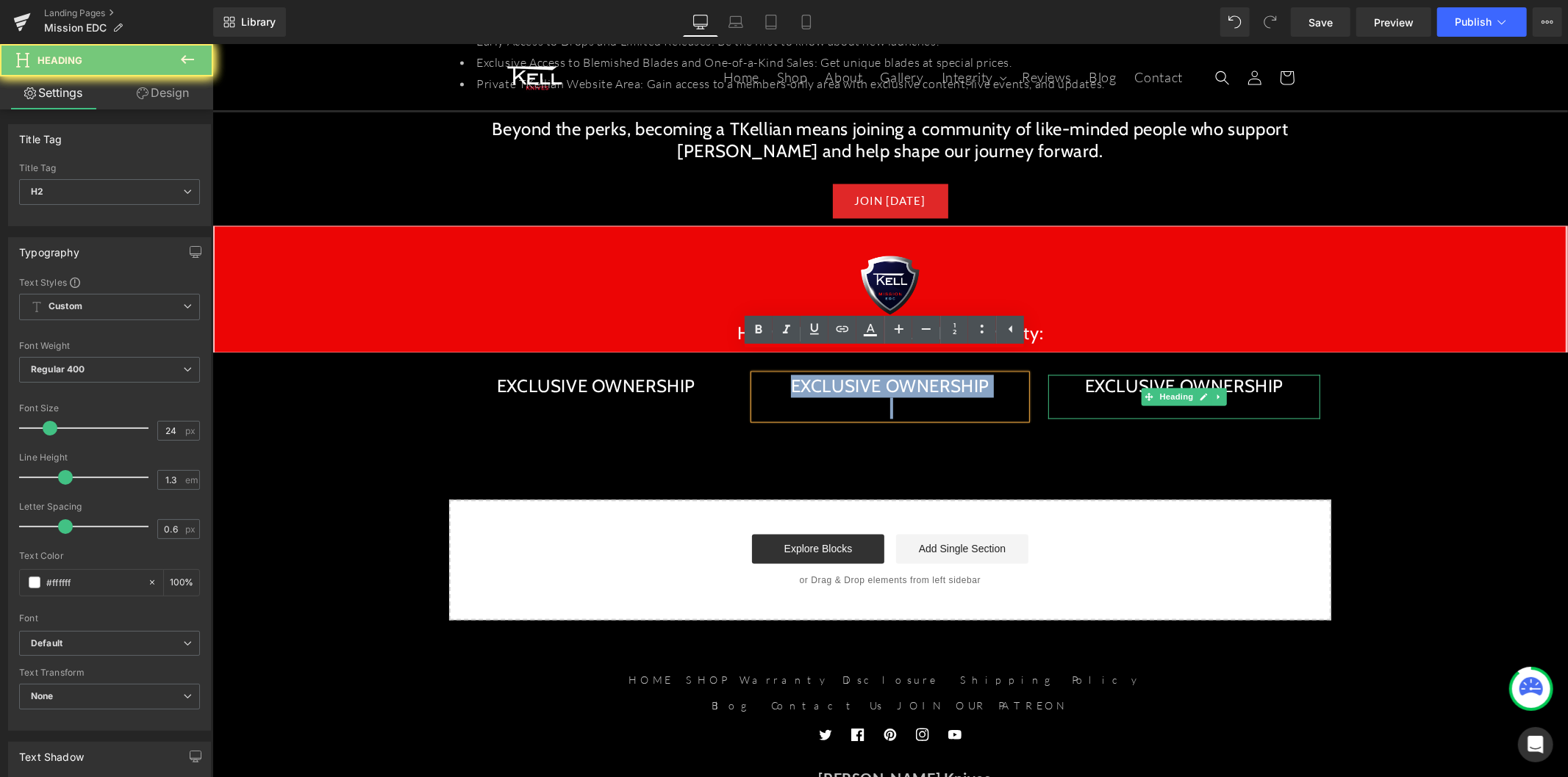
click at [869, 375] on h2 "EXCLUSIVE OWNERSHIP" at bounding box center [889, 386] width 272 height 23
paste div
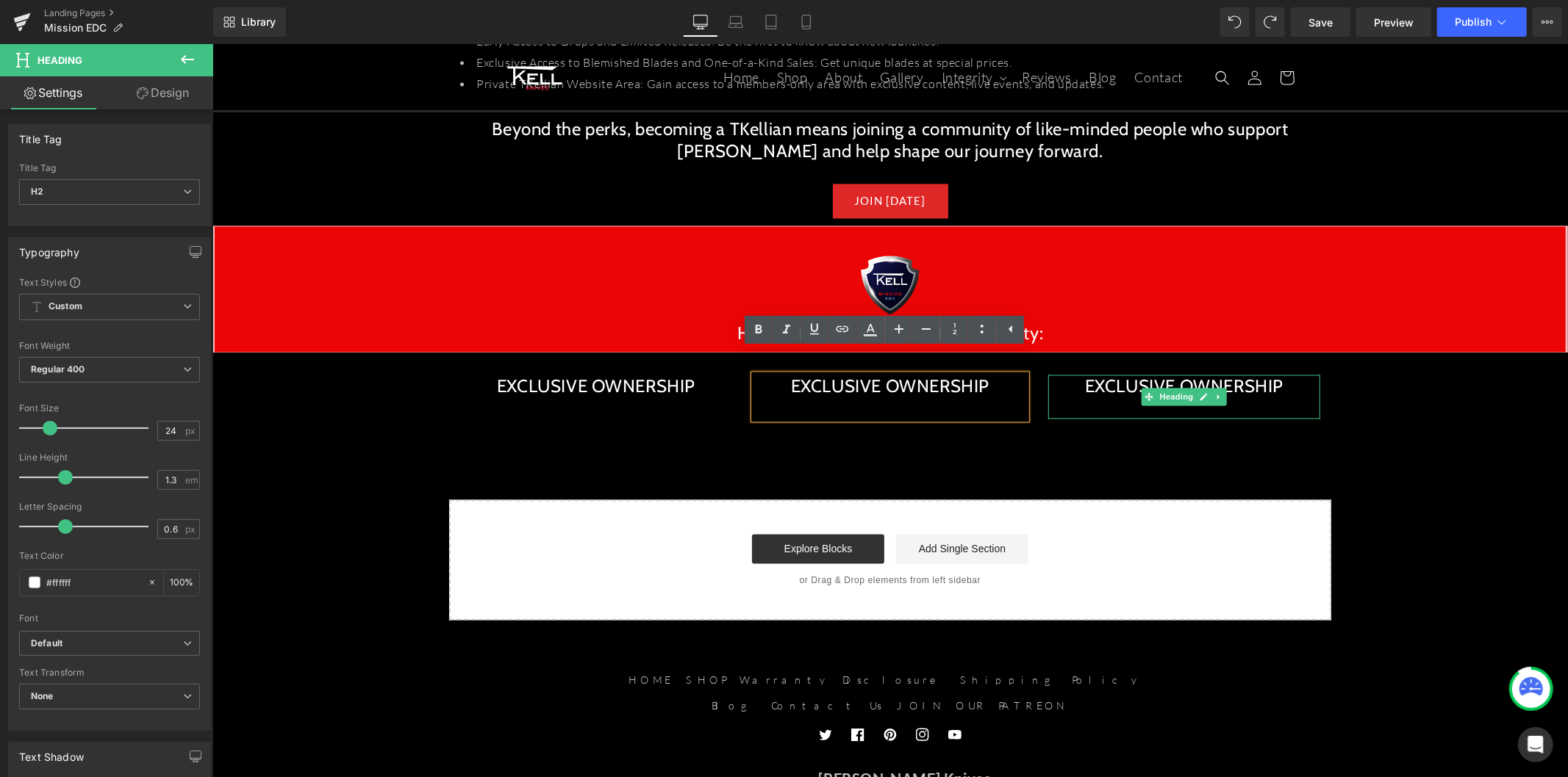
click at [806, 375] on h2 "EXCLUSIVE OWNERSHIP" at bounding box center [889, 386] width 272 height 23
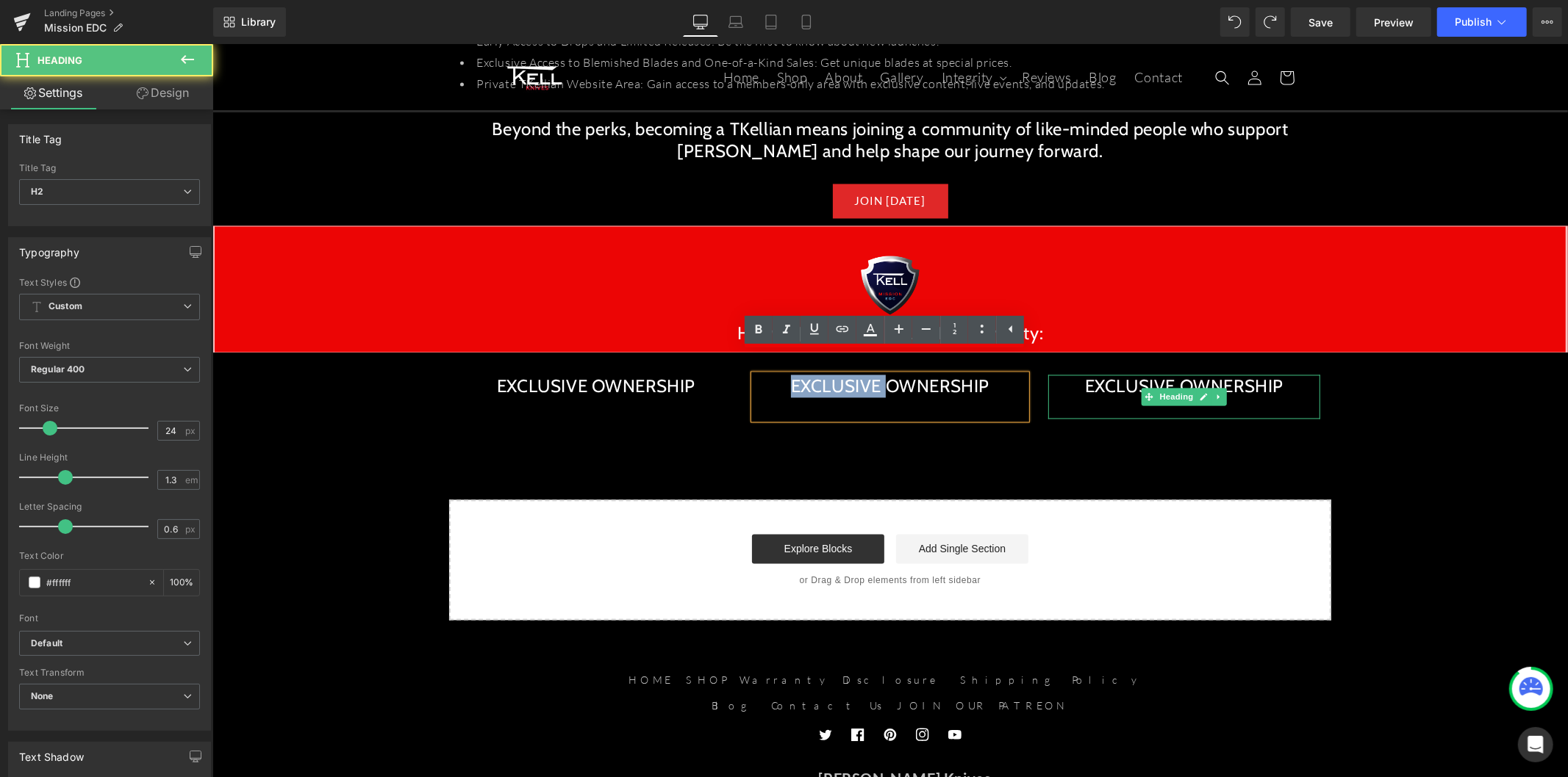
click at [806, 375] on h2 "EXCLUSIVE OWNERSHIP" at bounding box center [889, 386] width 272 height 23
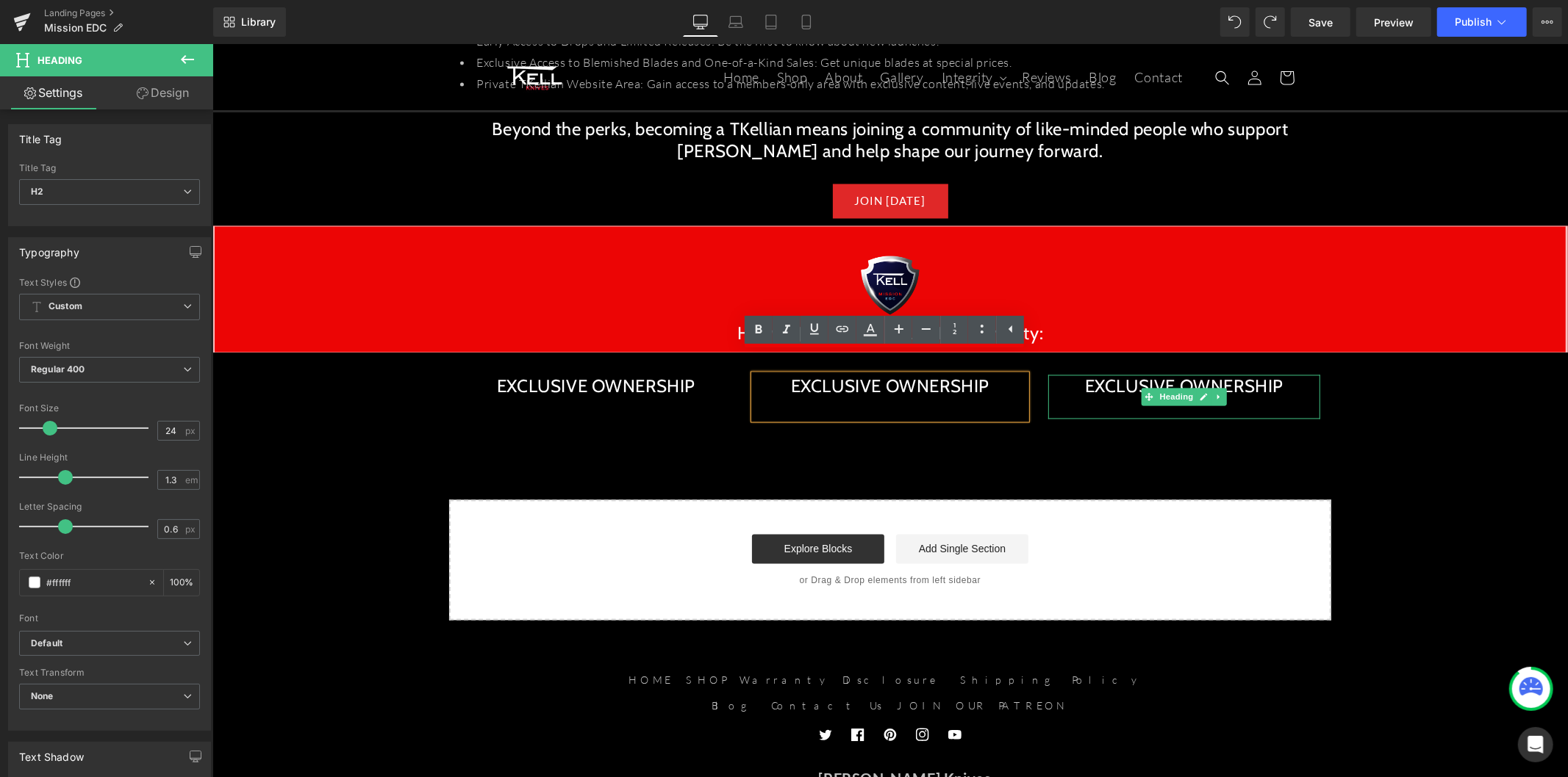
click at [838, 375] on h2 "EXCLUSIVE OWNERSHIP" at bounding box center [889, 386] width 272 height 23
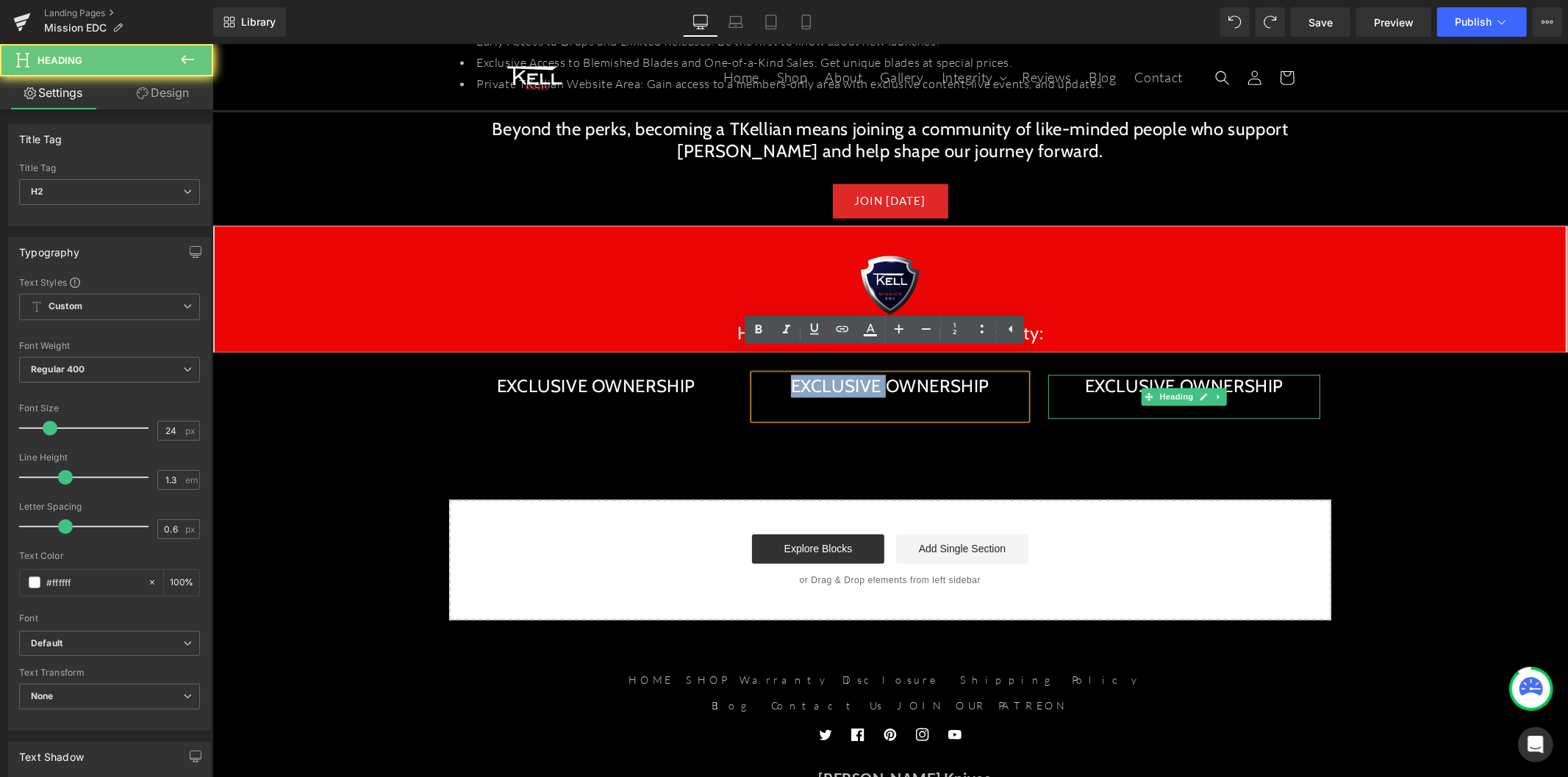
click at [838, 375] on h2 "EXCLUSIVE OWNERSHIP" at bounding box center [889, 386] width 272 height 23
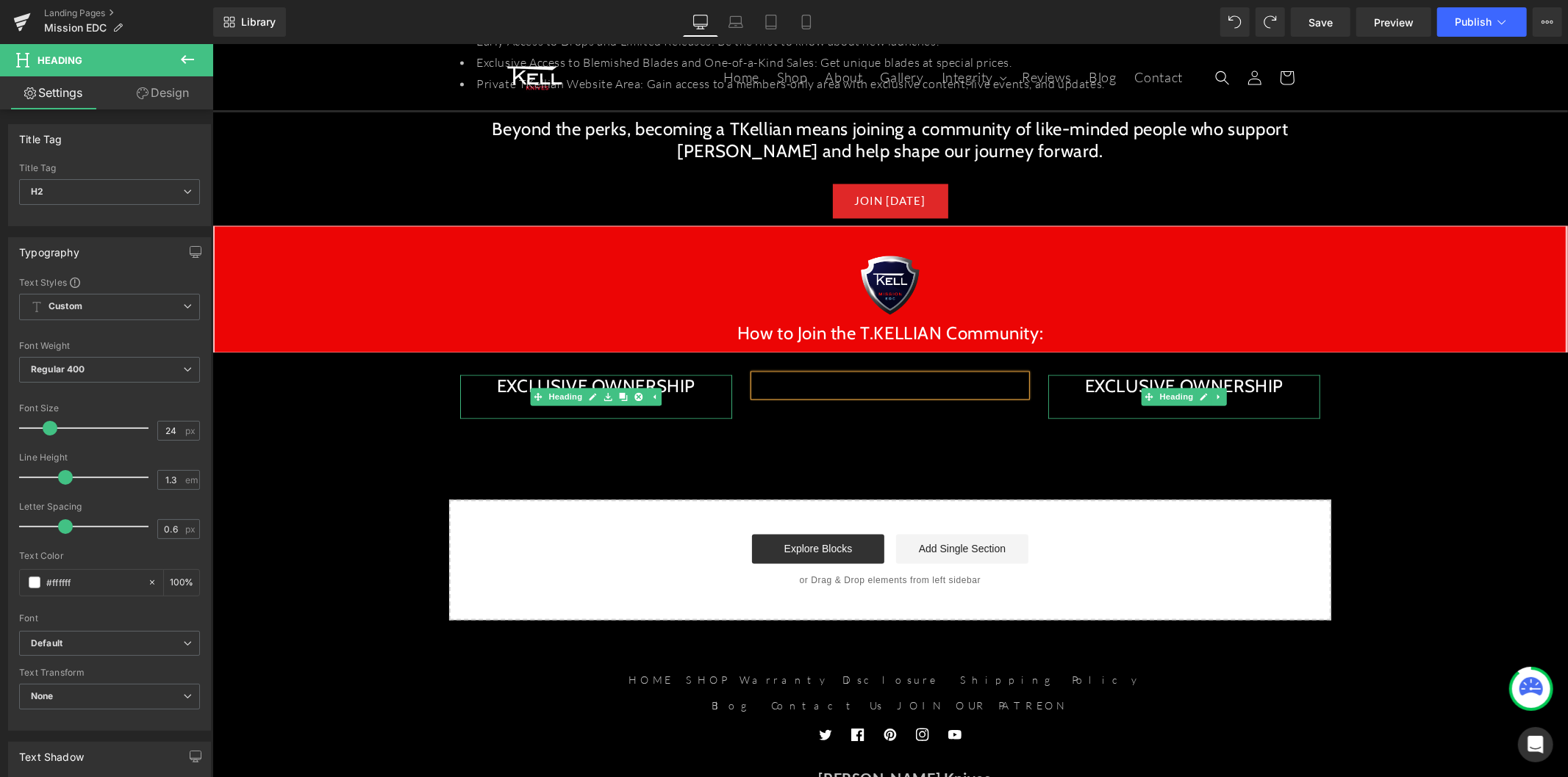
click at [661, 375] on h2 "EXCLUSIVE OWNERSHIP" at bounding box center [595, 386] width 272 height 23
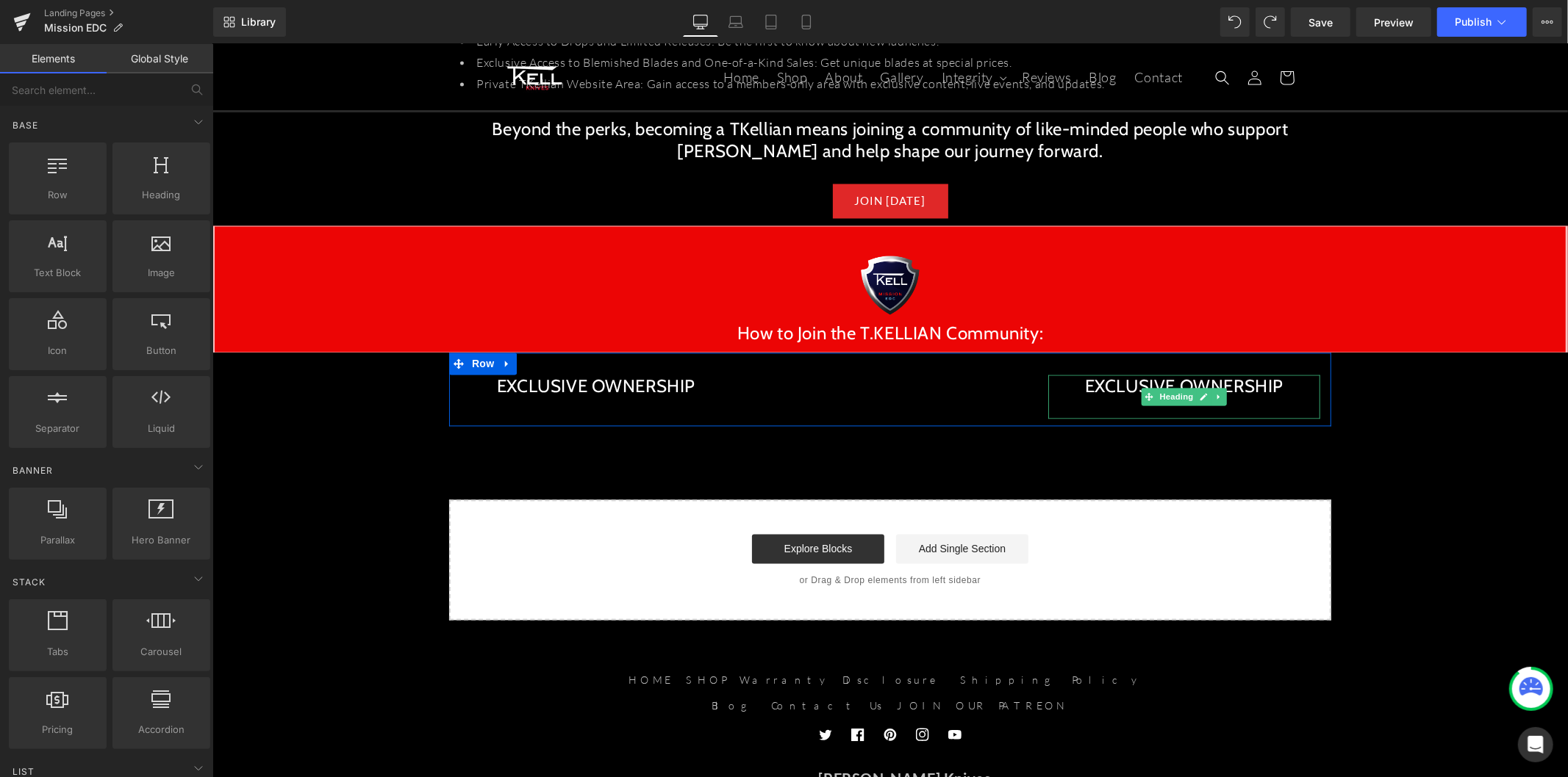
click at [635, 375] on div "EXCLUSIVE OWNERSHIP Heading" at bounding box center [595, 396] width 272 height 44
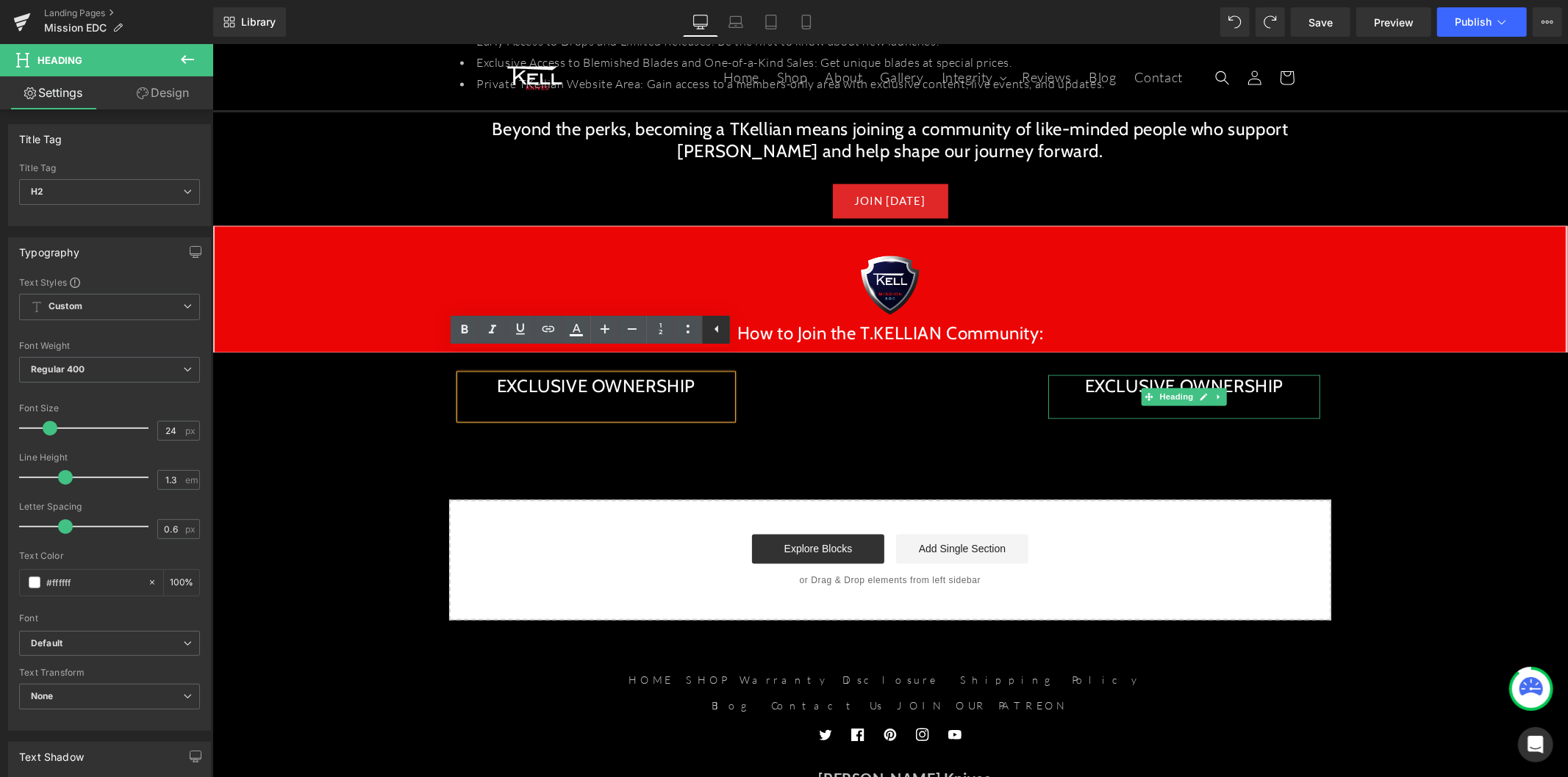
click at [720, 339] on link at bounding box center [716, 330] width 28 height 28
click at [777, 402] on div "EXCLUSIVE OWNERSHIP Heading Heading EXCLUSIVE OWNERSHIP Heading Row" at bounding box center [890, 389] width 882 height 73
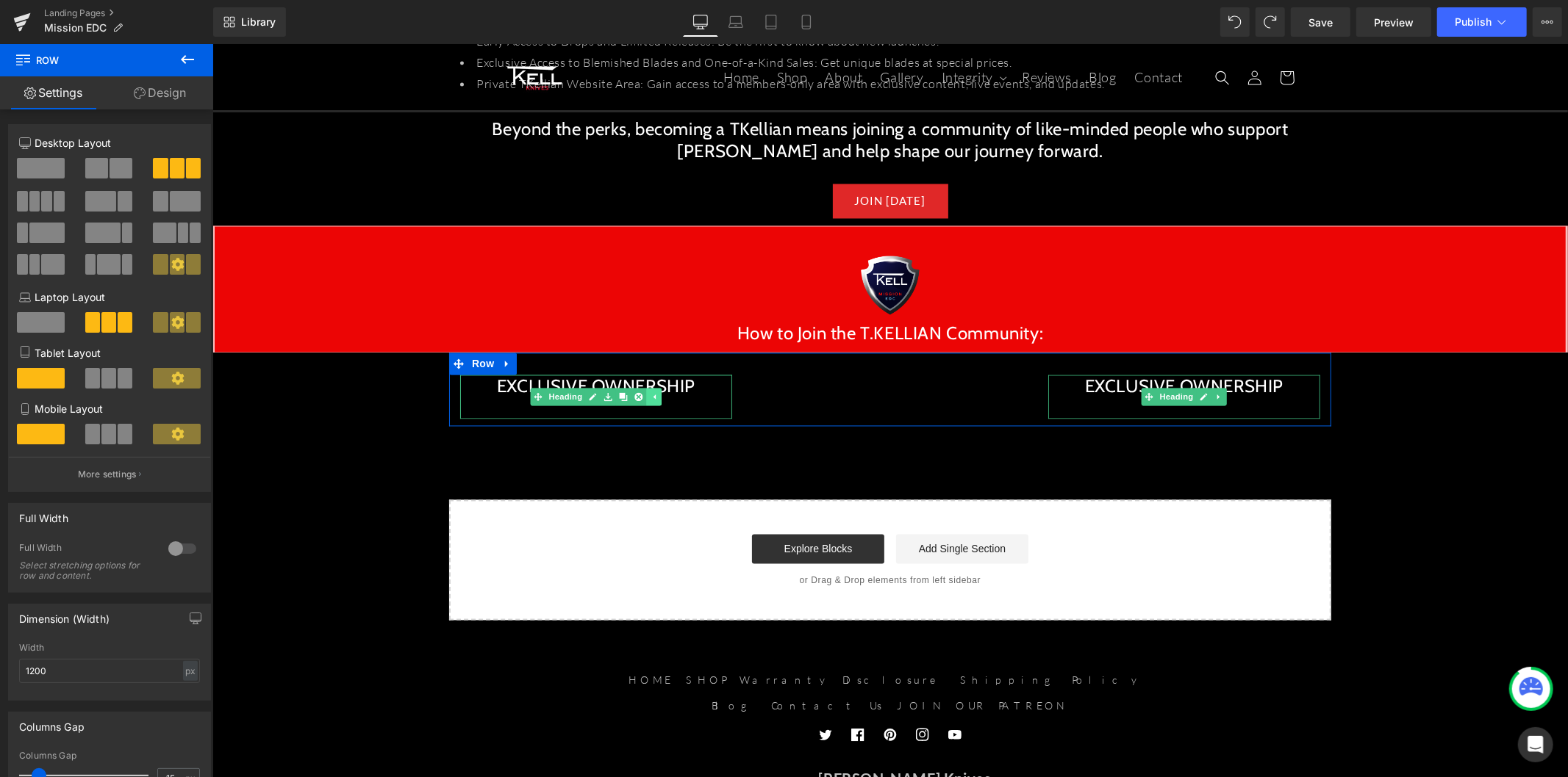
click at [649, 392] on icon at bounding box center [653, 396] width 8 height 9
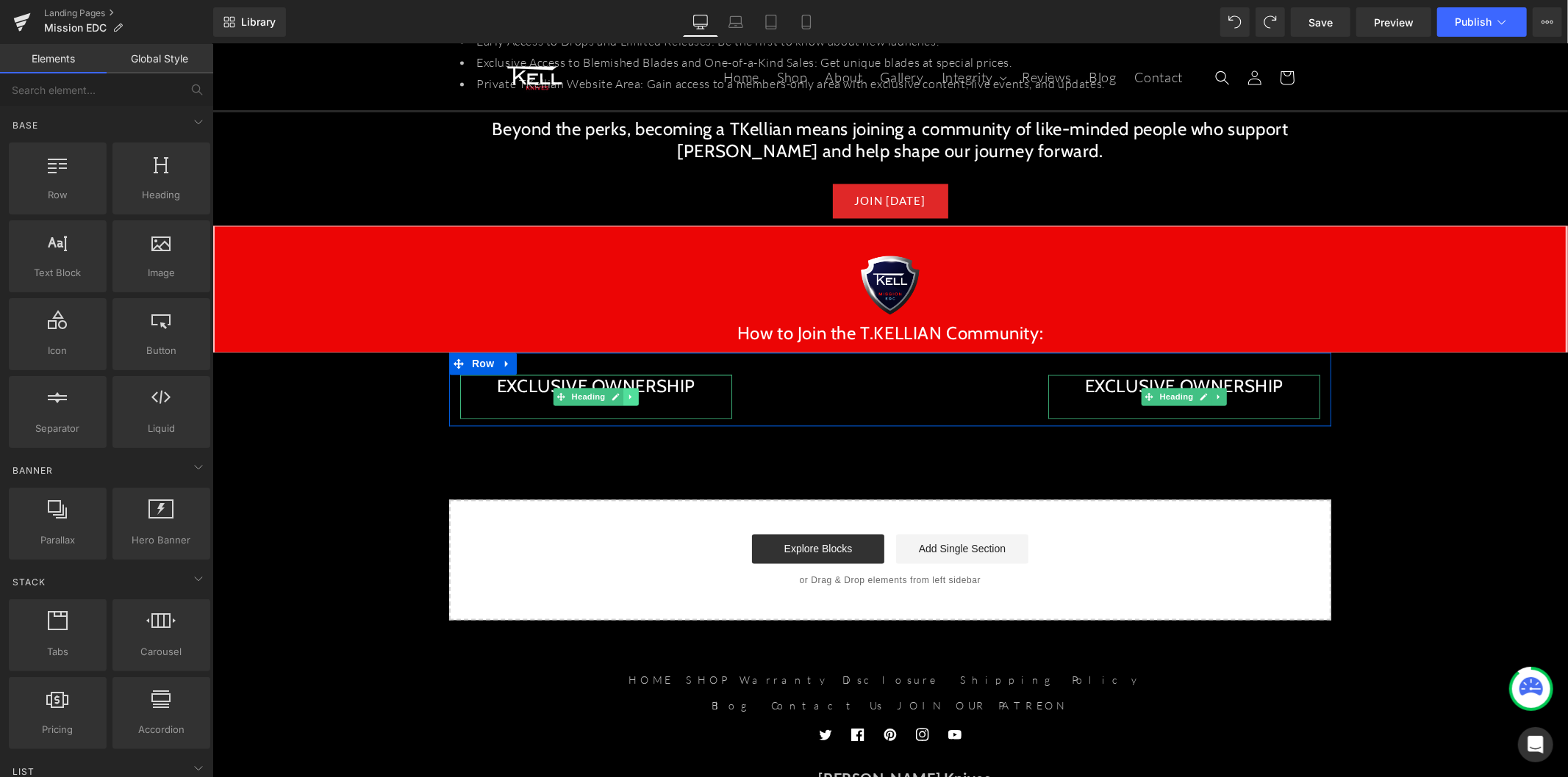
click at [626, 392] on icon at bounding box center [630, 396] width 8 height 9
click at [619, 392] on icon at bounding box center [623, 396] width 8 height 9
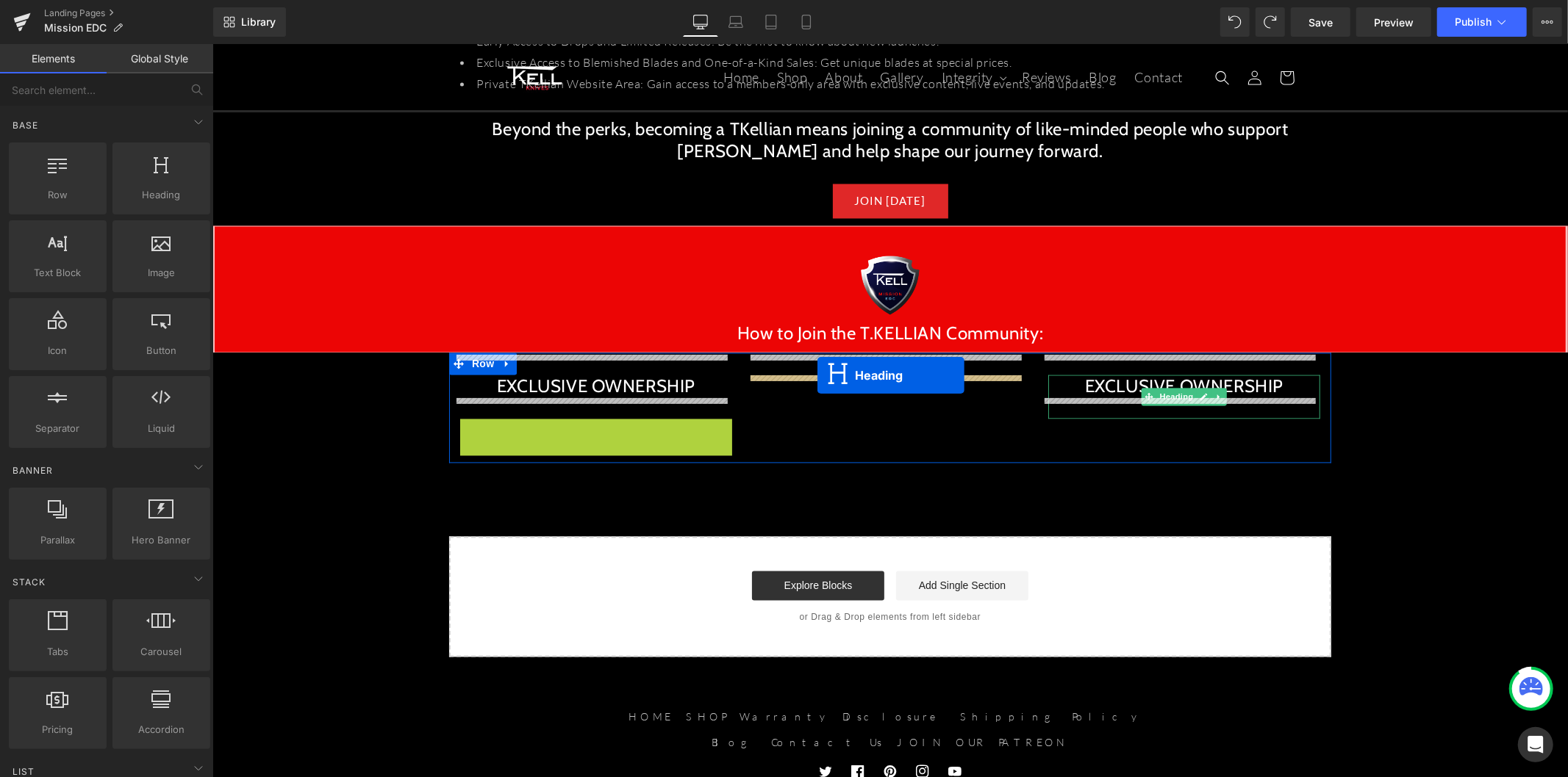
drag, startPoint x: 557, startPoint y: 419, endPoint x: 816, endPoint y: 375, distance: 262.7
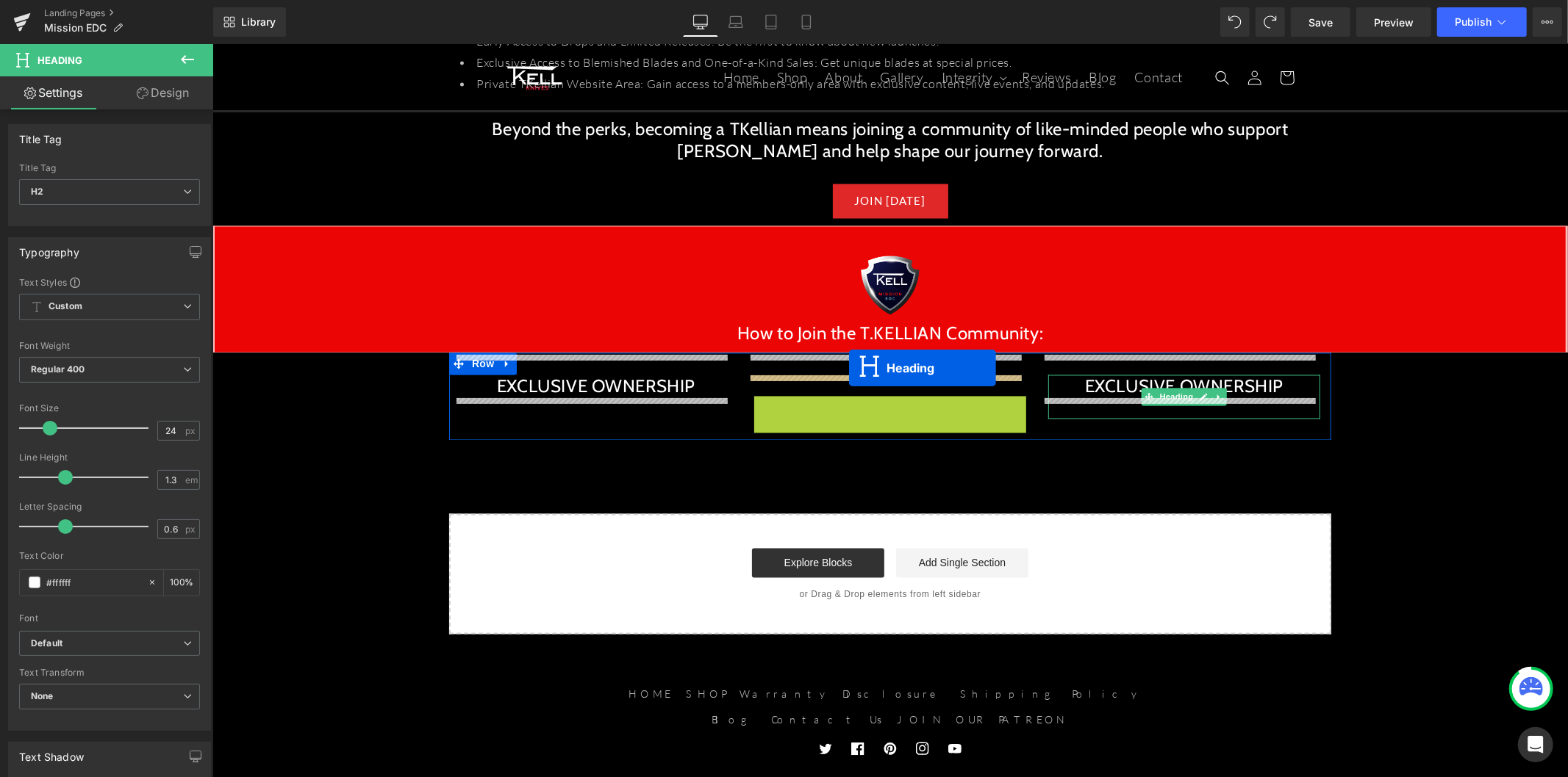
drag, startPoint x: 846, startPoint y: 397, endPoint x: 848, endPoint y: 367, distance: 30.1
drag, startPoint x: 848, startPoint y: 392, endPoint x: 846, endPoint y: 362, distance: 30.1
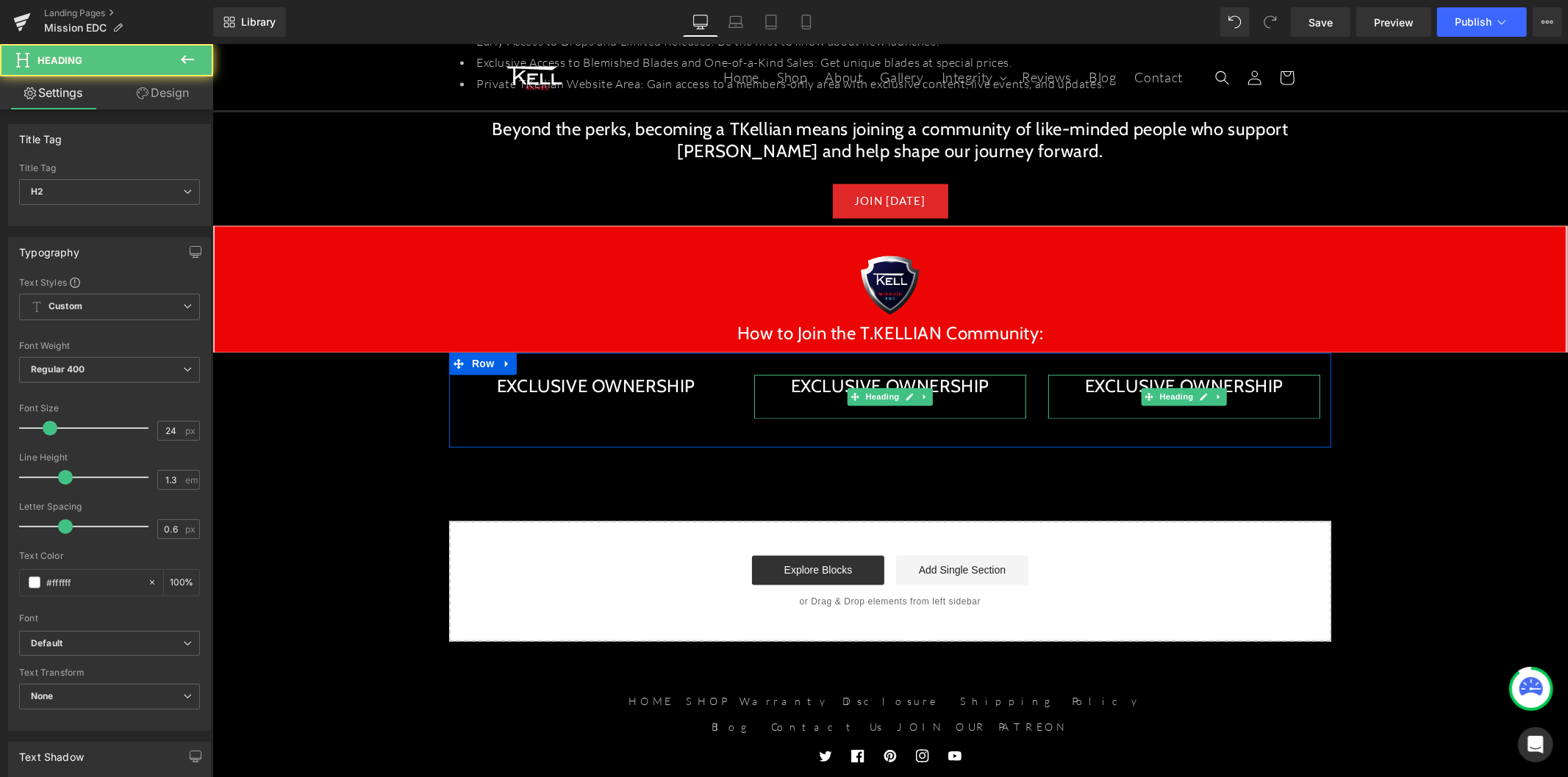
click at [794, 397] on div at bounding box center [889, 408] width 272 height 21
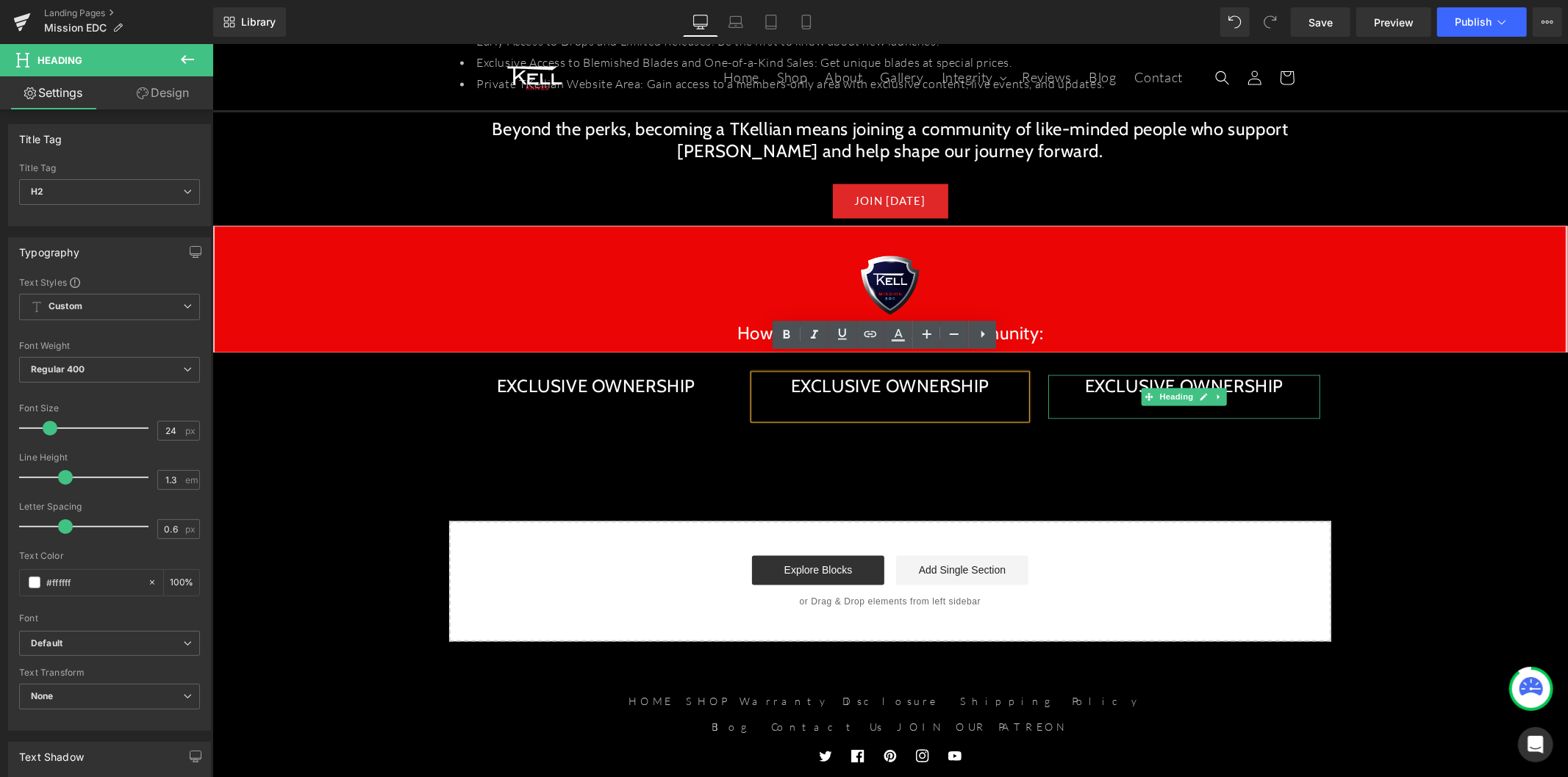
click at [1265, 375] on h2 "EXCLUSIVE OWNERSHIP" at bounding box center [1183, 386] width 272 height 23
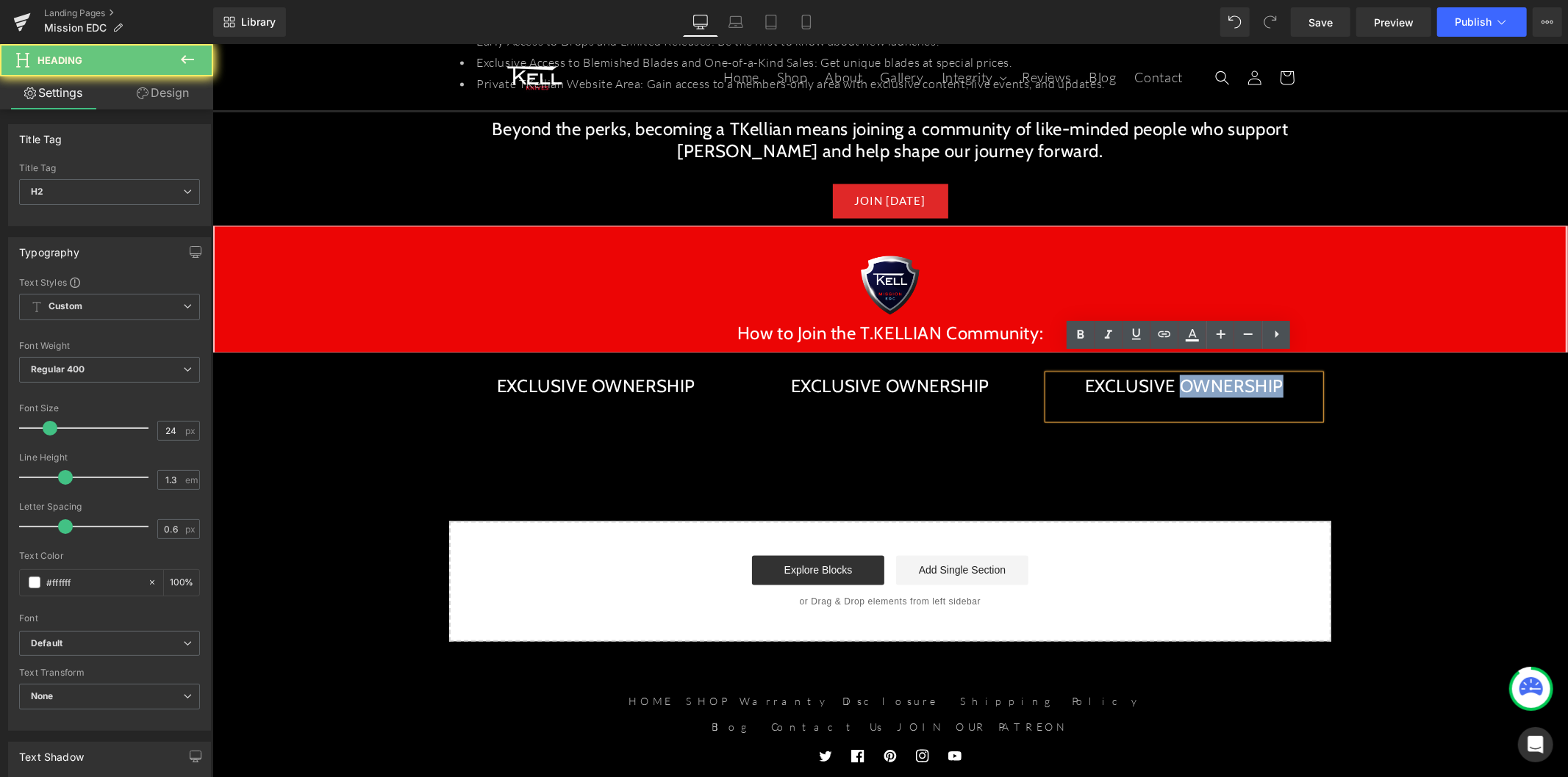
click at [1265, 375] on h2 "EXCLUSIVE OWNERSHIP" at bounding box center [1183, 386] width 272 height 23
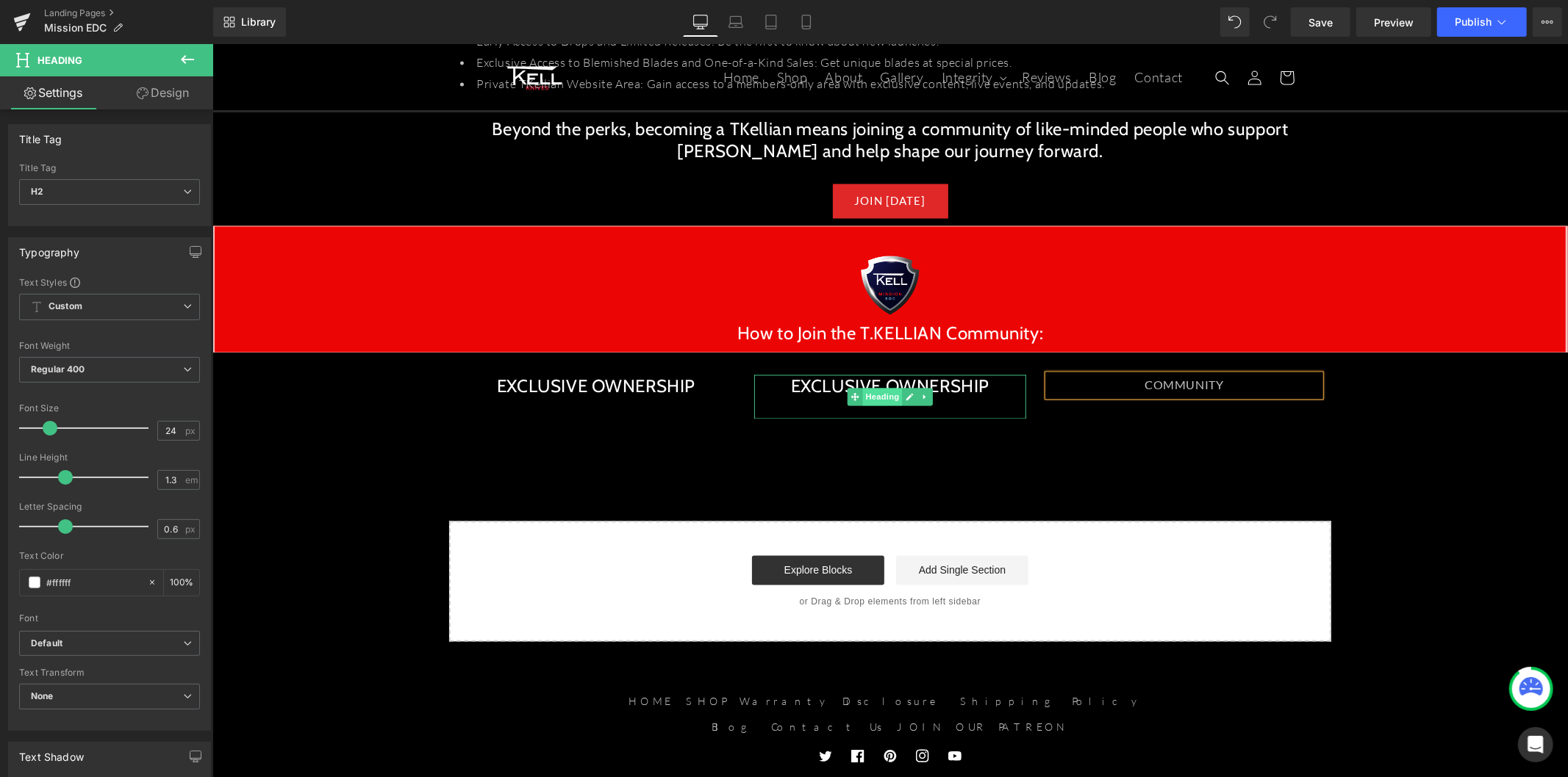
click at [867, 388] on span "Heading" at bounding box center [882, 396] width 40 height 17
click at [822, 375] on h2 "EXCLUSIVE OWNERSHIP" at bounding box center [889, 386] width 272 height 23
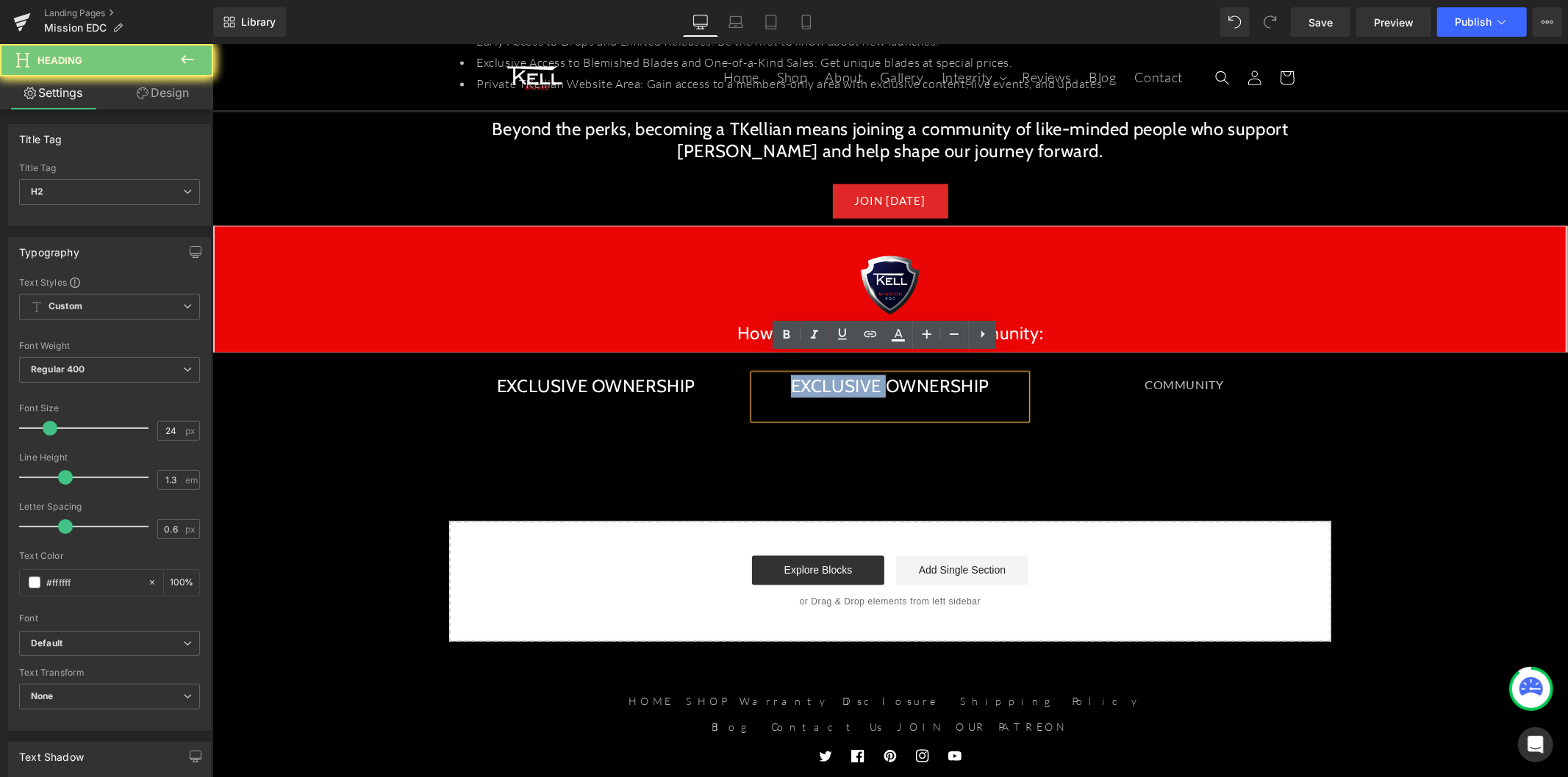
click at [822, 375] on h2 "EXCLUSIVE OWNERSHIP" at bounding box center [889, 386] width 272 height 23
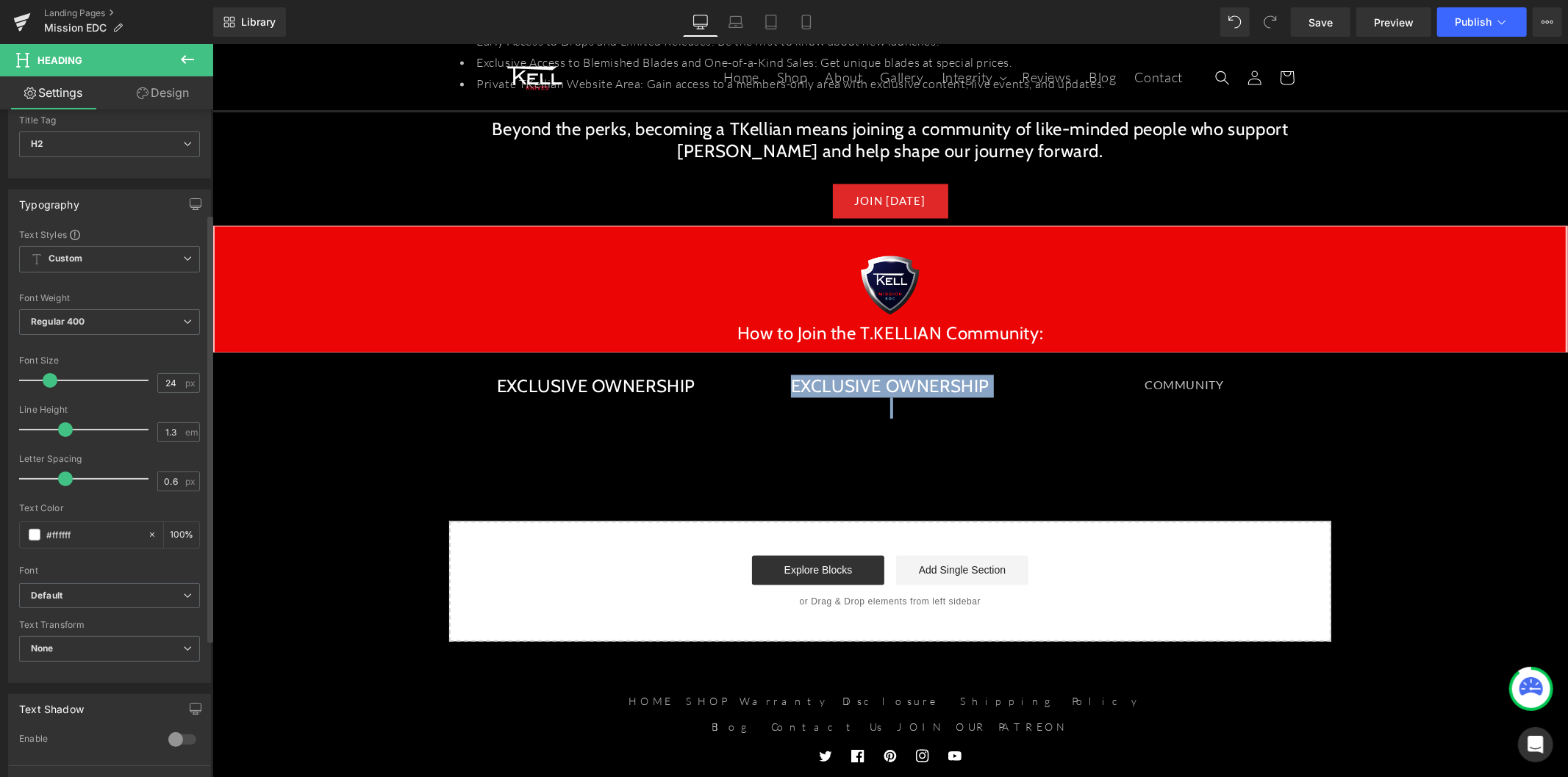
scroll to position [0, 0]
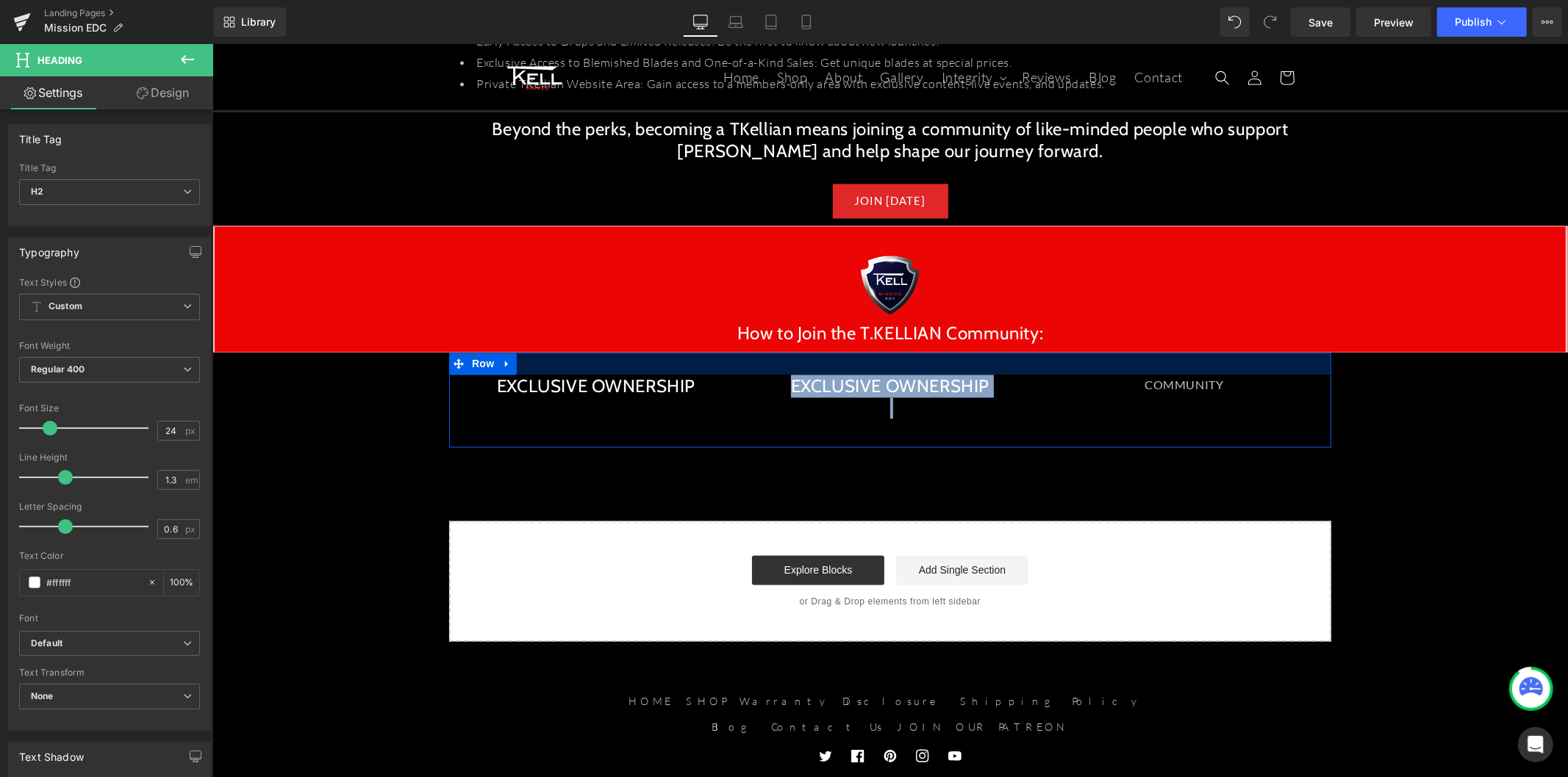
paste div
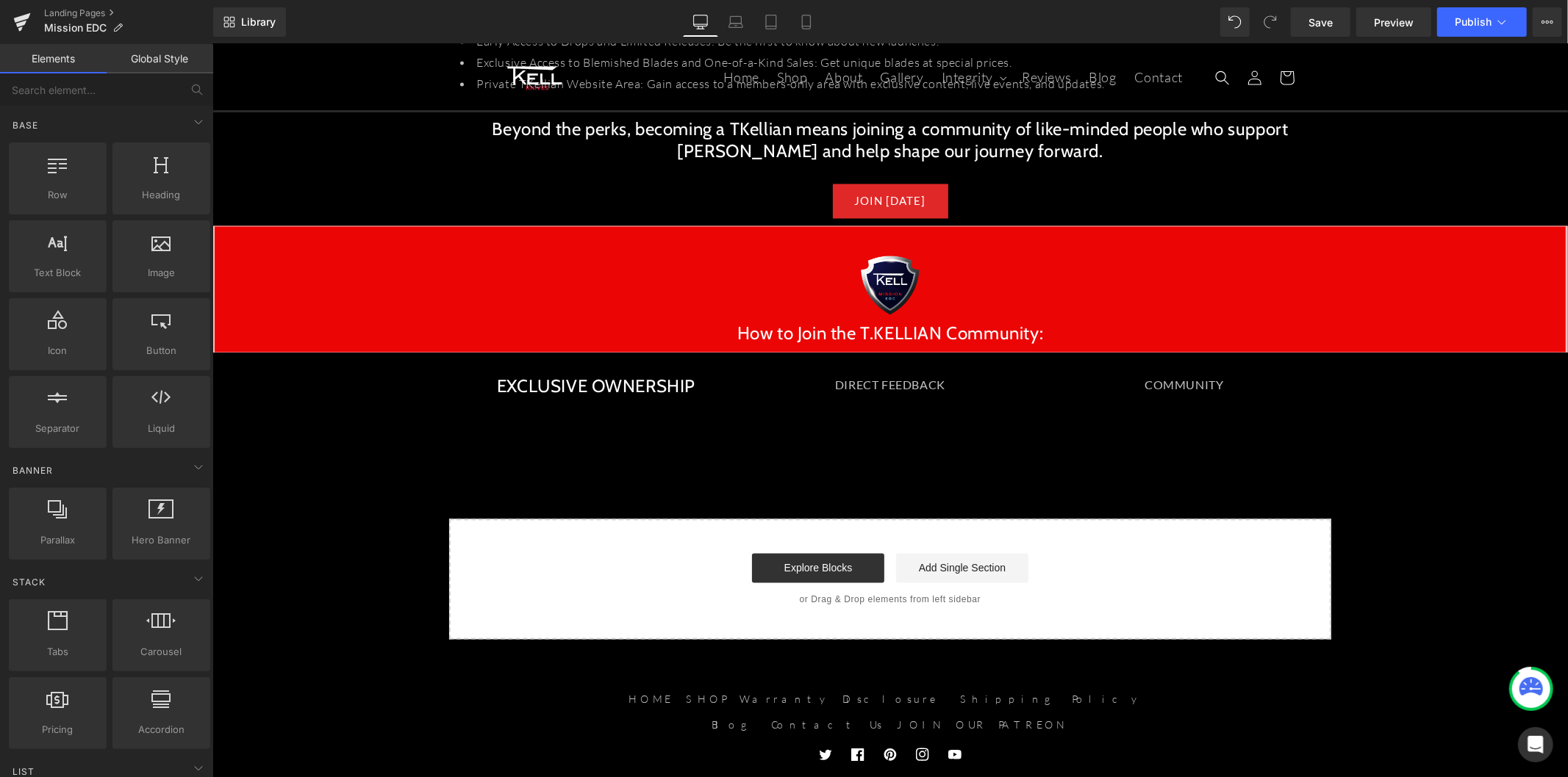
click at [910, 375] on div "DIRECT FEEDBACK Heading" at bounding box center [889, 396] width 272 height 43
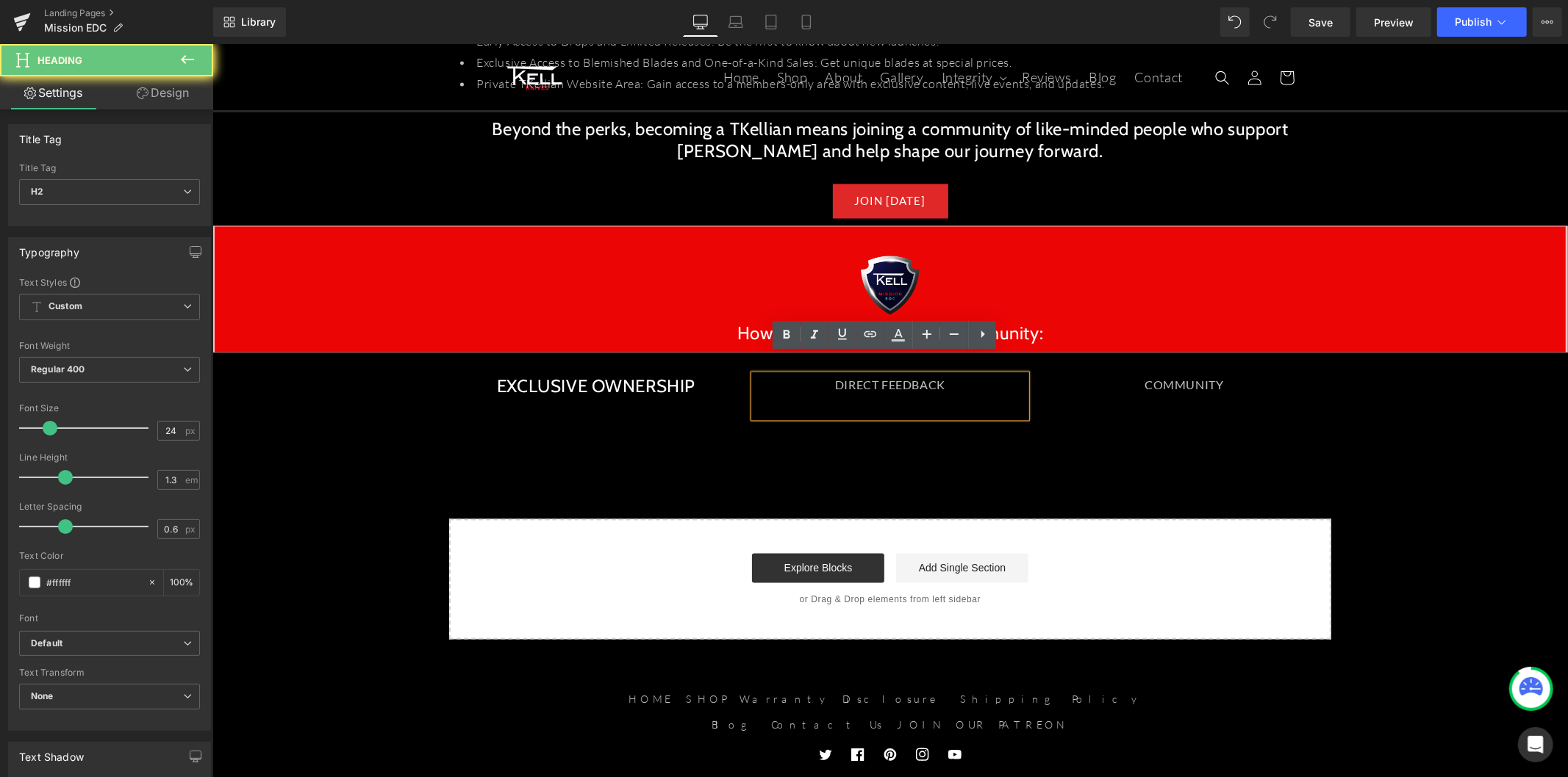
click at [890, 396] on div at bounding box center [889, 406] width 272 height 21
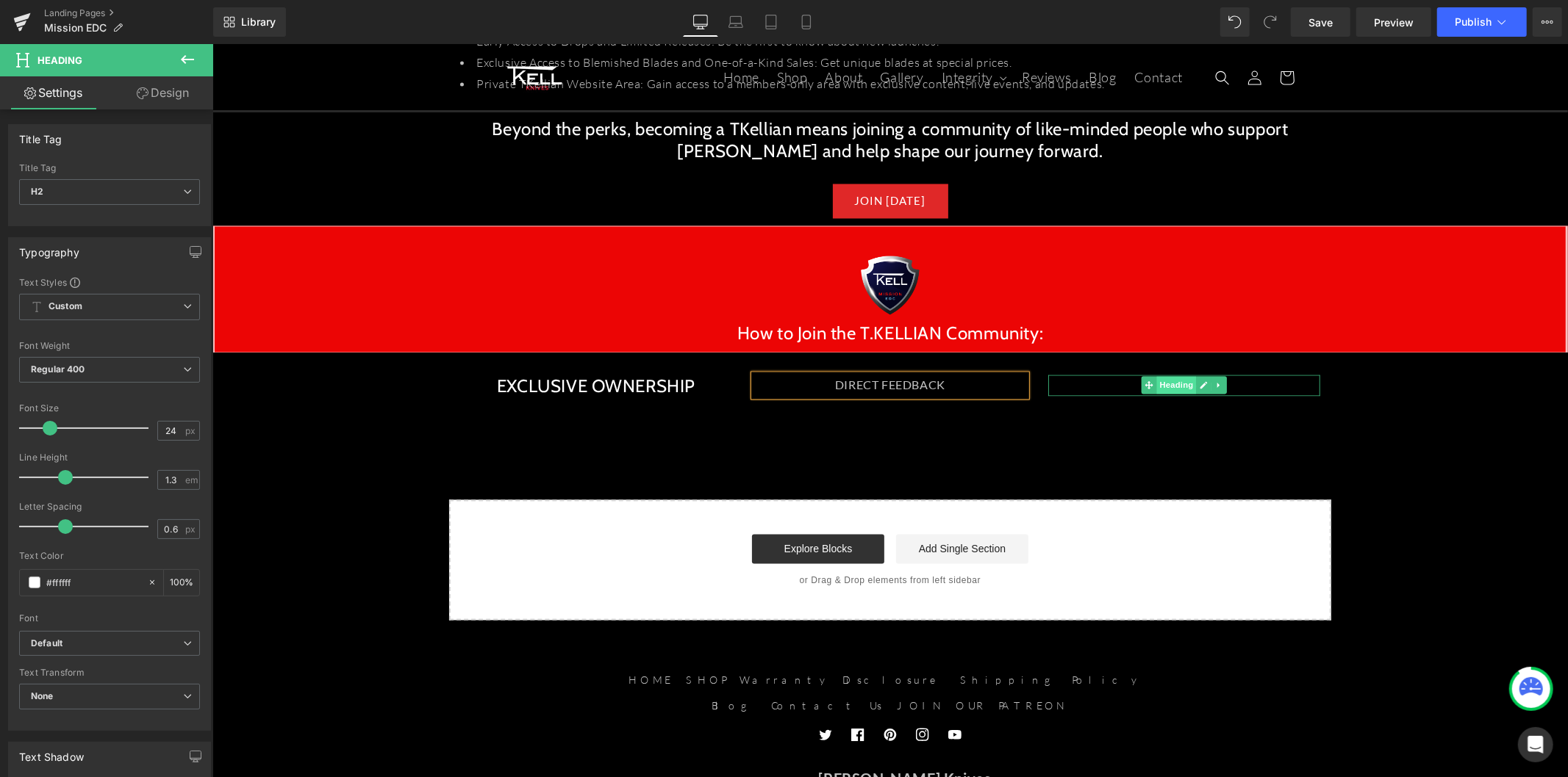
click at [1165, 376] on span "Heading" at bounding box center [1176, 384] width 40 height 17
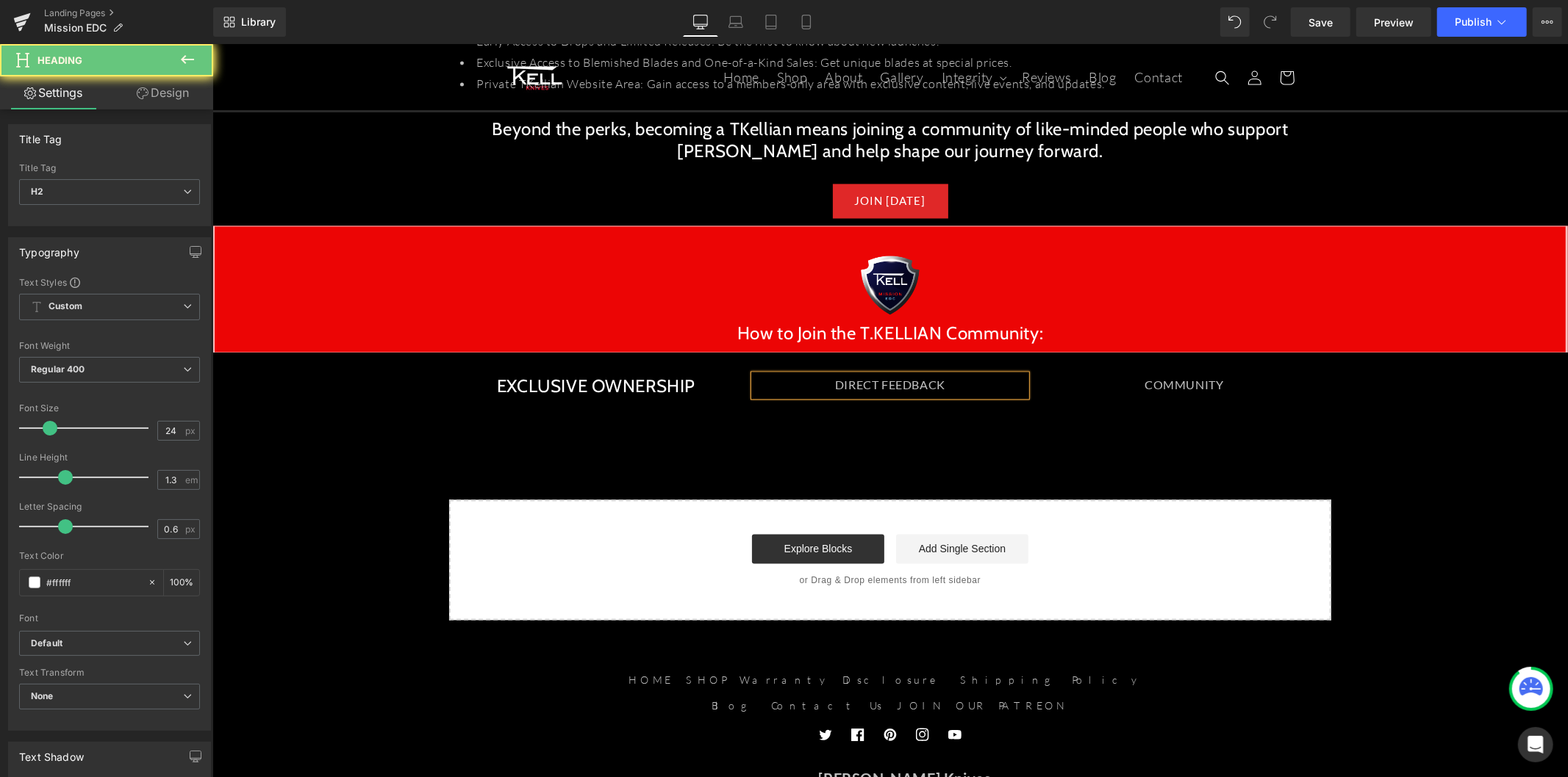
click at [1267, 400] on div "EXCLUSIVE OWNERSHIP Heading DIRECT FEEDBACK Heading Heading COMMUNITY Heading R…" at bounding box center [890, 389] width 882 height 73
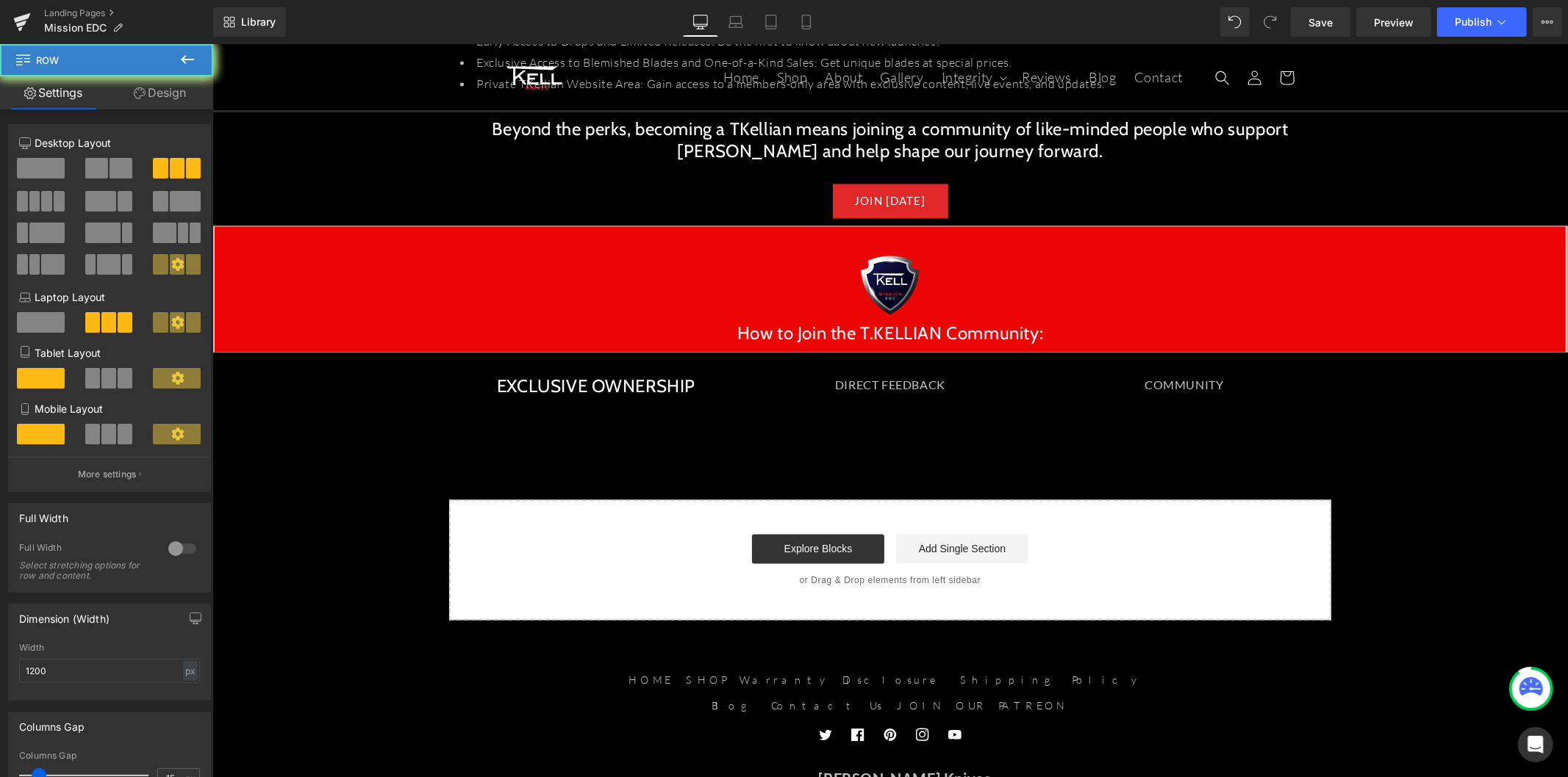
click at [1228, 375] on div "COMMUNITY" at bounding box center [1183, 386] width 272 height 21
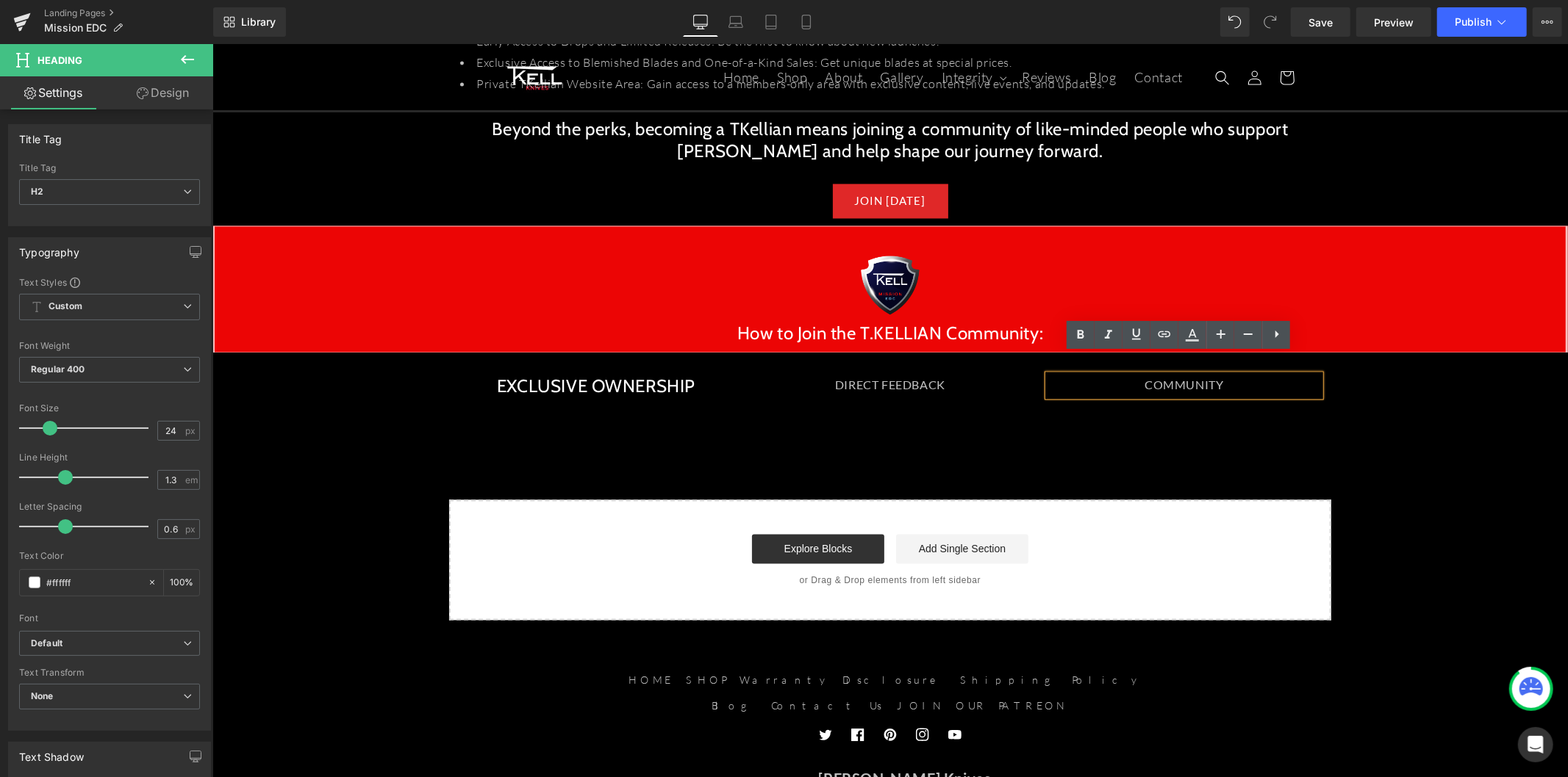
click at [1228, 375] on div "COMMUNITY" at bounding box center [1183, 386] width 272 height 21
drag, startPoint x: 953, startPoint y: 409, endPoint x: 758, endPoint y: 405, distance: 195.0
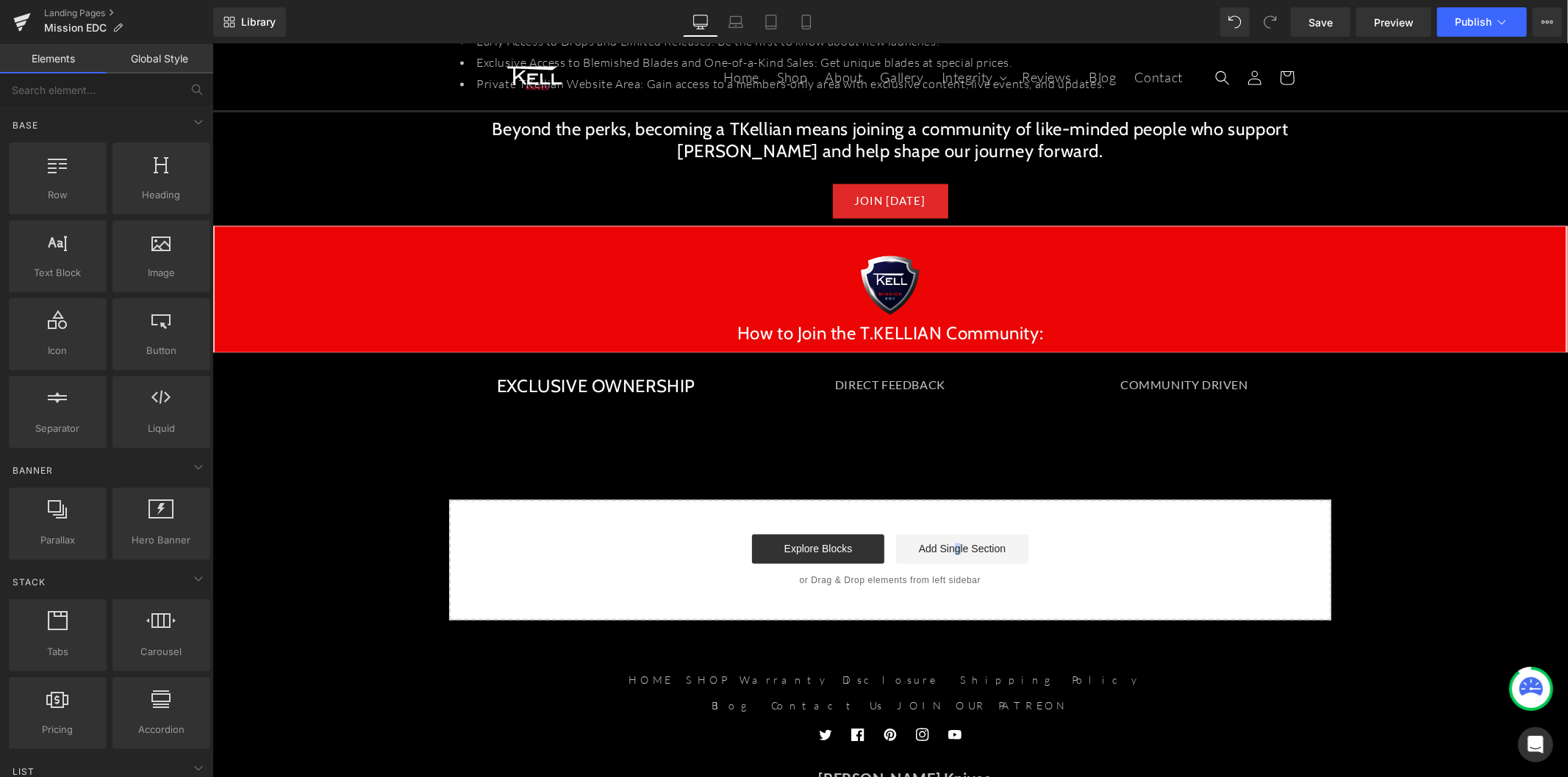
click at [649, 375] on div "EXCLUSIVE OWNERSHIP Heading" at bounding box center [595, 396] width 272 height 44
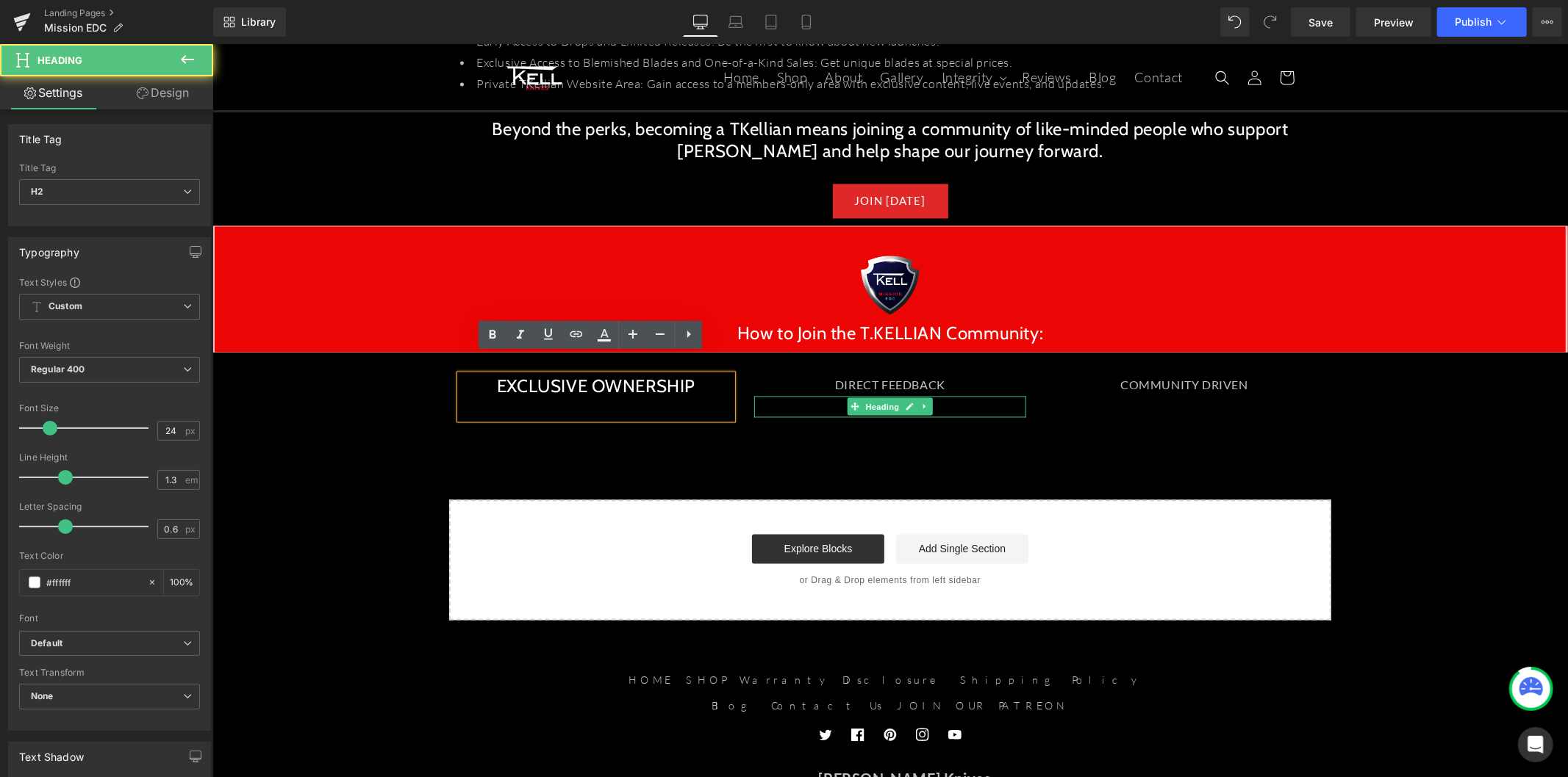
click at [869, 398] on span "Heading" at bounding box center [882, 406] width 40 height 17
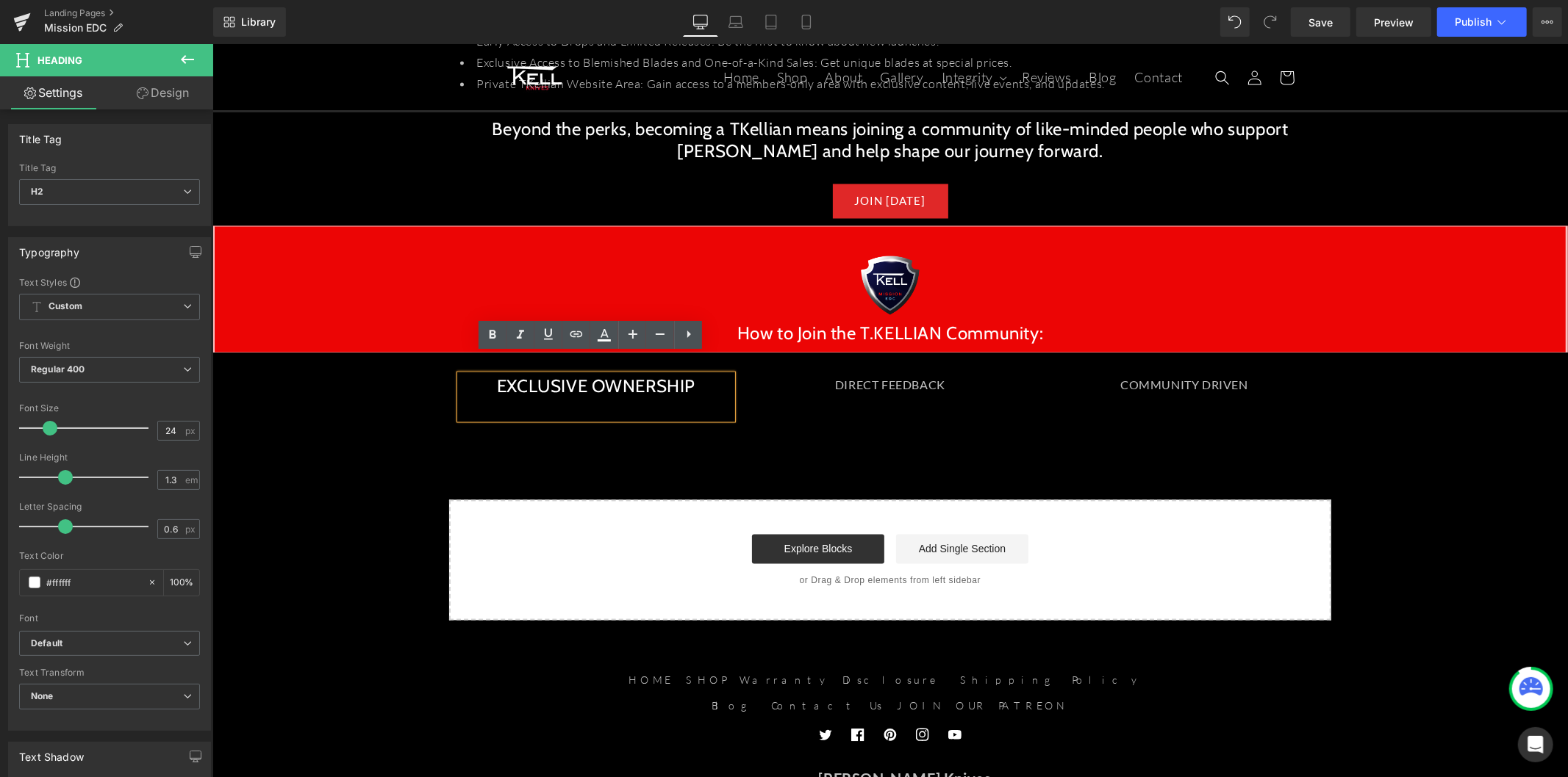
click at [926, 375] on div "DIRECT FEEDBACK" at bounding box center [889, 386] width 272 height 21
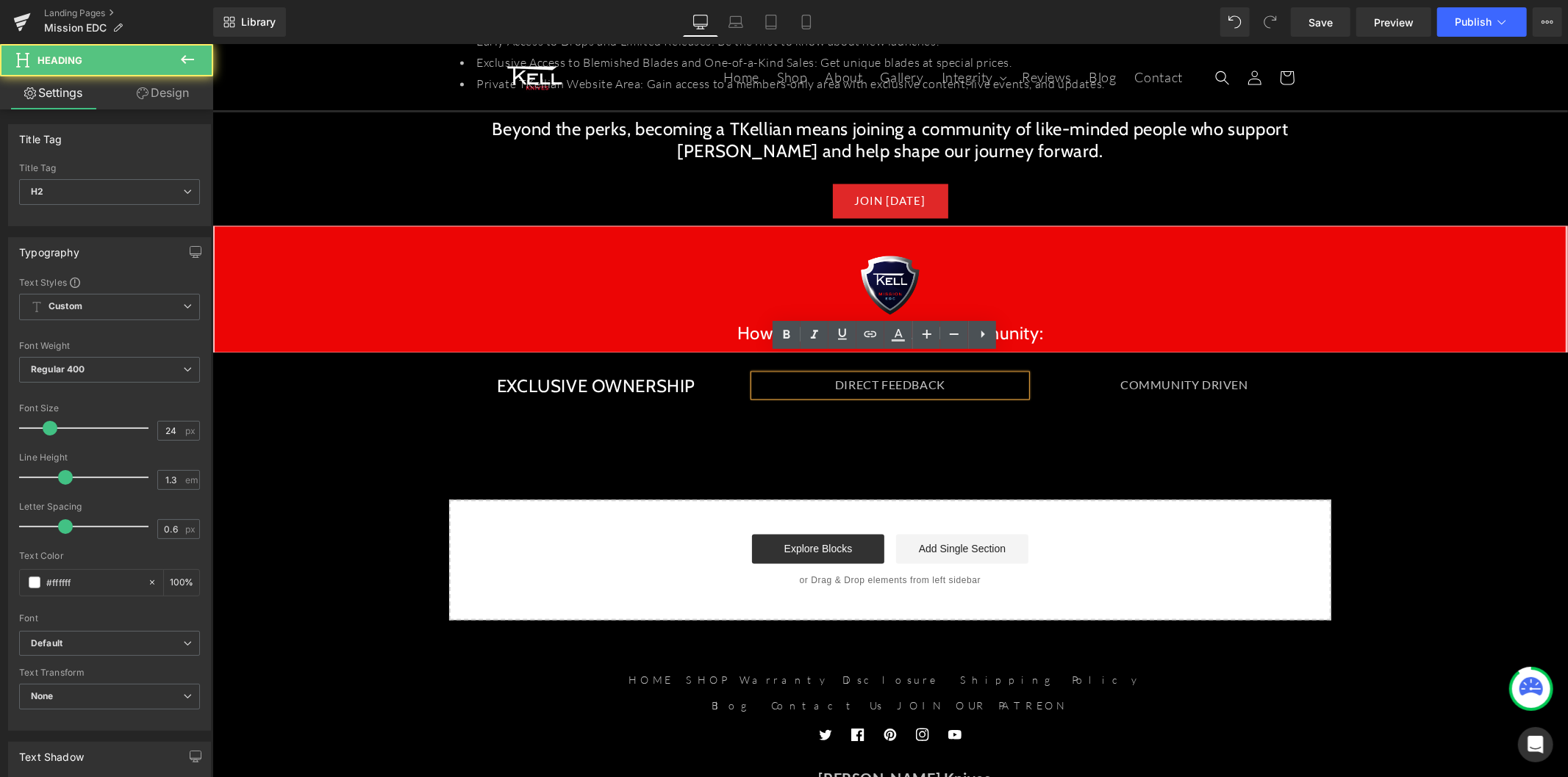
click at [1168, 375] on div "COMMUNITY DRIVEN Heading" at bounding box center [1183, 386] width 272 height 21
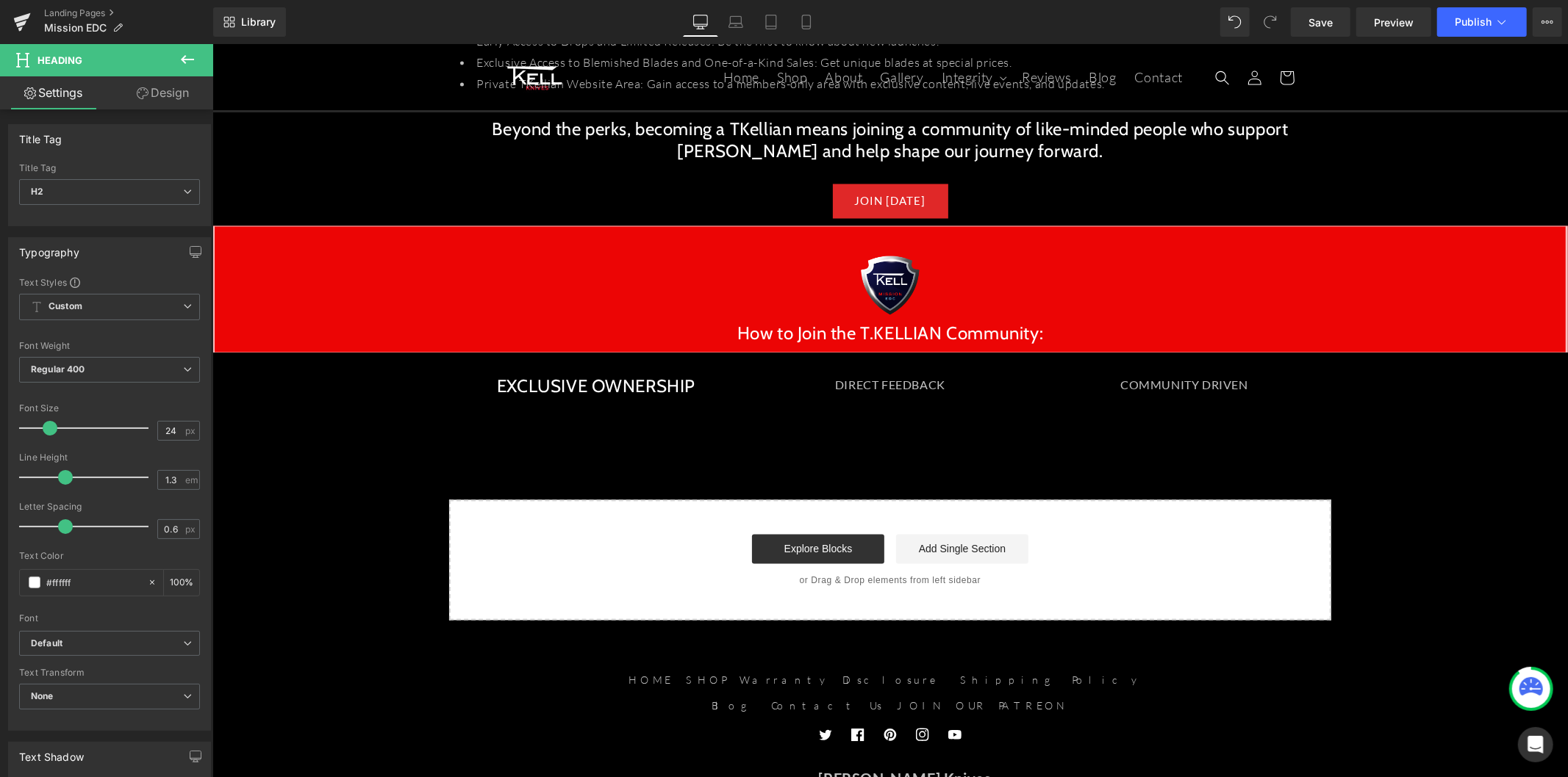
click at [177, 56] on button at bounding box center [188, 59] width 51 height 32
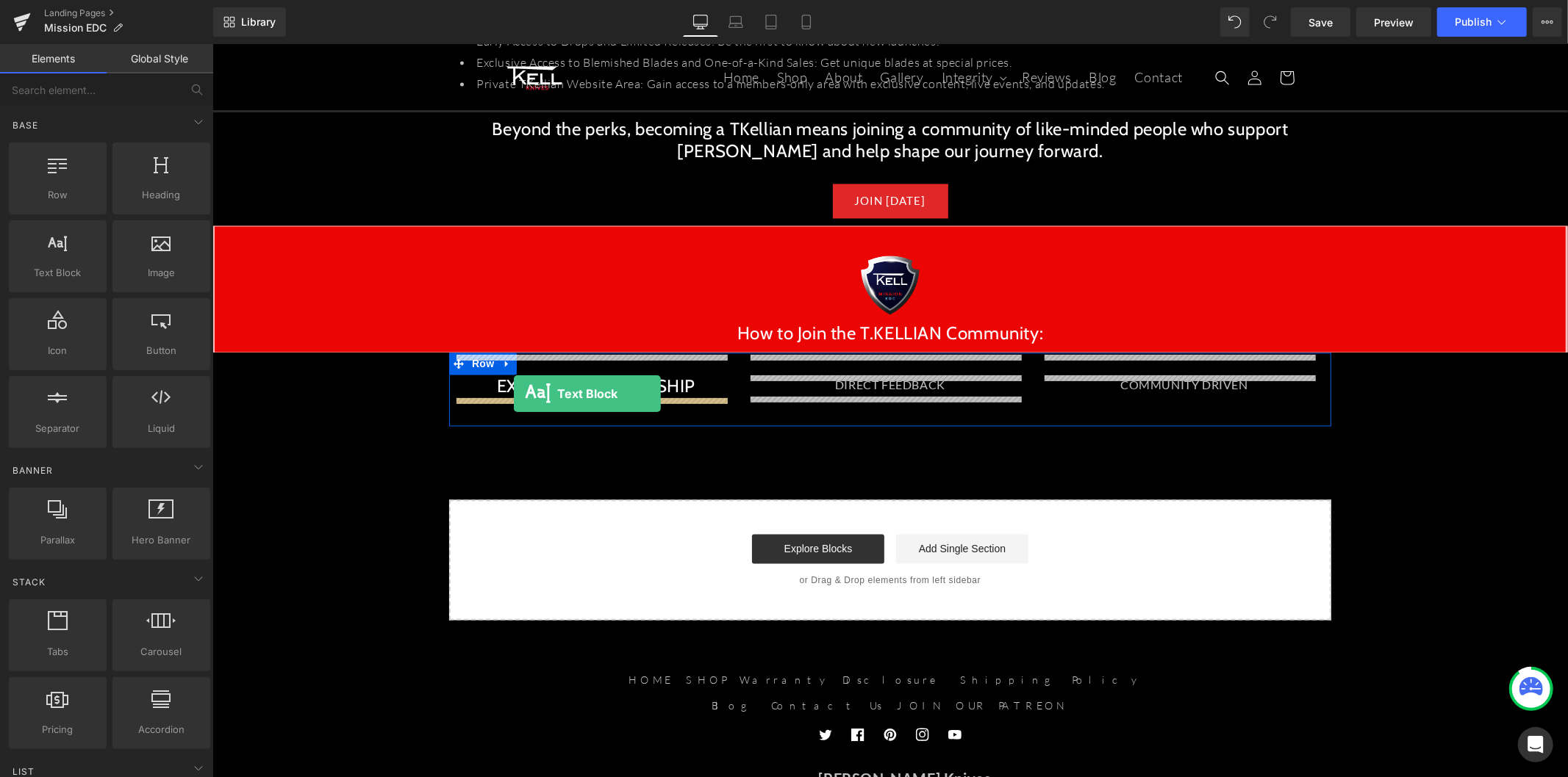
drag, startPoint x: 307, startPoint y: 306, endPoint x: 513, endPoint y: 393, distance: 223.6
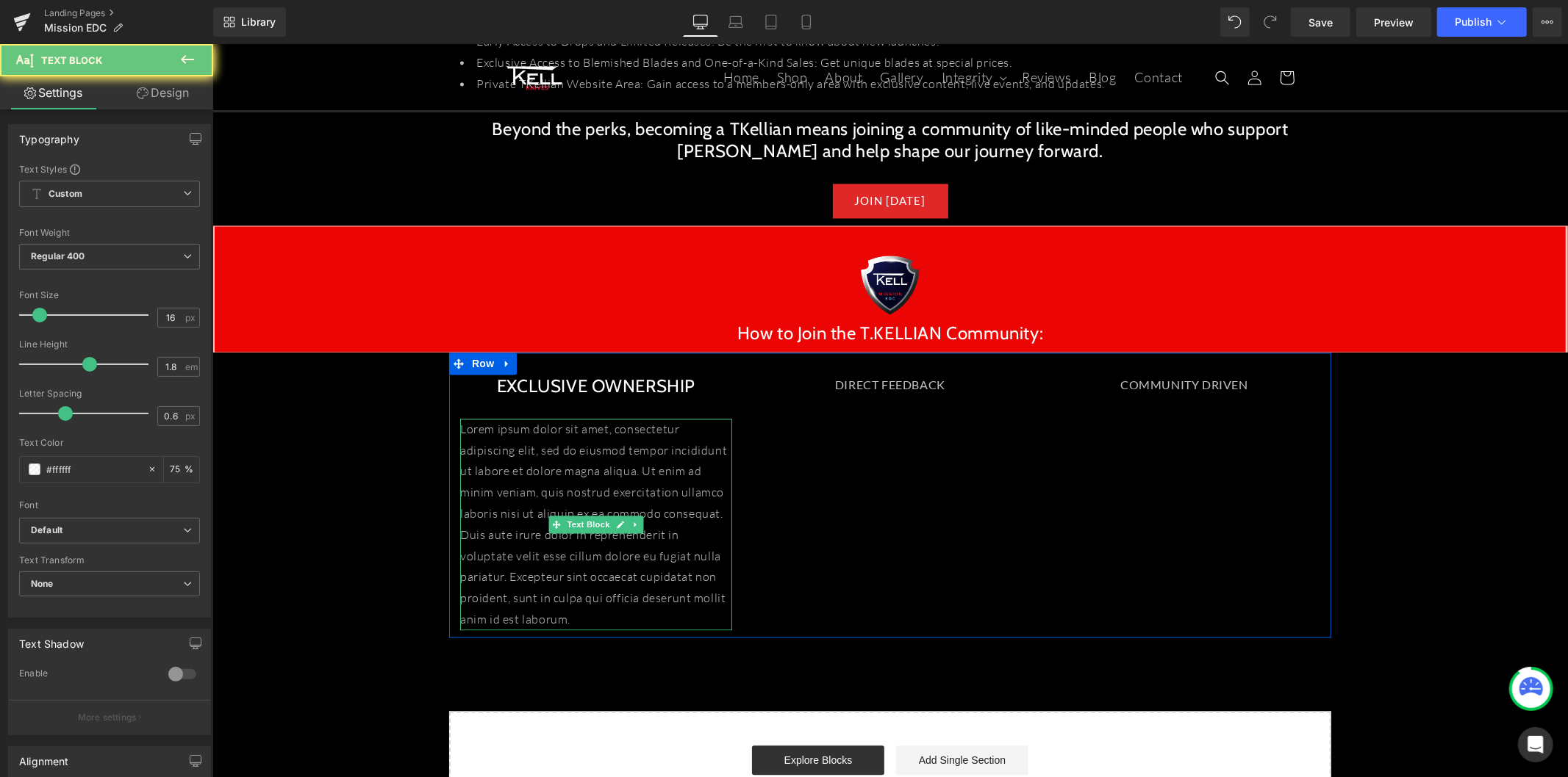
click at [531, 440] on p "Lorem ipsum dolor sit amet, consectetur adipiscing elit, sed do eiusmod tempor …" at bounding box center [595, 524] width 272 height 211
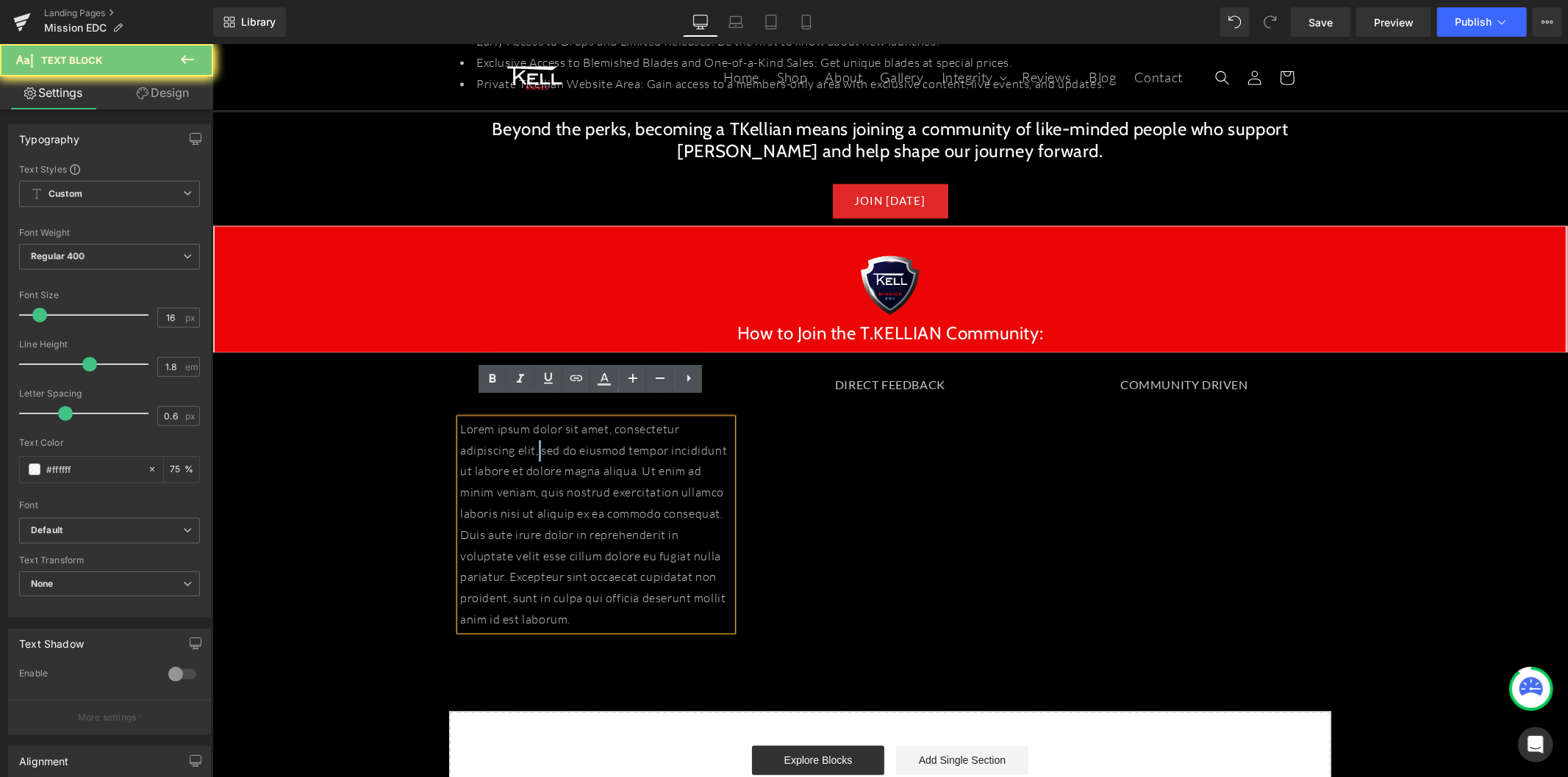
click at [531, 440] on p "Lorem ipsum dolor sit amet, consectetur adipiscing elit, sed do eiusmod tempor …" at bounding box center [595, 524] width 272 height 211
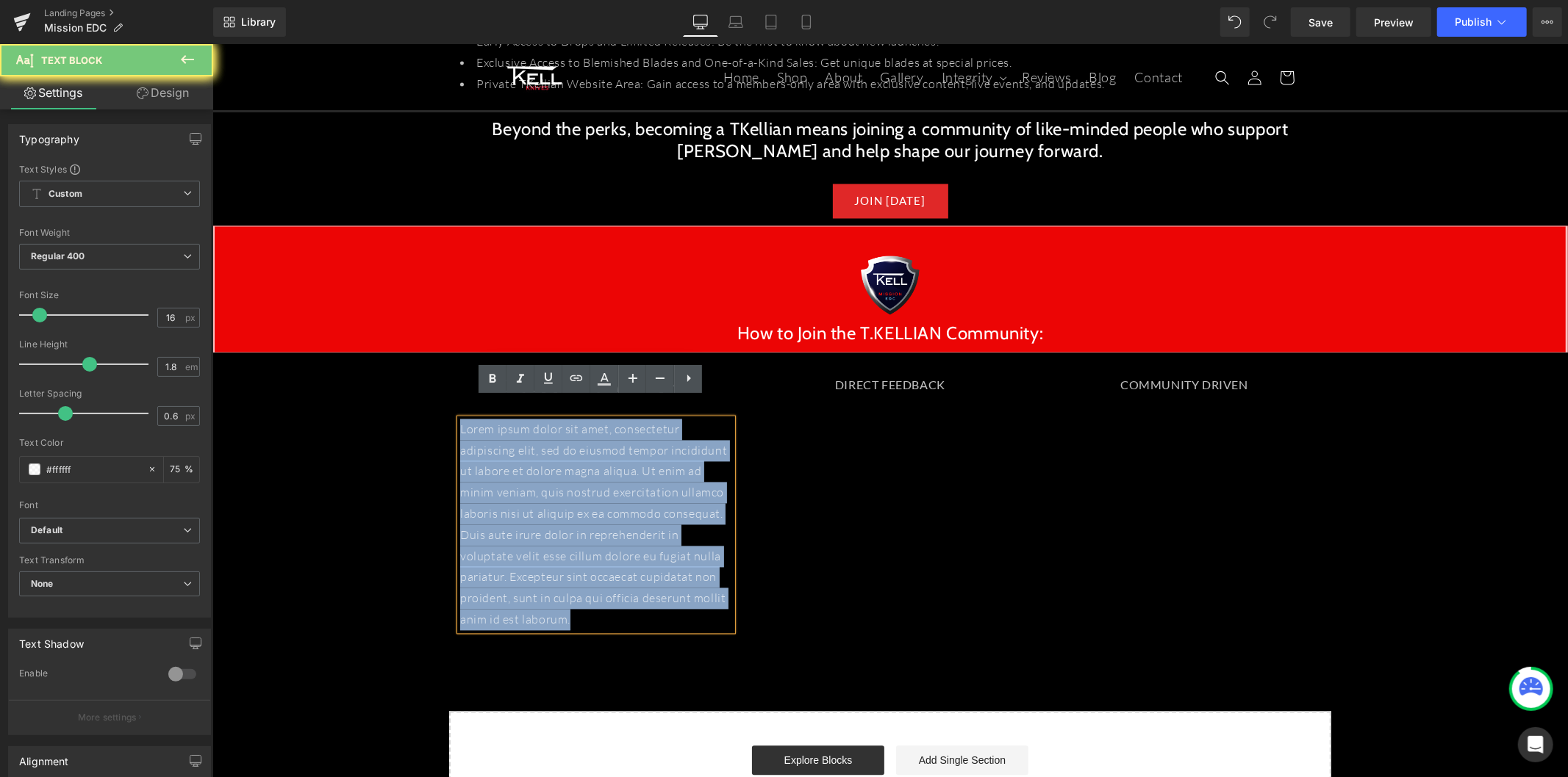
click at [531, 440] on p "Lorem ipsum dolor sit amet, consectetur adipiscing elit, sed do eiusmod tempor …" at bounding box center [595, 524] width 272 height 211
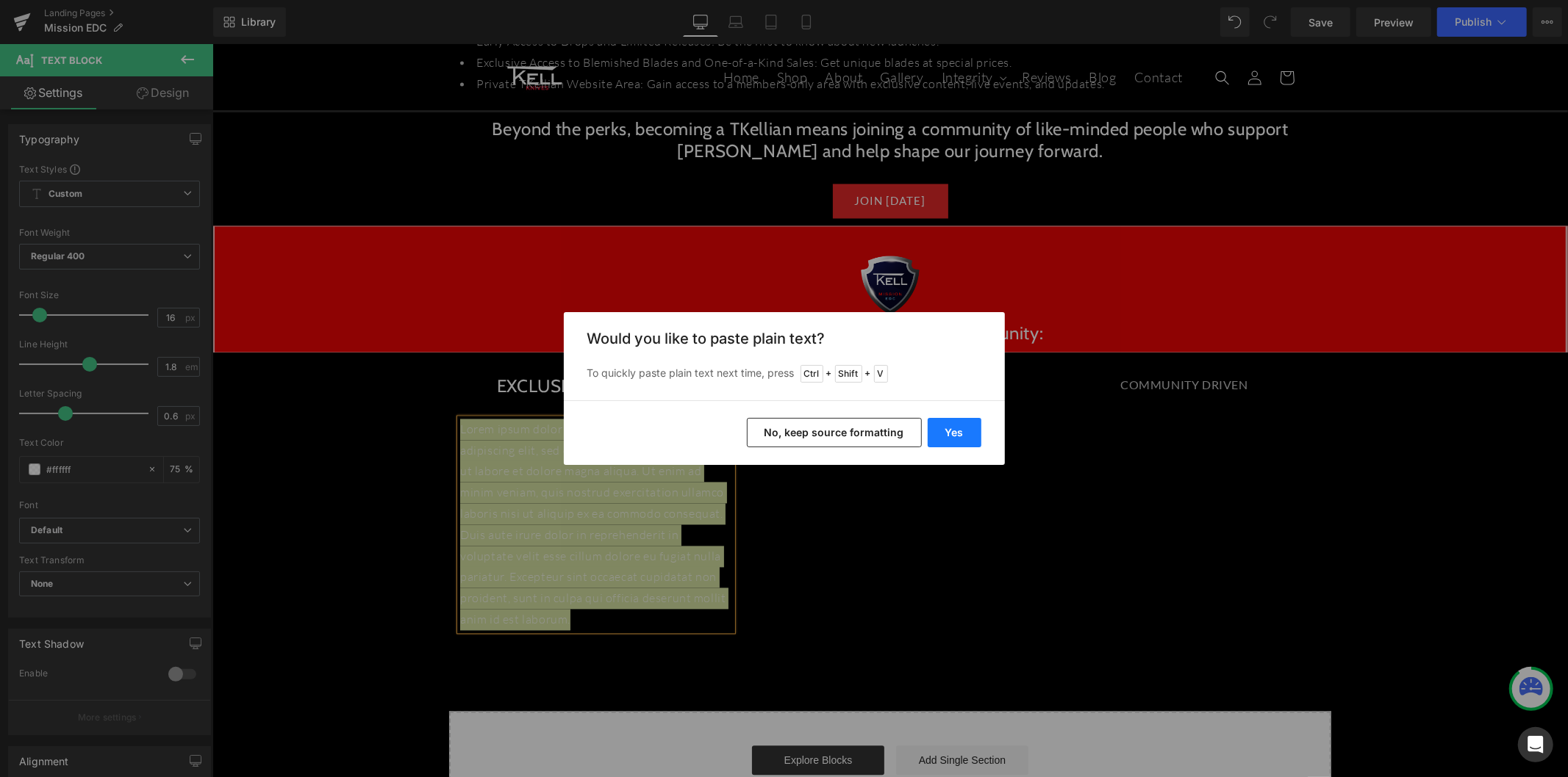
click at [947, 429] on button "Yes" at bounding box center [954, 433] width 54 height 30
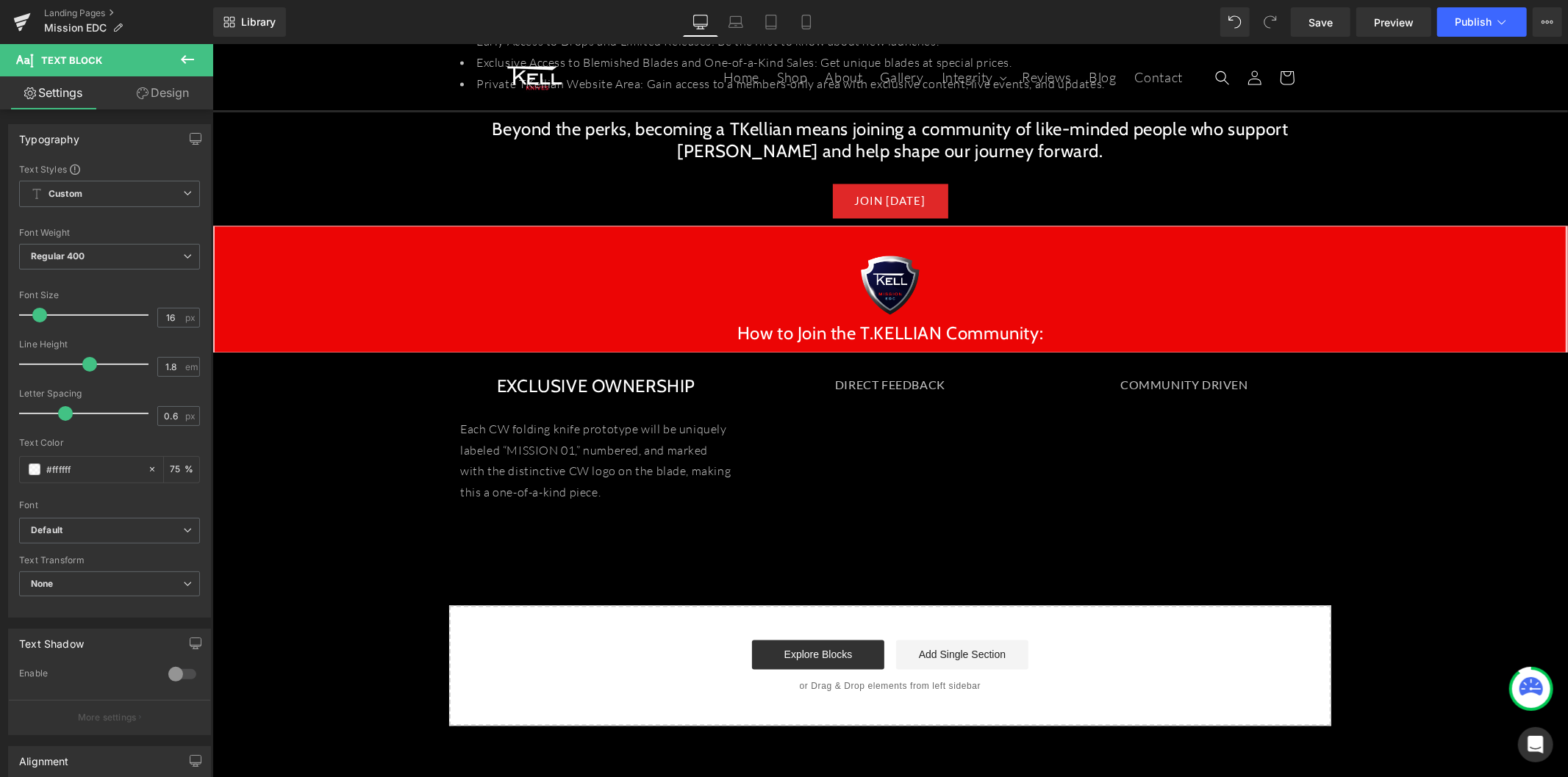
click at [180, 59] on icon at bounding box center [187, 59] width 17 height 17
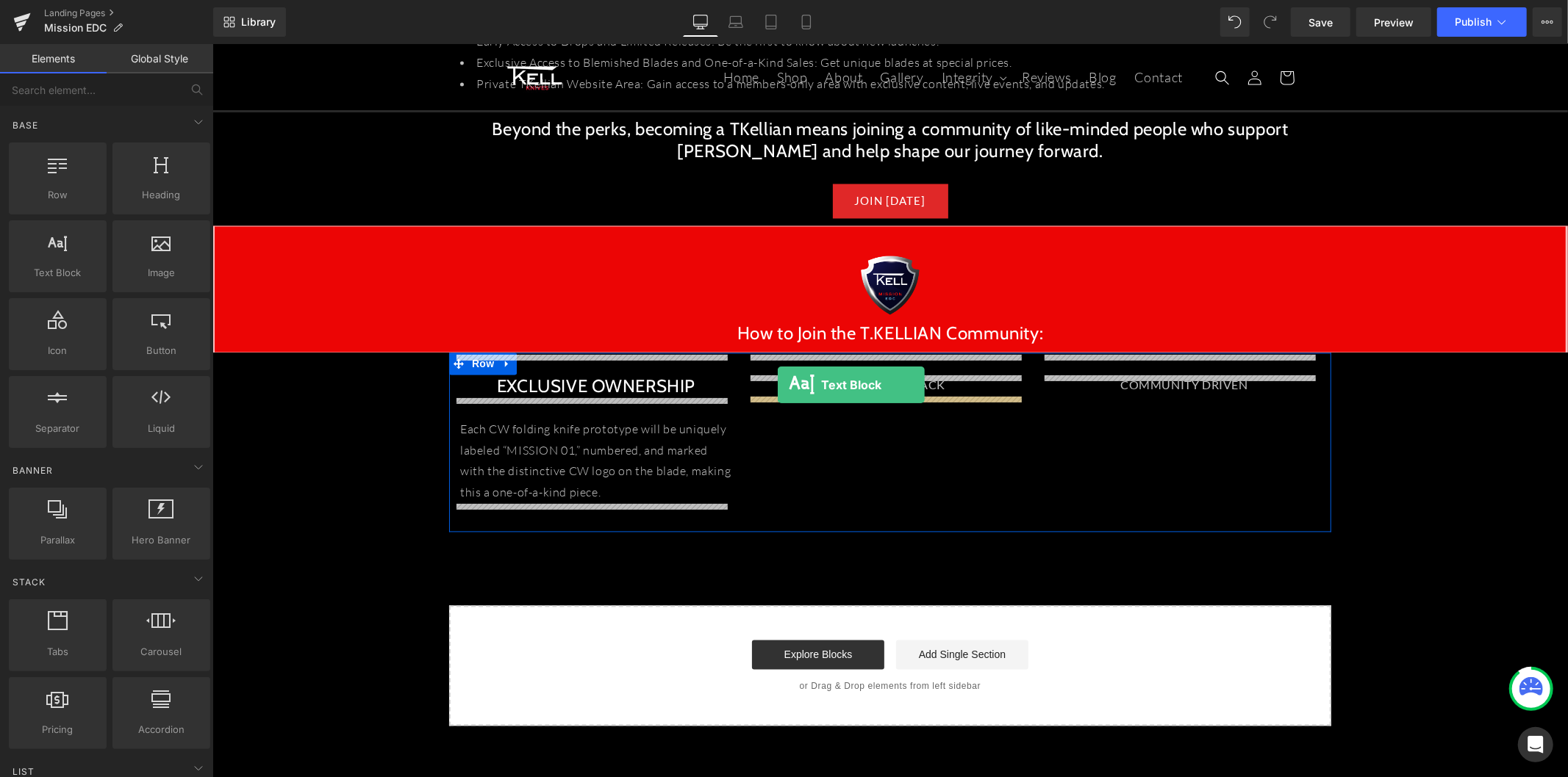
drag, startPoint x: 359, startPoint y: 334, endPoint x: 777, endPoint y: 384, distance: 421.0
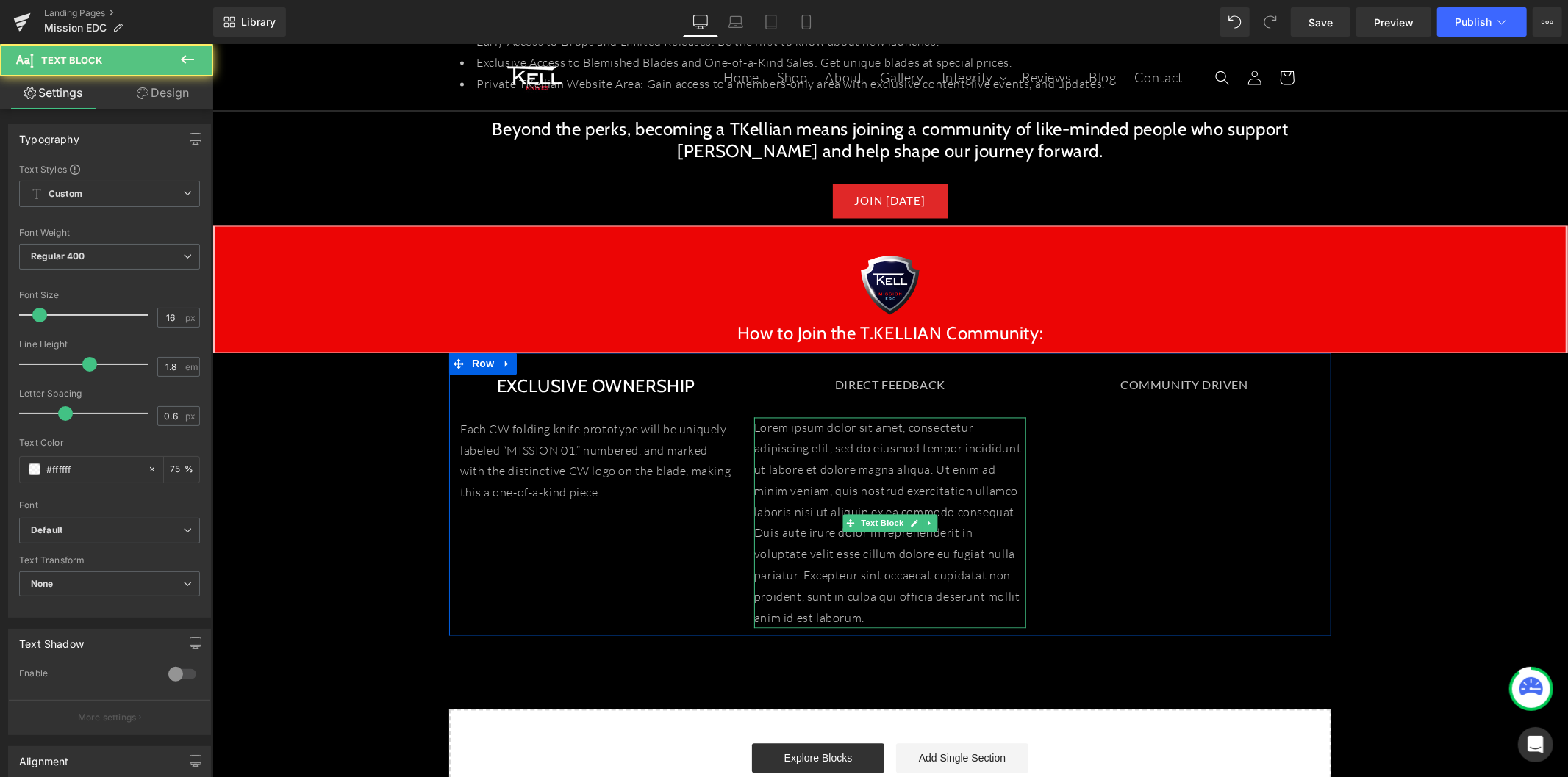
click at [849, 438] on p "Lorem ipsum dolor sit amet, consectetur adipiscing elit, sed do eiusmod tempor …" at bounding box center [889, 523] width 272 height 211
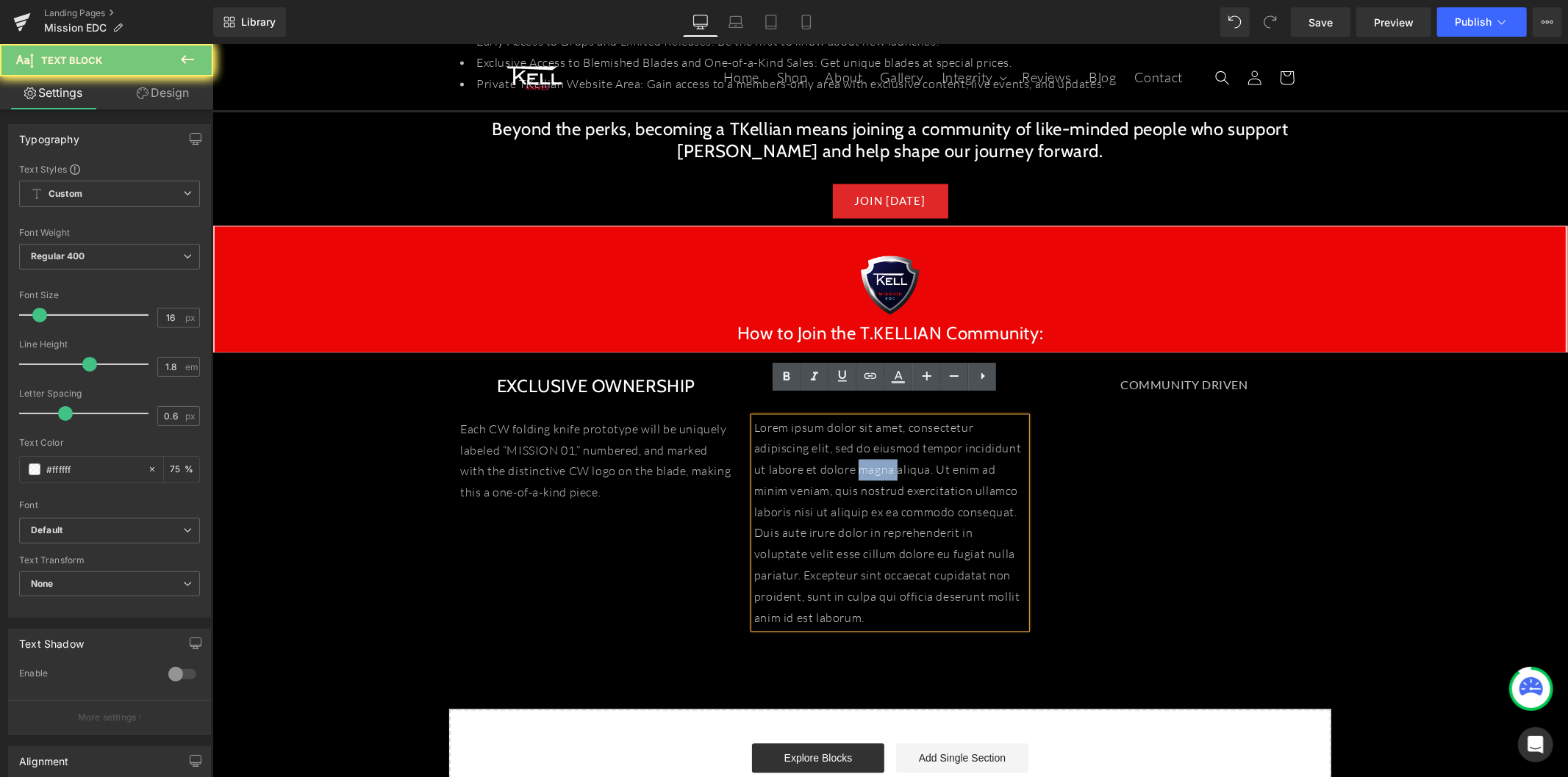
click at [849, 438] on p "Lorem ipsum dolor sit amet, consectetur adipiscing elit, sed do eiusmod tempor …" at bounding box center [889, 523] width 272 height 211
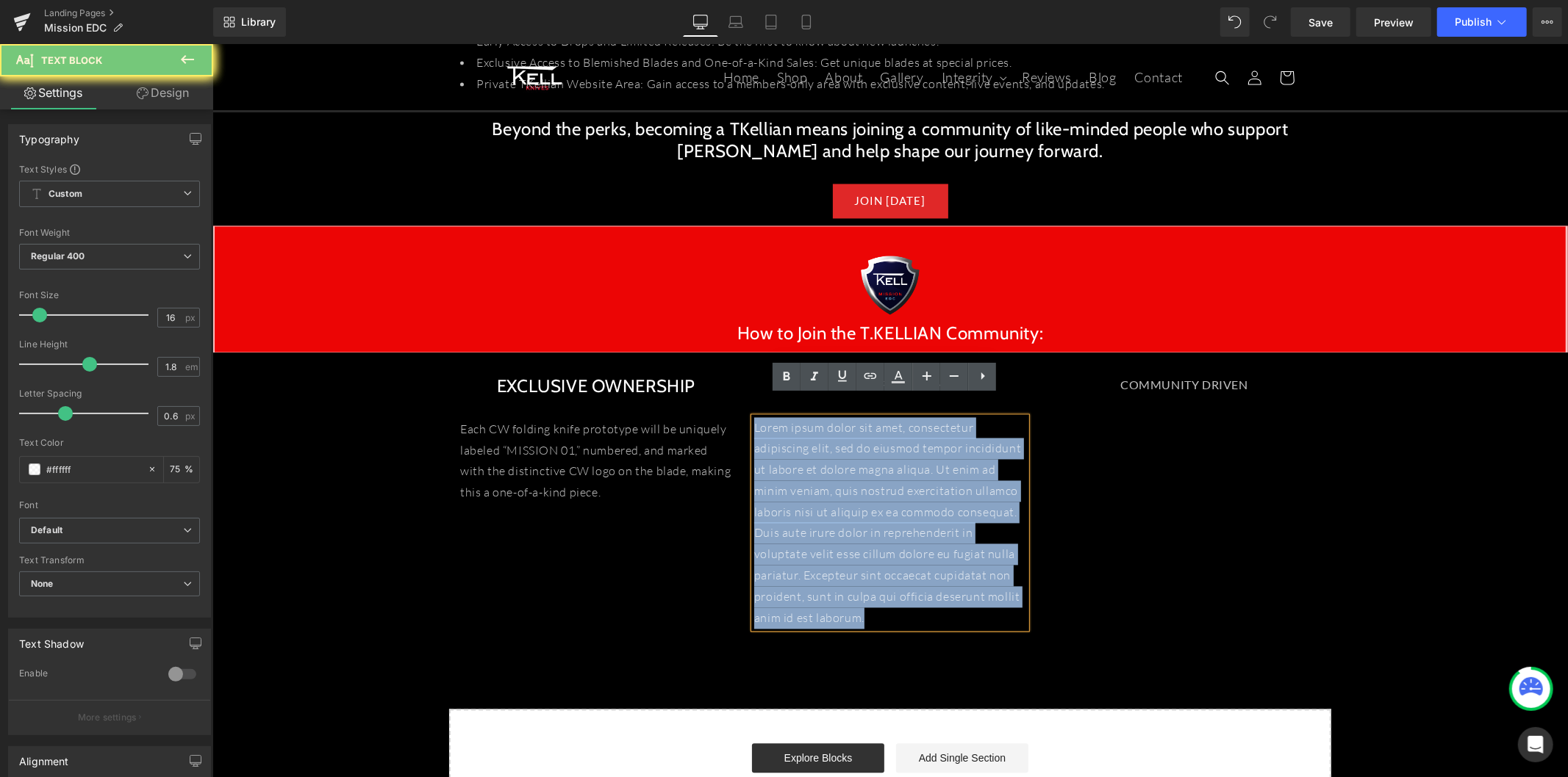
click at [849, 438] on p "Lorem ipsum dolor sit amet, consectetur adipiscing elit, sed do eiusmod tempor …" at bounding box center [889, 523] width 272 height 211
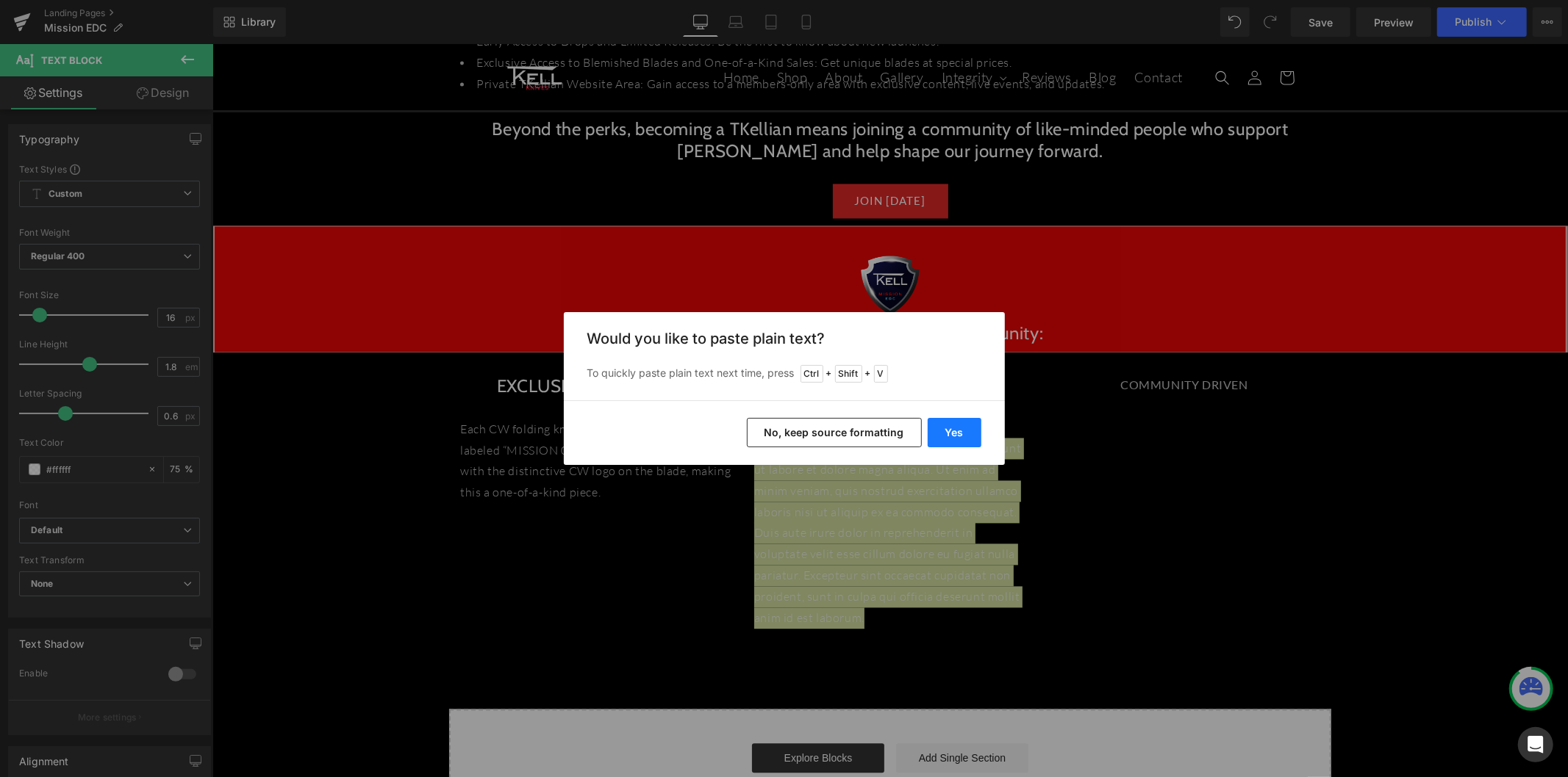
click at [953, 436] on button "Yes" at bounding box center [954, 433] width 54 height 30
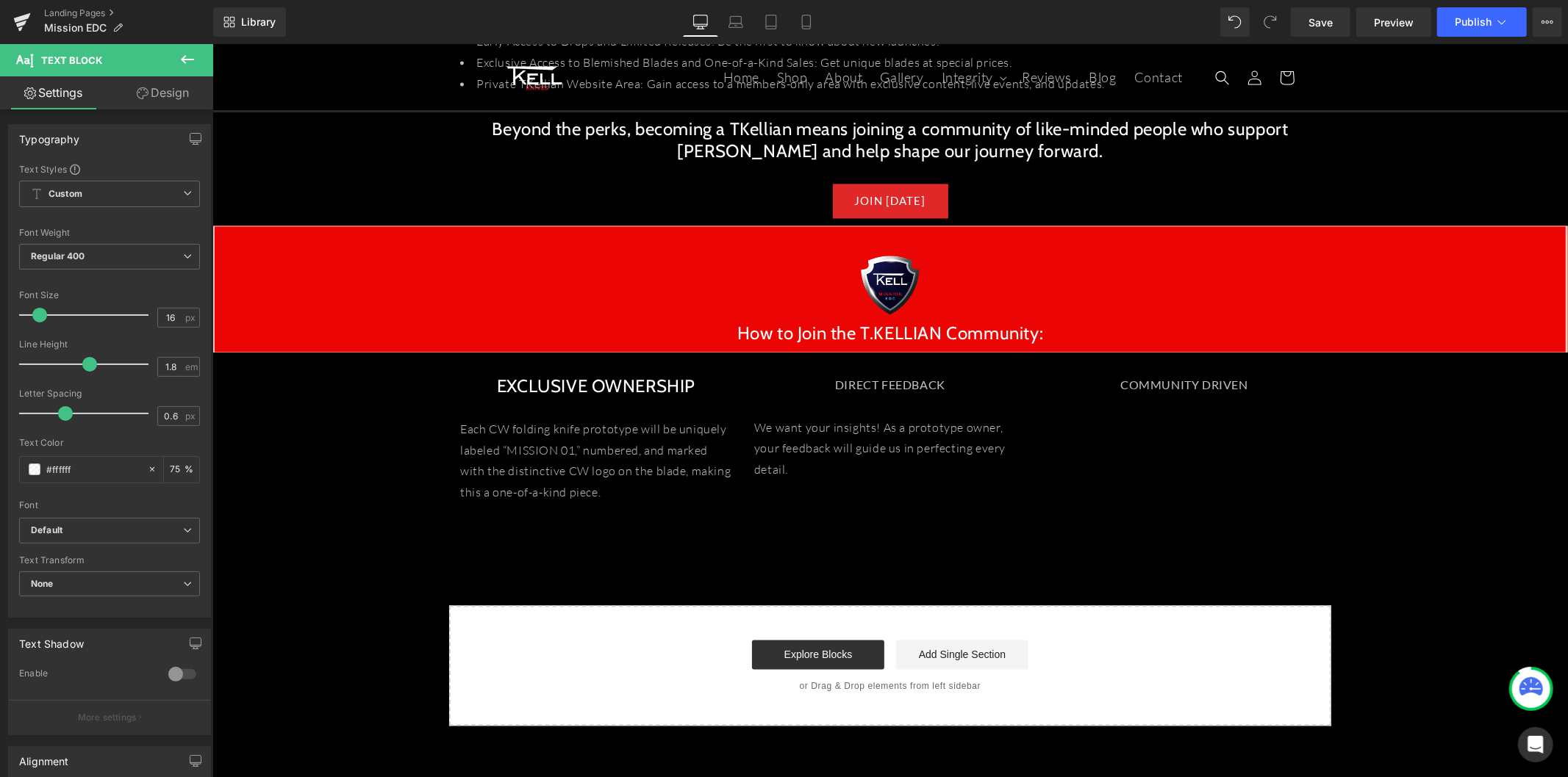
click at [188, 60] on icon at bounding box center [187, 59] width 17 height 17
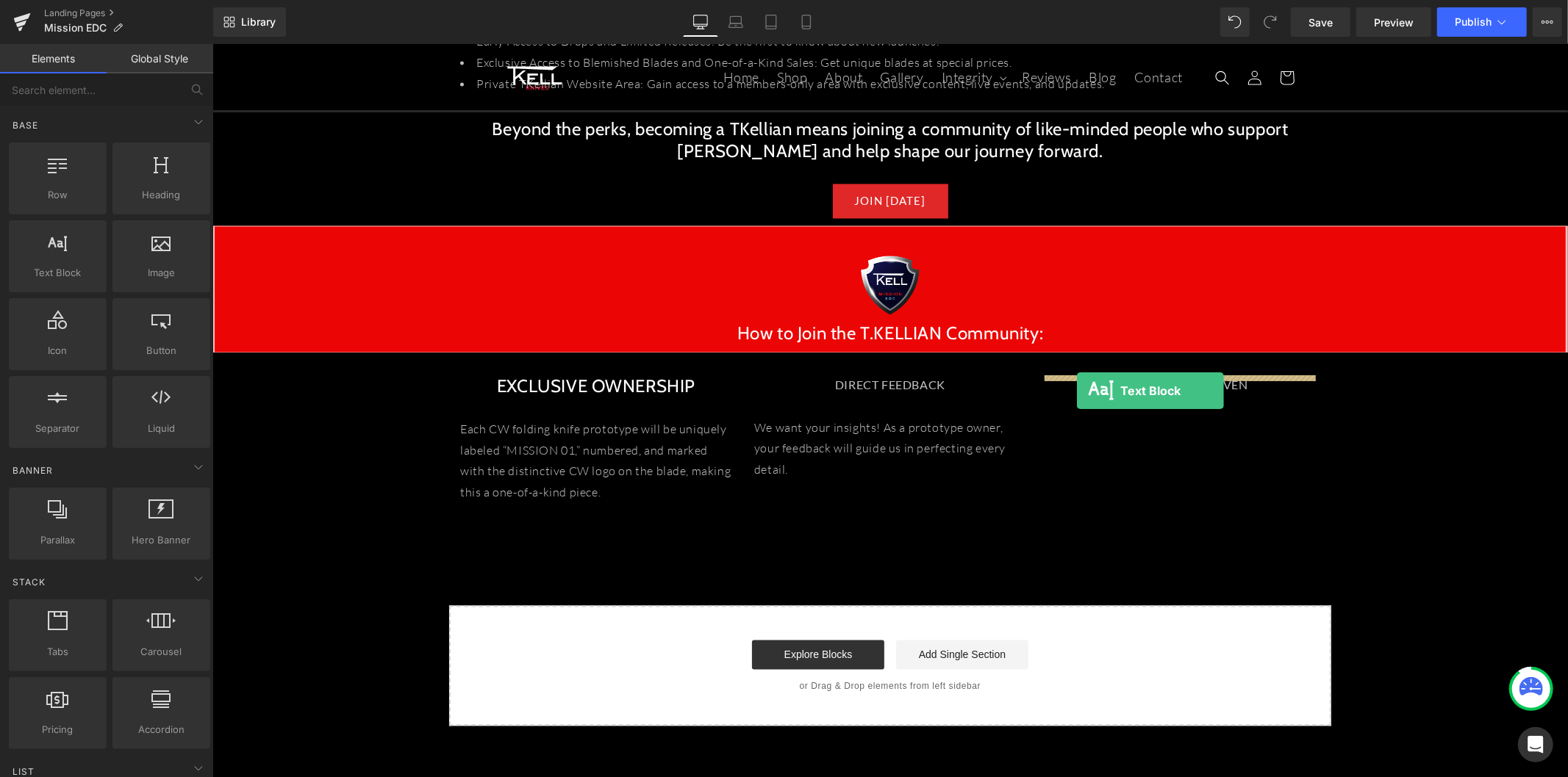
drag, startPoint x: 328, startPoint y: 315, endPoint x: 1076, endPoint y: 390, distance: 751.8
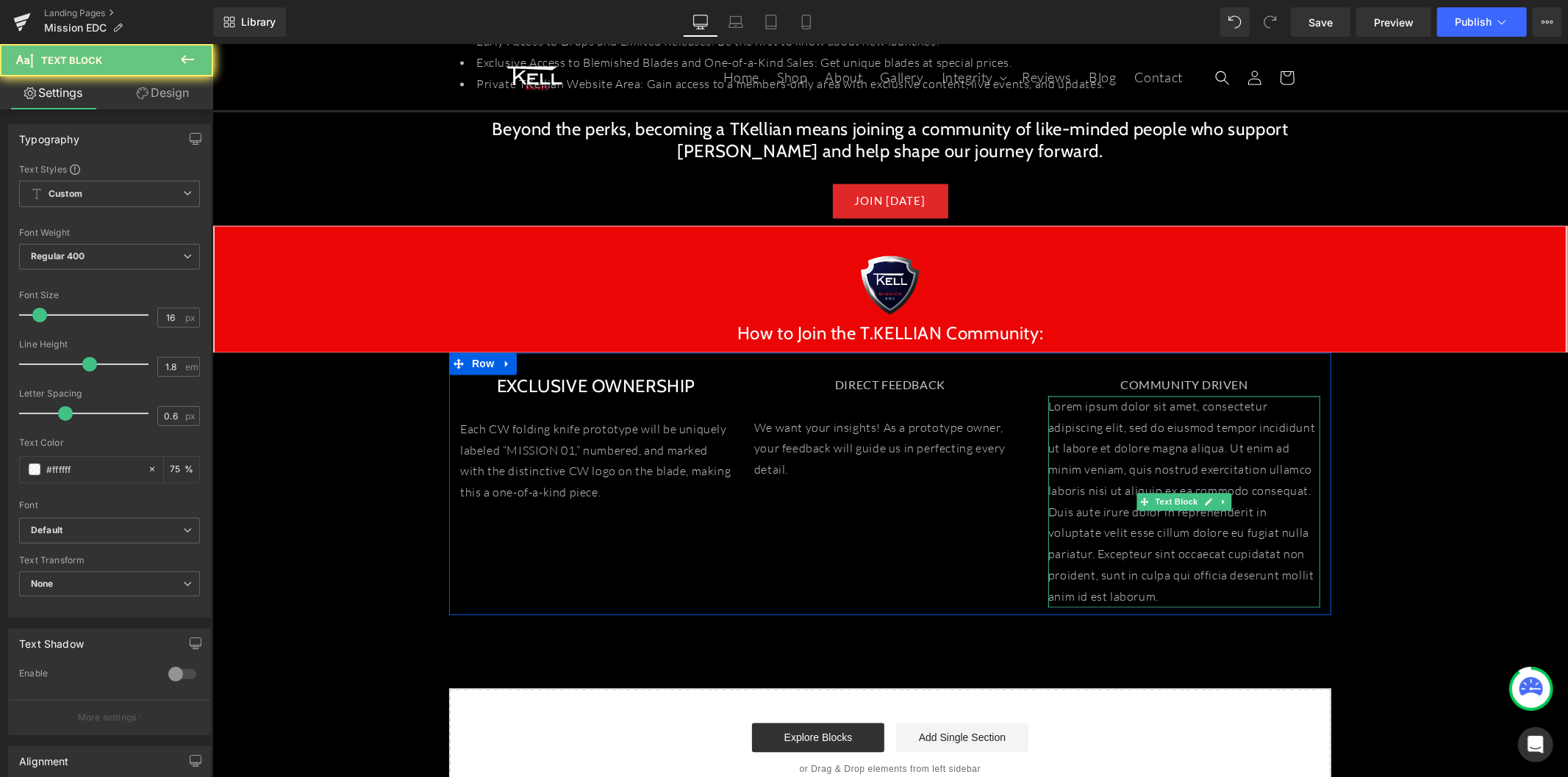
click at [1125, 436] on p "Lorem ipsum dolor sit amet, consectetur adipiscing elit, sed do eiusmod tempor …" at bounding box center [1183, 501] width 272 height 211
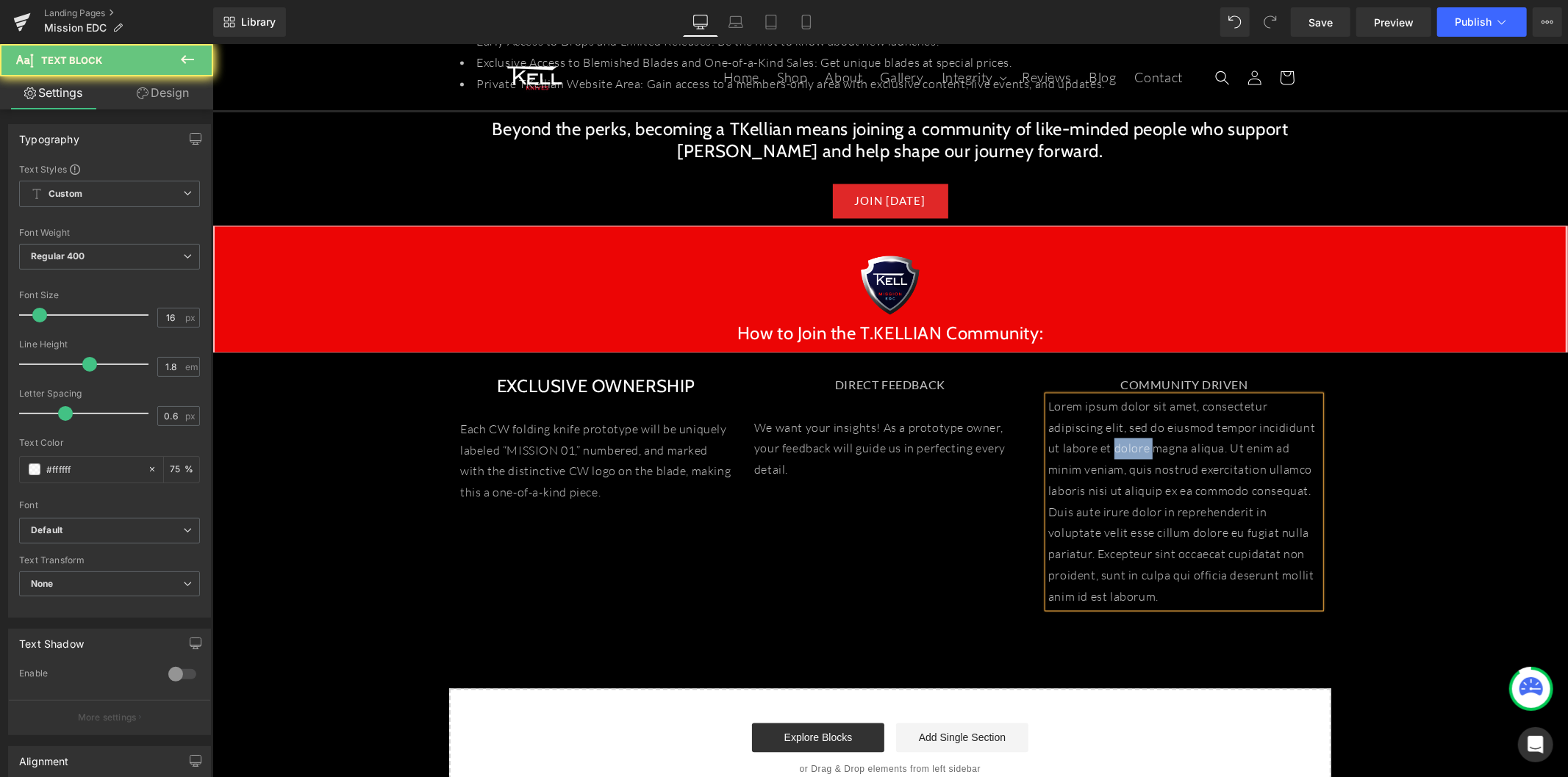
click at [1125, 436] on p "Lorem ipsum dolor sit amet, consectetur adipiscing elit, sed do eiusmod tempor …" at bounding box center [1183, 501] width 272 height 211
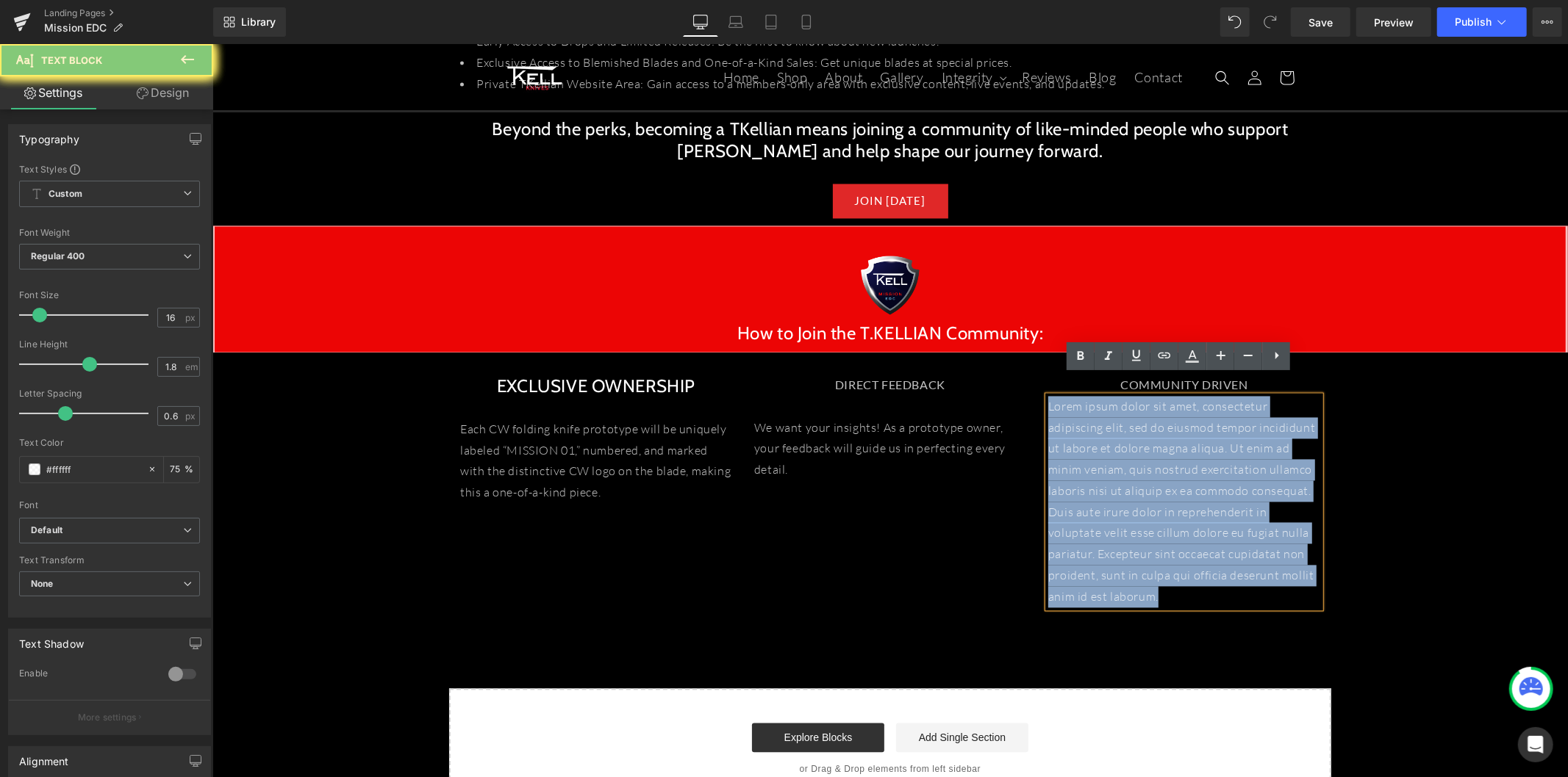
click at [1125, 436] on p "Lorem ipsum dolor sit amet, consectetur adipiscing elit, sed do eiusmod tempor …" at bounding box center [1183, 501] width 272 height 211
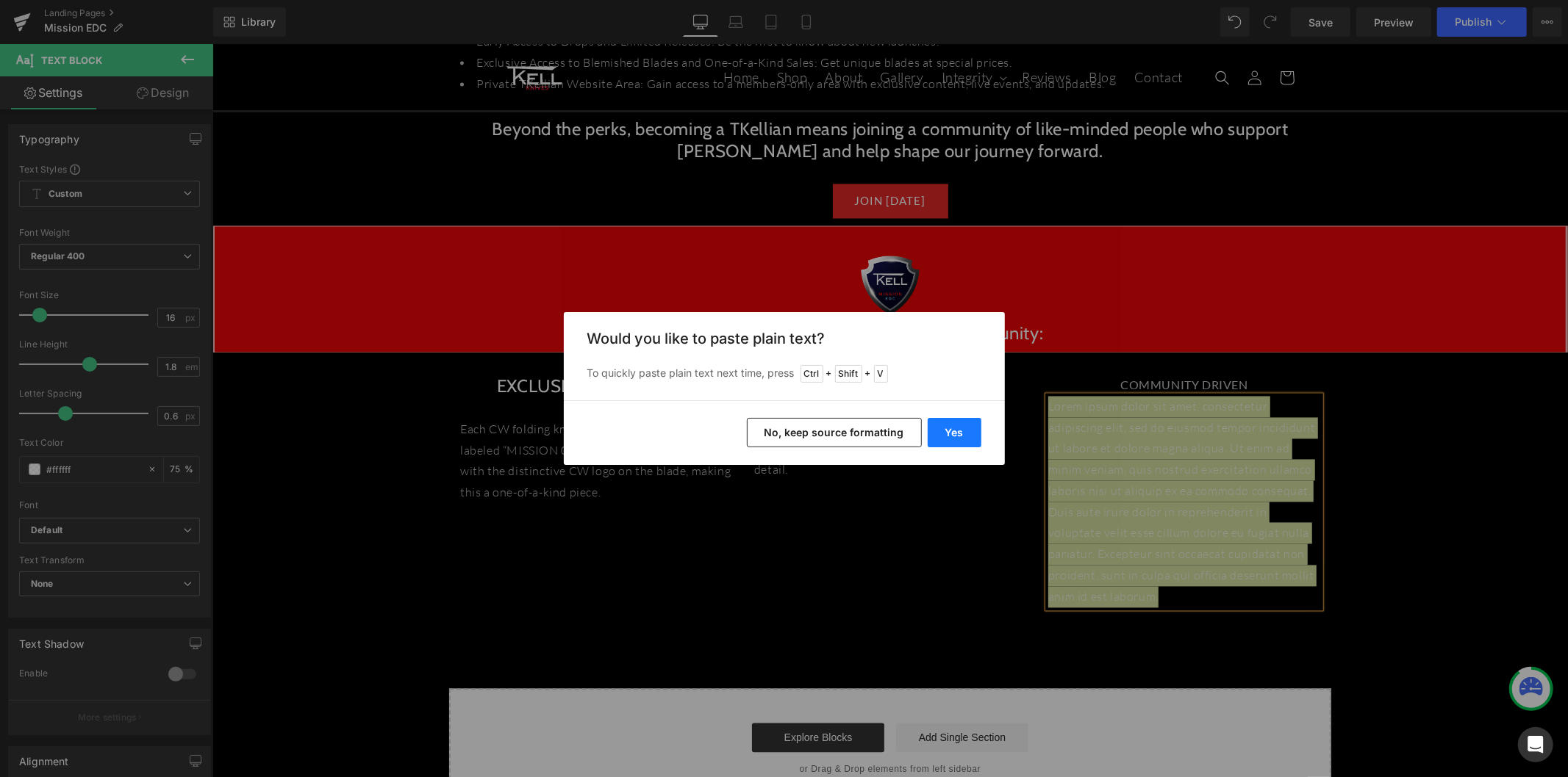
click at [936, 430] on button "Yes" at bounding box center [954, 433] width 54 height 30
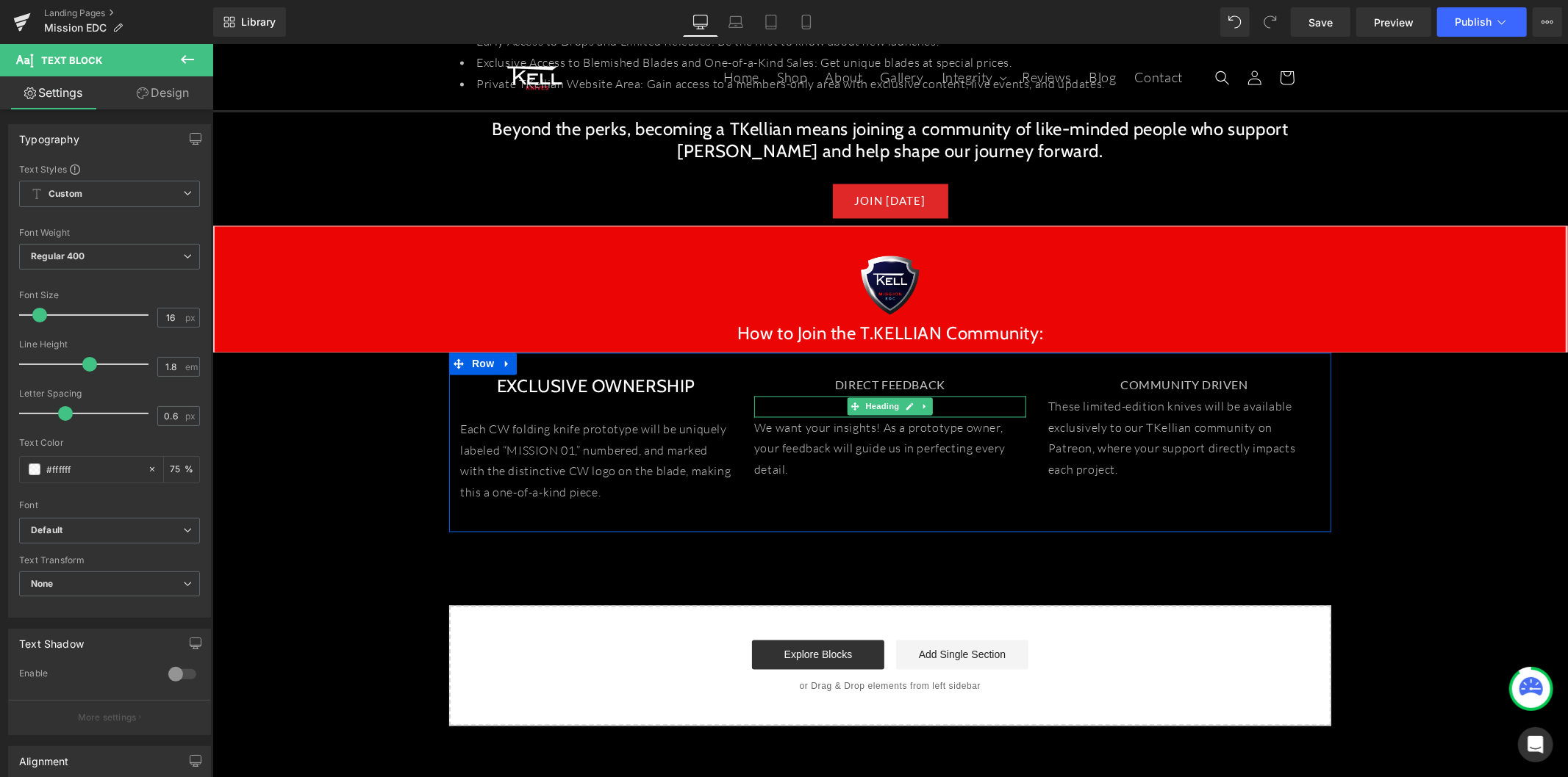
click at [902, 397] on link at bounding box center [910, 405] width 16 height 17
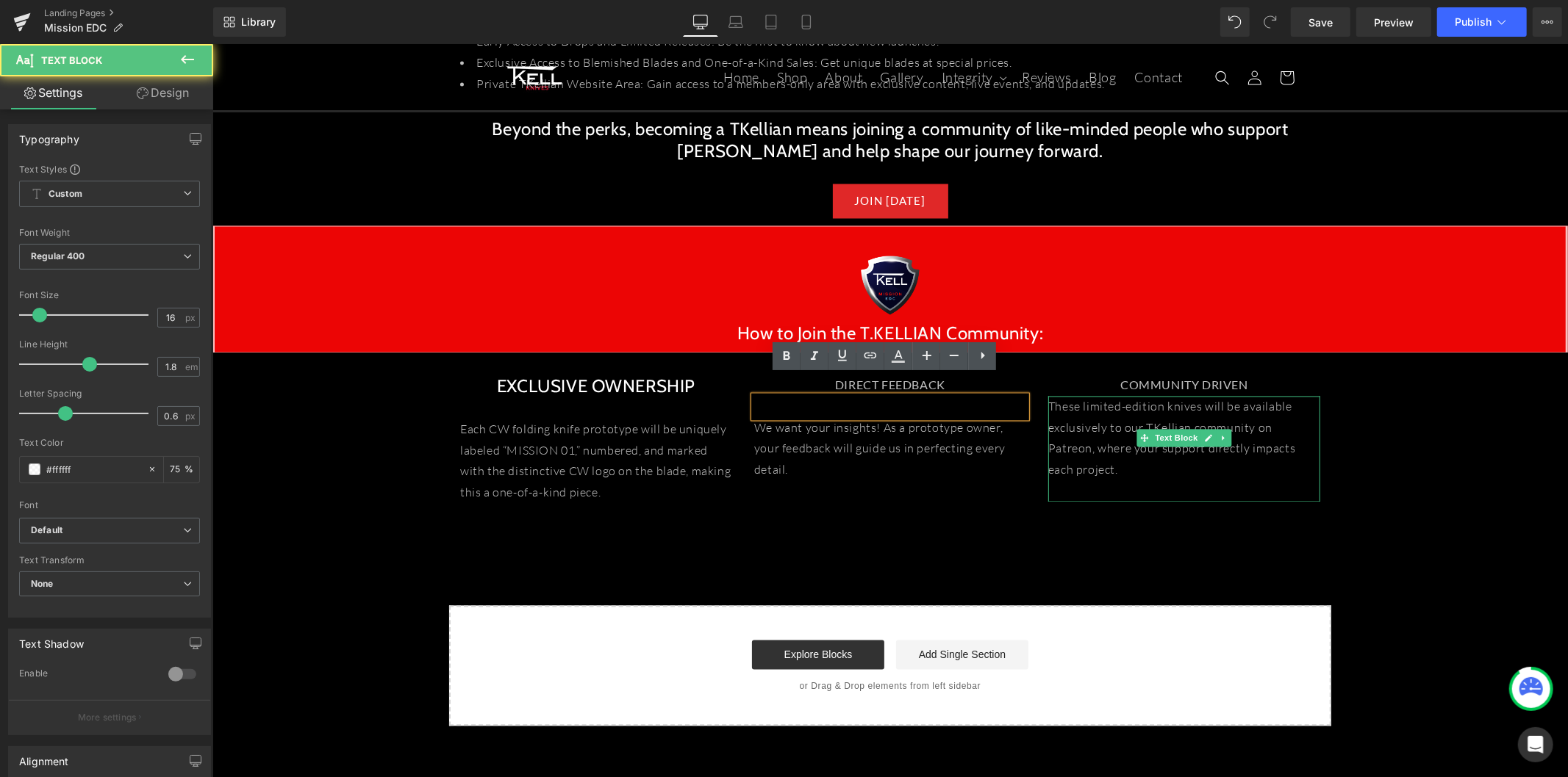
click at [1127, 399] on p "These limited-edition knives will be available exclusively to our TKellian comm…" at bounding box center [1183, 438] width 272 height 84
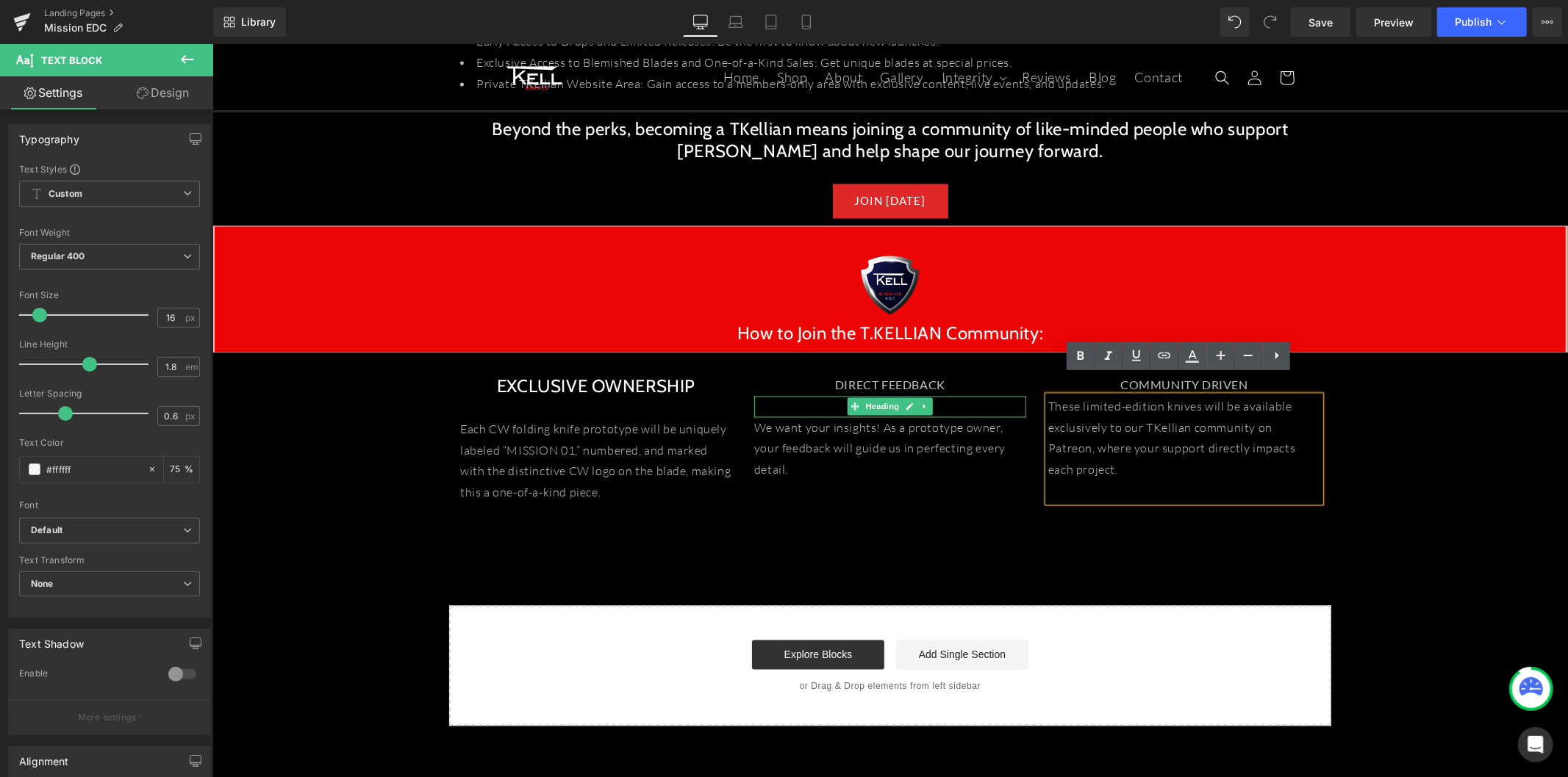
click at [815, 396] on div at bounding box center [889, 406] width 272 height 21
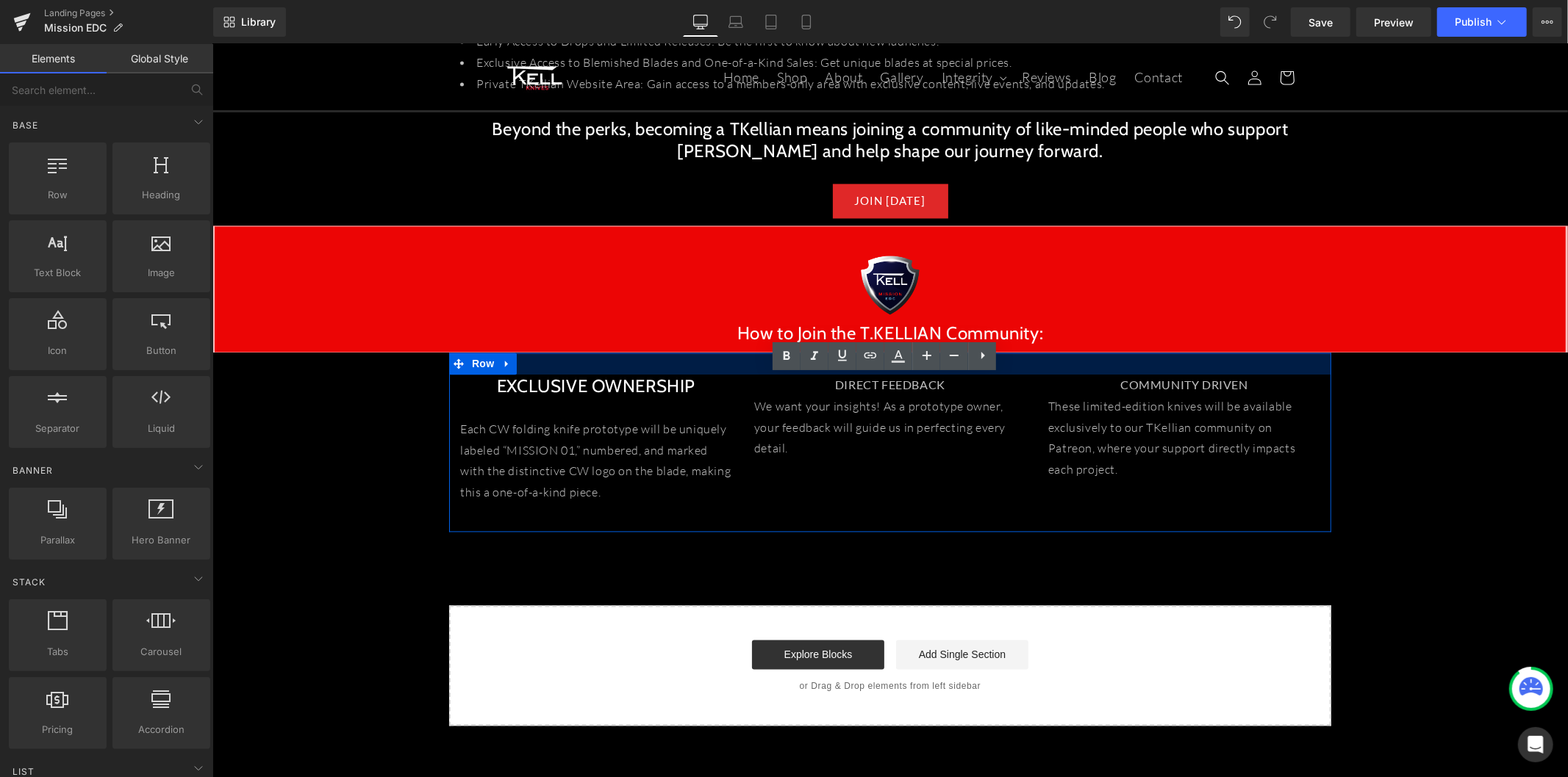
click at [1179, 375] on div "COMMUNITY DRIVEN Heading" at bounding box center [1183, 386] width 272 height 21
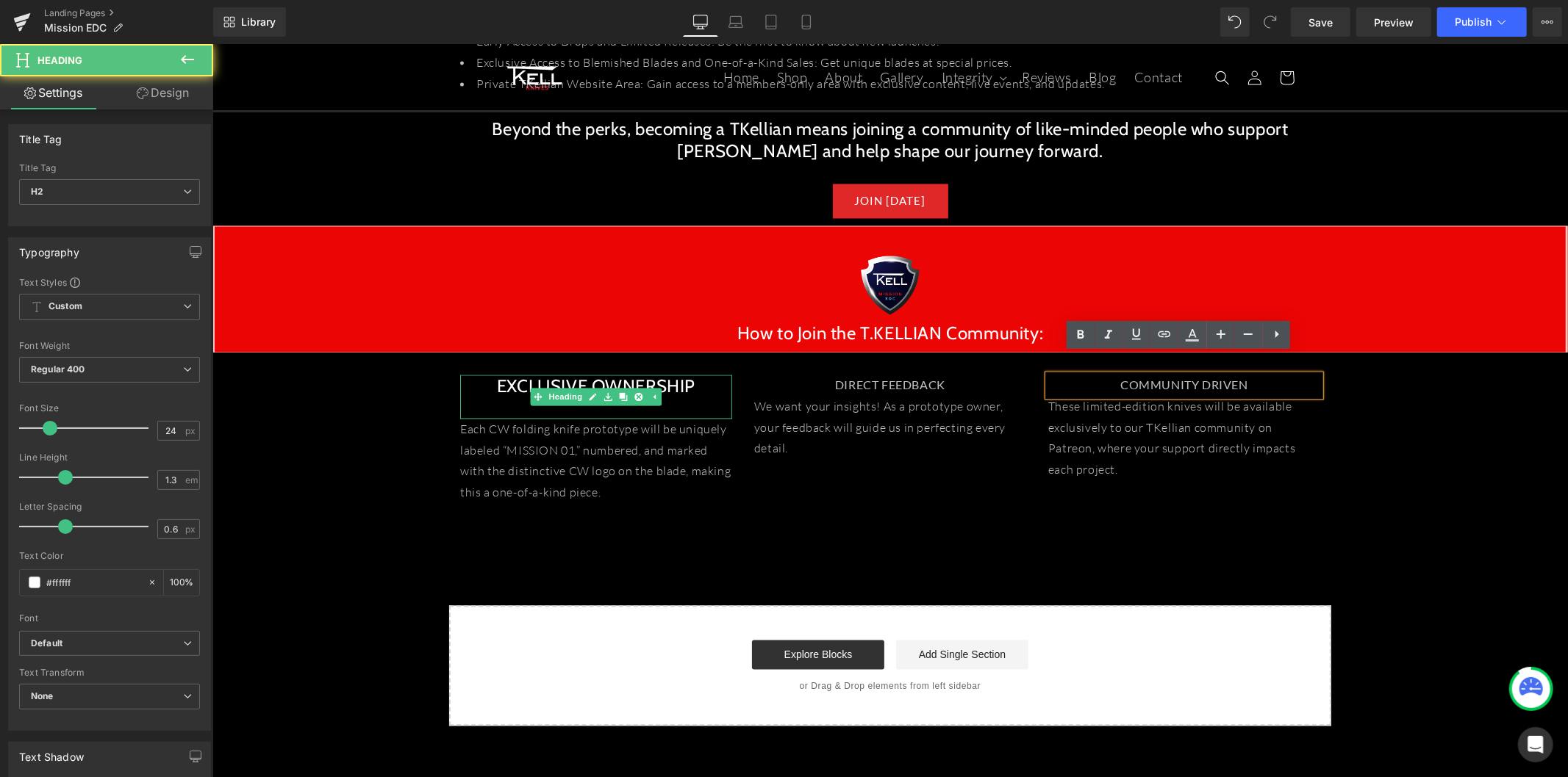
click at [611, 397] on div at bounding box center [595, 408] width 272 height 21
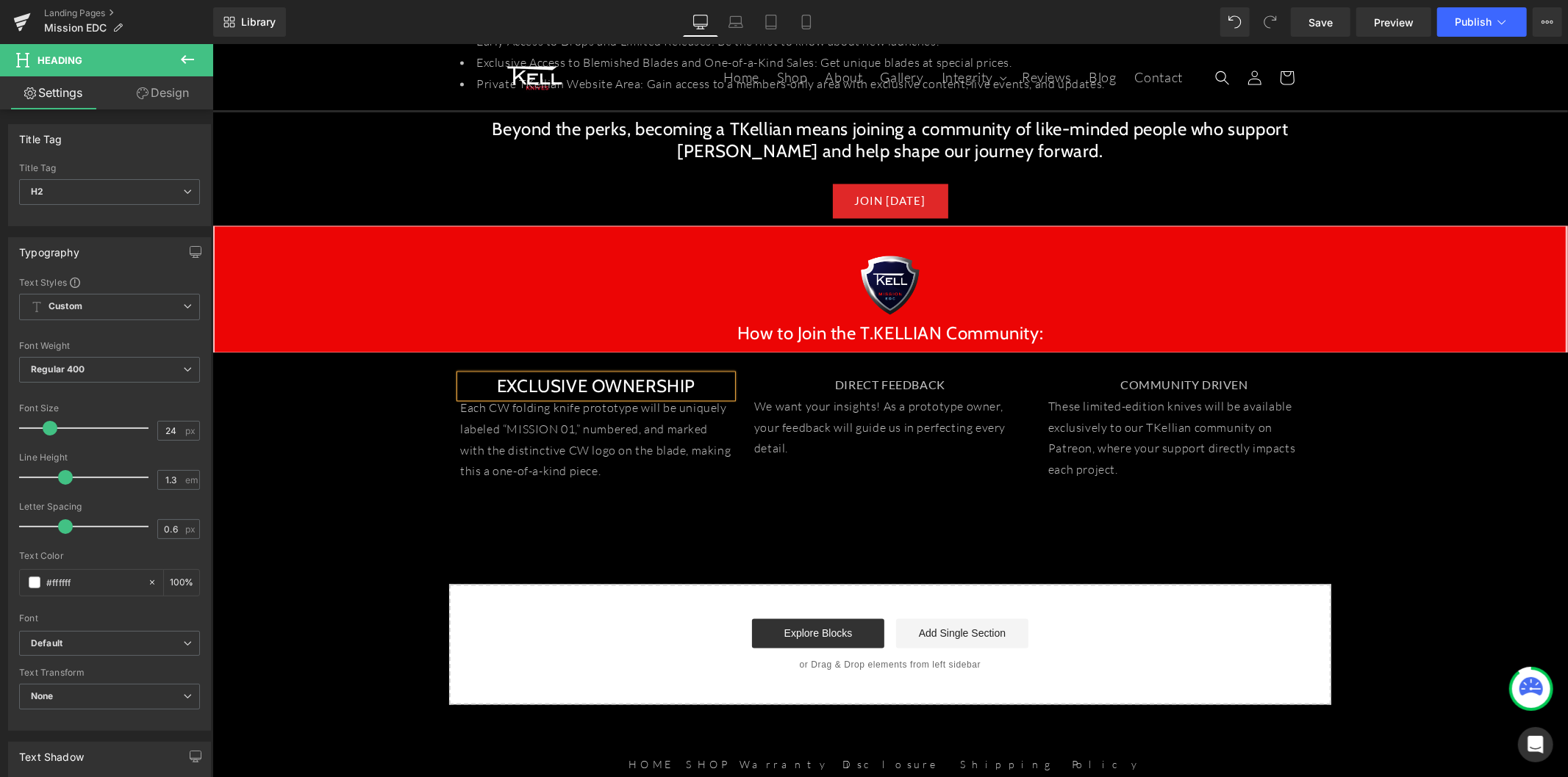
click at [1029, 489] on div "EXCLUSIVE OWNERSHIP Heading Each CW folding knife prototype will be uniquely la…" at bounding box center [890, 431] width 882 height 158
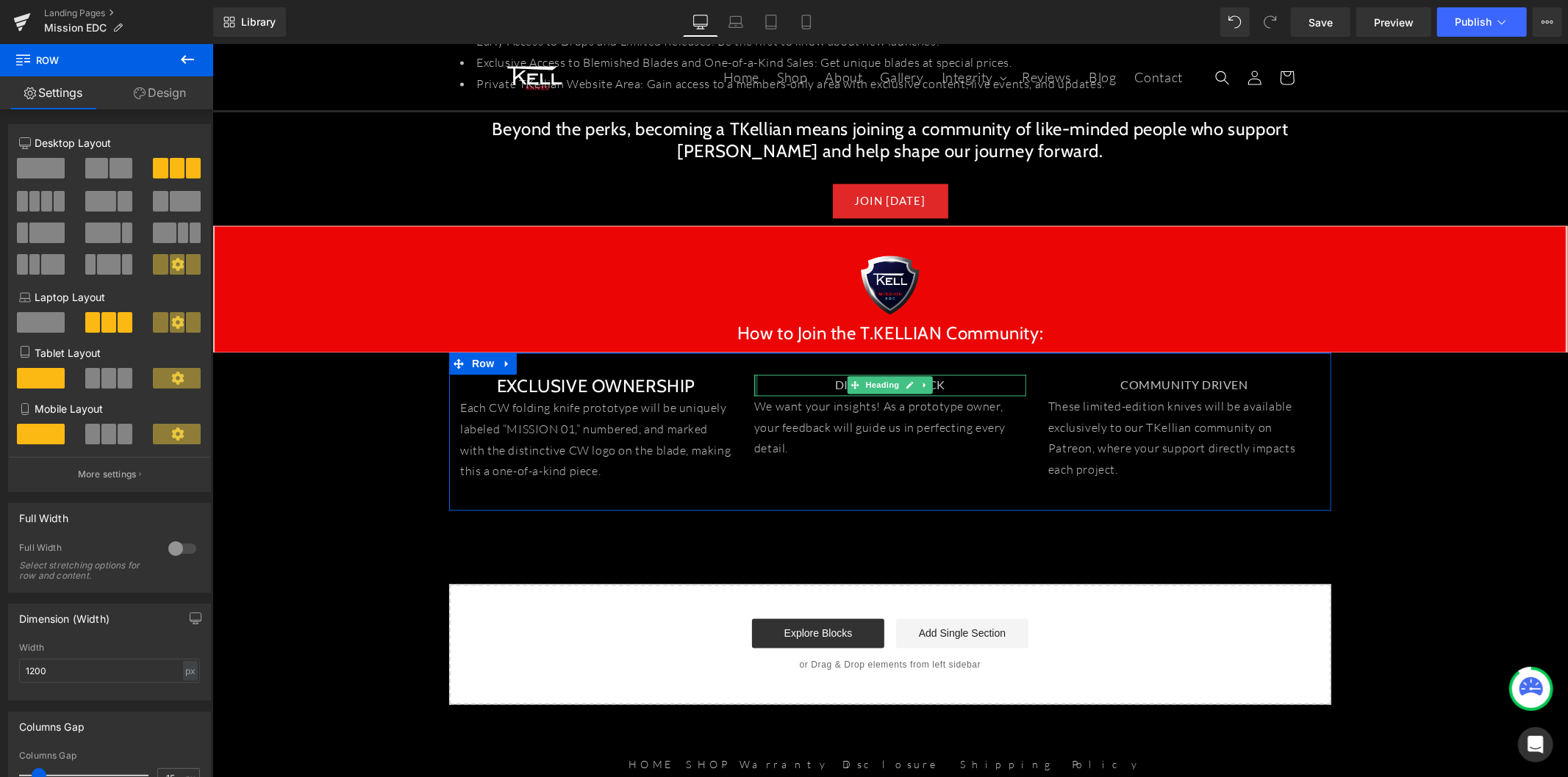
click at [708, 375] on h2 "EXCLUSIVE OWNERSHIP" at bounding box center [595, 386] width 272 height 23
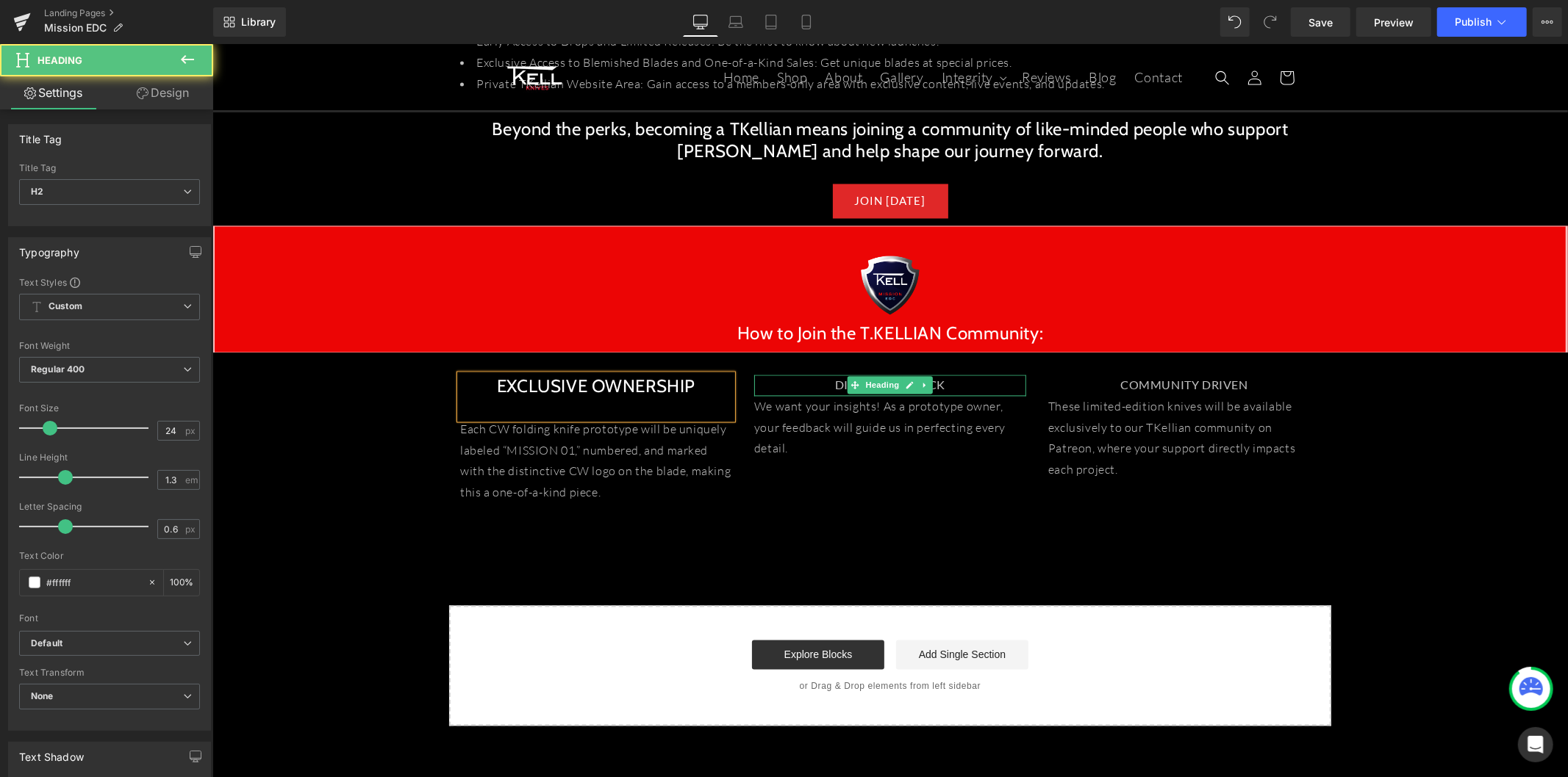
drag, startPoint x: 948, startPoint y: 372, endPoint x: 976, endPoint y: 369, distance: 28.2
click at [948, 375] on div "DIRECT FEEDBACK Heading" at bounding box center [889, 386] width 272 height 21
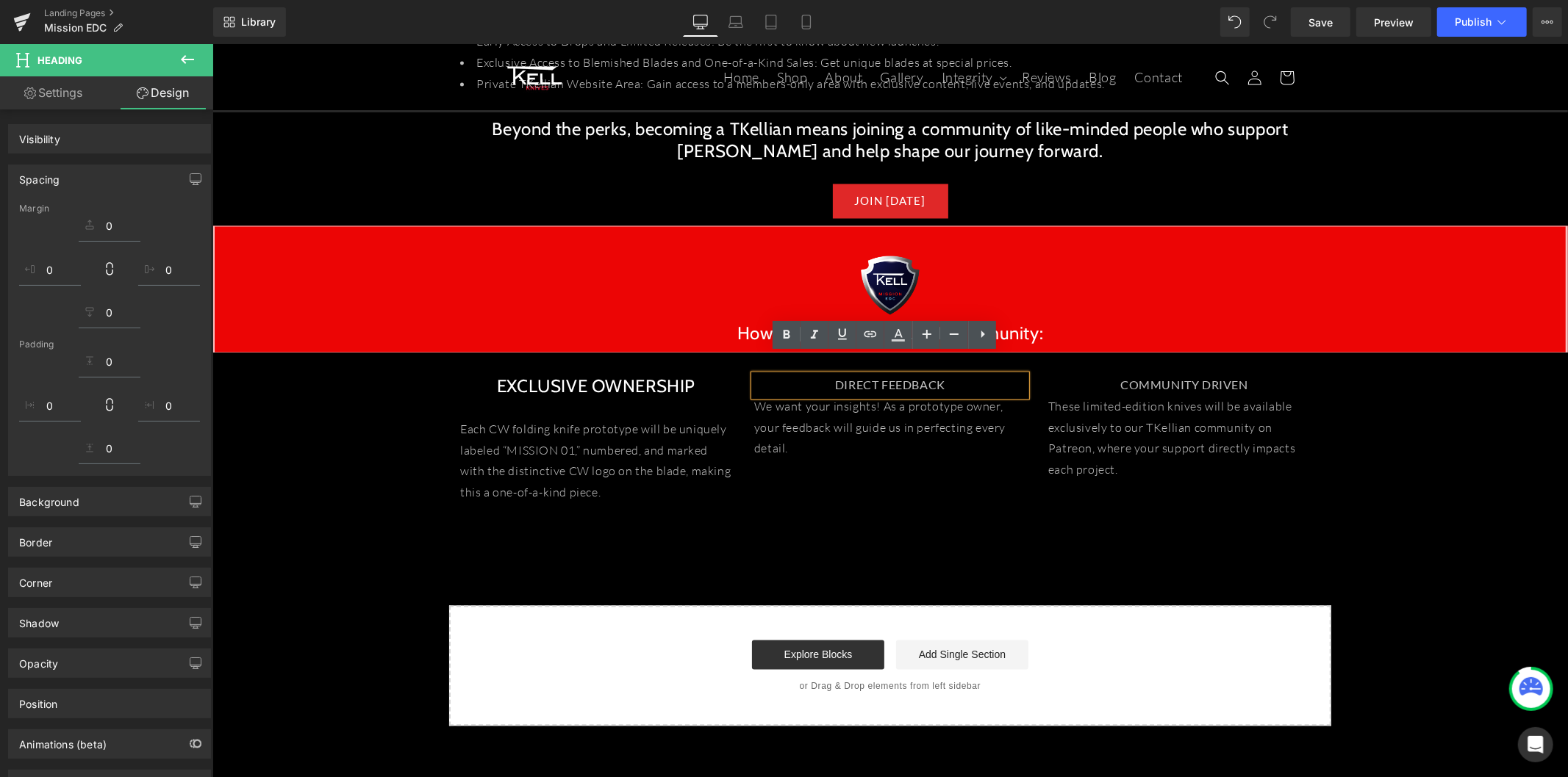
click at [976, 375] on div "DIRECT FEEDBACK" at bounding box center [889, 386] width 272 height 21
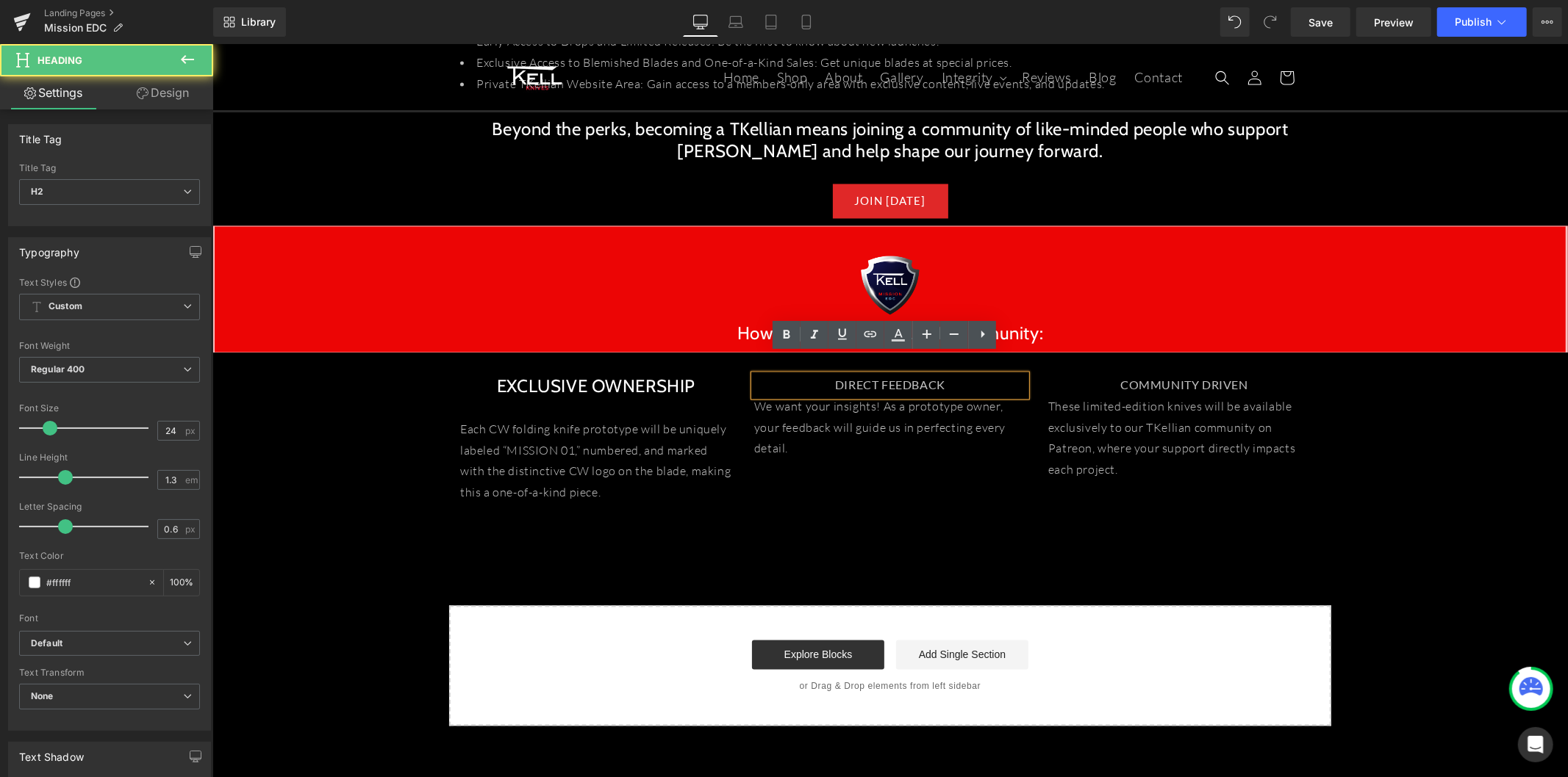
click at [974, 375] on div "DIRECT FEEDBACK" at bounding box center [889, 386] width 272 height 21
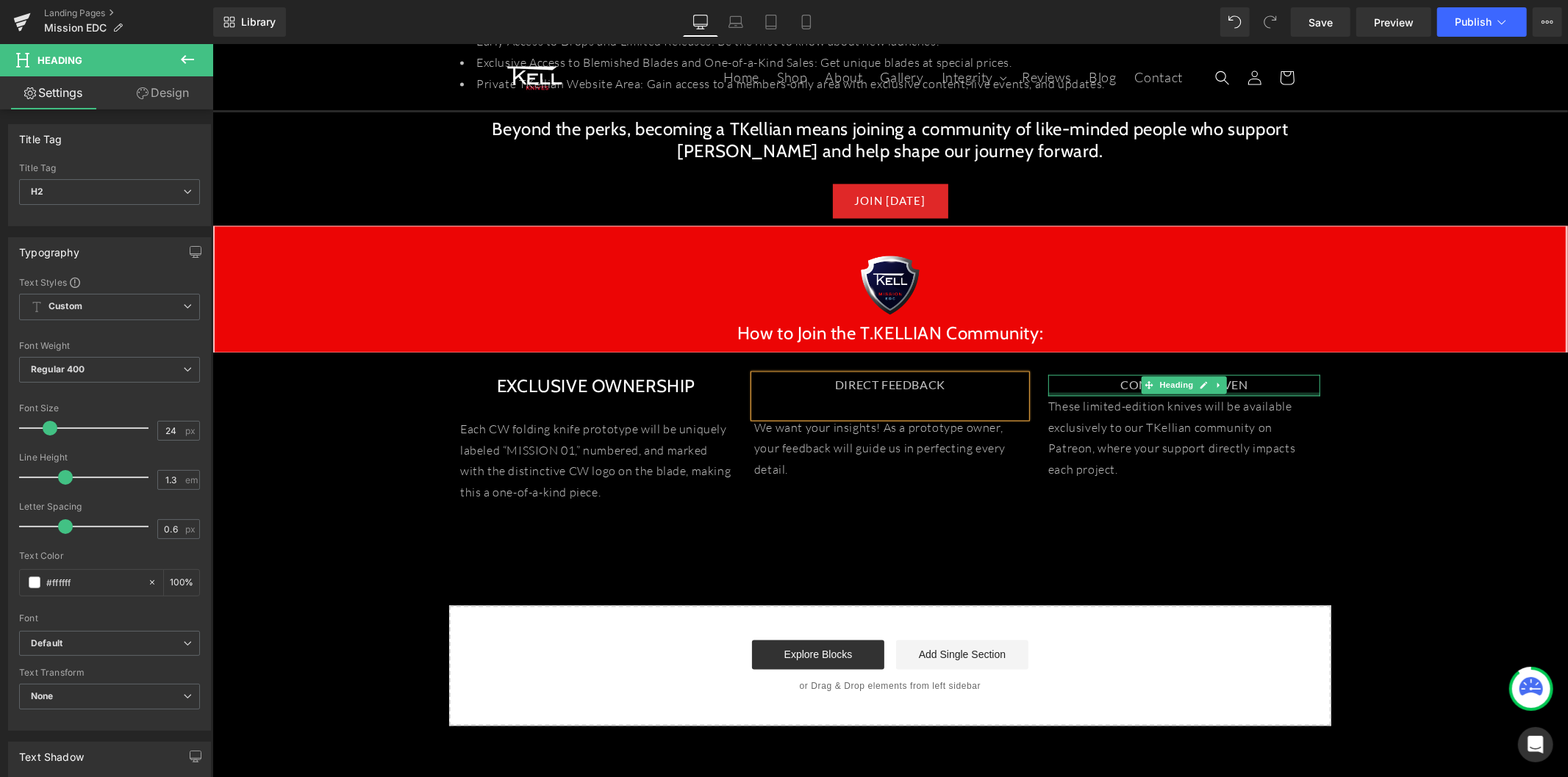
click at [1248, 392] on div at bounding box center [1183, 394] width 272 height 3
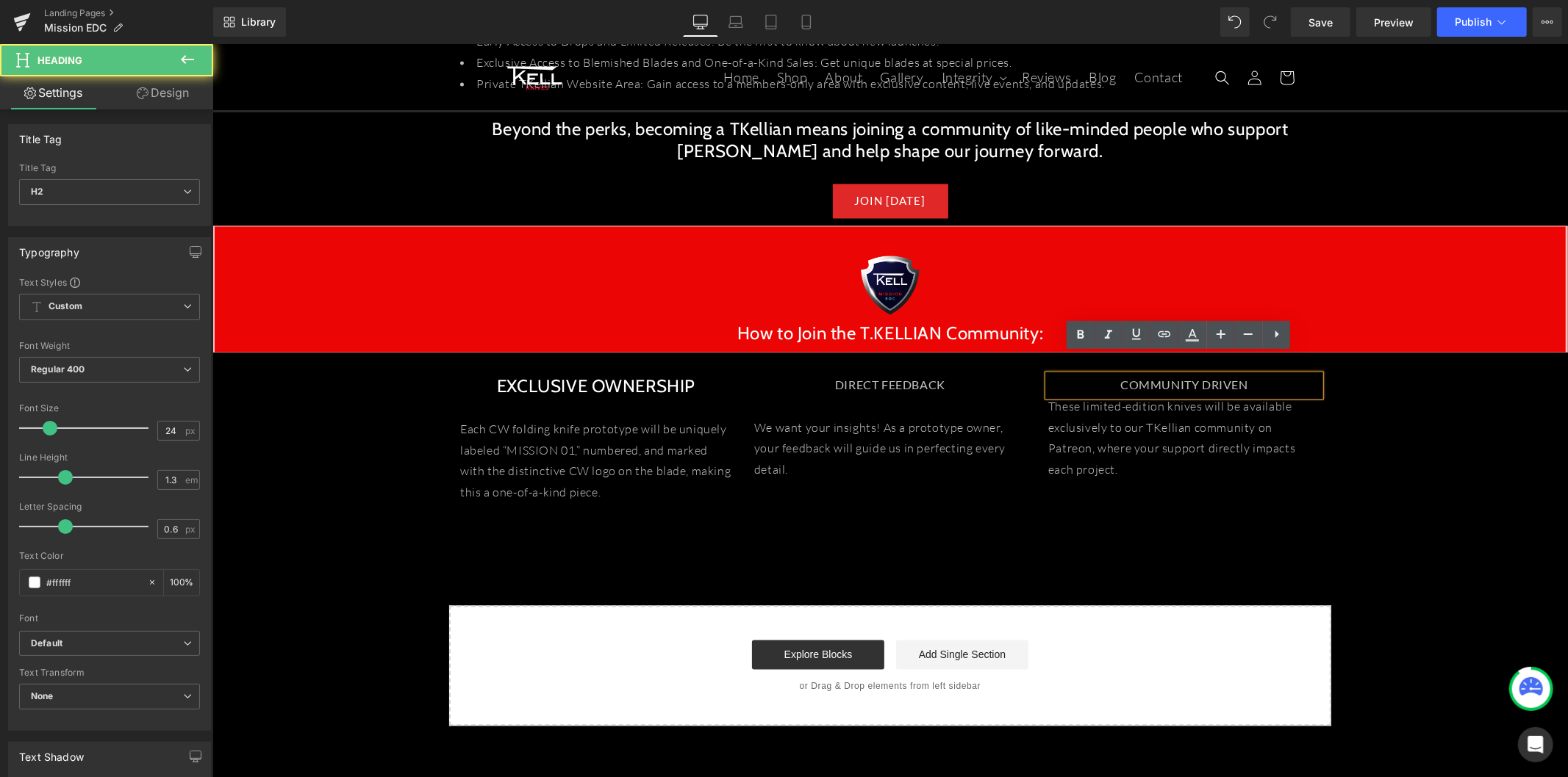
click at [1271, 375] on div "COMMUNITY DRIVEN" at bounding box center [1183, 386] width 272 height 21
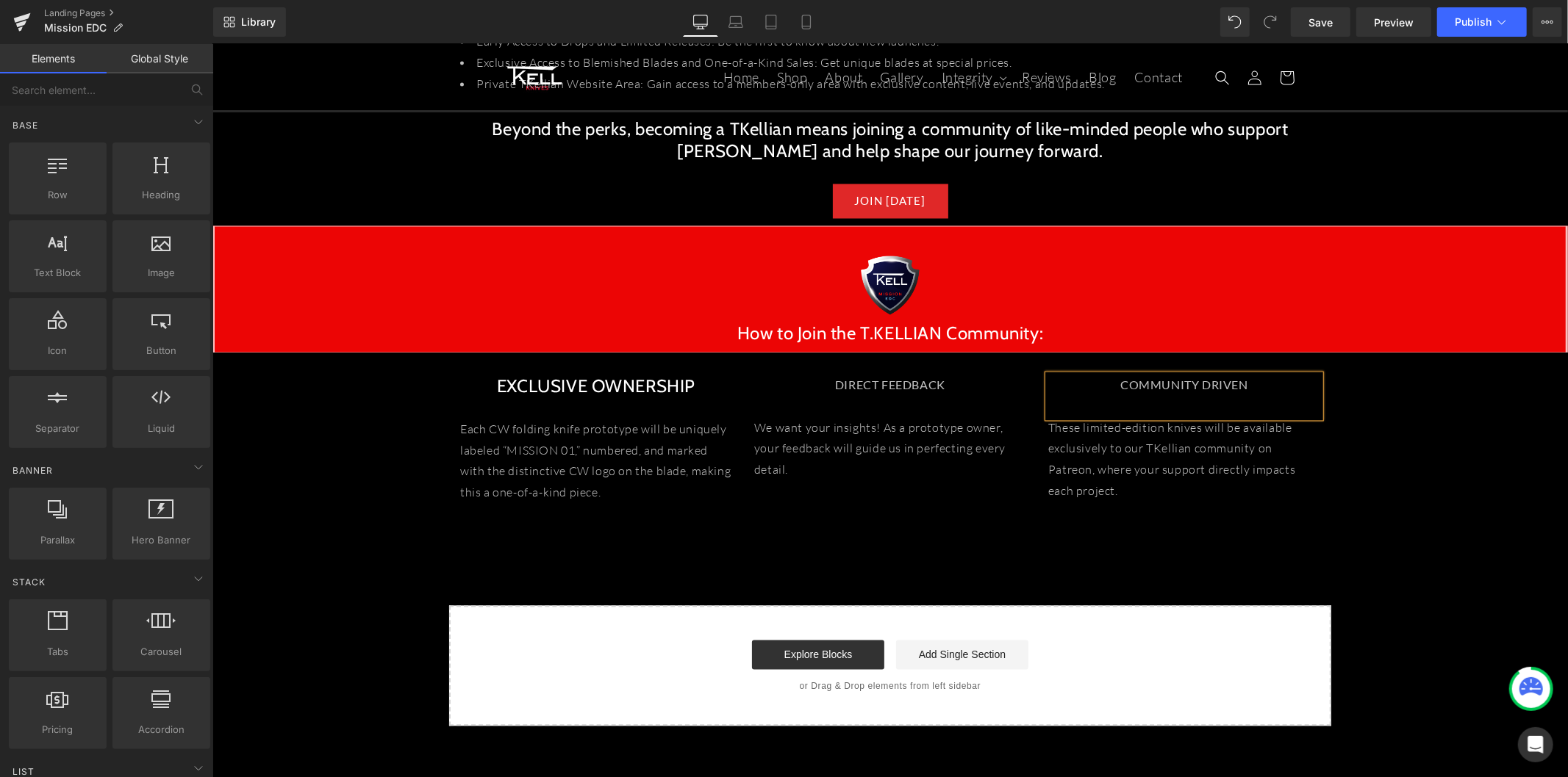
click at [1304, 24] on link "Save" at bounding box center [1320, 22] width 59 height 30
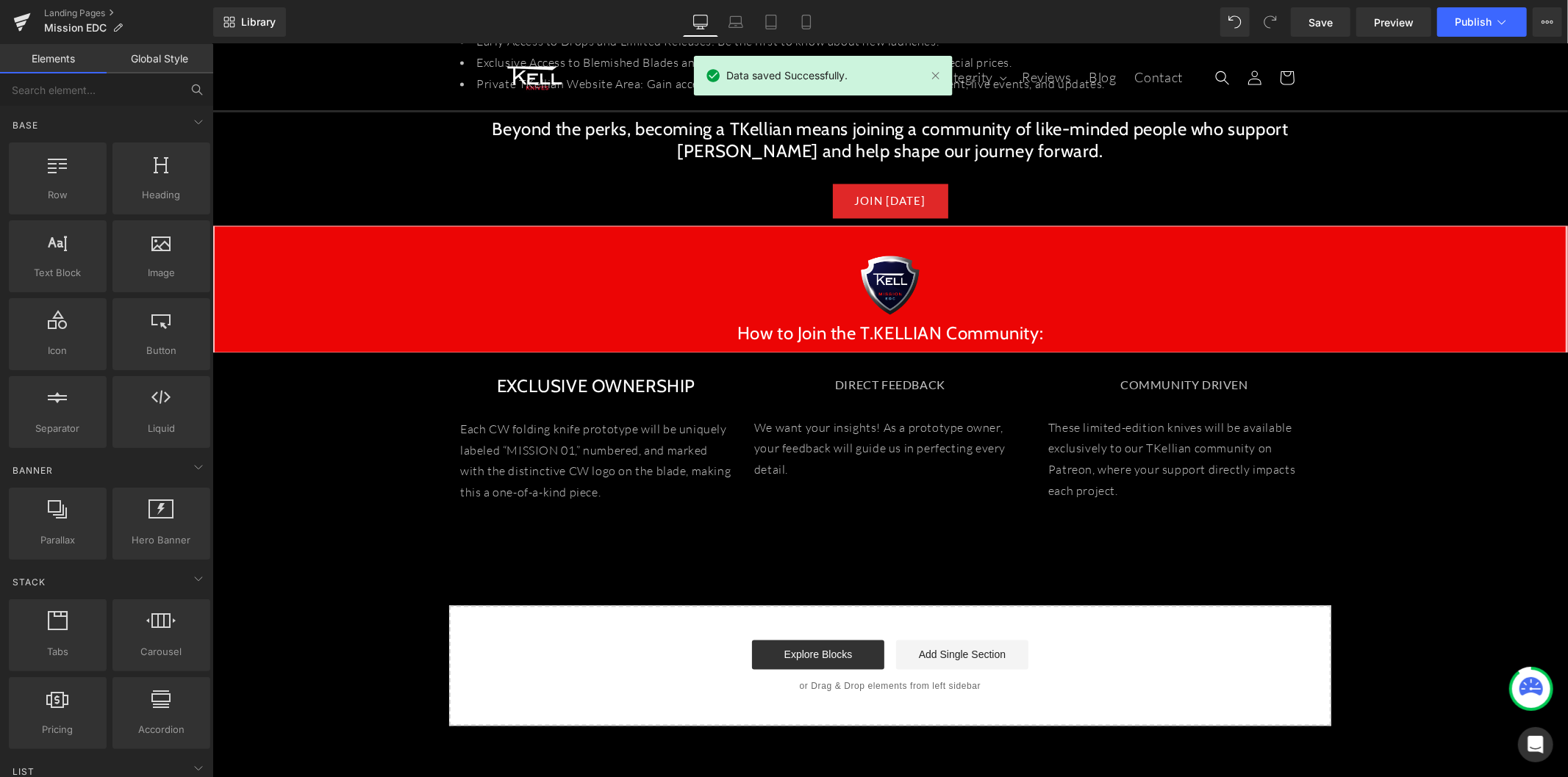
click at [192, 83] on icon at bounding box center [197, 90] width 13 height 13
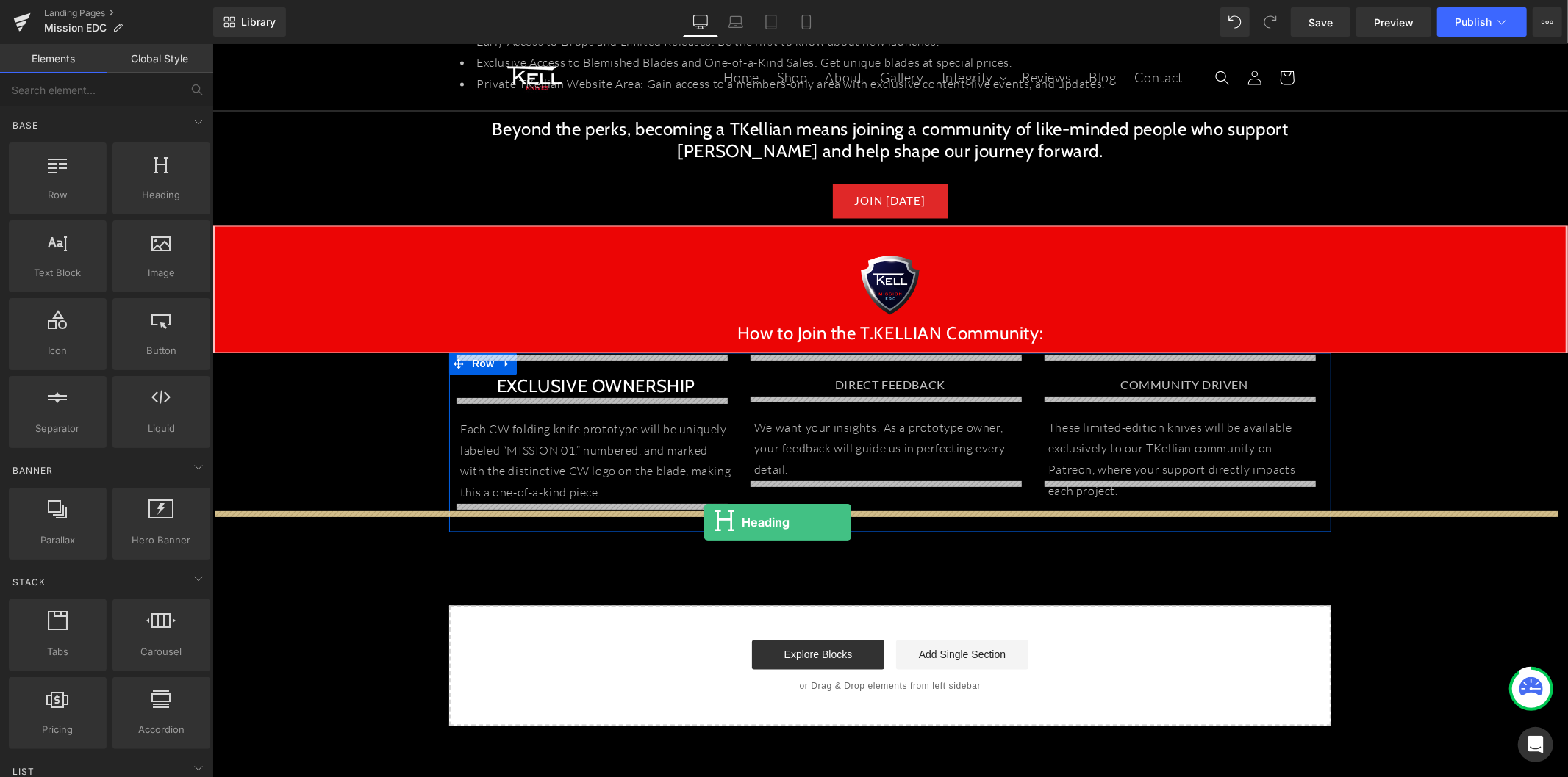
drag, startPoint x: 391, startPoint y: 216, endPoint x: 703, endPoint y: 522, distance: 437.0
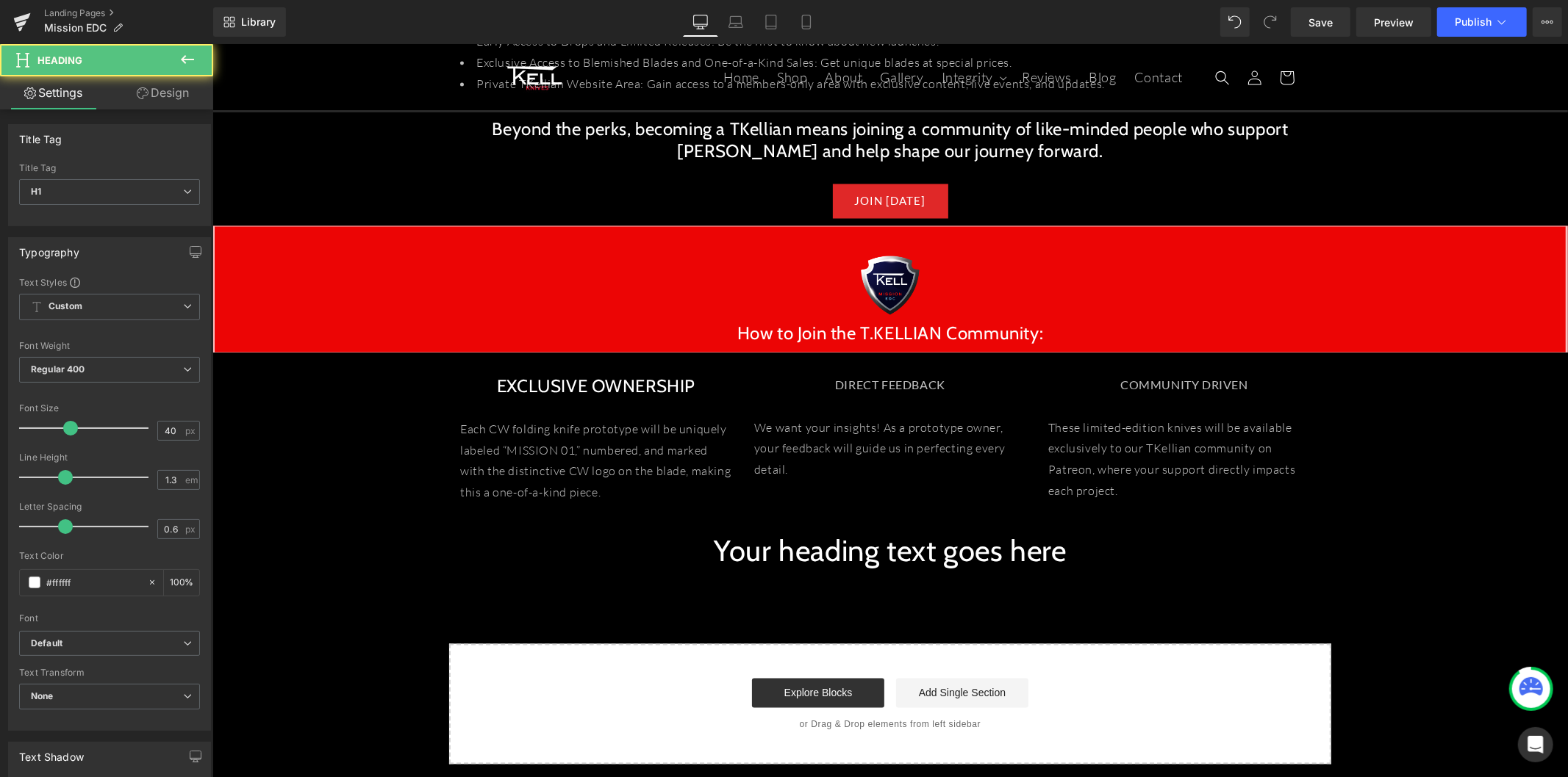
click at [767, 534] on h1 "Your heading text goes here" at bounding box center [889, 551] width 1355 height 38
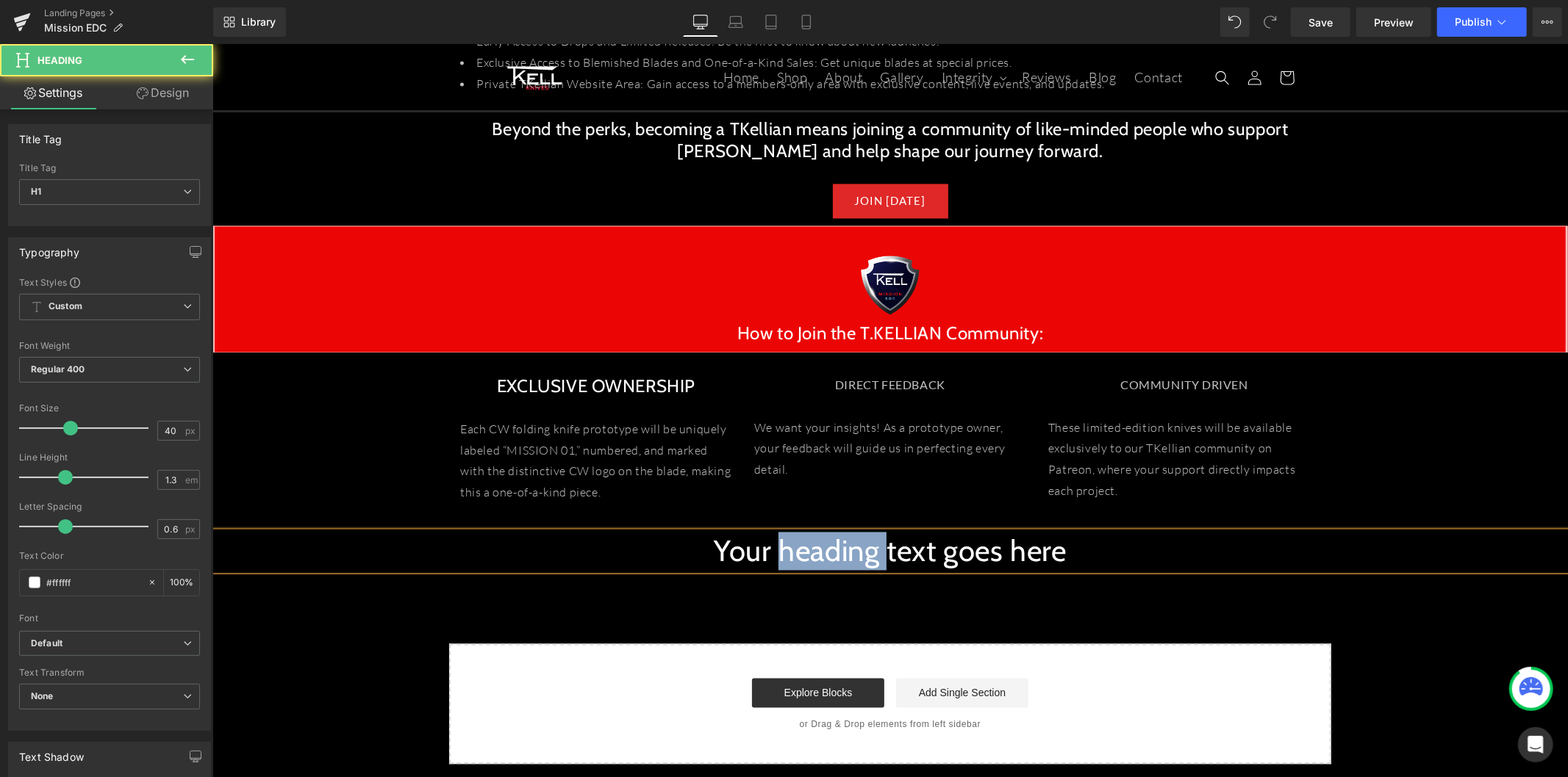
click at [767, 534] on h1 "Your heading text goes here" at bounding box center [889, 551] width 1355 height 38
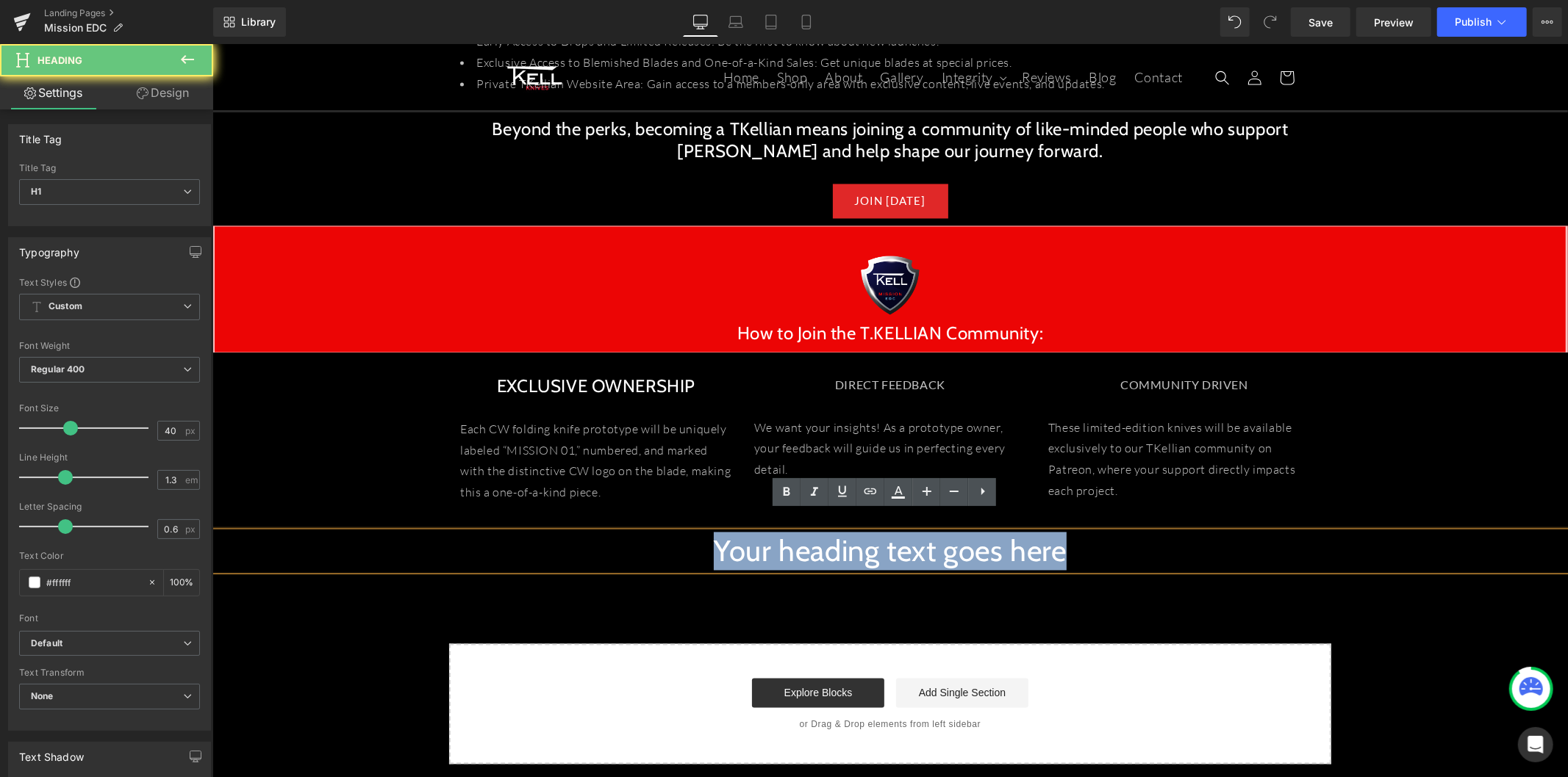
drag, startPoint x: 767, startPoint y: 534, endPoint x: 1010, endPoint y: 548, distance: 243.4
click at [767, 534] on h1 "Your heading text goes here" at bounding box center [889, 551] width 1355 height 38
paste div
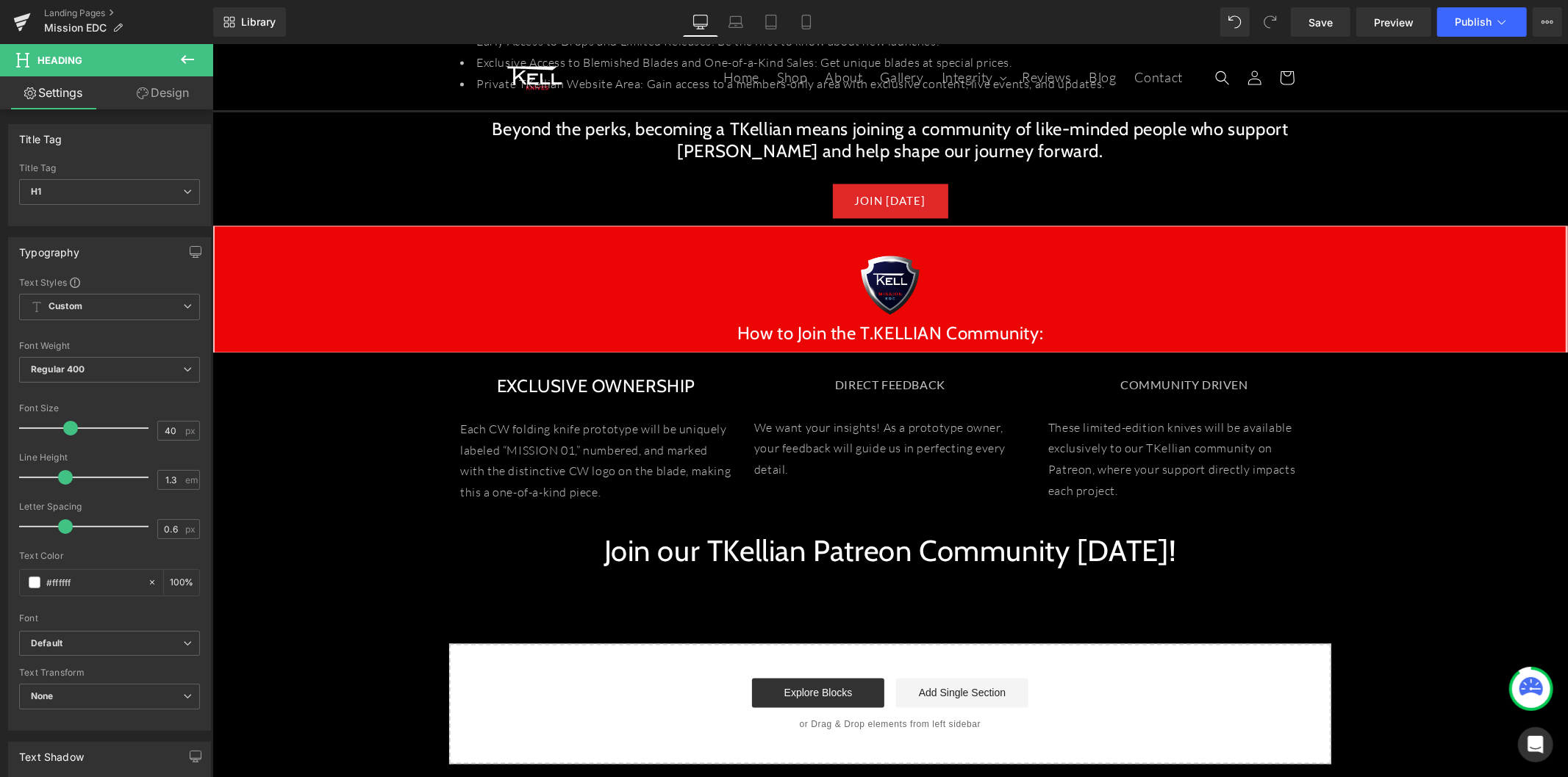
click at [181, 55] on icon at bounding box center [187, 59] width 17 height 17
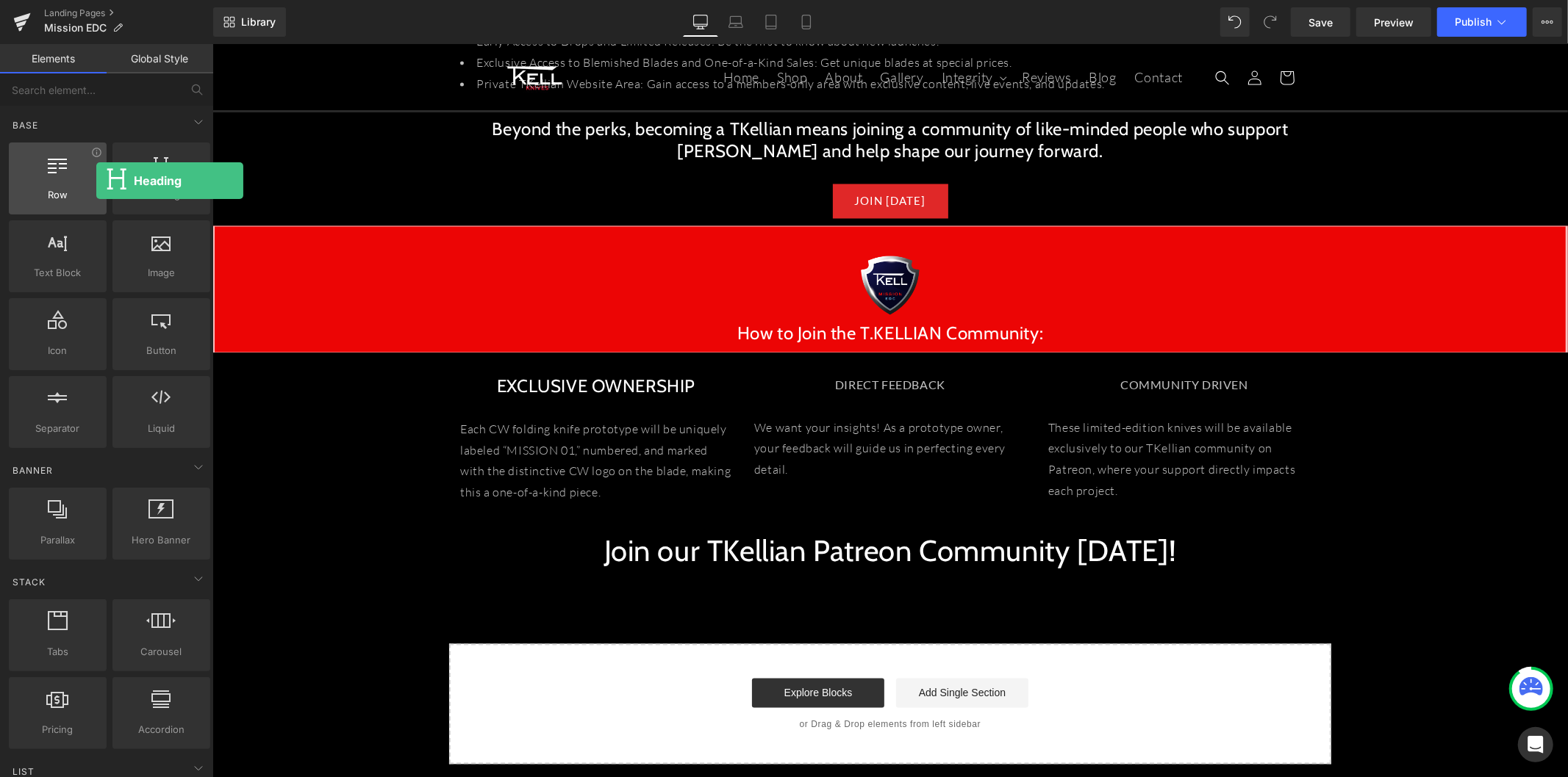
drag, startPoint x: 45, startPoint y: 192, endPoint x: 98, endPoint y: 190, distance: 53.0
click at [97, 180] on div "Row rows, columns, layouts, div Heading headings, titles, h1,h2,h3,h4,h5,h6 Tex…" at bounding box center [109, 295] width 207 height 311
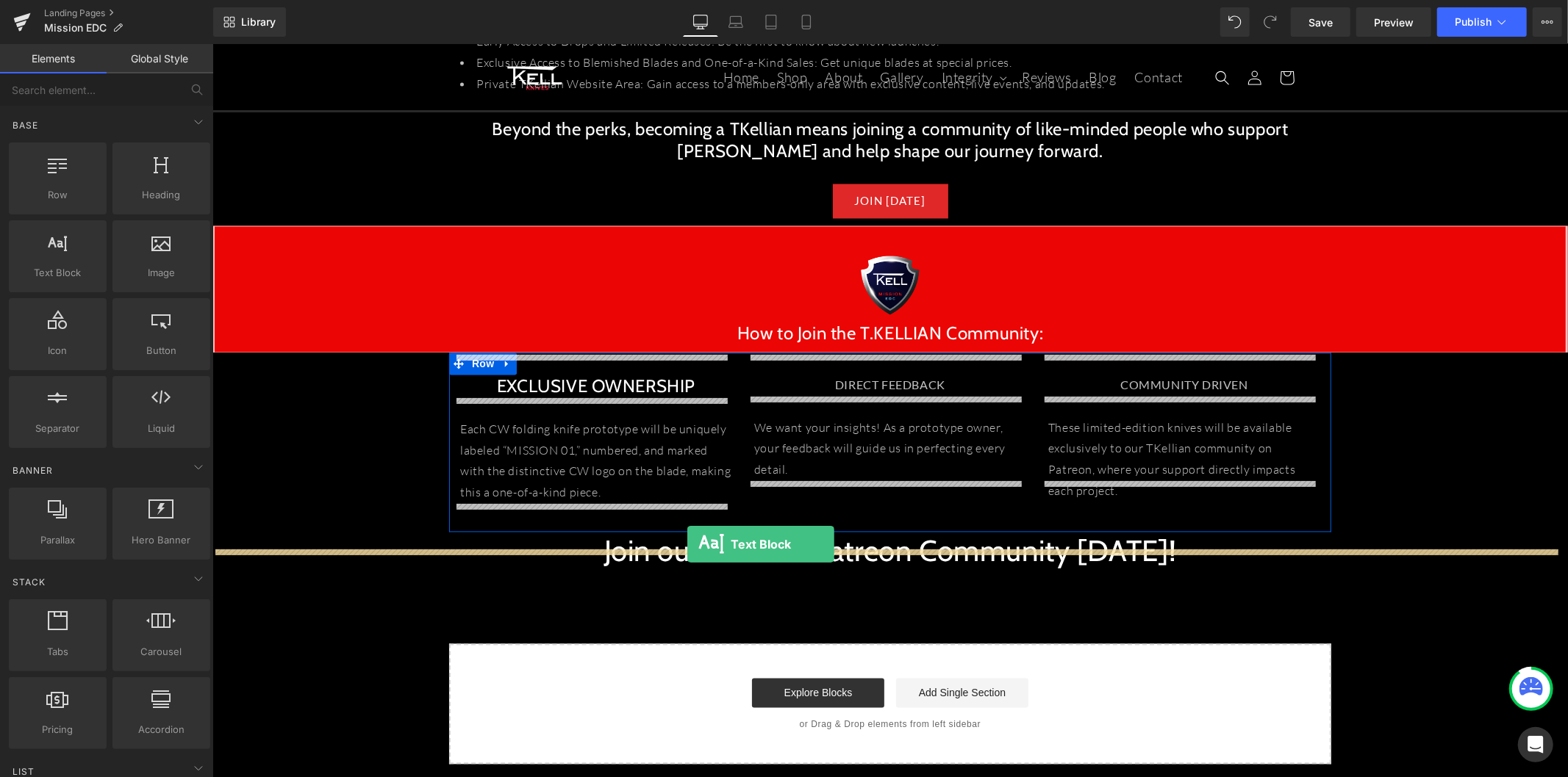
drag, startPoint x: 289, startPoint y: 315, endPoint x: 687, endPoint y: 543, distance: 458.7
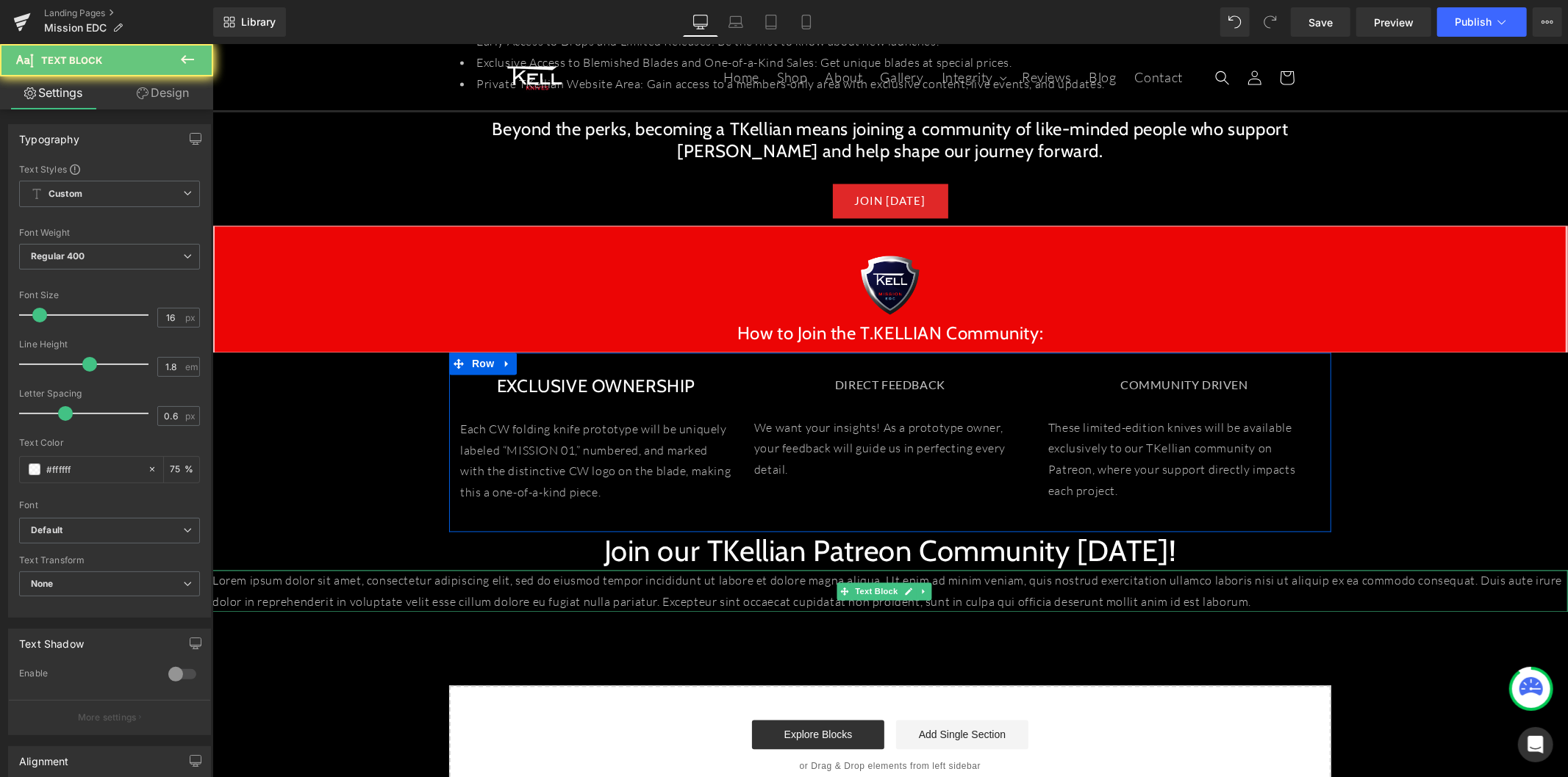
click at [730, 576] on p "Lorem ipsum dolor sit amet, consectetur adipiscing elit, sed do eiusmod tempor …" at bounding box center [889, 591] width 1355 height 43
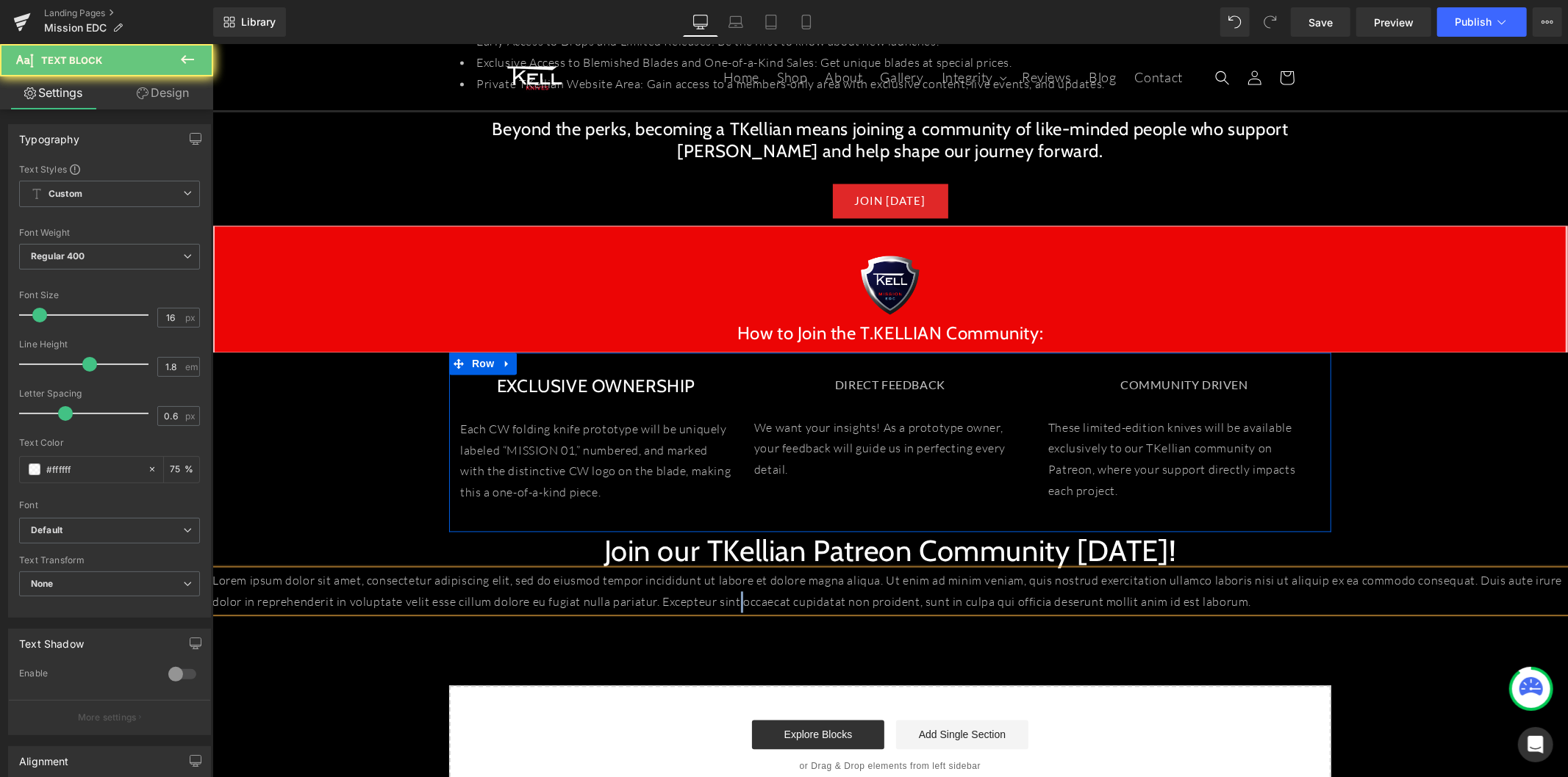
click at [730, 576] on p "Lorem ipsum dolor sit amet, consectetur adipiscing elit, sed do eiusmod tempor …" at bounding box center [889, 591] width 1355 height 43
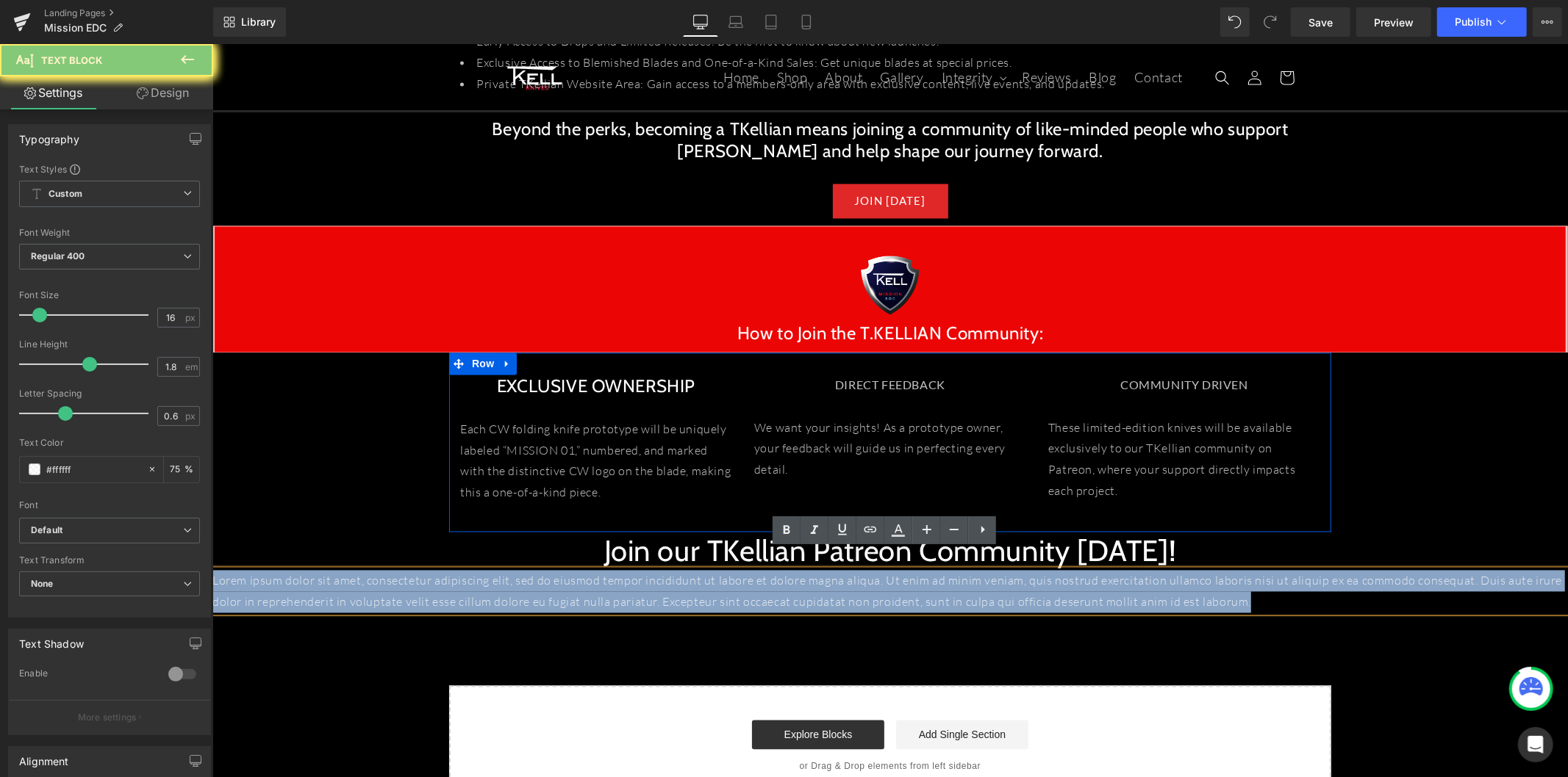
click at [730, 576] on p "Lorem ipsum dolor sit amet, consectetur adipiscing elit, sed do eiusmod tempor …" at bounding box center [889, 591] width 1355 height 43
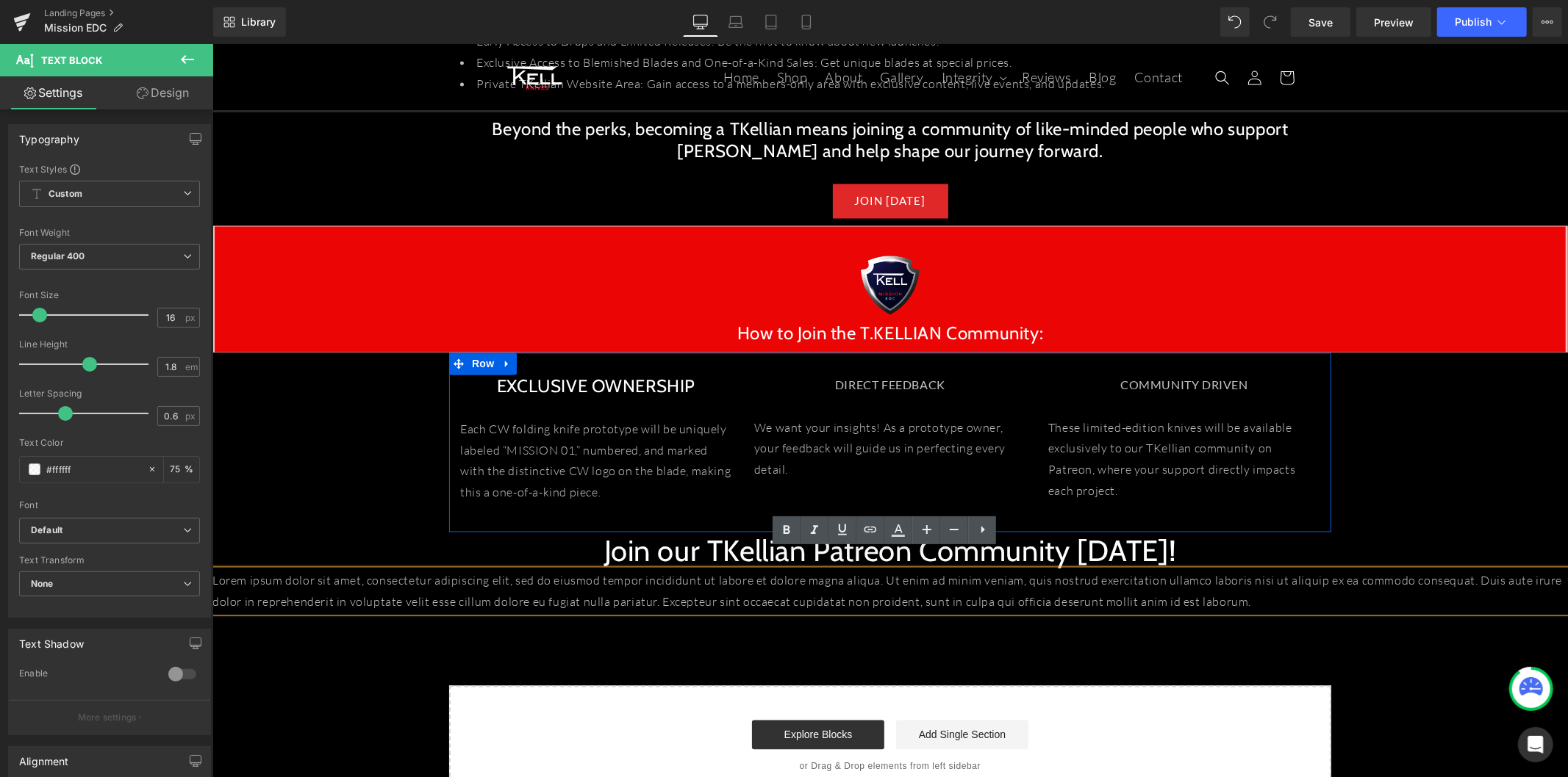
scroll to position [2278, 0]
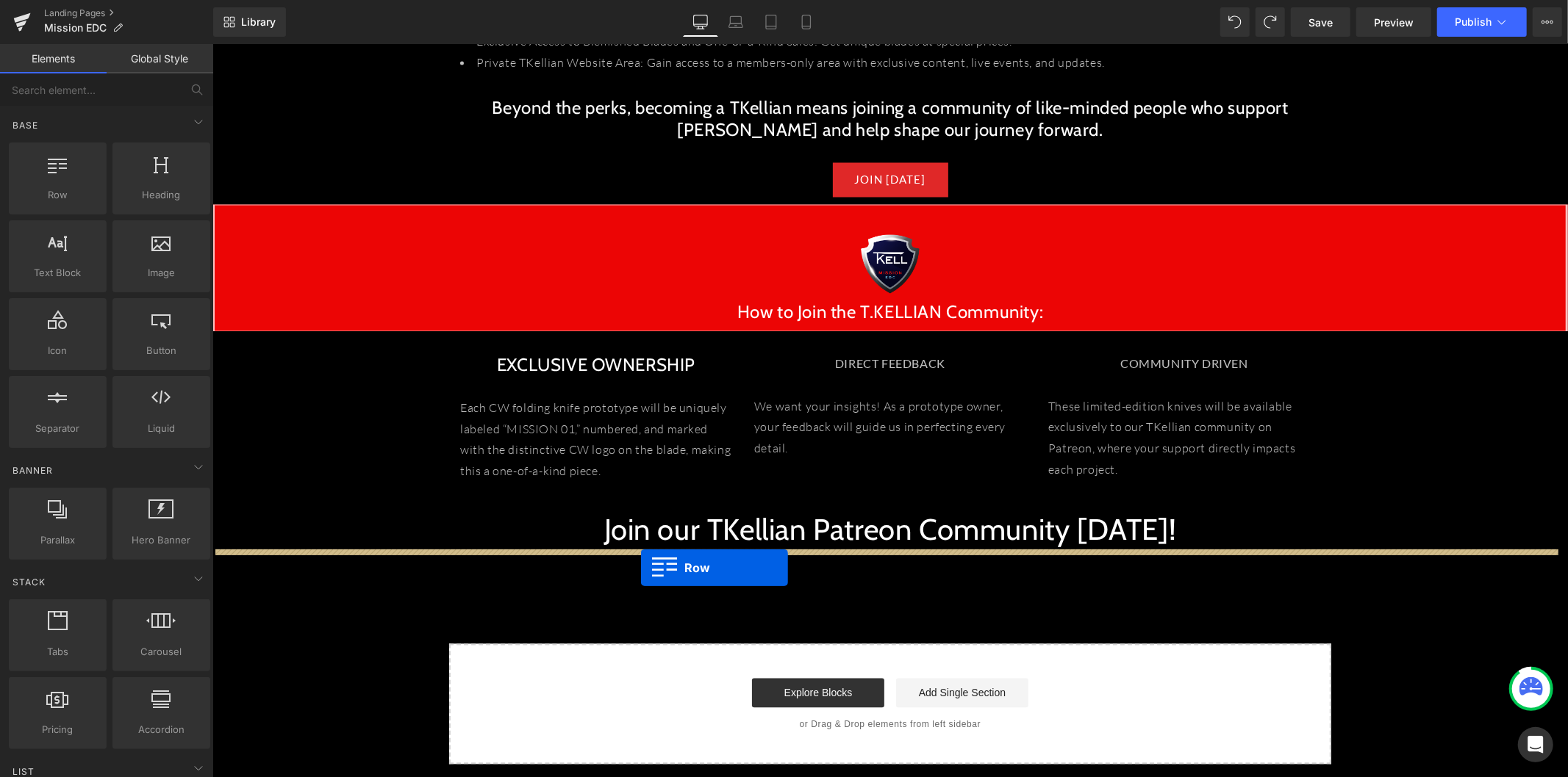
drag, startPoint x: 293, startPoint y: 210, endPoint x: 640, endPoint y: 567, distance: 497.9
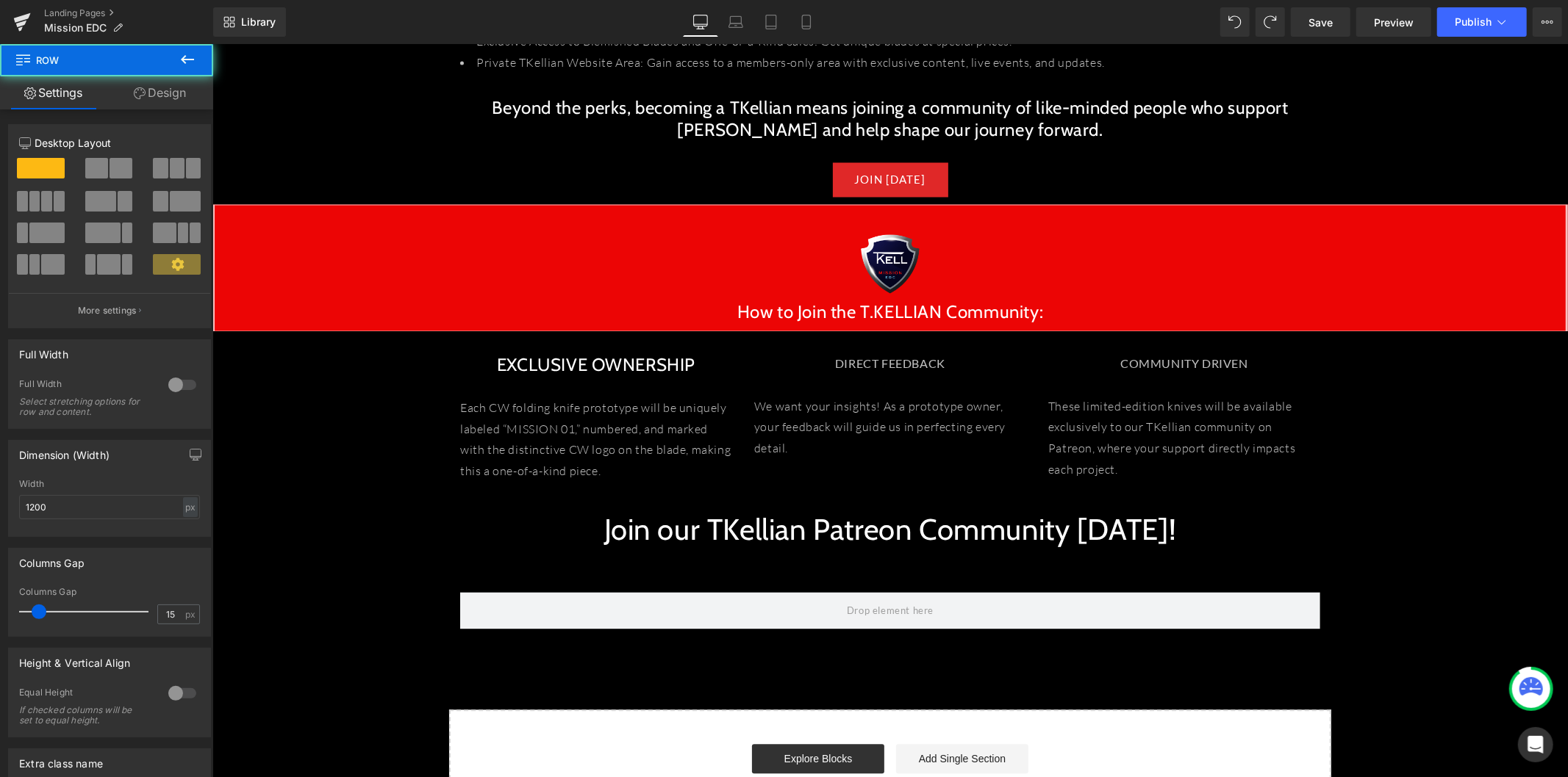
click at [178, 70] on button at bounding box center [188, 59] width 51 height 32
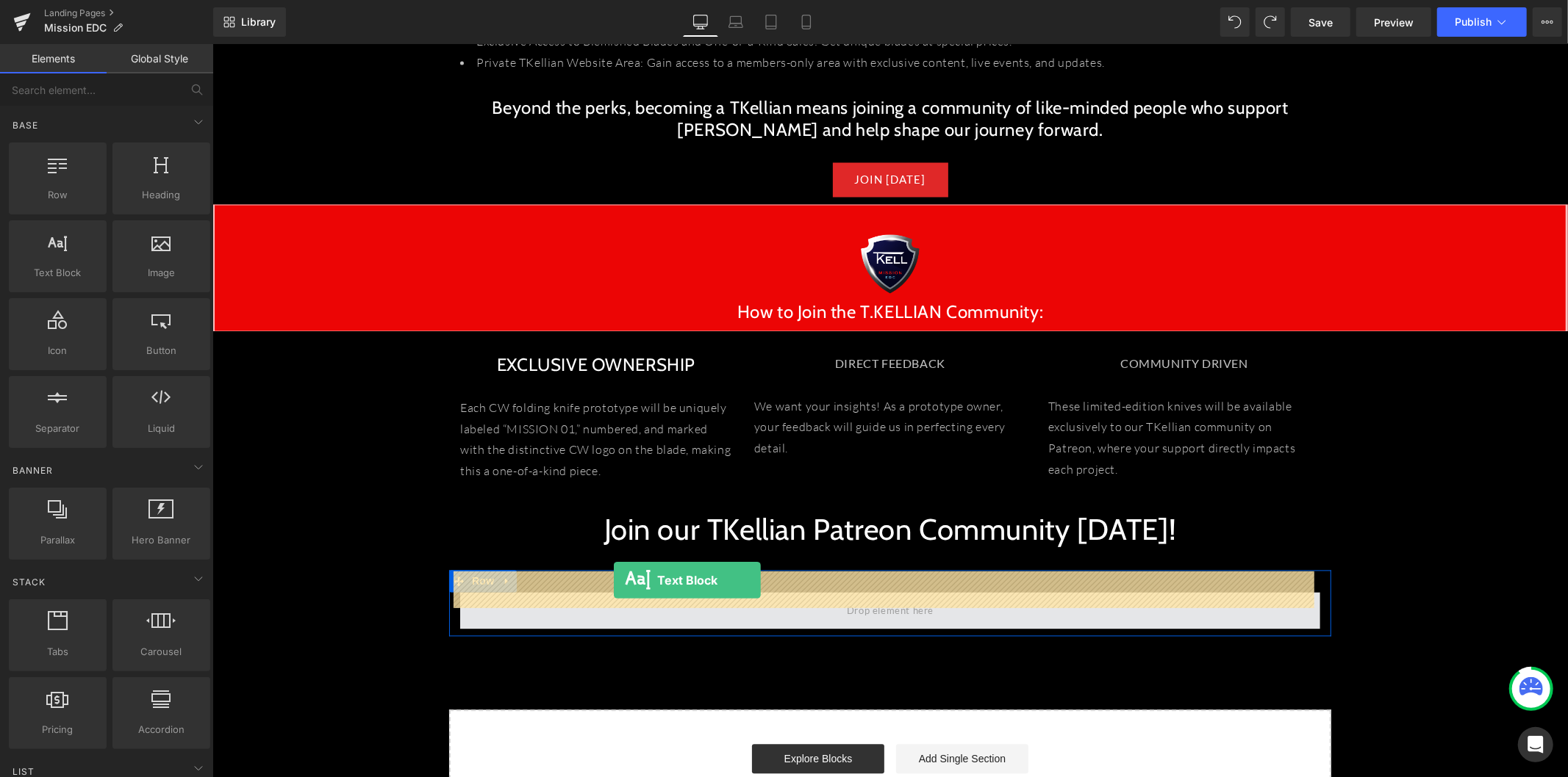
drag, startPoint x: 310, startPoint y: 331, endPoint x: 613, endPoint y: 580, distance: 392.2
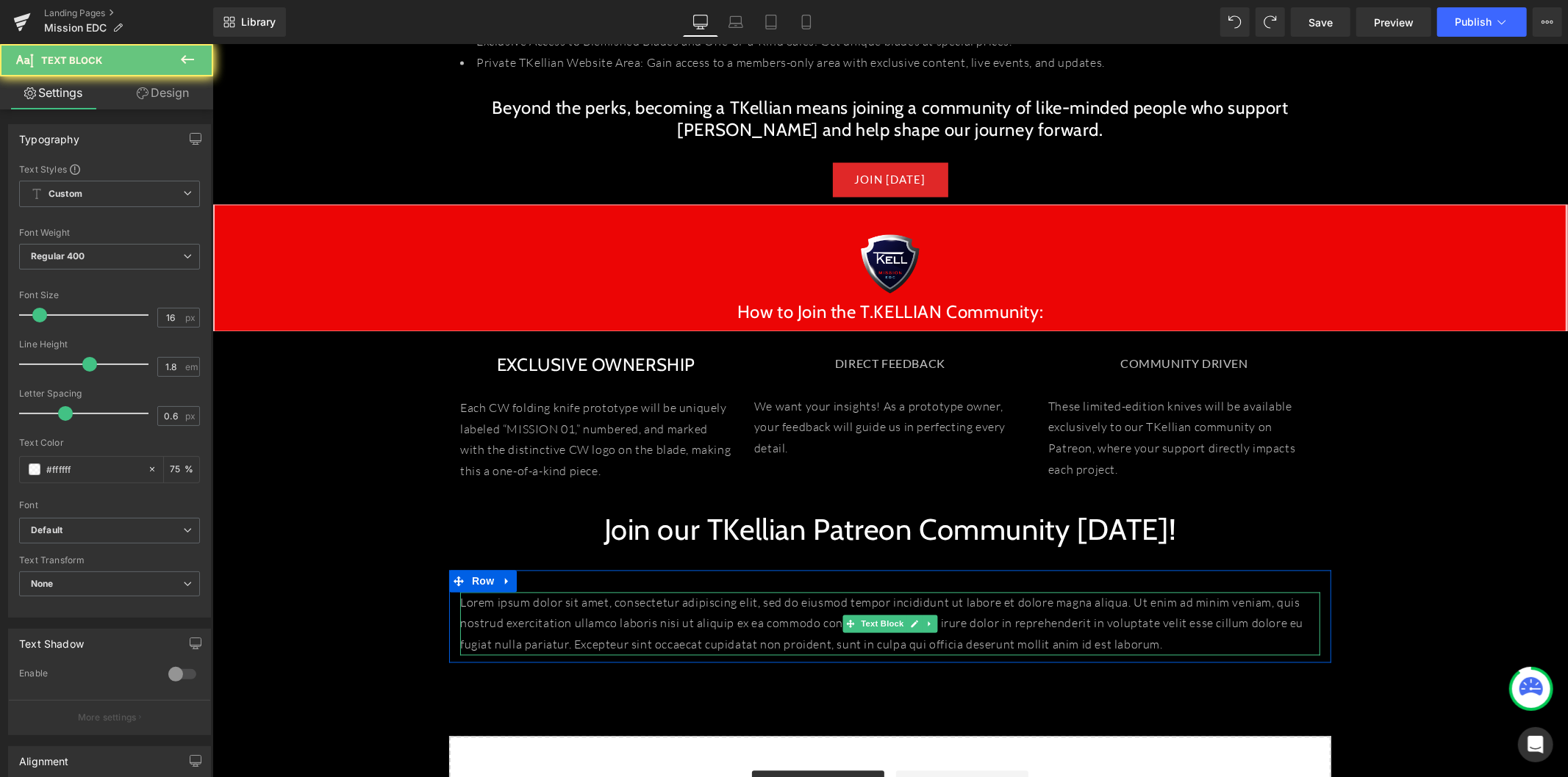
click at [637, 592] on p "Lorem ipsum dolor sit amet, consectetur adipiscing elit, sed do eiusmod tempor …" at bounding box center [889, 623] width 860 height 64
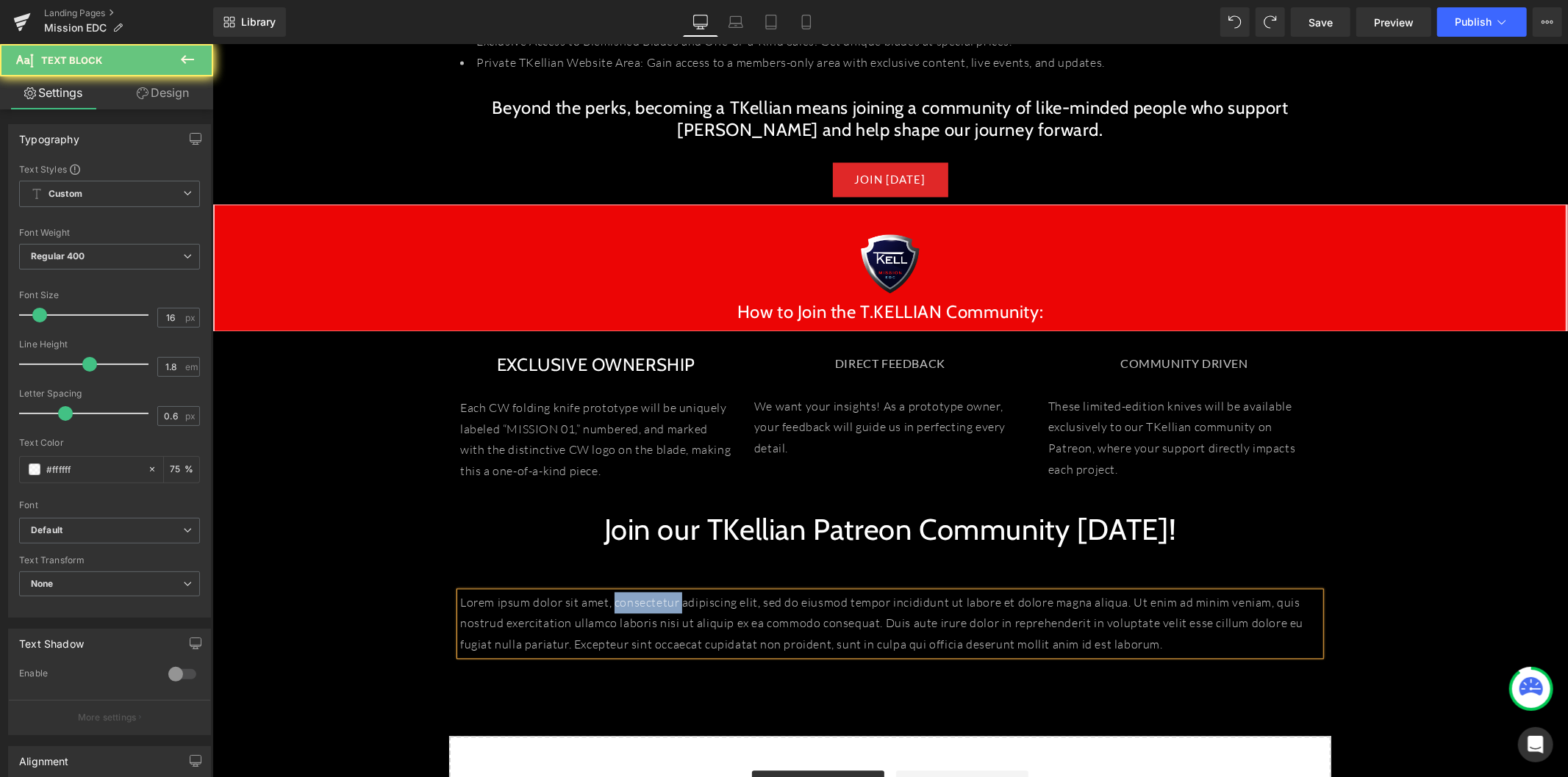
click at [637, 592] on p "Lorem ipsum dolor sit amet, consectetur adipiscing elit, sed do eiusmod tempor …" at bounding box center [889, 623] width 860 height 64
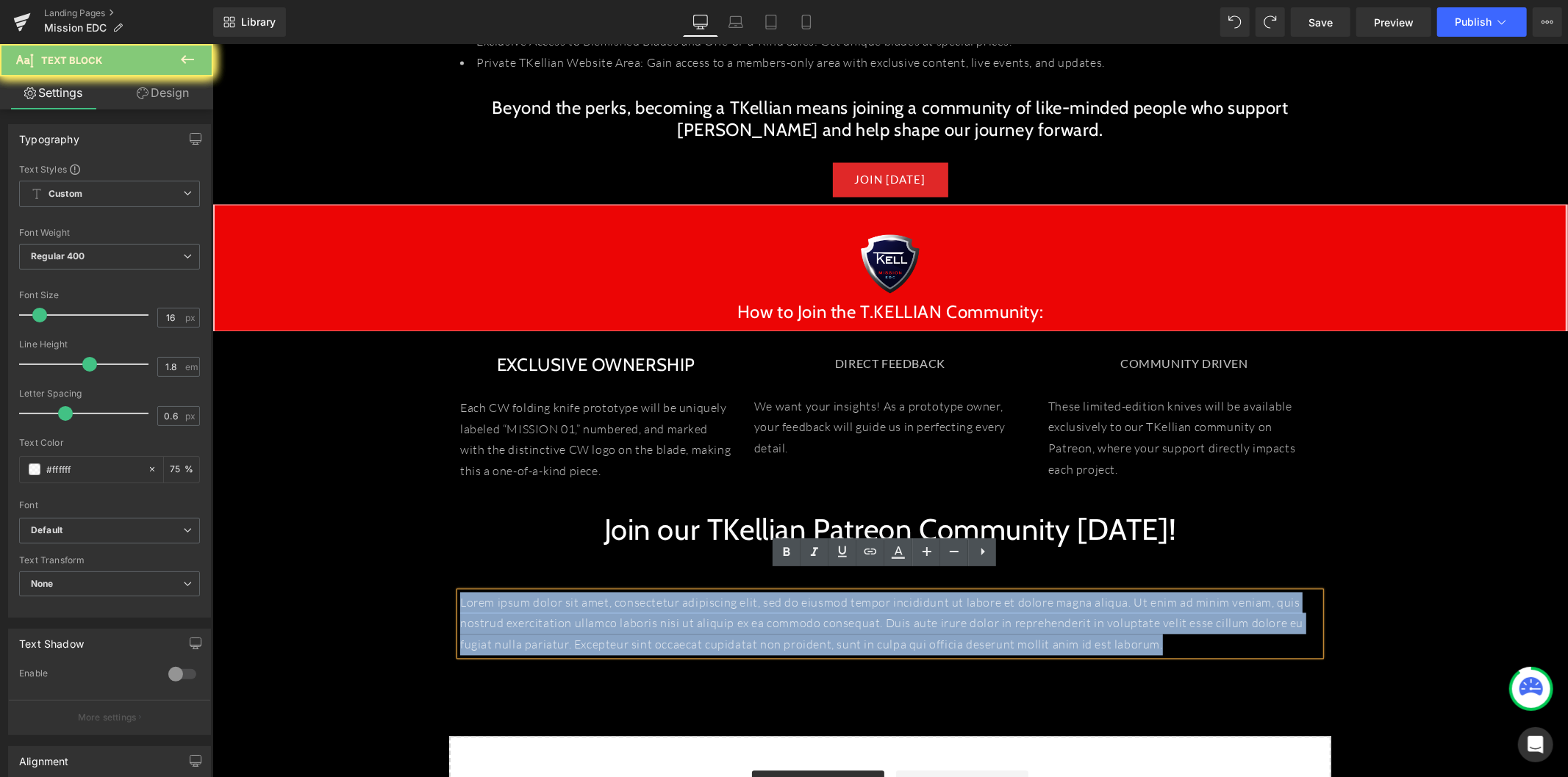
click at [637, 592] on p "Lorem ipsum dolor sit amet, consectetur adipiscing elit, sed do eiusmod tempor …" at bounding box center [889, 623] width 860 height 64
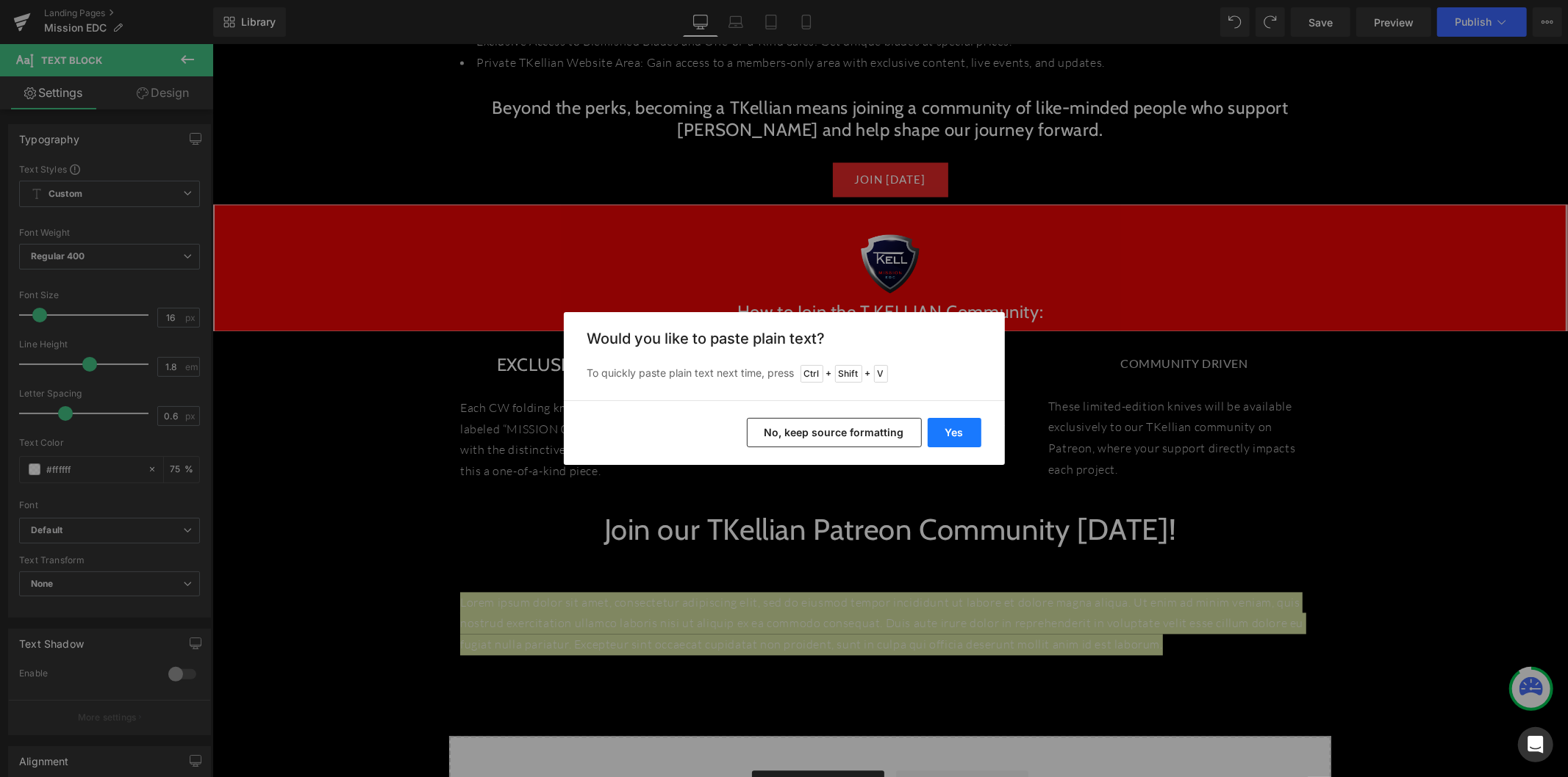
click at [950, 431] on button "Yes" at bounding box center [954, 433] width 54 height 30
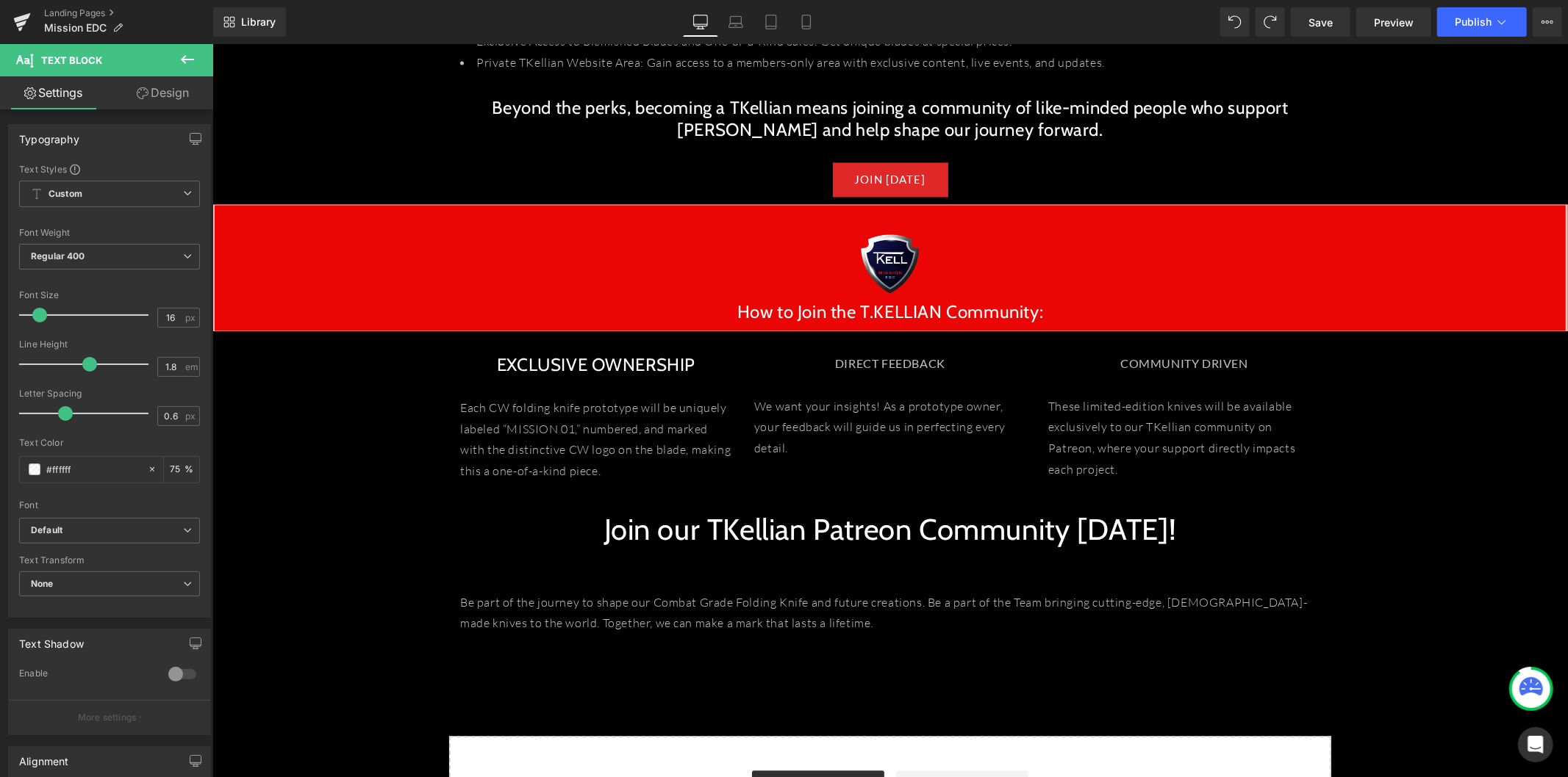
click at [182, 57] on icon at bounding box center [188, 59] width 13 height 9
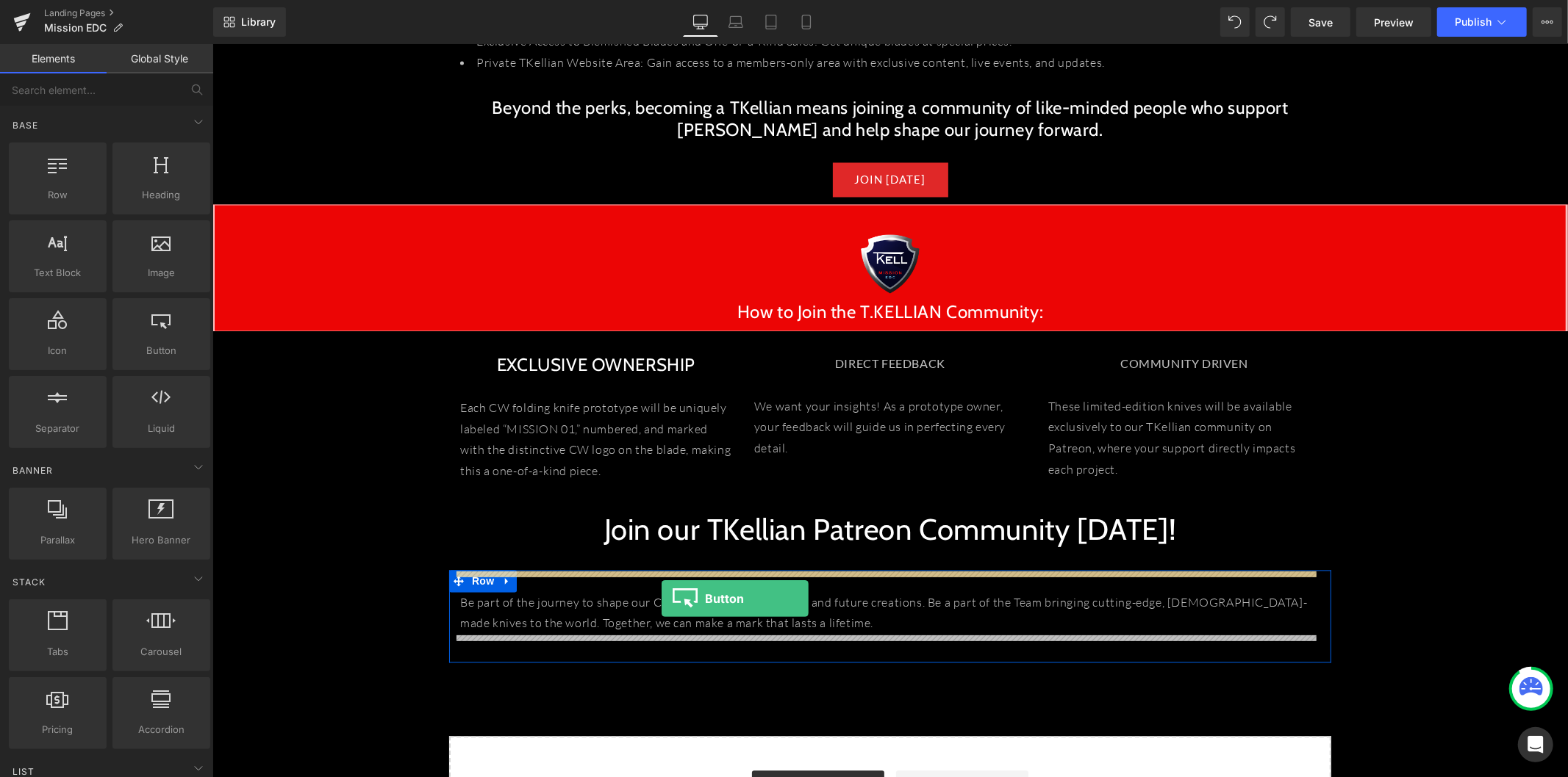
drag, startPoint x: 382, startPoint y: 398, endPoint x: 661, endPoint y: 598, distance: 343.3
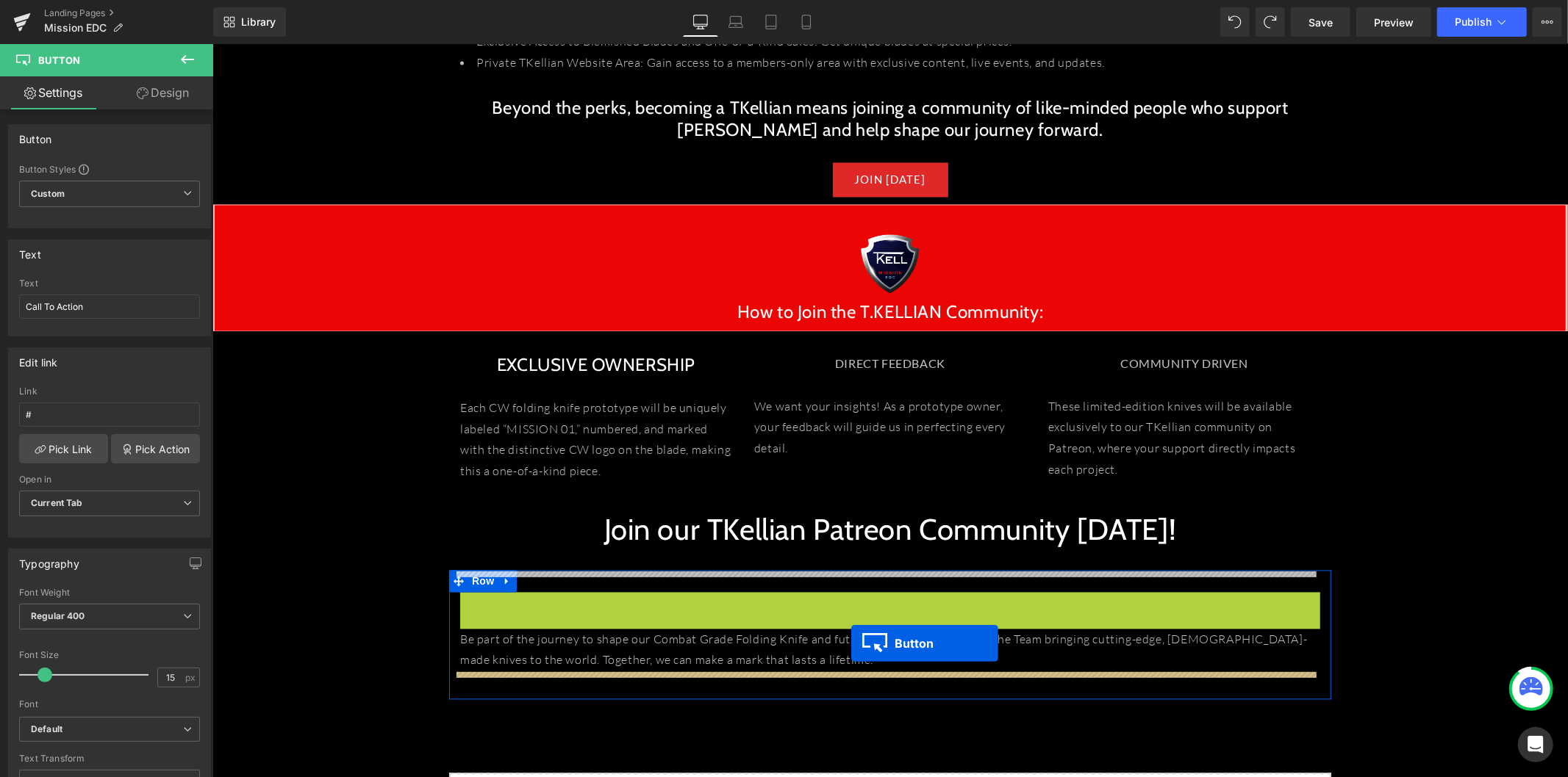
drag, startPoint x: 862, startPoint y: 591, endPoint x: 850, endPoint y: 642, distance: 52.4
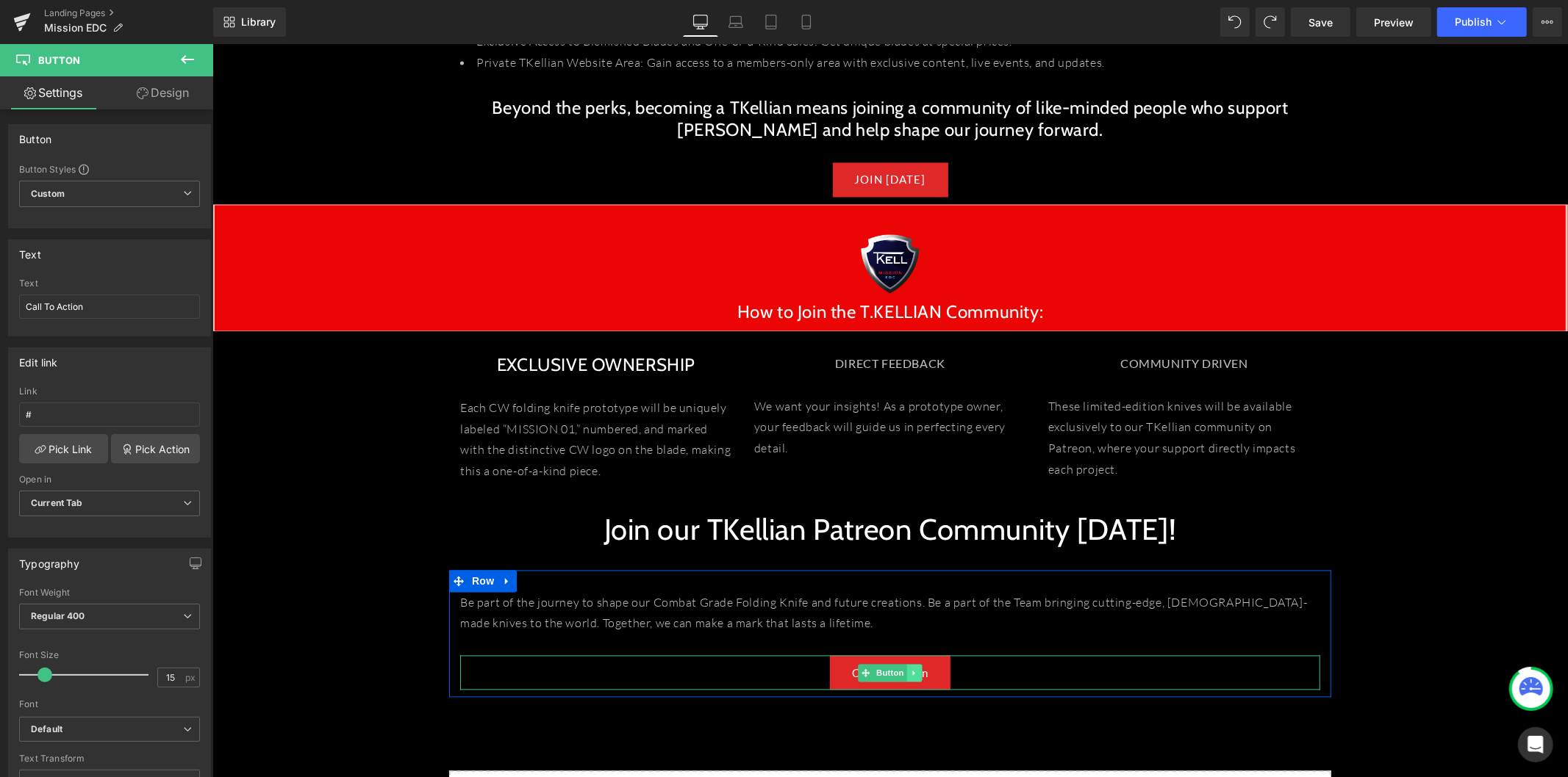
click at [906, 664] on link at bounding box center [914, 672] width 16 height 17
click at [970, 671] on div "Be part of the journey to shape our Combat Grade Folding Knife and future creat…" at bounding box center [890, 633] width 882 height 127
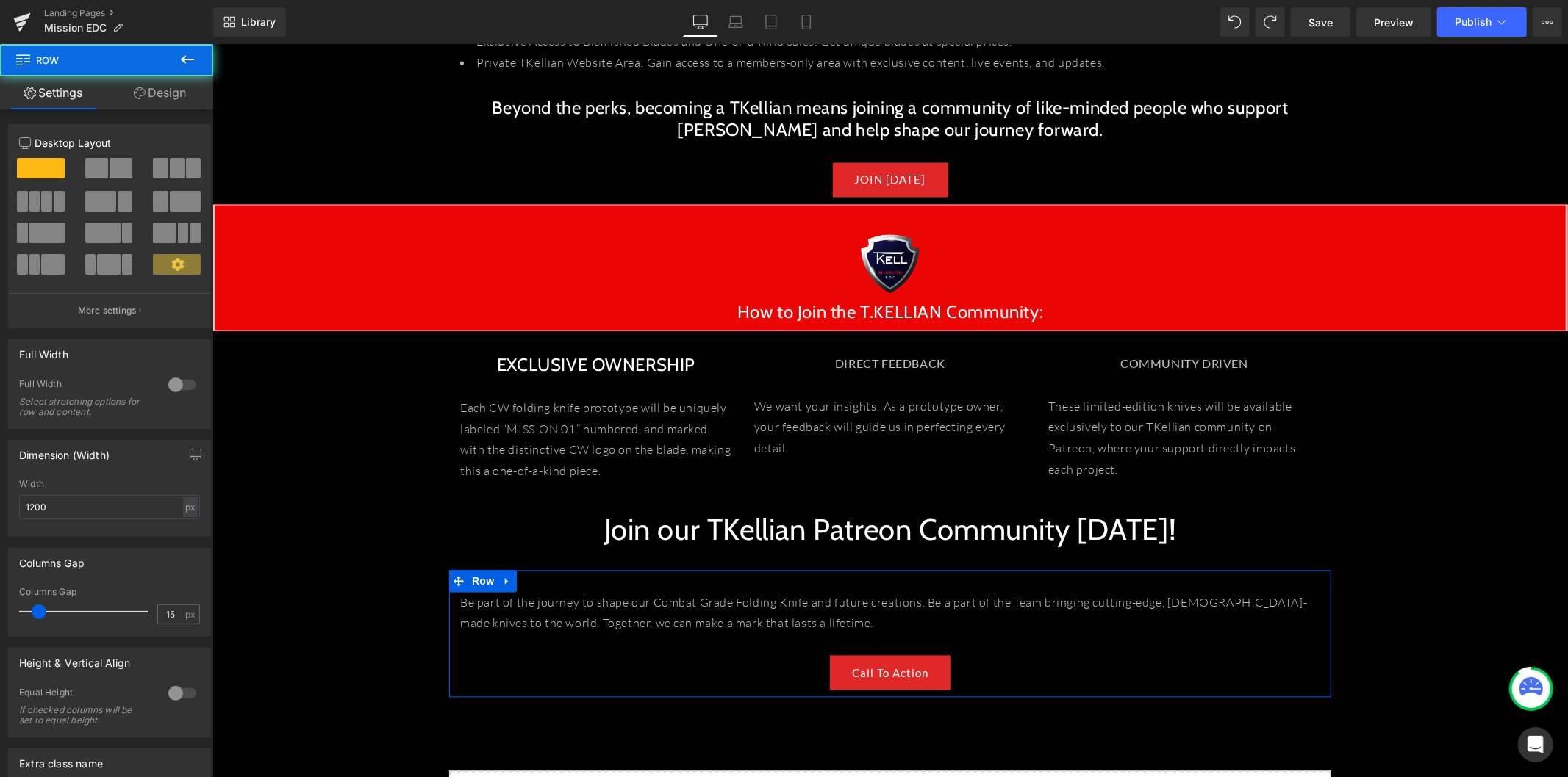
click at [924, 664] on link "Call To Action" at bounding box center [889, 673] width 121 height 35
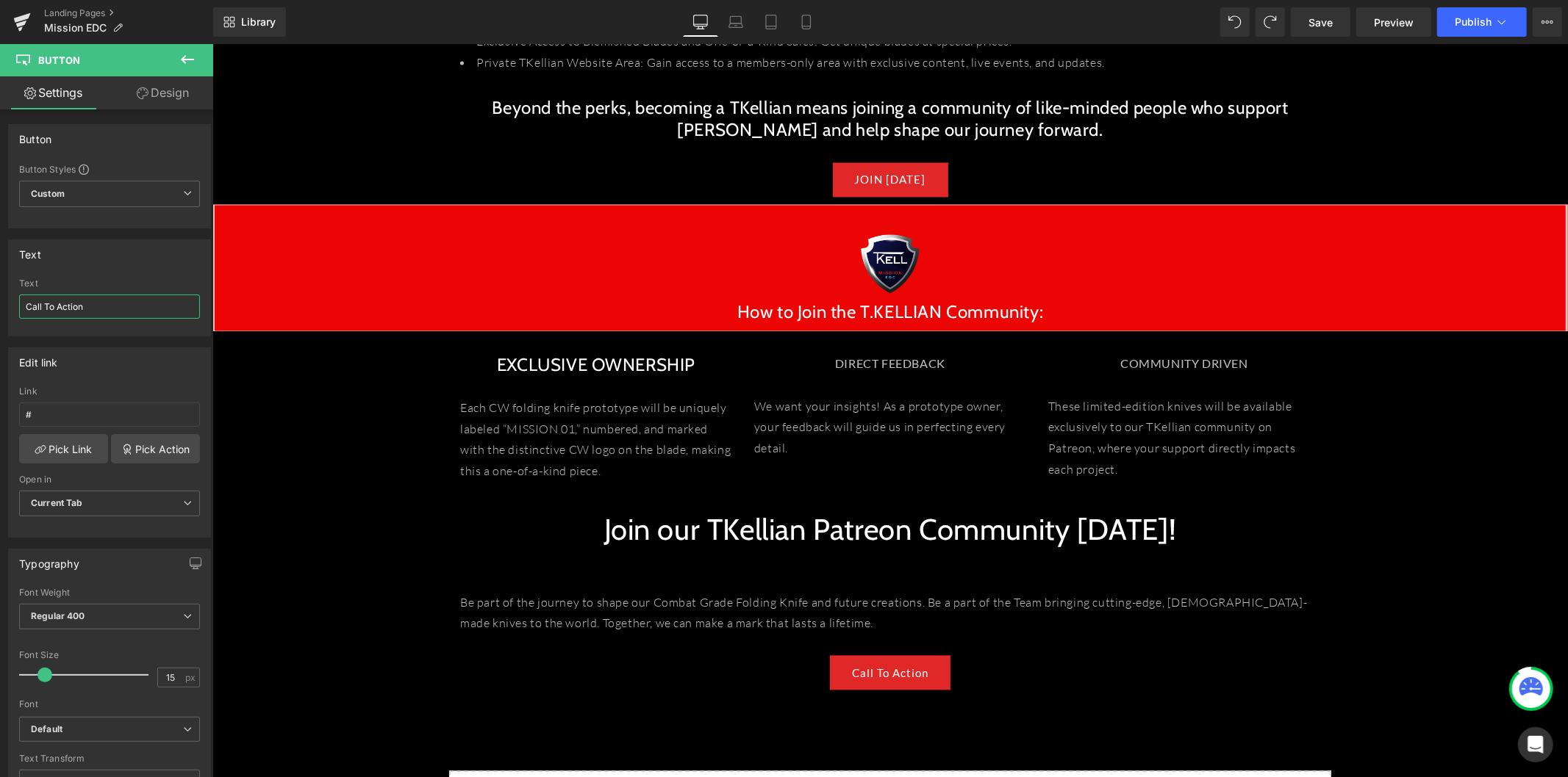
drag, startPoint x: 103, startPoint y: 300, endPoint x: -10, endPoint y: 310, distance: 113.4
click at [0, 310] on html "Button You are previewing how the will restyle your page. You can not edit Elem…" at bounding box center [784, 388] width 1568 height 777
type input "JOIIN TODAY!"
click at [1308, 17] on link "Save" at bounding box center [1320, 22] width 59 height 30
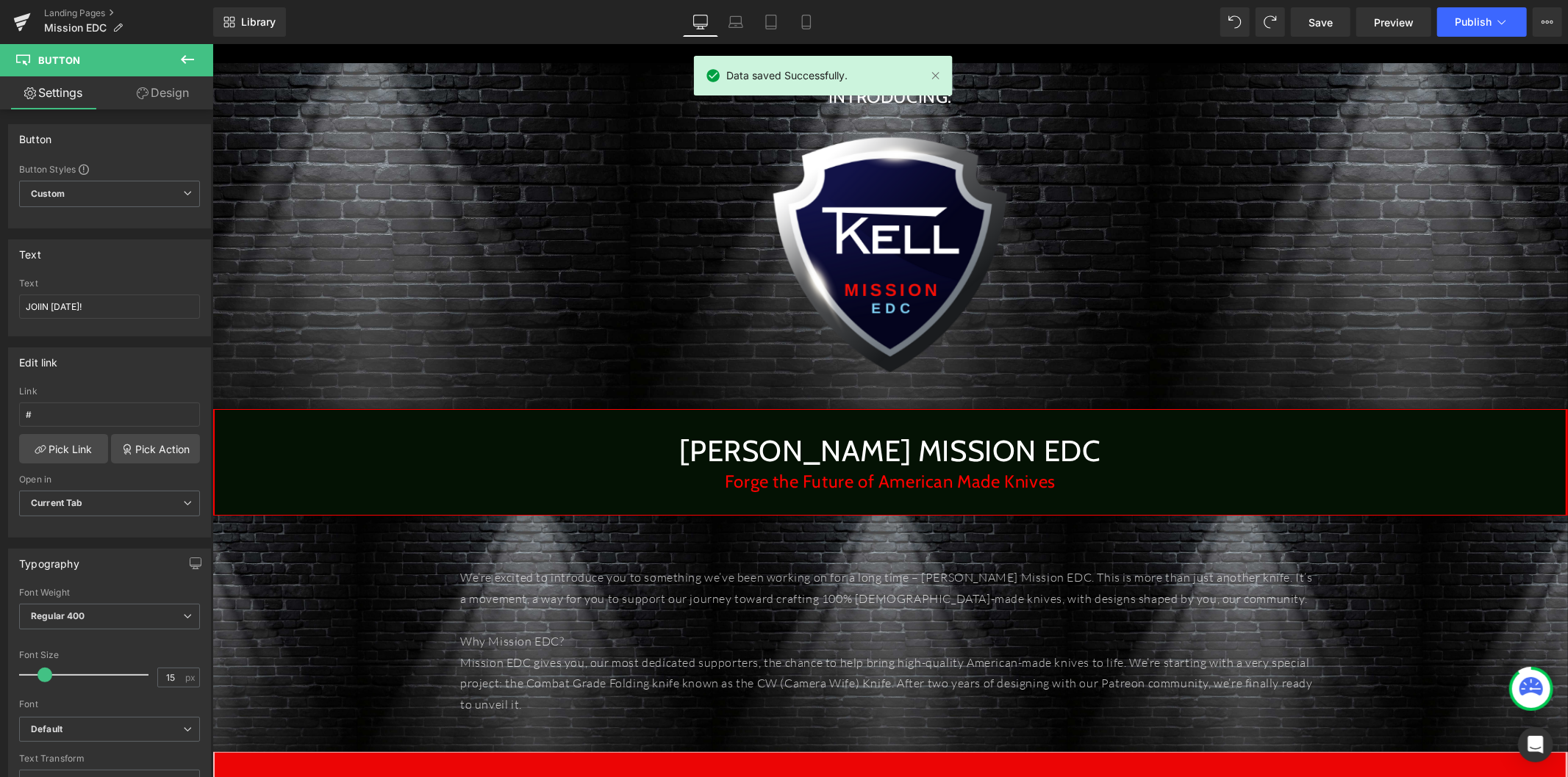
scroll to position [0, 0]
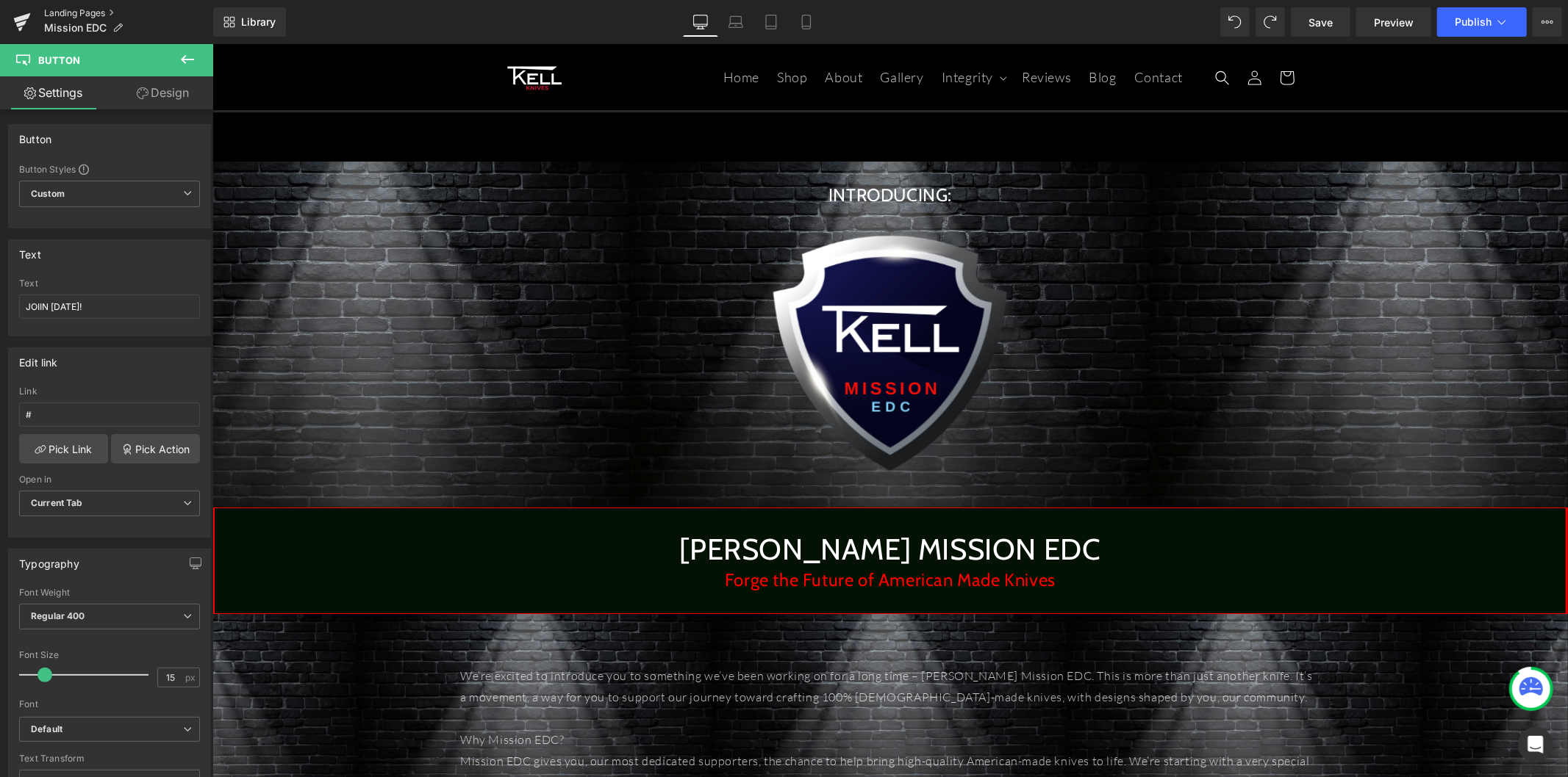
click at [97, 15] on link "Landing Pages" at bounding box center [128, 13] width 169 height 12
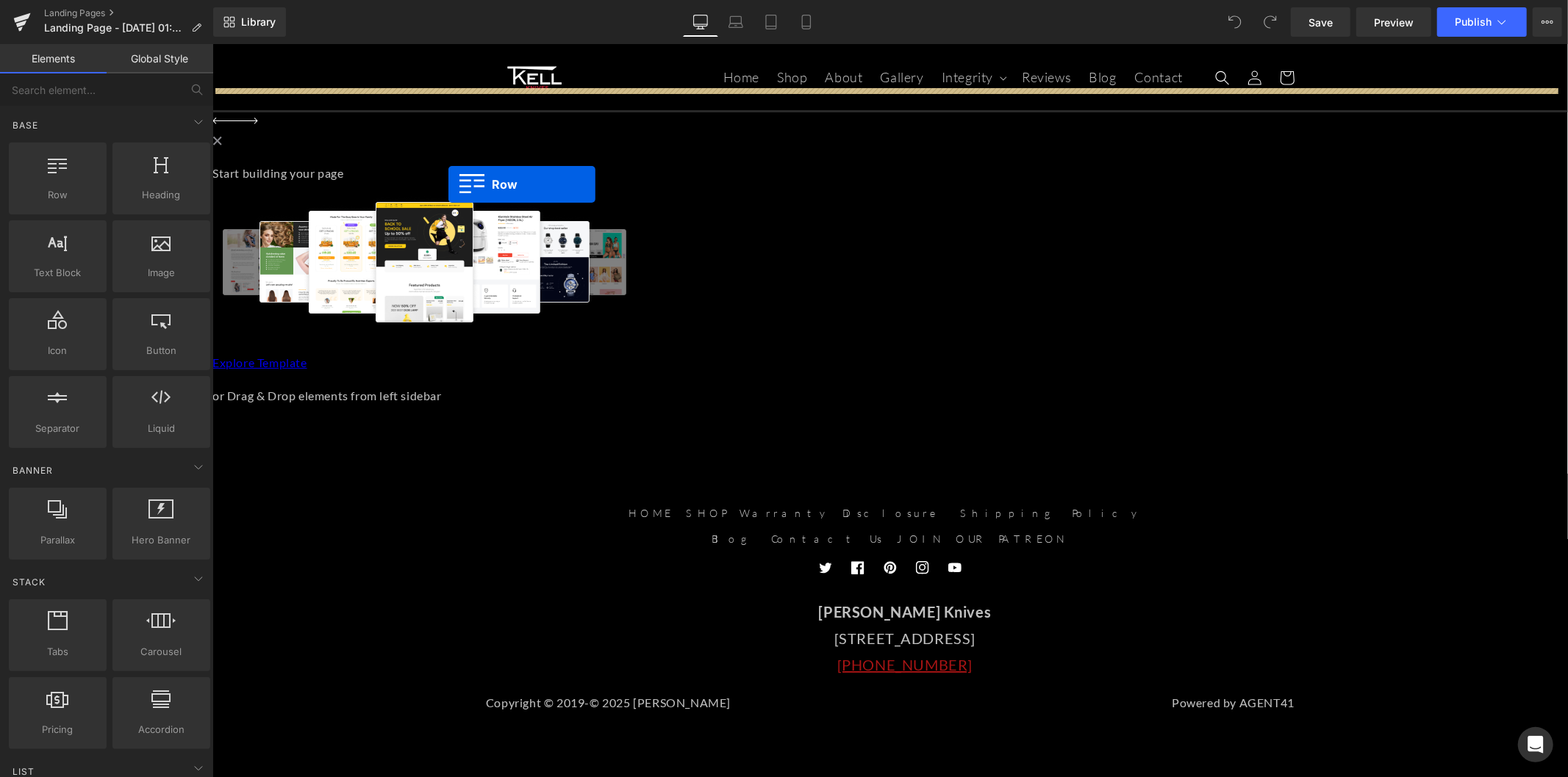
drag, startPoint x: 380, startPoint y: 183, endPoint x: 576, endPoint y: 191, distance: 196.2
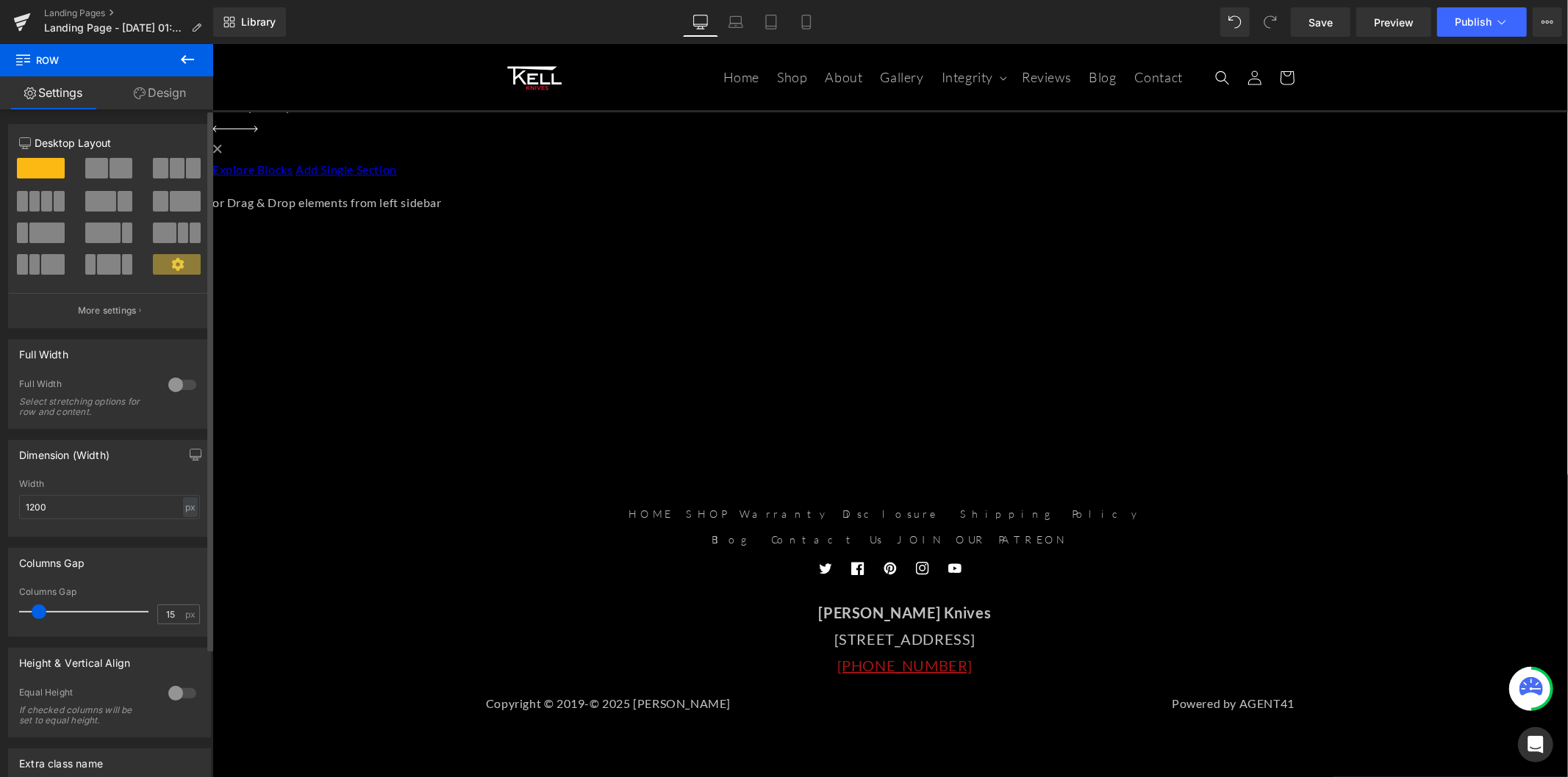
click at [185, 383] on div at bounding box center [182, 385] width 36 height 23
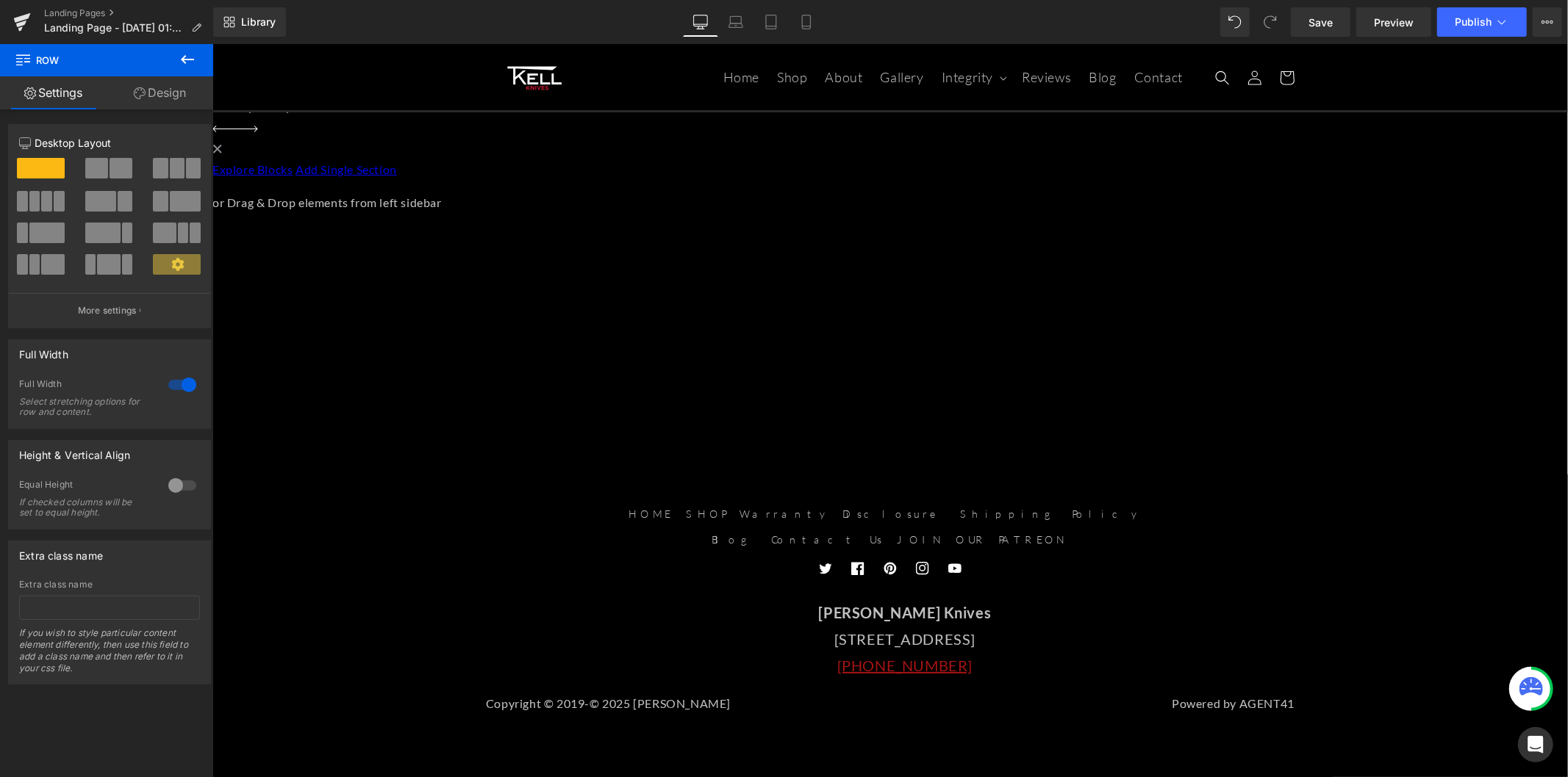
click at [182, 60] on icon at bounding box center [188, 59] width 13 height 9
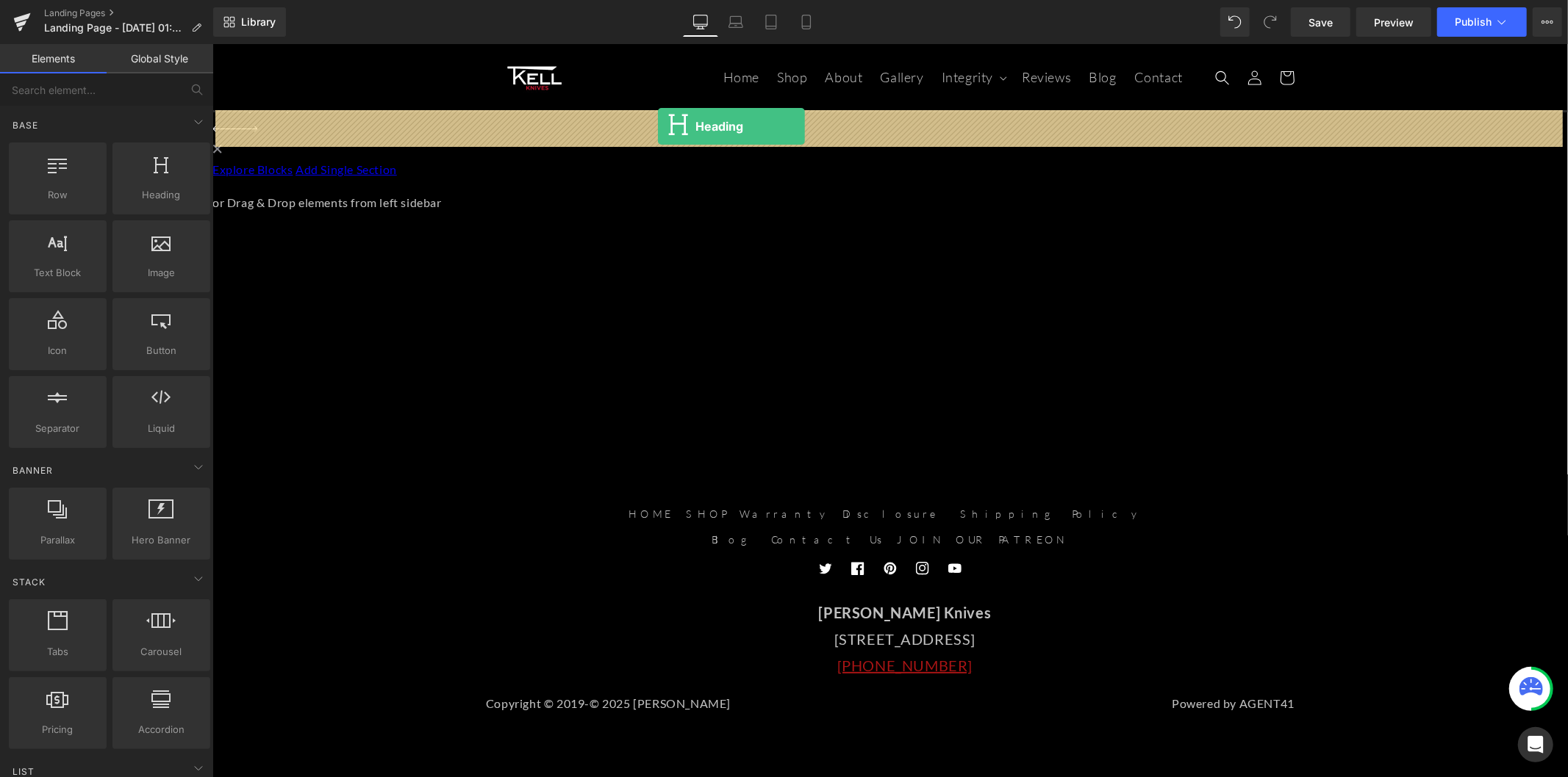
drag, startPoint x: 379, startPoint y: 220, endPoint x: 657, endPoint y: 126, distance: 293.5
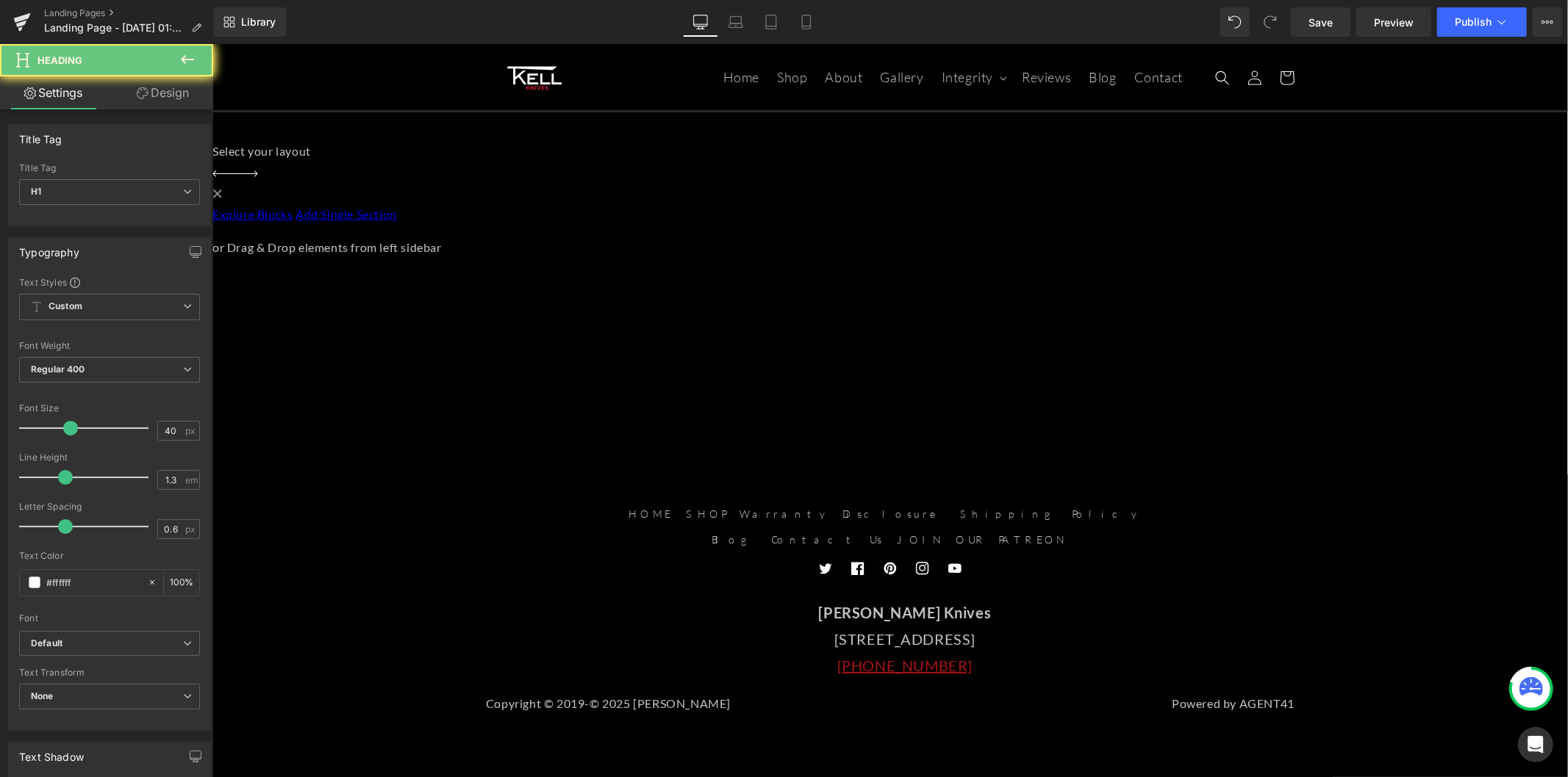
click at [762, 126] on h1 "Your heading text goes here" at bounding box center [211, 107] width 1355 height 38
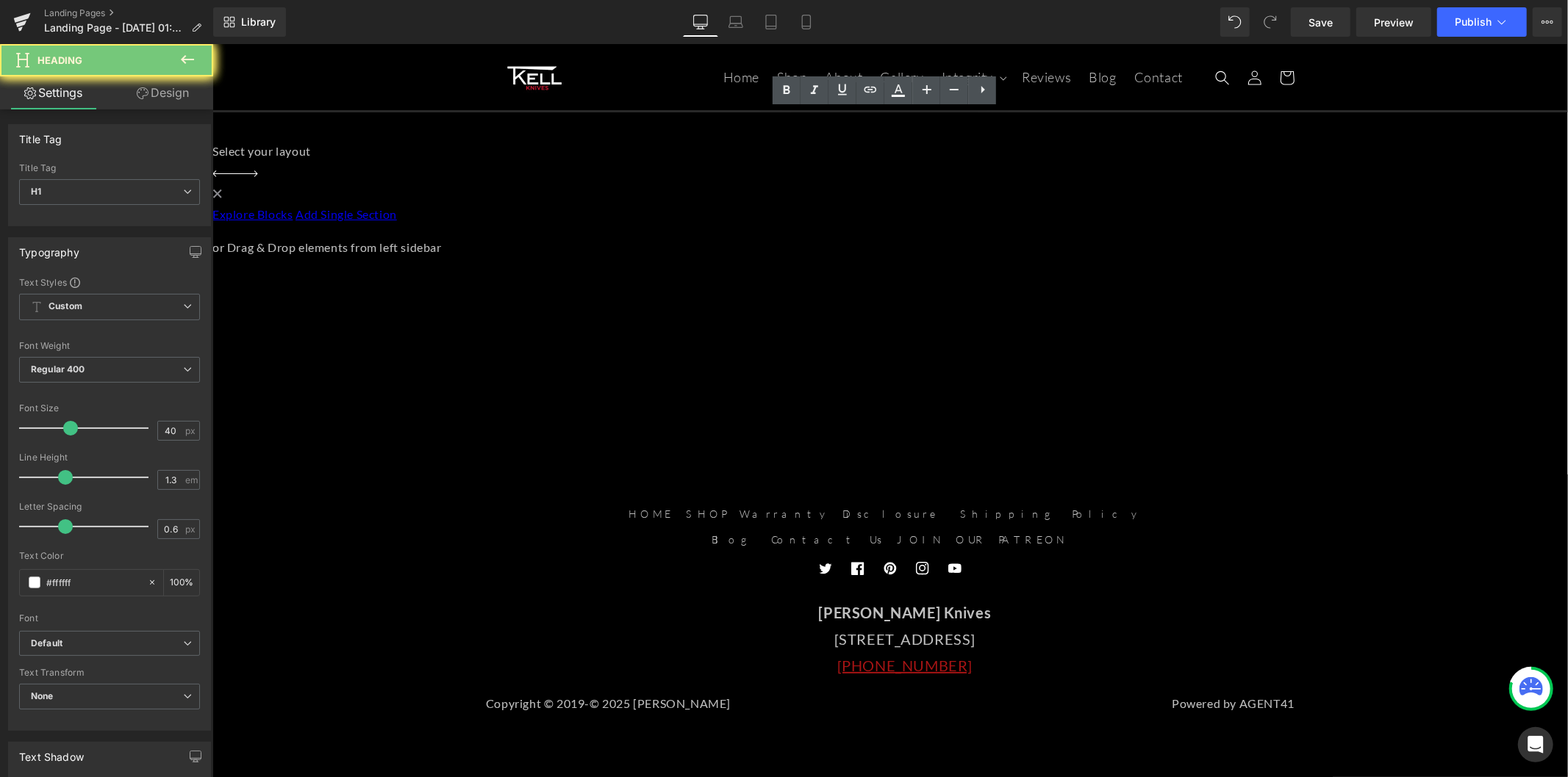
click at [762, 126] on h1 "Your heading text goes here" at bounding box center [211, 107] width 1355 height 38
paste div
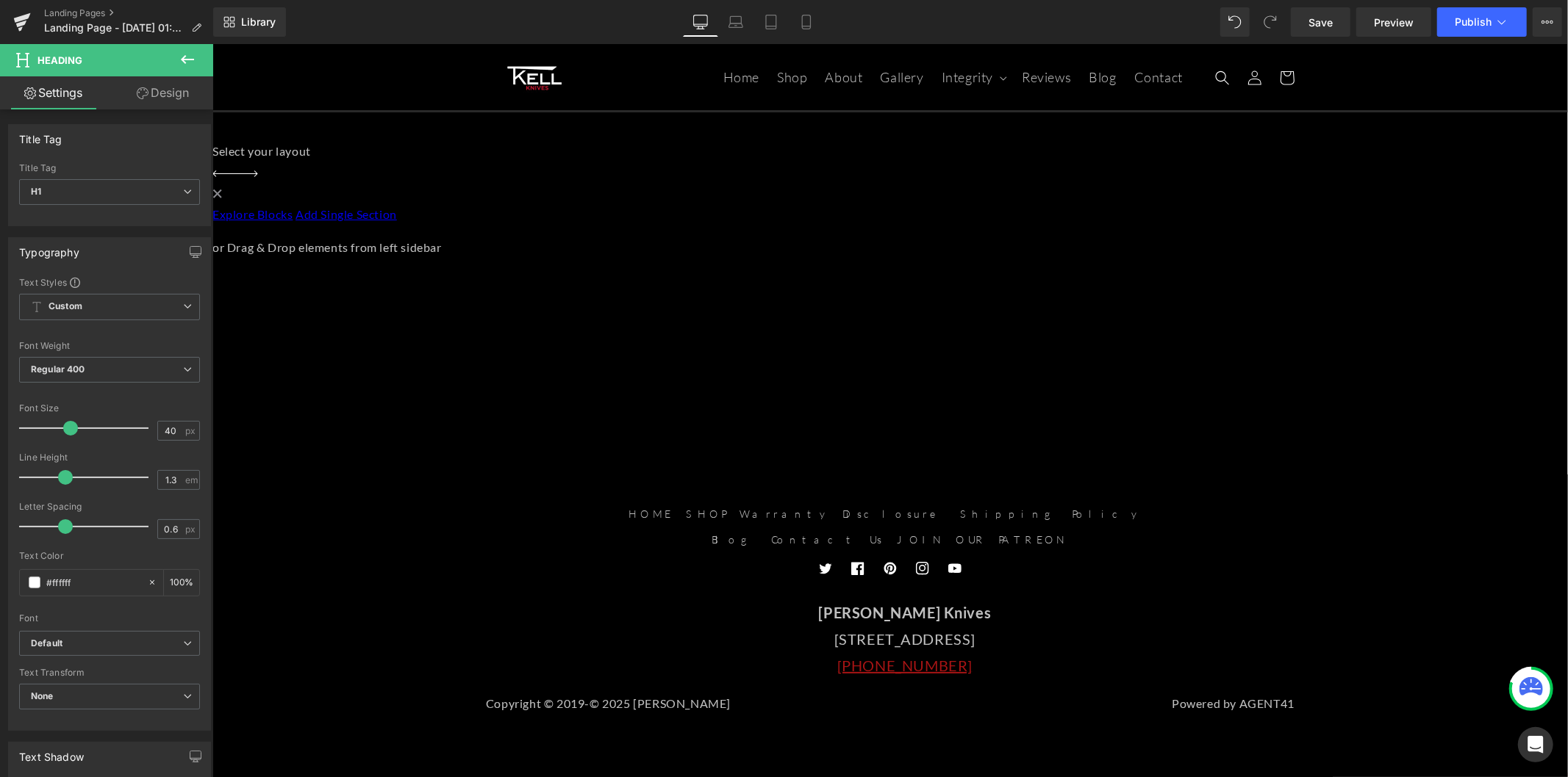
click at [297, 215] on div "VIDEO GALLERY Heading Row Select your layout" at bounding box center [889, 173] width 1355 height 170
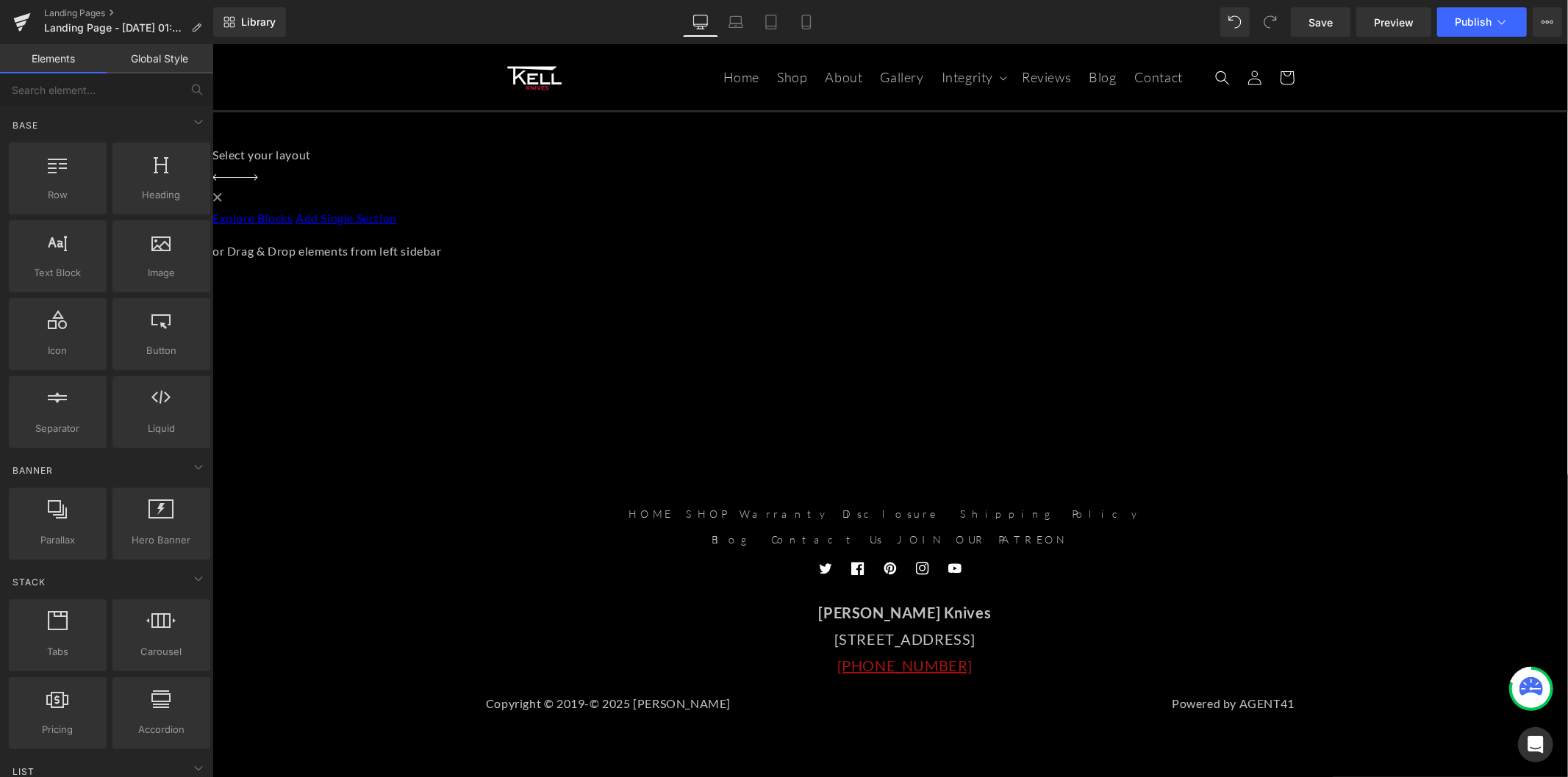
click at [211, 43] on span "Row" at bounding box center [211, 43] width 0 height 0
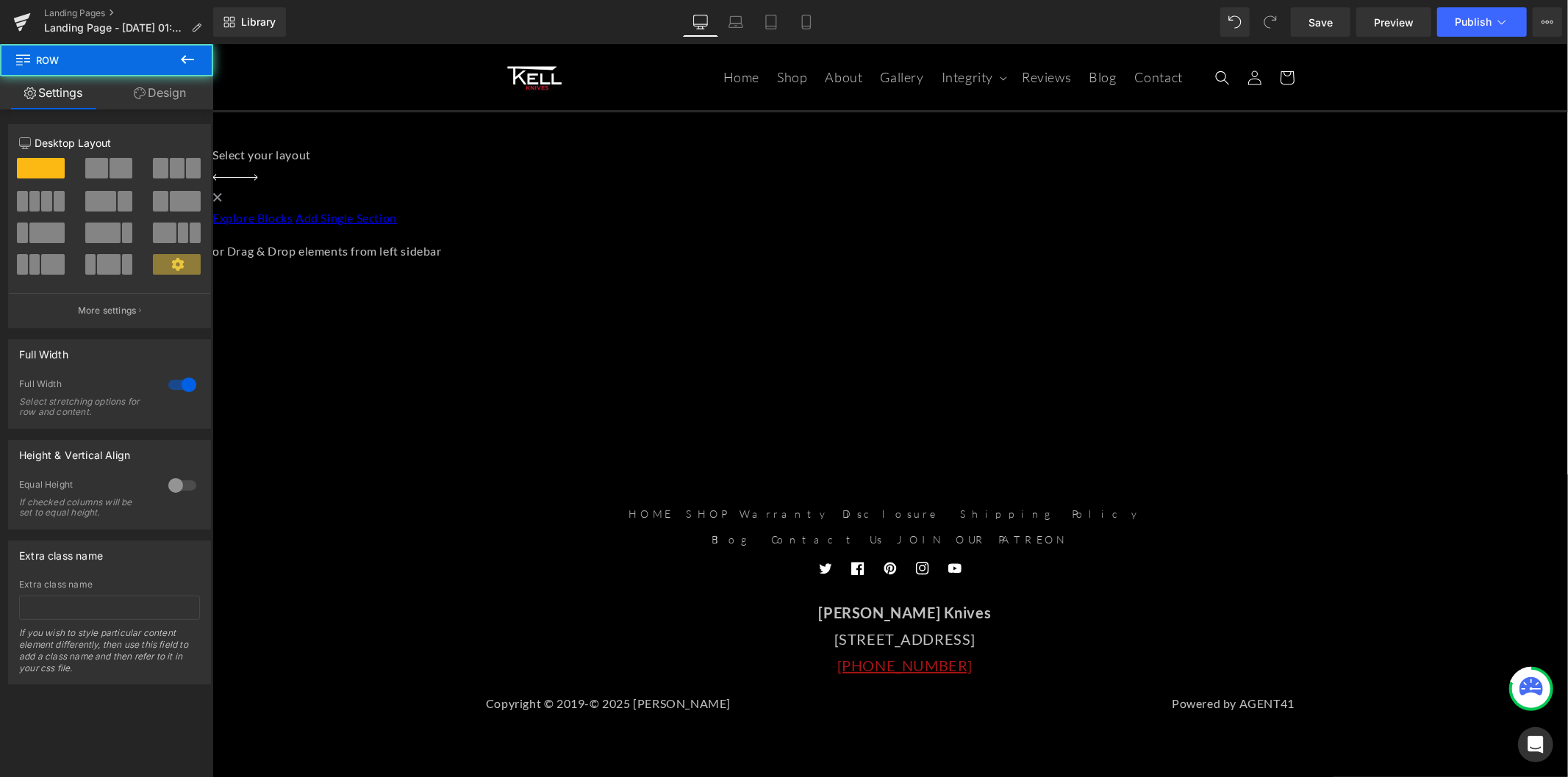
click at [183, 88] on link "Design" at bounding box center [159, 93] width 107 height 33
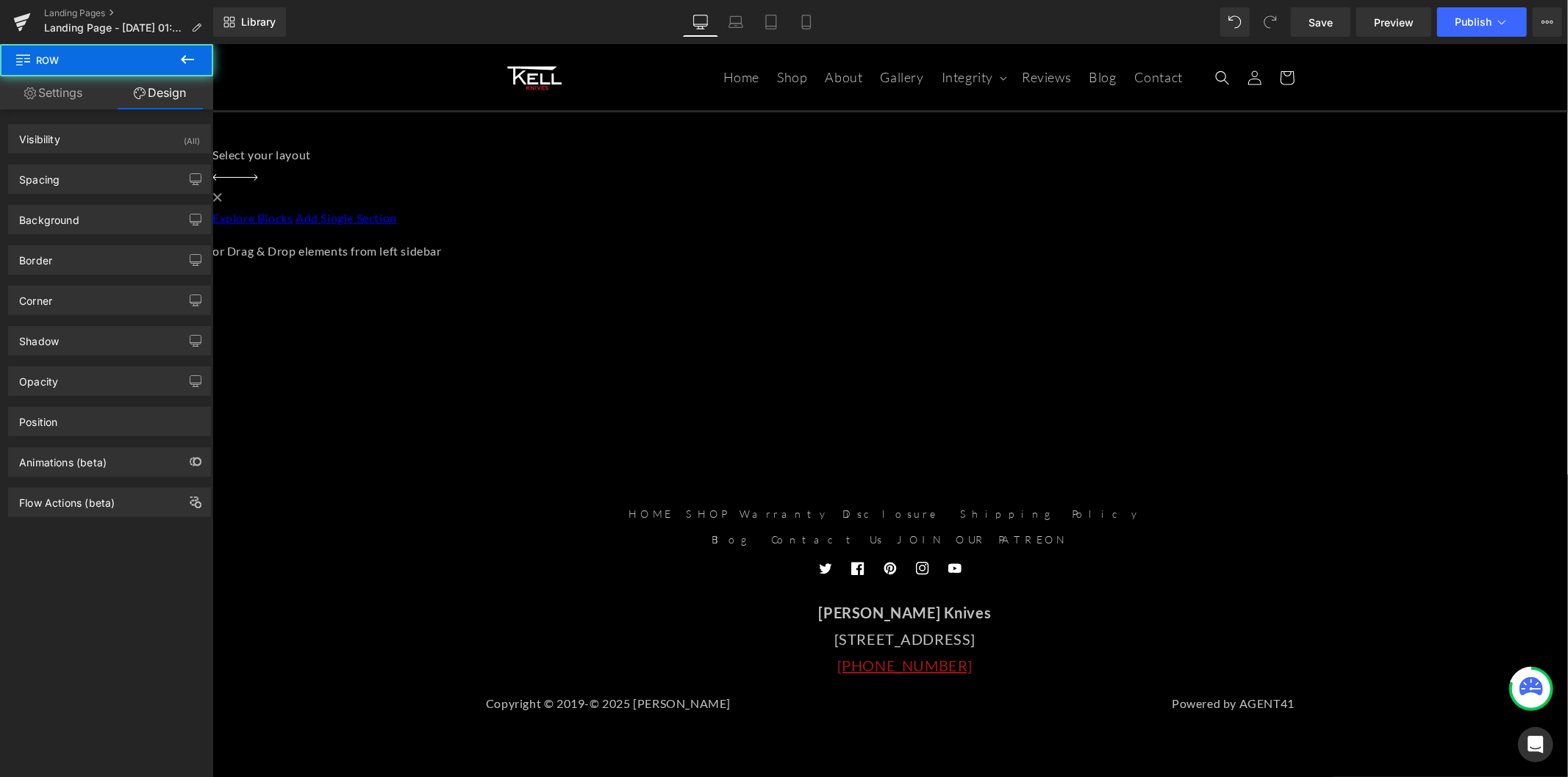
type input "0"
type input "30"
type input "0"
type input "10"
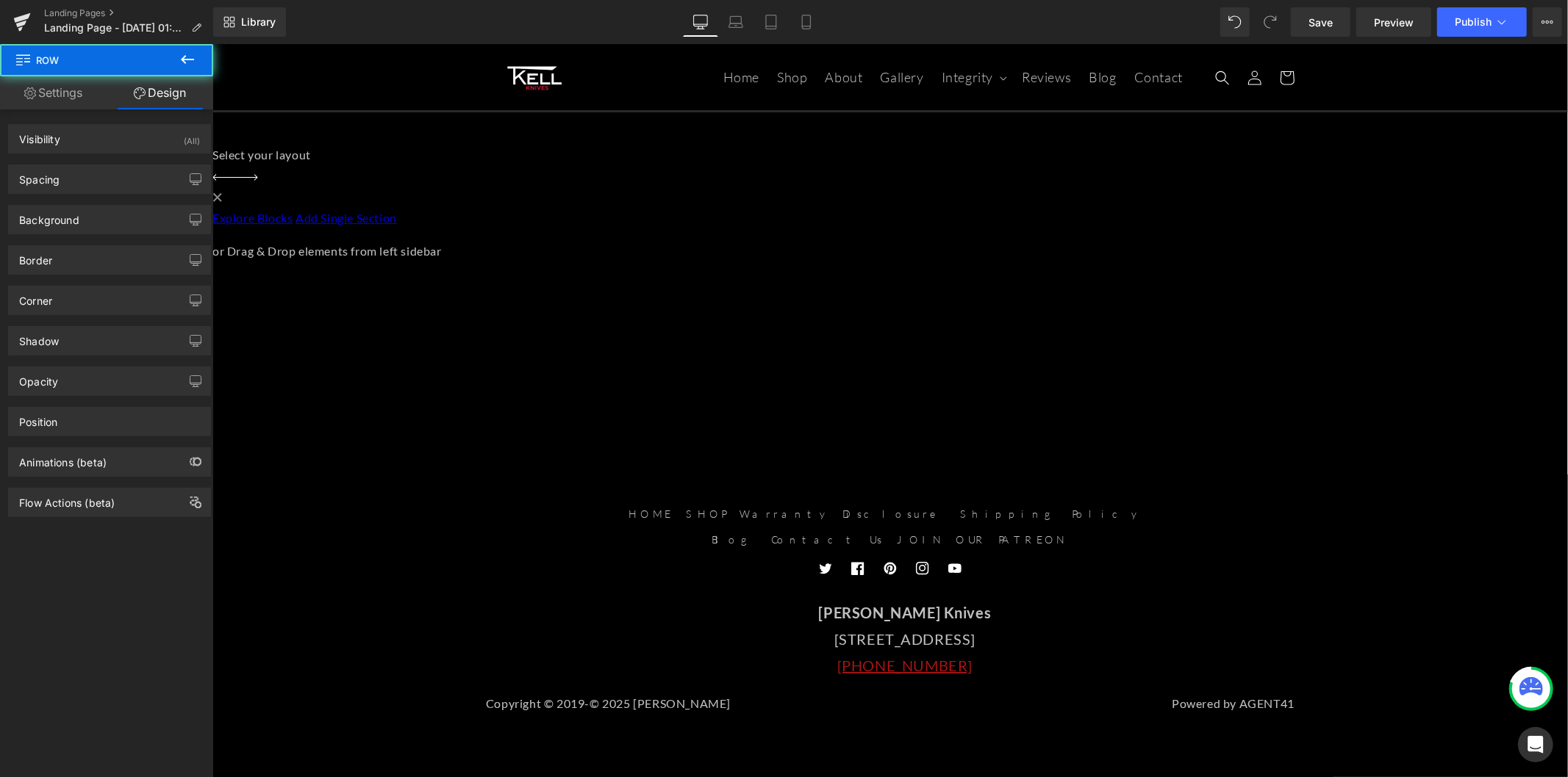
type input "0"
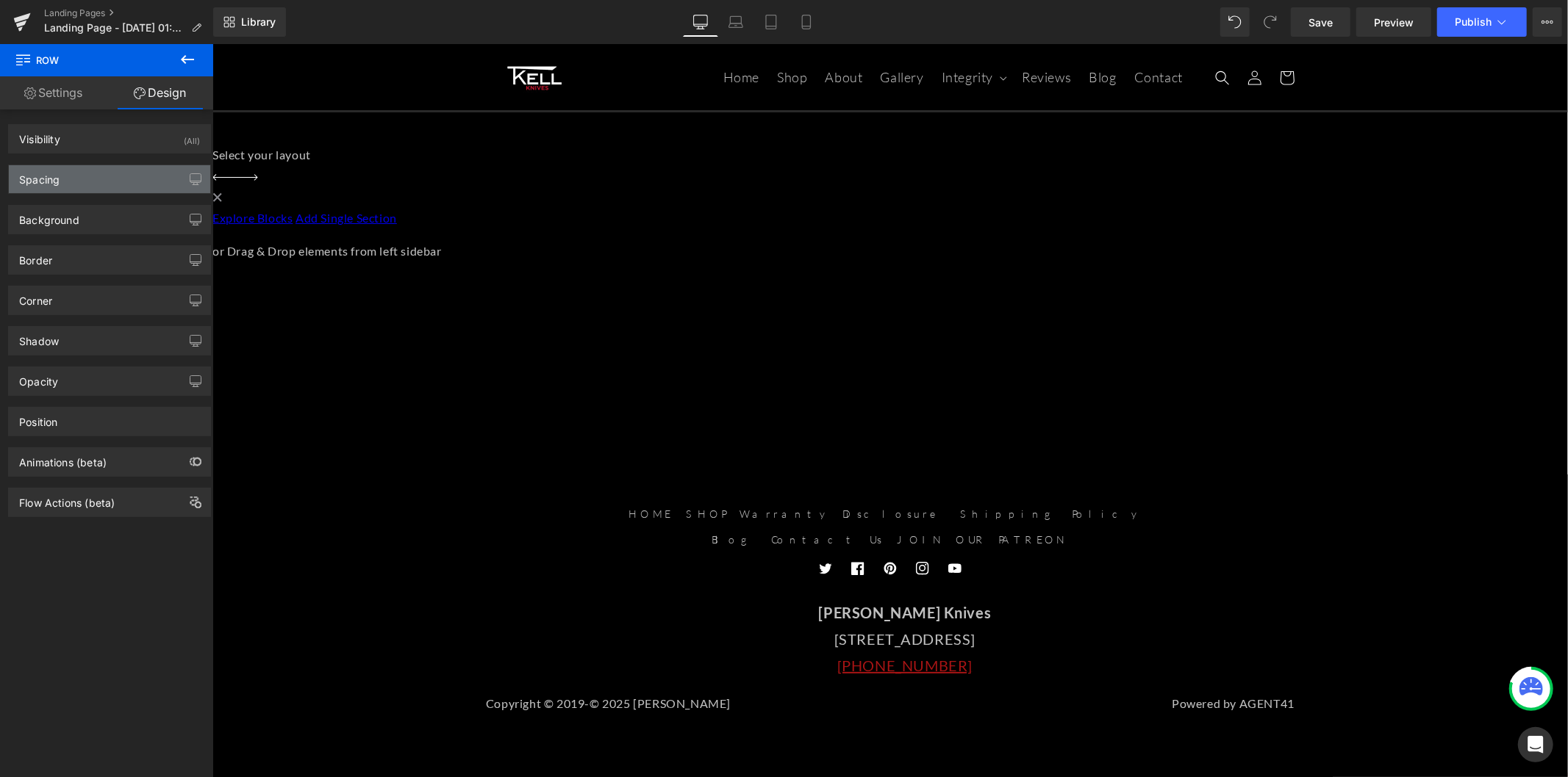
click at [132, 182] on div "Spacing" at bounding box center [110, 179] width 202 height 28
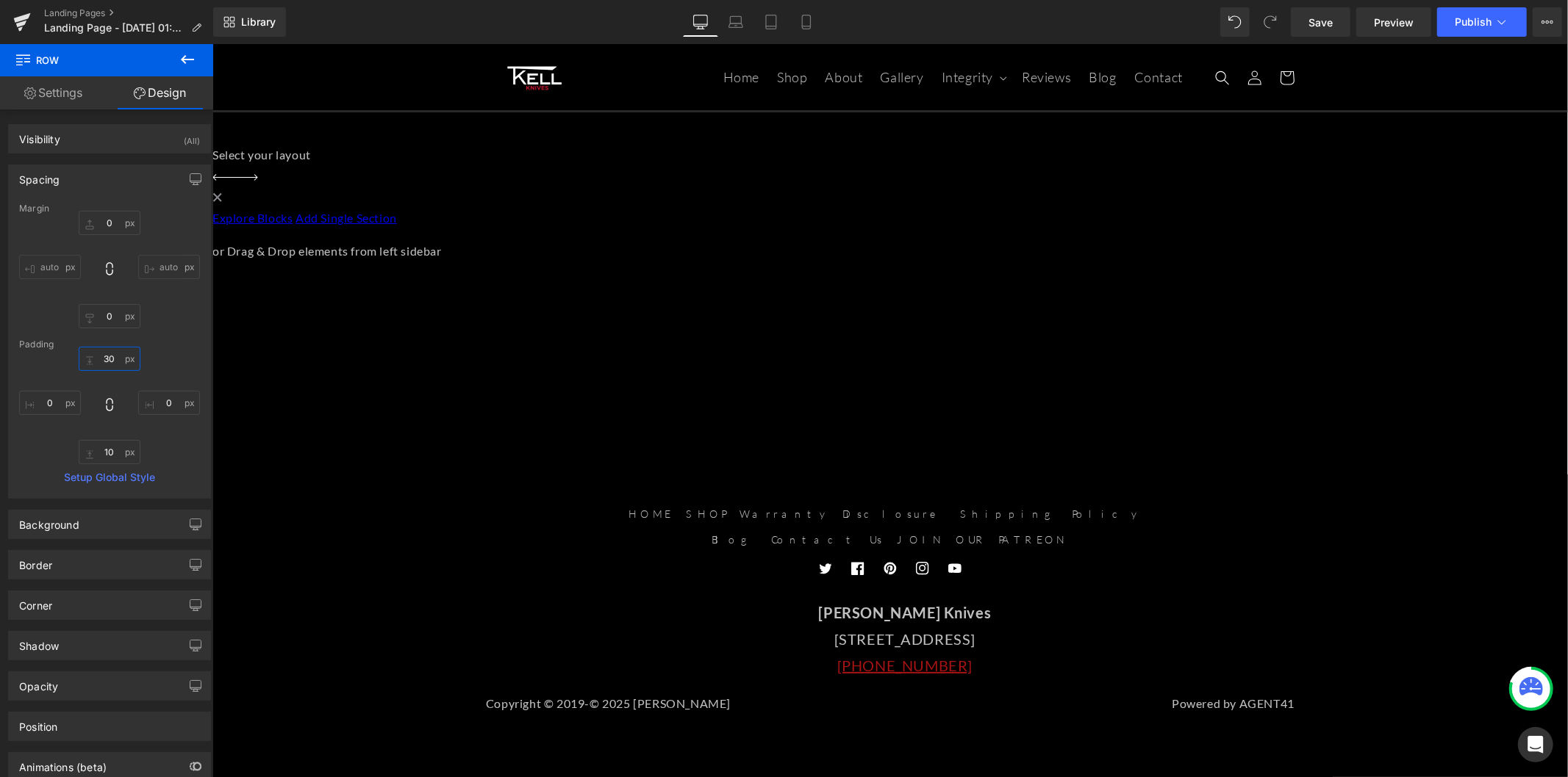
click at [118, 357] on input "30" at bounding box center [109, 358] width 62 height 24
click at [110, 358] on input "30" at bounding box center [109, 358] width 62 height 24
click at [112, 361] on input "30" at bounding box center [109, 358] width 62 height 24
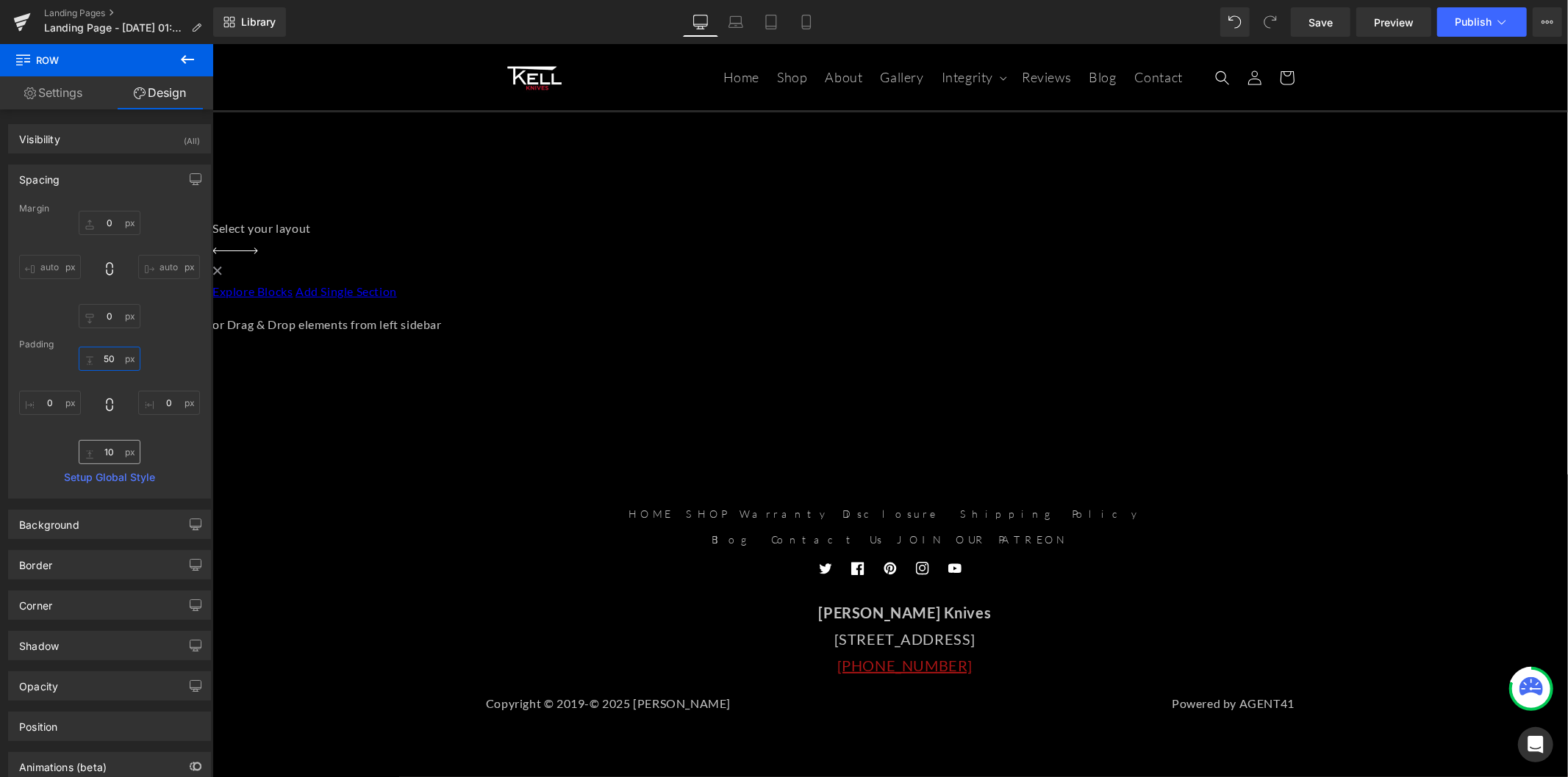
type input "50"
click at [107, 449] on input "10" at bounding box center [109, 452] width 62 height 24
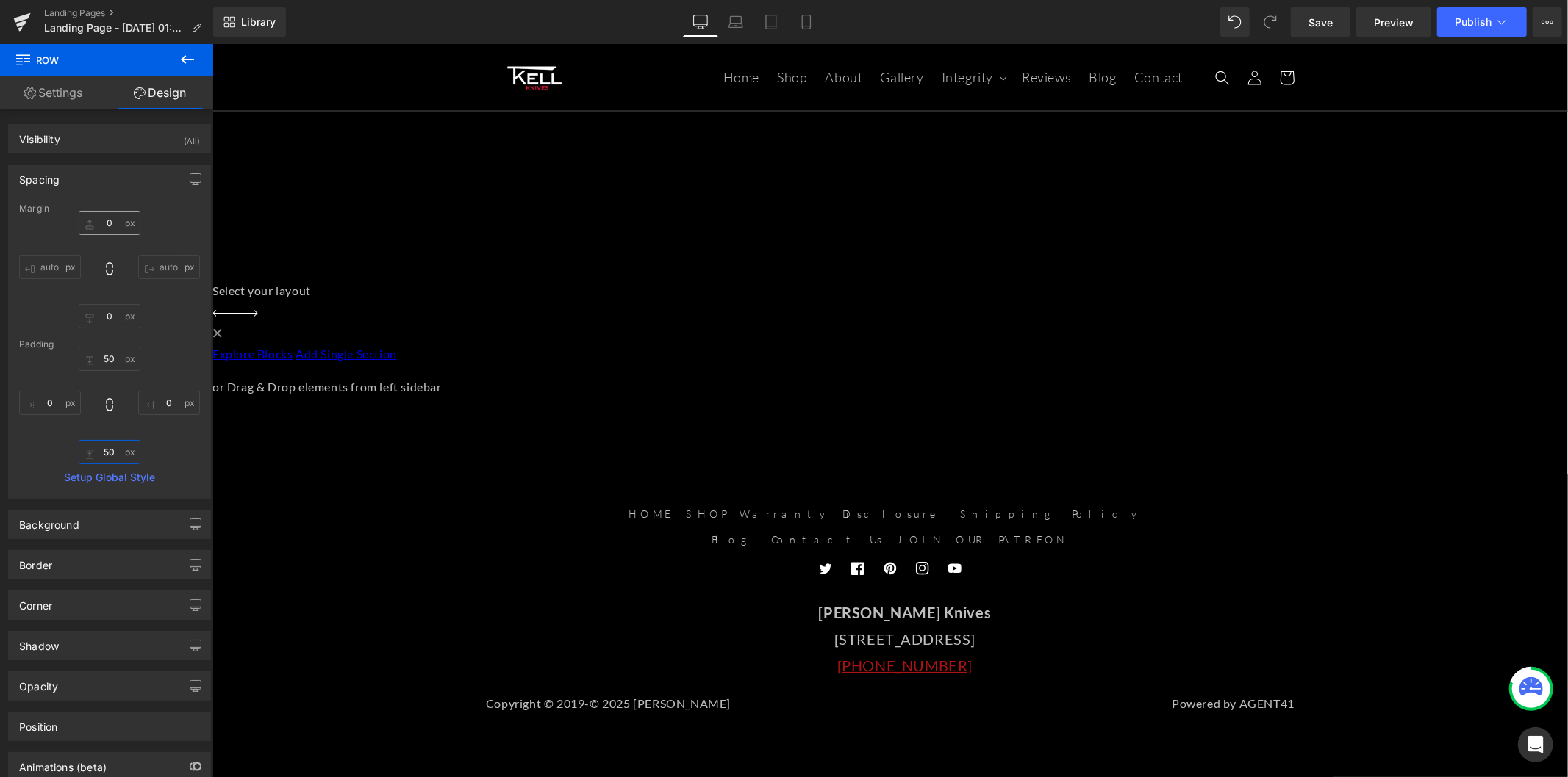
type input "50"
click at [112, 230] on input "0" at bounding box center [109, 222] width 62 height 24
type input "100"
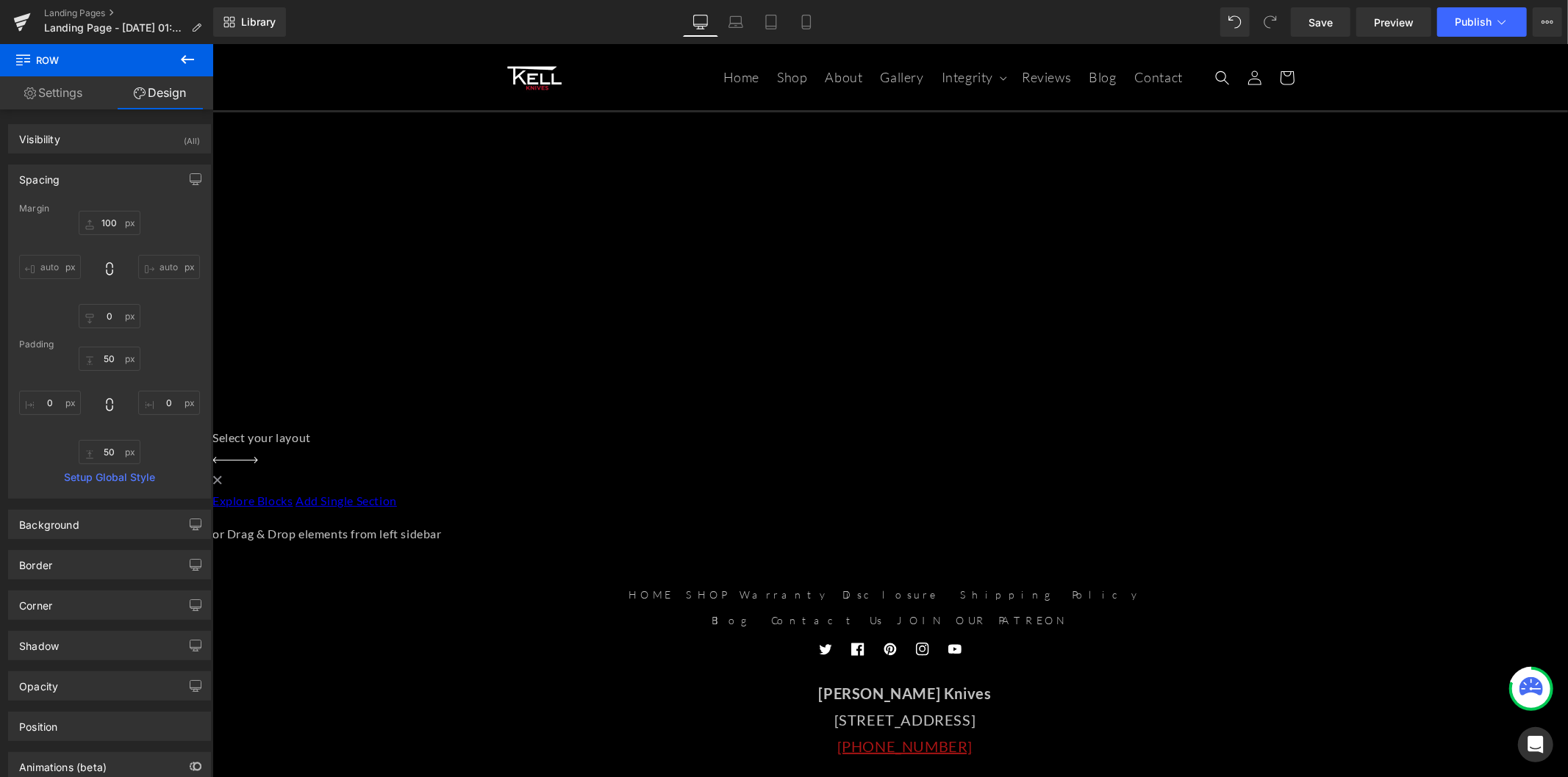
click at [211, 43] on span "Row" at bounding box center [211, 43] width 0 height 0
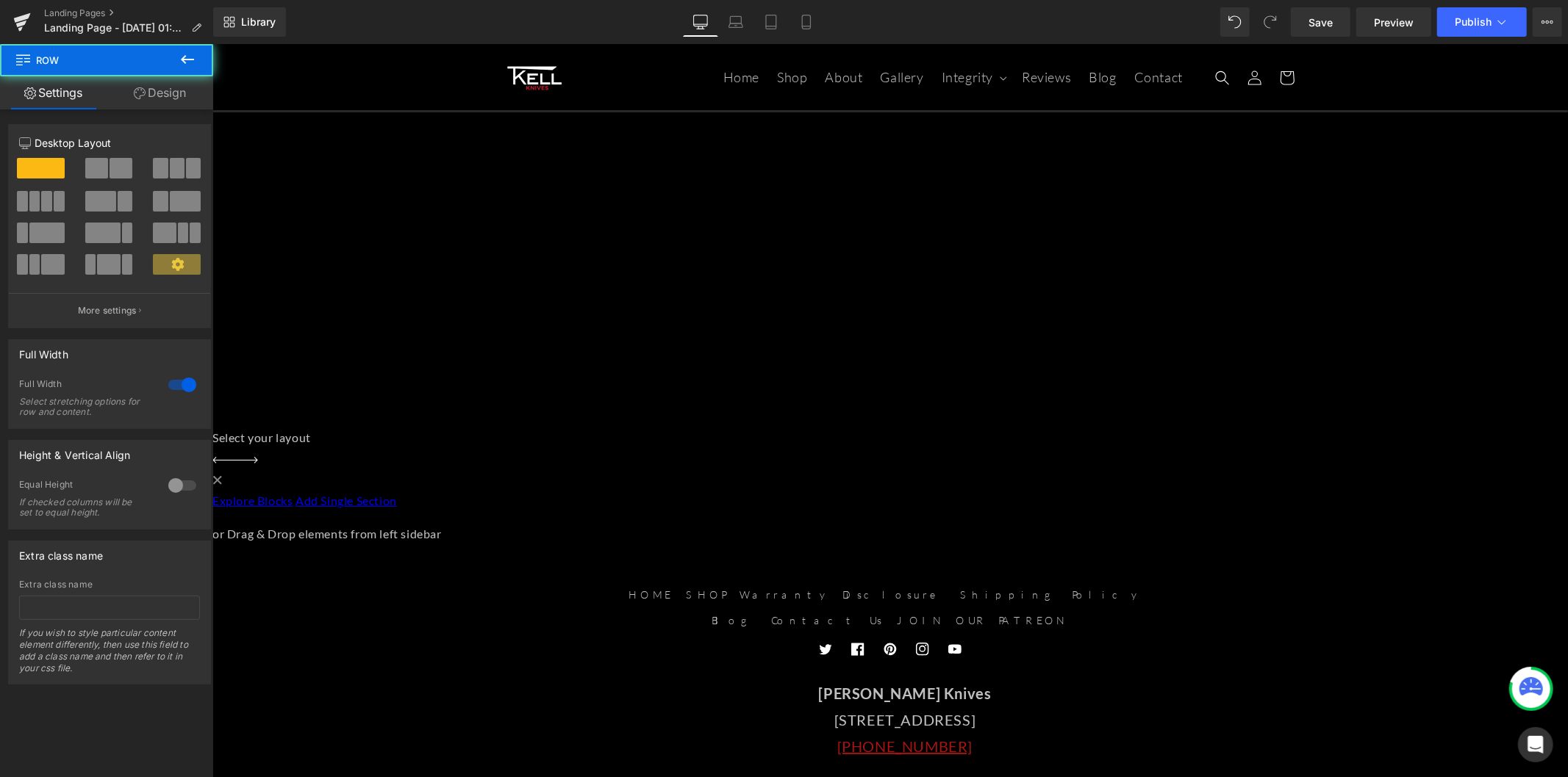
click at [153, 107] on link "Design" at bounding box center [159, 93] width 107 height 33
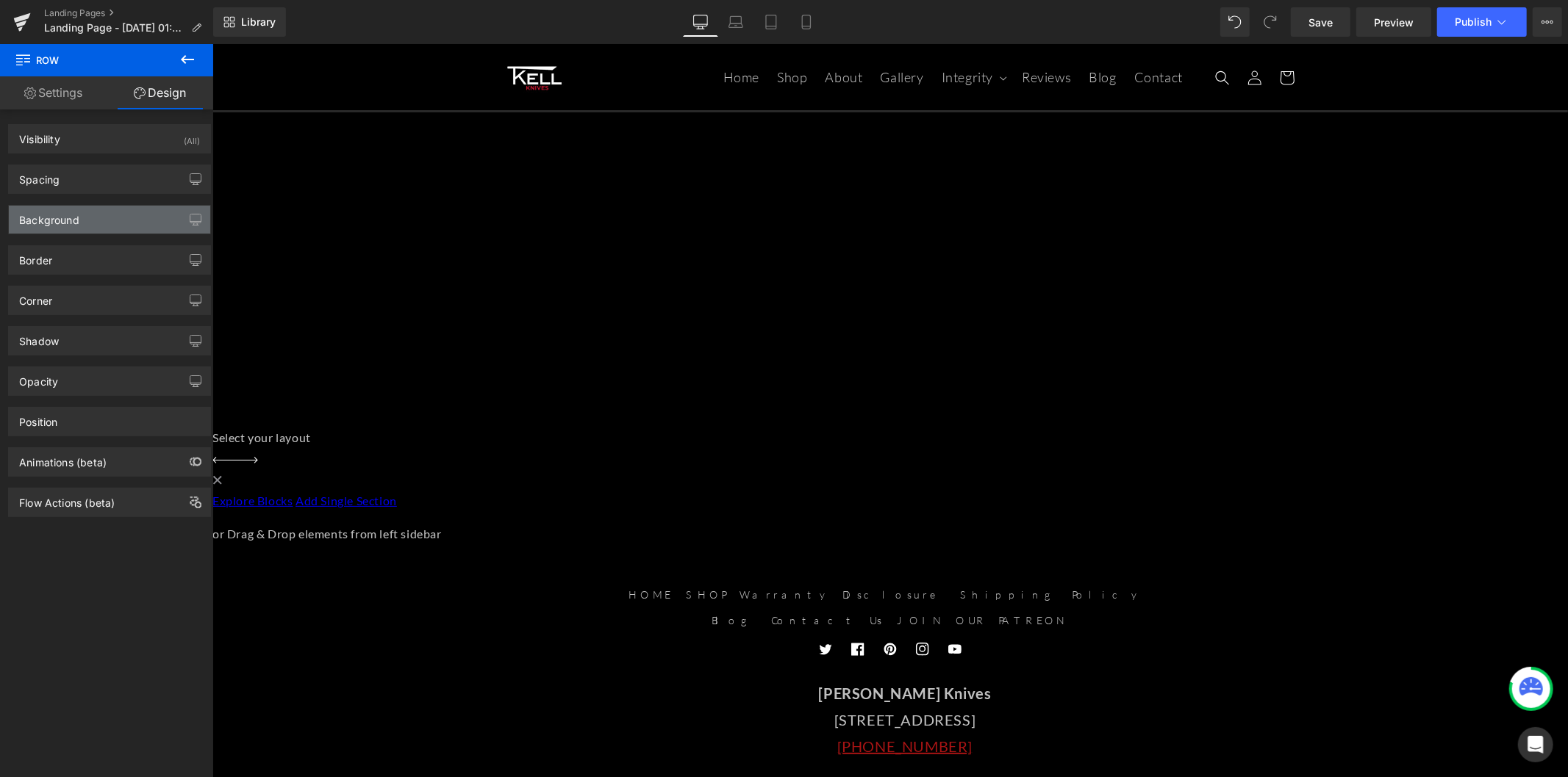
click at [117, 224] on div "Background" at bounding box center [110, 220] width 202 height 28
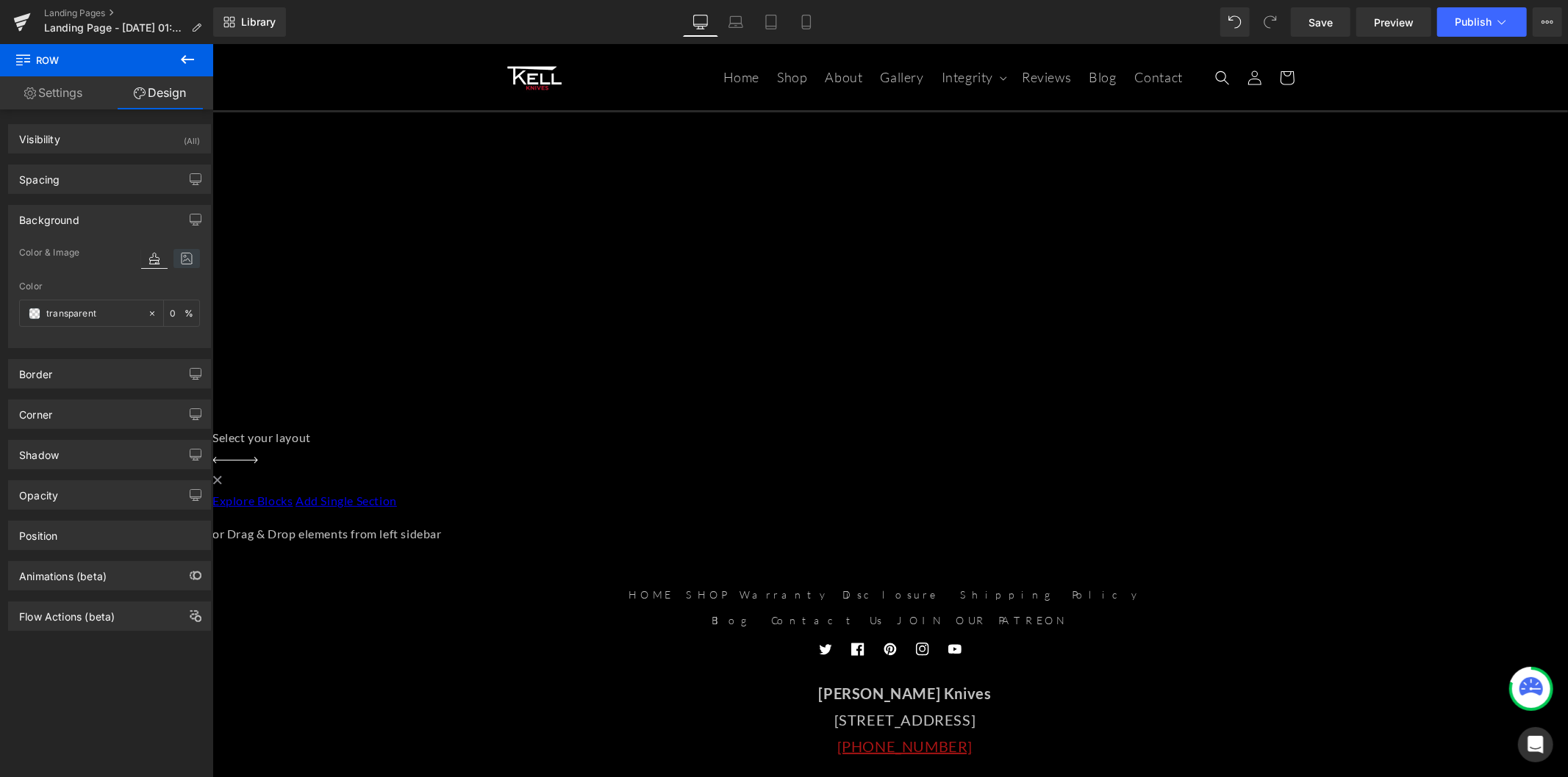
click at [178, 264] on icon at bounding box center [187, 258] width 26 height 19
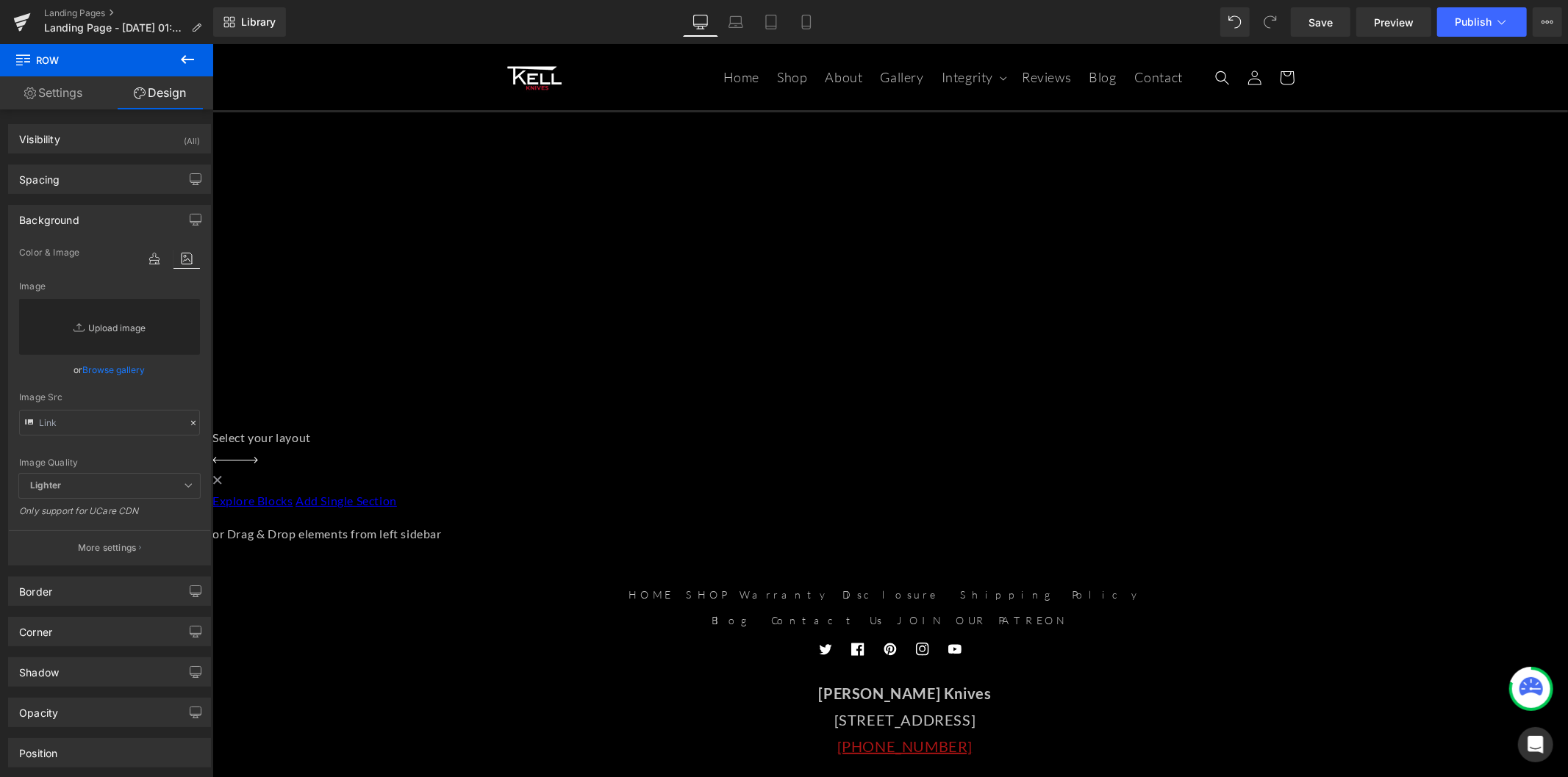
click at [123, 325] on link "Replace Image" at bounding box center [109, 327] width 181 height 56
type input "C:\fakepath\gallery-banner.webp"
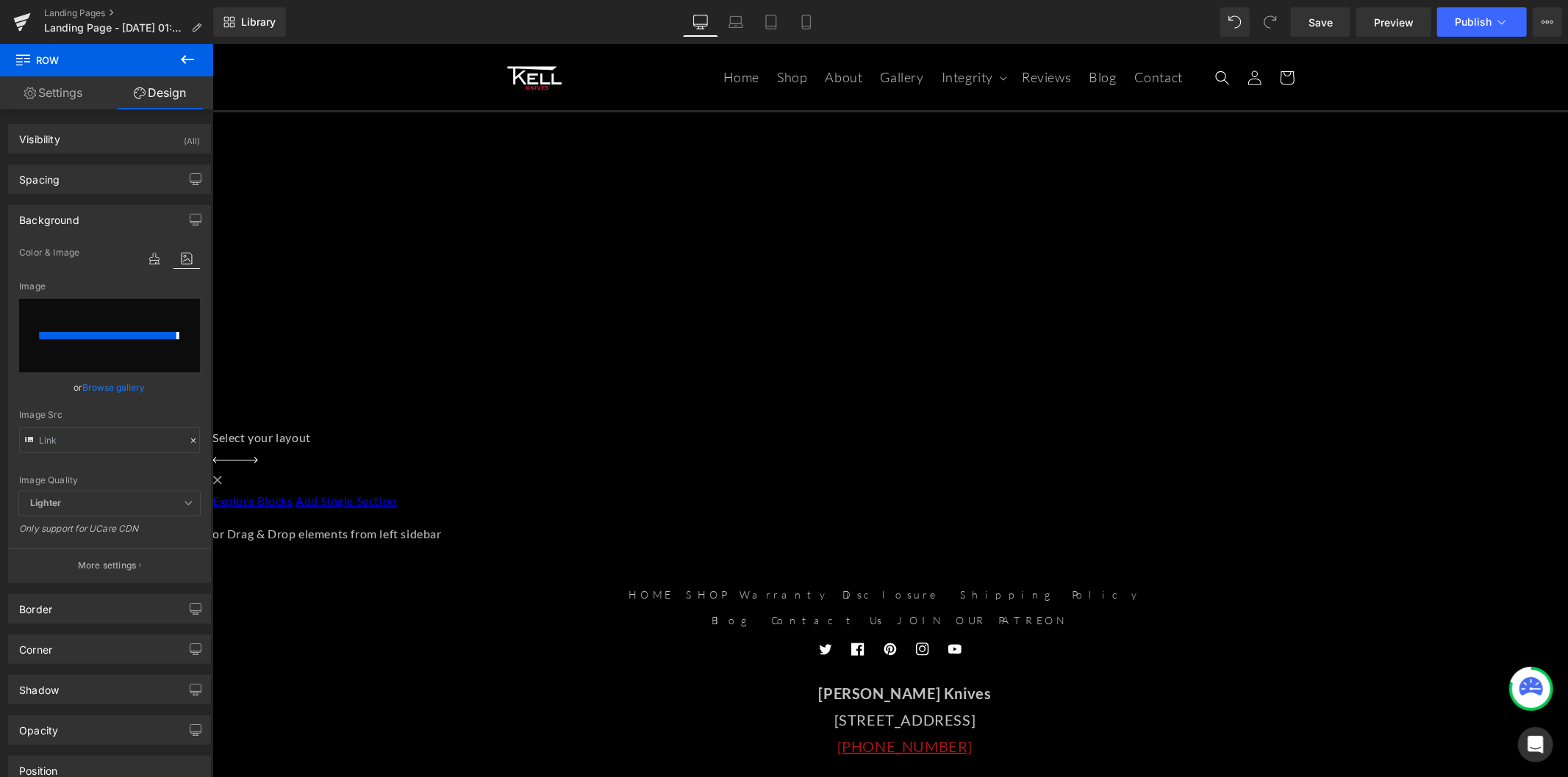
type input "https://ucarecdn.com/5ed4cbd5-f89f-4fcc-b320-112013f92cf8/-/format/auto/-/previ…"
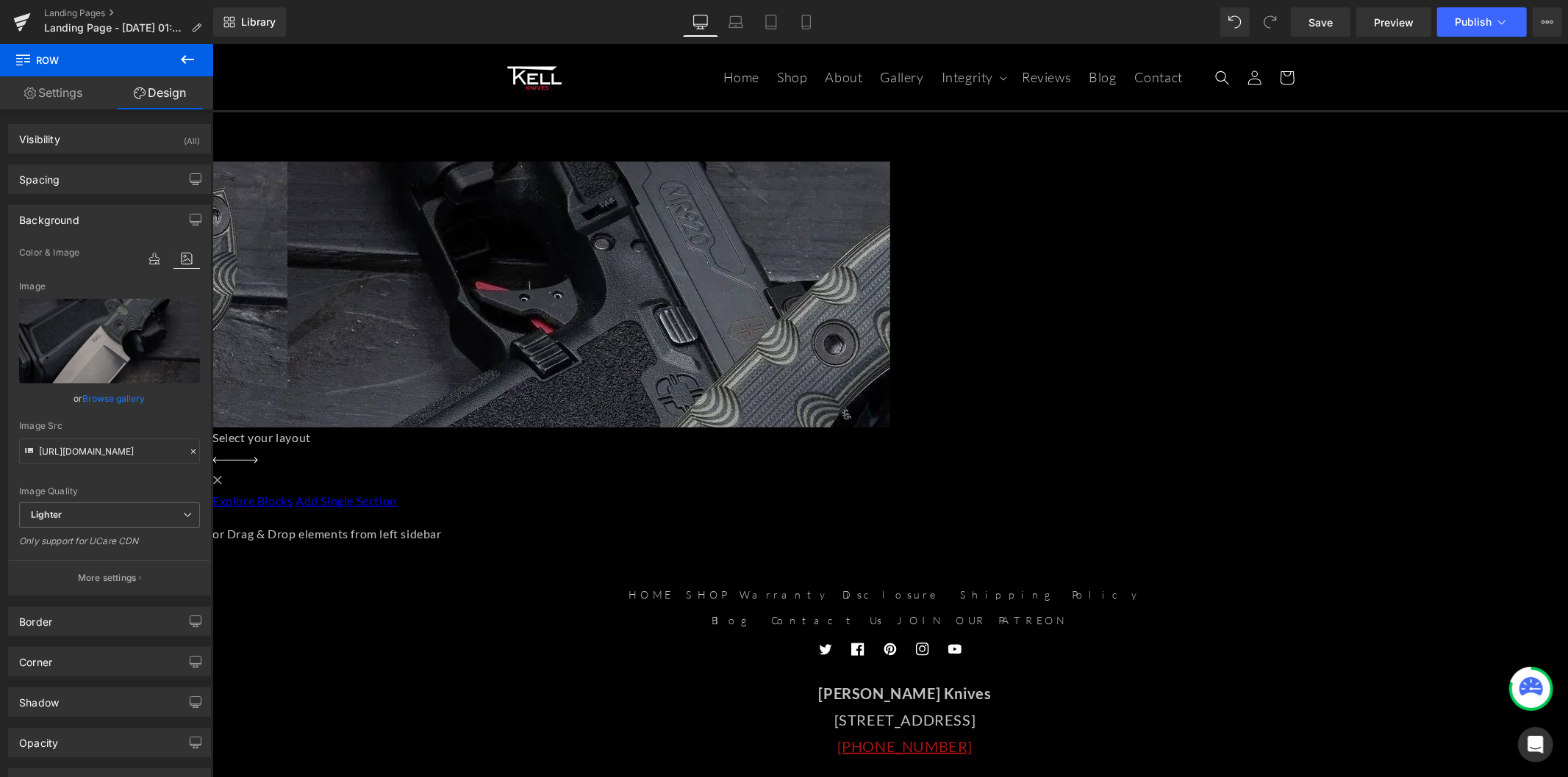
click at [119, 577] on p "More settings" at bounding box center [107, 578] width 59 height 13
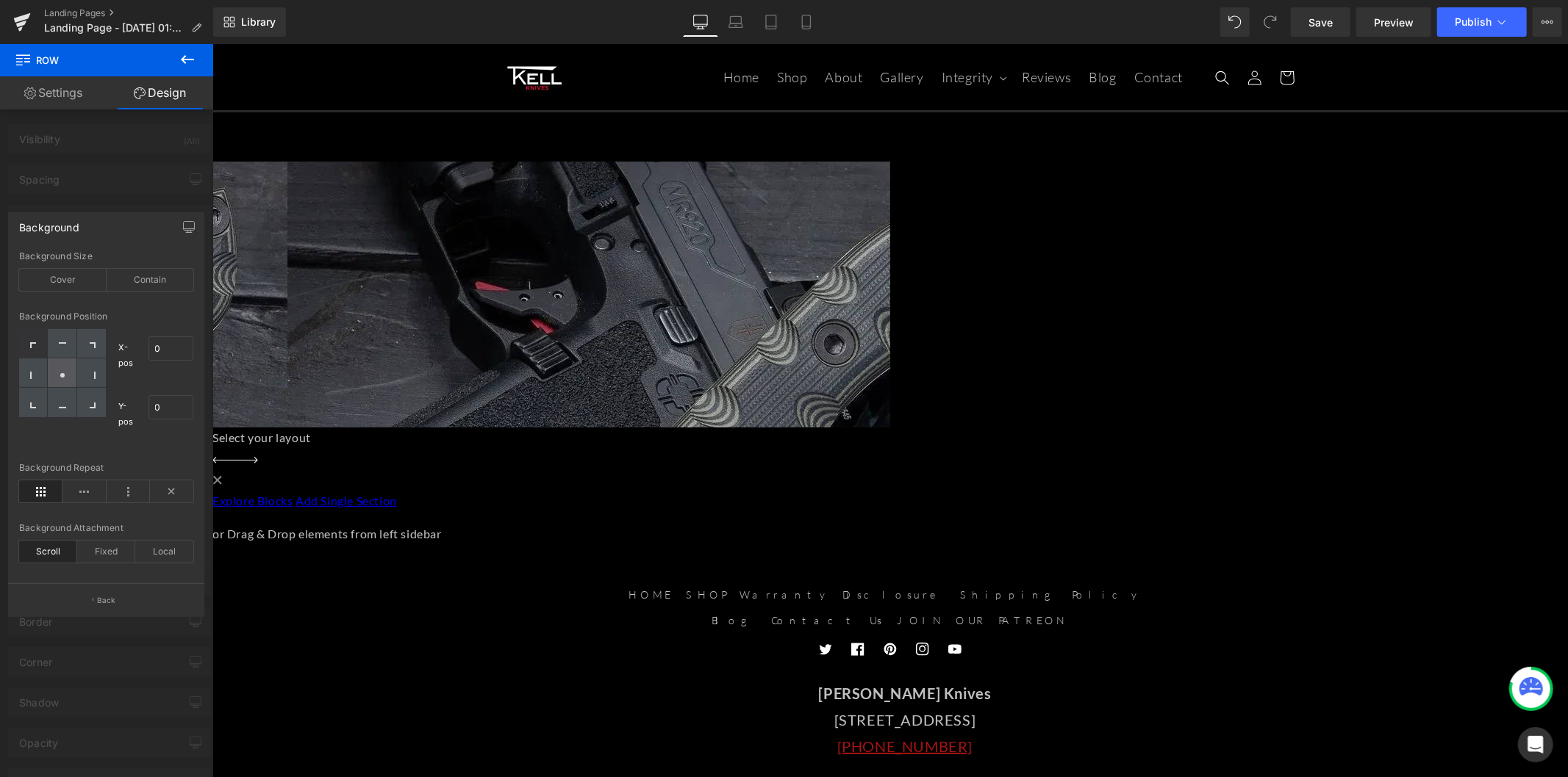
click at [64, 376] on circle at bounding box center [62, 375] width 4 height 4
type input "50"
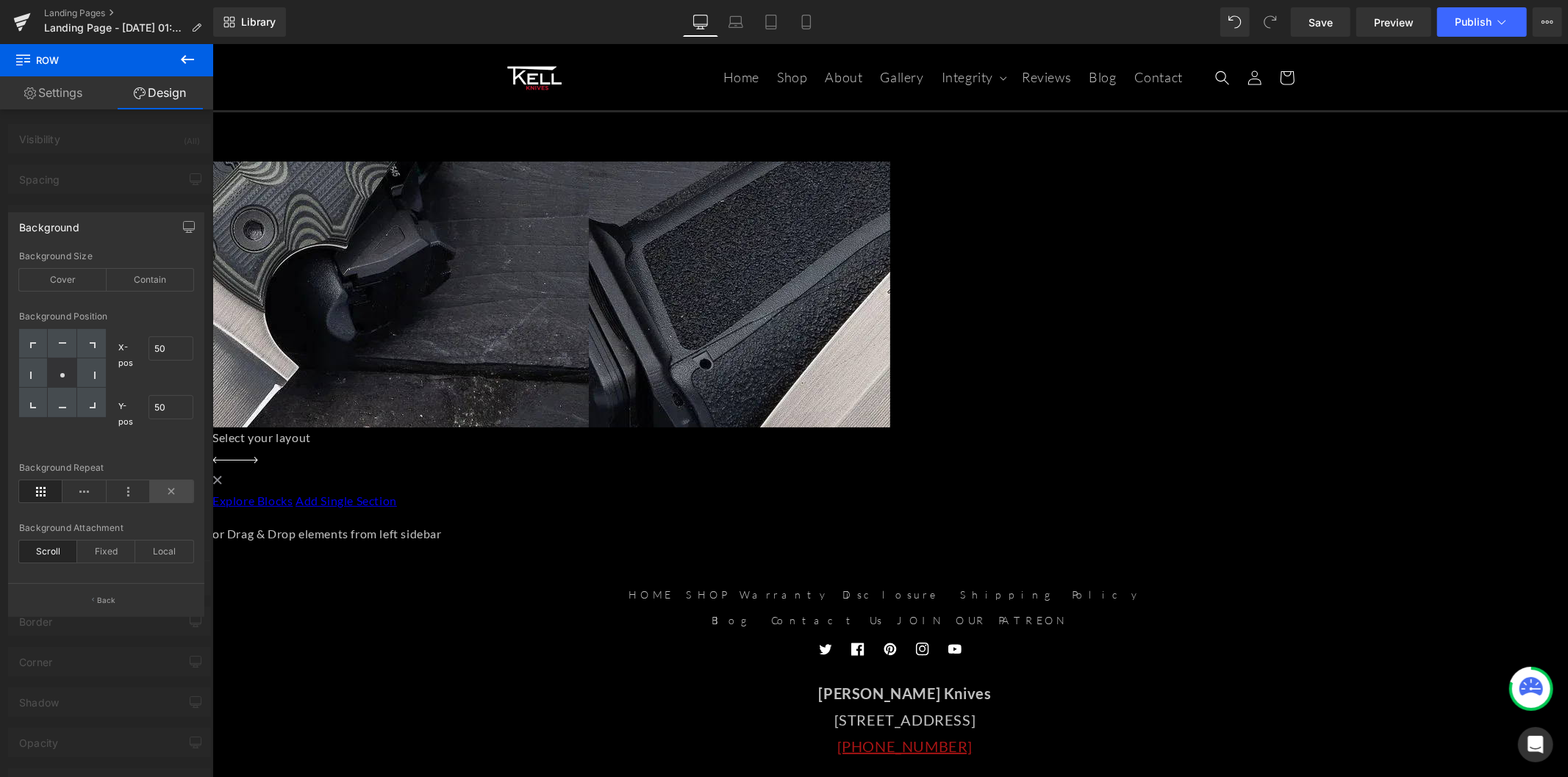
click at [163, 495] on icon at bounding box center [171, 491] width 43 height 22
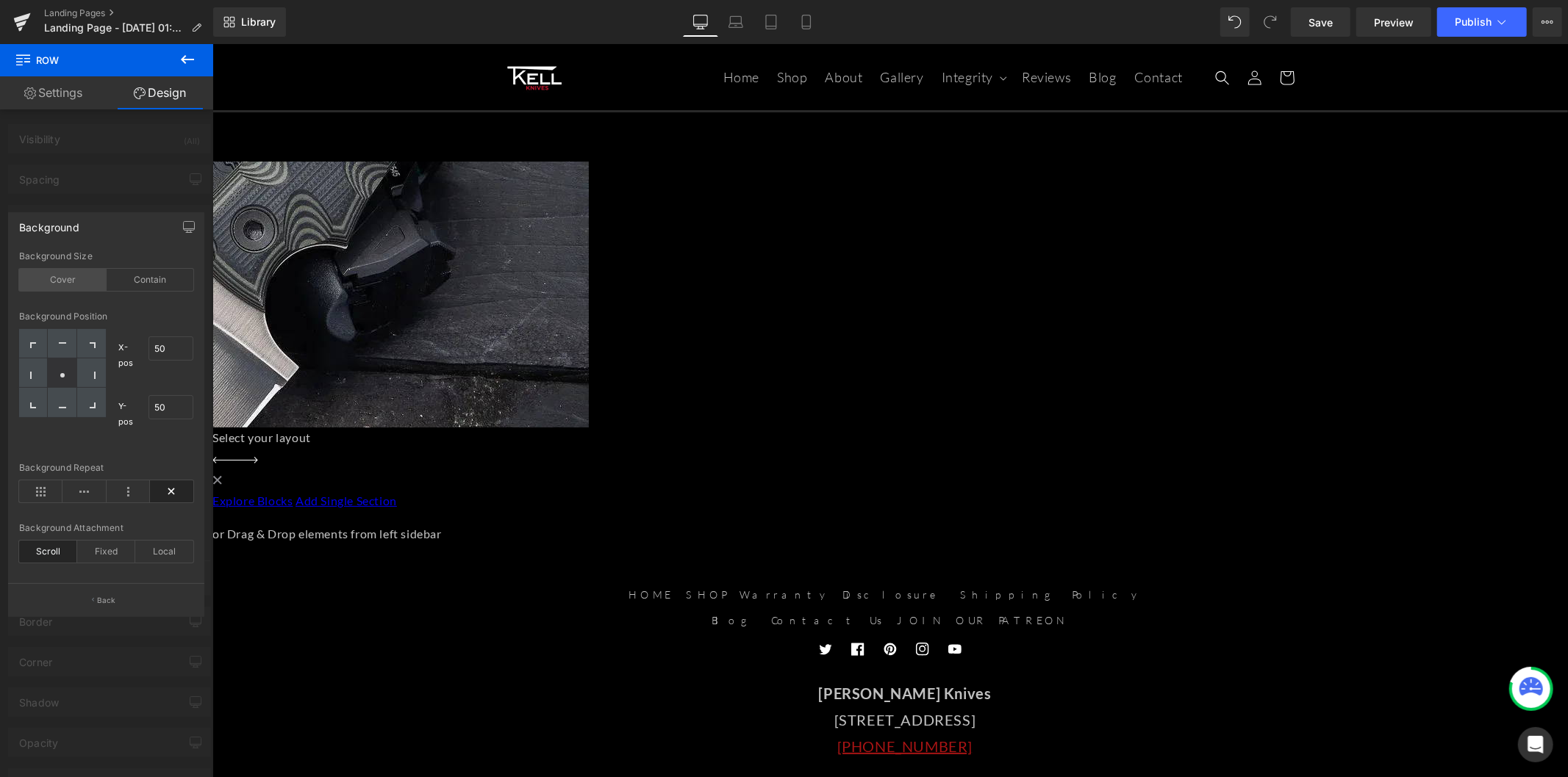
click at [71, 279] on div "Cover" at bounding box center [63, 280] width 88 height 22
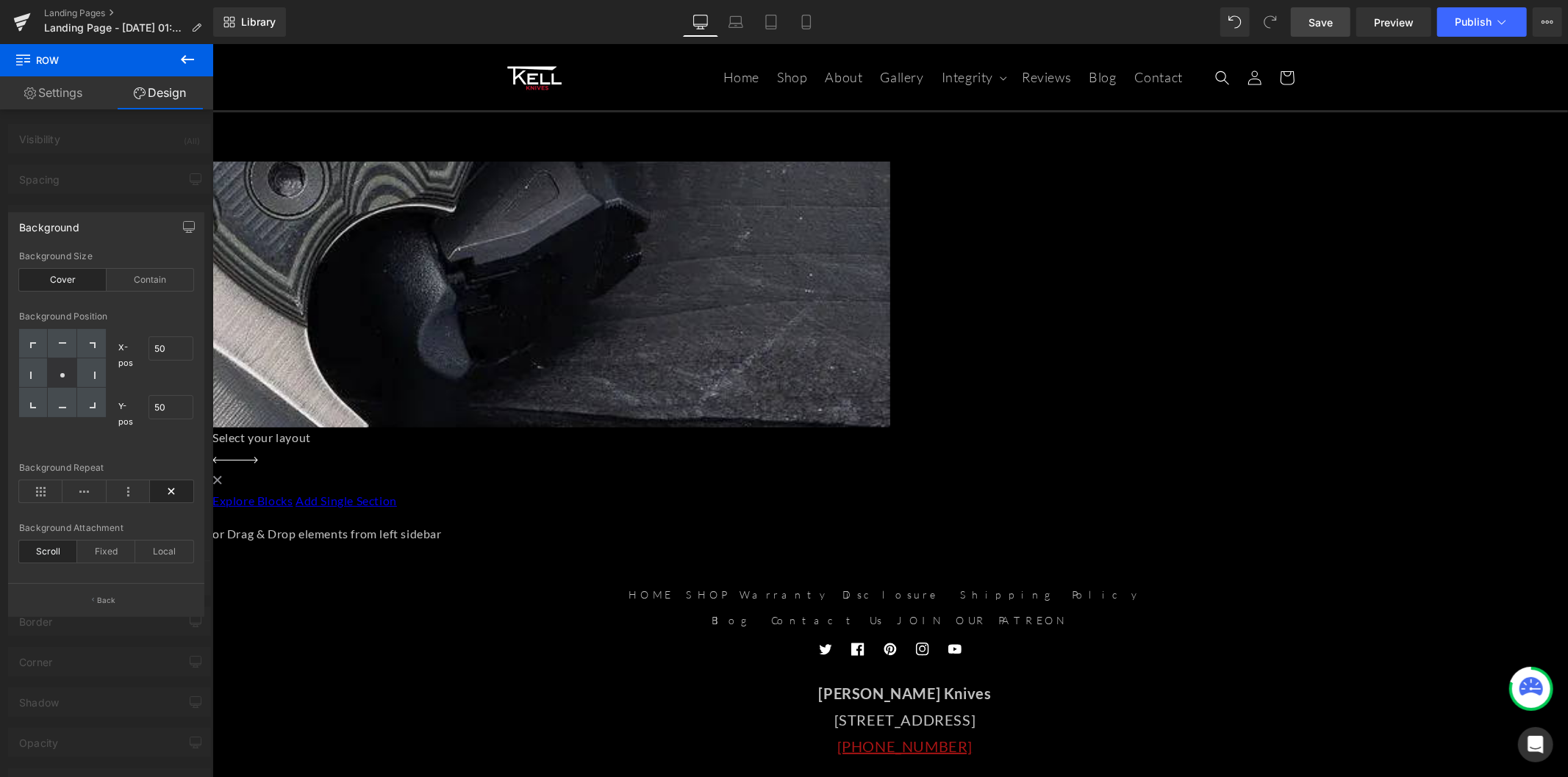
click at [1281, 22] on link "Save" at bounding box center [1320, 22] width 59 height 30
click at [183, 69] on button at bounding box center [188, 59] width 51 height 32
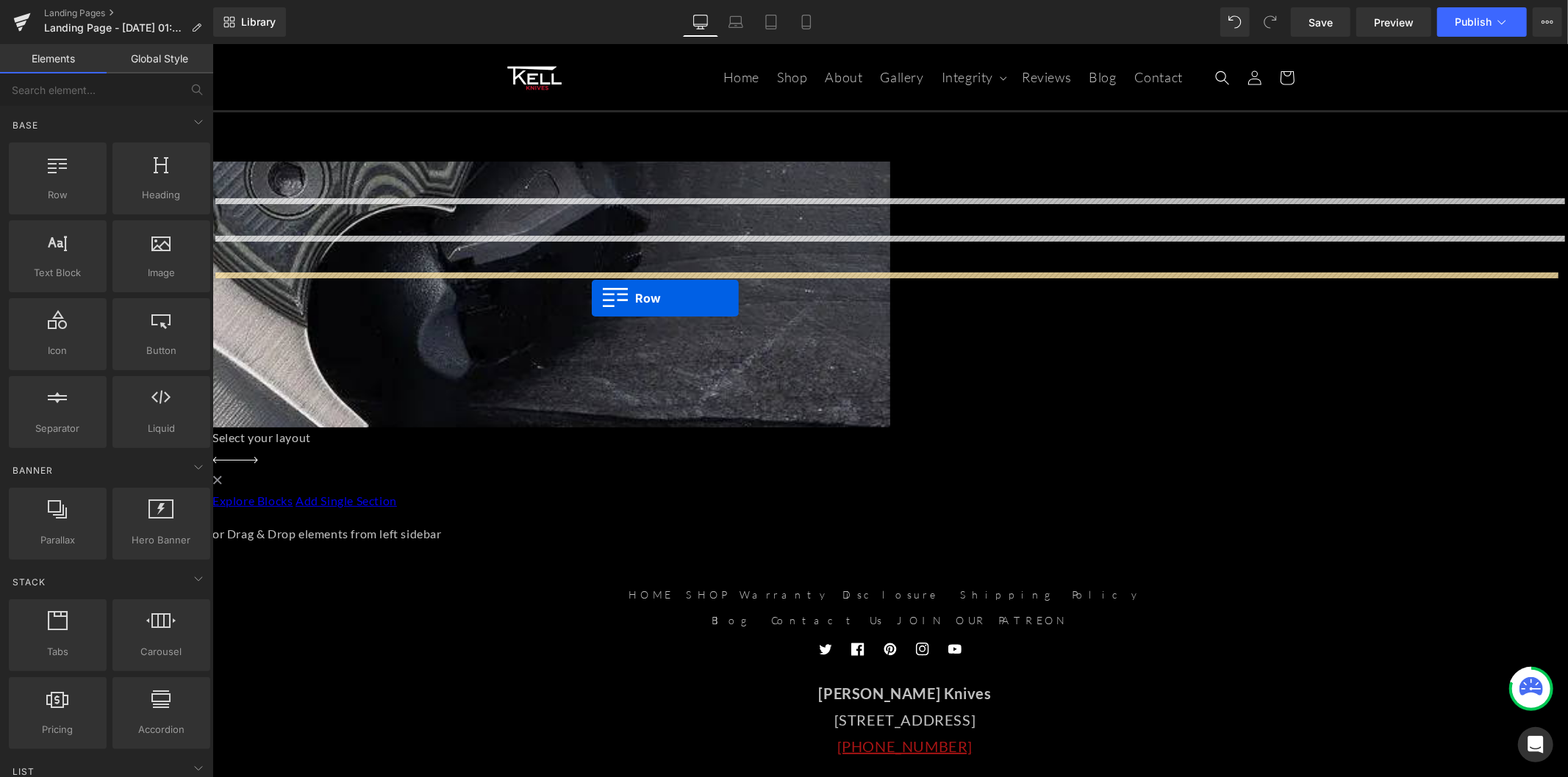
drag, startPoint x: 297, startPoint y: 232, endPoint x: 591, endPoint y: 297, distance: 301.1
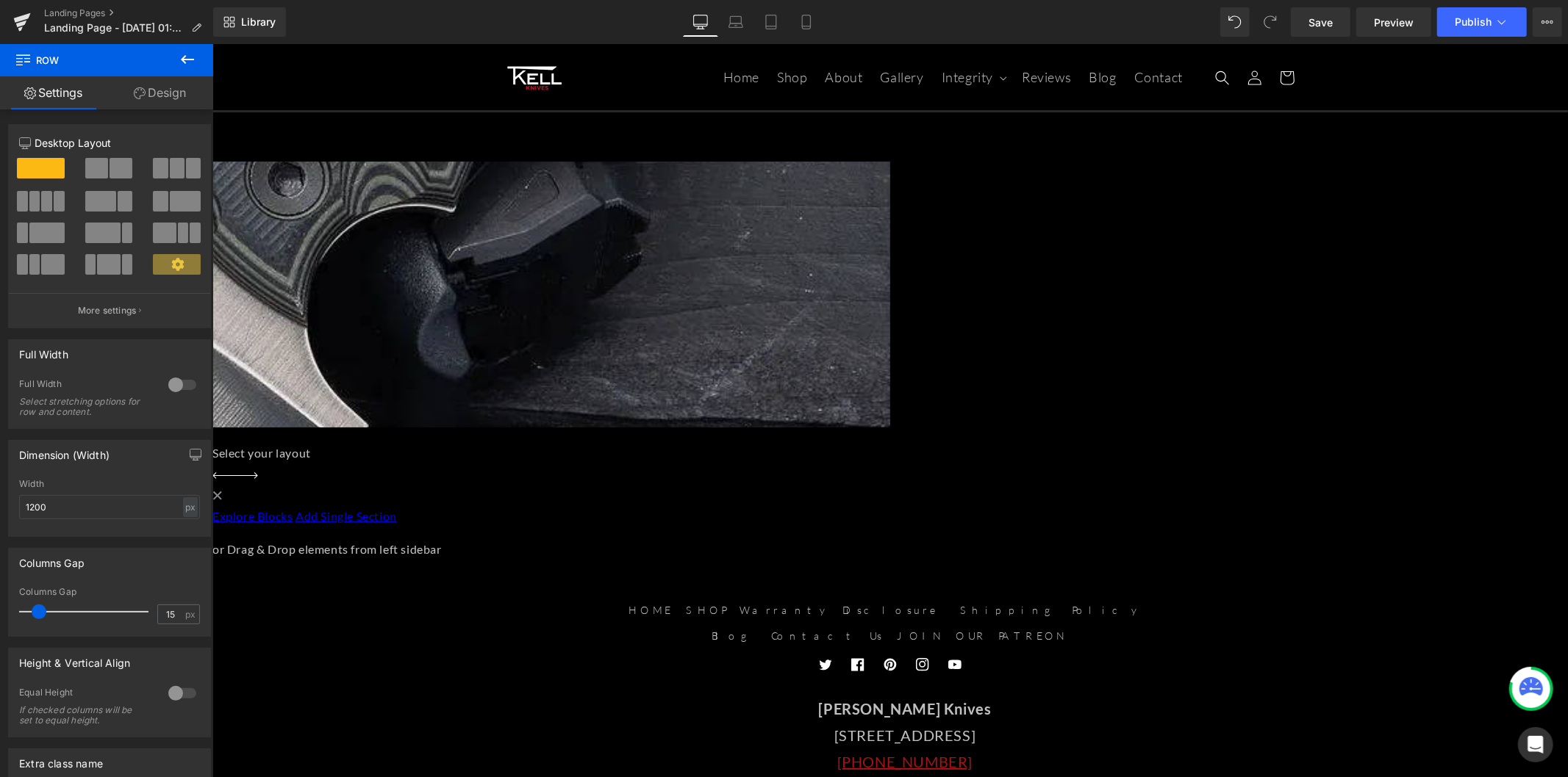
click at [41, 208] on span at bounding box center [46, 201] width 11 height 21
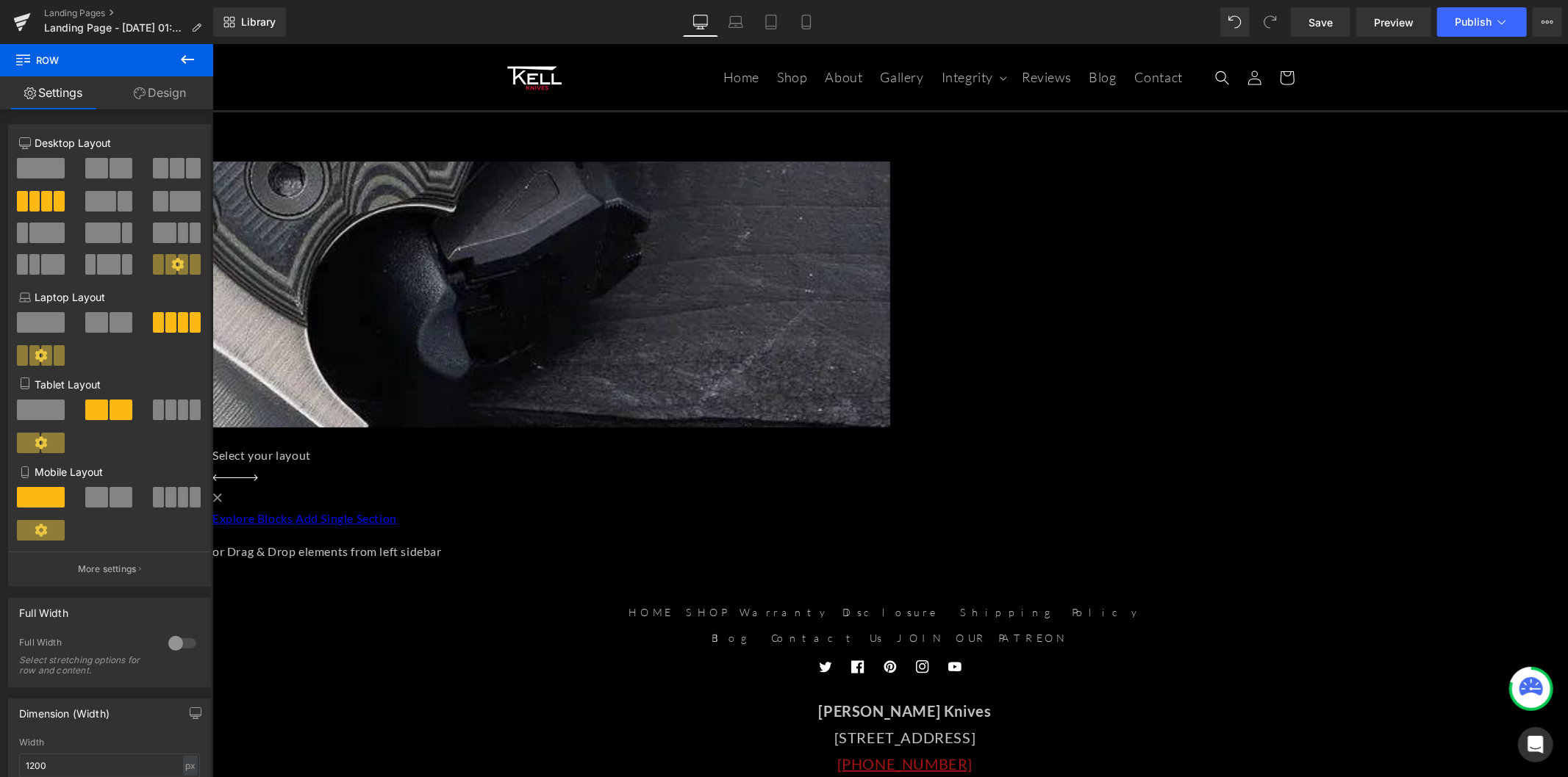
click at [184, 60] on icon at bounding box center [187, 59] width 17 height 17
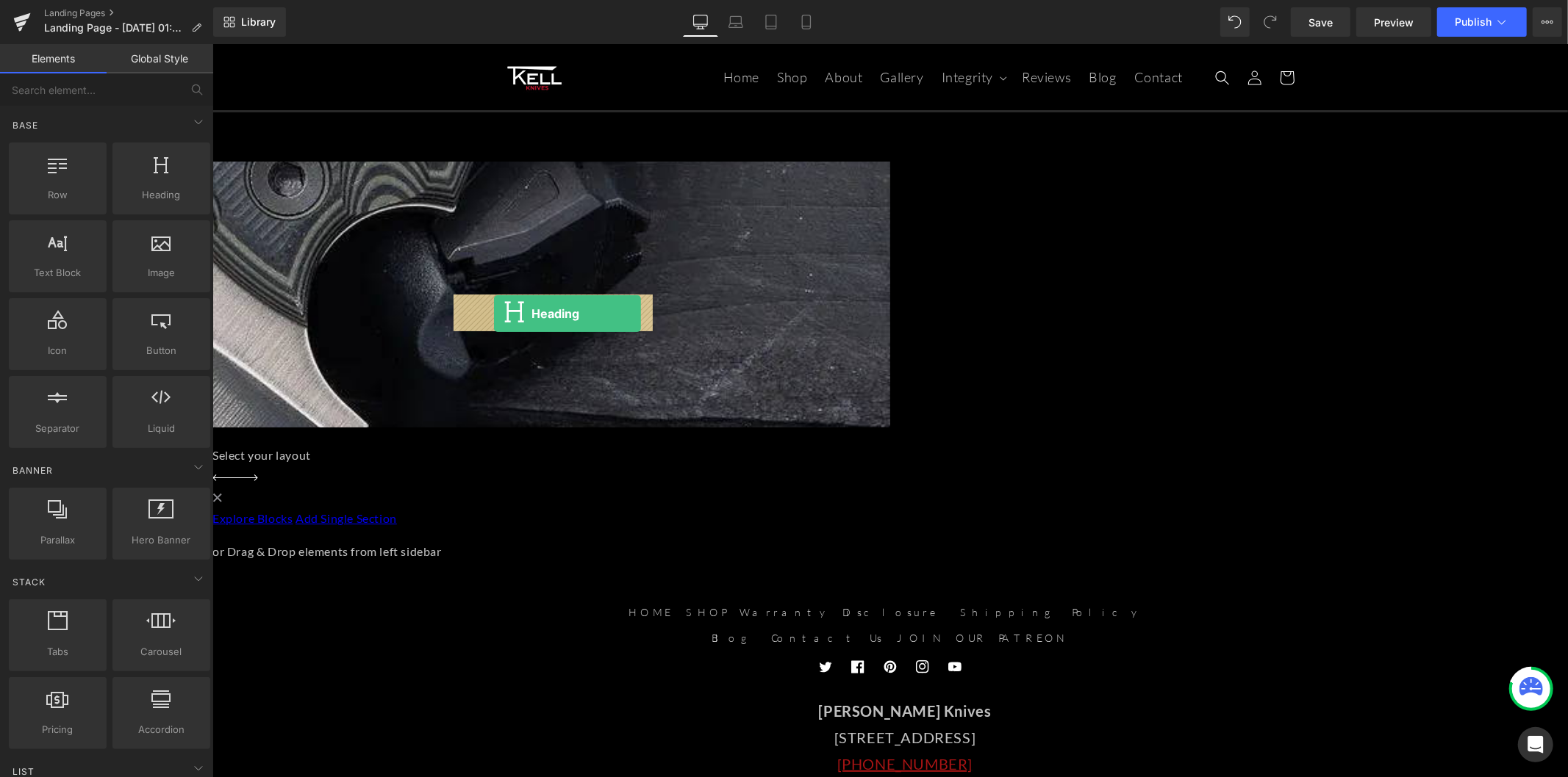
drag, startPoint x: 357, startPoint y: 242, endPoint x: 493, endPoint y: 313, distance: 153.4
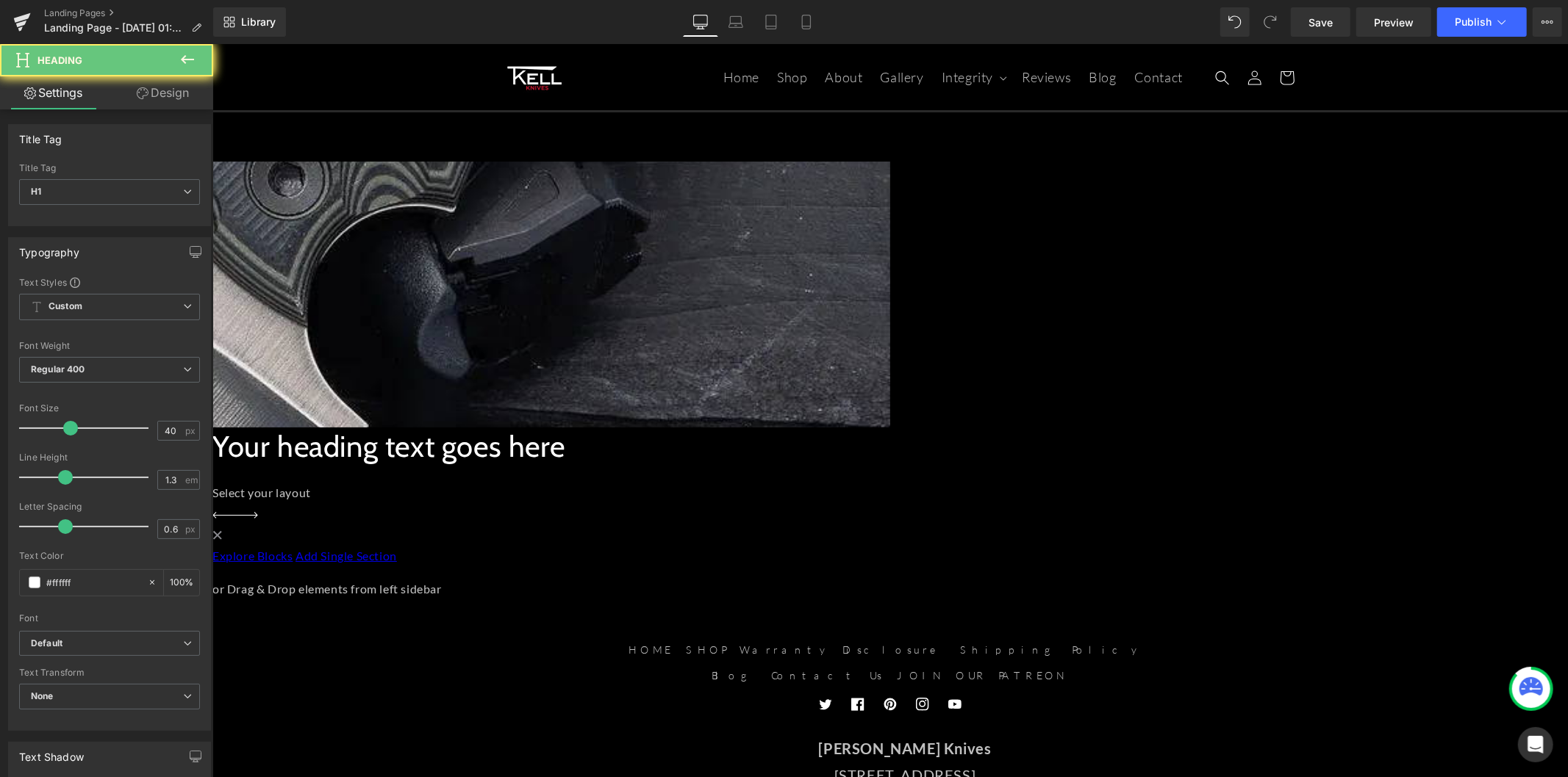
click at [504, 427] on h1 "Your heading text goes here" at bounding box center [653, 446] width 882 height 38
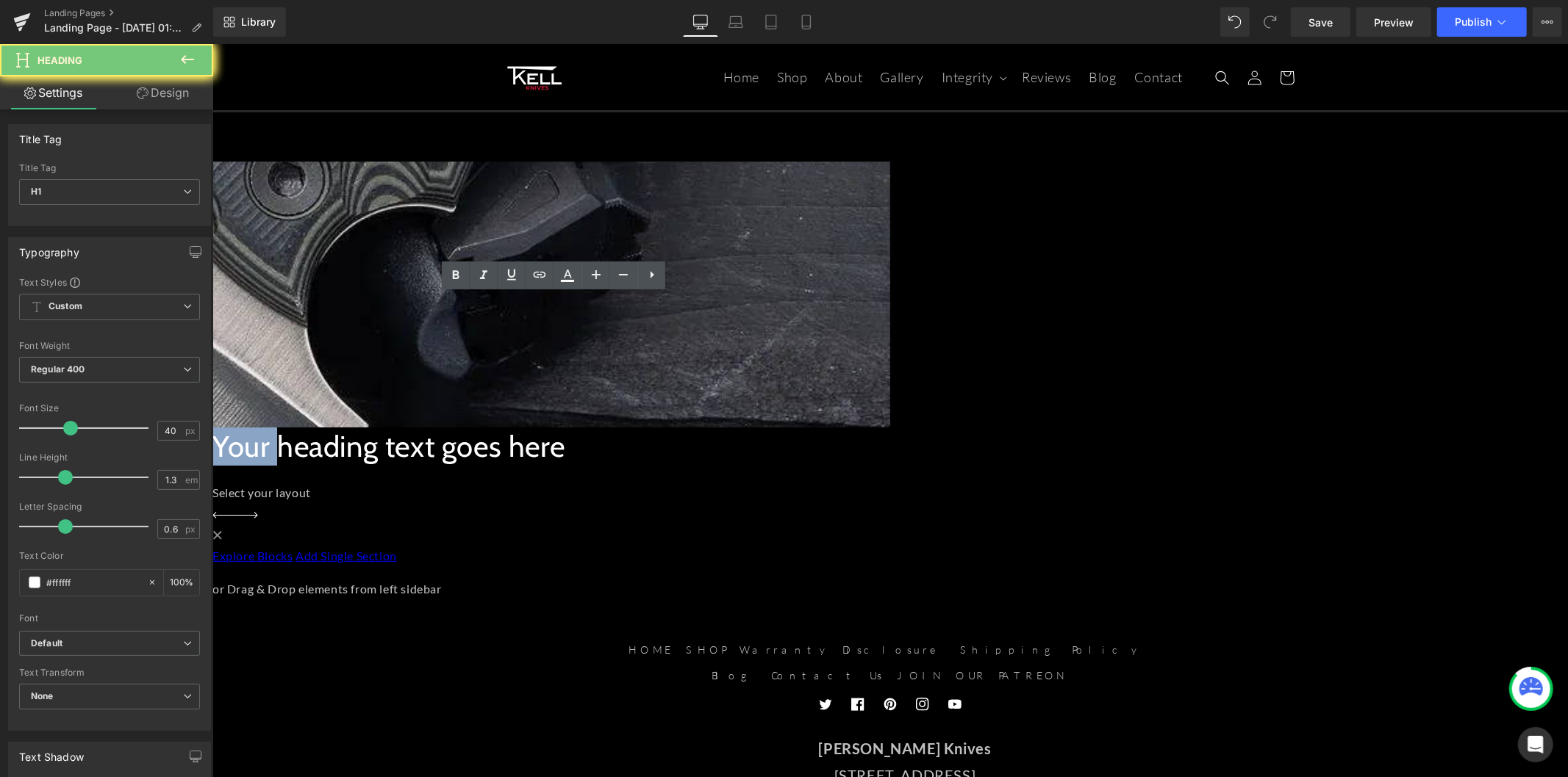
click at [504, 427] on h1 "Your heading text goes here" at bounding box center [653, 446] width 882 height 38
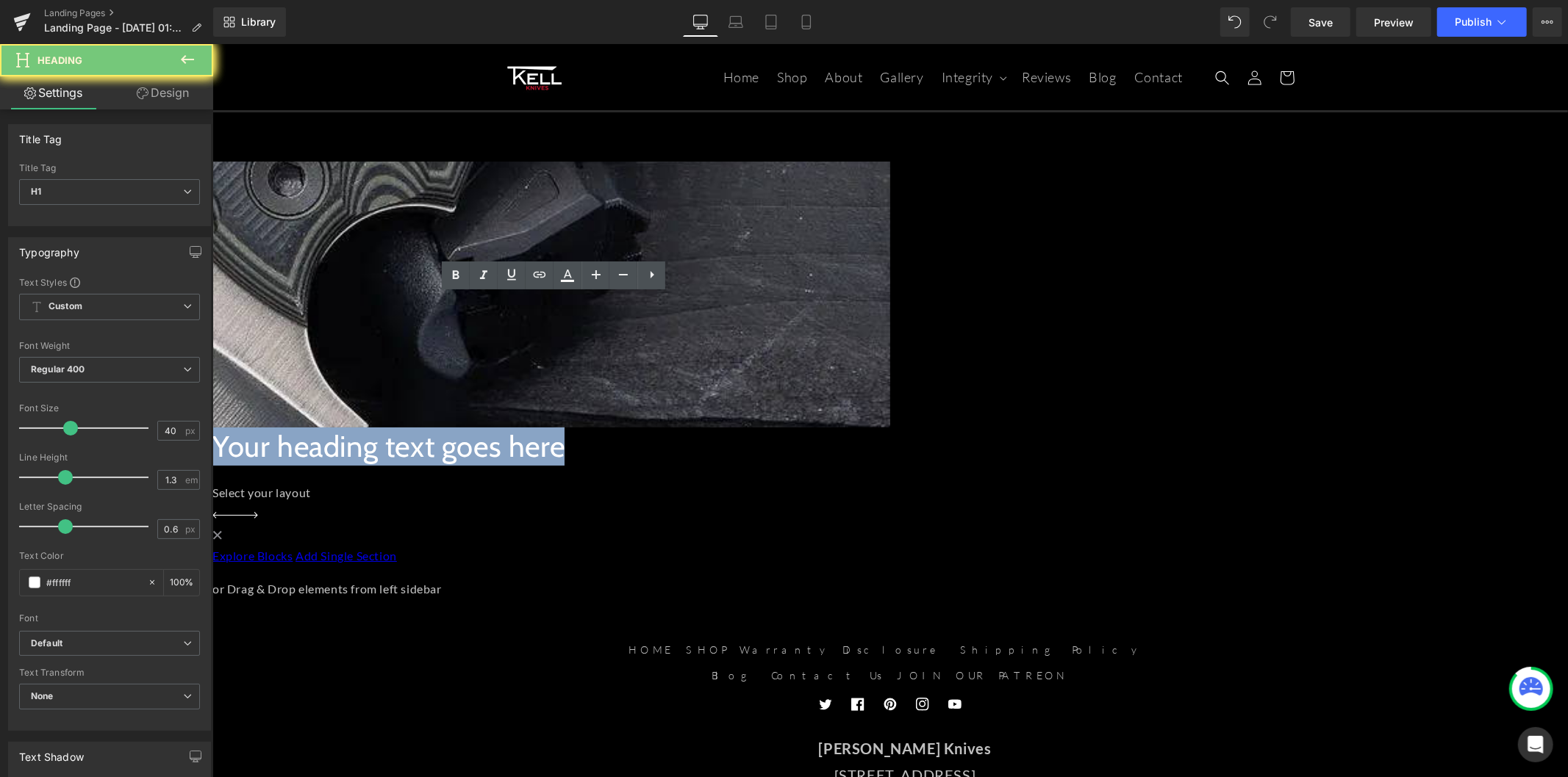
click at [504, 427] on h1 "Your heading text goes here" at bounding box center [653, 446] width 882 height 38
paste div
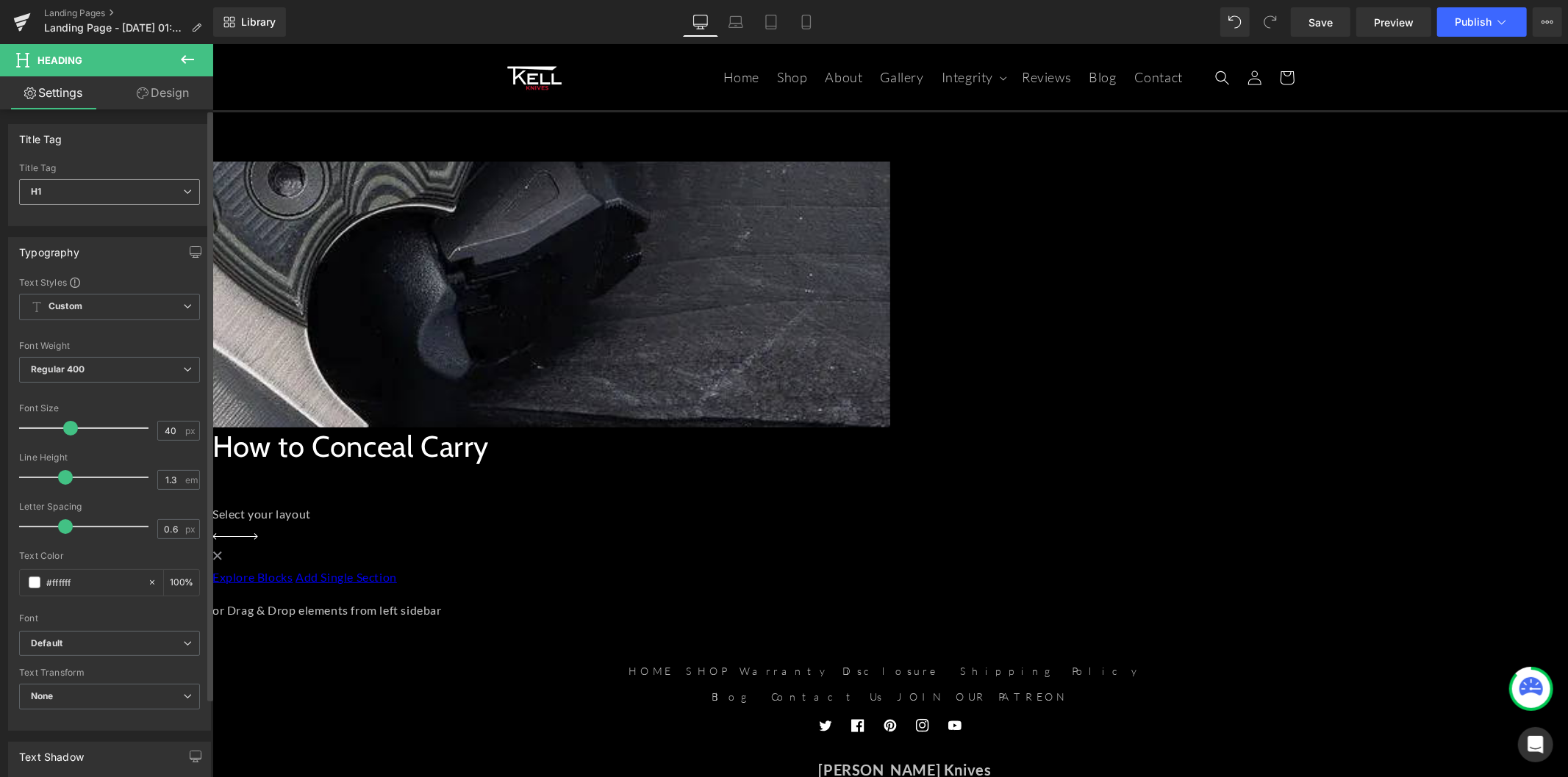
click at [102, 194] on span "H1" at bounding box center [109, 192] width 181 height 26
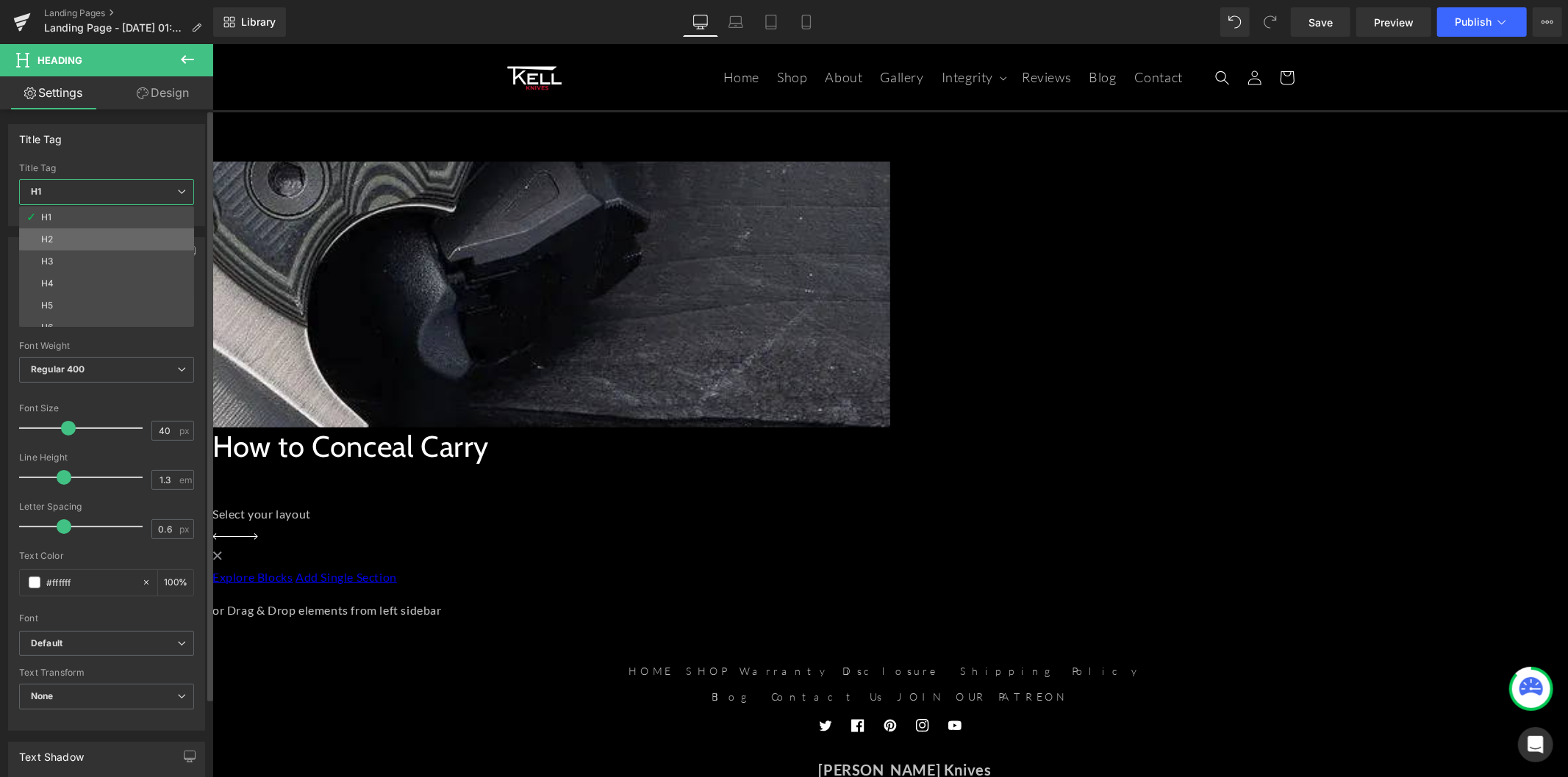
drag, startPoint x: 97, startPoint y: 229, endPoint x: 98, endPoint y: 237, distance: 8.1
click at [98, 237] on div "H1 H2 H3 H4 H5 H6" at bounding box center [110, 267] width 182 height 121
click at [97, 229] on li "H2" at bounding box center [110, 239] width 182 height 22
type input "24"
type input "100"
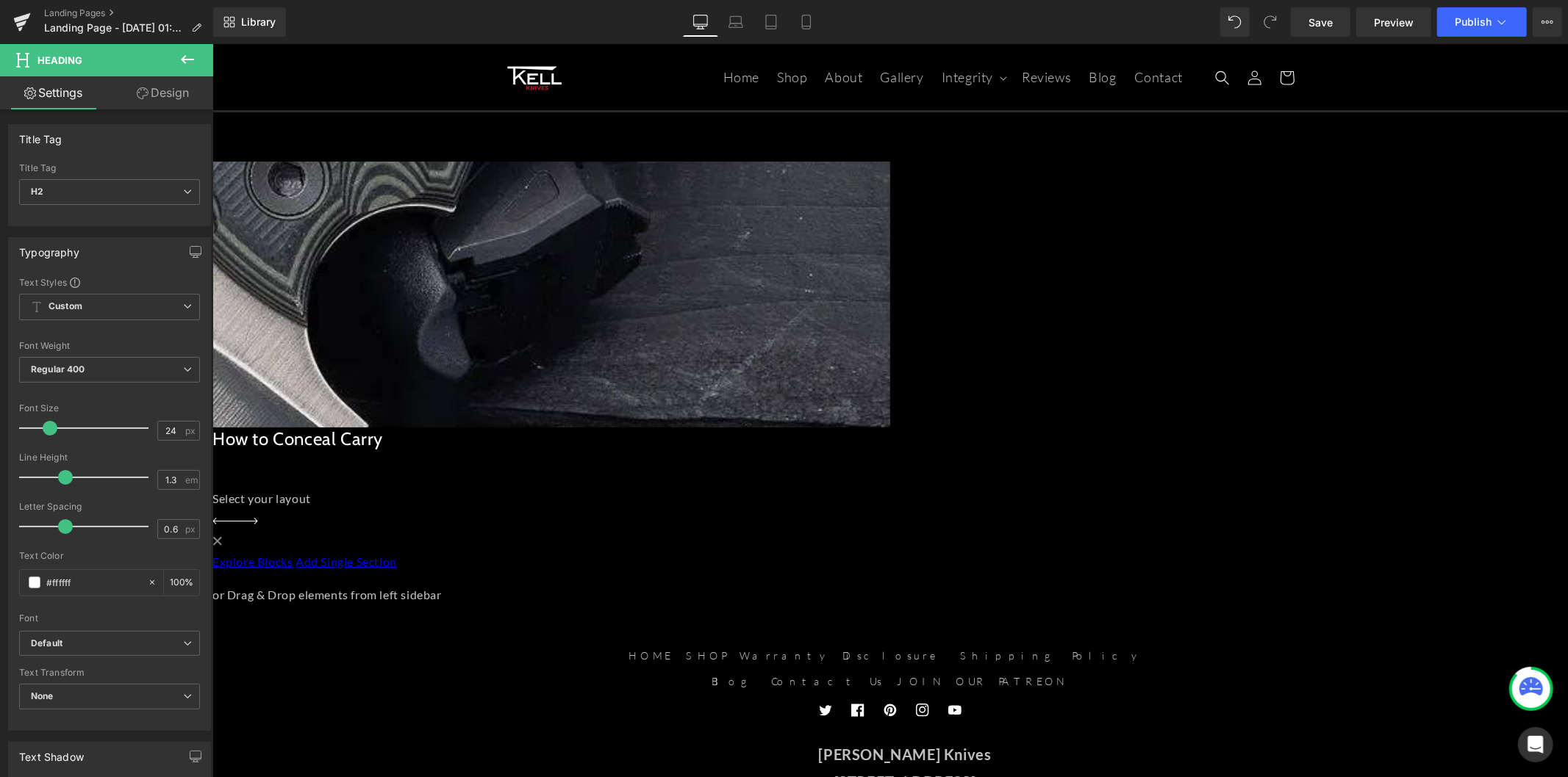
drag, startPoint x: 166, startPoint y: 102, endPoint x: 165, endPoint y: 156, distance: 54.0
click at [166, 101] on link "Design" at bounding box center [163, 93] width 107 height 33
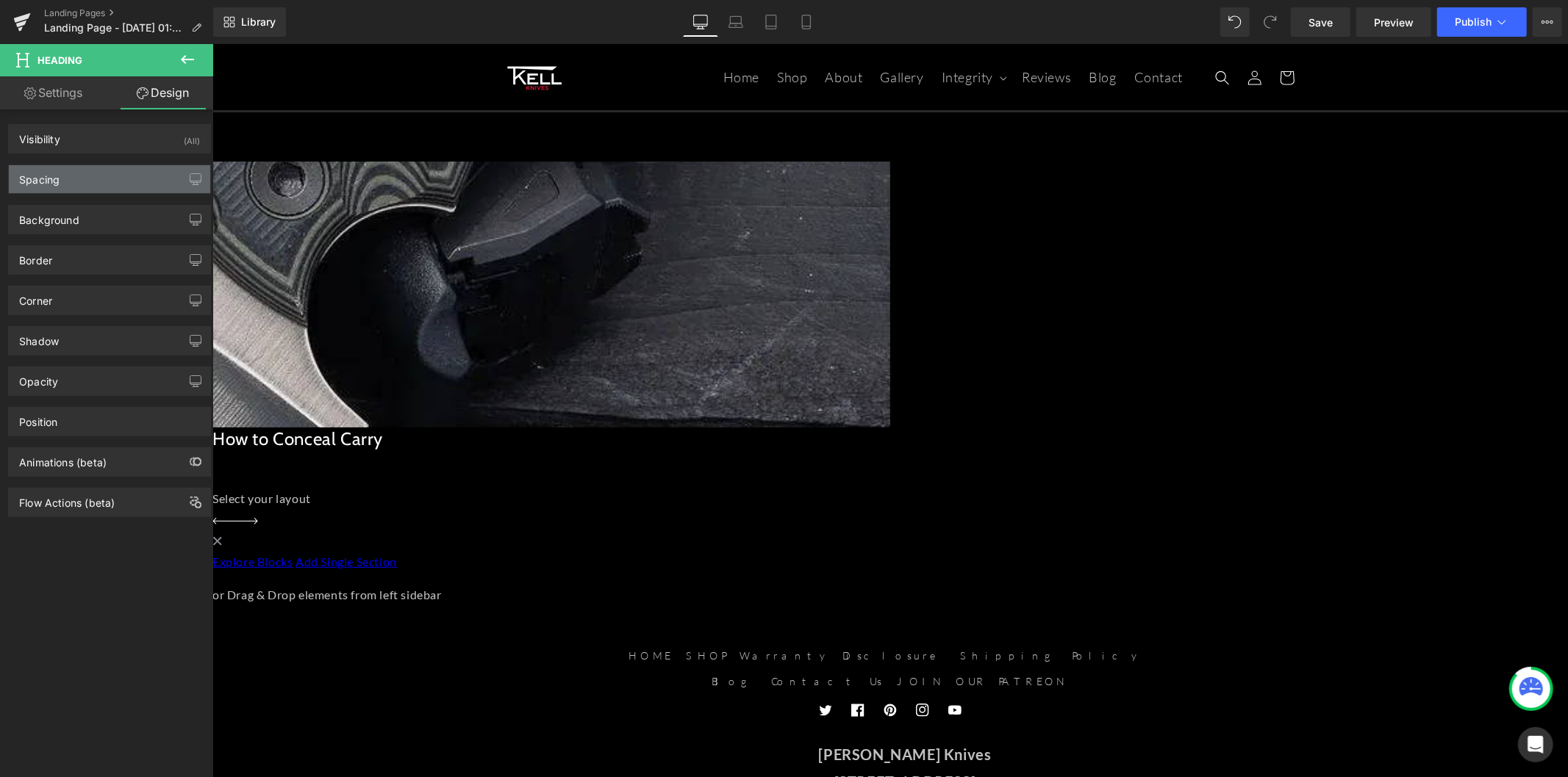
type input "transparent"
type input "0"
click at [112, 213] on div "Background" at bounding box center [110, 220] width 202 height 28
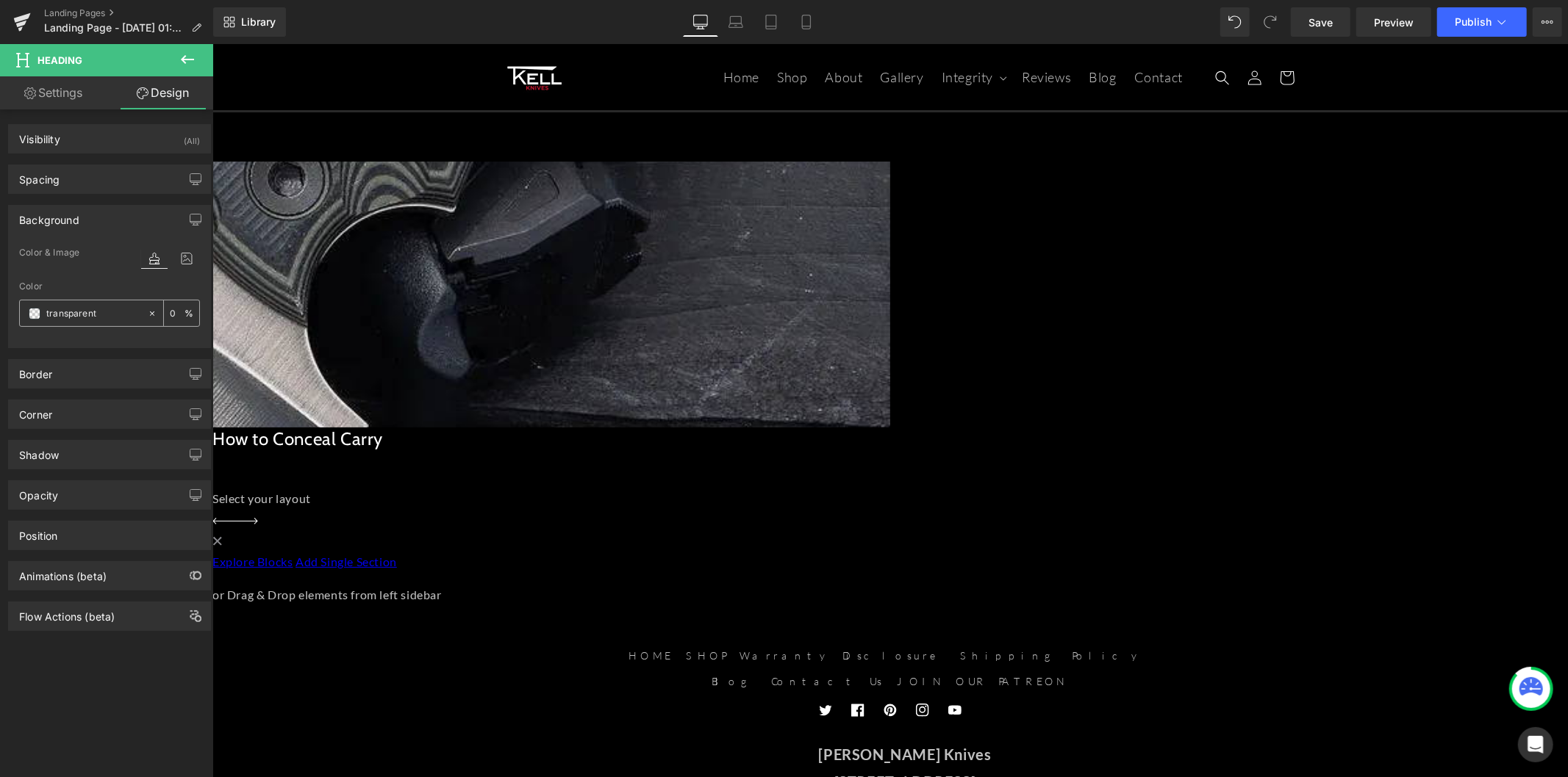
click at [92, 316] on input "transparent" at bounding box center [93, 314] width 94 height 17
paste input "#C20101"
type input "#C20101"
type input "100"
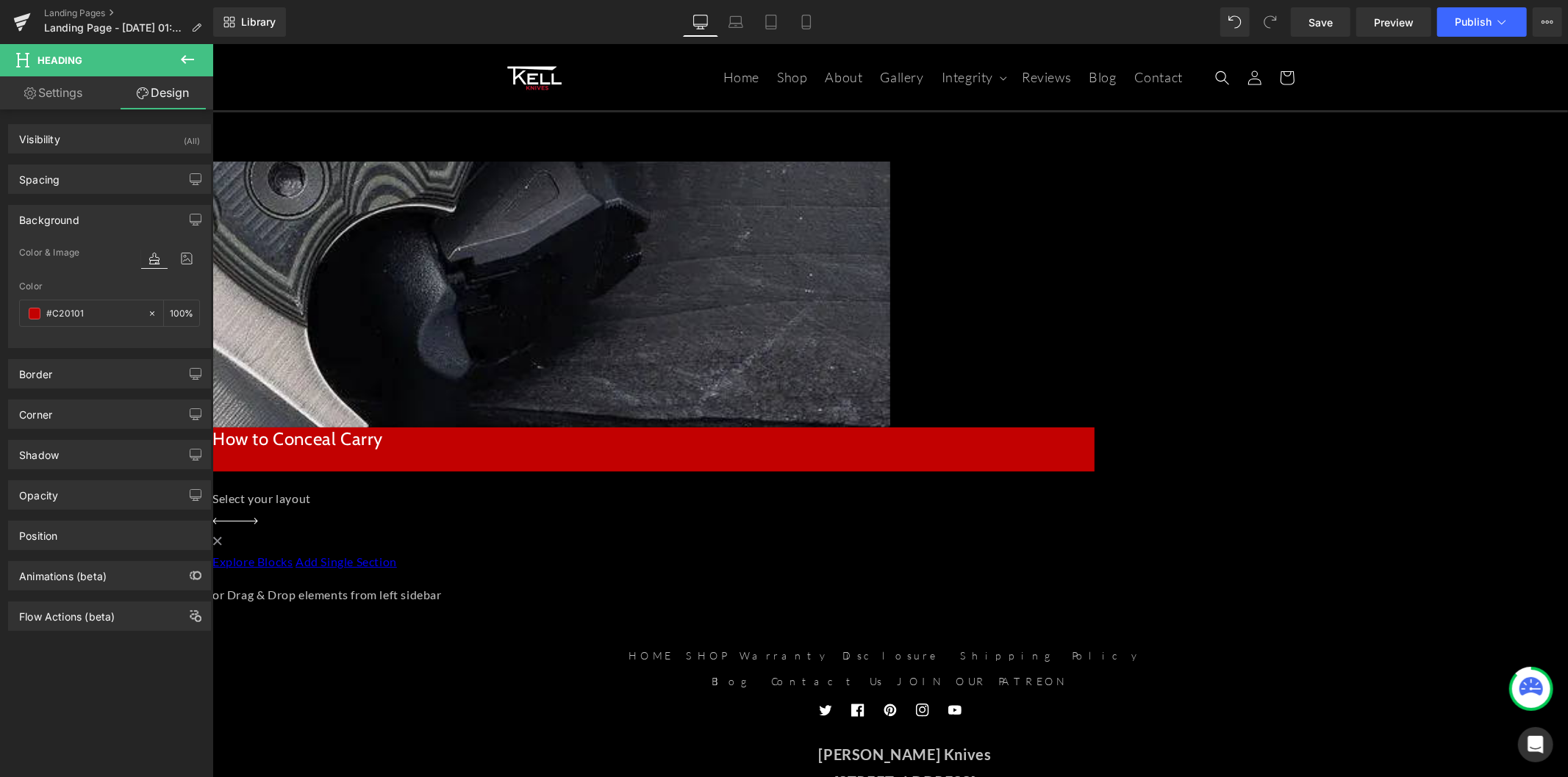
click at [526, 427] on div "How to Conceal Carry Heading" at bounding box center [653, 448] width 882 height 44
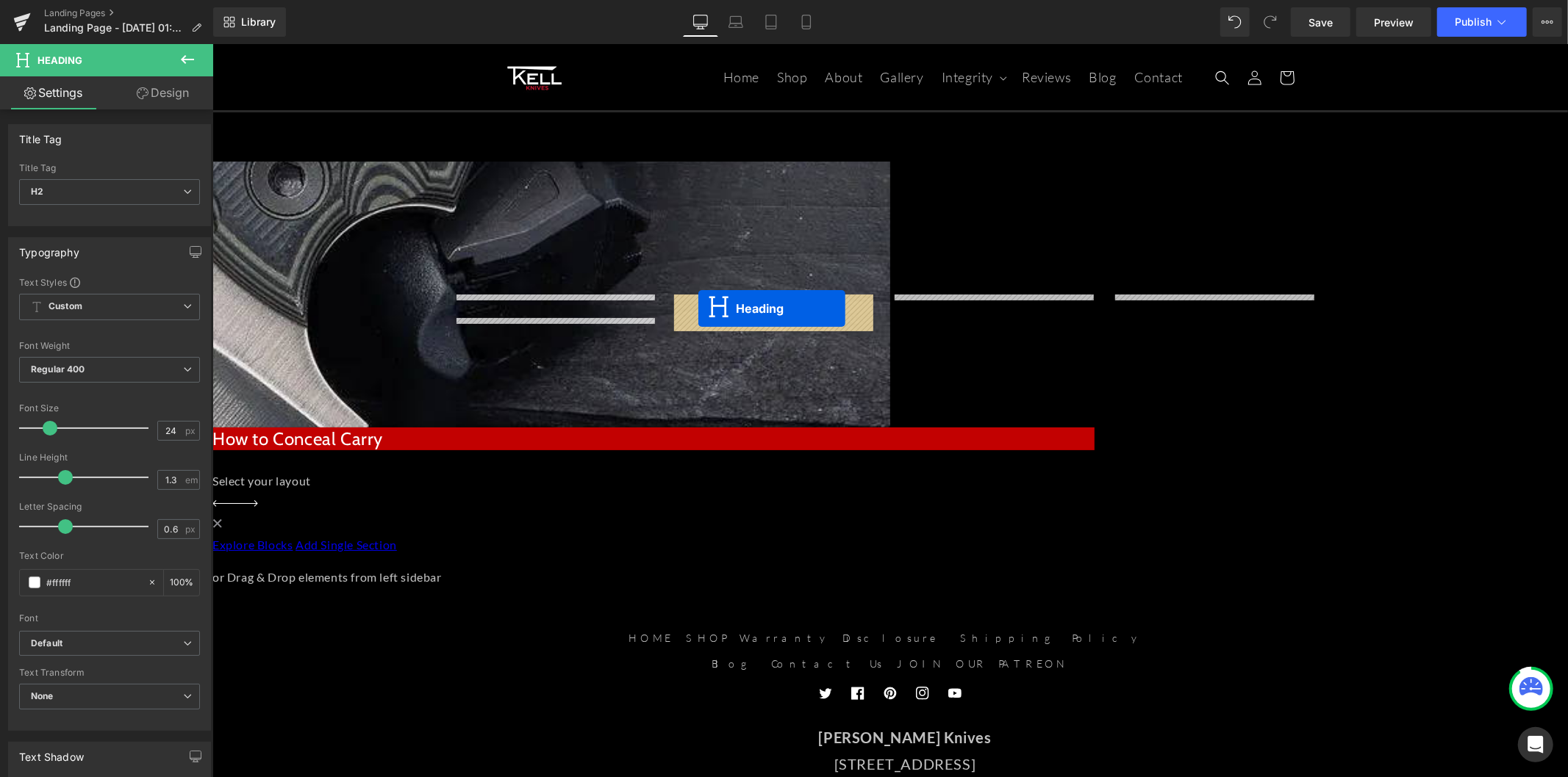
drag, startPoint x: 516, startPoint y: 328, endPoint x: 697, endPoint y: 308, distance: 182.1
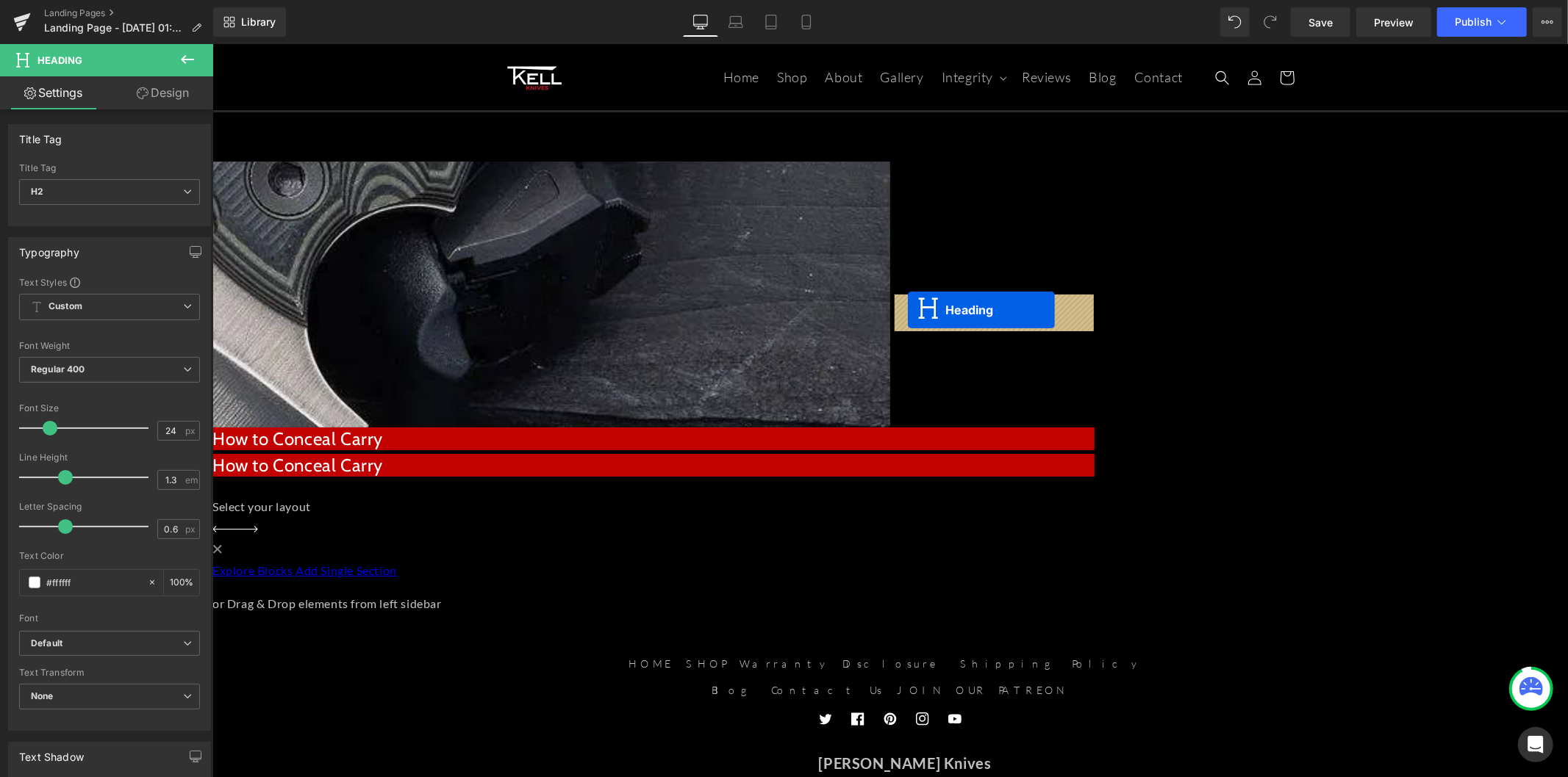
drag, startPoint x: 735, startPoint y: 329, endPoint x: 907, endPoint y: 310, distance: 173.0
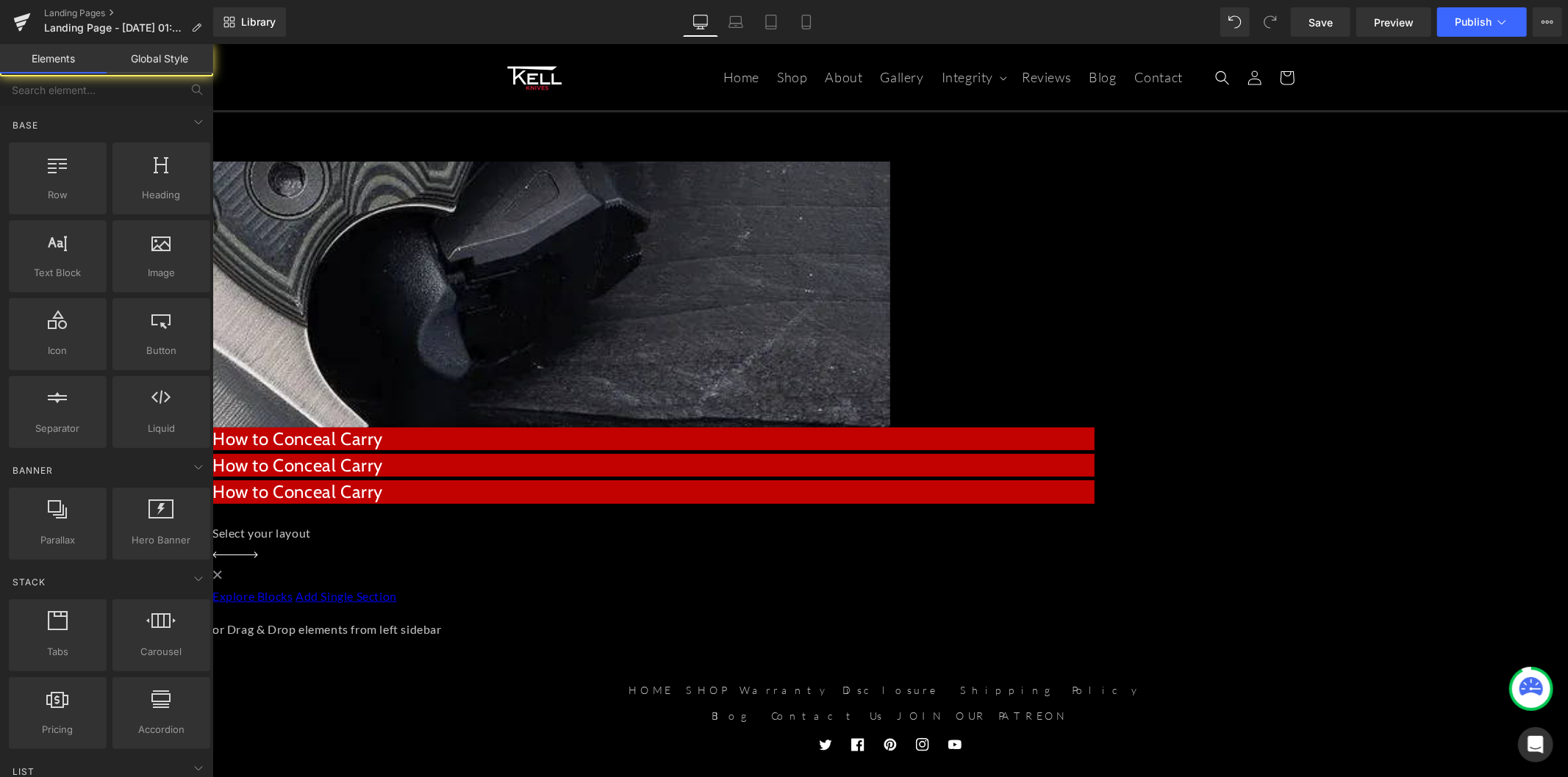
click at [967, 376] on div "VIDEO GALLERY Heading Row 50px 50px How to Conceal Carry Heading How to Conceal…" at bounding box center [889, 400] width 1355 height 479
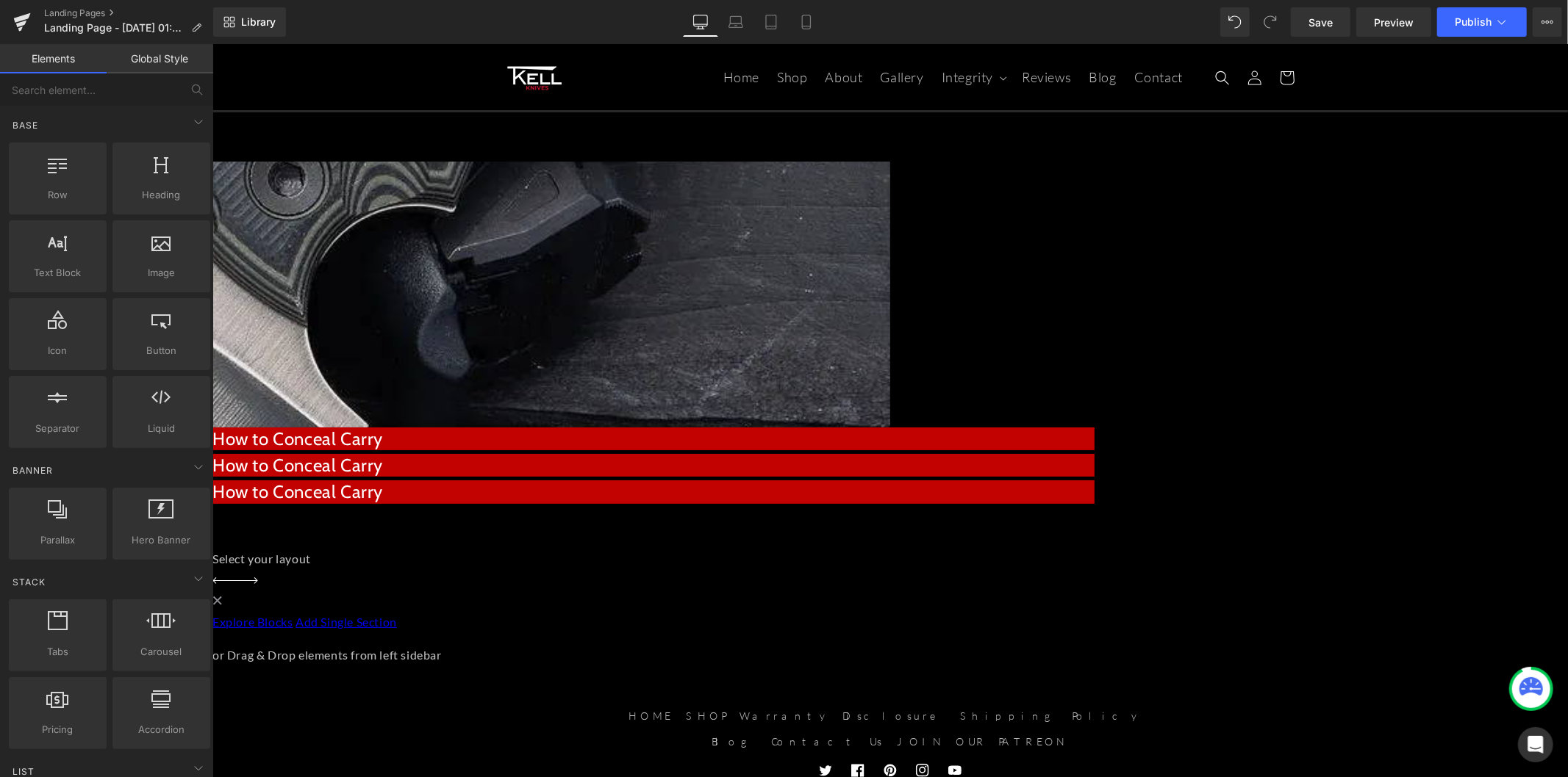
click at [211, 43] on icon at bounding box center [211, 43] width 0 height 0
click at [630, 427] on h2 "How to Conceal Carry" at bounding box center [653, 438] width 882 height 23
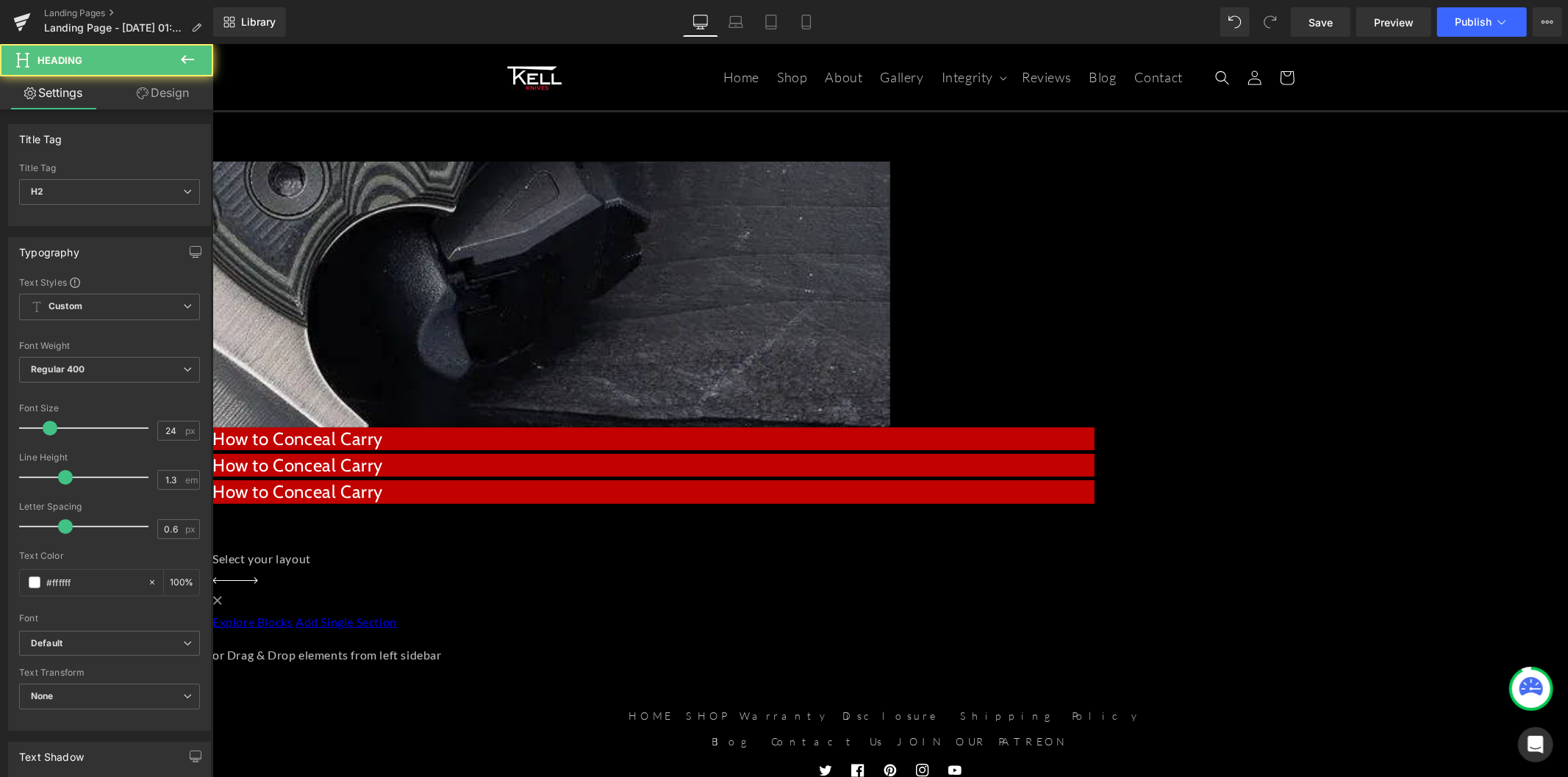
drag, startPoint x: 168, startPoint y: 91, endPoint x: 148, endPoint y: 149, distance: 61.4
click at [168, 91] on link "Design" at bounding box center [163, 93] width 107 height 33
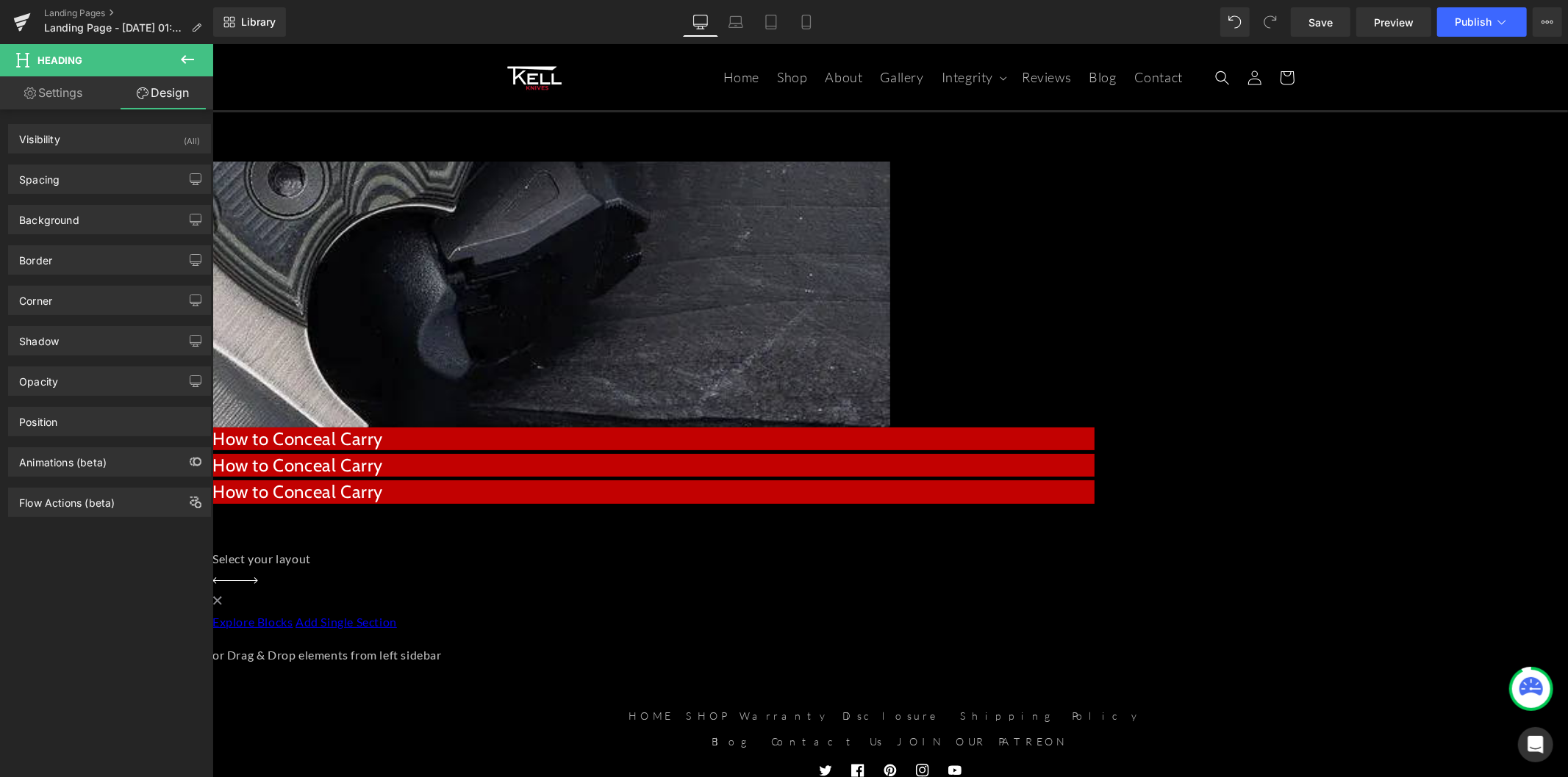
click at [211, 43] on icon at bounding box center [211, 43] width 0 height 0
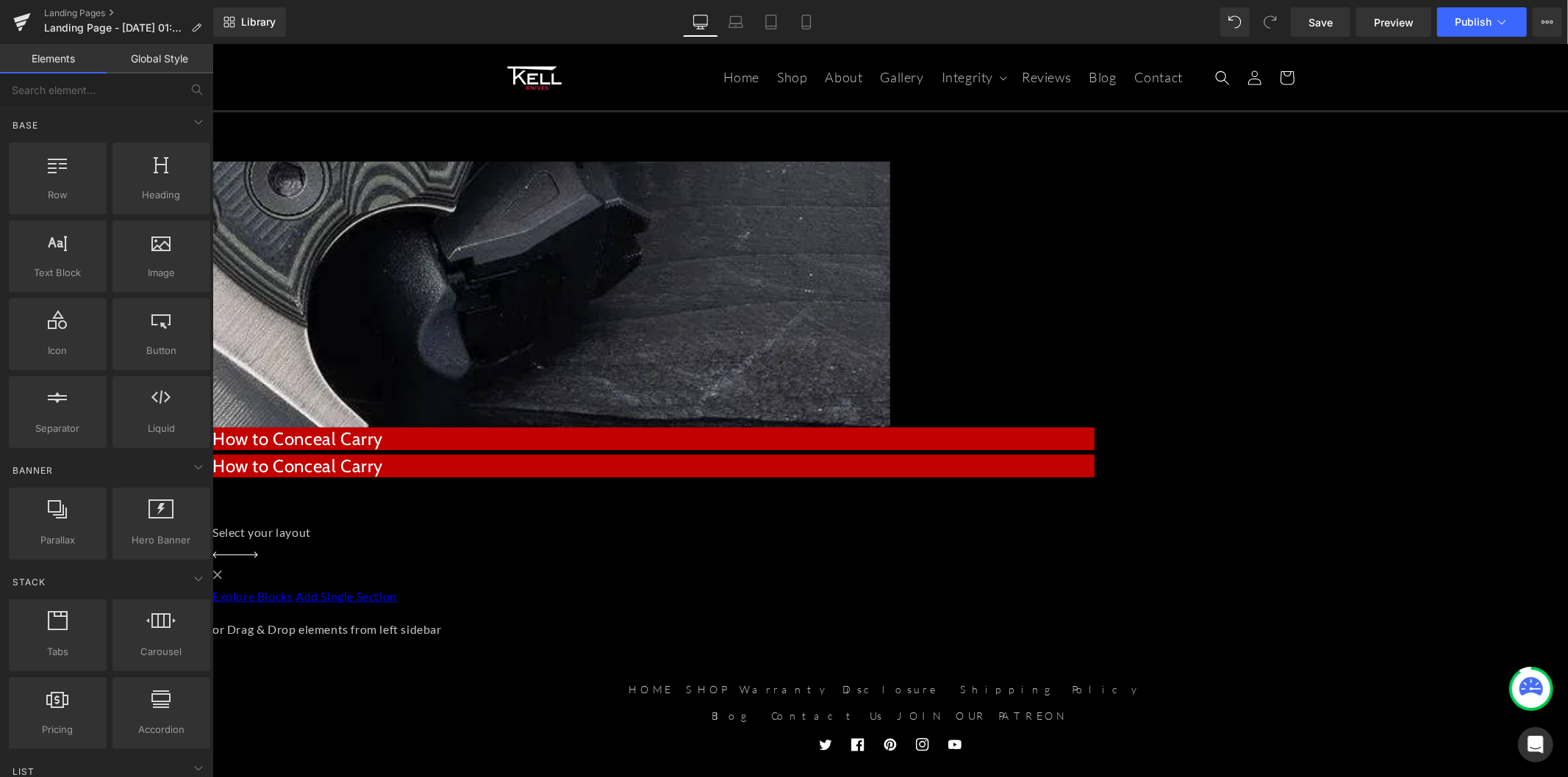
click at [211, 43] on icon at bounding box center [211, 43] width 0 height 0
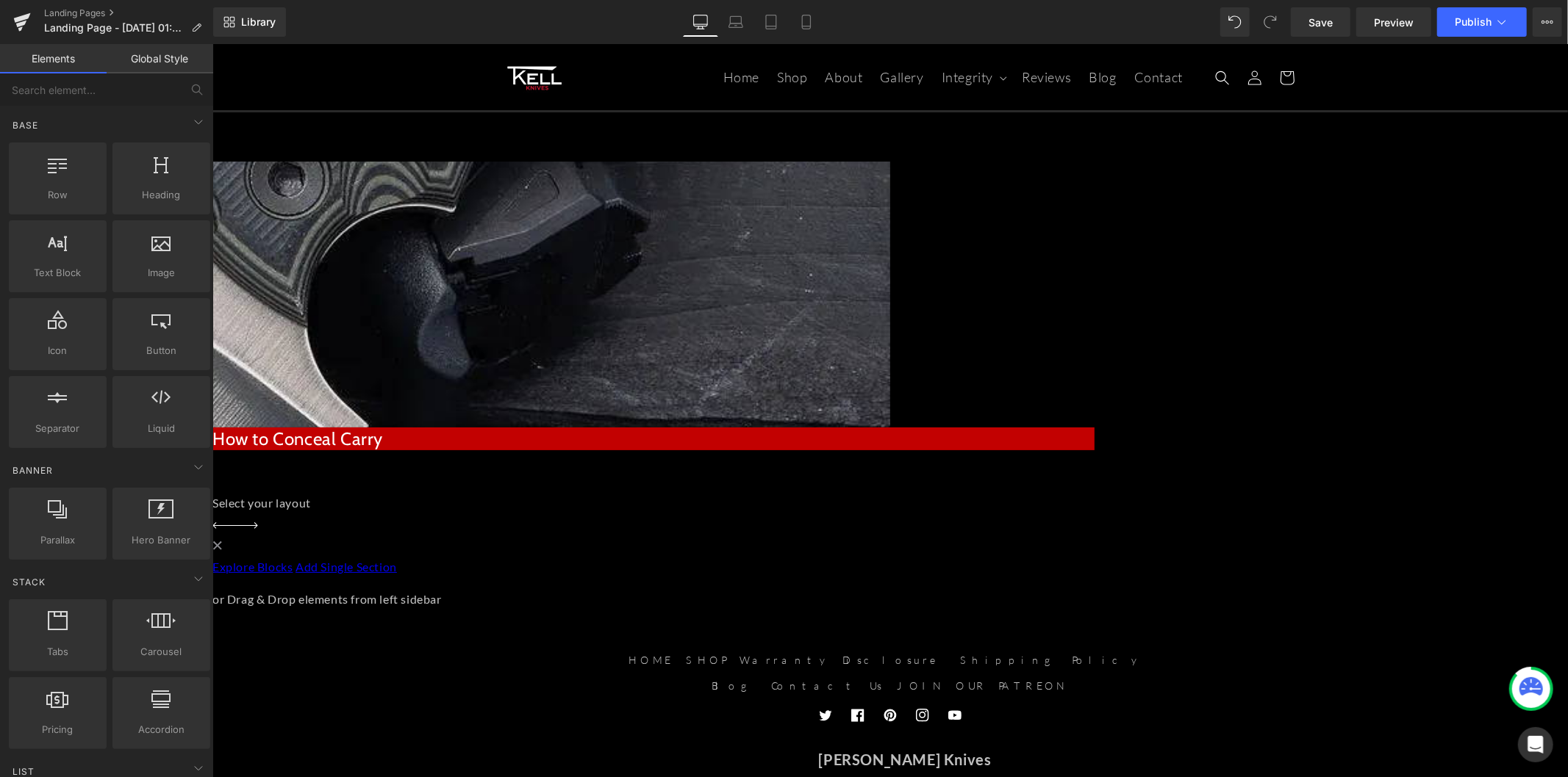
click at [475, 427] on h2 "How to Conceal Carry" at bounding box center [653, 438] width 882 height 23
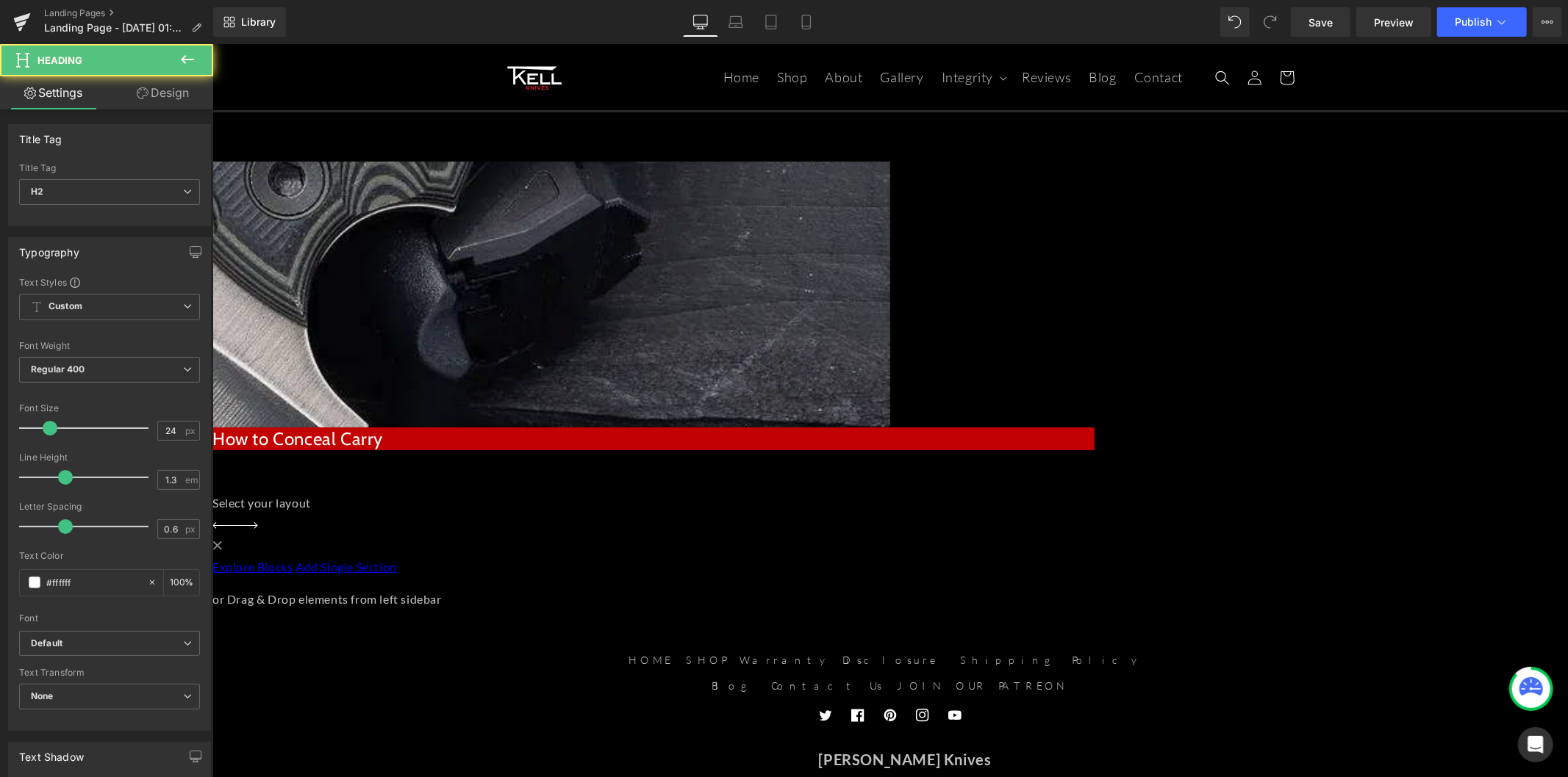
click at [164, 96] on link "Design" at bounding box center [163, 93] width 107 height 33
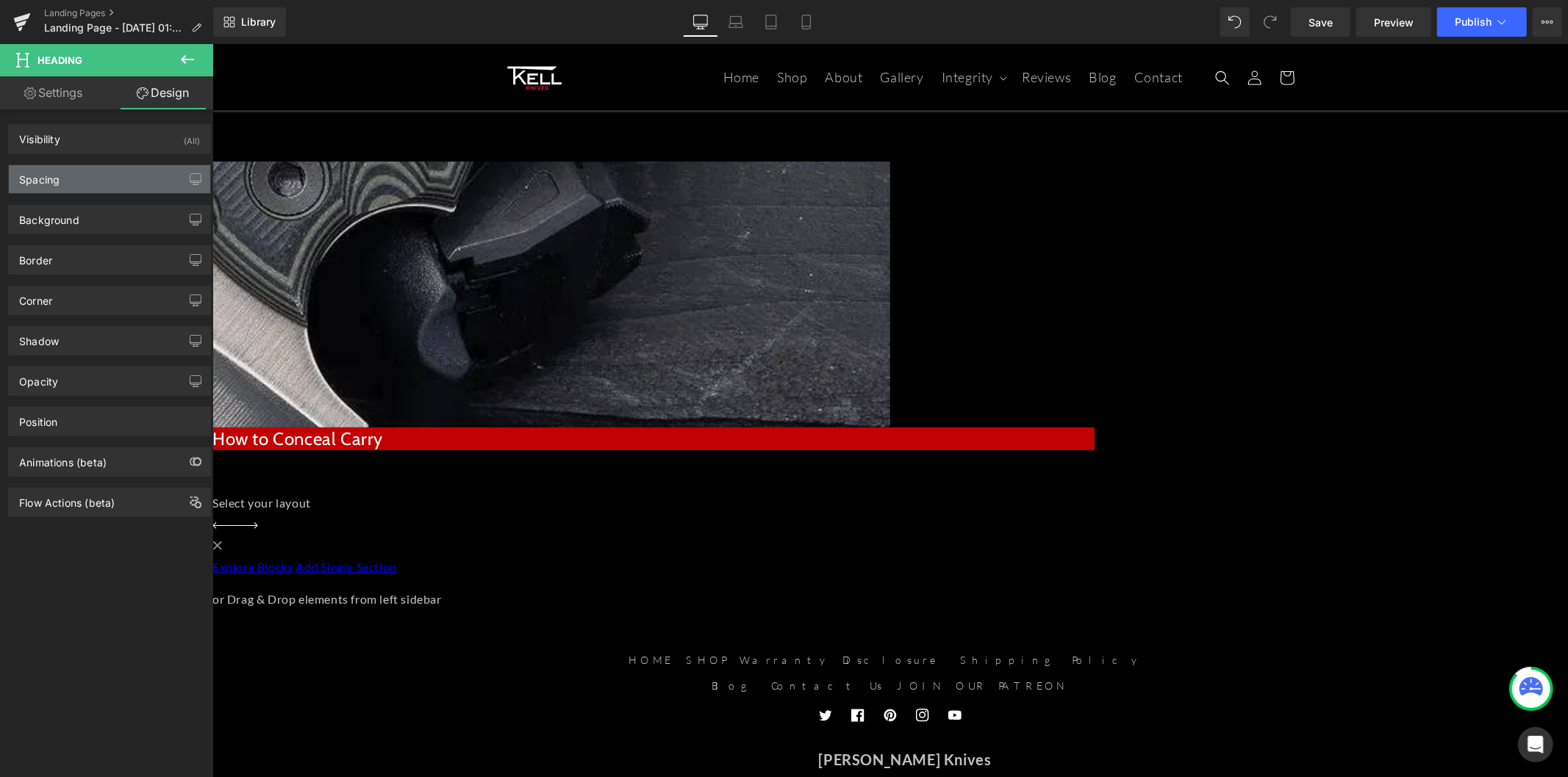
click at [121, 178] on div "Spacing" at bounding box center [110, 179] width 202 height 28
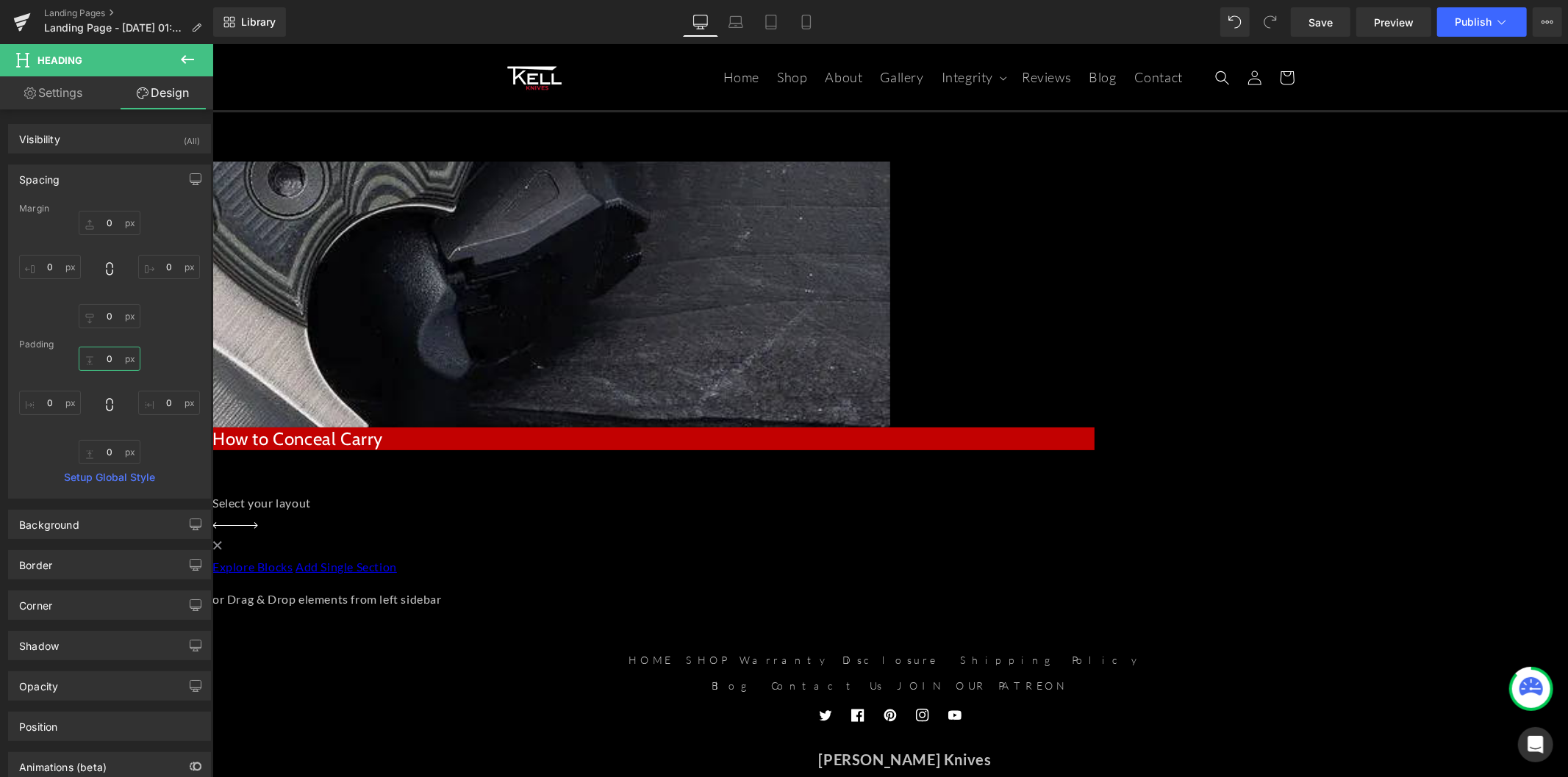
click at [102, 356] on input "0" at bounding box center [109, 358] width 62 height 24
click at [110, 357] on input "0" at bounding box center [109, 358] width 62 height 24
click at [105, 362] on input "0" at bounding box center [109, 358] width 62 height 24
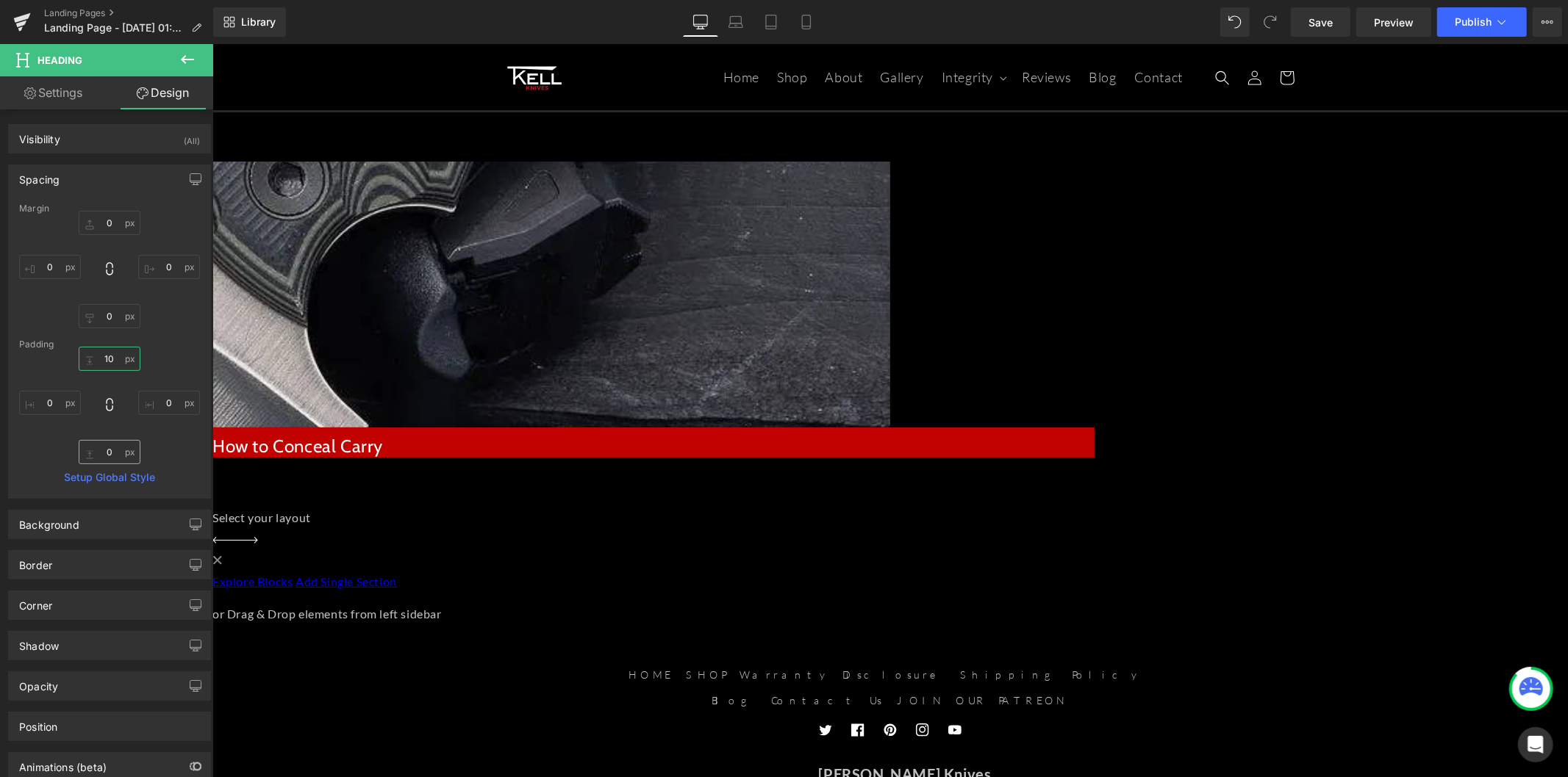
type input "10"
click at [101, 449] on input "0" at bounding box center [109, 452] width 62 height 24
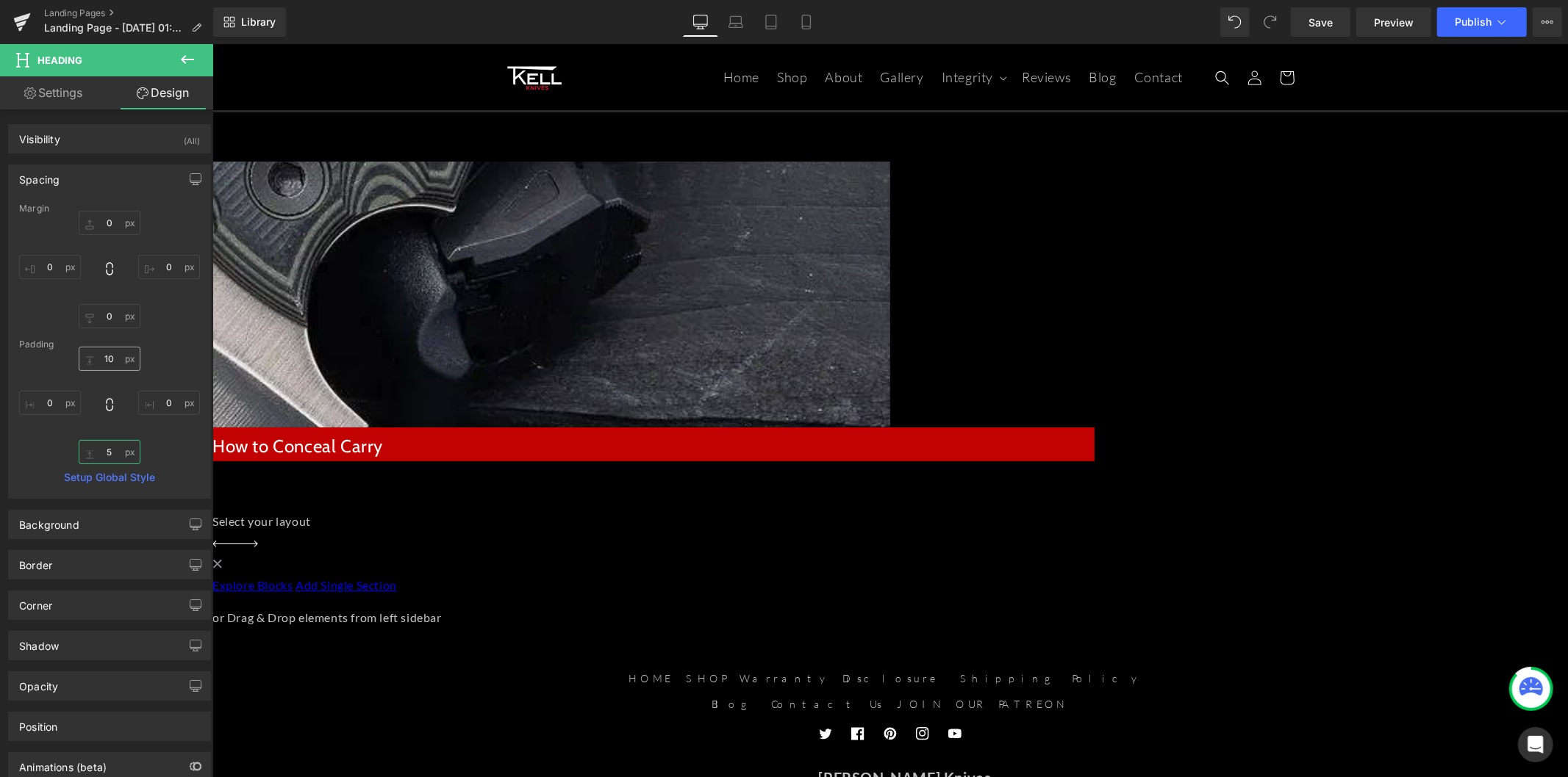
type input "5"
click at [113, 367] on input "10" at bounding box center [109, 358] width 62 height 24
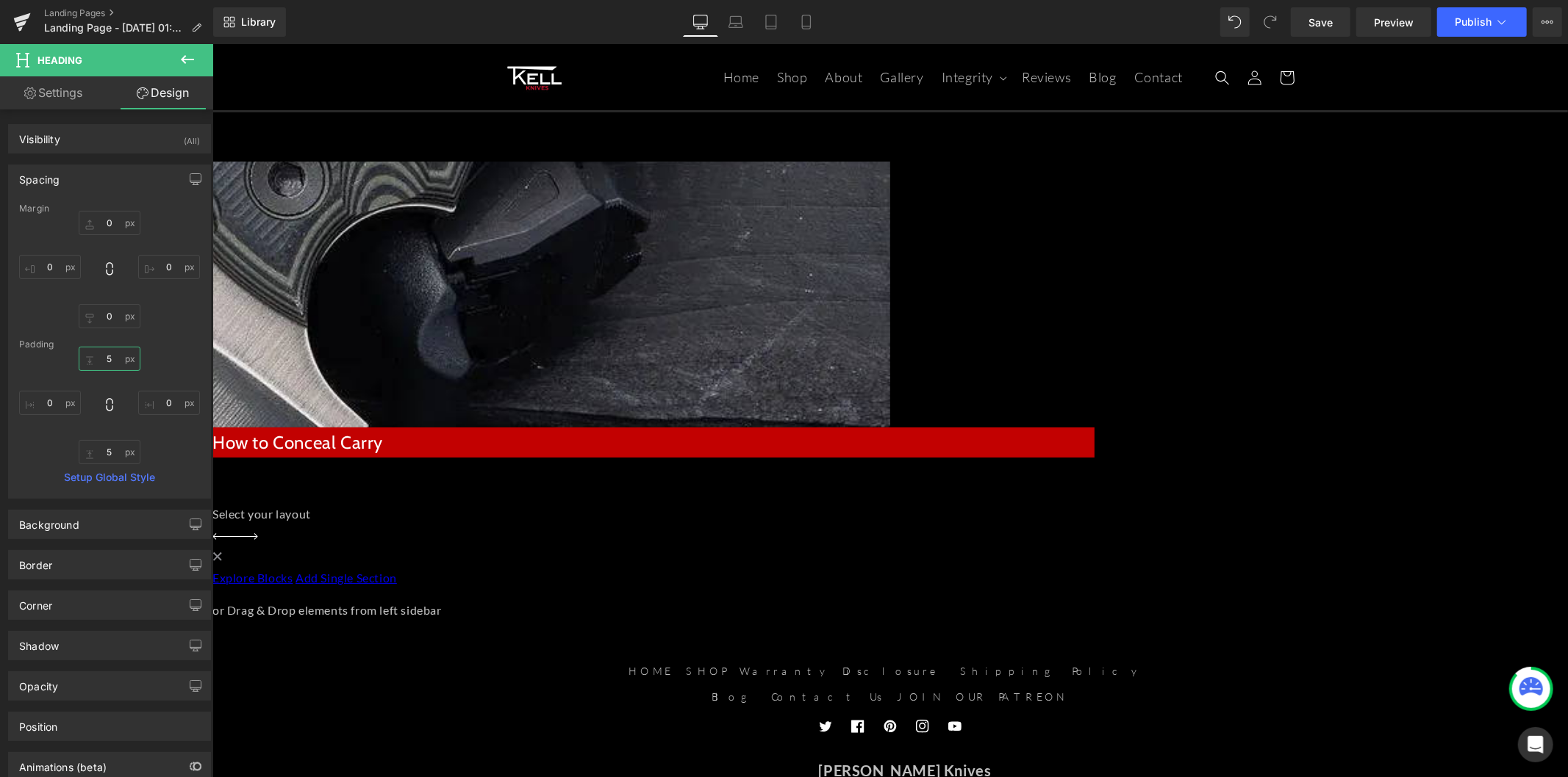
type input "5"
click at [211, 43] on icon at bounding box center [211, 43] width 0 height 0
drag, startPoint x: 517, startPoint y: 340, endPoint x: 689, endPoint y: 316, distance: 173.7
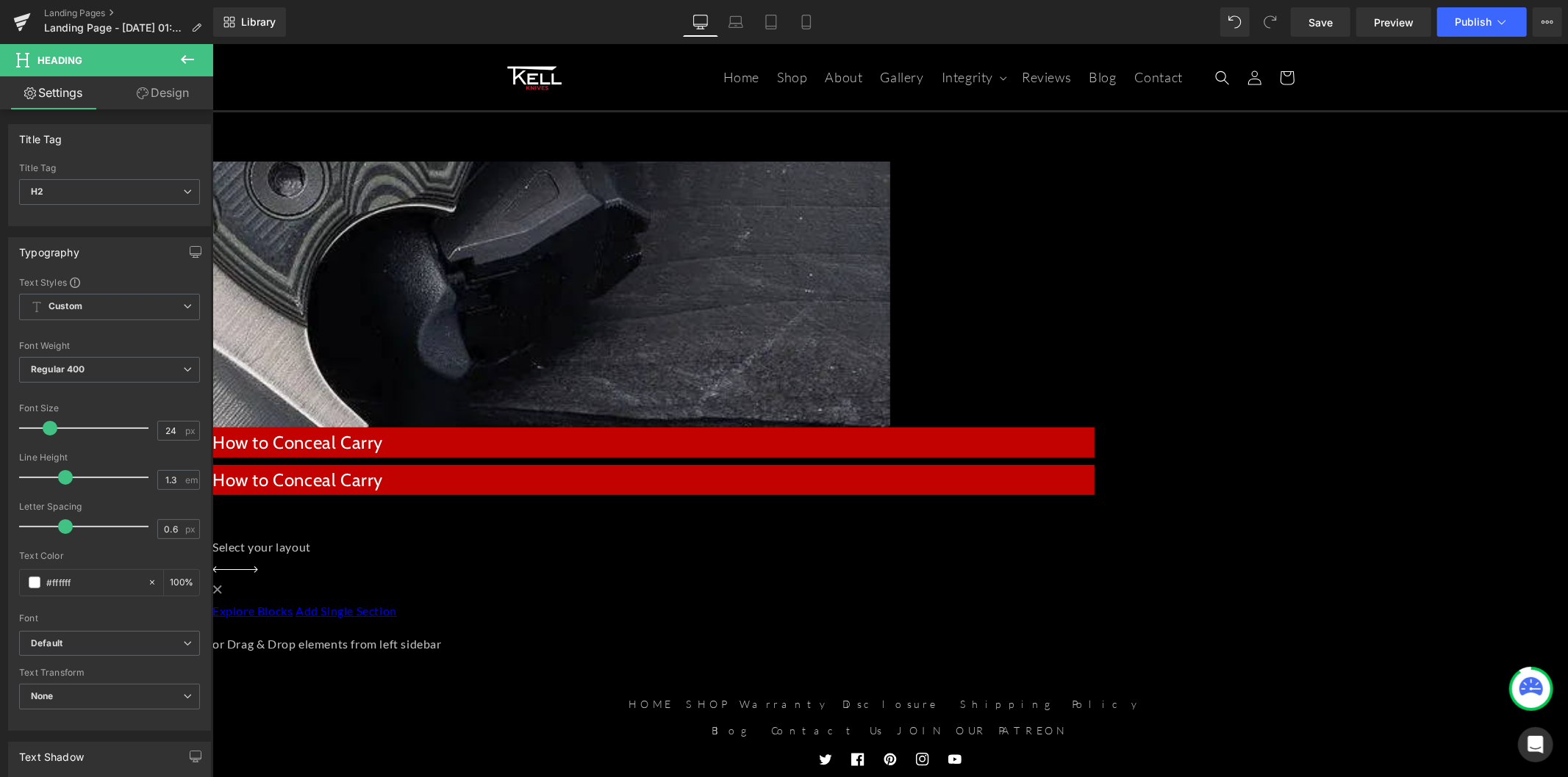
click at [211, 43] on icon at bounding box center [211, 43] width 0 height 0
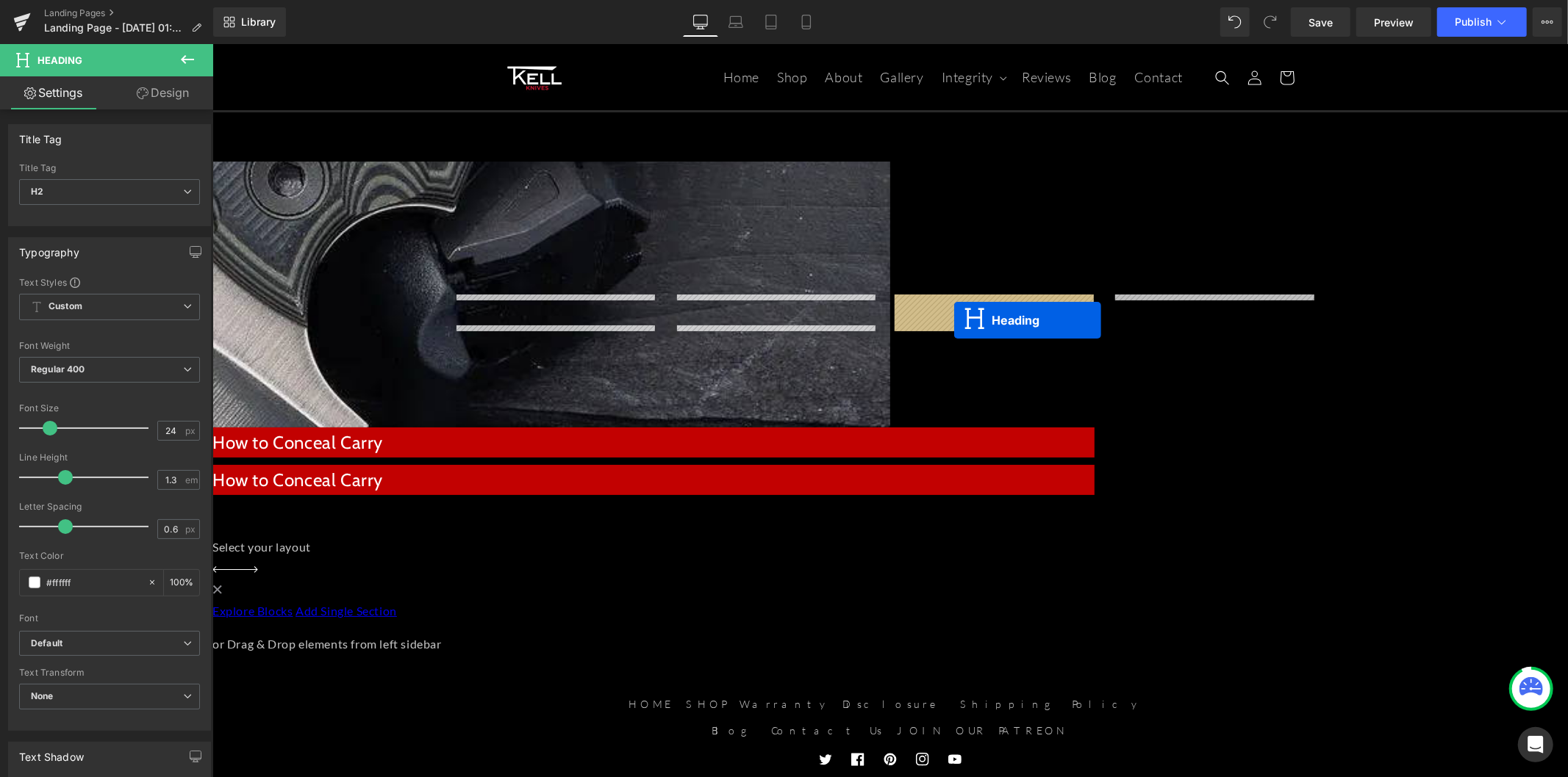
drag, startPoint x: 735, startPoint y: 338, endPoint x: 953, endPoint y: 320, distance: 218.7
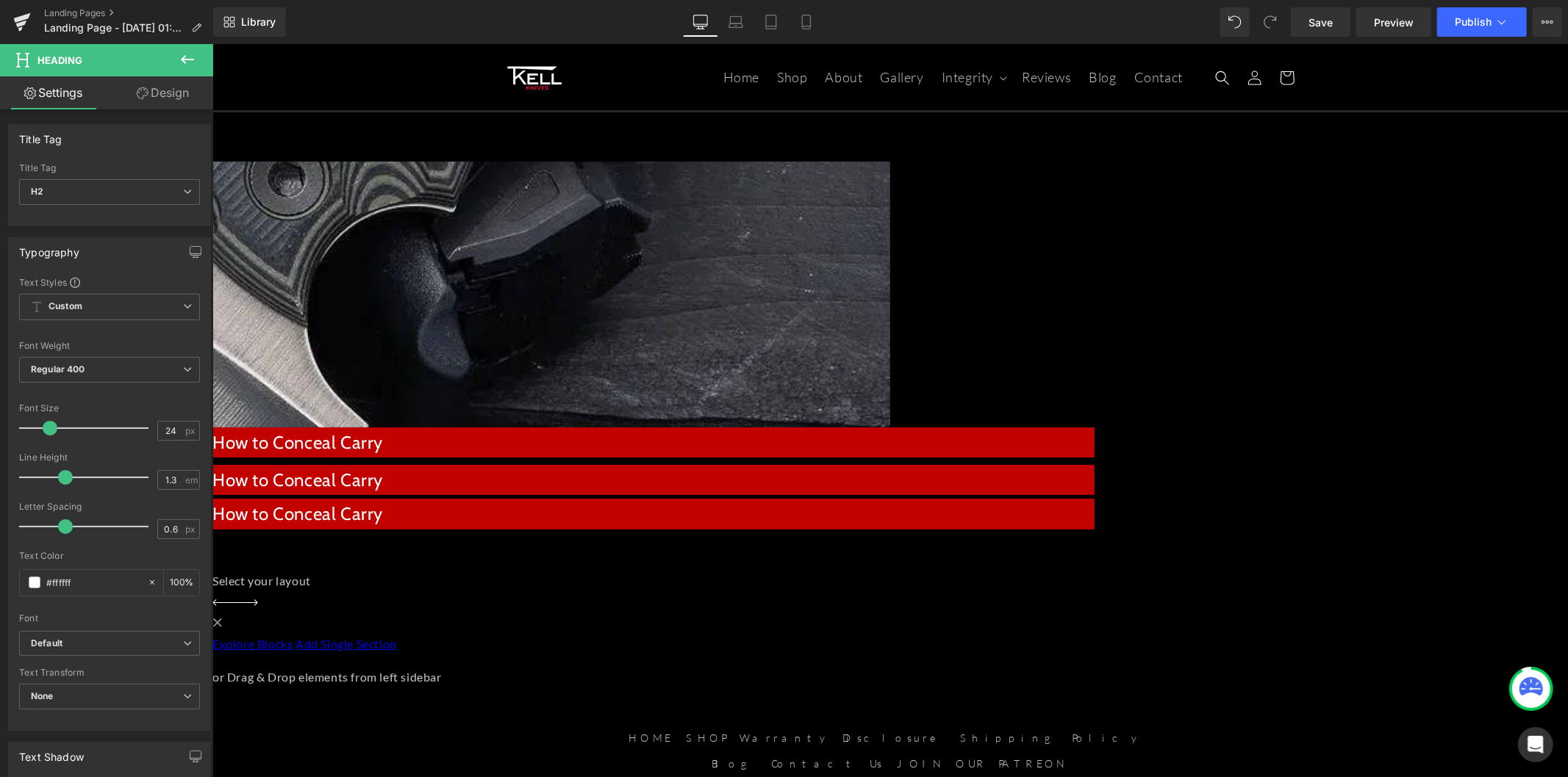
click at [211, 43] on link at bounding box center [211, 43] width 0 height 0
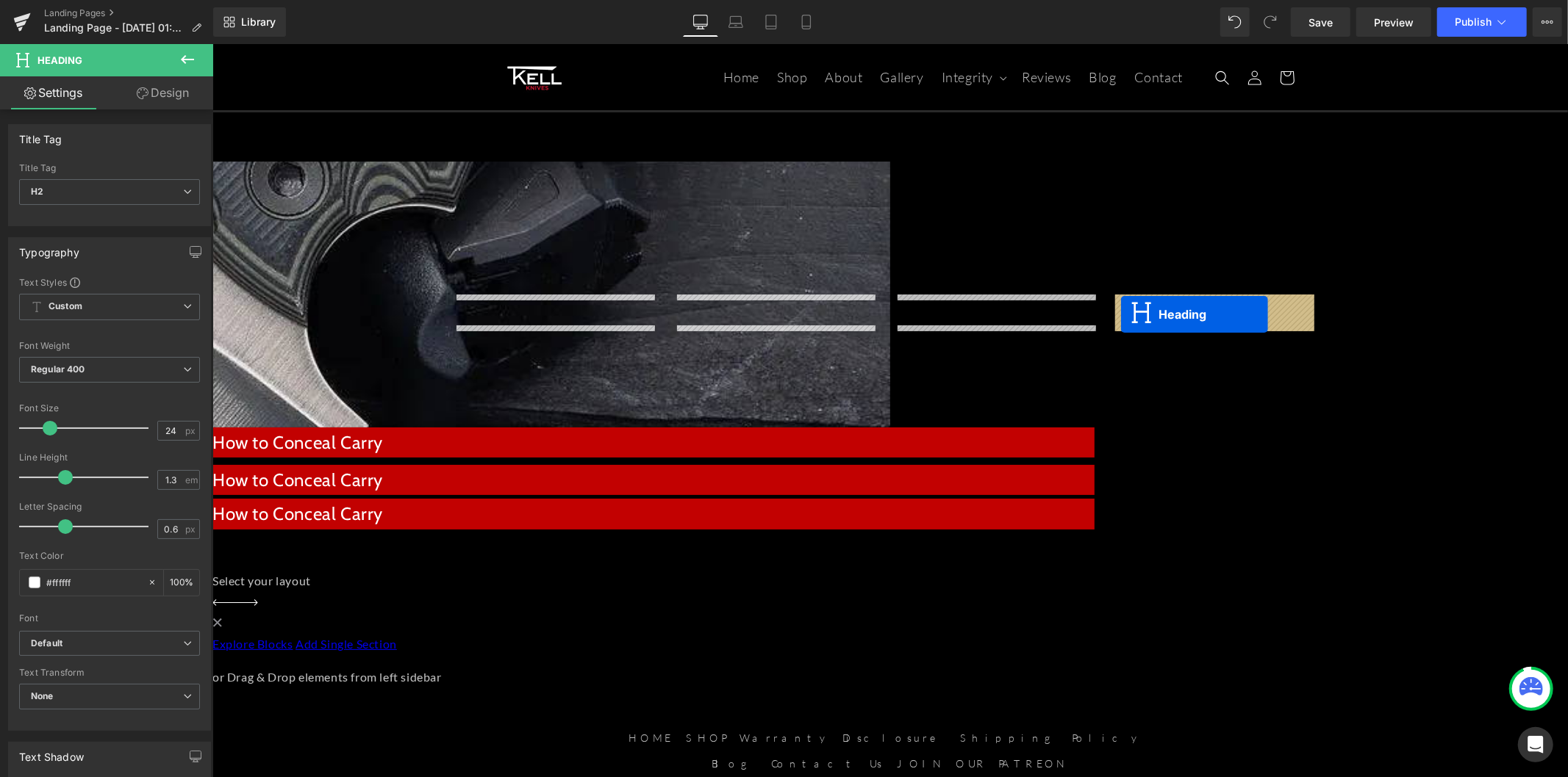
drag, startPoint x: 953, startPoint y: 342, endPoint x: 1120, endPoint y: 314, distance: 169.3
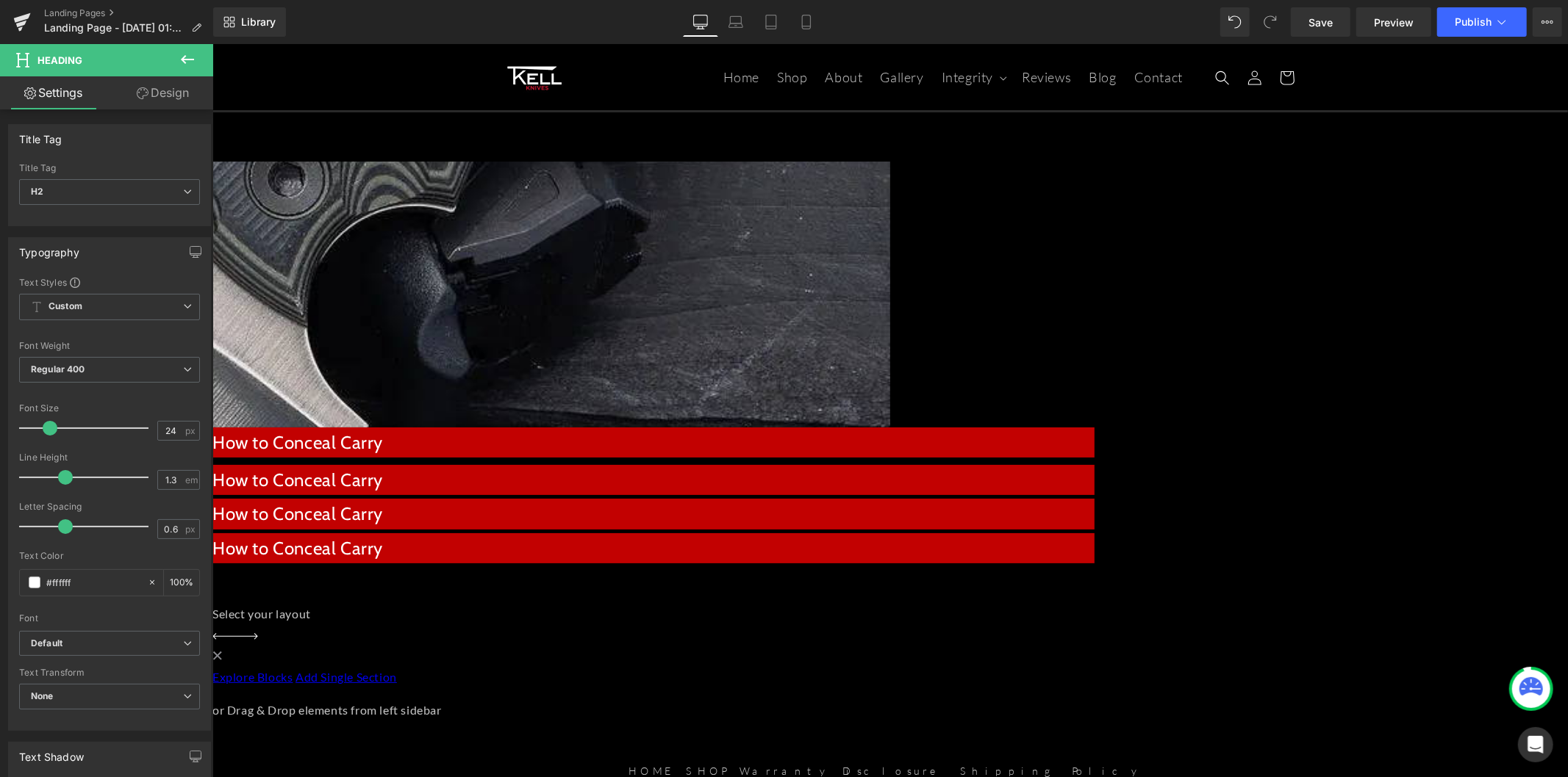
click at [696, 468] on h2 "How to Conceal Carry" at bounding box center [653, 480] width 882 height 23
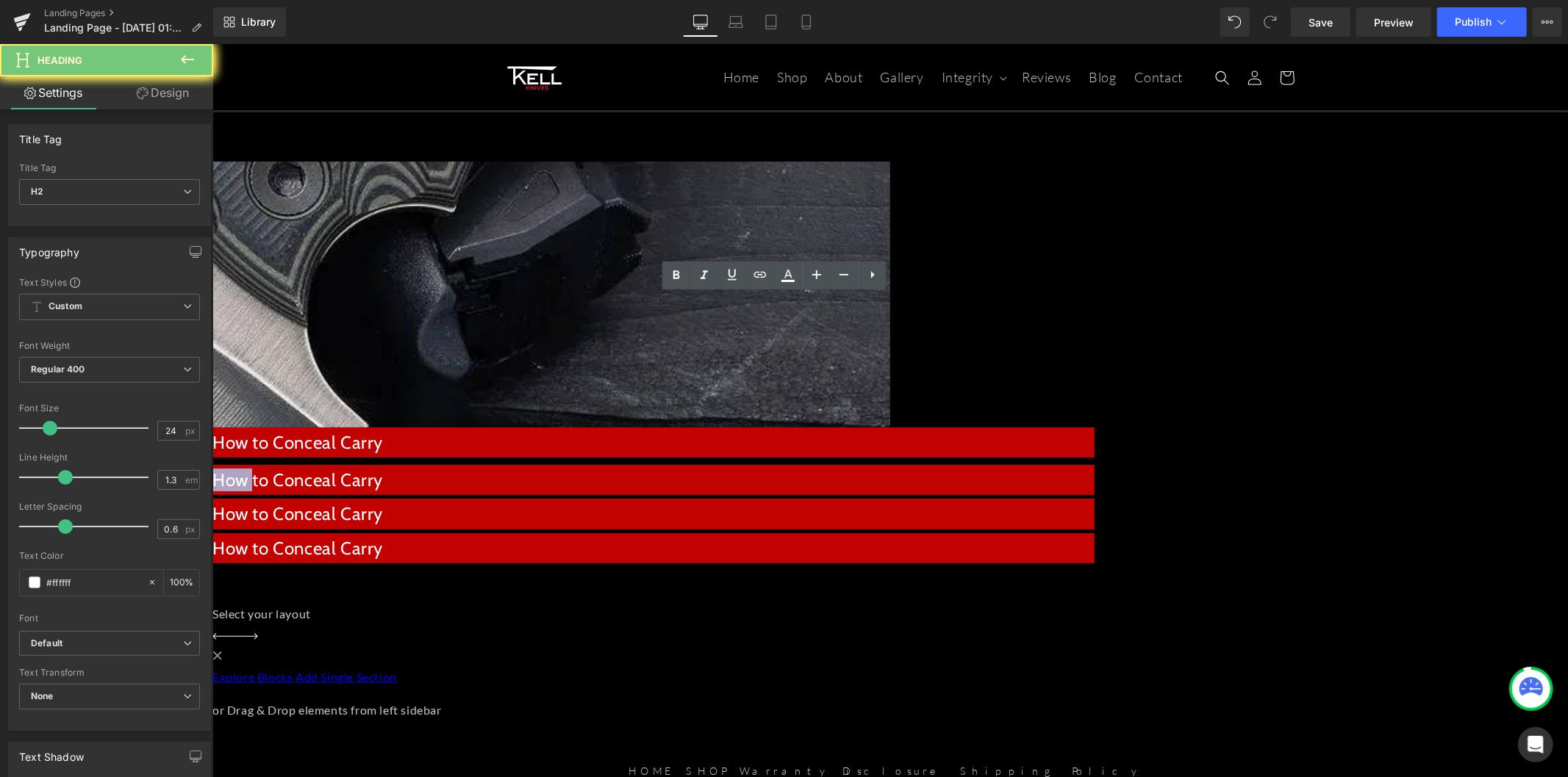
click at [696, 468] on h2 "How to Conceal Carry" at bounding box center [653, 480] width 882 height 23
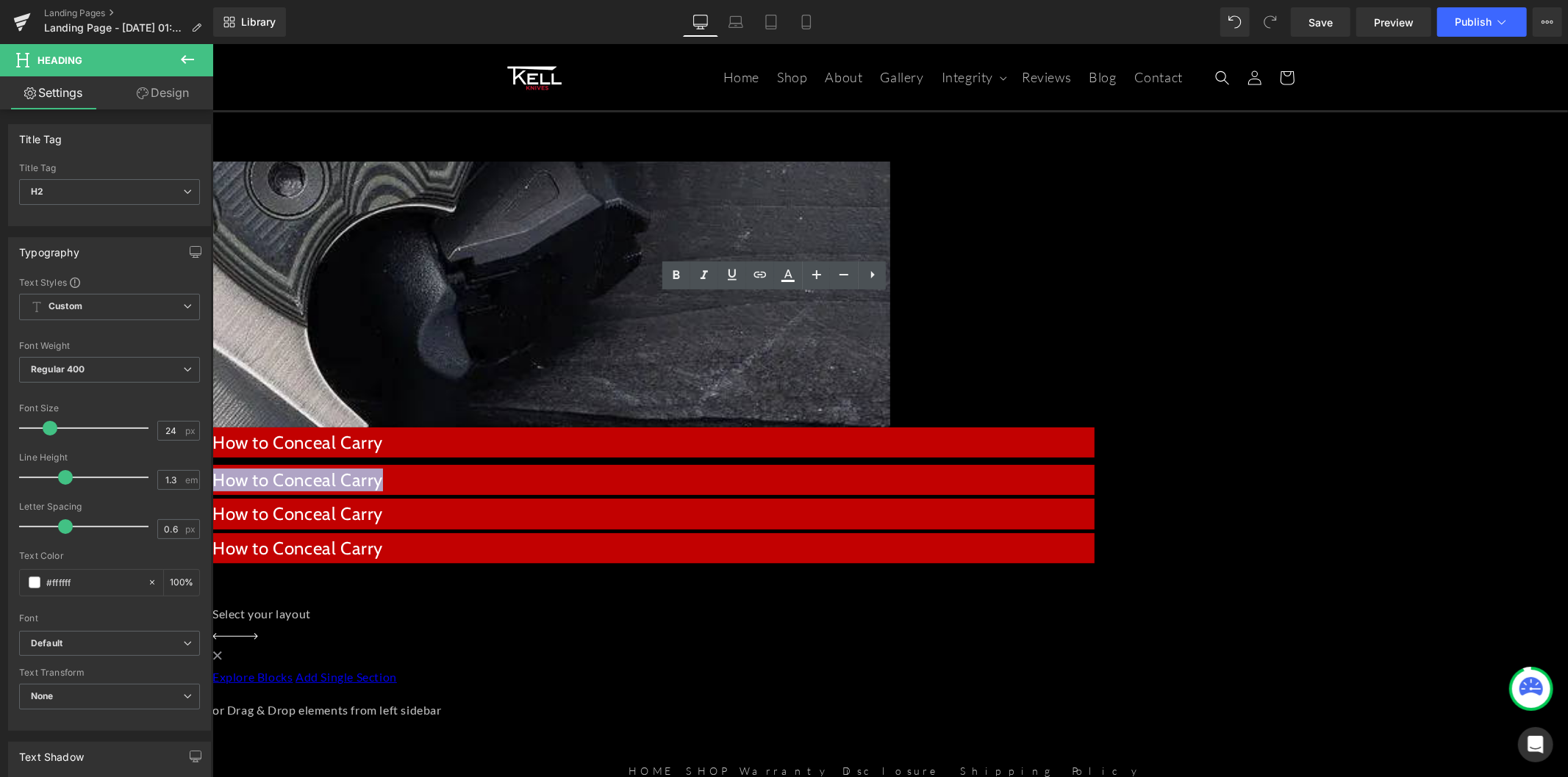
click at [696, 468] on h2 "How to Conceal Carry" at bounding box center [653, 480] width 882 height 23
paste div
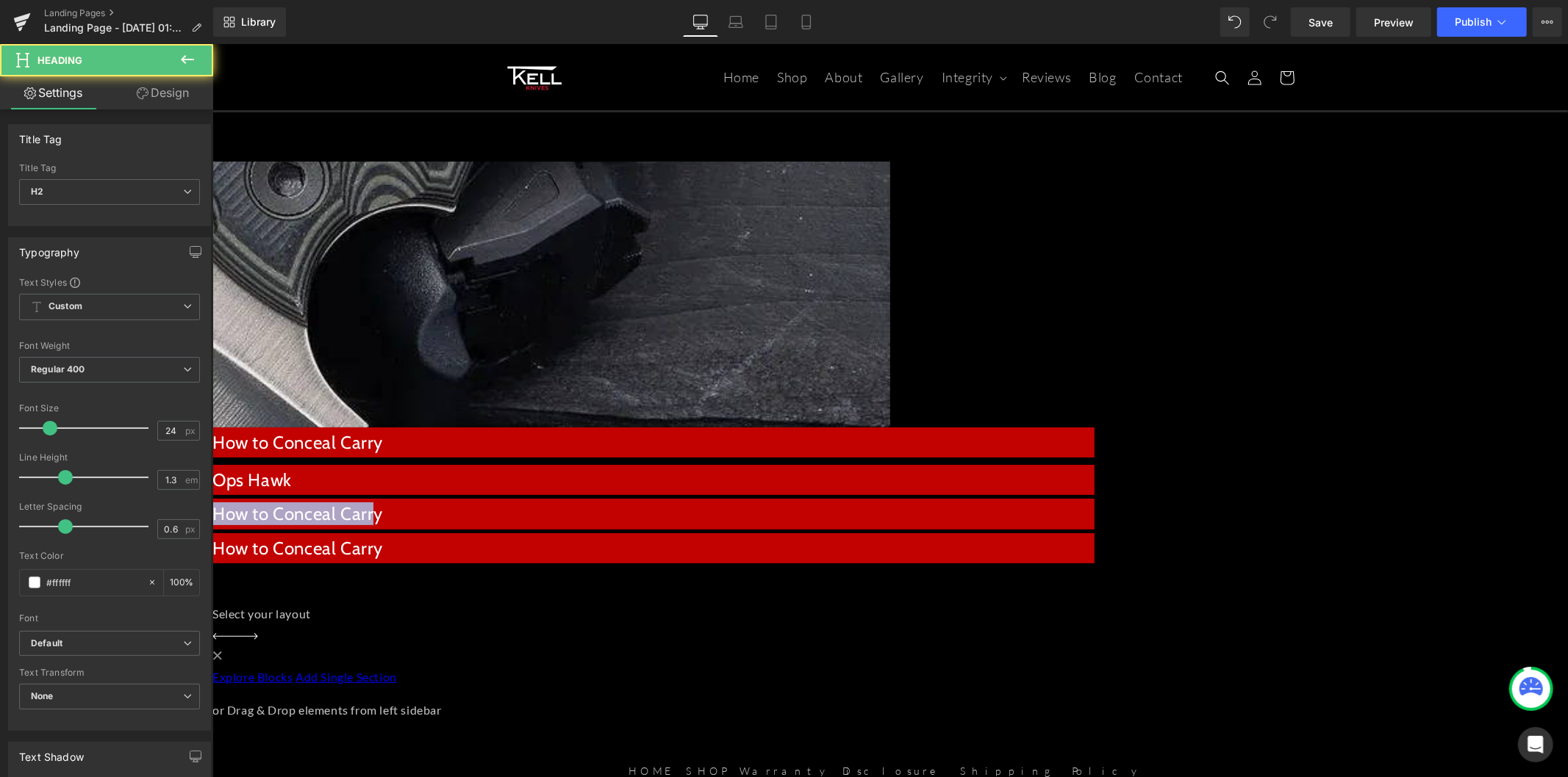
drag, startPoint x: 1026, startPoint y: 310, endPoint x: 905, endPoint y: 306, distance: 121.1
click at [905, 502] on h2 "How to Conceal Carry" at bounding box center [653, 514] width 882 height 23
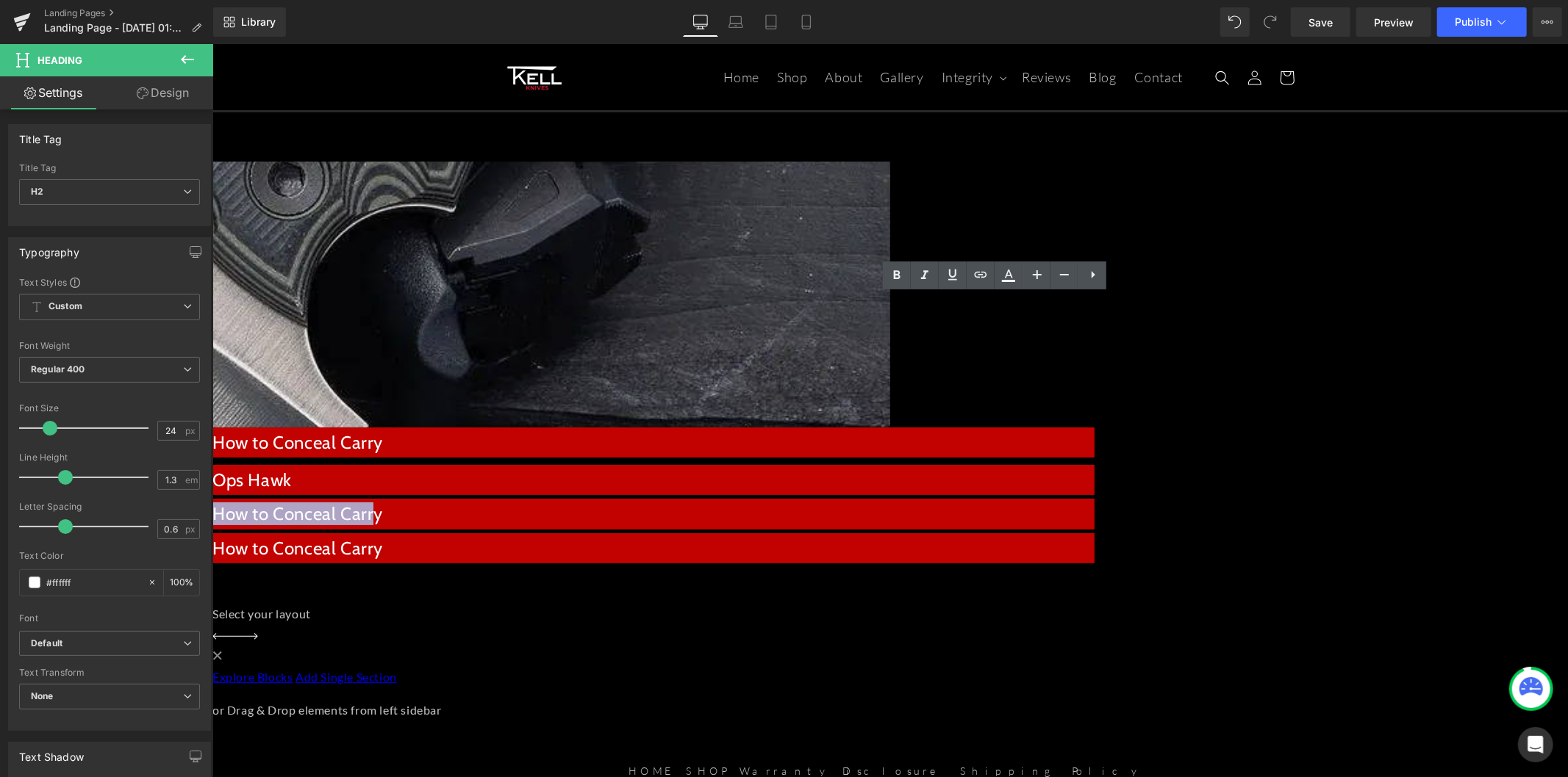
paste div
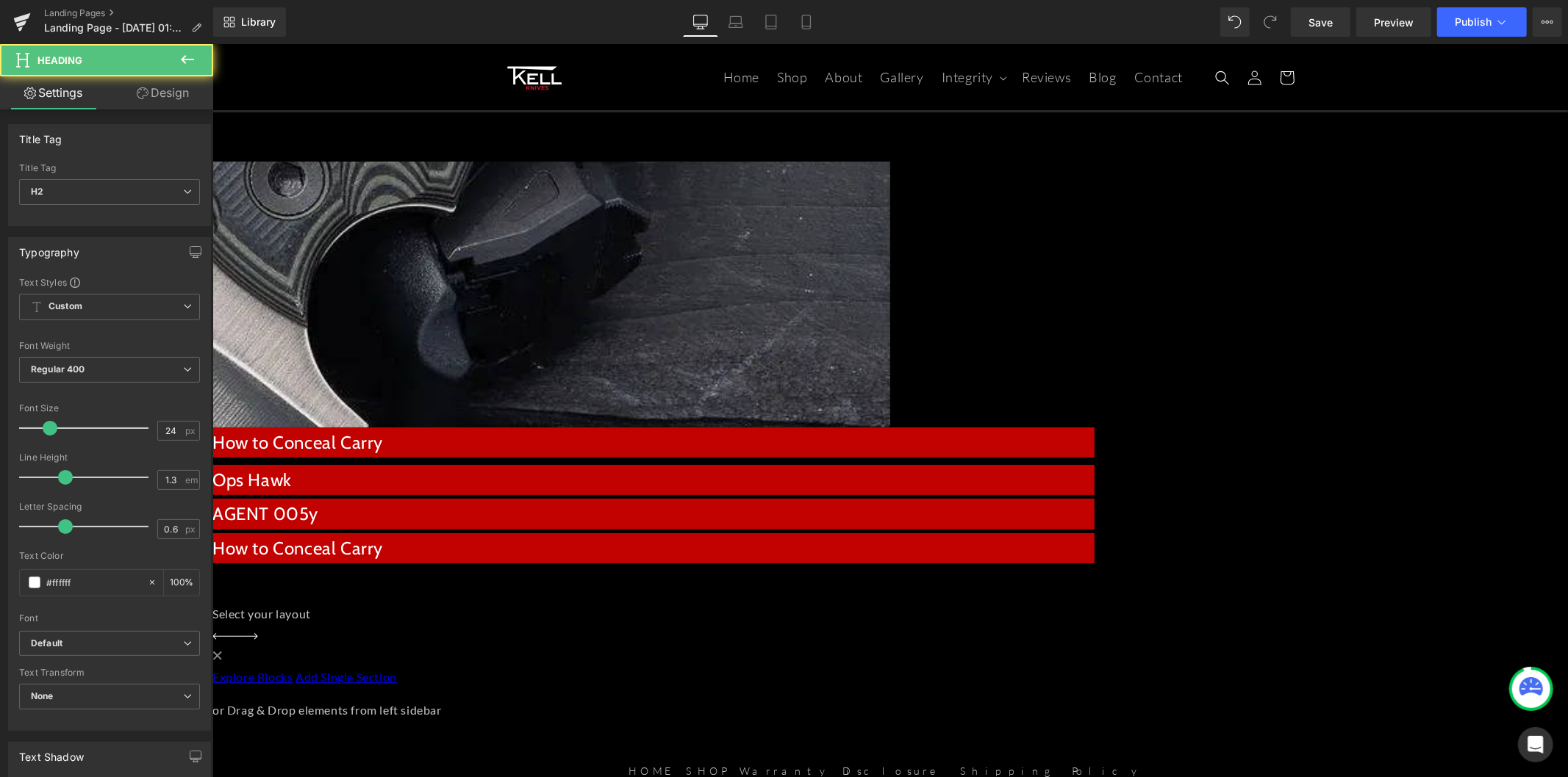
click at [1069, 498] on div "AGENT 005y" at bounding box center [653, 513] width 882 height 30
click at [211, 43] on span "Heading" at bounding box center [211, 43] width 0 height 0
click at [1094, 536] on h2 "How to Conceal Carry" at bounding box center [653, 547] width 882 height 23
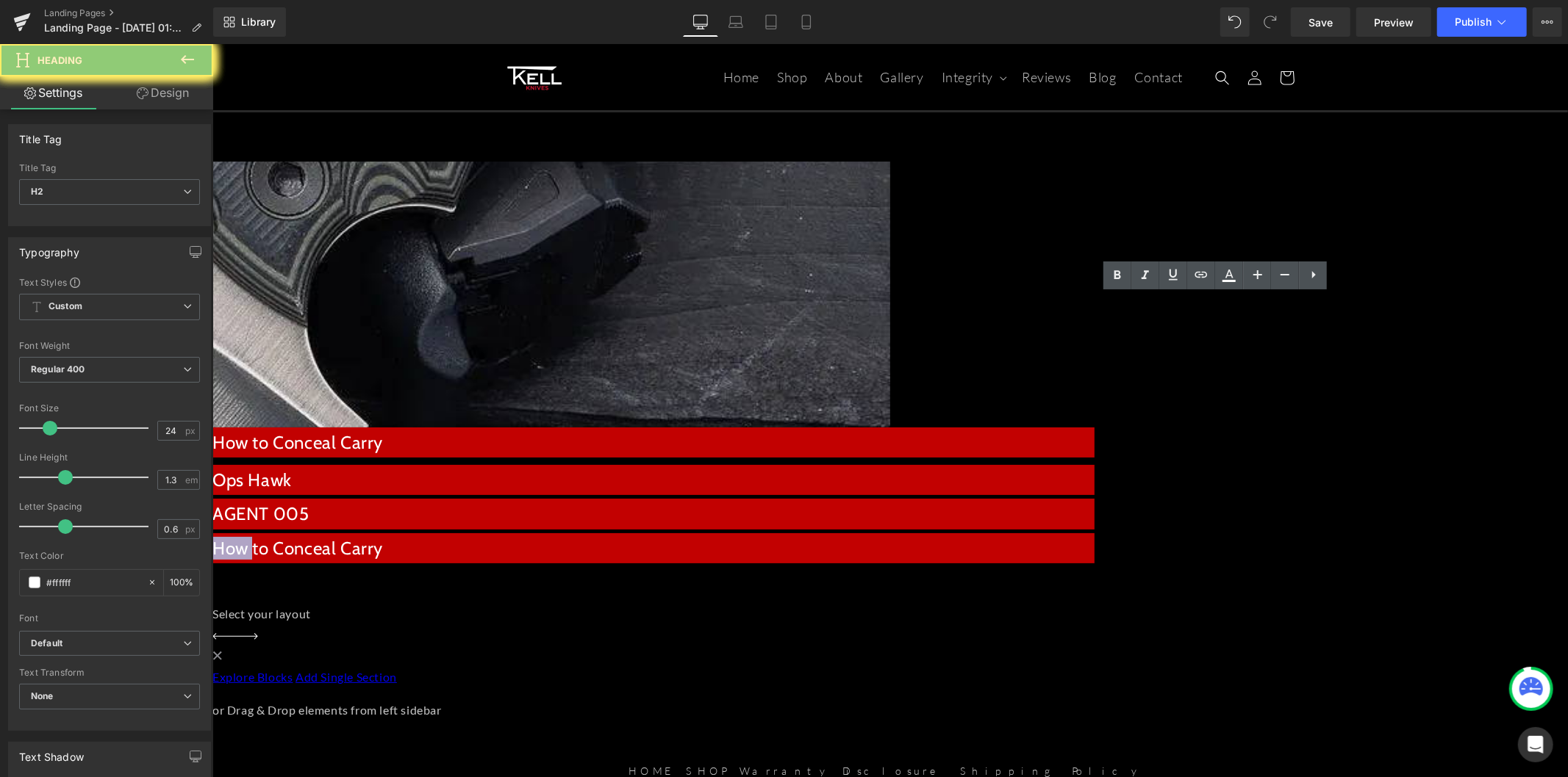
click at [1094, 536] on h2 "How to Conceal Carry" at bounding box center [653, 547] width 882 height 23
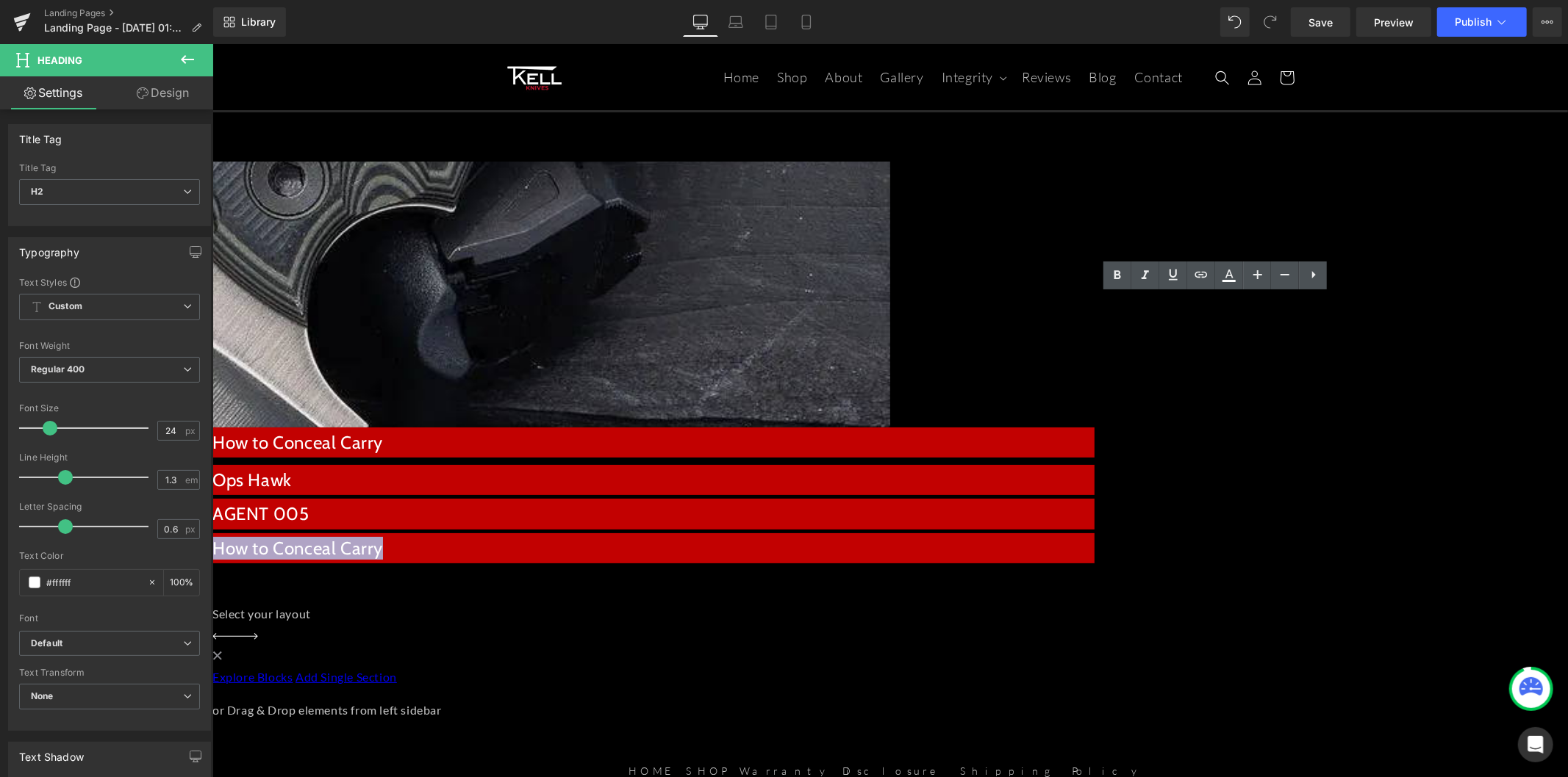
paste div
click at [178, 56] on icon at bounding box center [187, 59] width 17 height 17
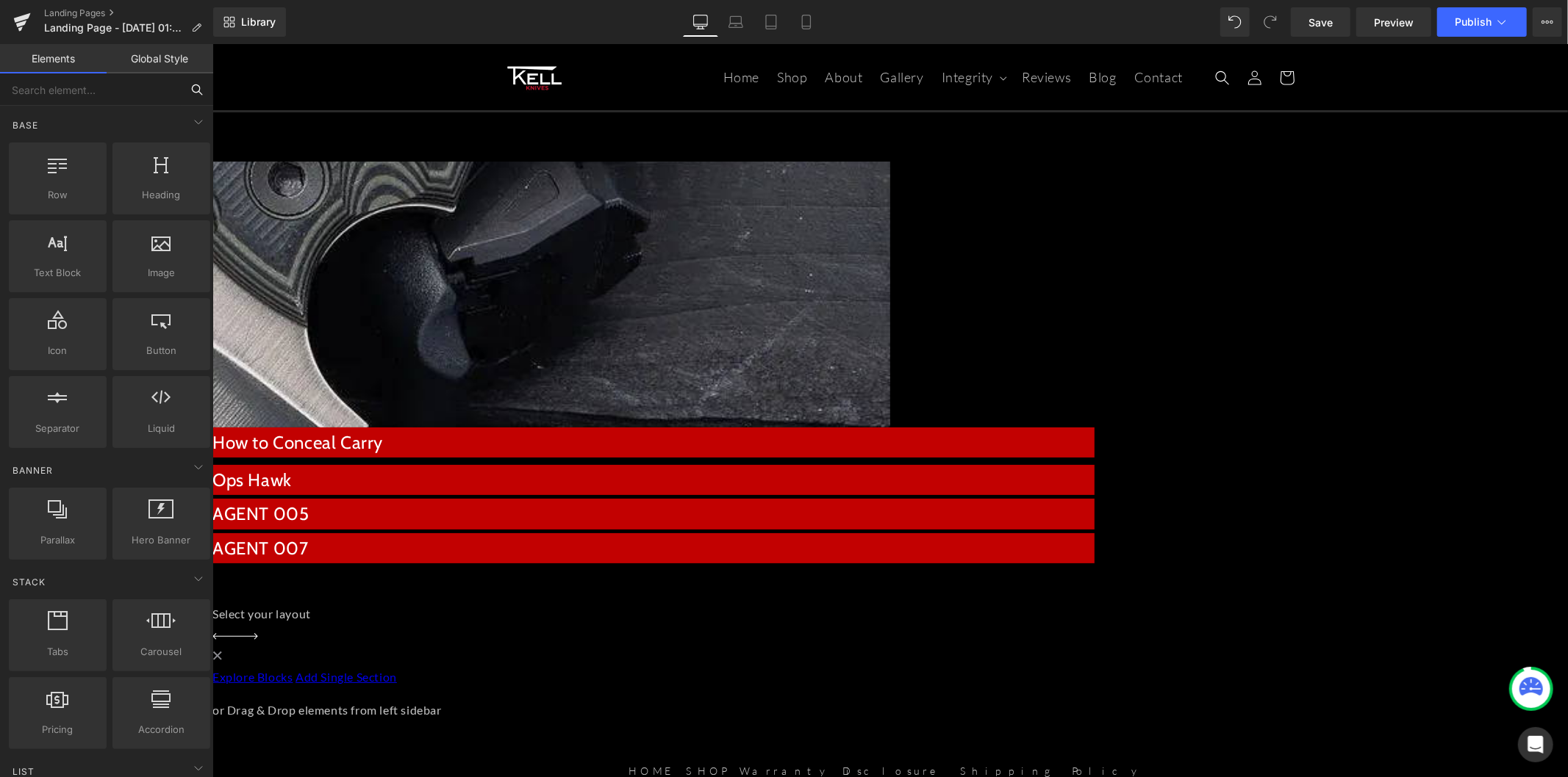
click at [107, 96] on input "text" at bounding box center [90, 89] width 181 height 32
type input "yout"
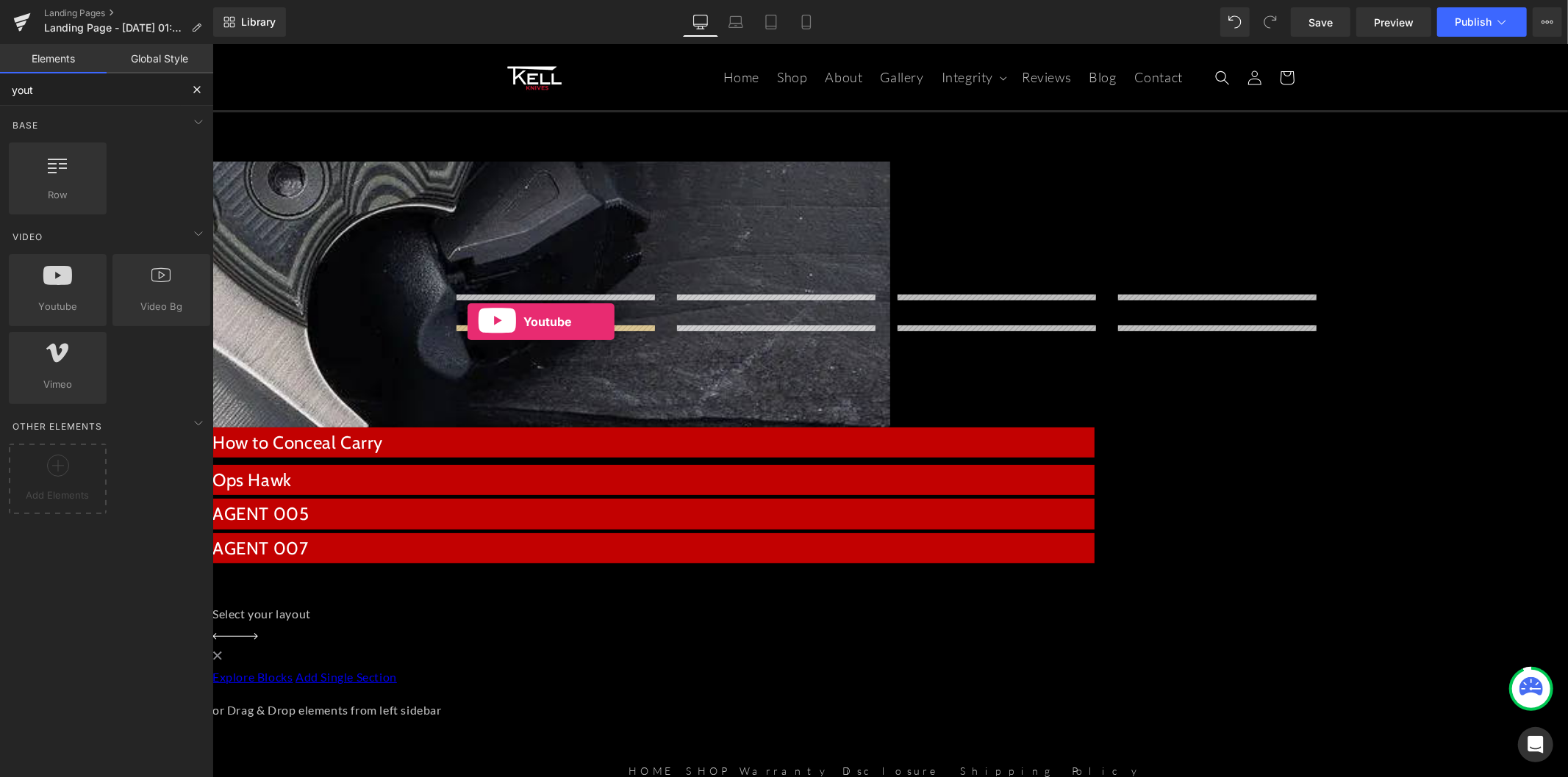
drag, startPoint x: 283, startPoint y: 316, endPoint x: 467, endPoint y: 321, distance: 184.1
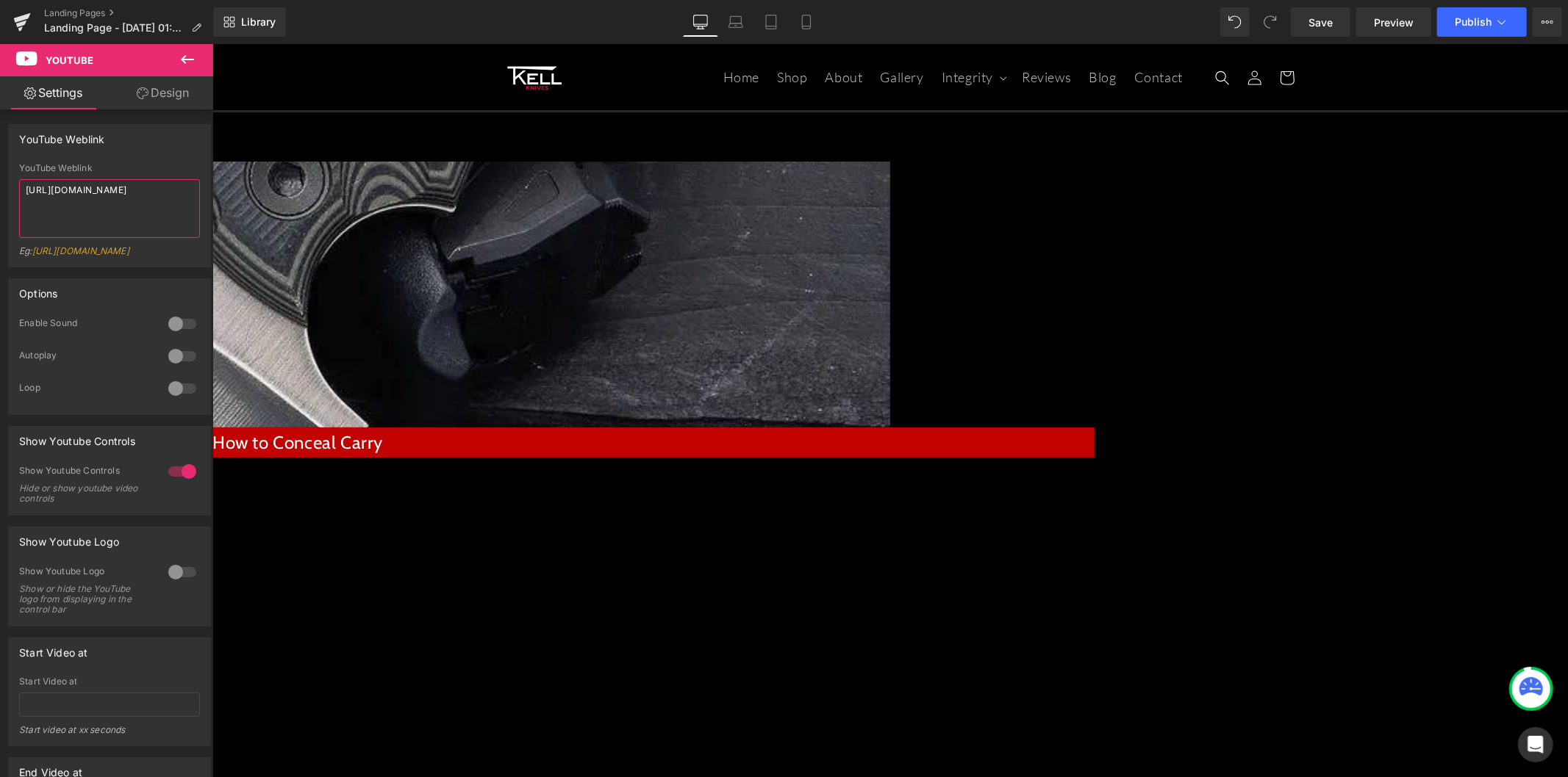
click at [110, 208] on textarea "https://www.youtube.com/watch?v=OQBlWco72c4" at bounding box center [109, 208] width 181 height 59
paste textarea "shorts/_USWkpm7HyI"
type textarea "https://www.youtube.com/shorts/_USWkpm7HyI"
click at [168, 104] on link "Design" at bounding box center [163, 93] width 107 height 33
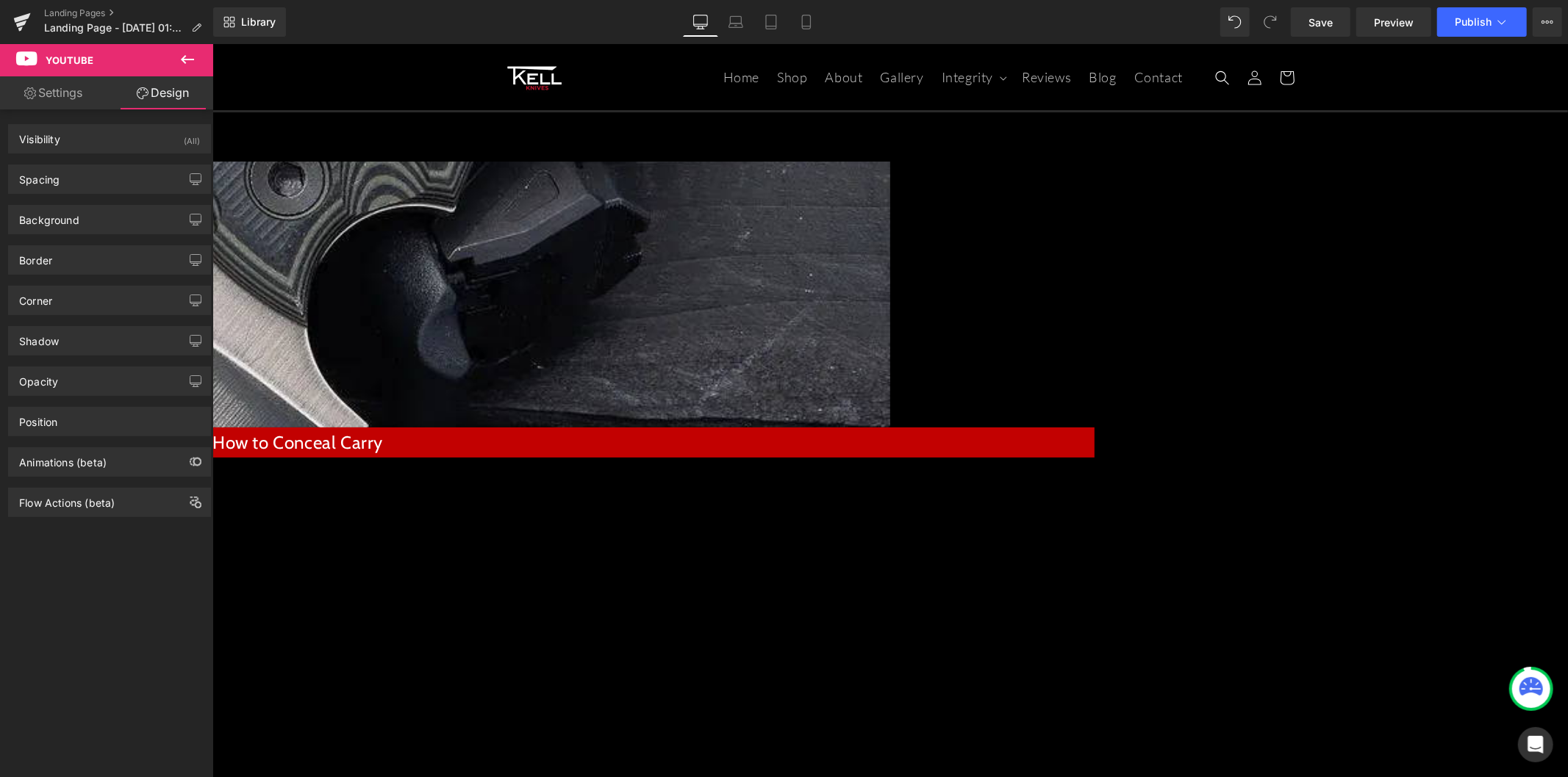
click at [88, 97] on link "Settings" at bounding box center [53, 93] width 107 height 33
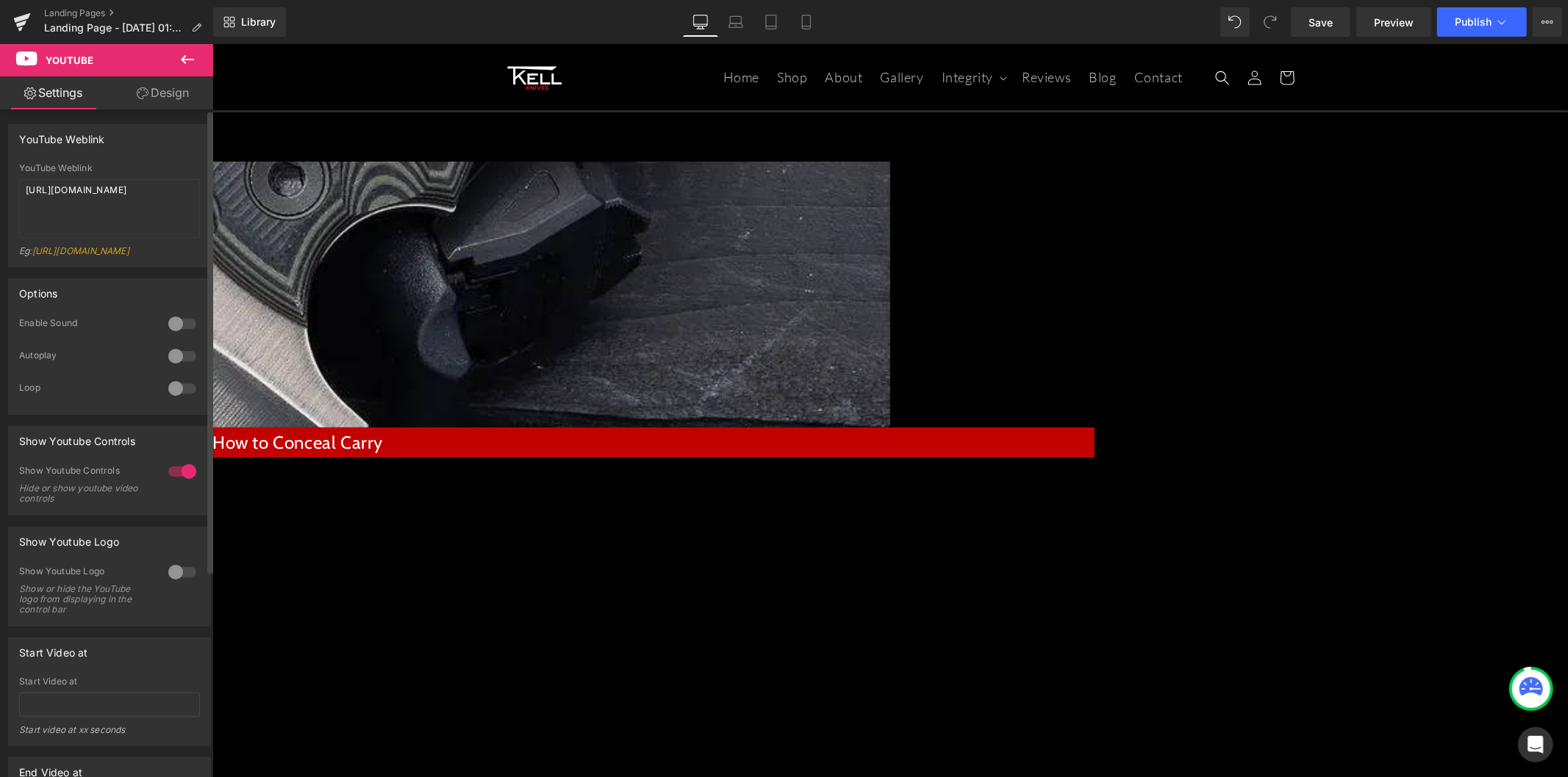
click at [183, 483] on div at bounding box center [182, 471] width 36 height 23
click at [165, 94] on link "Design" at bounding box center [163, 93] width 107 height 33
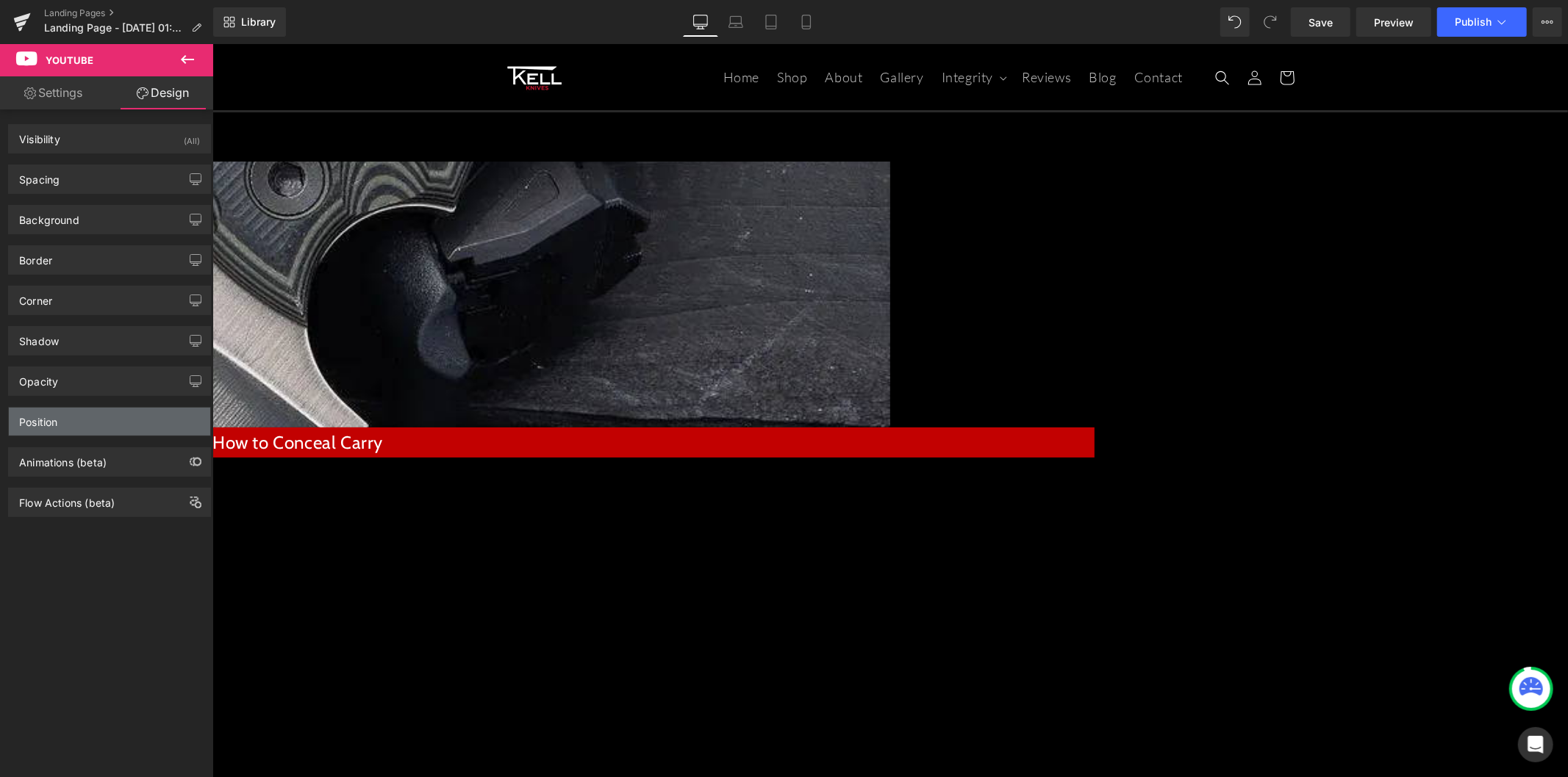
click at [106, 424] on div "Position" at bounding box center [110, 422] width 202 height 28
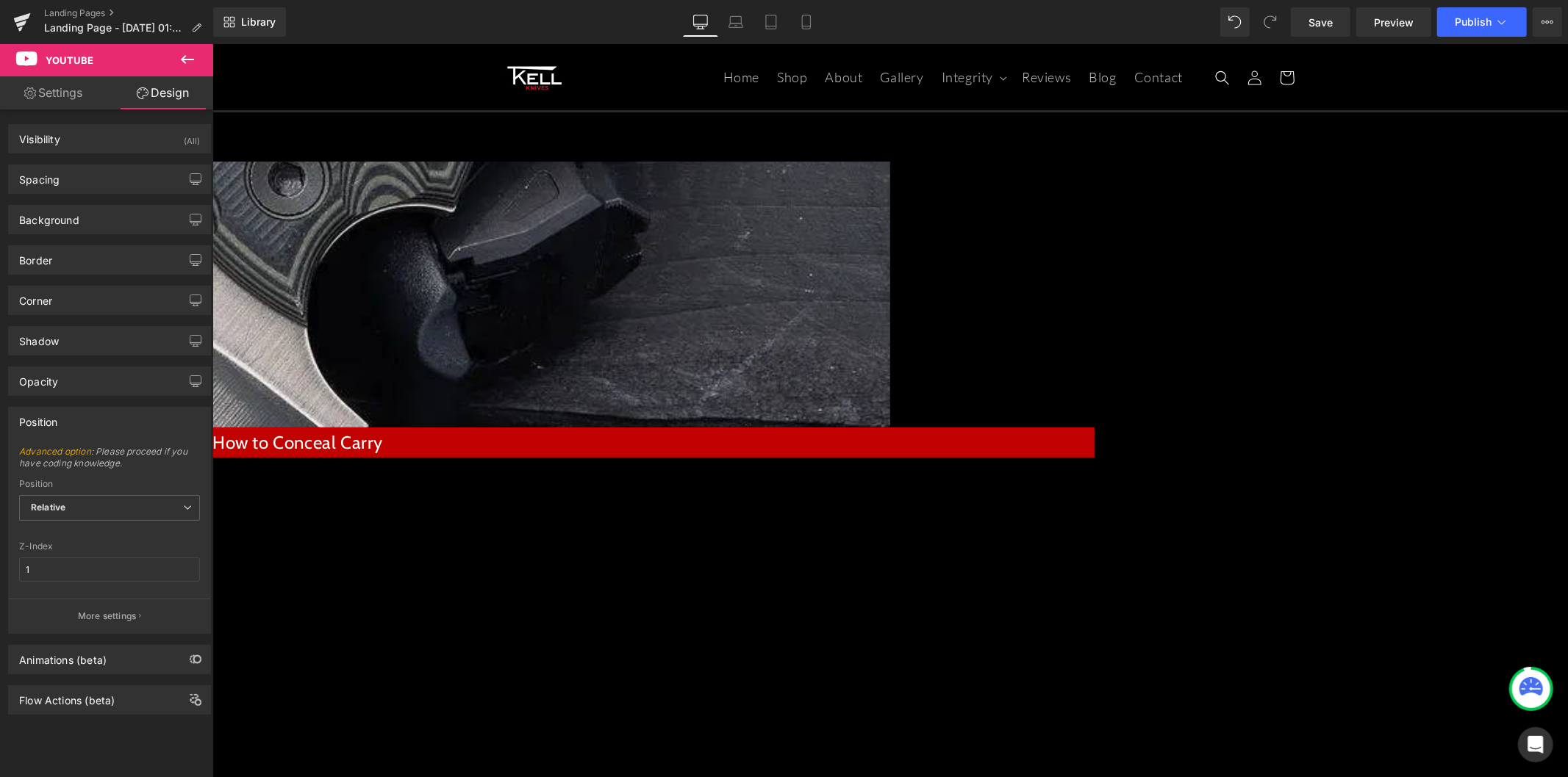
click at [106, 424] on div "Position" at bounding box center [110, 422] width 202 height 28
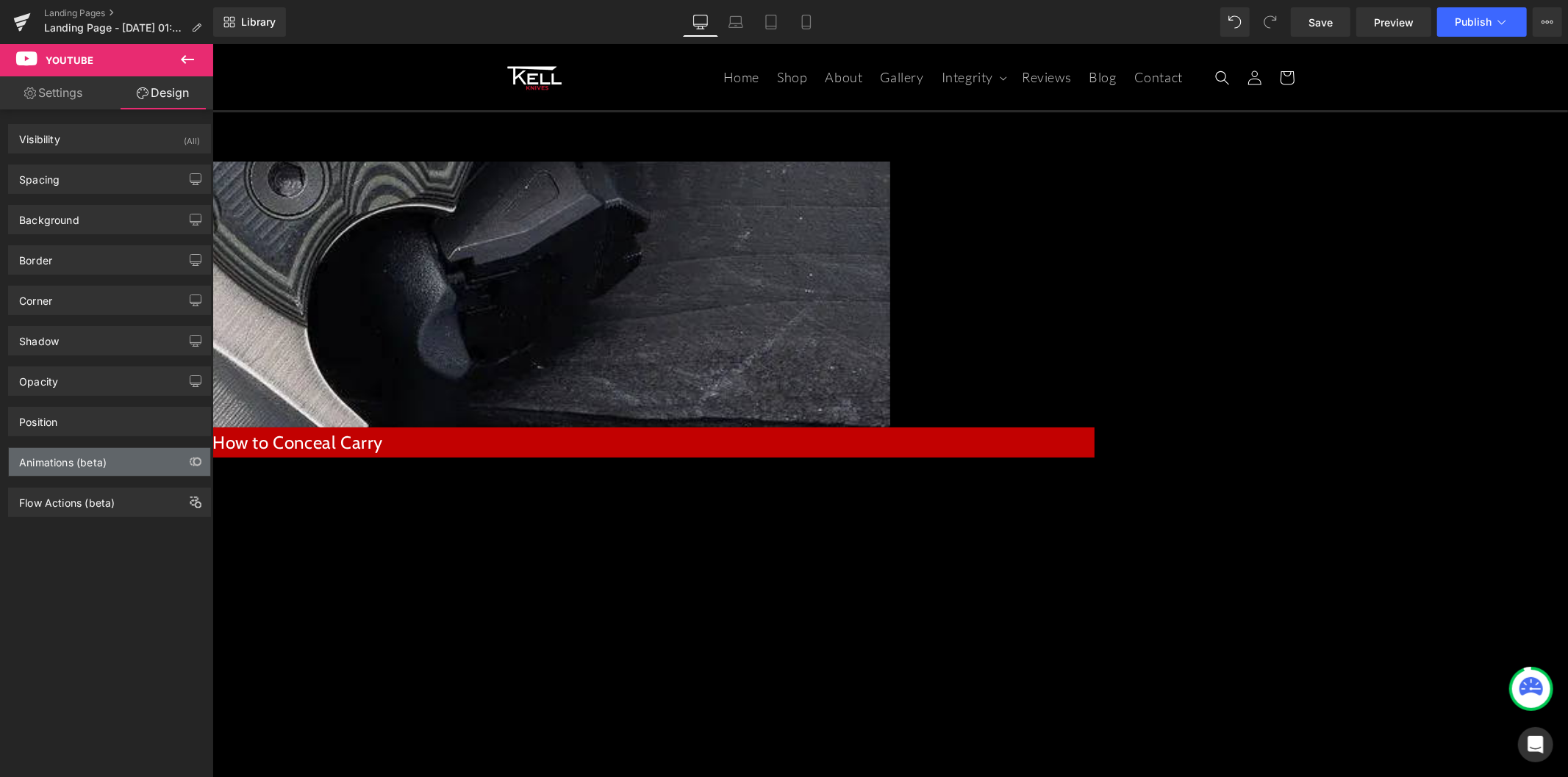
click at [126, 476] on div "Animations (beta)" at bounding box center [110, 462] width 202 height 28
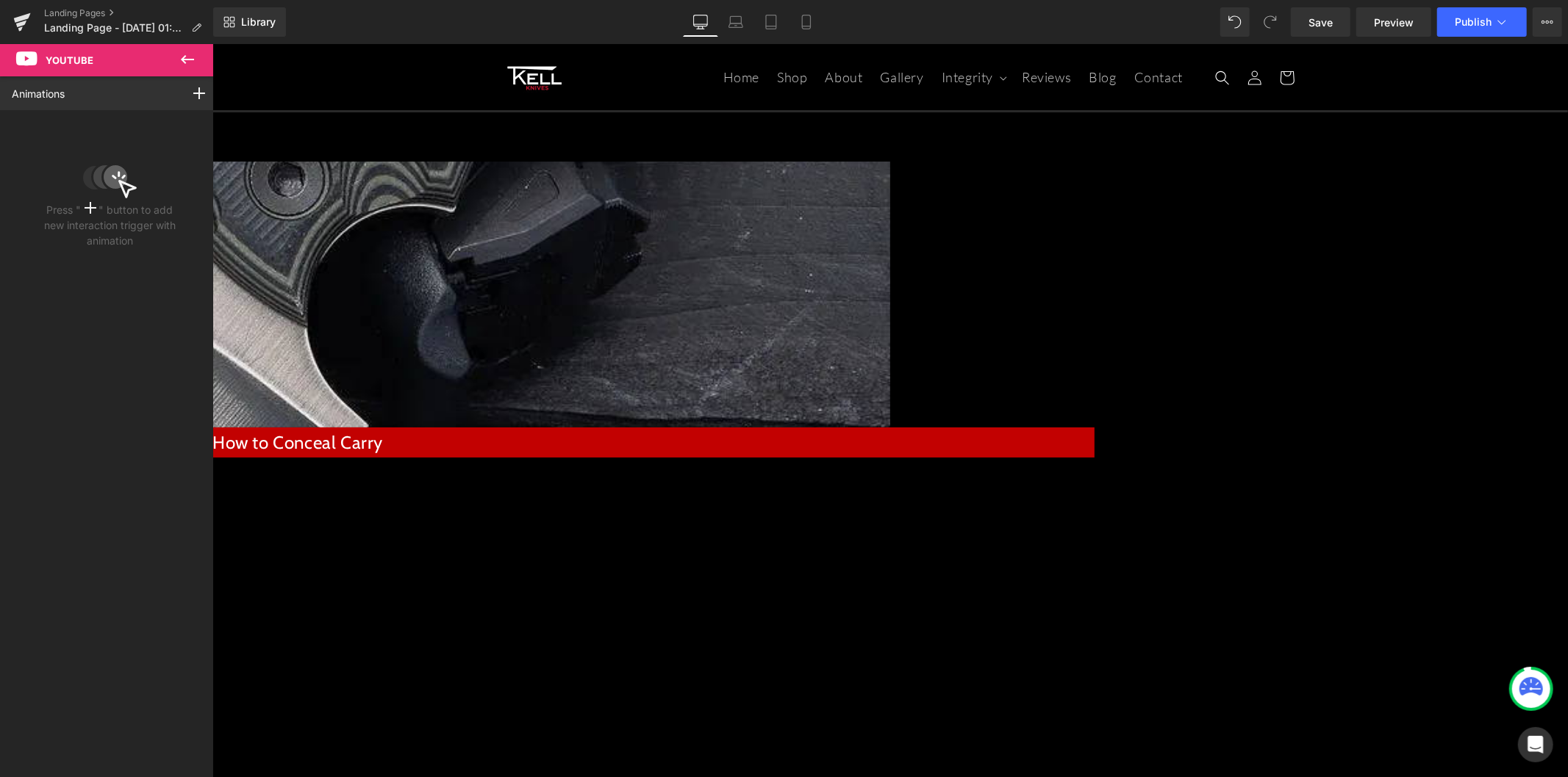
click at [188, 60] on icon at bounding box center [187, 59] width 17 height 17
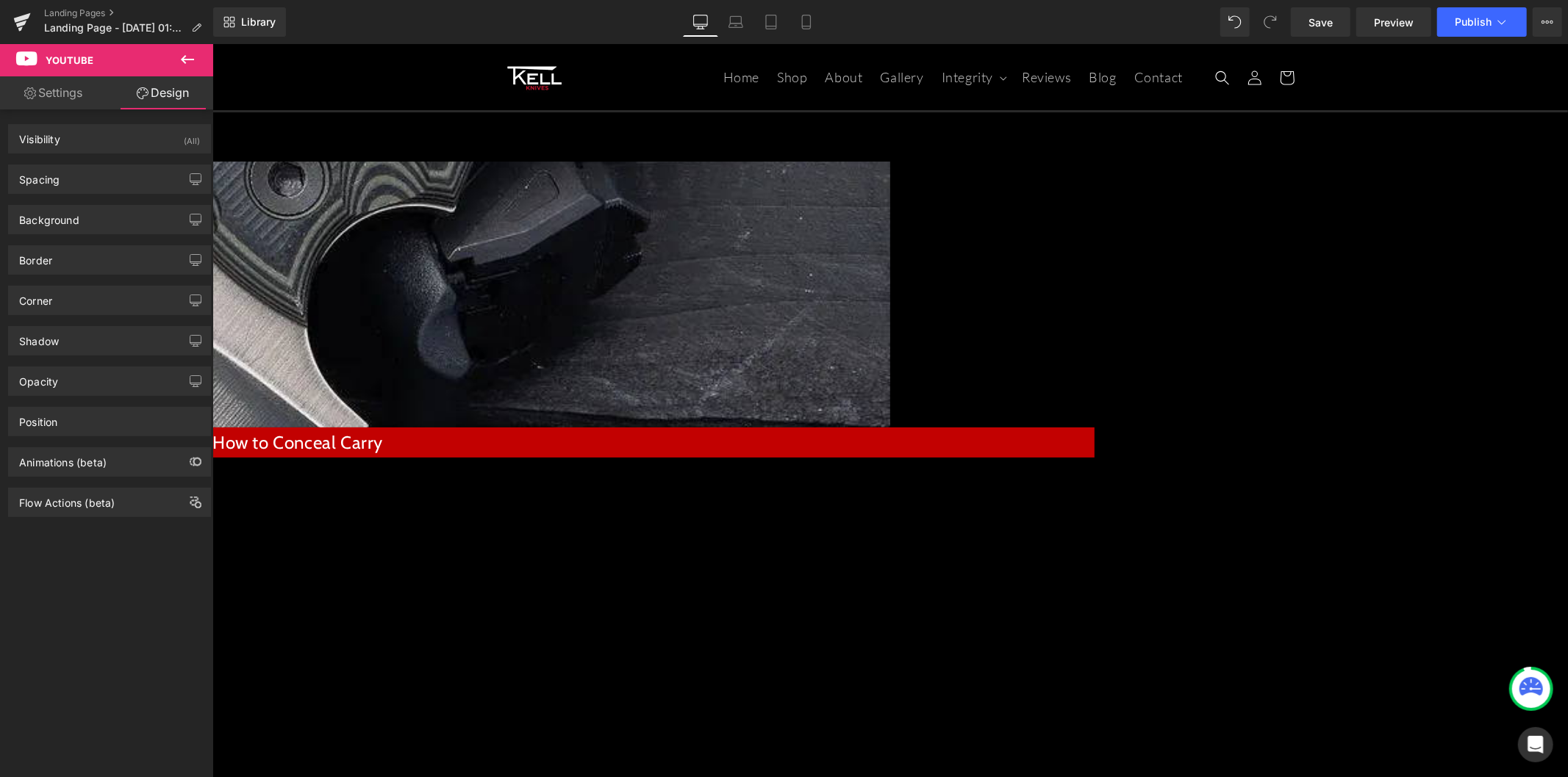
click at [78, 97] on link "Settings" at bounding box center [53, 93] width 107 height 33
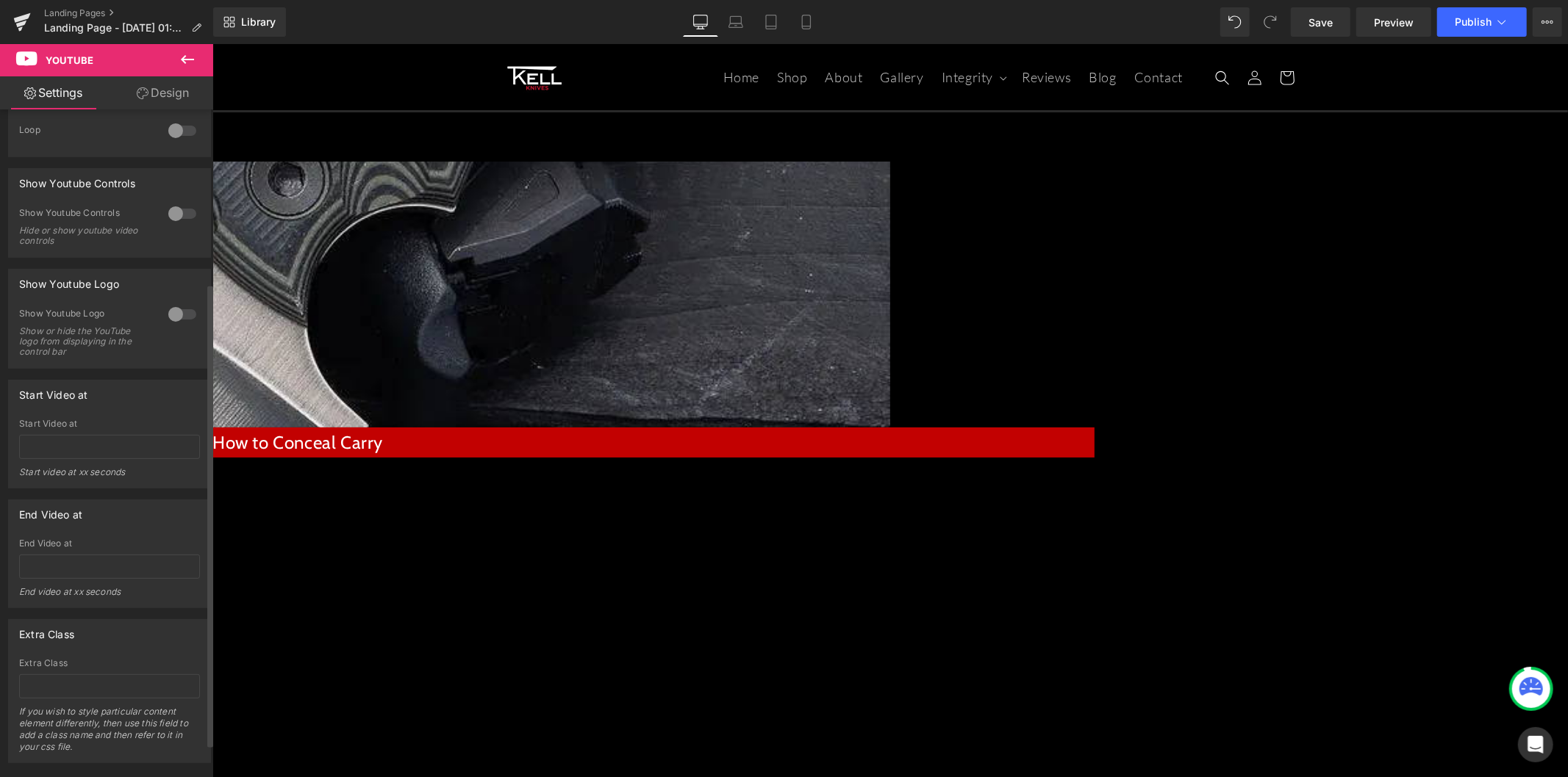
scroll to position [296, 0]
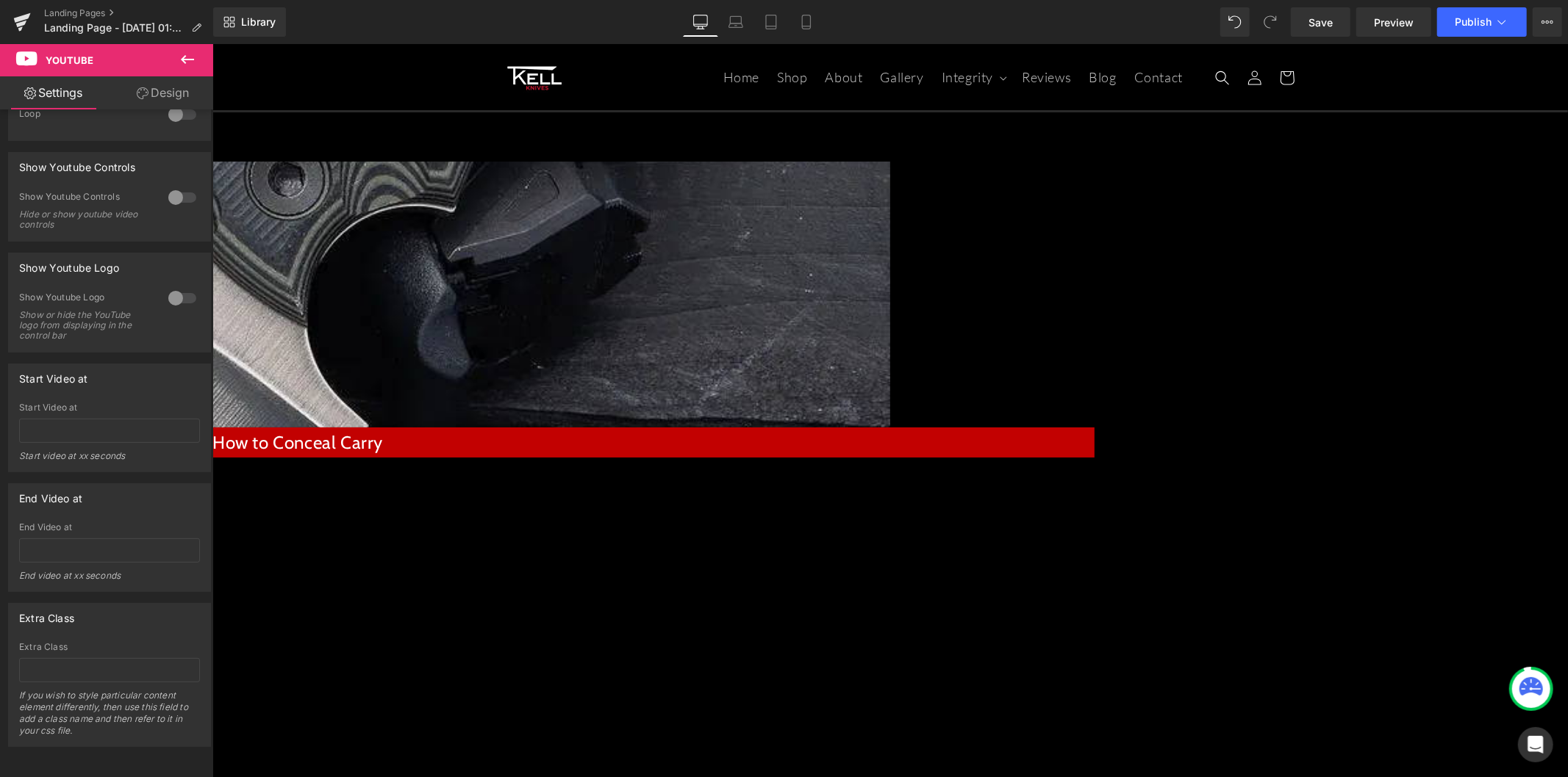
click at [192, 61] on icon at bounding box center [187, 59] width 17 height 17
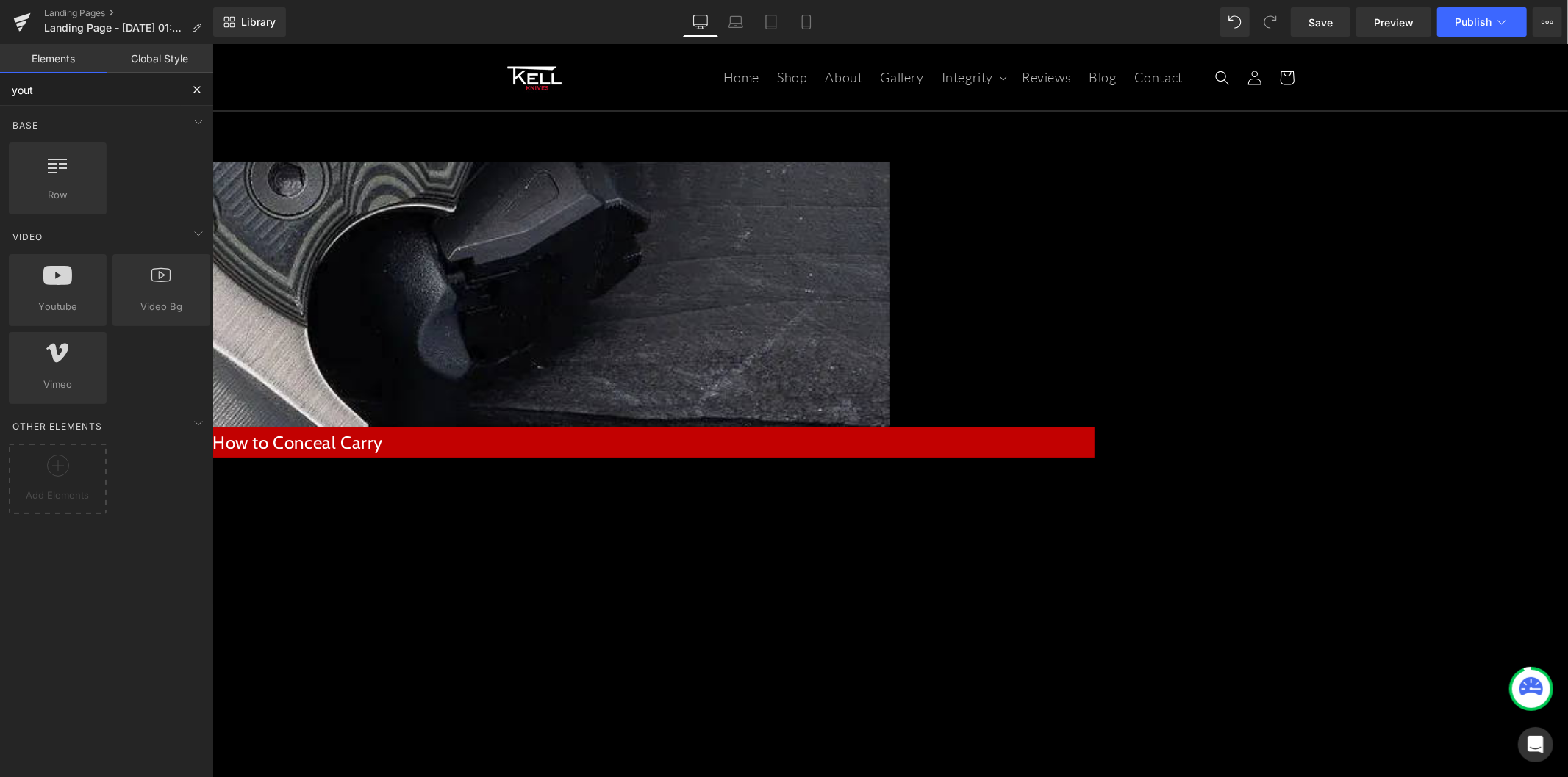
drag, startPoint x: 85, startPoint y: 97, endPoint x: -25, endPoint y: 83, distance: 110.9
click at [0, 83] on html "Youtube You are previewing how the will restyle your page. You can not edit Ele…" at bounding box center [784, 388] width 1568 height 777
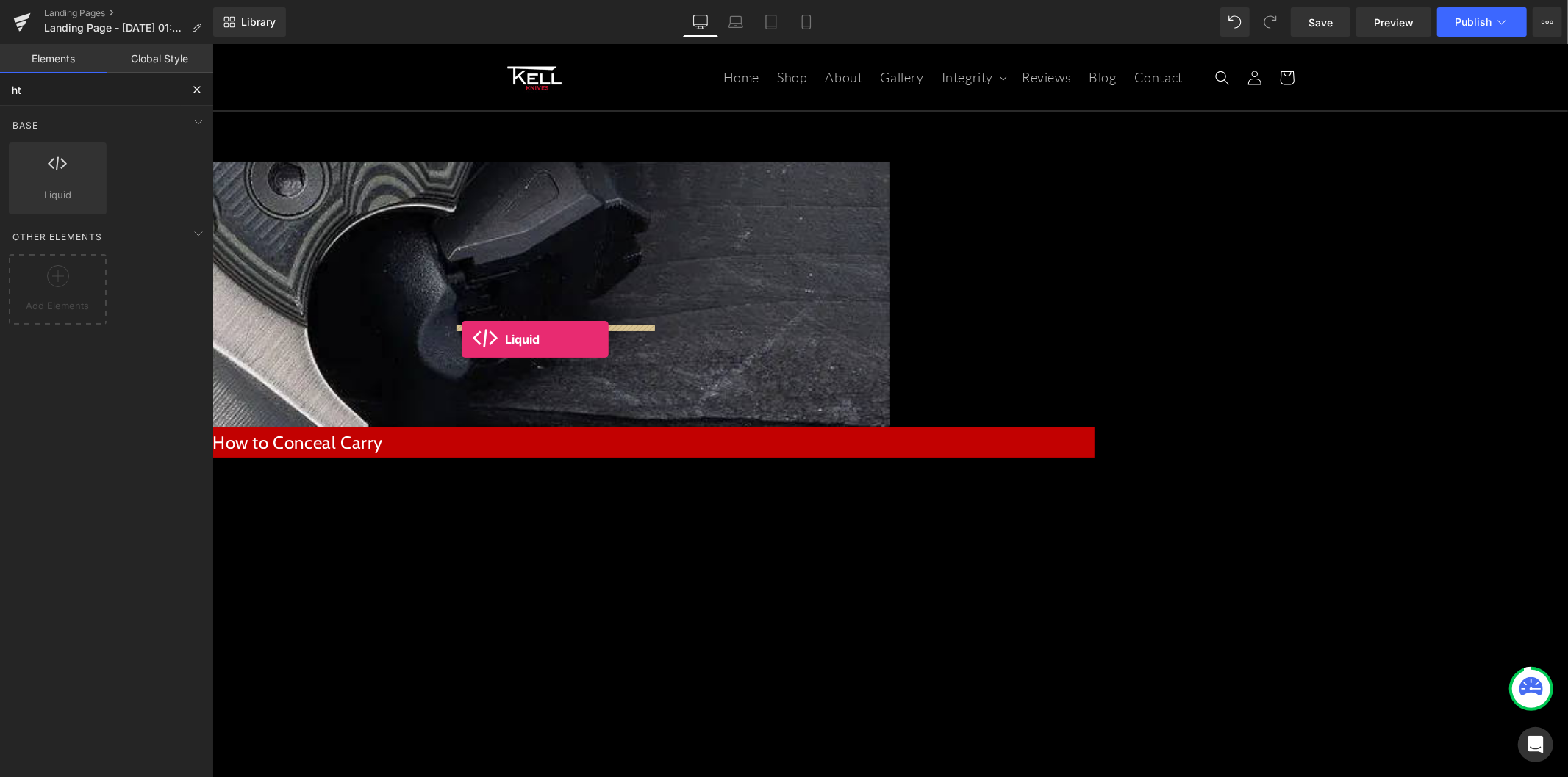
drag, startPoint x: 282, startPoint y: 214, endPoint x: 461, endPoint y: 339, distance: 218.3
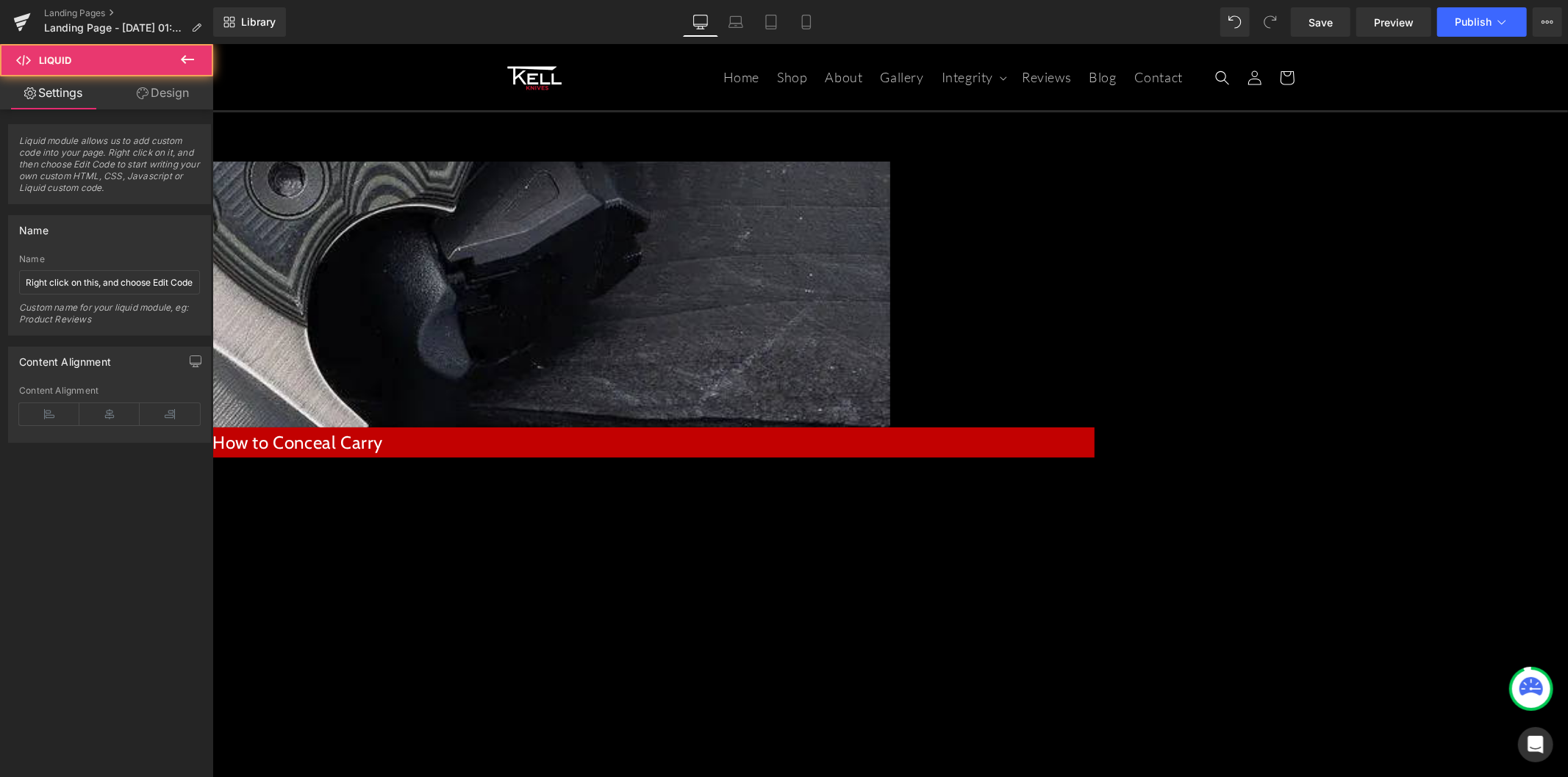
click at [574, 464] on div "Liquid" at bounding box center [653, 466] width 882 height 3
click at [614, 464] on div "Liquid" at bounding box center [653, 466] width 882 height 3
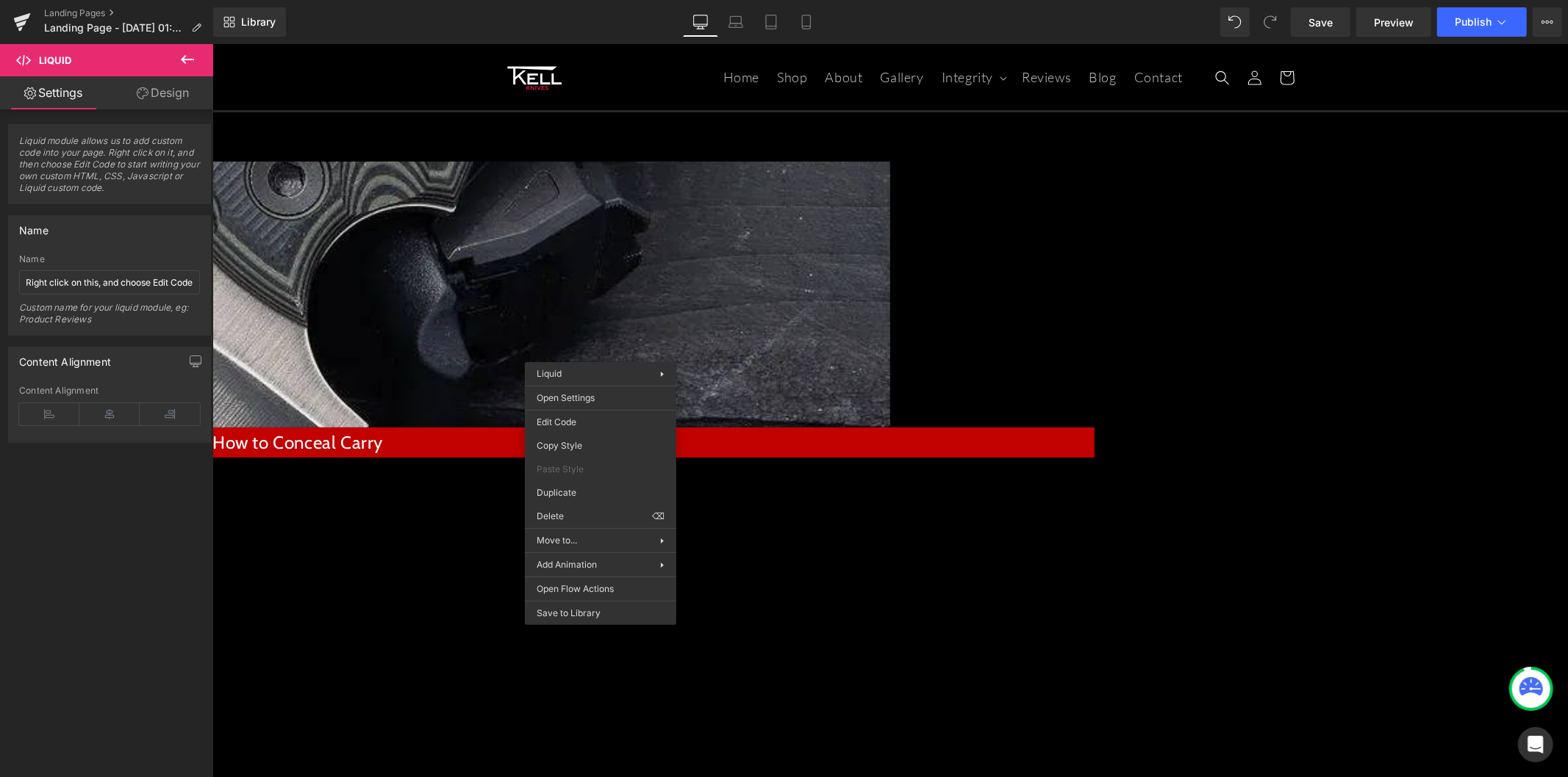
click at [188, 59] on icon at bounding box center [188, 59] width 13 height 9
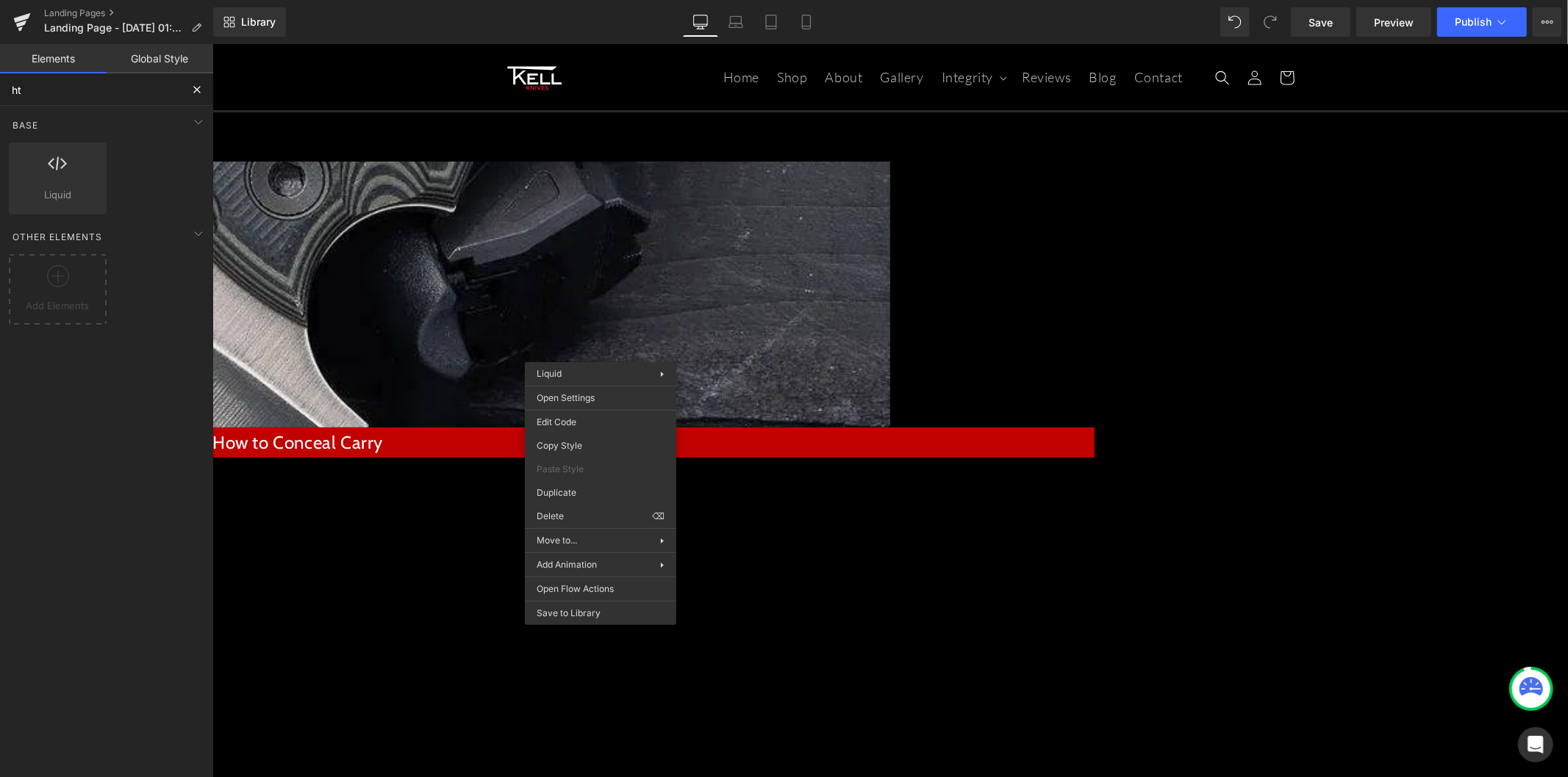
drag, startPoint x: 99, startPoint y: 89, endPoint x: -39, endPoint y: 81, distance: 138.2
click at [0, 81] on html "Liquid You are previewing how the will restyle your page. You can not edit Elem…" at bounding box center [784, 388] width 1568 height 777
type input "code"
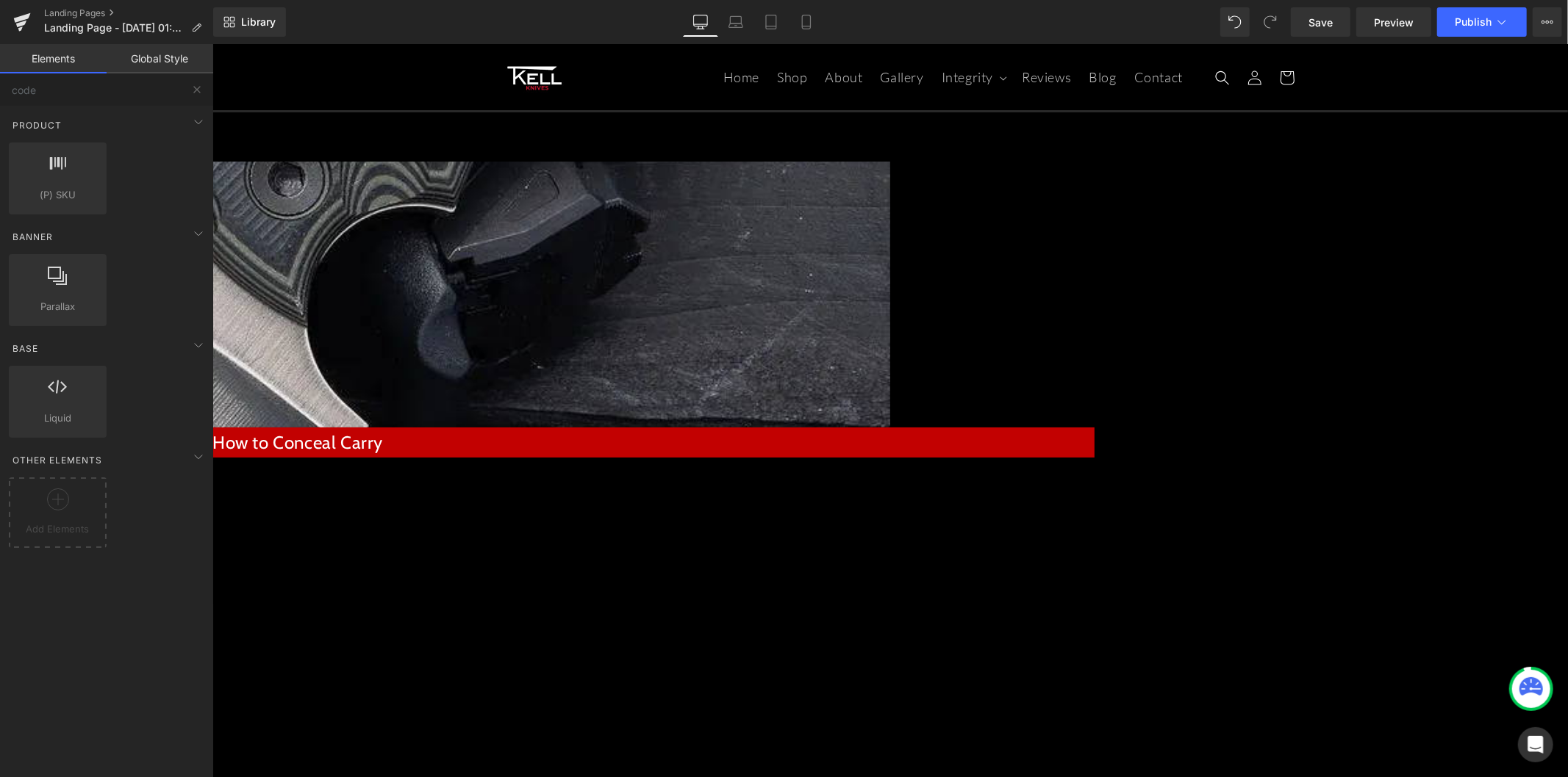
click at [343, 404] on div "VIDEO GALLERY Heading Row 50px 50px How to Conceal Carry Heading Liquid Youtube…" at bounding box center [889, 692] width 1355 height 1063
click at [211, 43] on div at bounding box center [211, 43] width 0 height 0
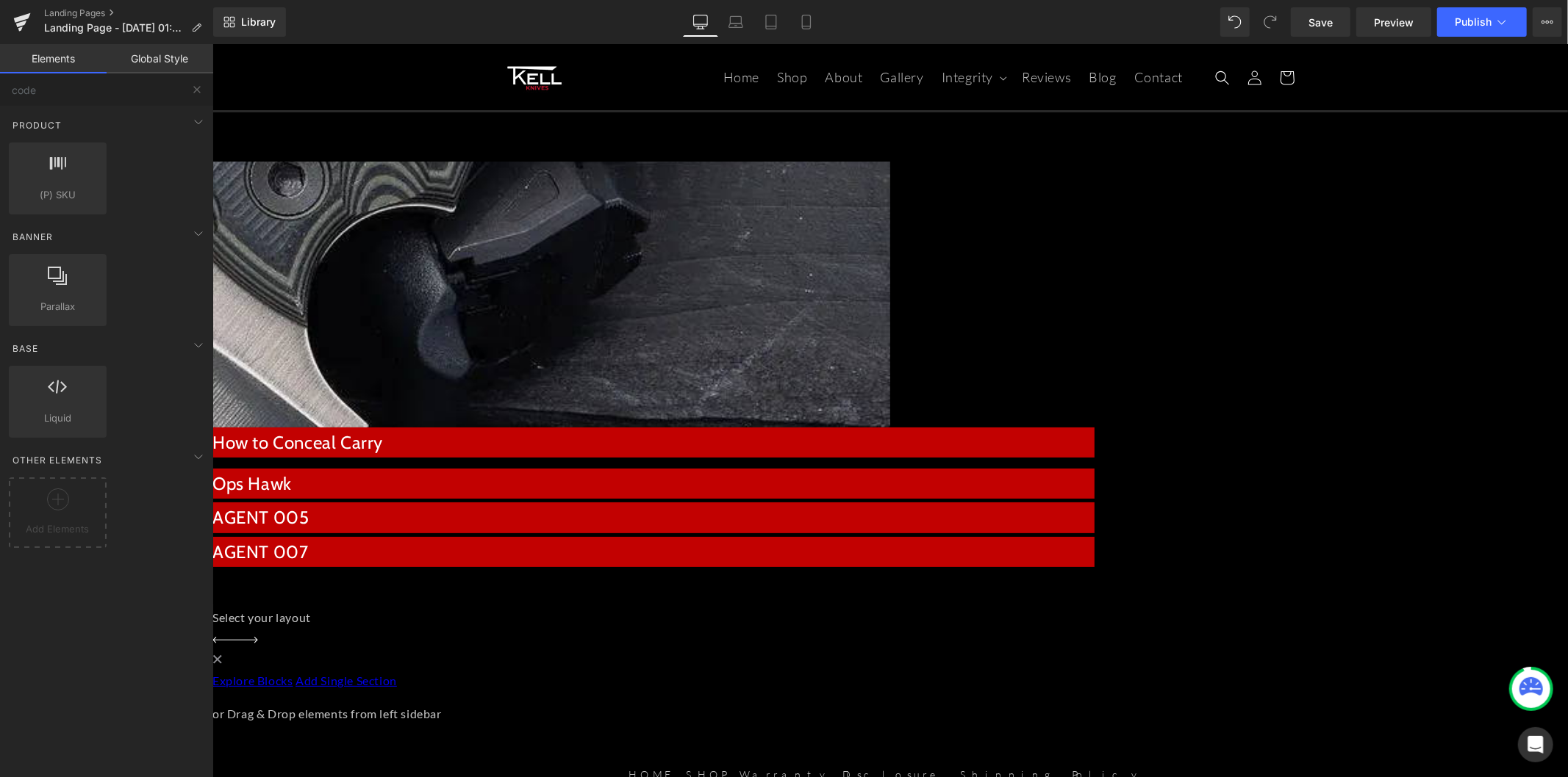
click at [558, 464] on div "Liquid" at bounding box center [653, 466] width 882 height 3
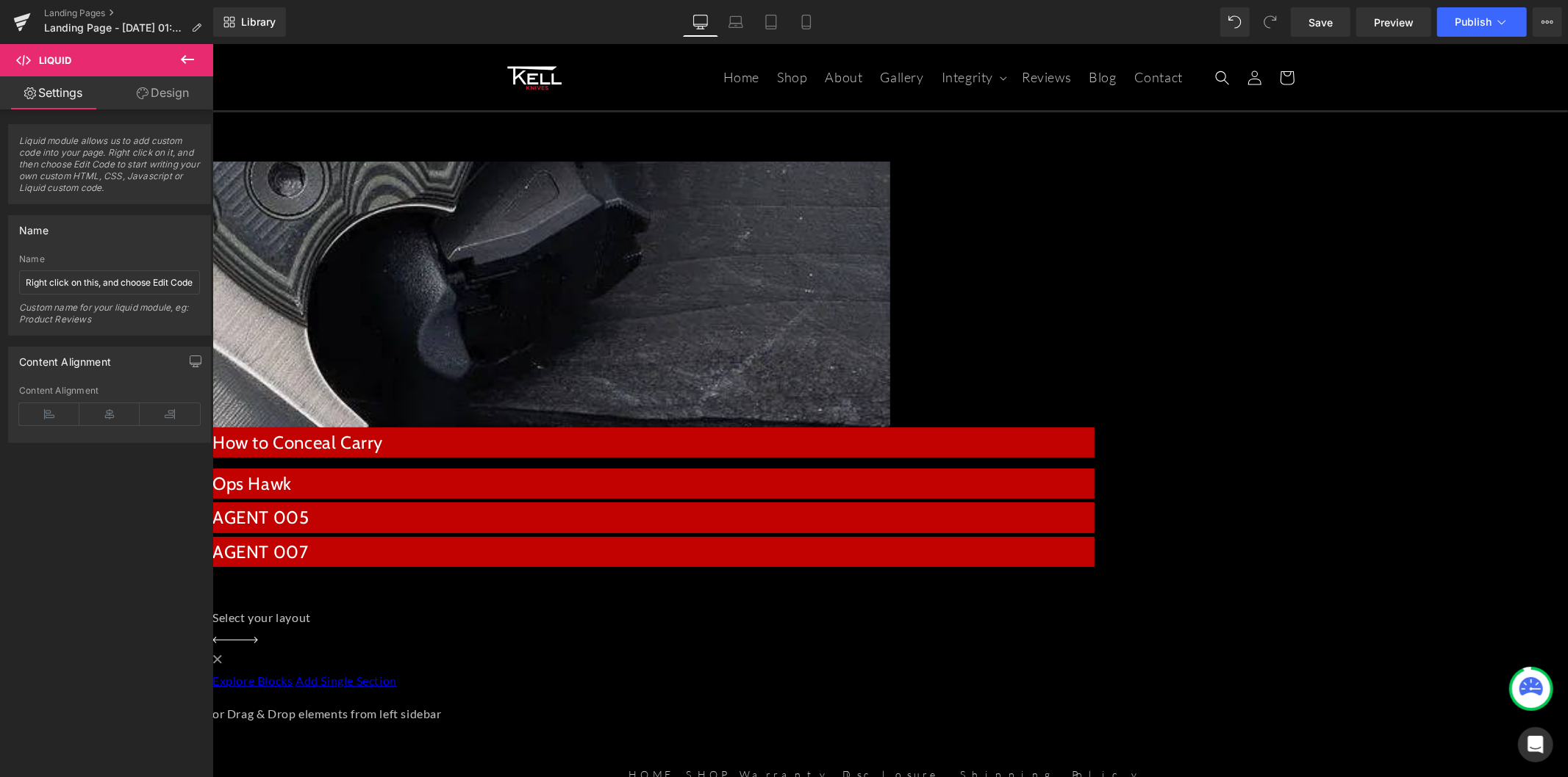
click at [568, 464] on div "Liquid" at bounding box center [653, 466] width 882 height 3
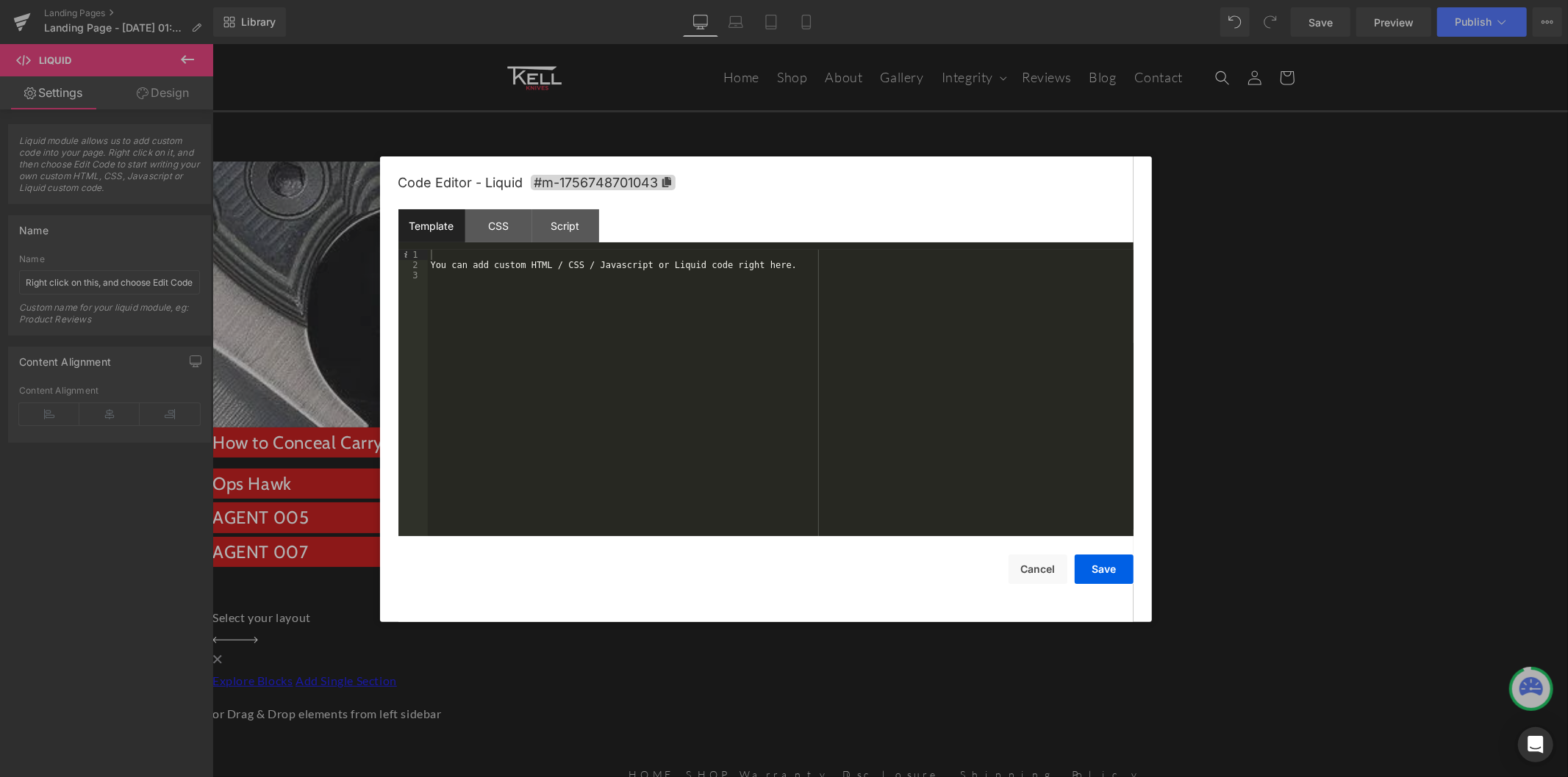
click at [696, 275] on div "You can add custom HTML / CSS / Javascript or Liquid code right here." at bounding box center [781, 403] width 706 height 308
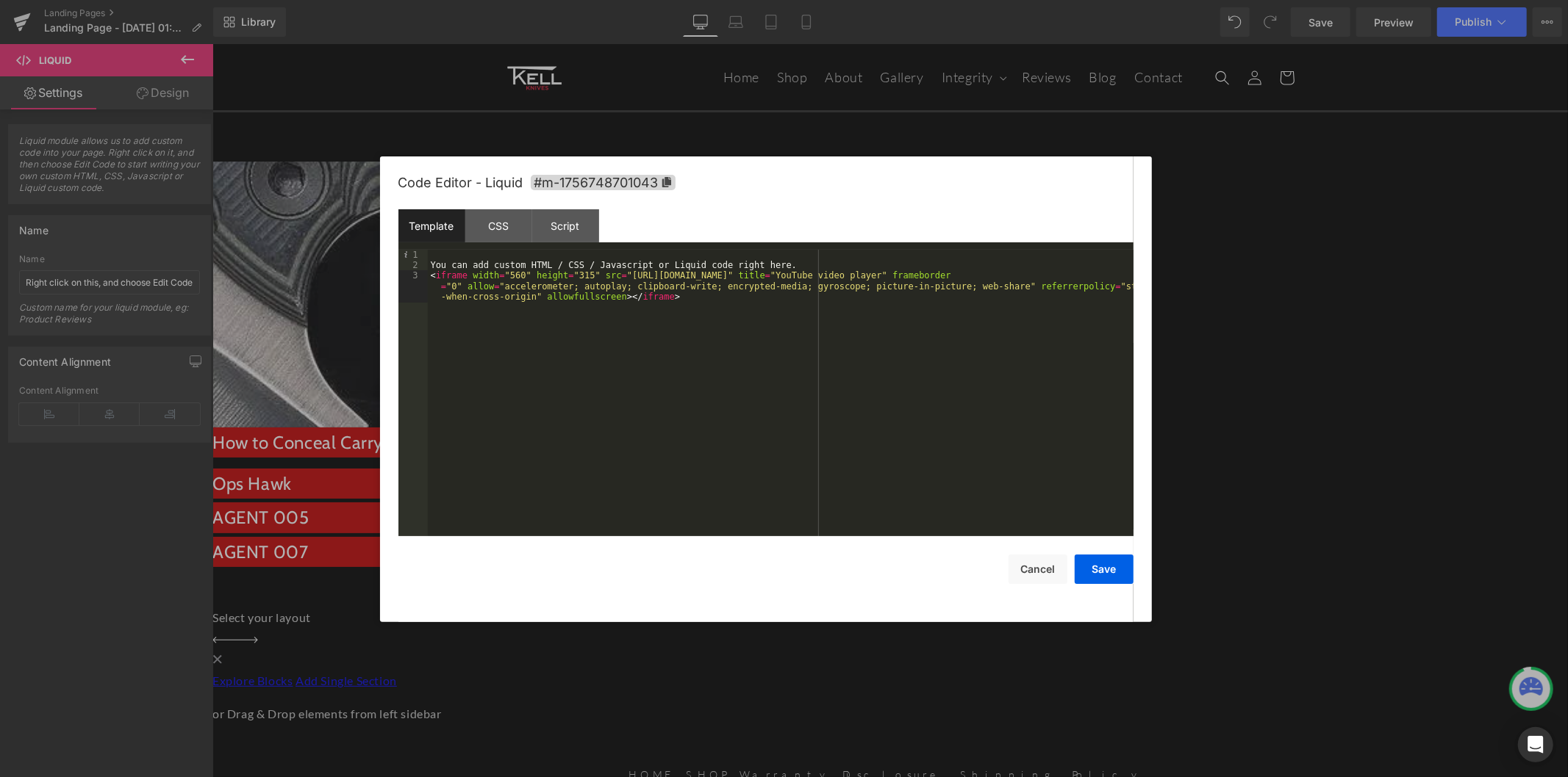
click at [511, 276] on div "You can add custom HTML / CSS / Javascript or Liquid code right here. < iframe …" at bounding box center [781, 414] width 706 height 329
click at [511, 276] on div "You can add custom HTML / CSS / Javascript or Liquid code right here. < iframe …" at bounding box center [781, 414] width 706 height 329
click at [568, 277] on div "You can add custom HTML / CSS / Javascript or Liquid code right here. < iframe …" at bounding box center [781, 414] width 706 height 329
click at [512, 275] on div "You can add custom HTML / CSS / Javascript or Liquid code right here. < iframe …" at bounding box center [781, 414] width 706 height 329
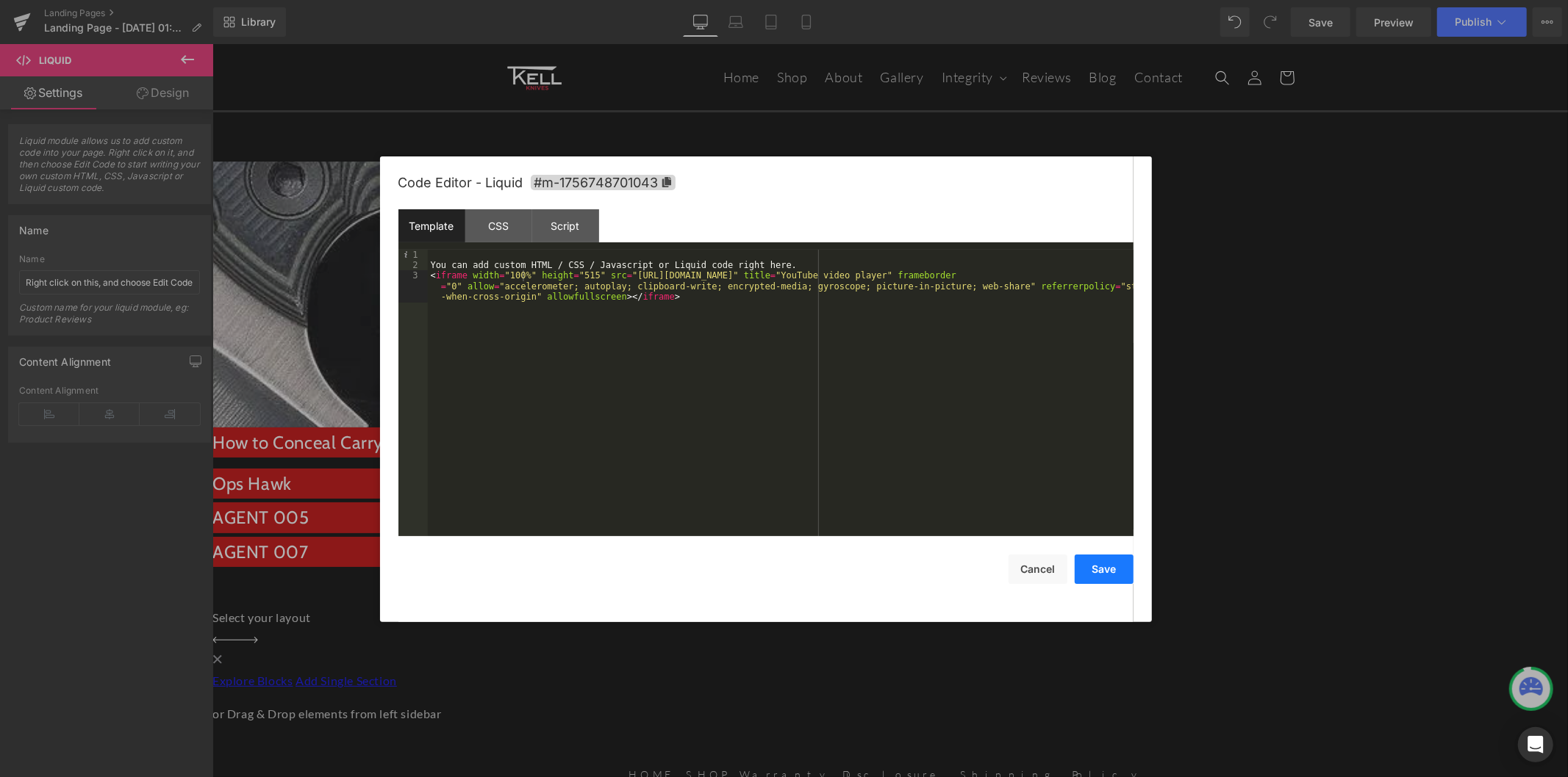
click at [1090, 567] on button "Save" at bounding box center [1104, 570] width 59 height 30
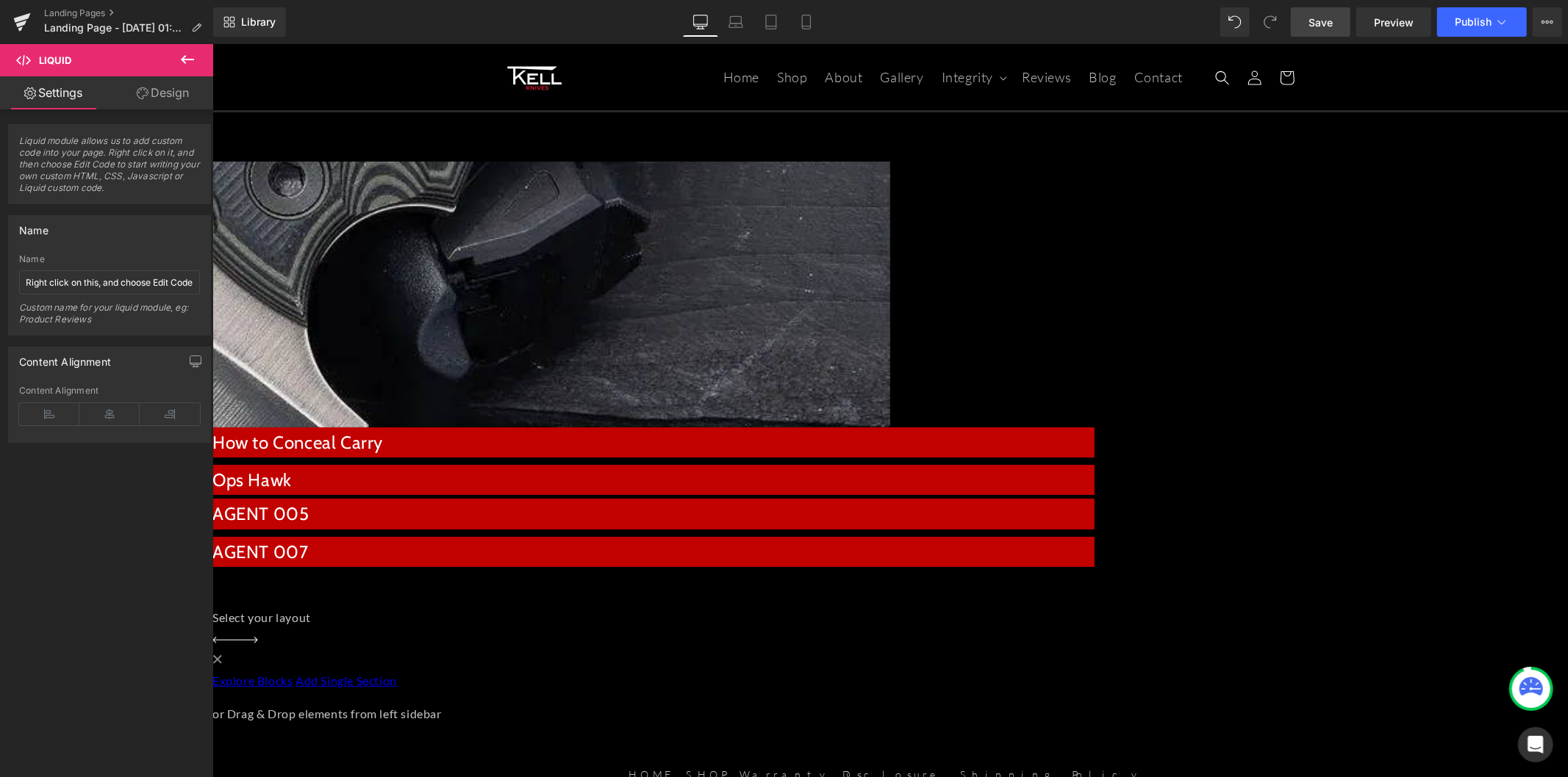
click at [1281, 17] on span "Save" at bounding box center [1319, 22] width 24 height 16
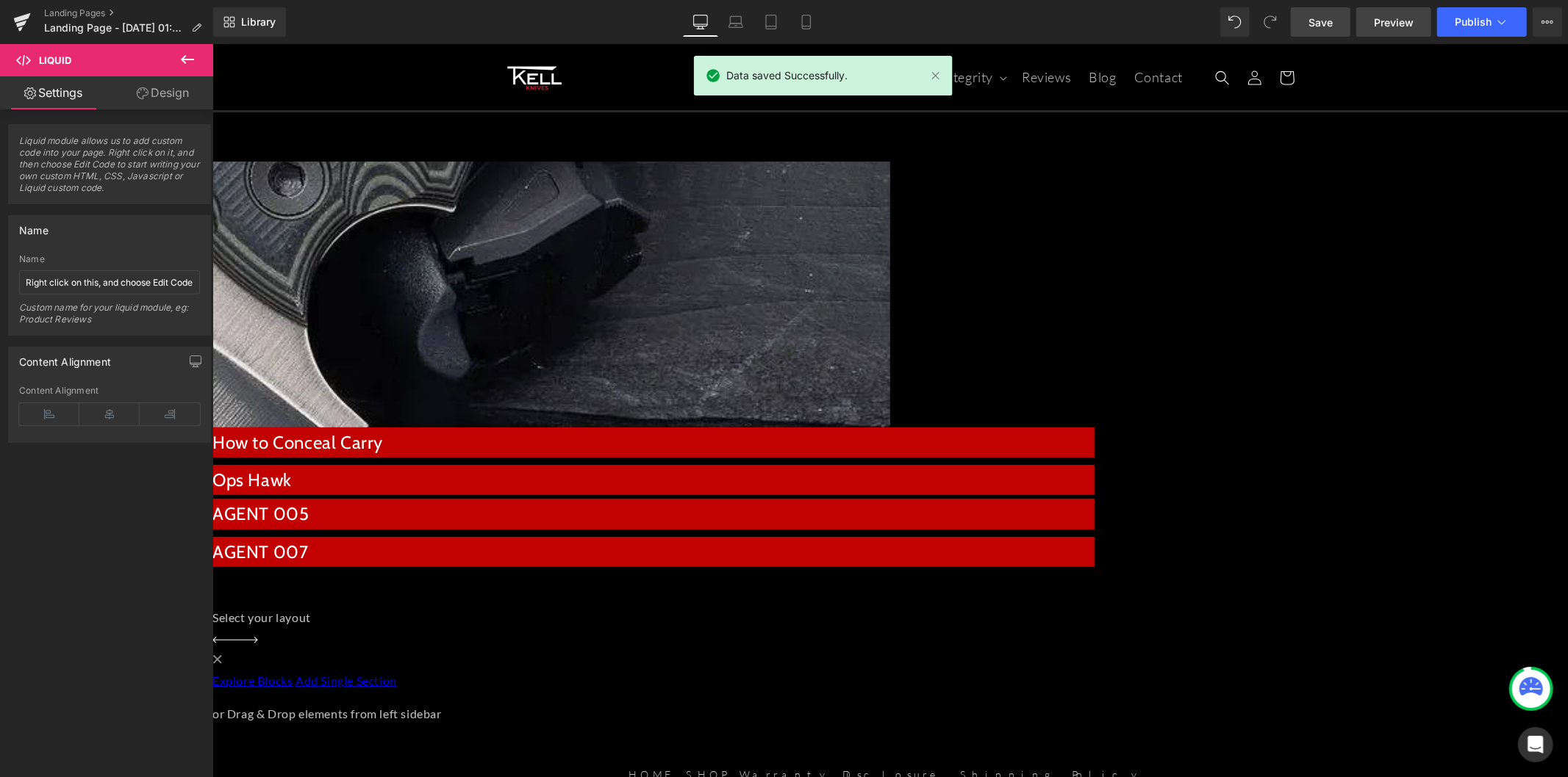
click at [1281, 21] on span "Preview" at bounding box center [1394, 22] width 40 height 16
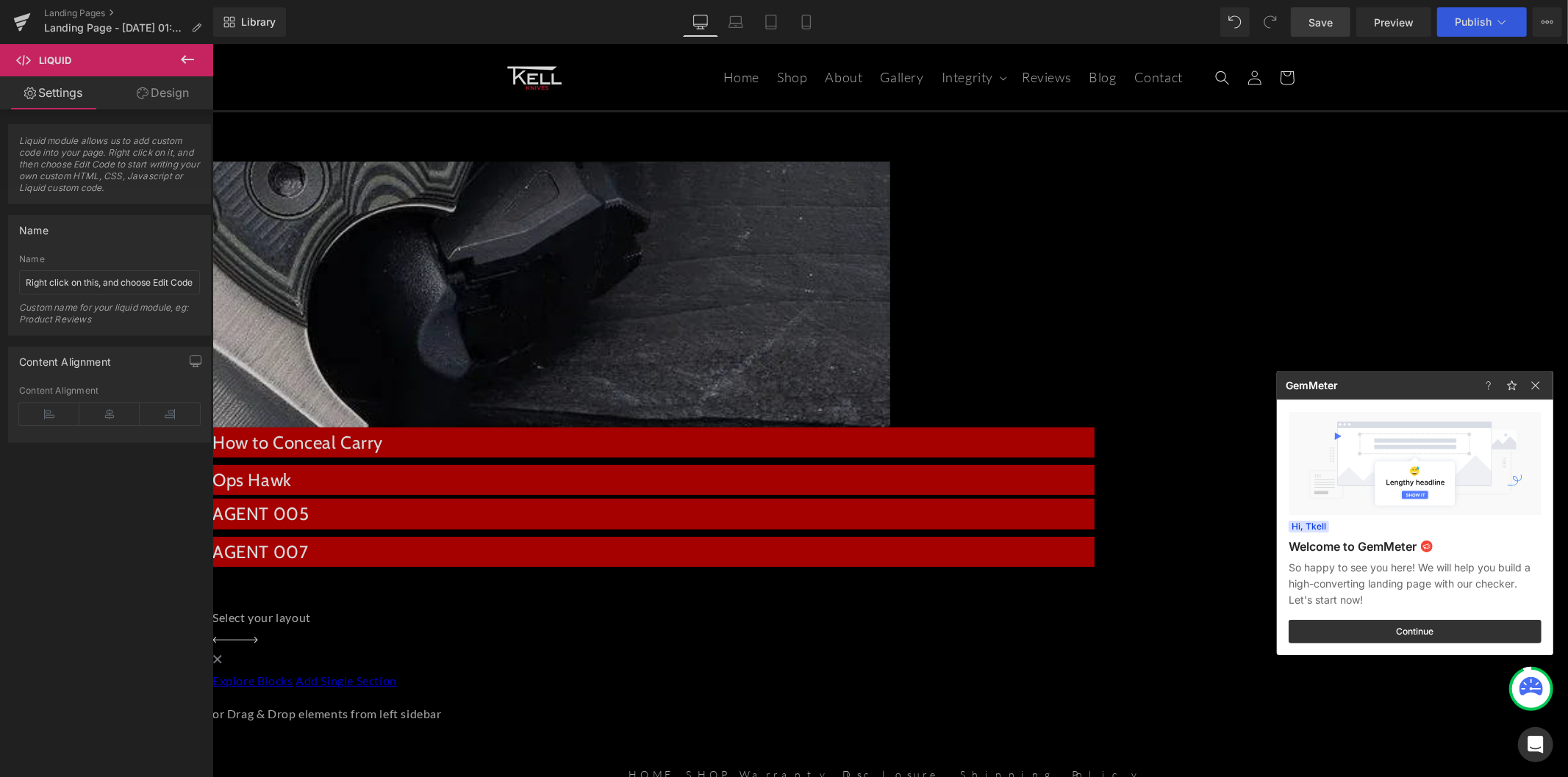
click at [606, 353] on div at bounding box center [784, 388] width 1568 height 777
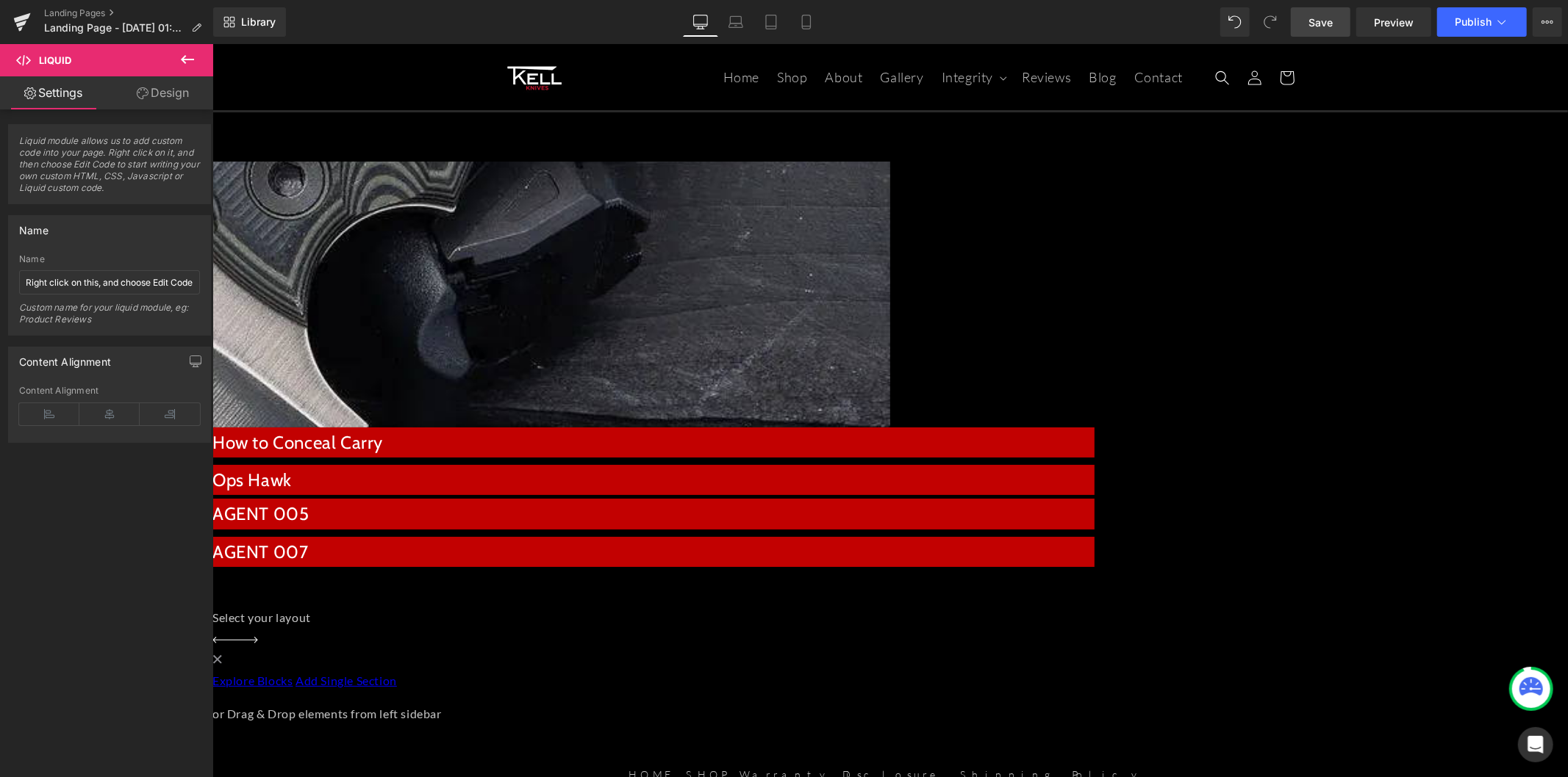
click at [597, 464] on div "Liquid" at bounding box center [653, 464] width 882 height 0
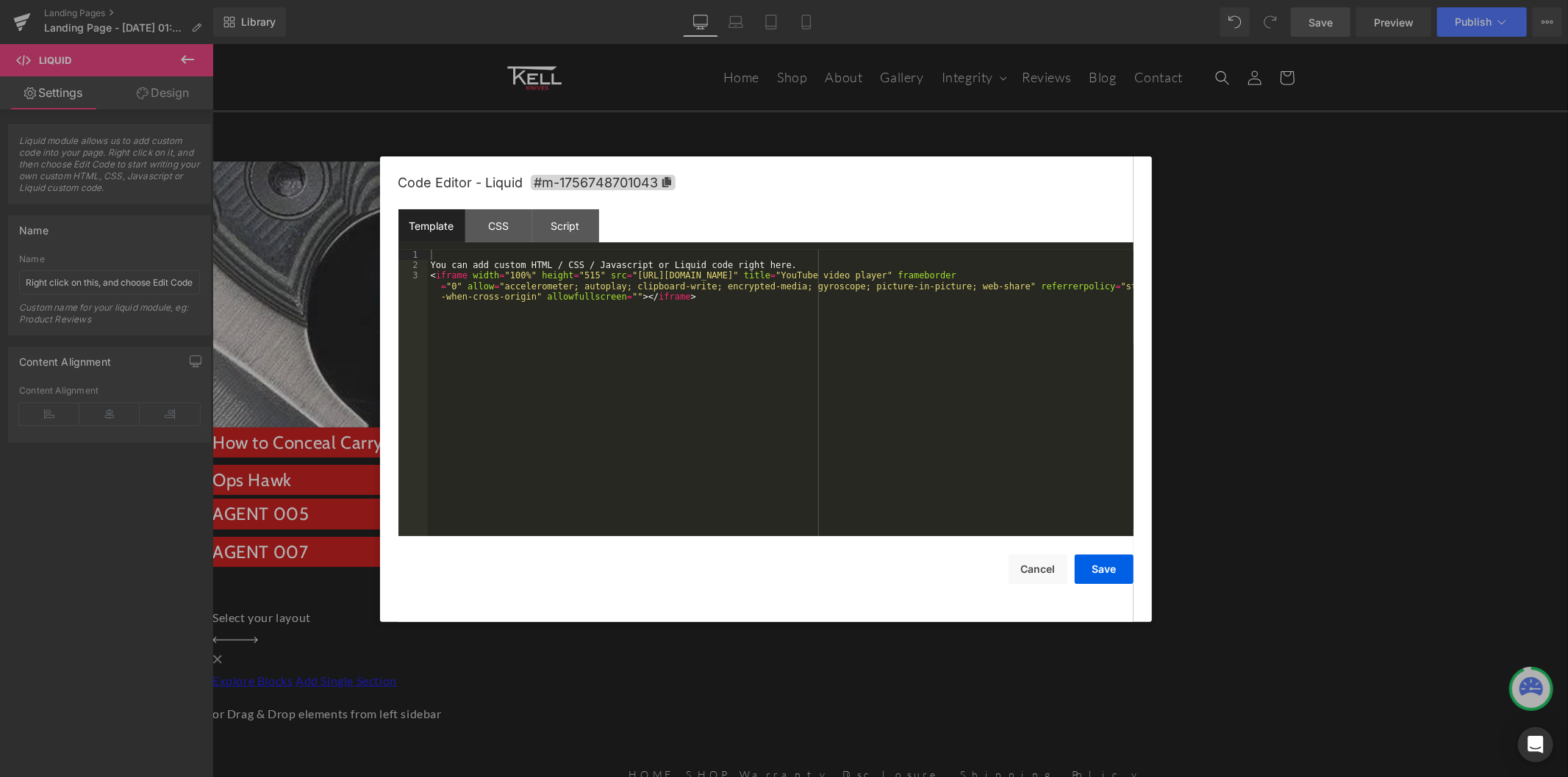
click at [567, 464] on div "Liquid" at bounding box center [653, 464] width 882 height 0
click at [577, 277] on div "You can add custom HTML / CSS / Javascript or Liquid code right here. < iframe …" at bounding box center [781, 414] width 706 height 329
drag, startPoint x: 618, startPoint y: 277, endPoint x: 915, endPoint y: 276, distance: 297.0
click at [915, 276] on div "You can add custom HTML / CSS / Javascript or Liquid code right here. < iframe …" at bounding box center [781, 414] width 706 height 329
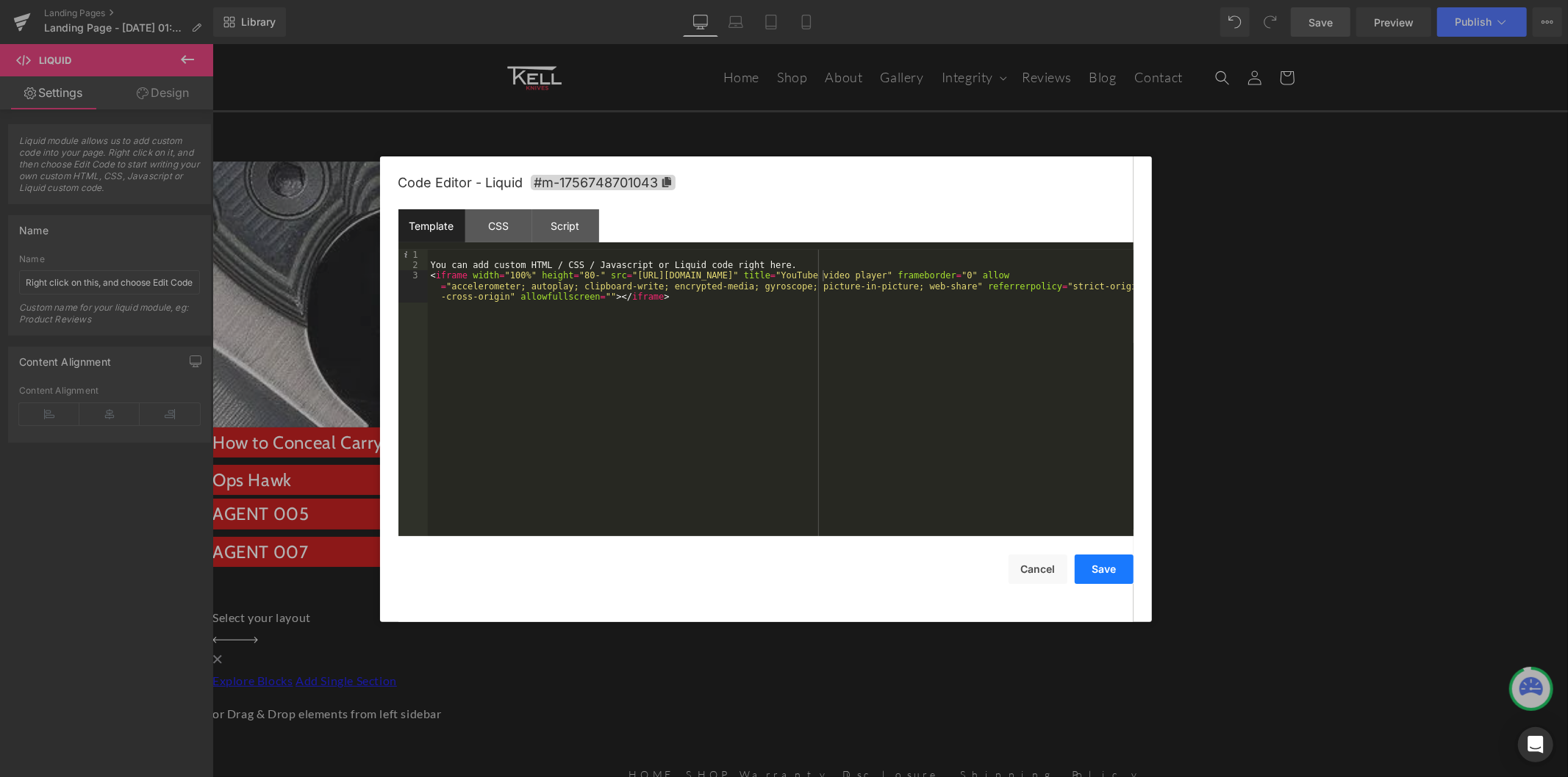
drag, startPoint x: 1117, startPoint y: 579, endPoint x: 919, endPoint y: 494, distance: 215.5
click at [1117, 579] on button "Save" at bounding box center [1104, 570] width 59 height 30
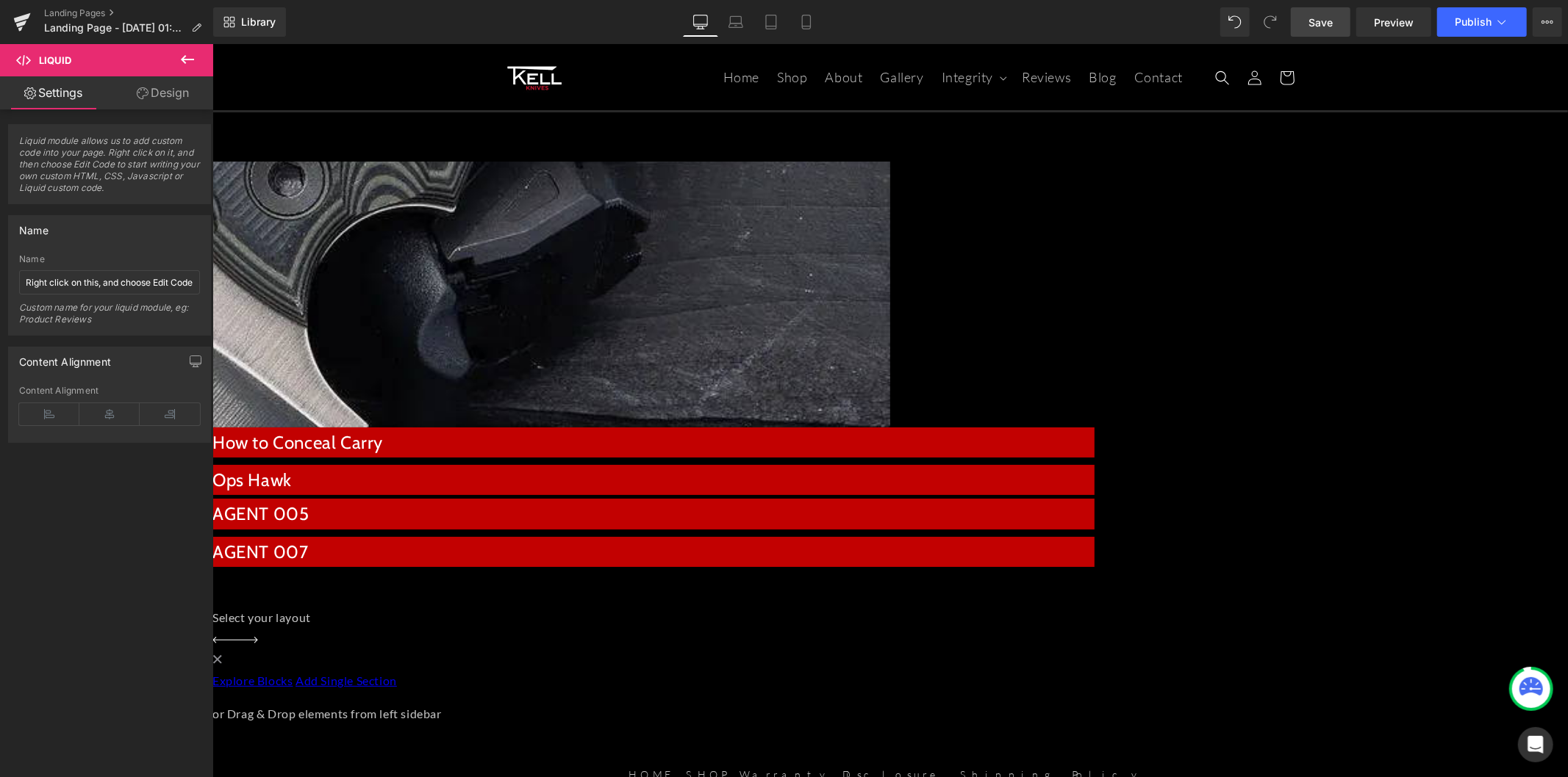
click at [1281, 27] on link "Save" at bounding box center [1320, 22] width 59 height 30
click at [625, 464] on div "Liquid" at bounding box center [653, 464] width 882 height 0
click at [211, 43] on span "Liquid" at bounding box center [211, 43] width 0 height 0
click at [567, 464] on div "Liquid" at bounding box center [653, 464] width 882 height 0
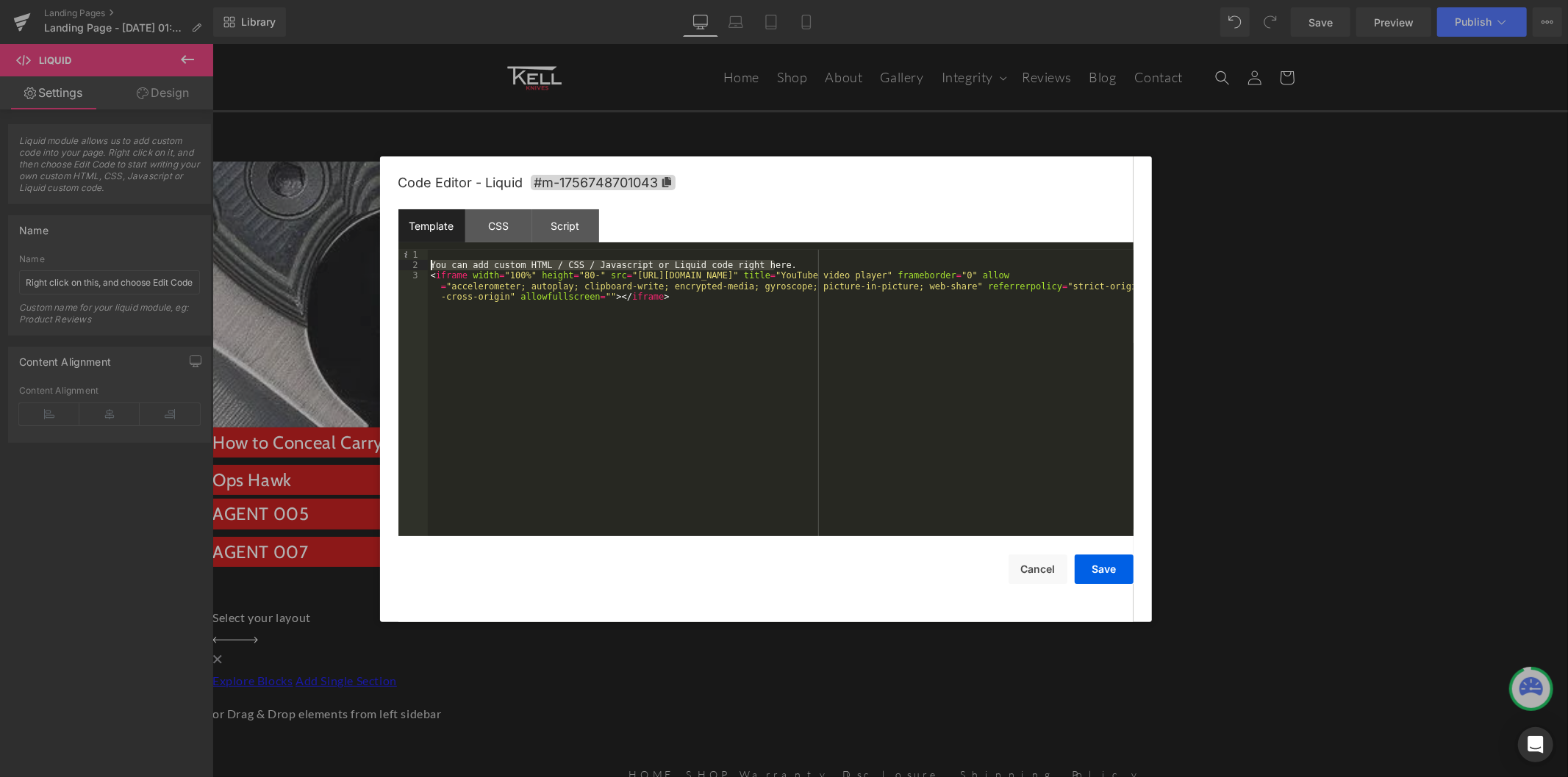
drag, startPoint x: 783, startPoint y: 269, endPoint x: 430, endPoint y: 263, distance: 353.1
click at [430, 263] on div "You can add custom HTML / CSS / Javascript or Liquid code right here. < iframe …" at bounding box center [781, 414] width 706 height 329
click at [672, 350] on div "< iframe width = "100%" height = "80-" src = "https://www.youtube.com/shorts/_U…" at bounding box center [781, 414] width 706 height 329
drag, startPoint x: 620, startPoint y: 277, endPoint x: 824, endPoint y: 275, distance: 204.0
click at [824, 275] on div "You can add custom HTML / CSS / Javascript or Liquid code right here. < iframe …" at bounding box center [781, 414] width 706 height 329
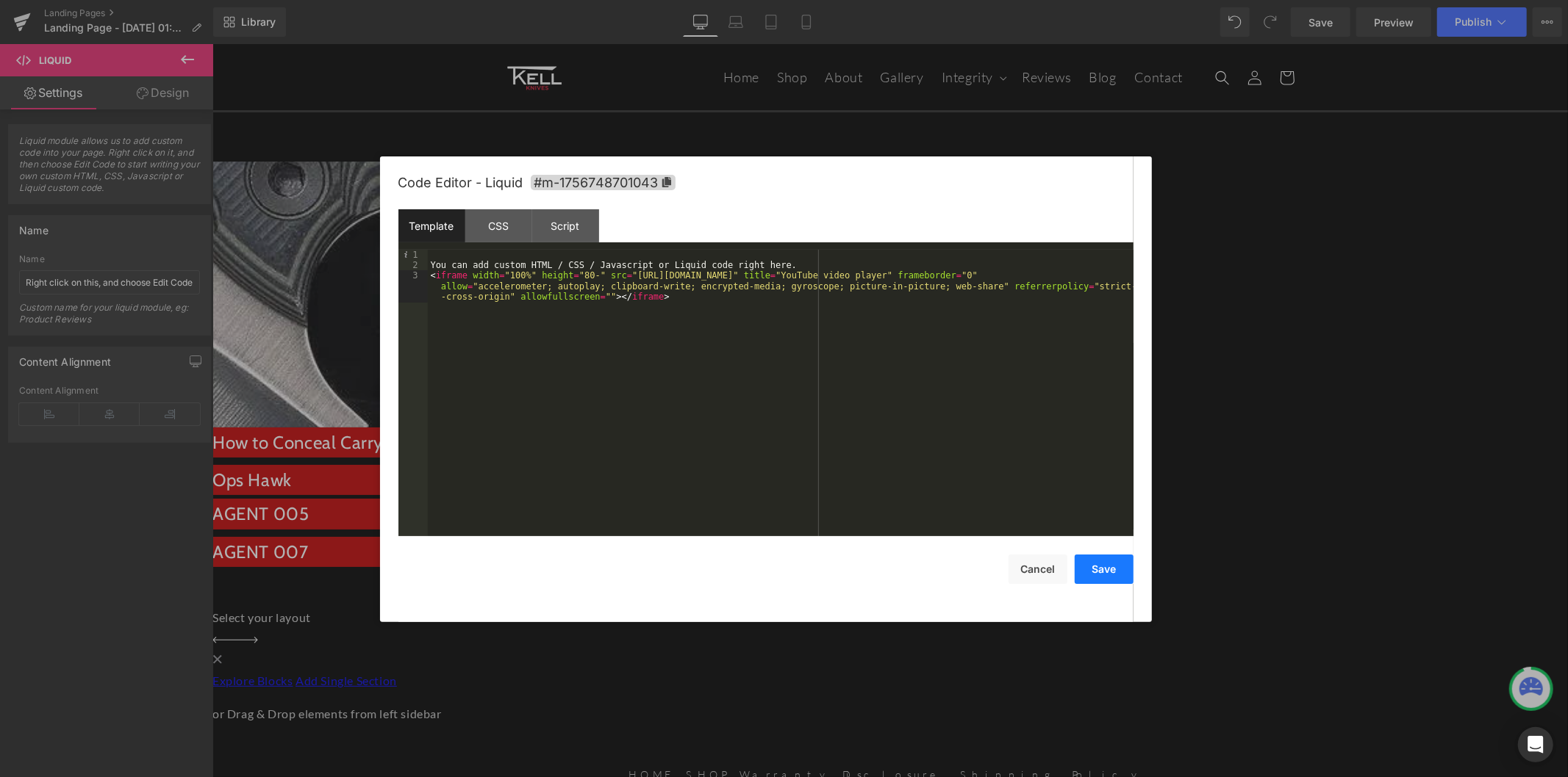
click at [1112, 568] on button "Save" at bounding box center [1104, 570] width 59 height 30
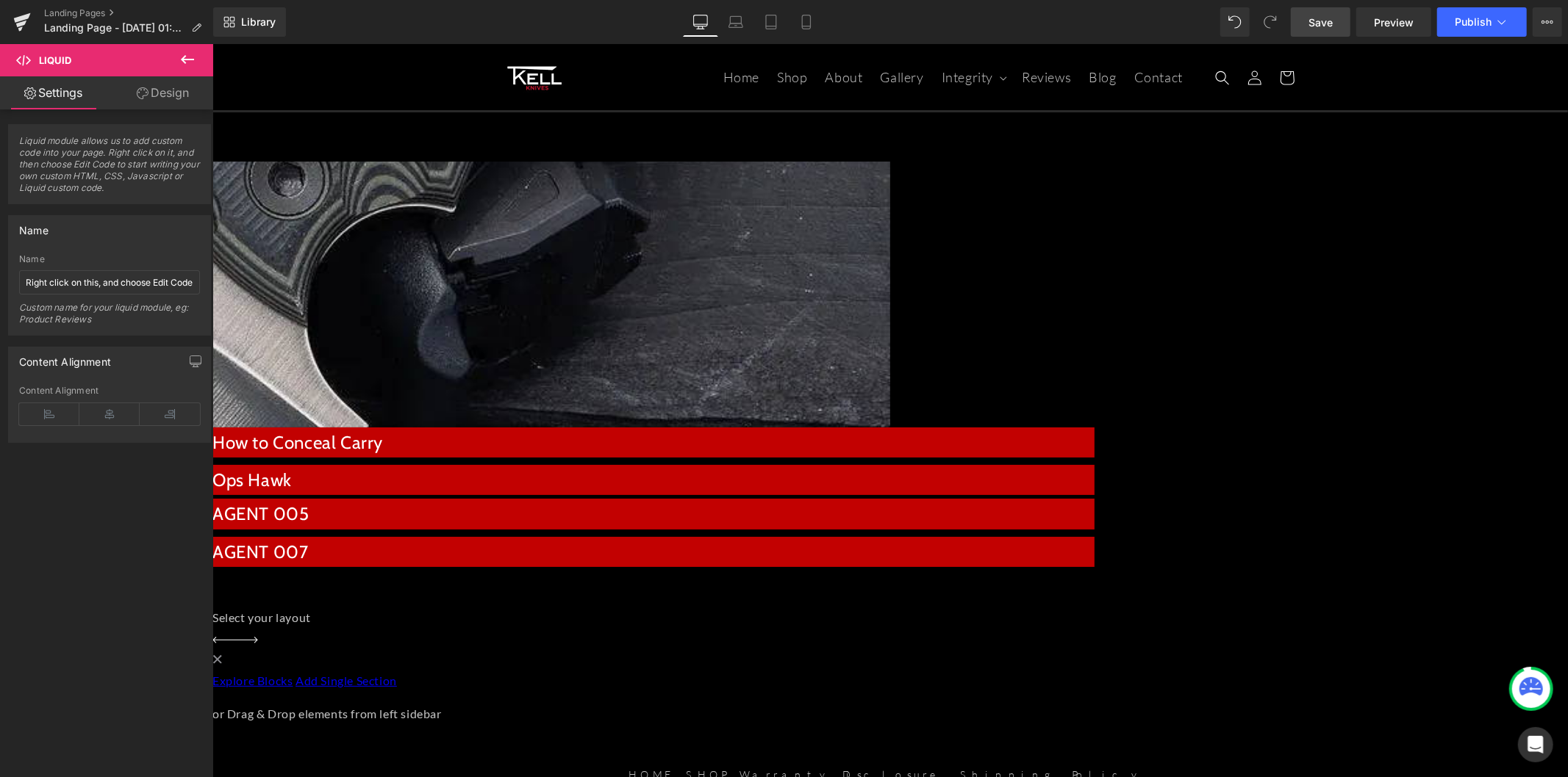
click at [1281, 31] on link "Save" at bounding box center [1320, 22] width 59 height 30
click at [141, 26] on span "Landing Page - Sep 2, 01:40:32" at bounding box center [114, 28] width 141 height 12
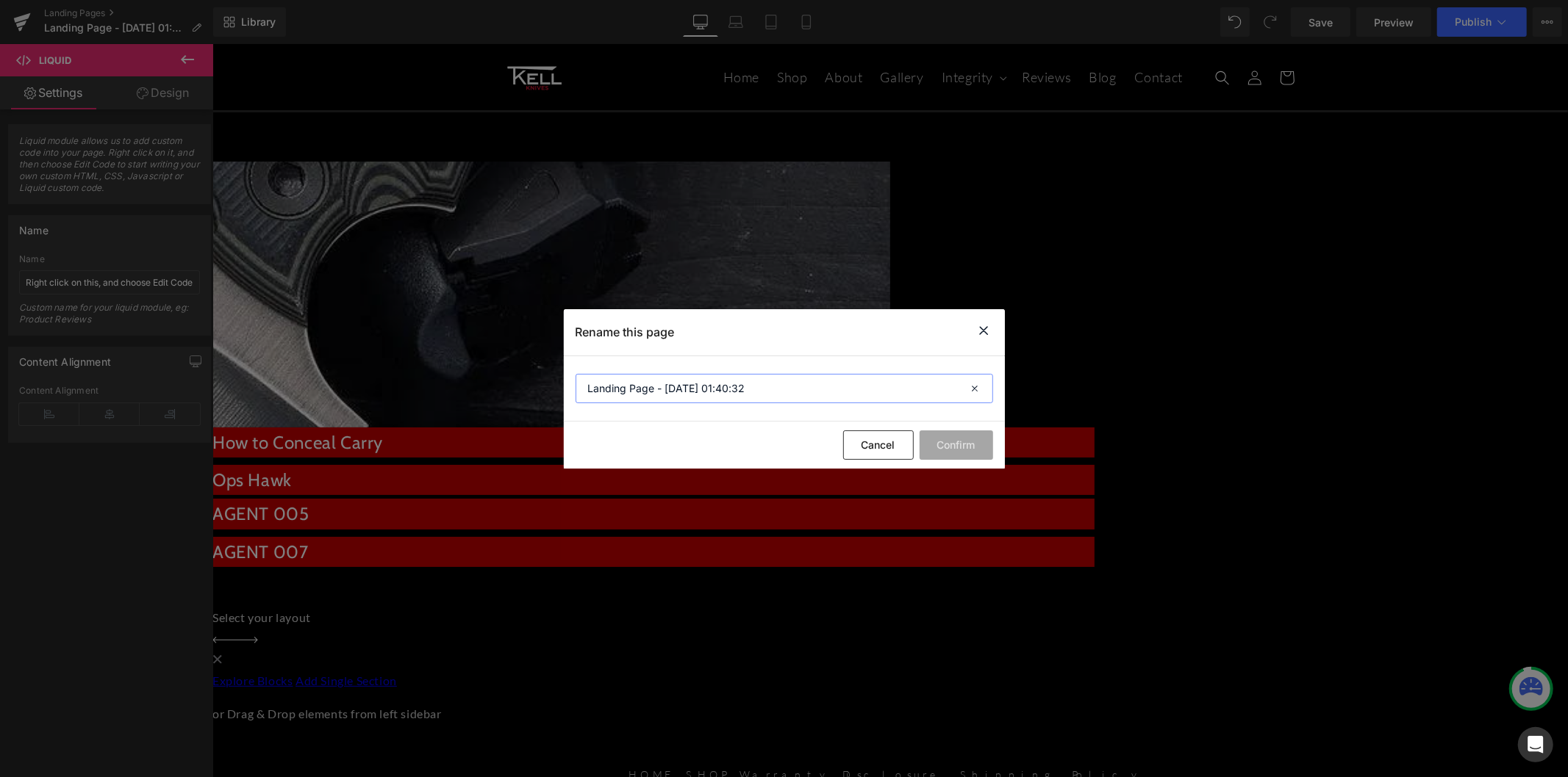
drag, startPoint x: 745, startPoint y: 383, endPoint x: 500, endPoint y: 357, distance: 246.4
click at [500, 357] on div "Rename this page Landing Page - Sep 2, 01:40:32 Cancel Confirm" at bounding box center [784, 388] width 1568 height 777
type input "GALLERY"
click at [982, 451] on button "Confirm" at bounding box center [956, 445] width 74 height 30
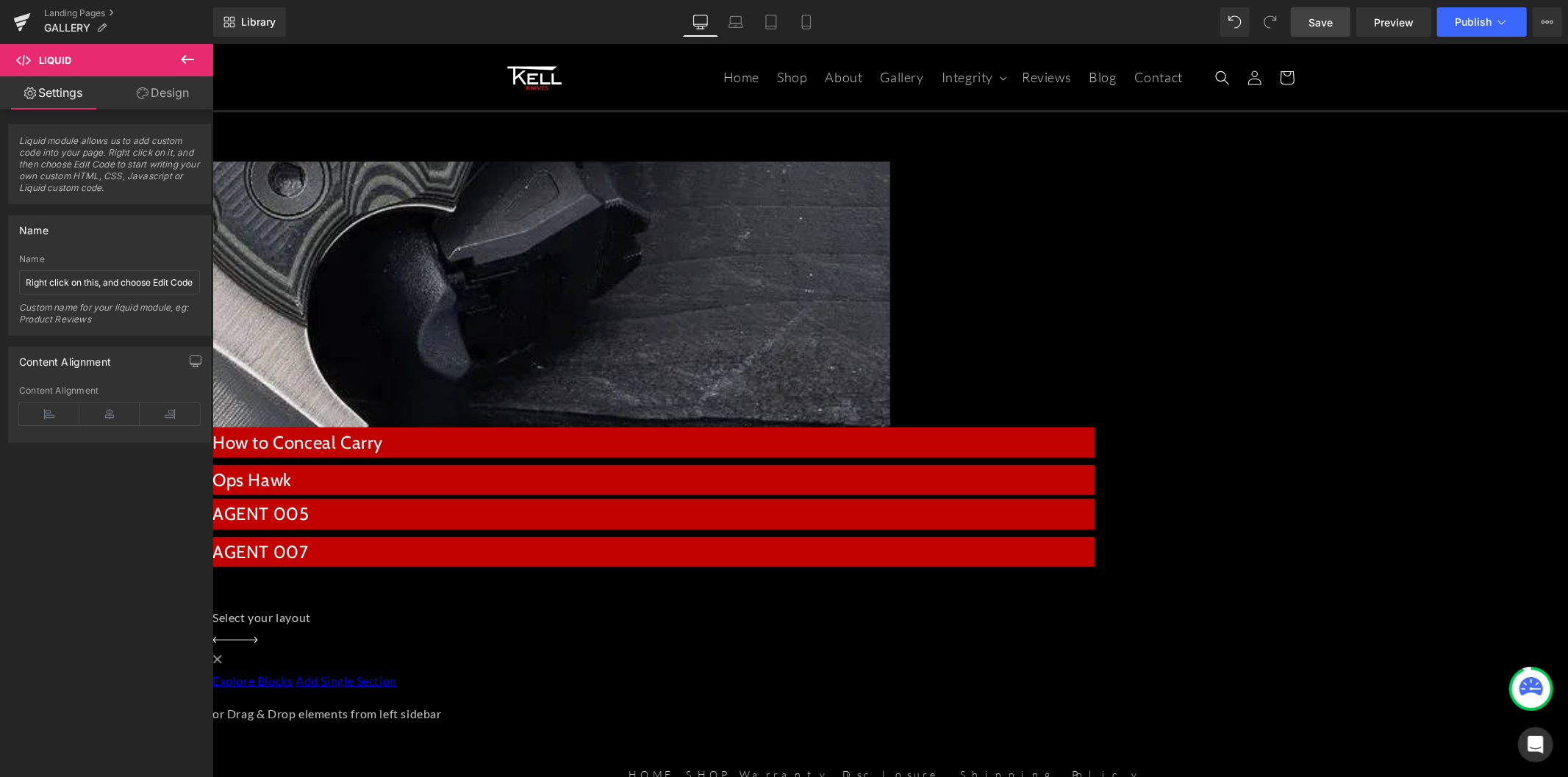
drag, startPoint x: 1311, startPoint y: 28, endPoint x: 1073, endPoint y: 16, distance: 238.3
click at [1281, 28] on span "Save" at bounding box center [1319, 22] width 24 height 16
